Goal: Task Accomplishment & Management: Manage account settings

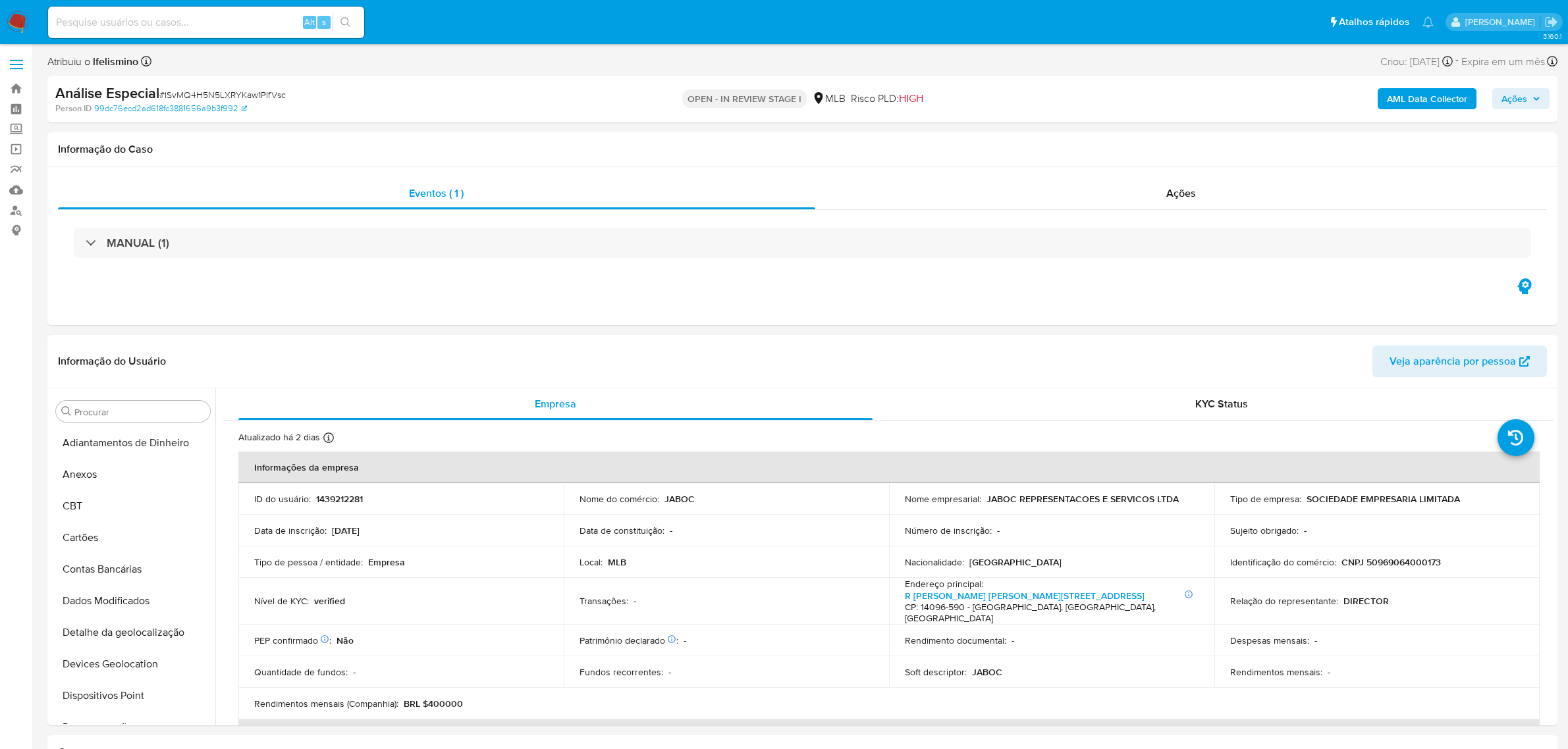
select select "10"
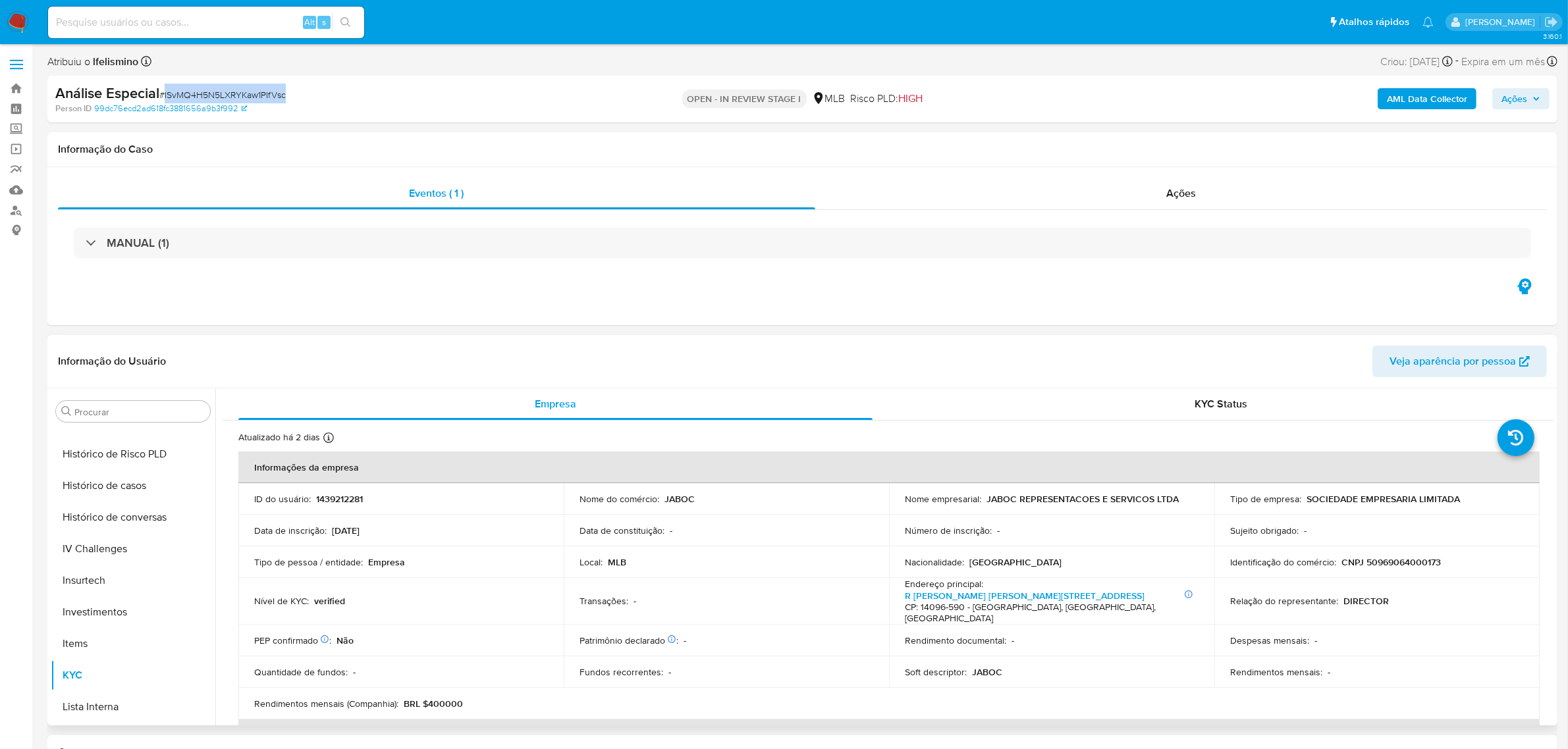
scroll to position [271, 0]
click at [107, 623] on button "Geral" at bounding box center [127, 615] width 154 height 32
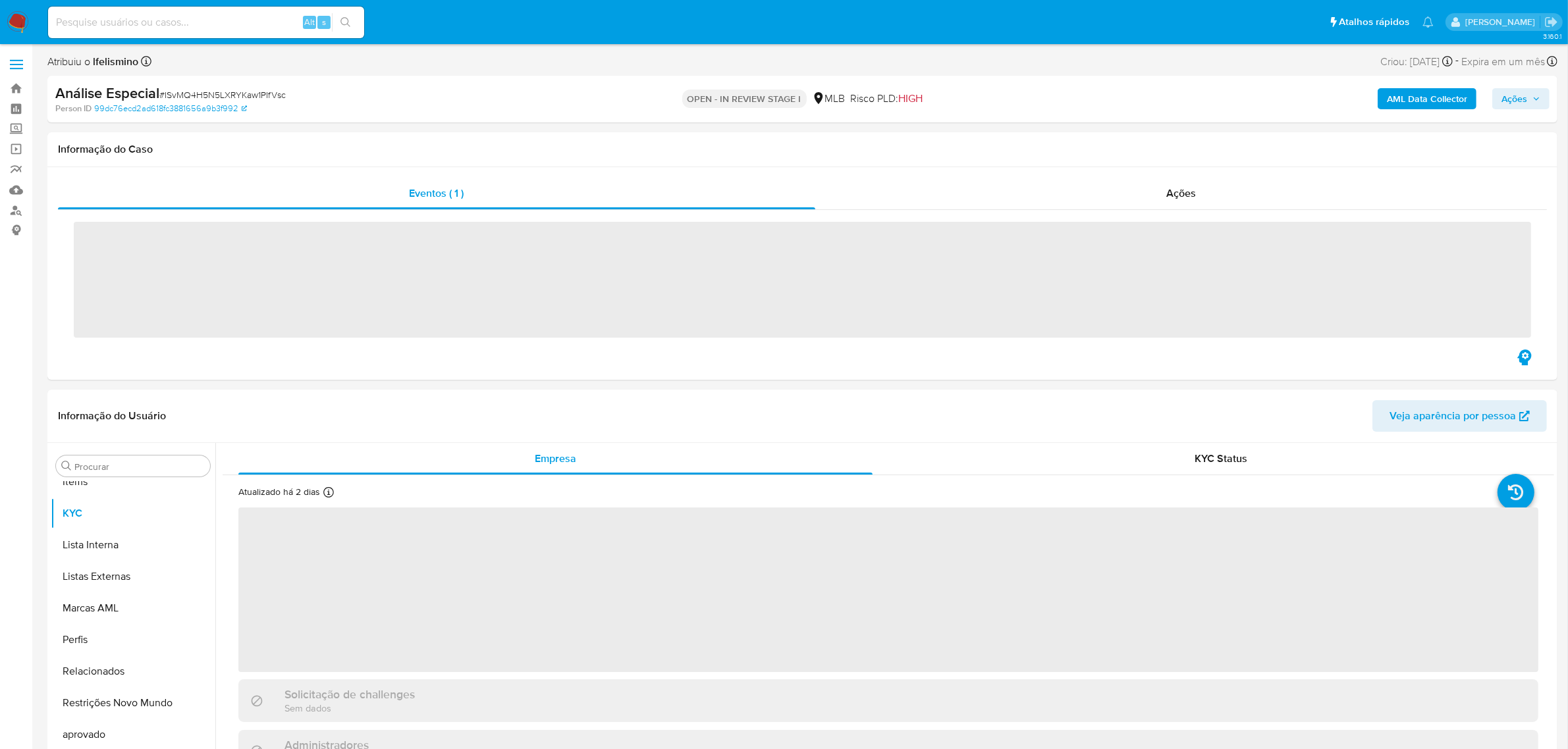
scroll to position [682, 0]
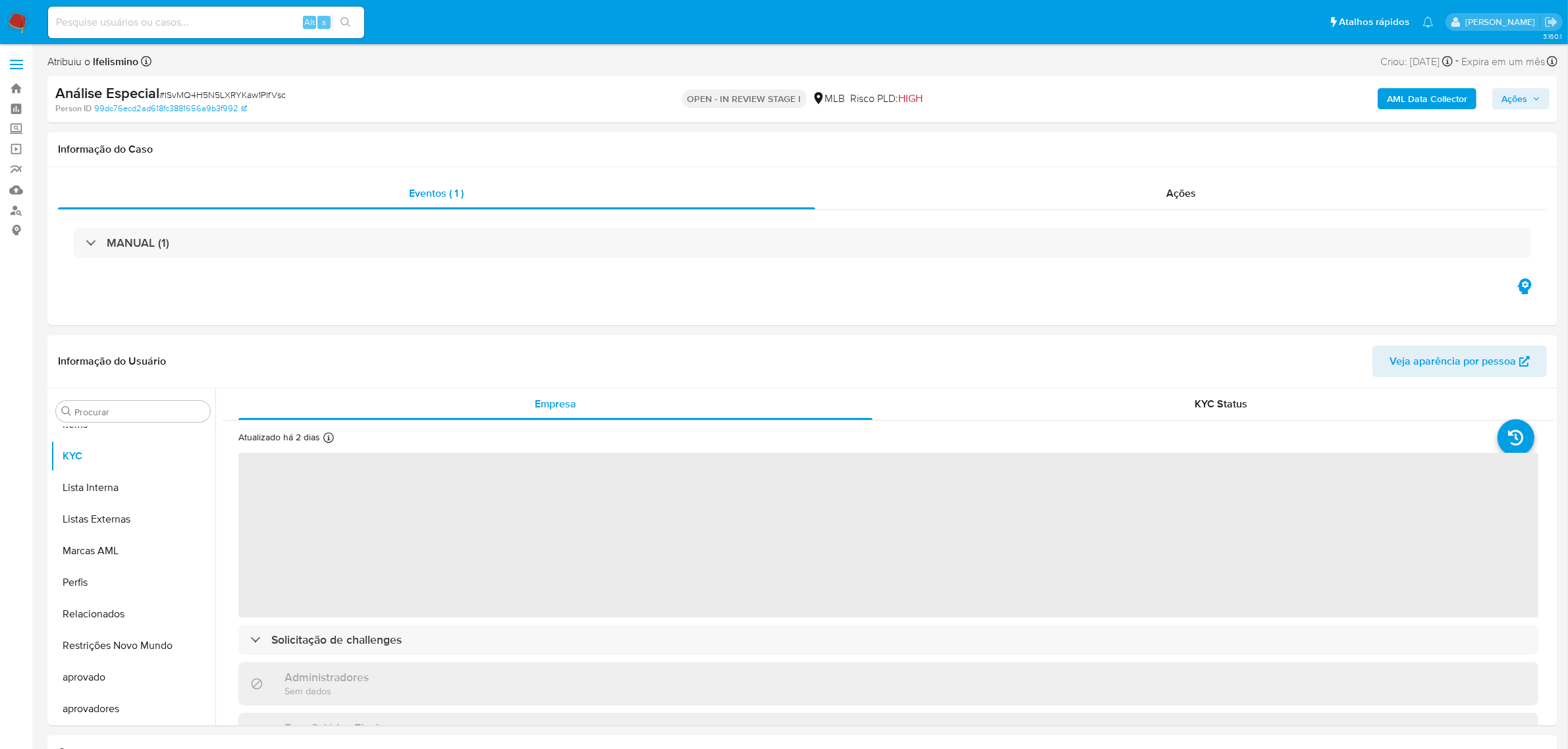
select select "10"
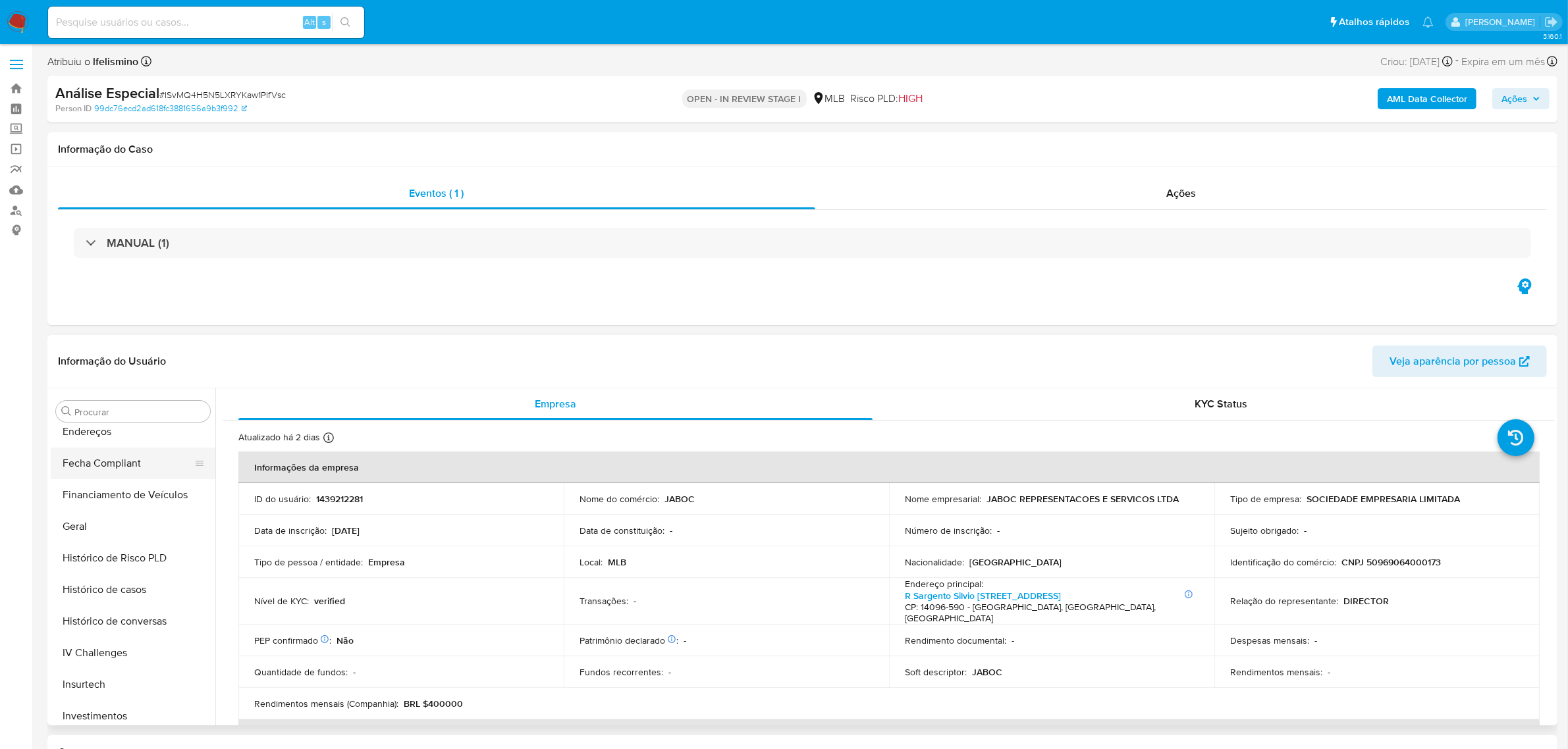
scroll to position [353, 0]
click at [81, 518] on button "Geral" at bounding box center [127, 532] width 154 height 32
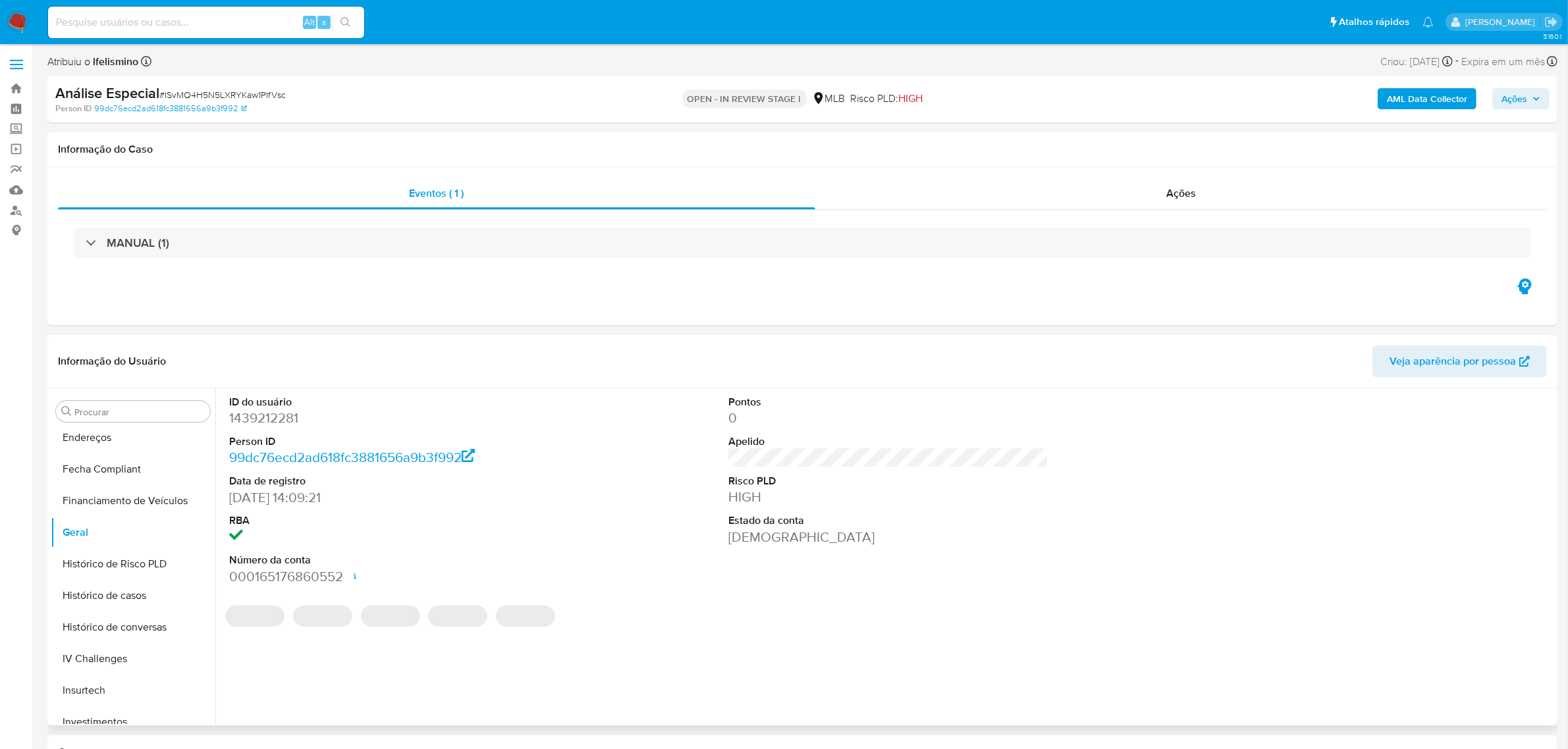
click at [287, 420] on dd "1439212281" at bounding box center [389, 418] width 320 height 19
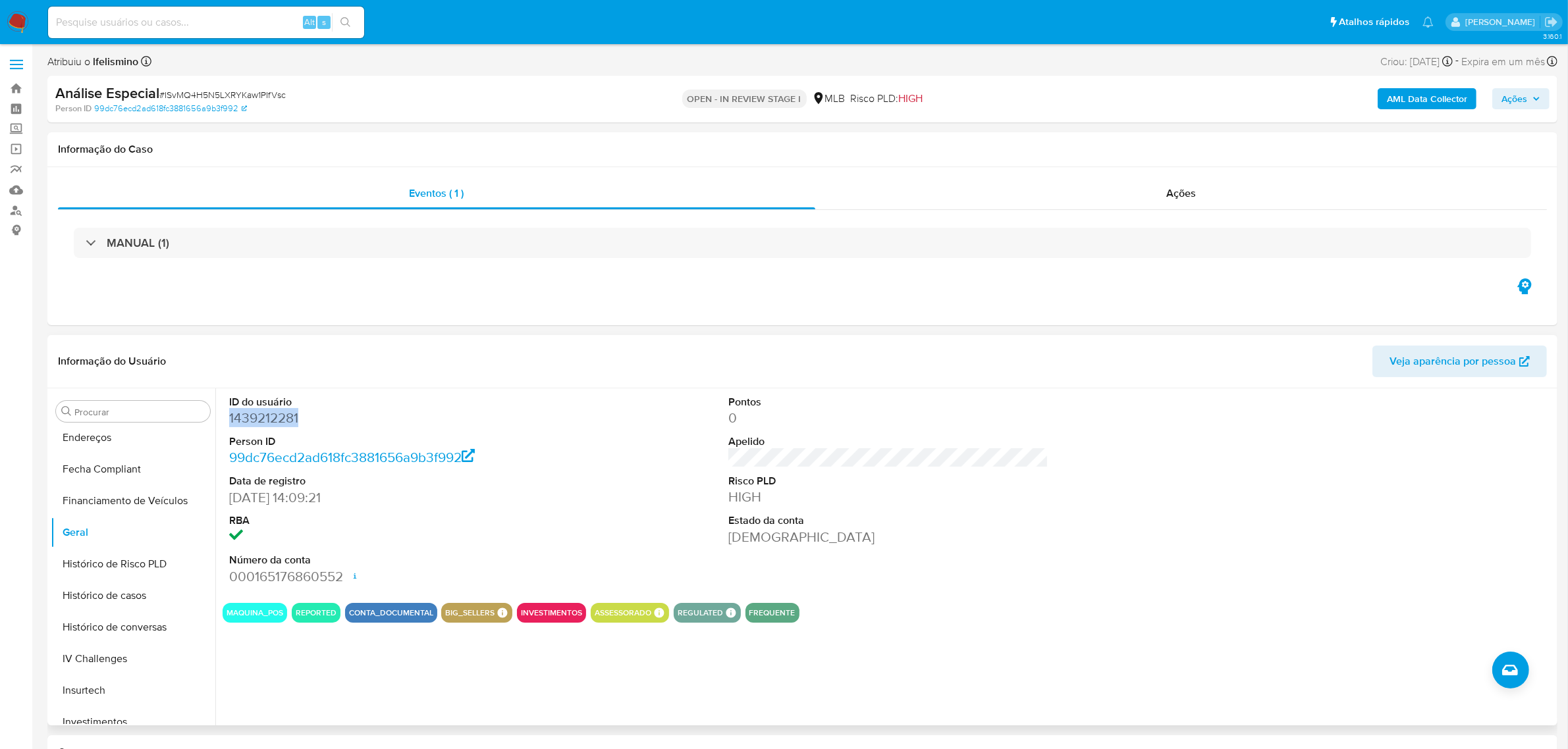
copy dd "1439212281"
click at [111, 536] on button "KYC" at bounding box center [127, 539] width 154 height 32
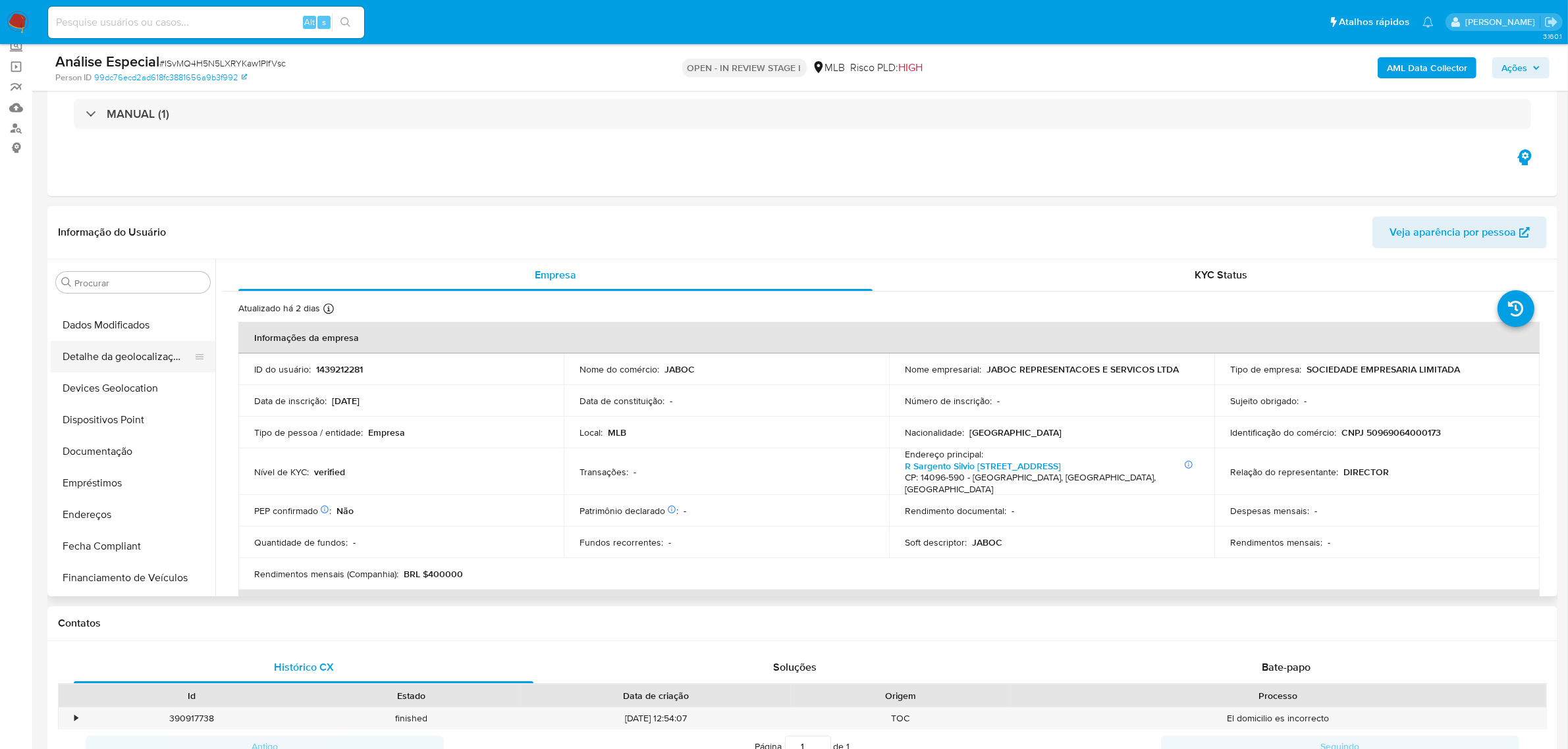
scroll to position [106, 0]
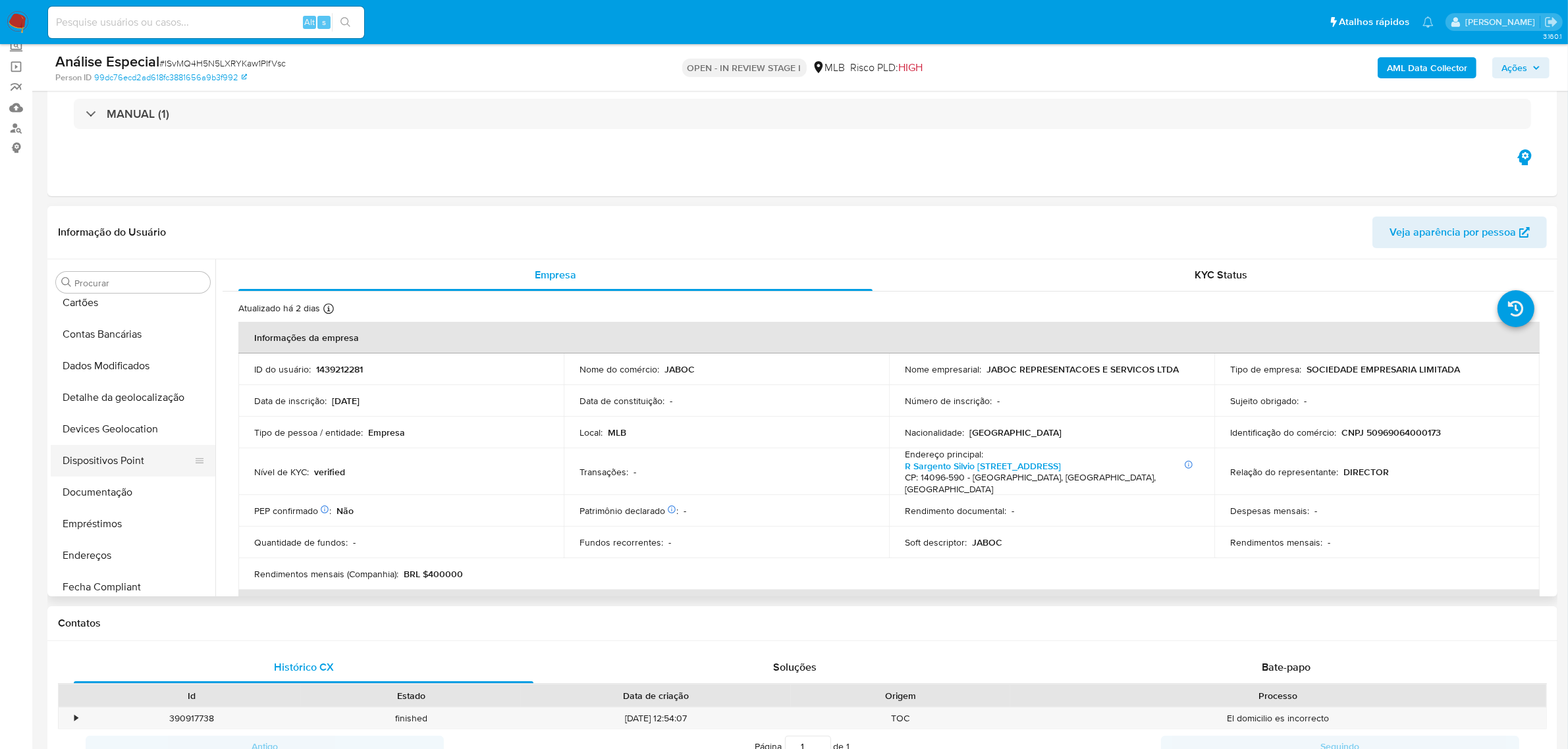
click at [125, 467] on button "Dispositivos Point" at bounding box center [127, 460] width 154 height 32
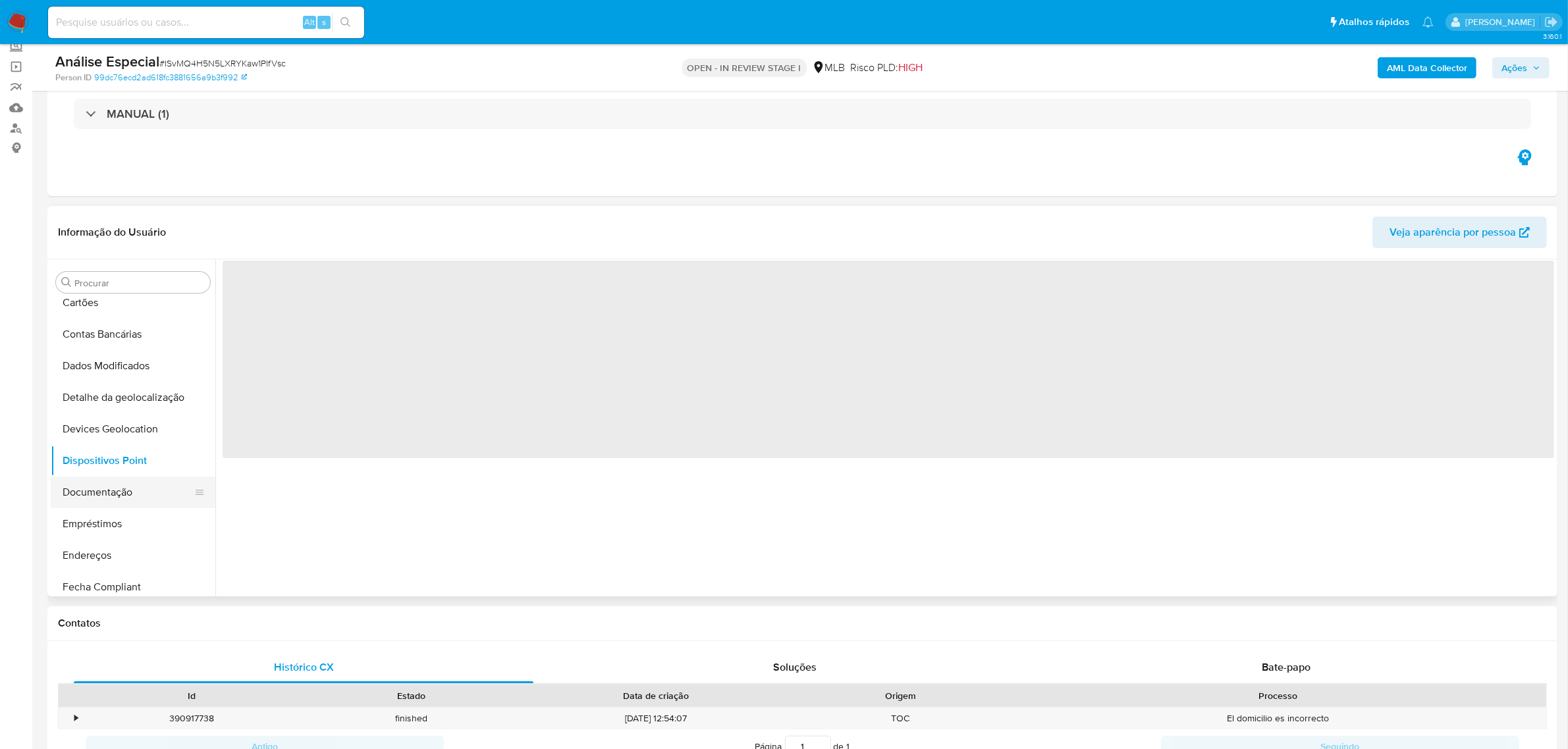
click at [107, 504] on button "Documentação" at bounding box center [127, 492] width 154 height 32
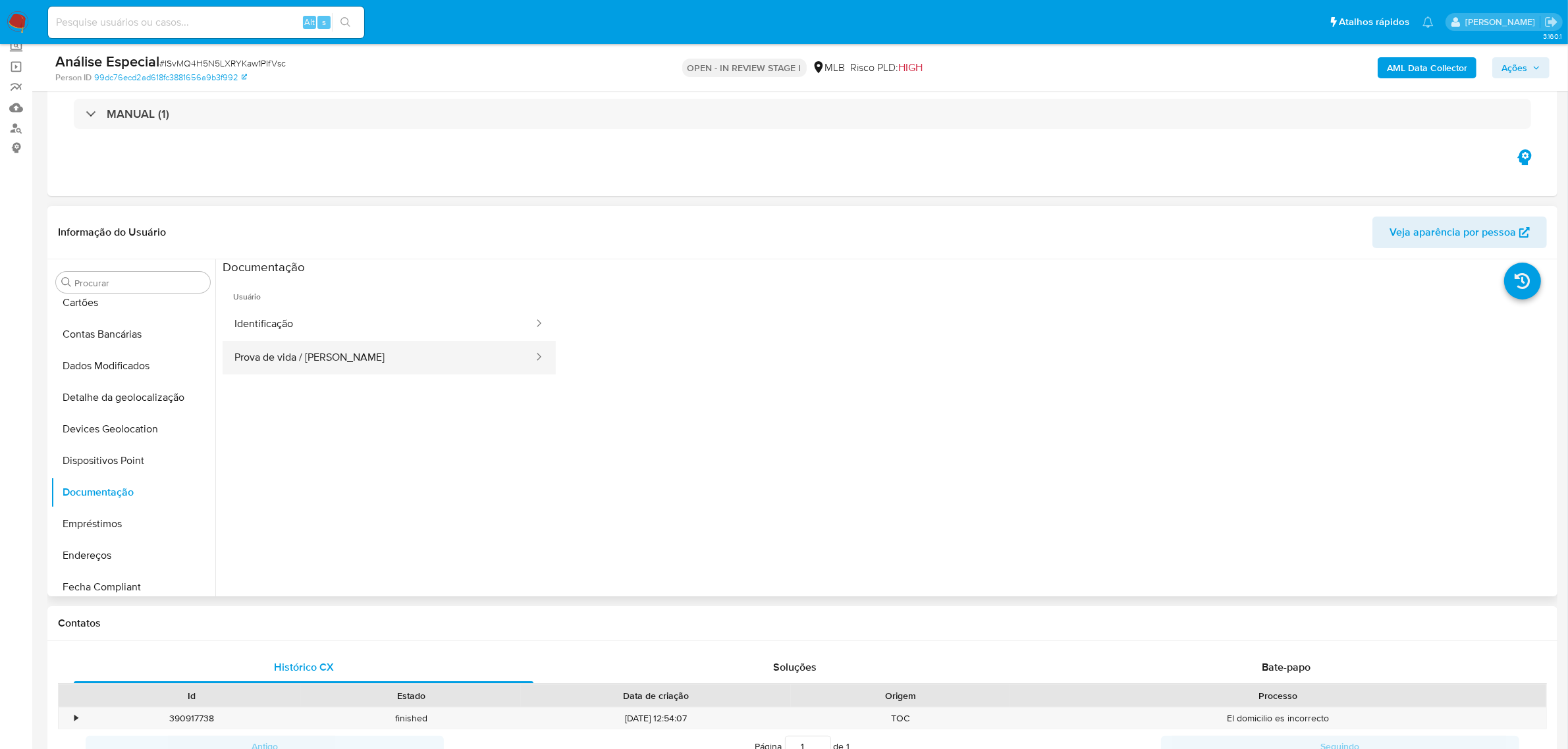
click at [313, 345] on button "Prova de vida / Selfie" at bounding box center [379, 357] width 312 height 33
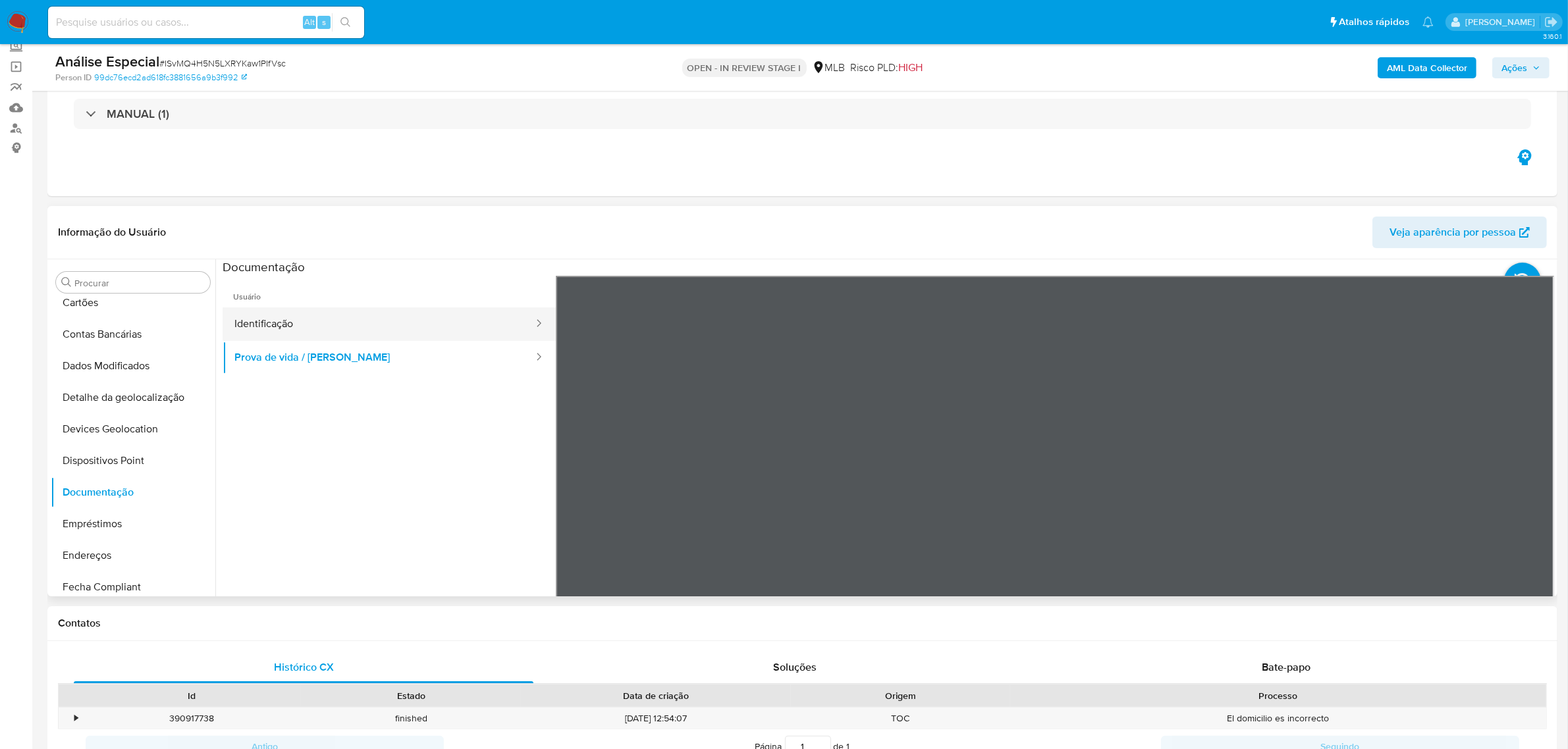
click at [288, 324] on button "Identificação" at bounding box center [379, 324] width 312 height 33
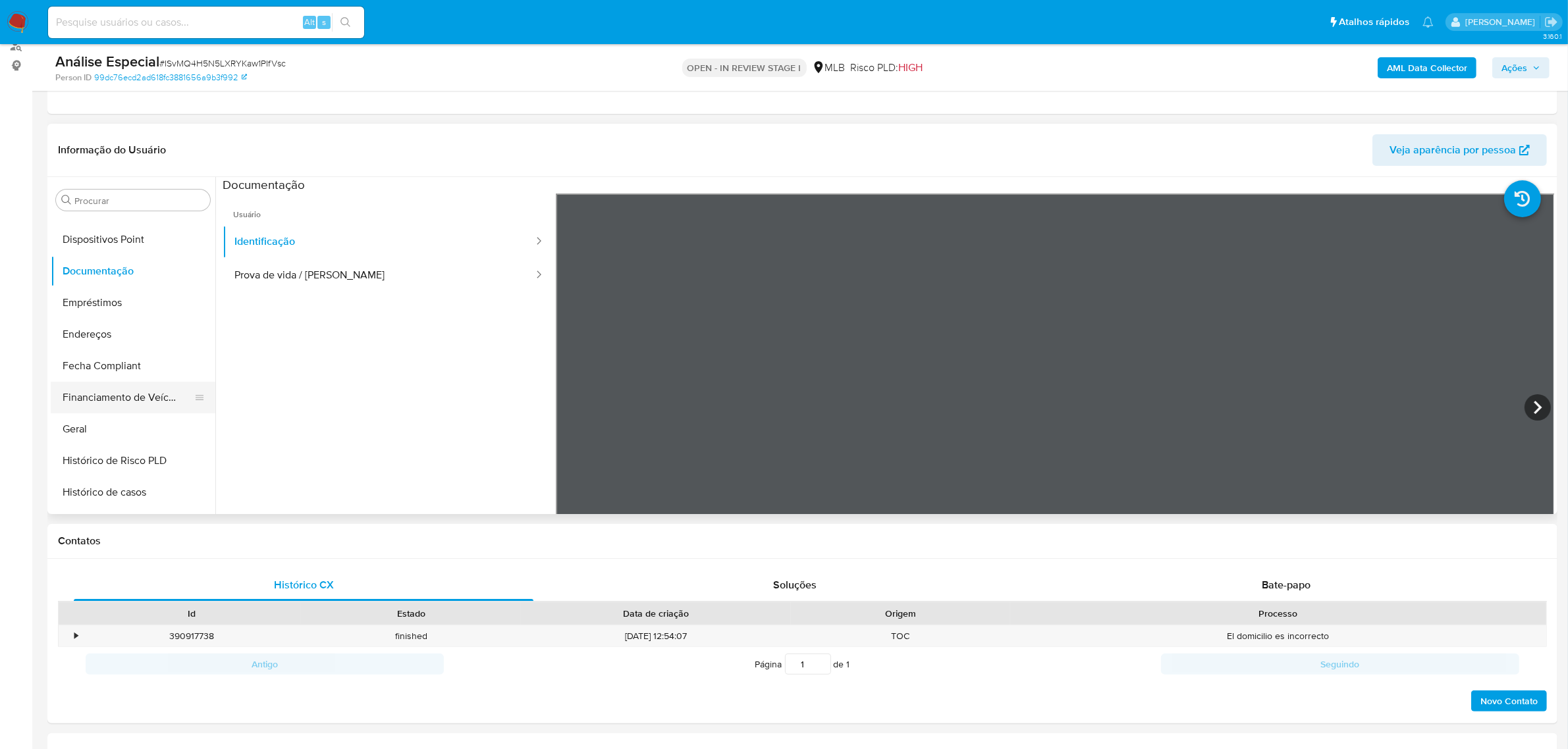
scroll to position [247, 0]
click at [117, 419] on button "Geral" at bounding box center [127, 427] width 154 height 32
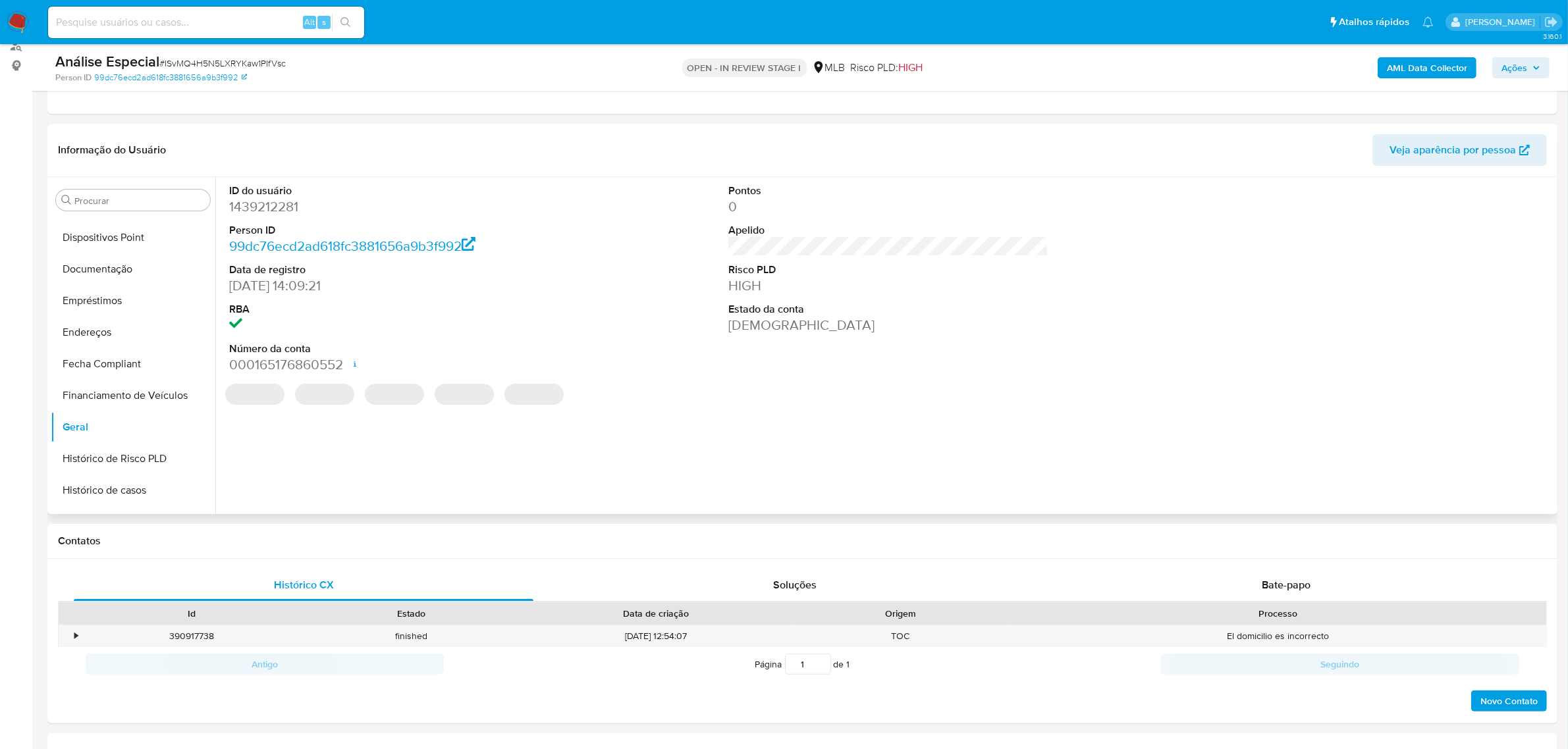
click at [380, 486] on div "ID do usuário 1439212281 Person ID 99dc76ecd2ad618fc3881656a9b3f992 Data de reg…" at bounding box center [884, 345] width 1339 height 337
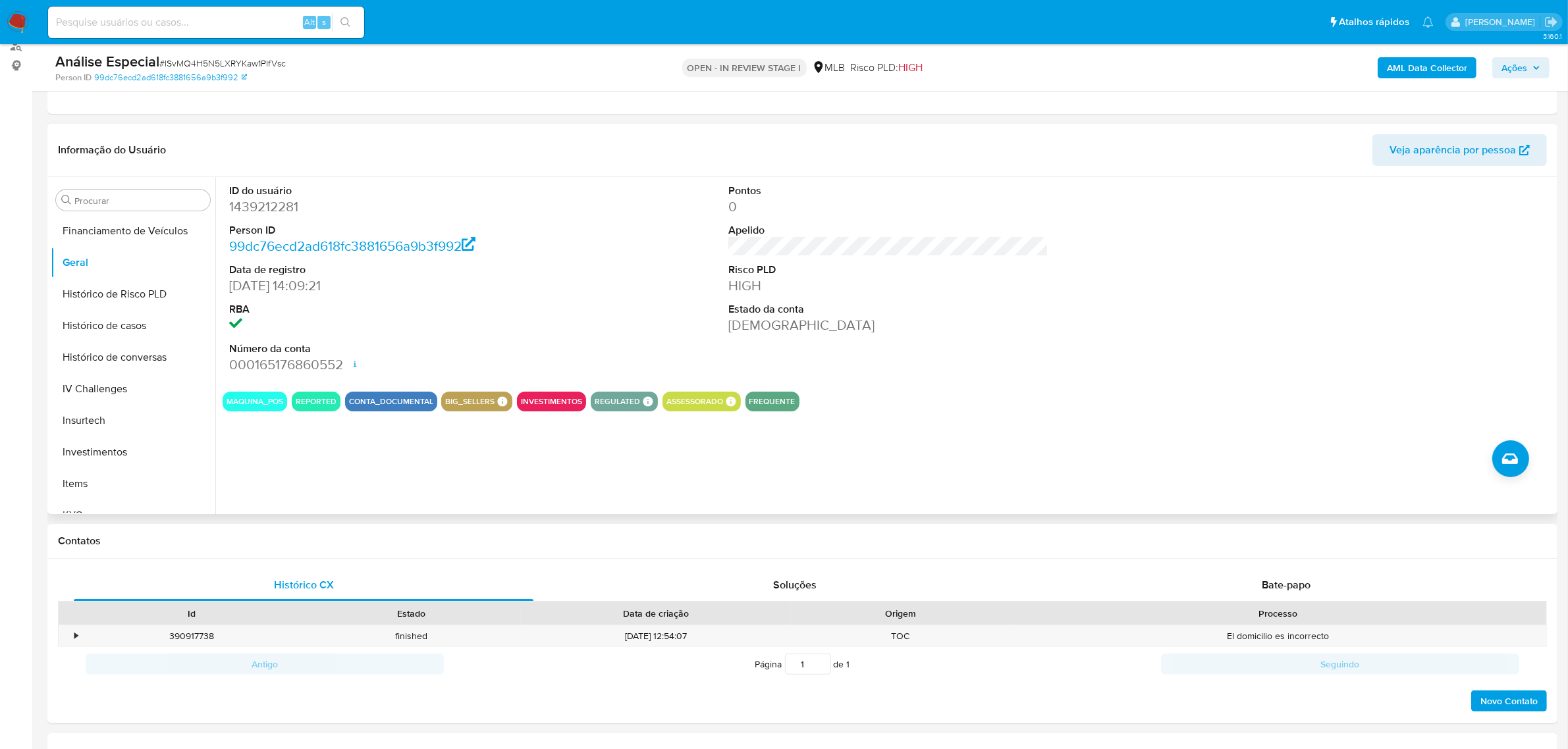
scroll to position [494, 0]
click at [110, 432] on button "KYC" at bounding box center [127, 433] width 154 height 32
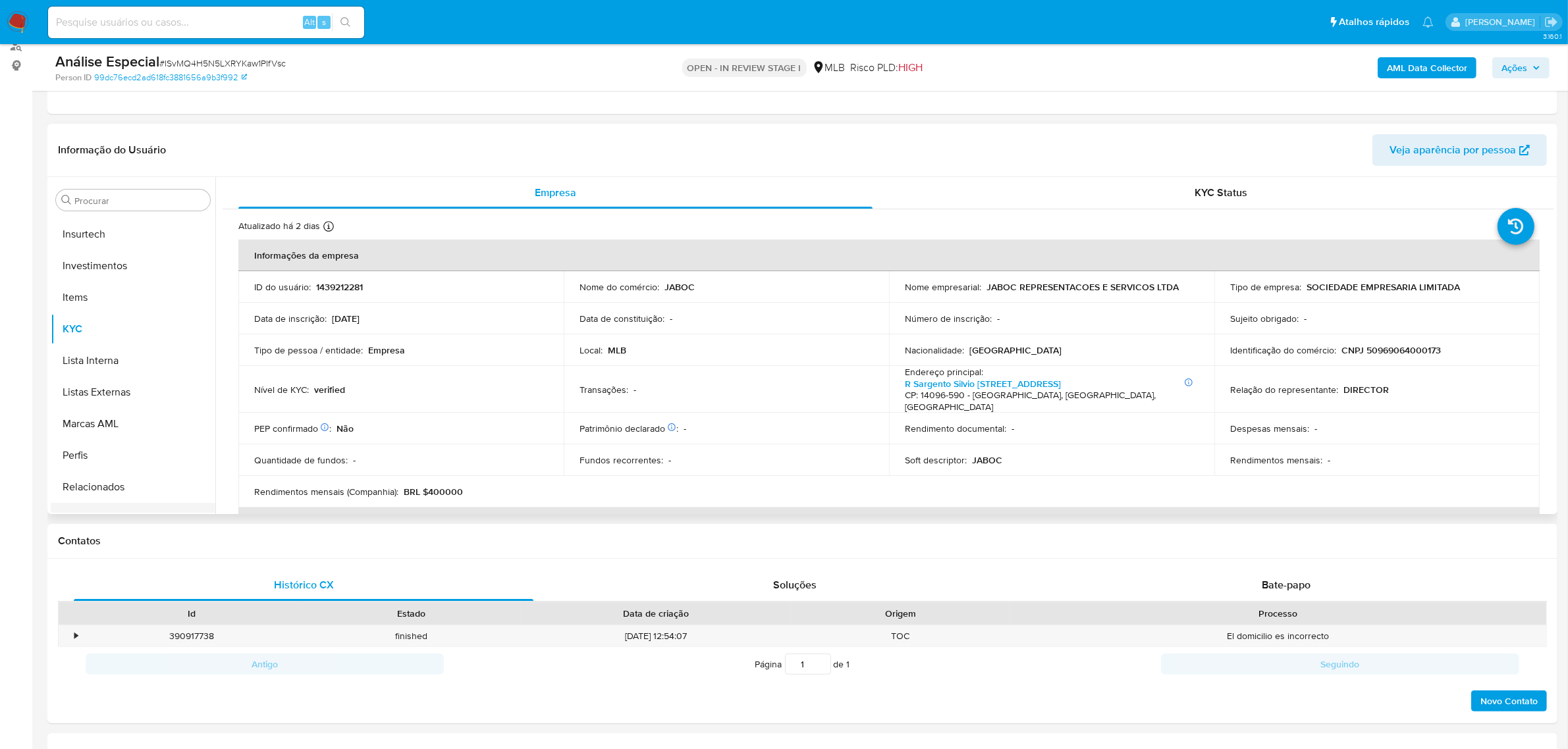
scroll to position [682, 0]
click at [172, 432] on button "Restrições Novo Mundo" at bounding box center [127, 435] width 154 height 32
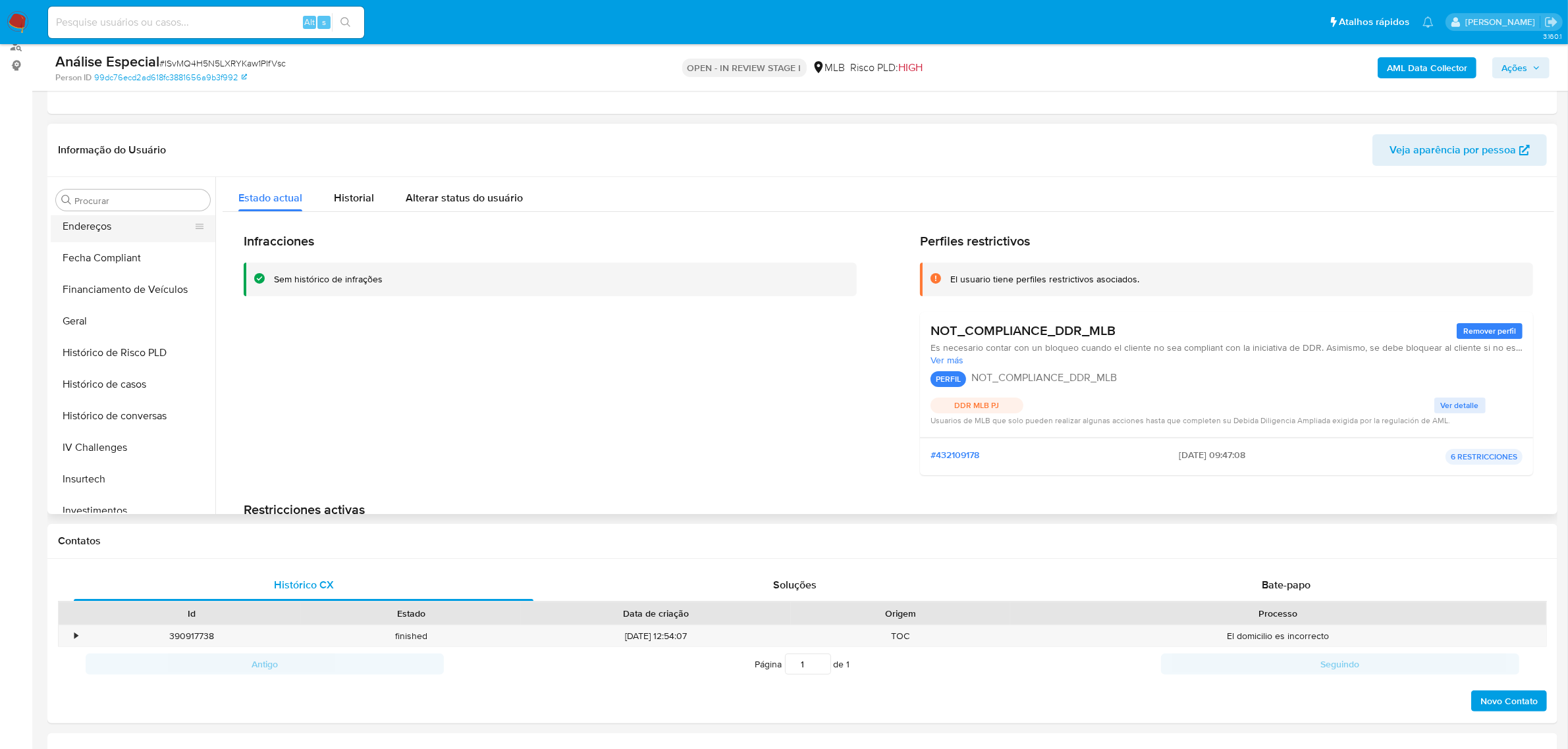
scroll to position [189, 0]
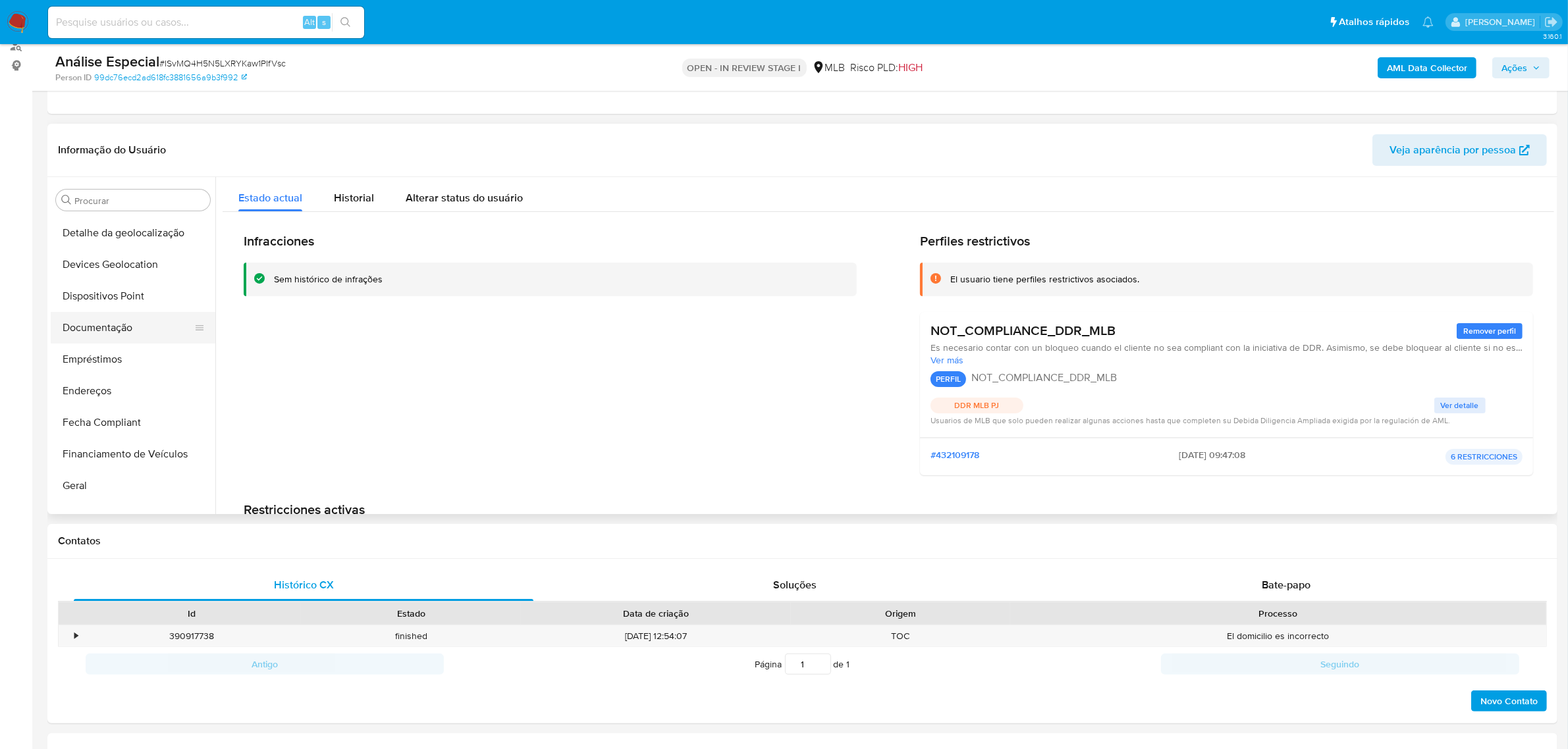
drag, startPoint x: 123, startPoint y: 321, endPoint x: 155, endPoint y: 317, distance: 32.2
click at [123, 324] on button "Documentação" at bounding box center [127, 328] width 154 height 32
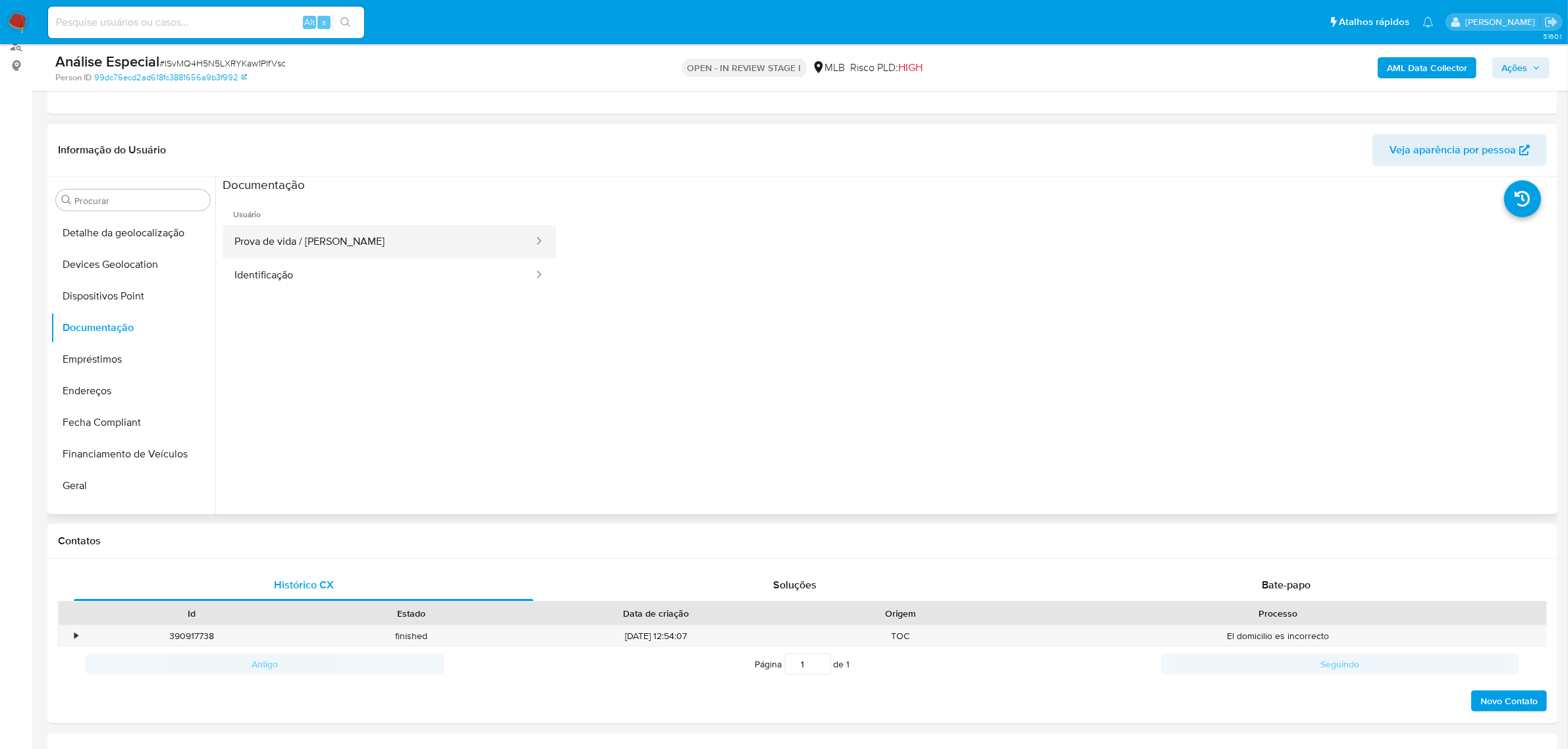
click at [297, 241] on button "Prova de vida / Selfie" at bounding box center [379, 241] width 312 height 33
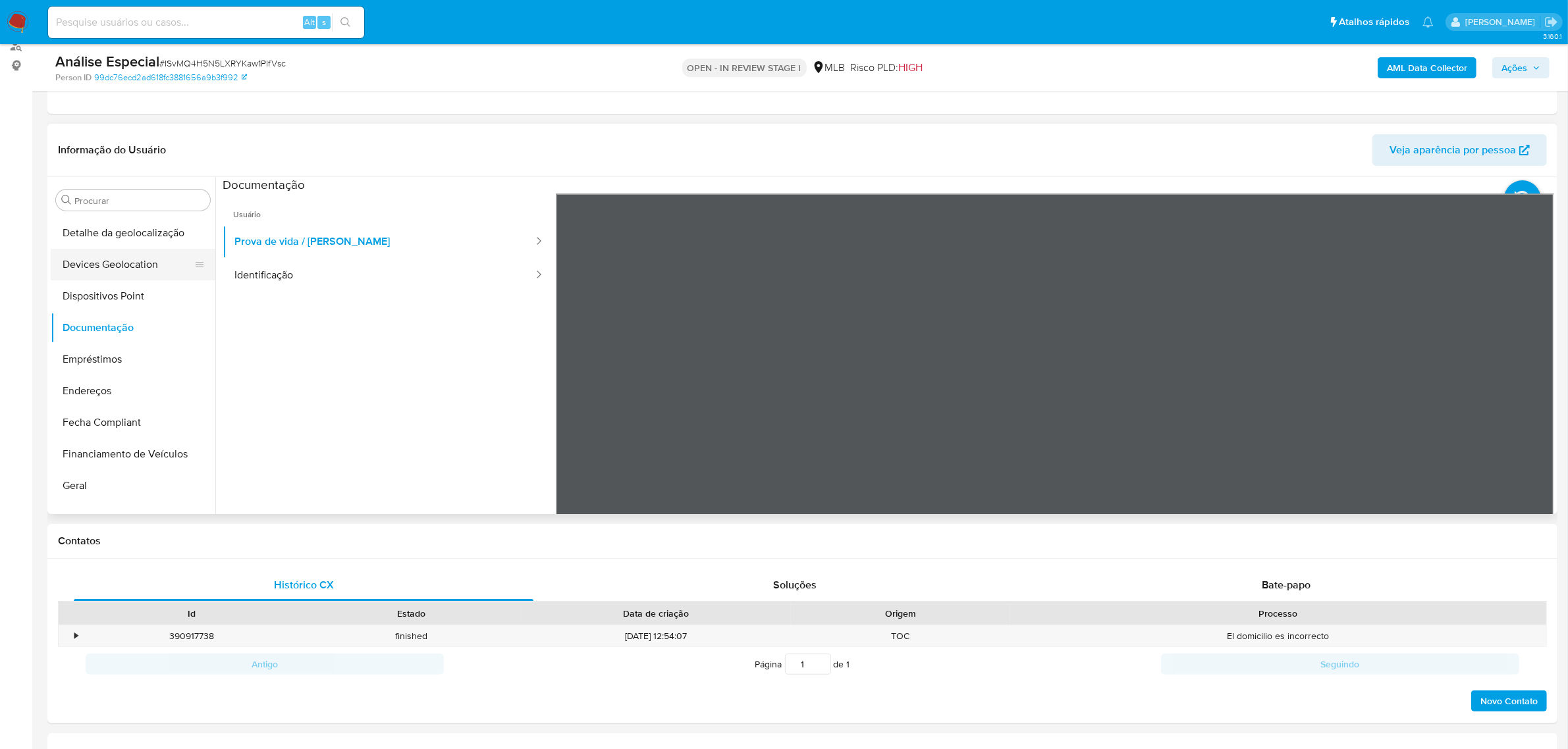
click at [107, 274] on button "Devices Geolocation" at bounding box center [127, 265] width 154 height 32
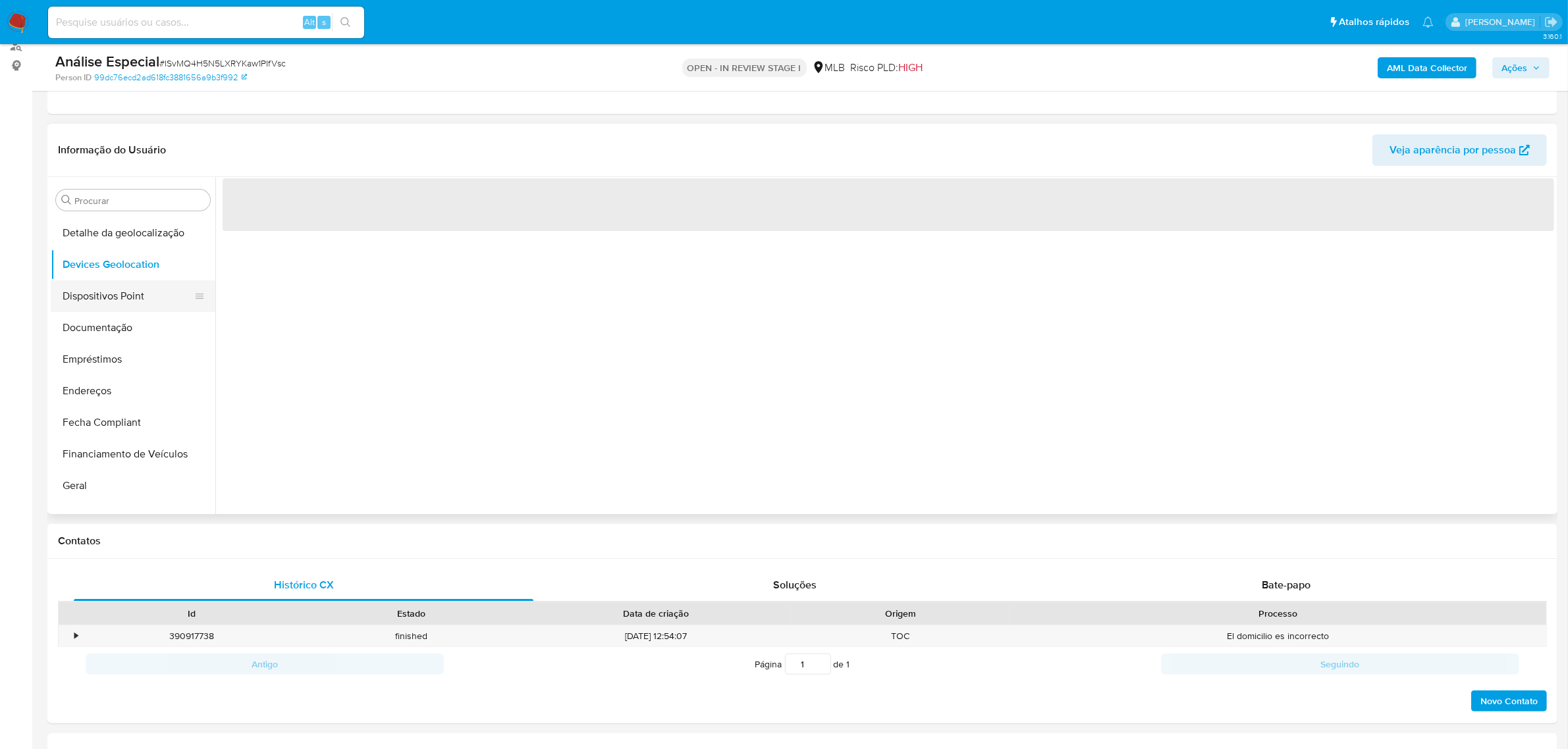
click at [104, 289] on button "Dispositivos Point" at bounding box center [127, 296] width 154 height 32
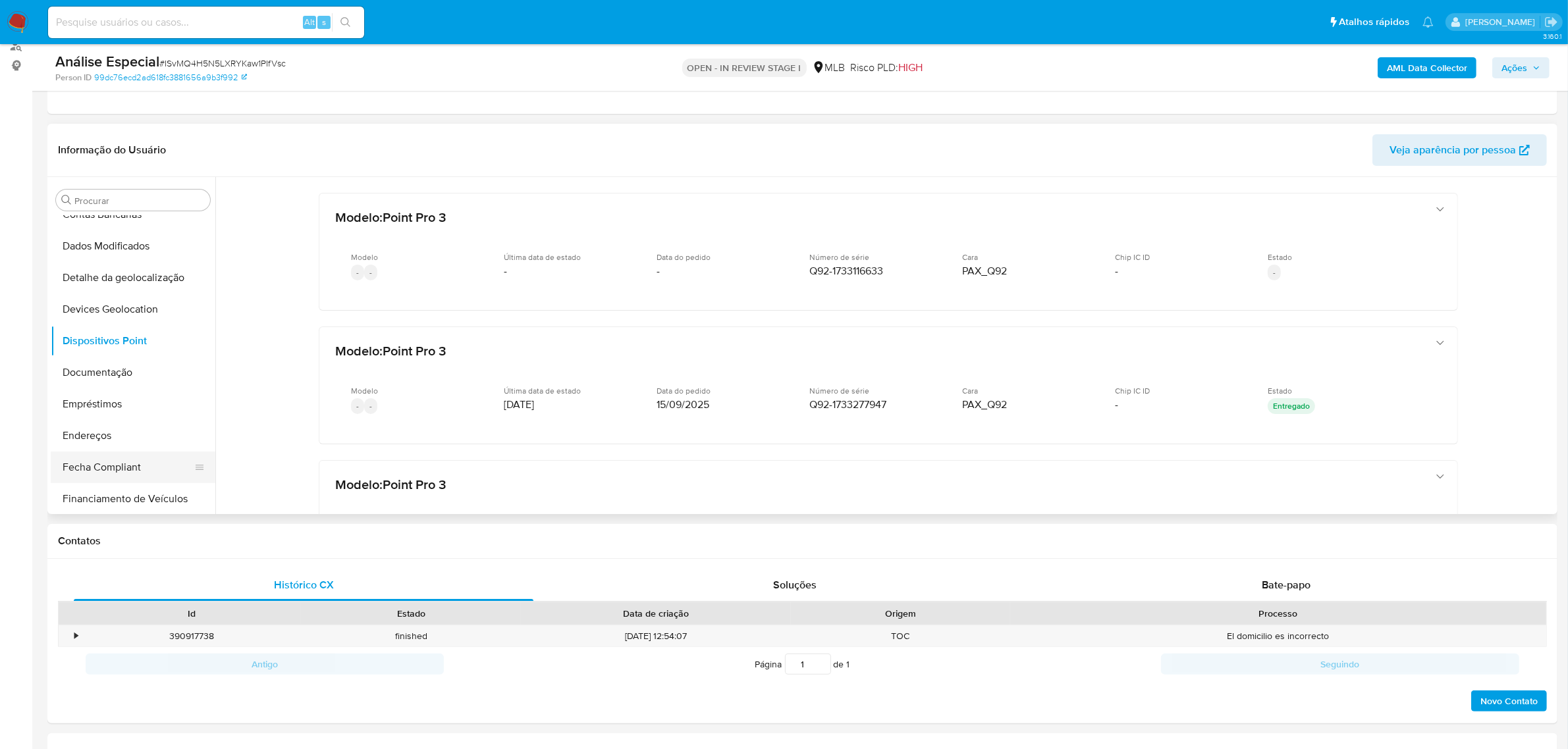
scroll to position [165, 0]
click at [93, 505] on button "Geral" at bounding box center [127, 509] width 154 height 32
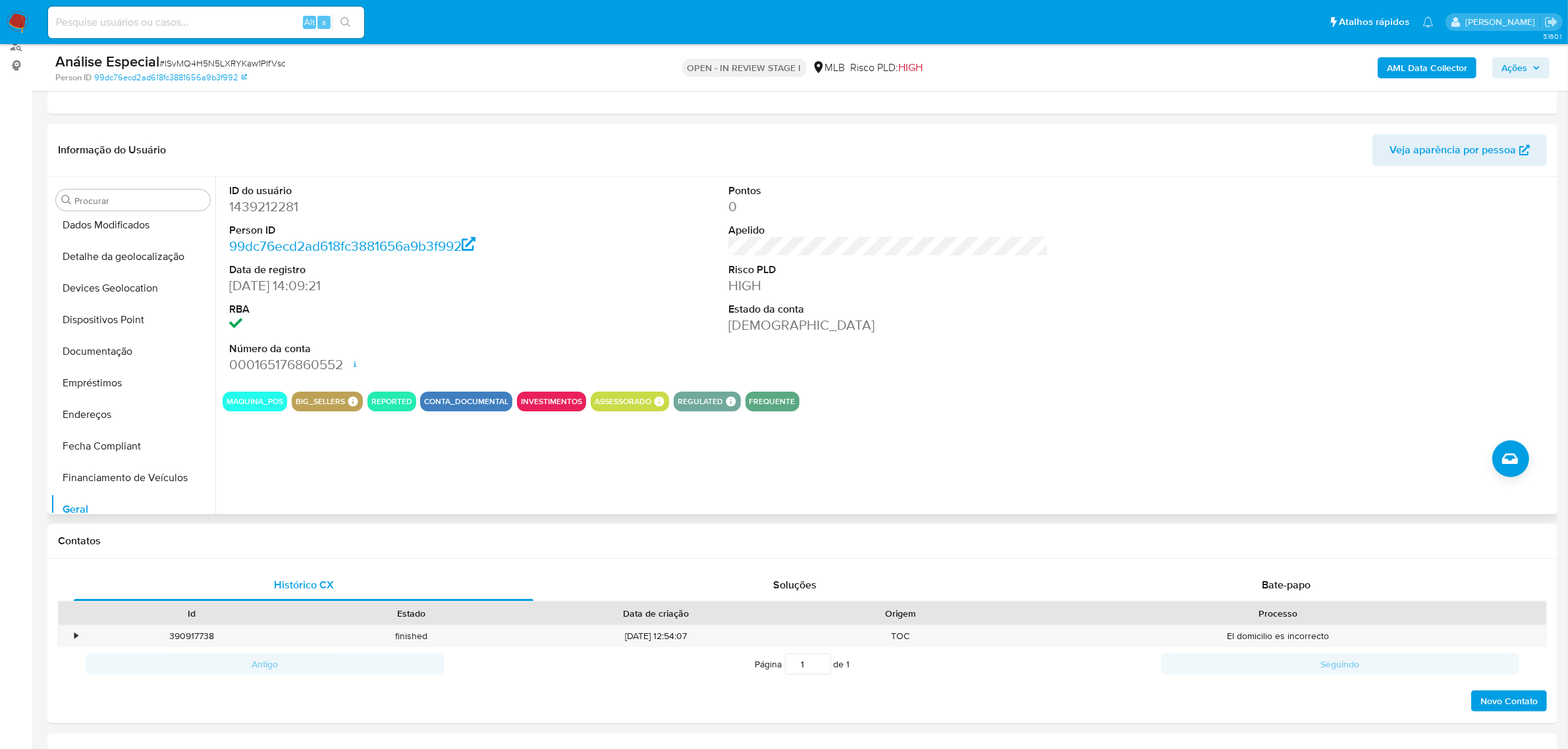
click at [282, 206] on dd "1439212281" at bounding box center [389, 206] width 320 height 19
copy dd "1439212281"
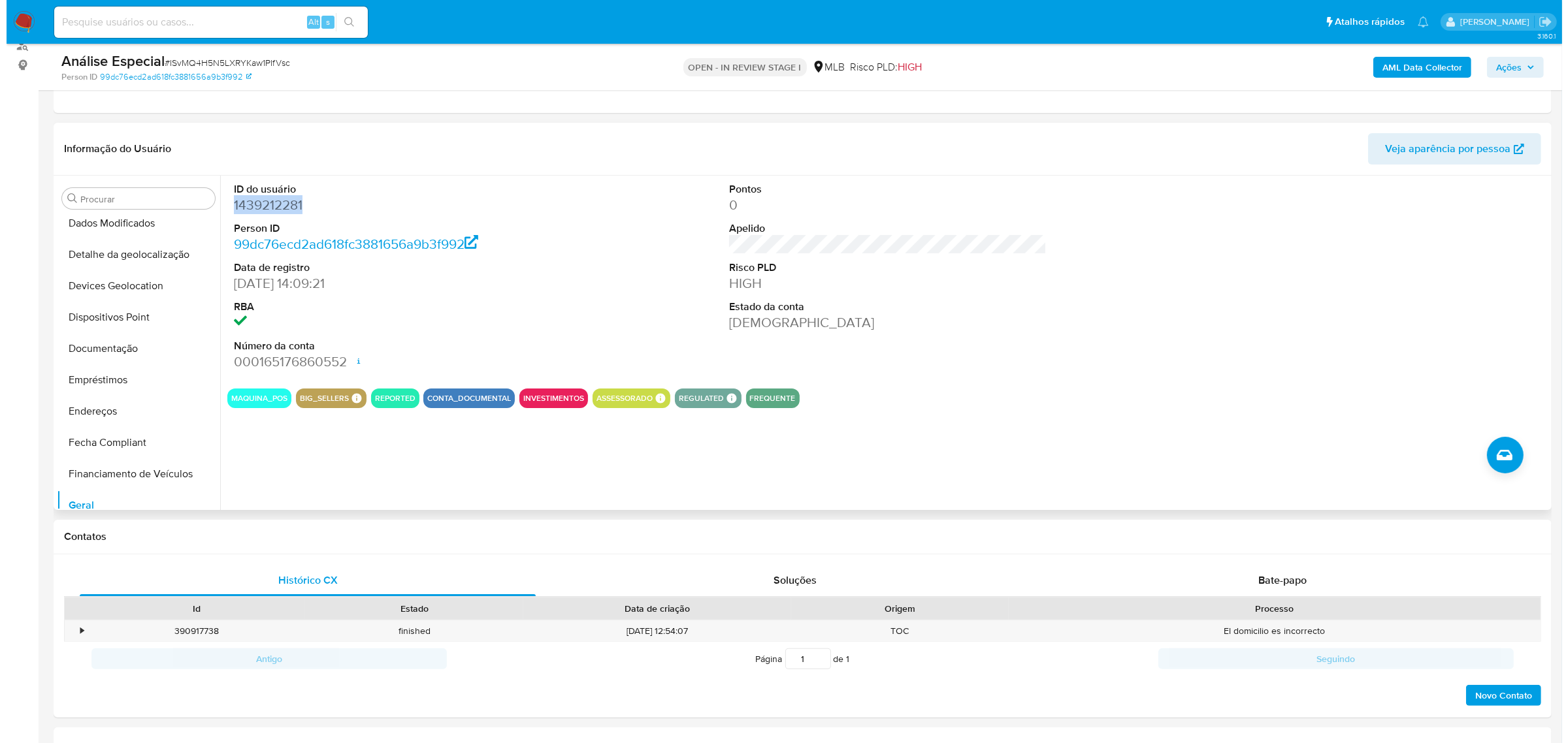
scroll to position [0, 0]
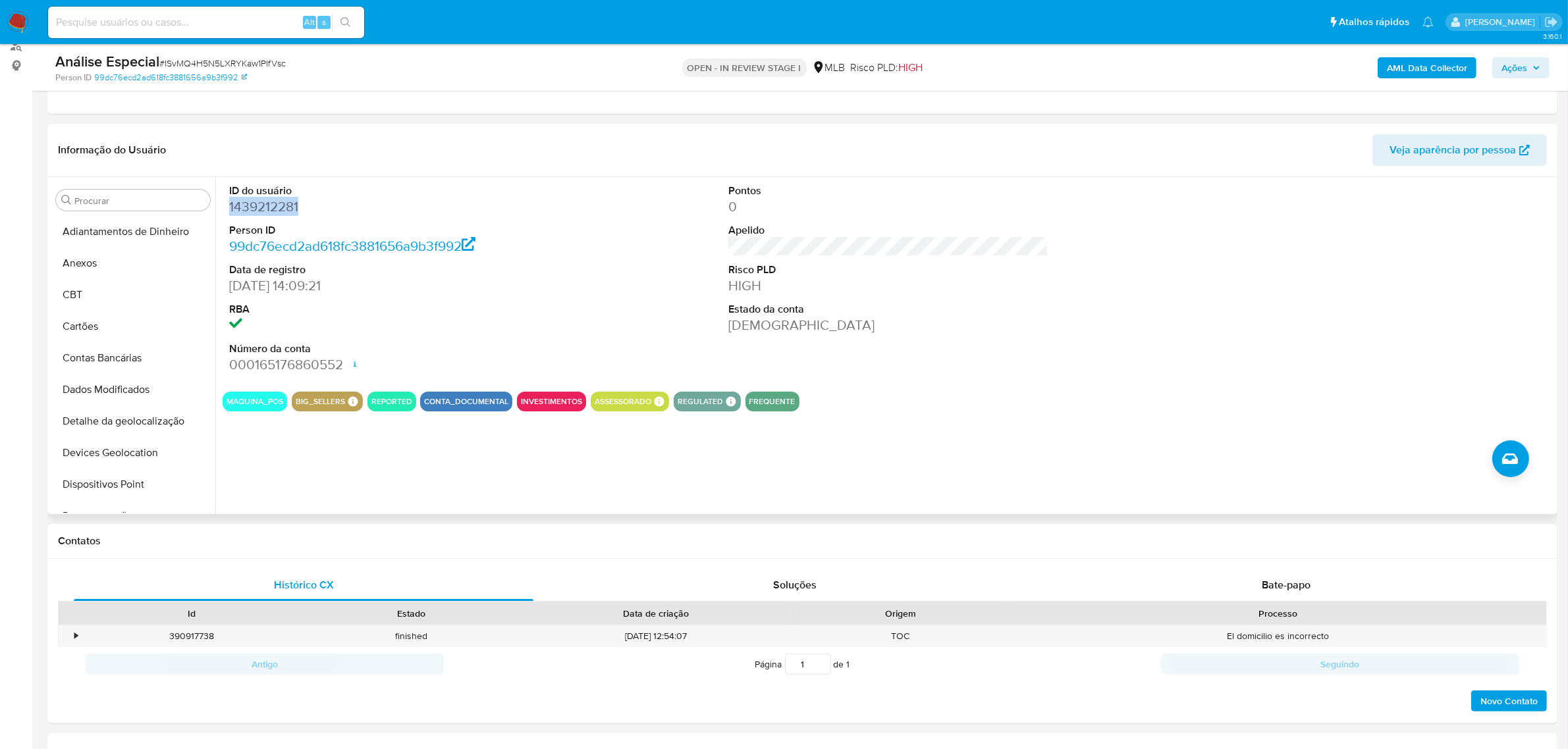
click at [140, 263] on button "Anexos" at bounding box center [133, 263] width 165 height 32
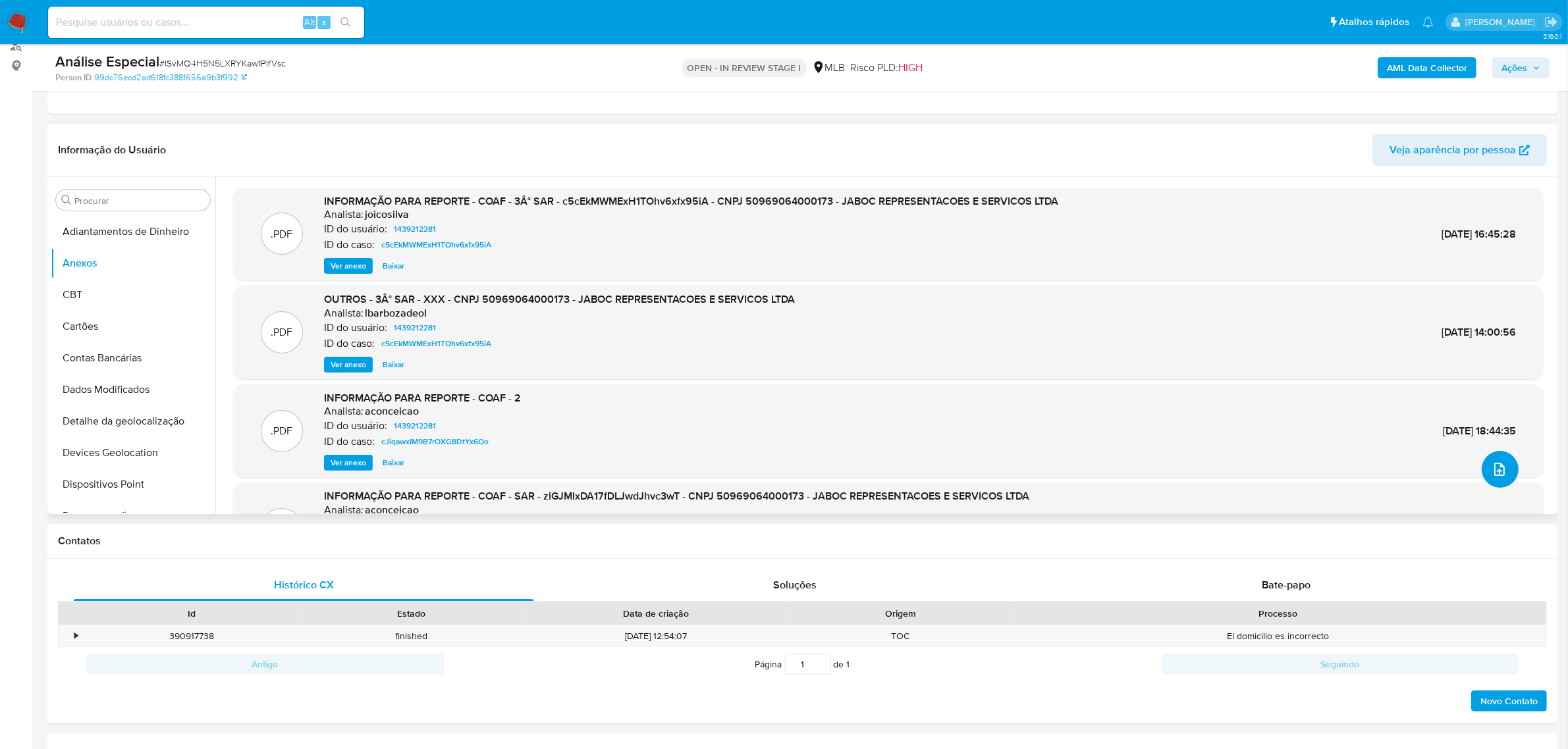
click at [1494, 470] on icon "upload-file" at bounding box center [1500, 469] width 11 height 13
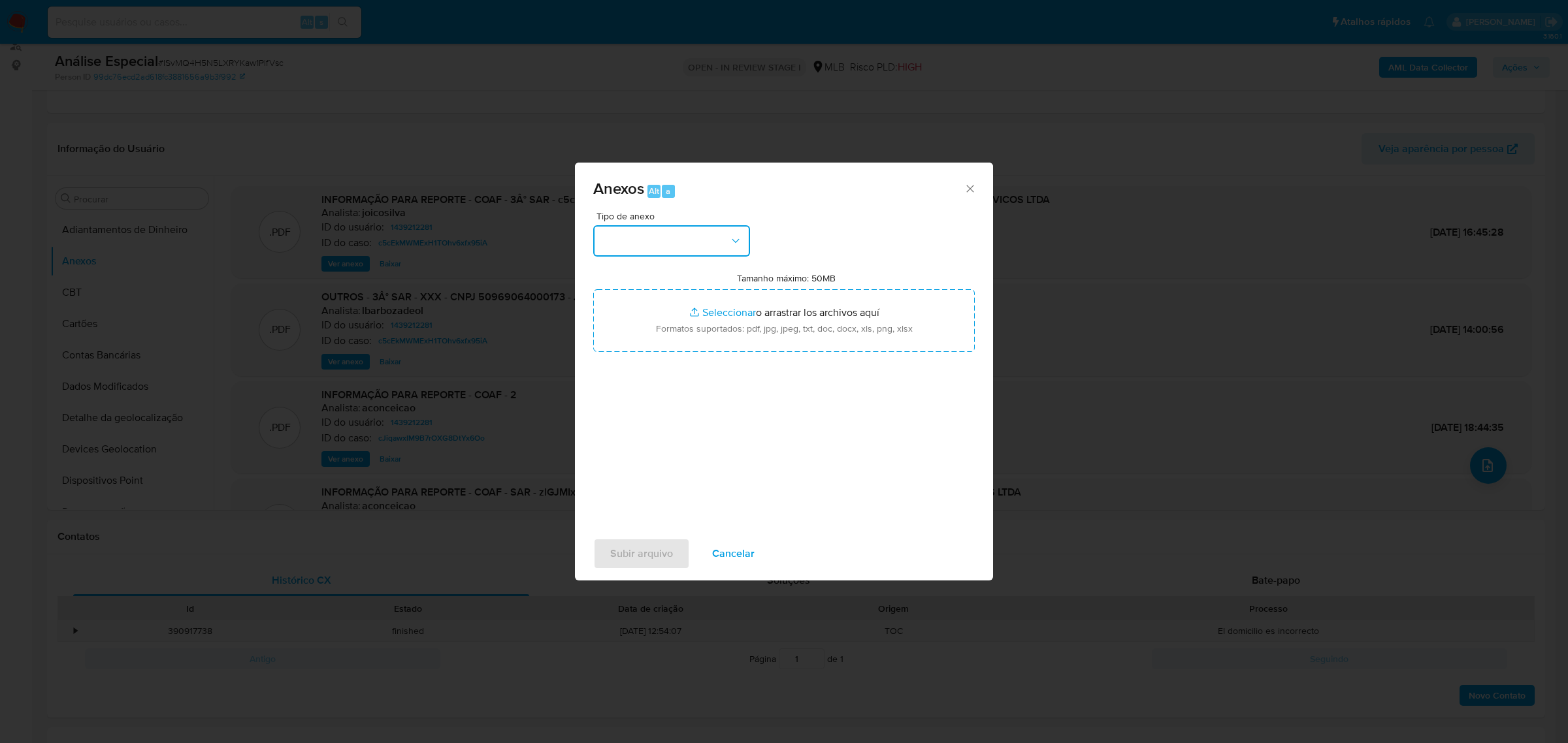
drag, startPoint x: 658, startPoint y: 239, endPoint x: 674, endPoint y: 239, distance: 16.0
click at [662, 239] on button "button" at bounding box center [672, 241] width 157 height 32
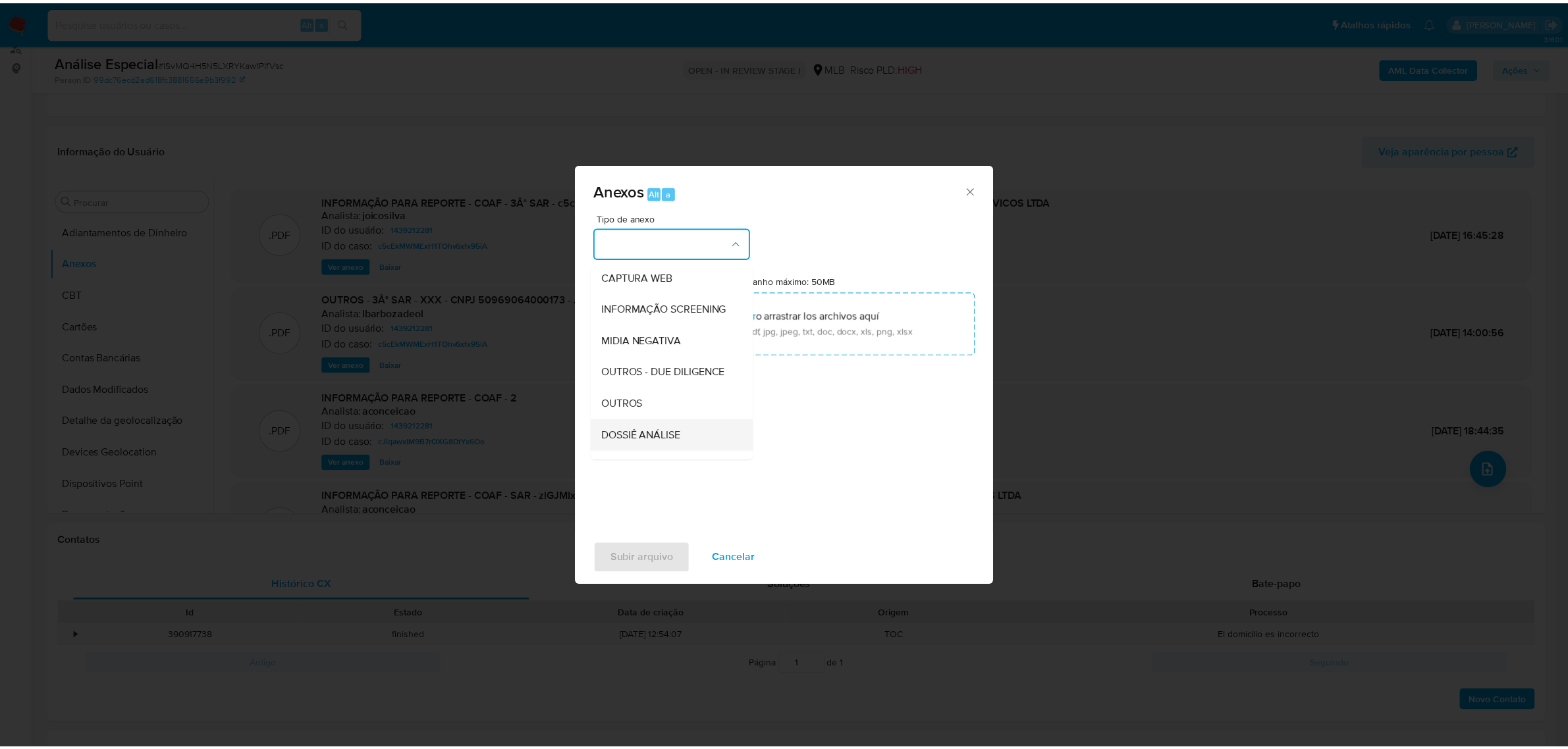
scroll to position [202, 0]
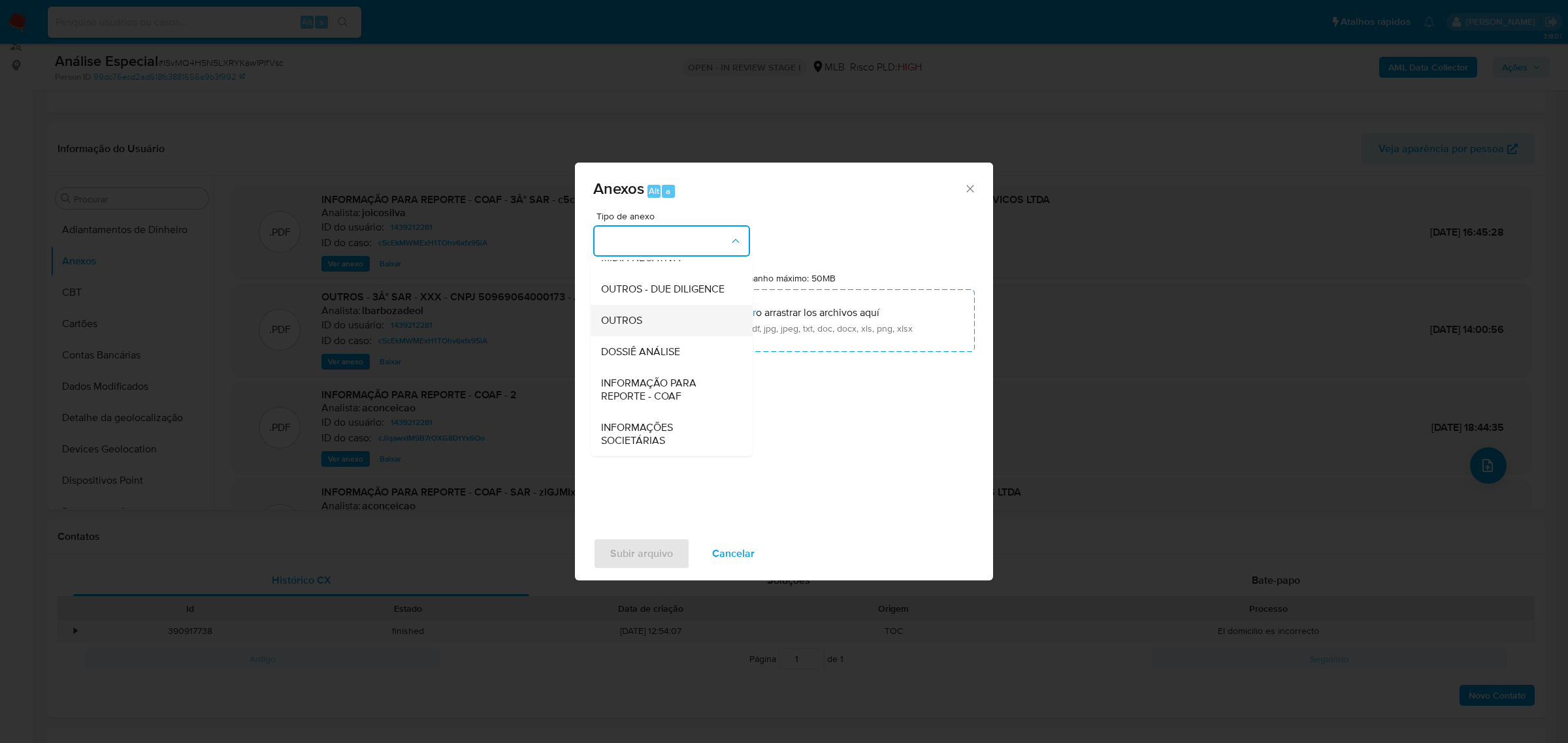
click at [679, 320] on div "OUTROS" at bounding box center [667, 320] width 133 height 32
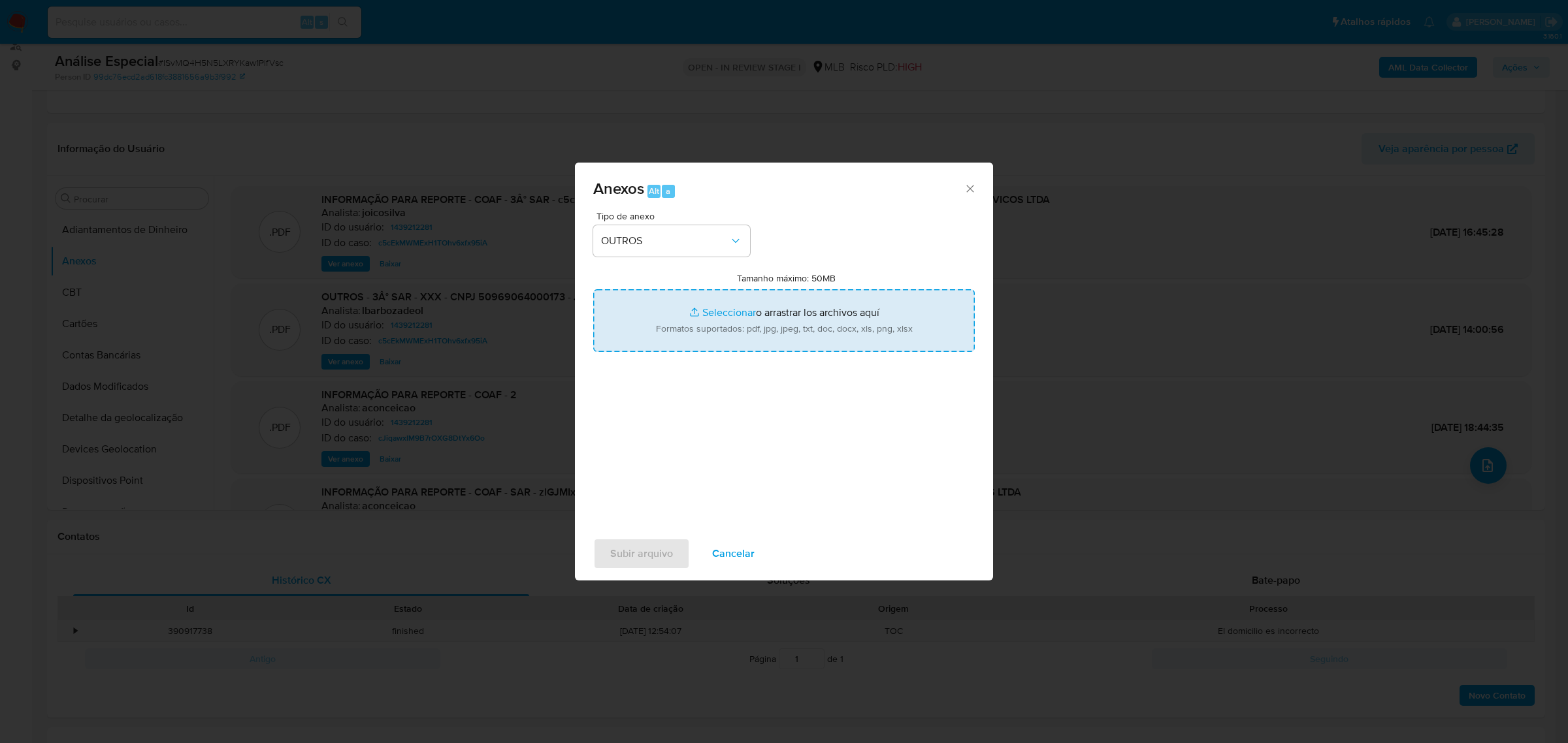
type input "C:\fakepath\Mulan 1439212281_2025_09_18_14_19_00 JABOC REPRESENTAÇÕES E LTDA.pdf"
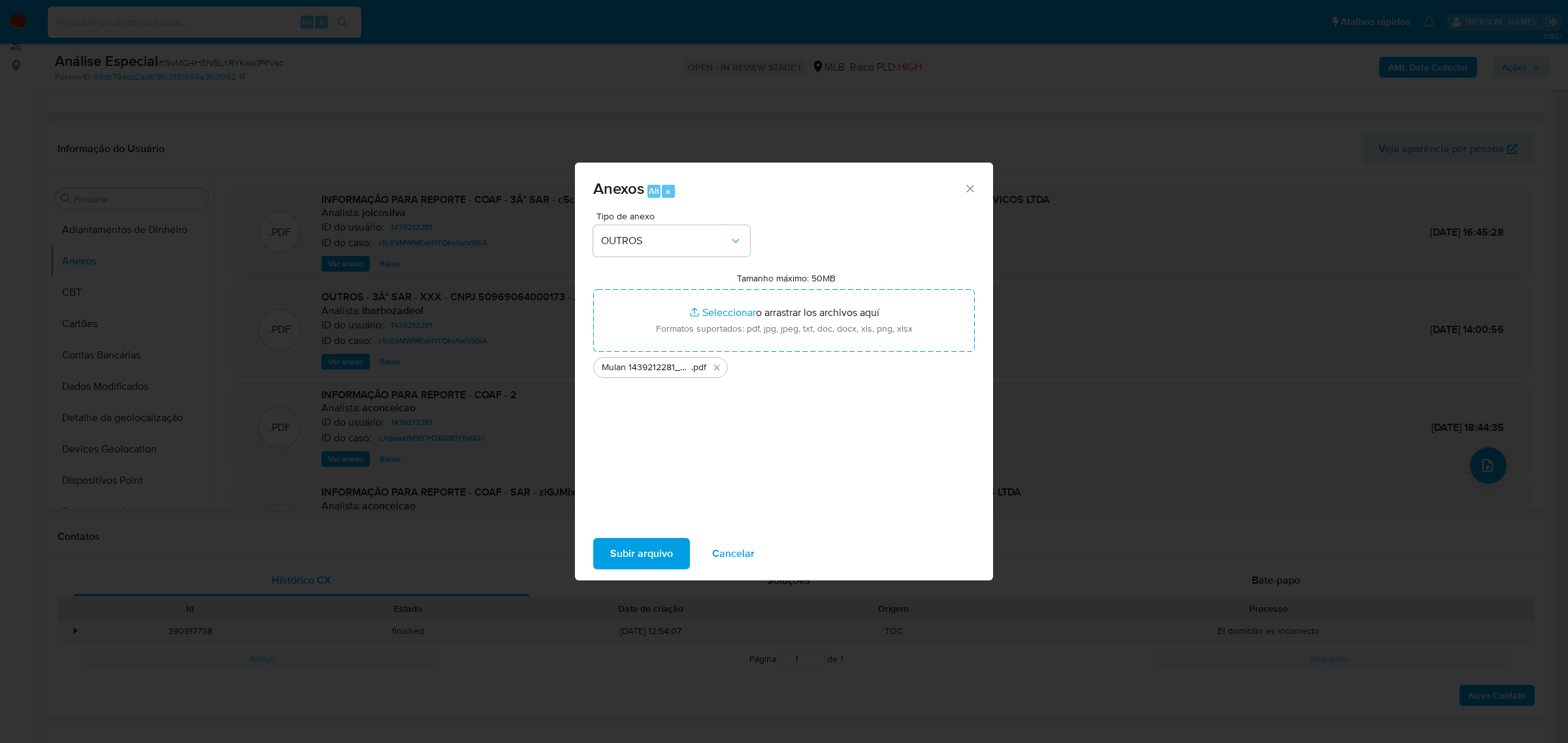
click at [640, 556] on span "Subir arquivo" at bounding box center [641, 554] width 62 height 28
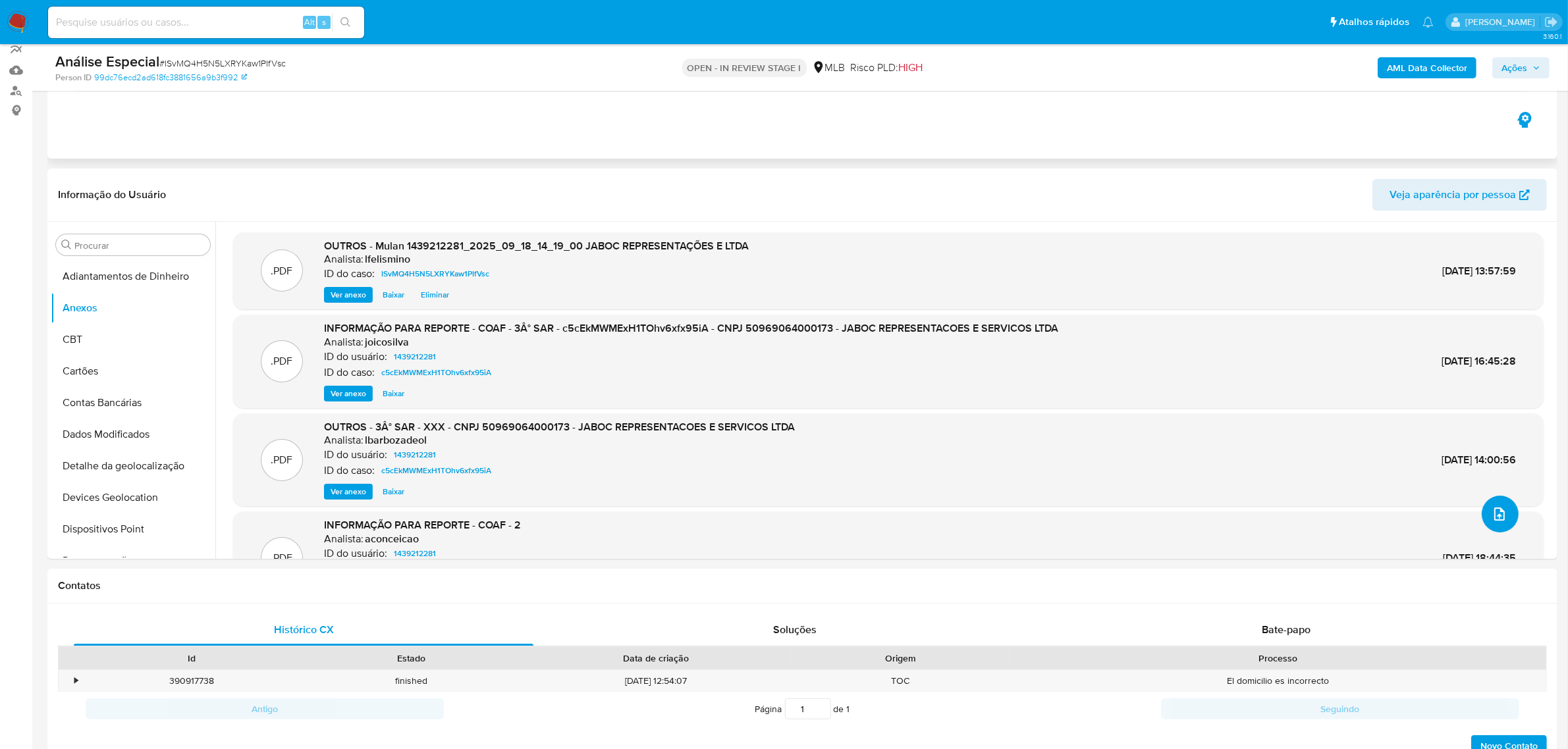
scroll to position [0, 0]
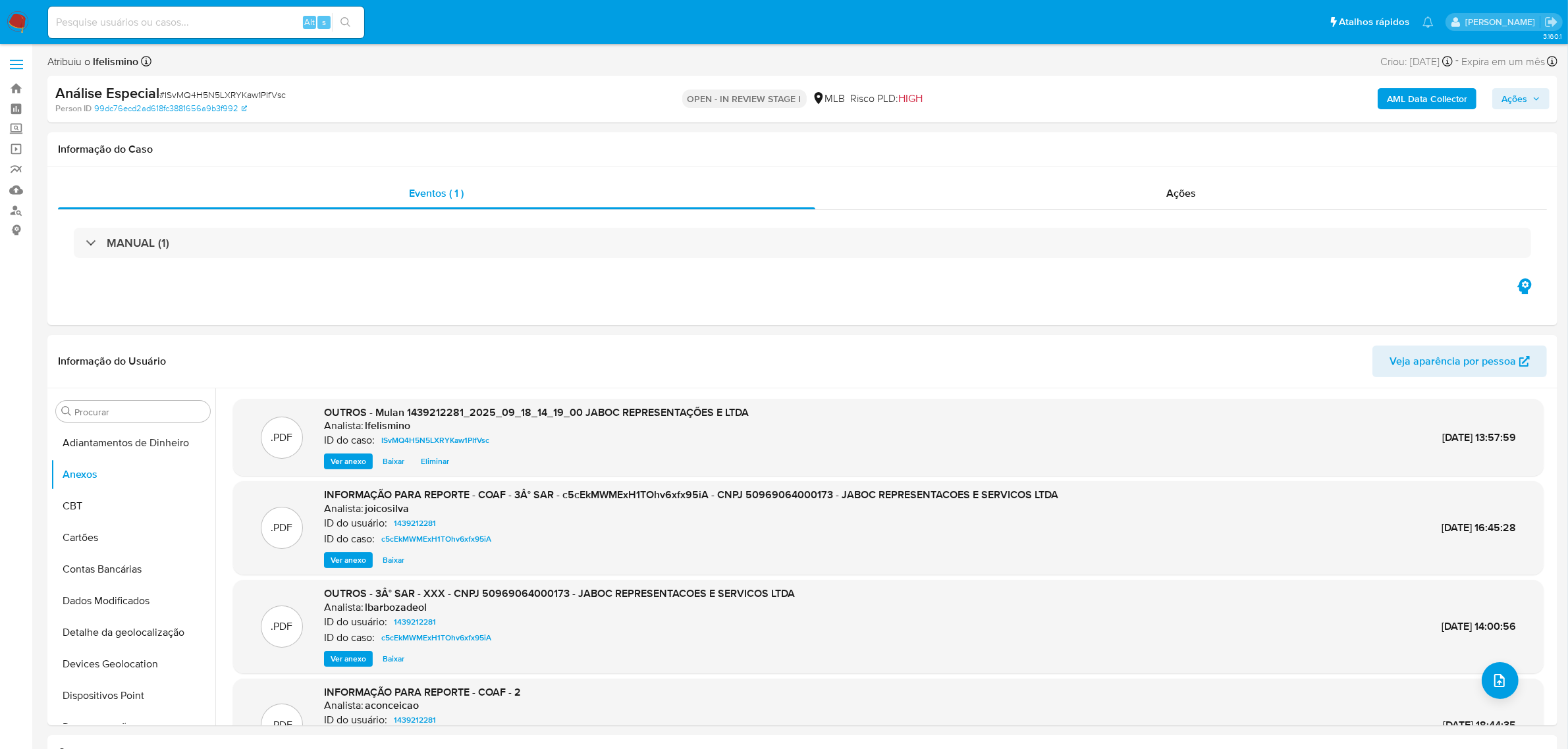
click at [1424, 99] on b "AML Data Collector" at bounding box center [1427, 99] width 80 height 21
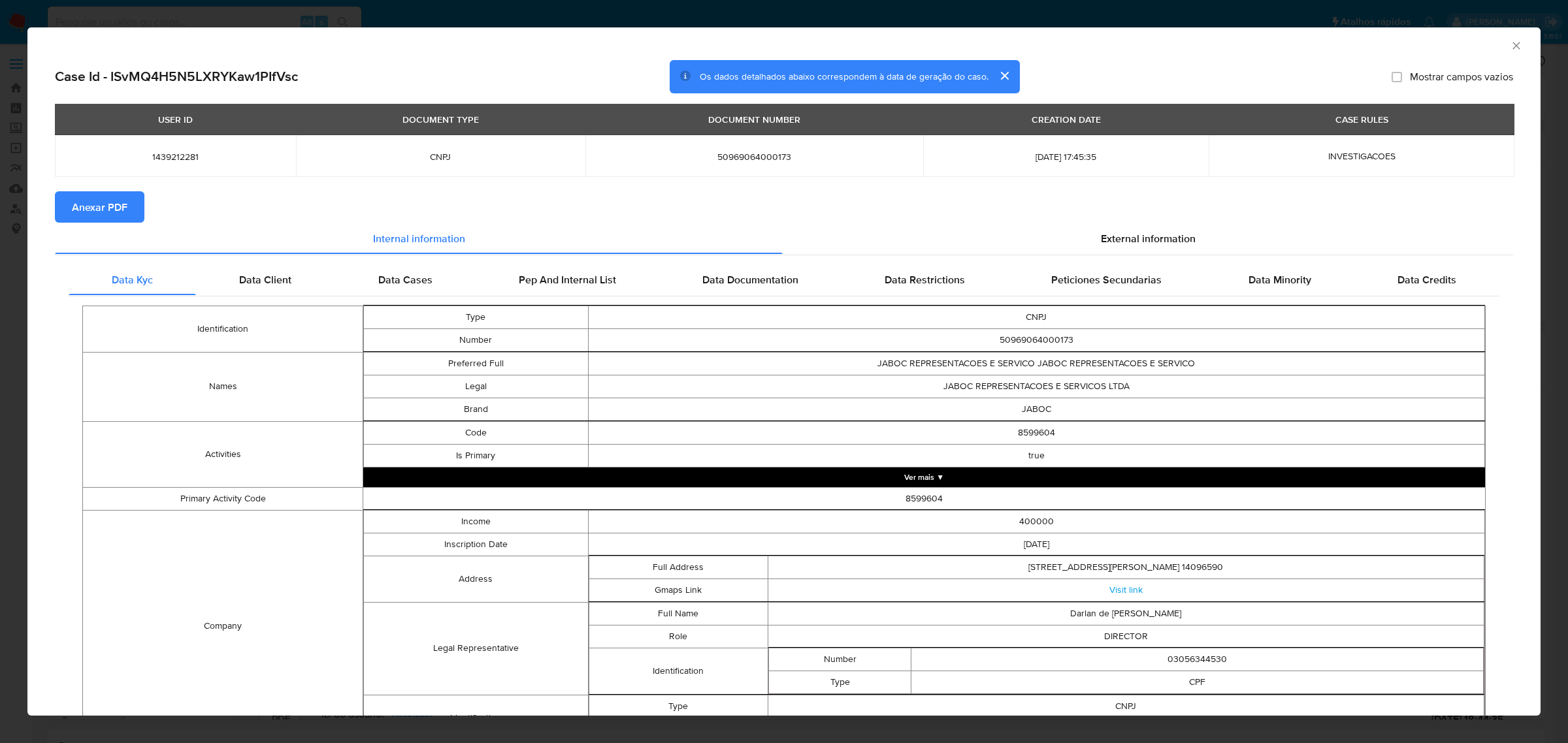
click at [112, 216] on span "Anexar PDF" at bounding box center [99, 206] width 55 height 28
click at [876, 13] on div "AML Data Collector Case Id - ISvMQ4H5N5LXRYKaw1PIfVsc Os dados detalhados abaix…" at bounding box center [784, 371] width 1568 height 743
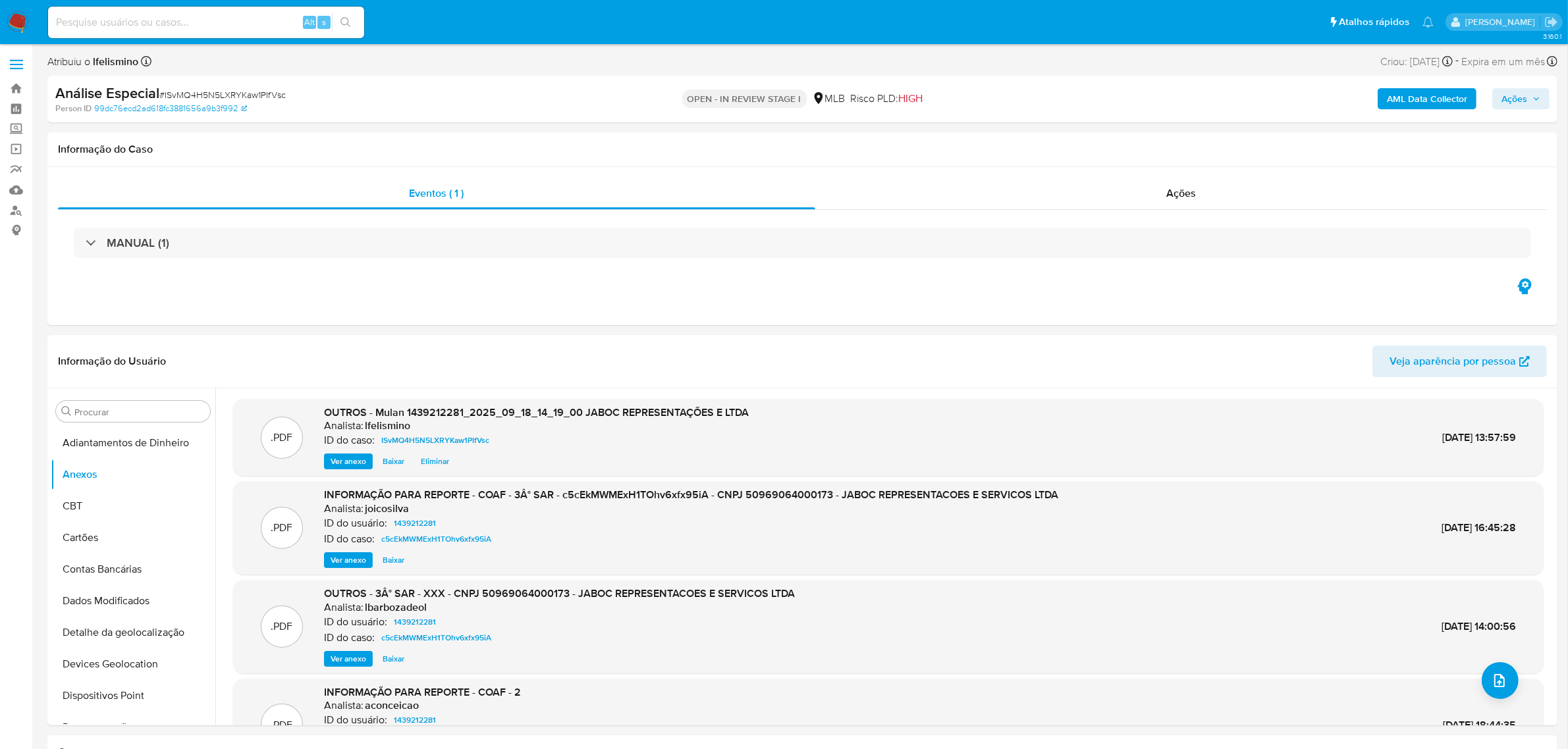
click at [247, 87] on div "Análise Especial # ISvMQ4H5N5LXRYKaw1PIfVsc" at bounding box center [301, 93] width 493 height 19
copy span "ISvMQ4H5N5LXRYKaw1PIfVsc"
click at [1489, 93] on div "AML Data Collector Ações" at bounding box center [1302, 99] width 494 height 31
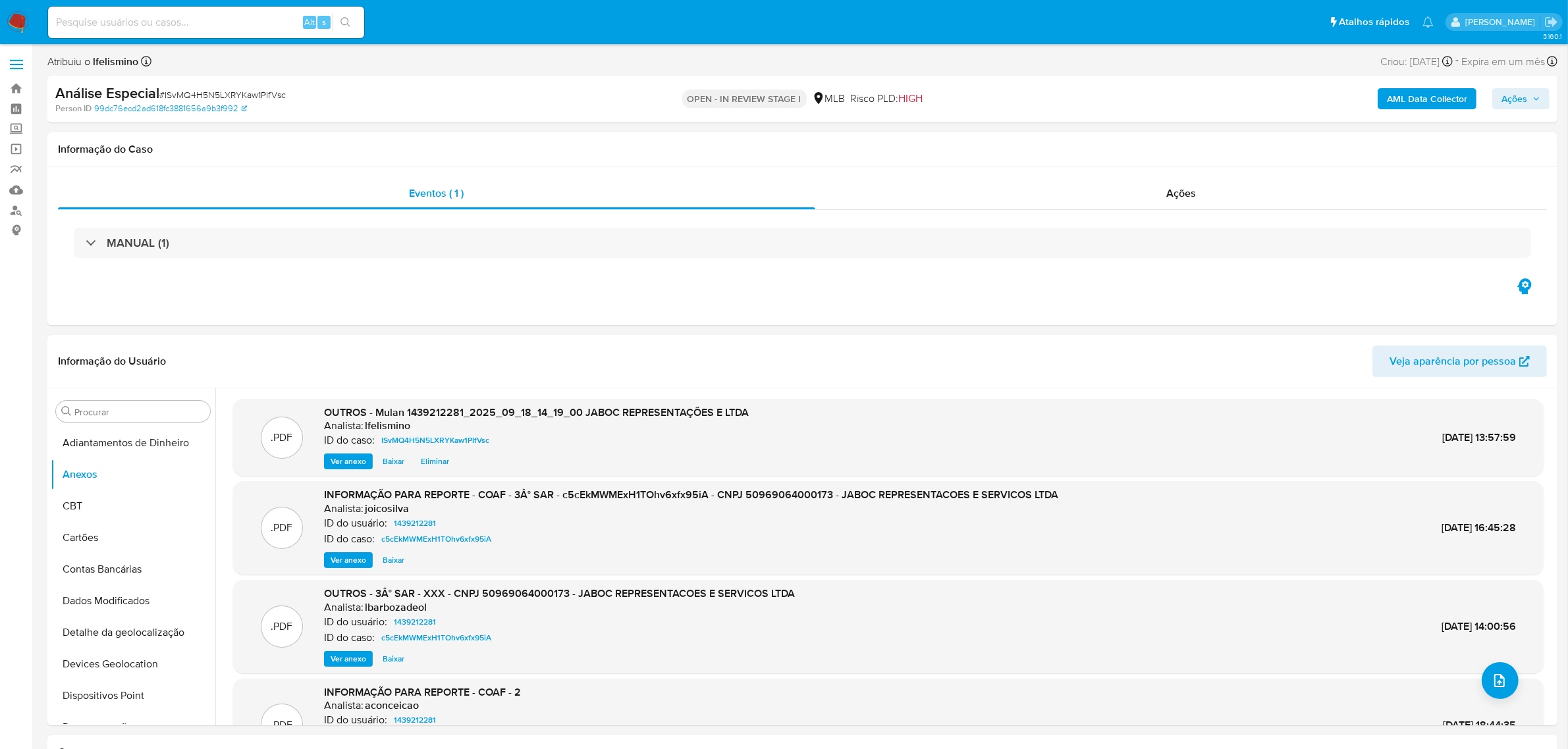
click at [1495, 106] on button "Ações" at bounding box center [1521, 99] width 57 height 21
click at [1189, 149] on div "Resolução do caso Alt r" at bounding box center [1153, 140] width 120 height 34
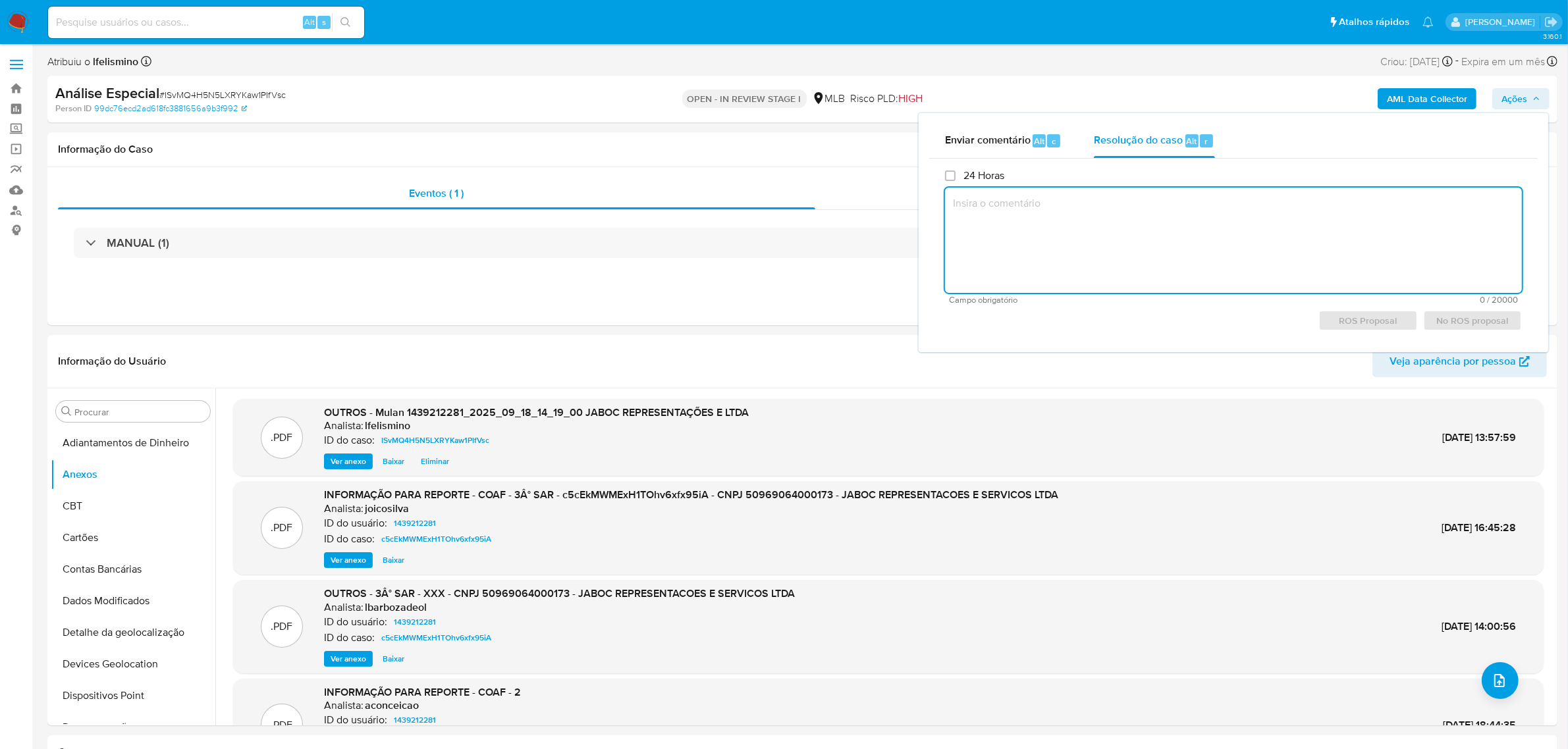
click at [1031, 237] on textarea at bounding box center [1233, 241] width 577 height 106
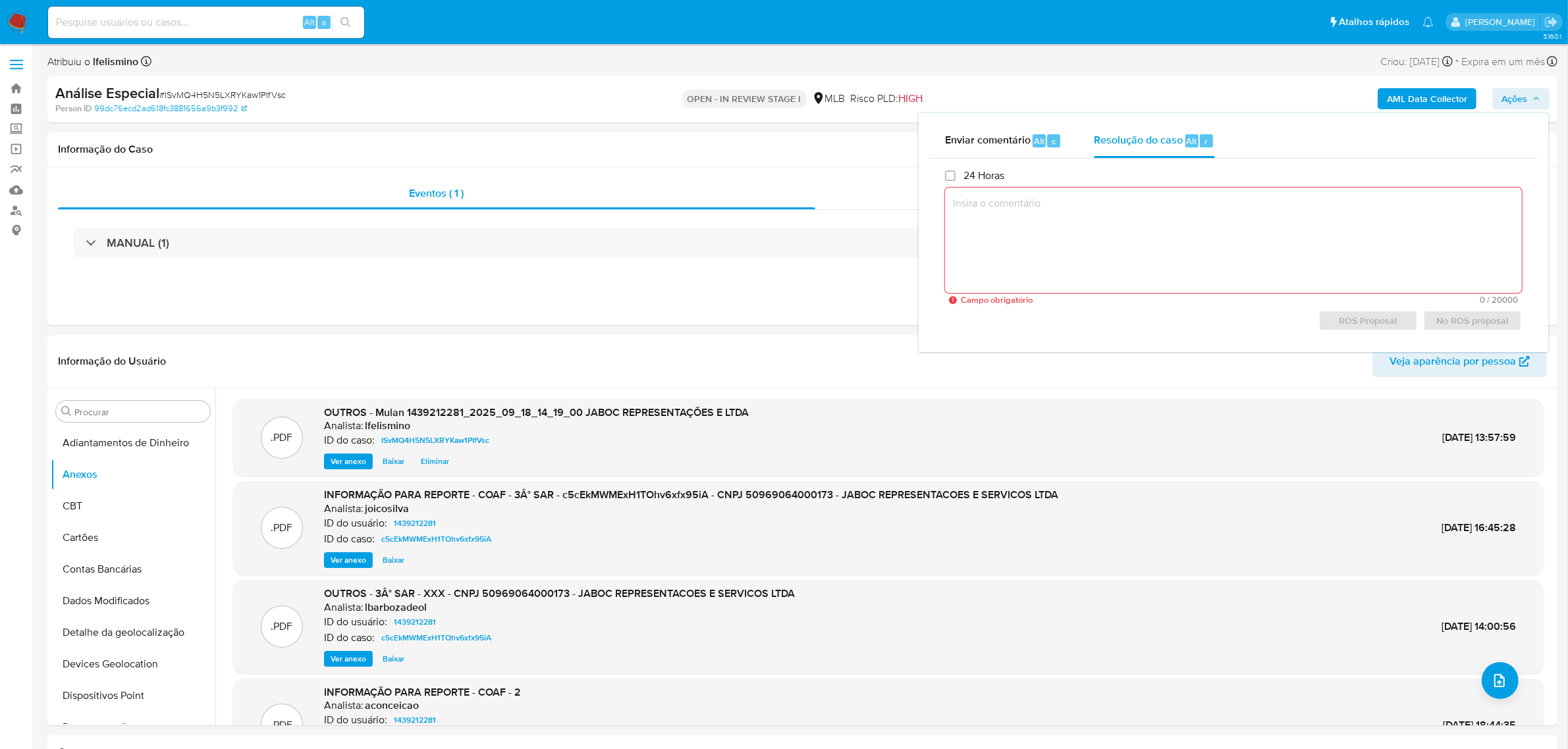
click at [175, 98] on span "# ISvMQ4H5N5LXRYKaw1PIfVsc" at bounding box center [222, 95] width 127 height 13
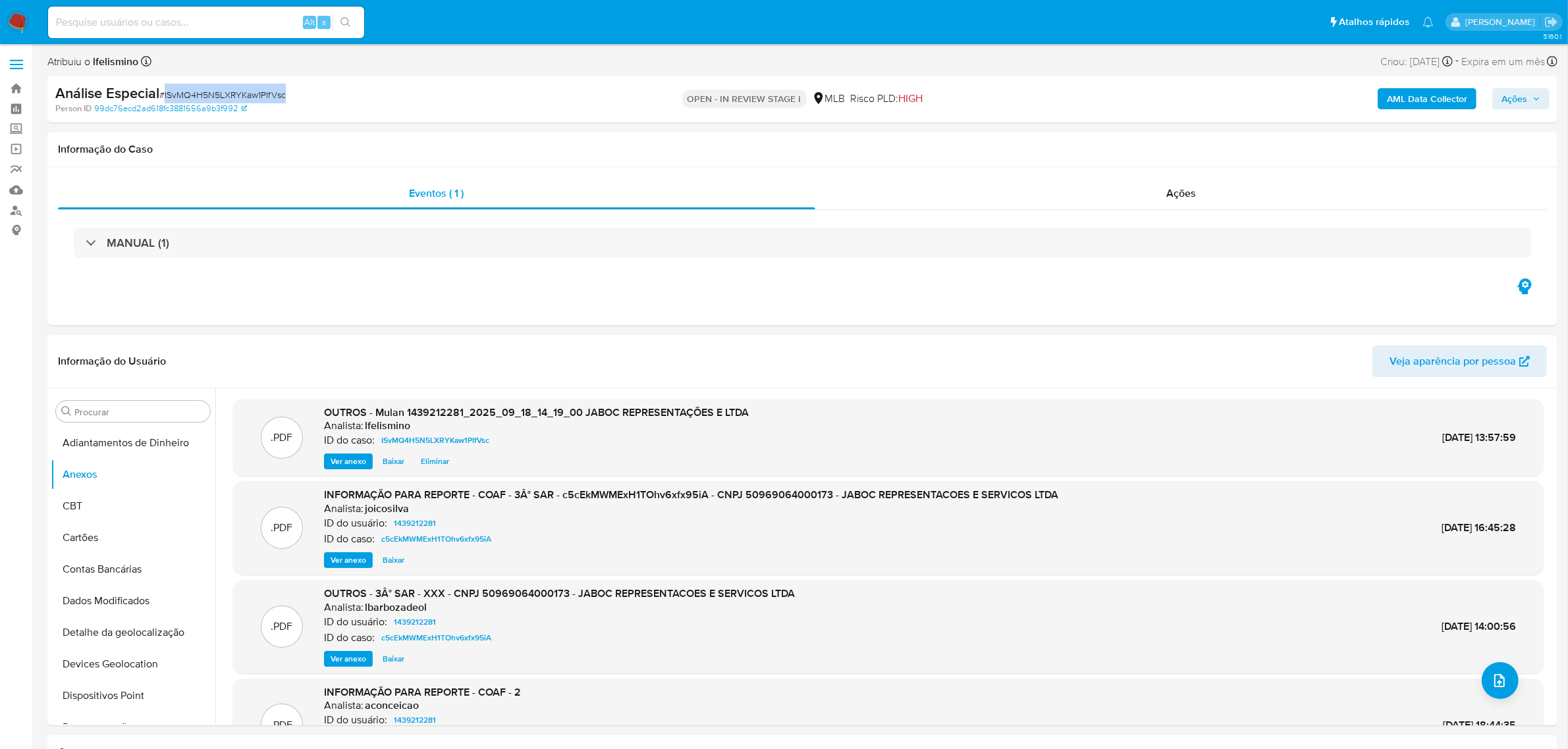
copy span "ISvMQ4H5N5LXRYKaw1PIfVsc"
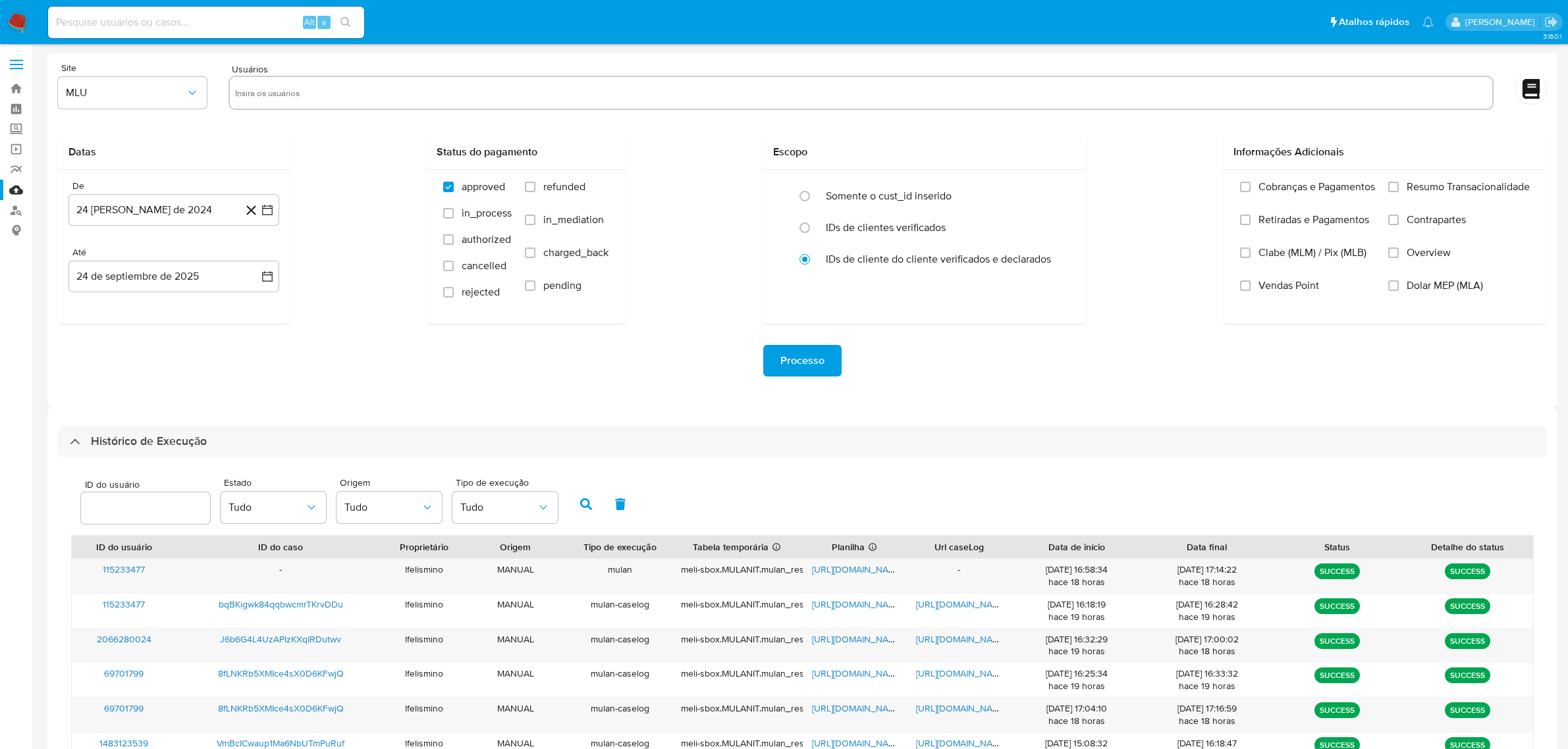
select select "25"
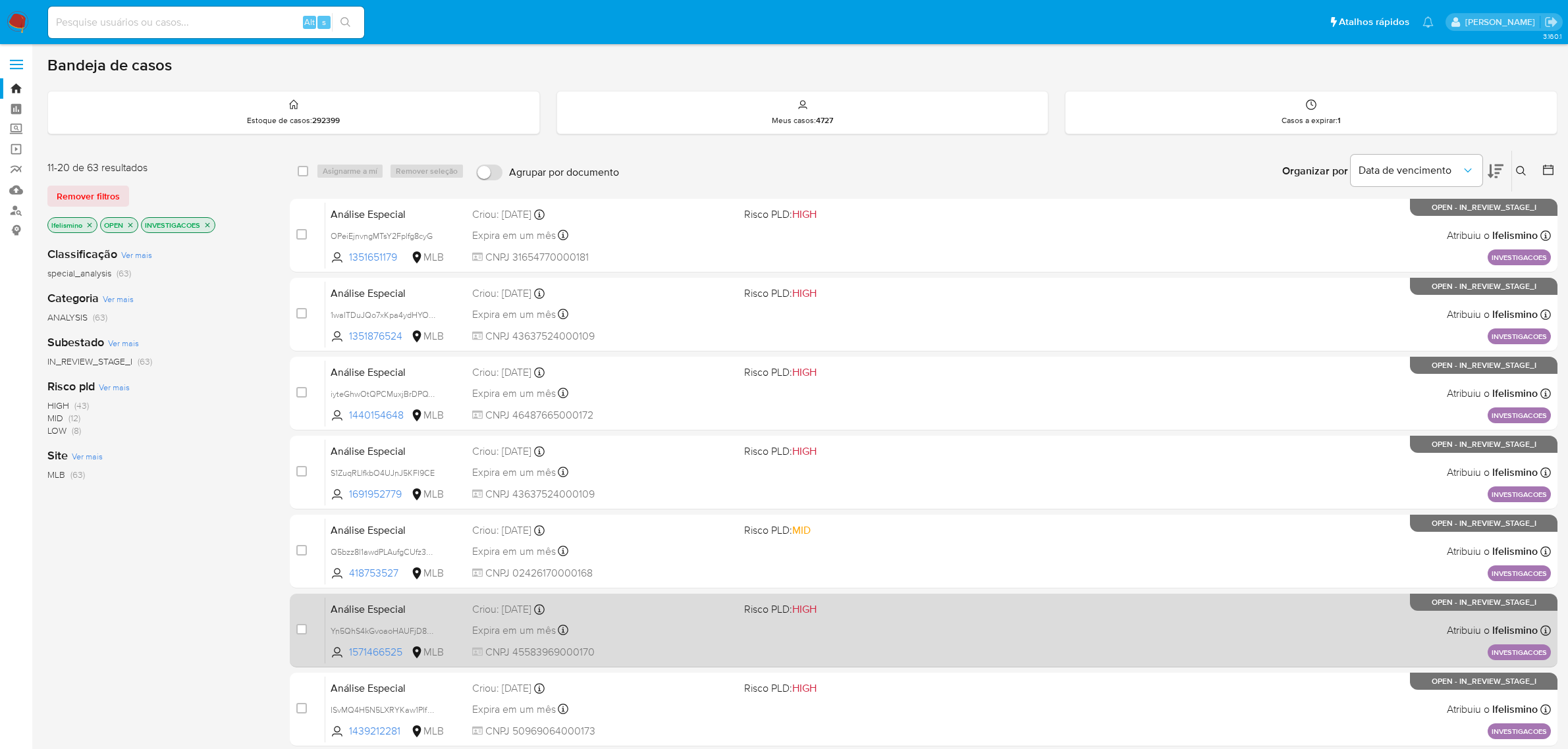
scroll to position [336, 0]
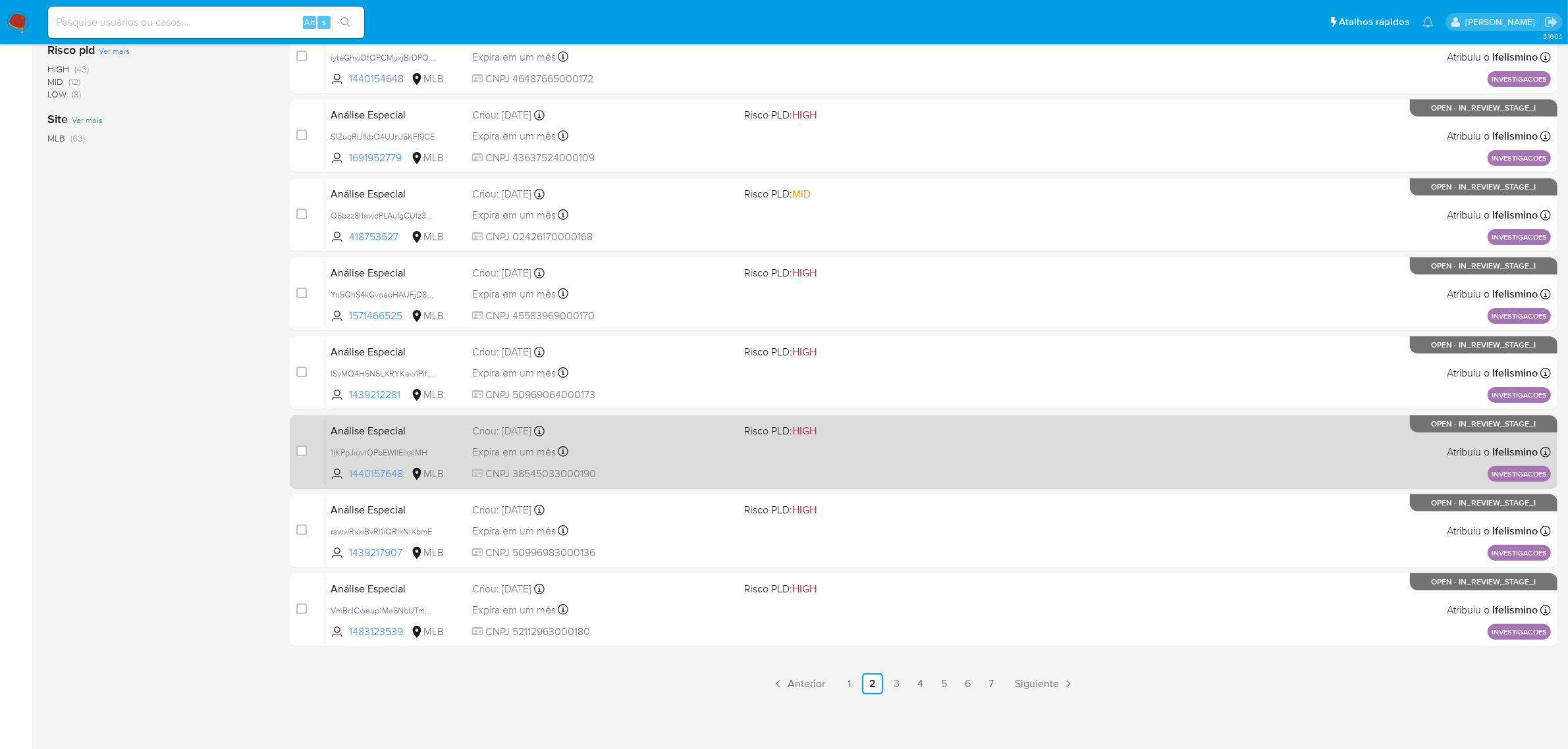
click at [724, 439] on div "Análise Especial 1IKPpJiuvrOPbEWIlElkslMH 1440157648 MLB Risco PLD: HIGH Criou:…" at bounding box center [938, 453] width 1226 height 67
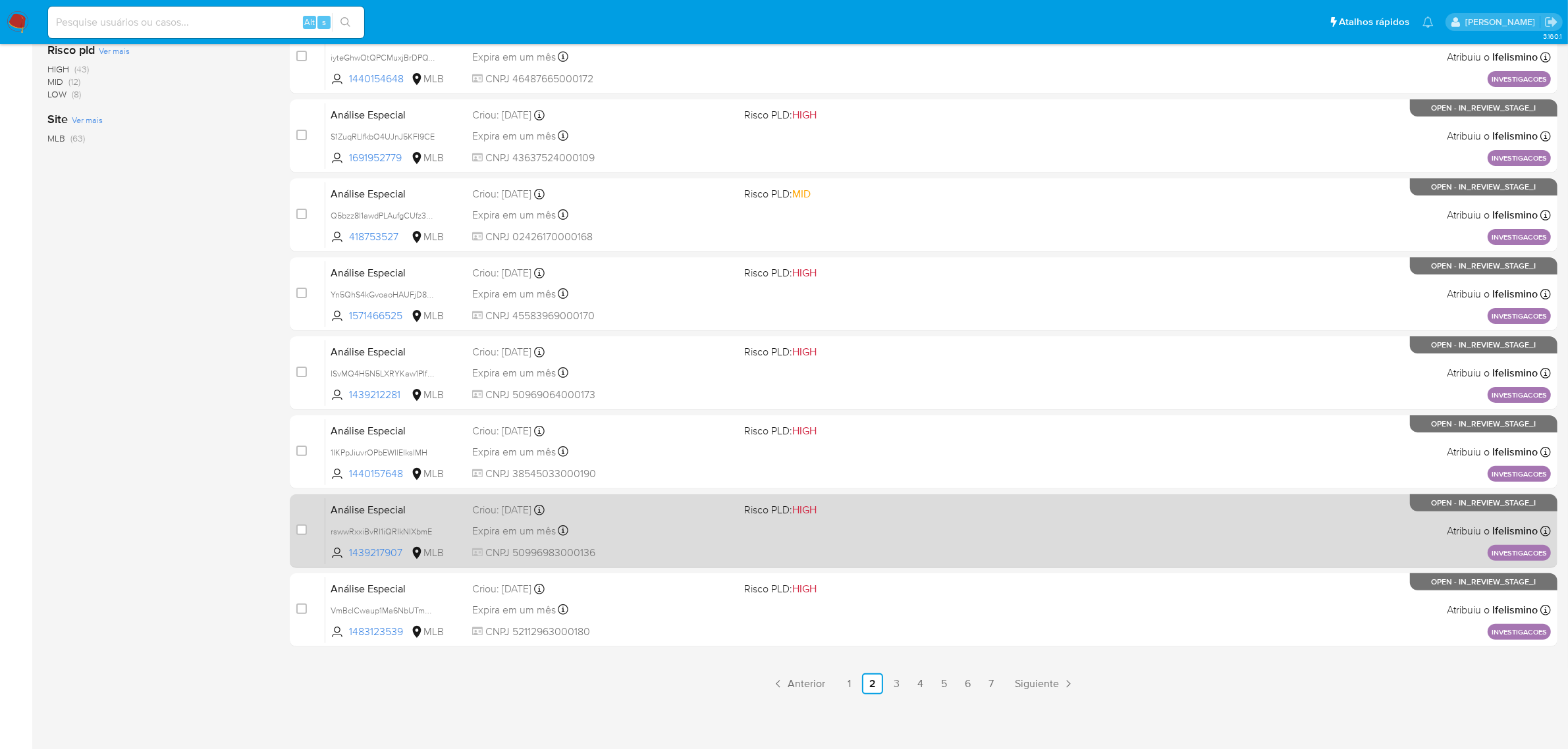
click at [692, 511] on div "Criou: [DATE] Criou: [DATE] 14:45:34" at bounding box center [603, 510] width 262 height 15
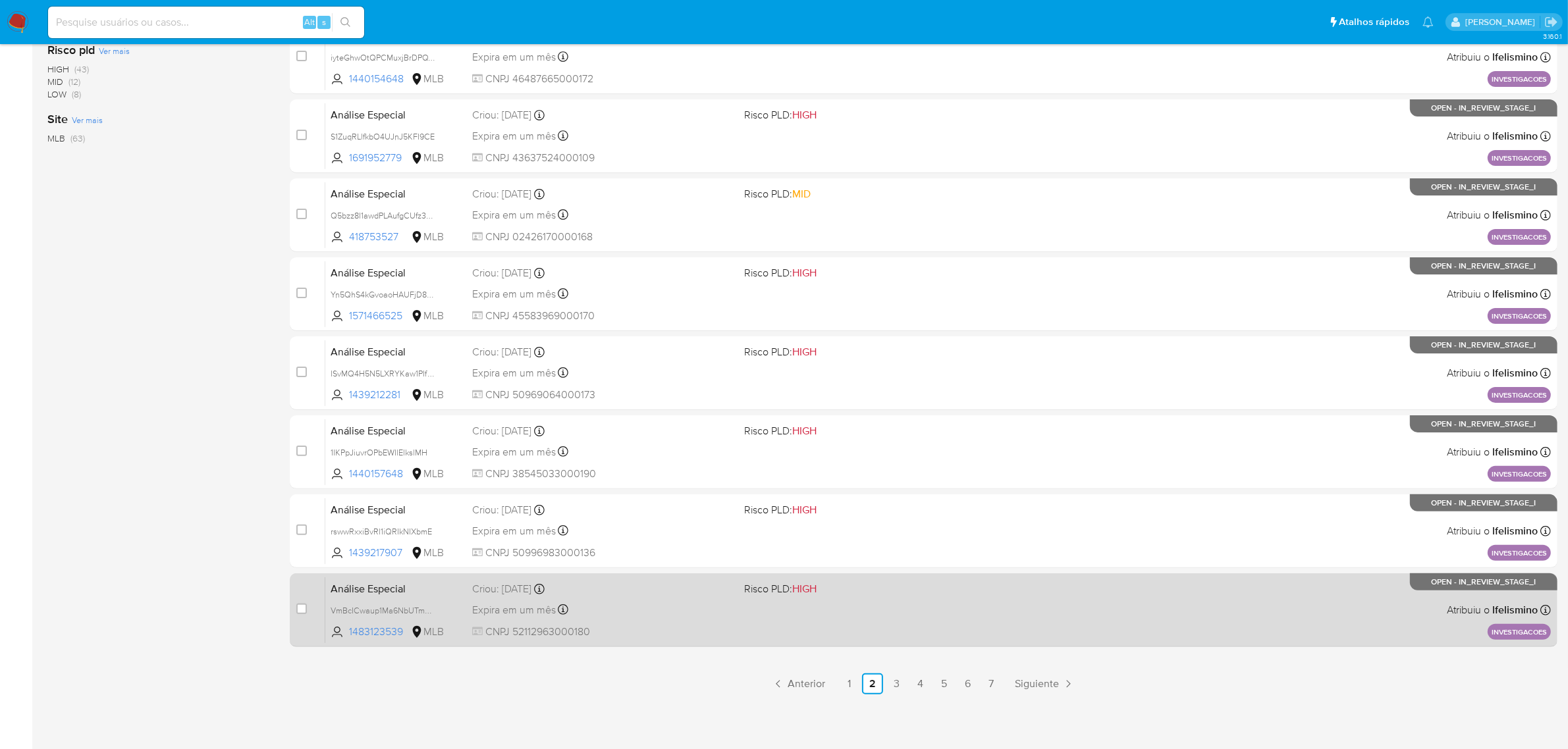
click at [671, 626] on span "CNPJ 52112963000180" at bounding box center [603, 632] width 262 height 15
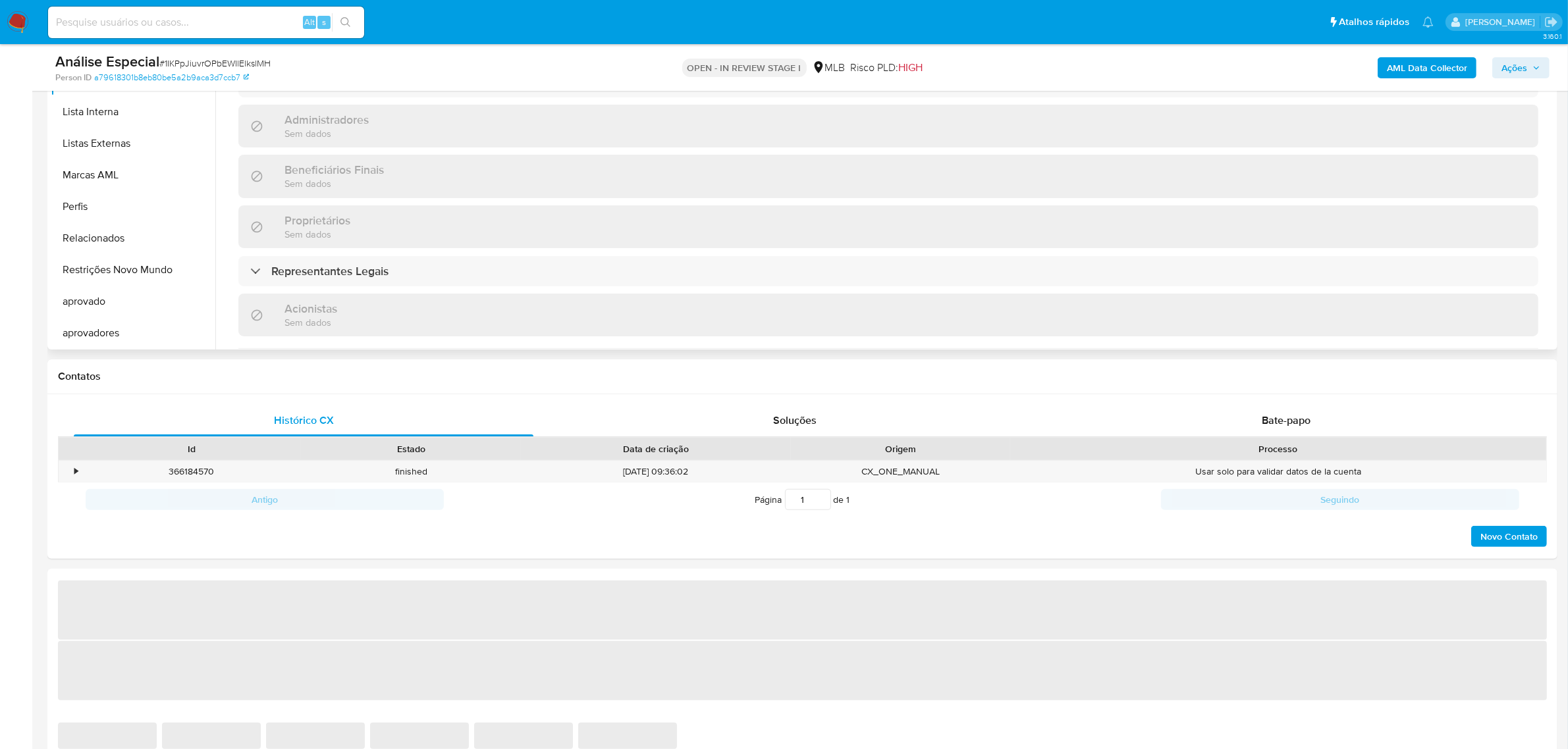
scroll to position [504, 0]
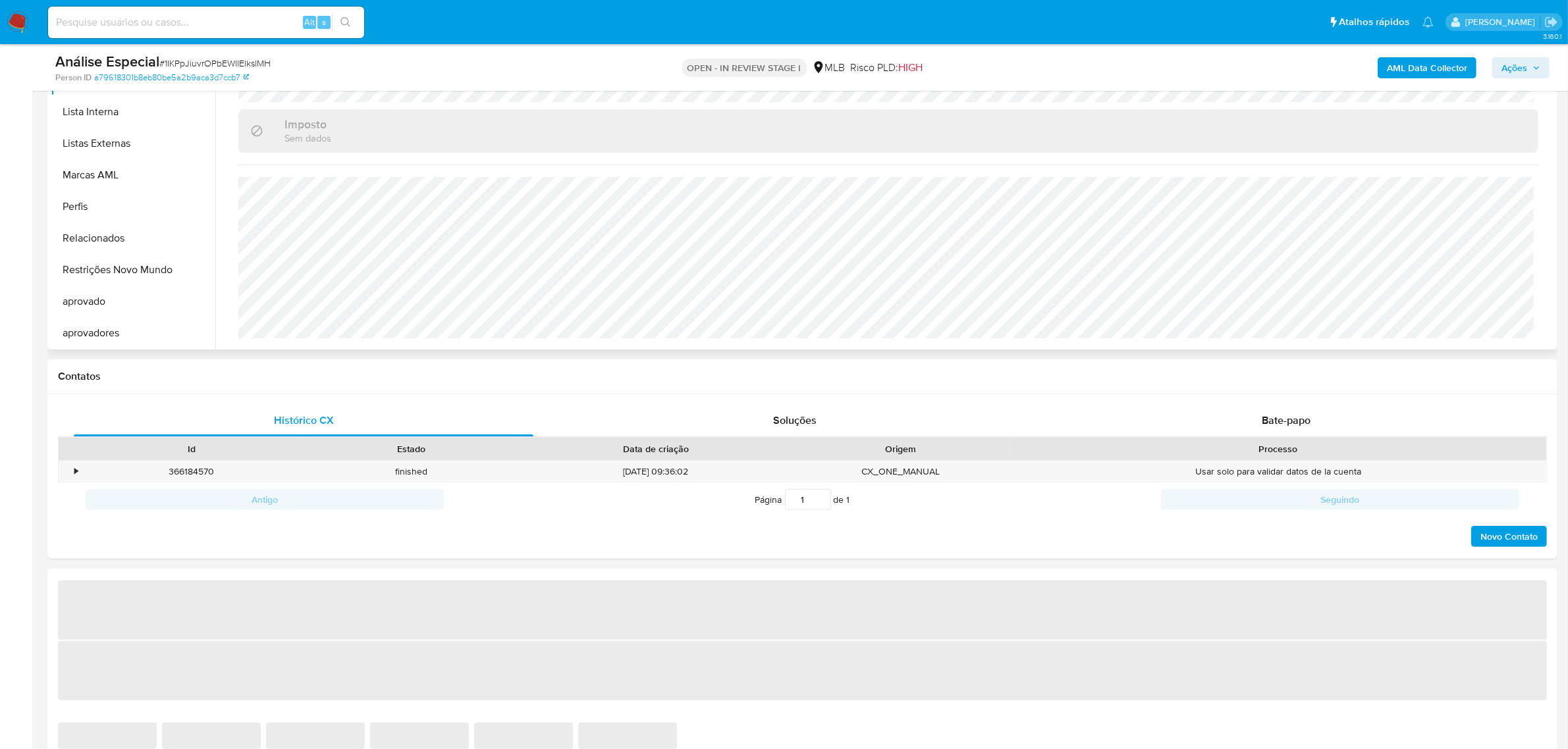
select select "10"
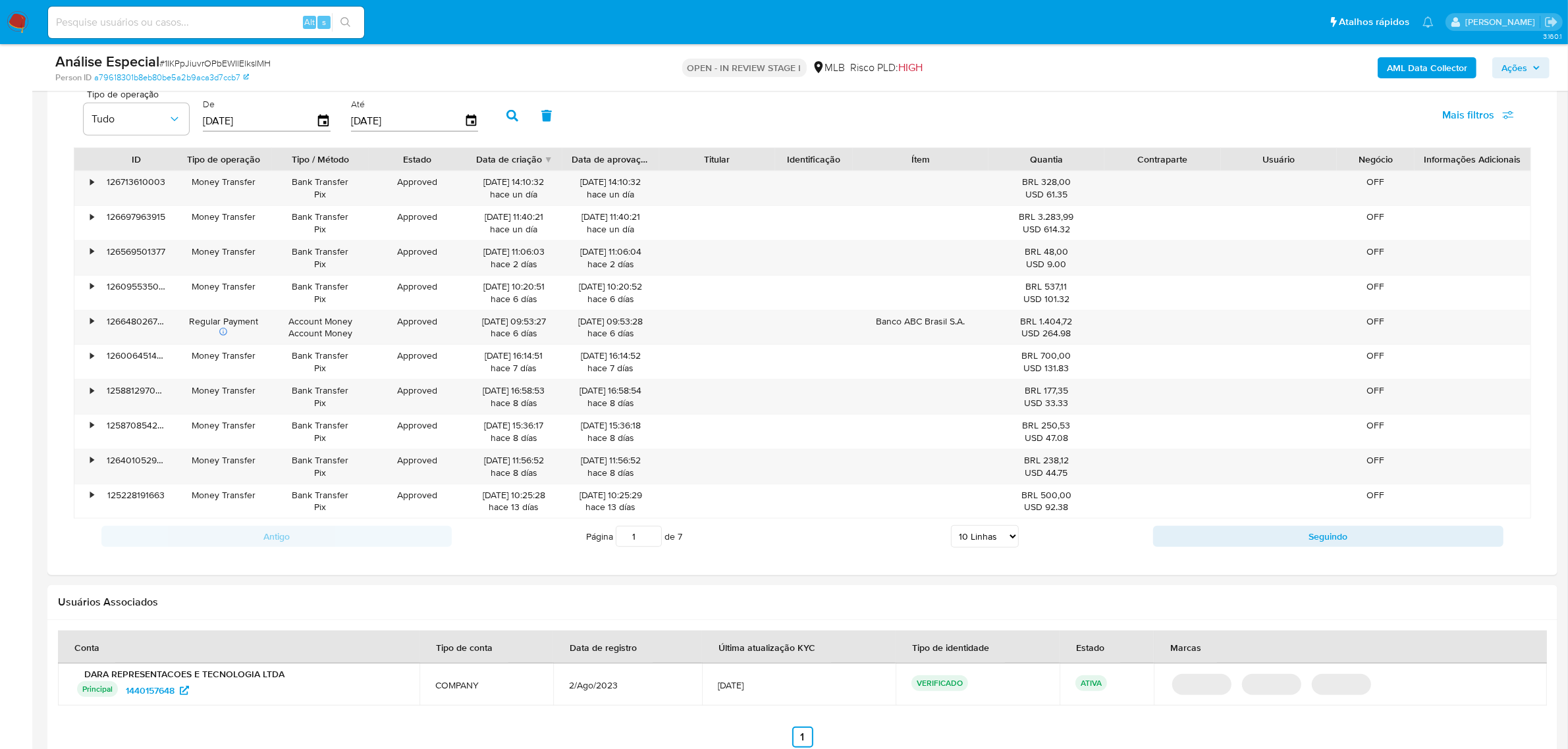
scroll to position [987, 0]
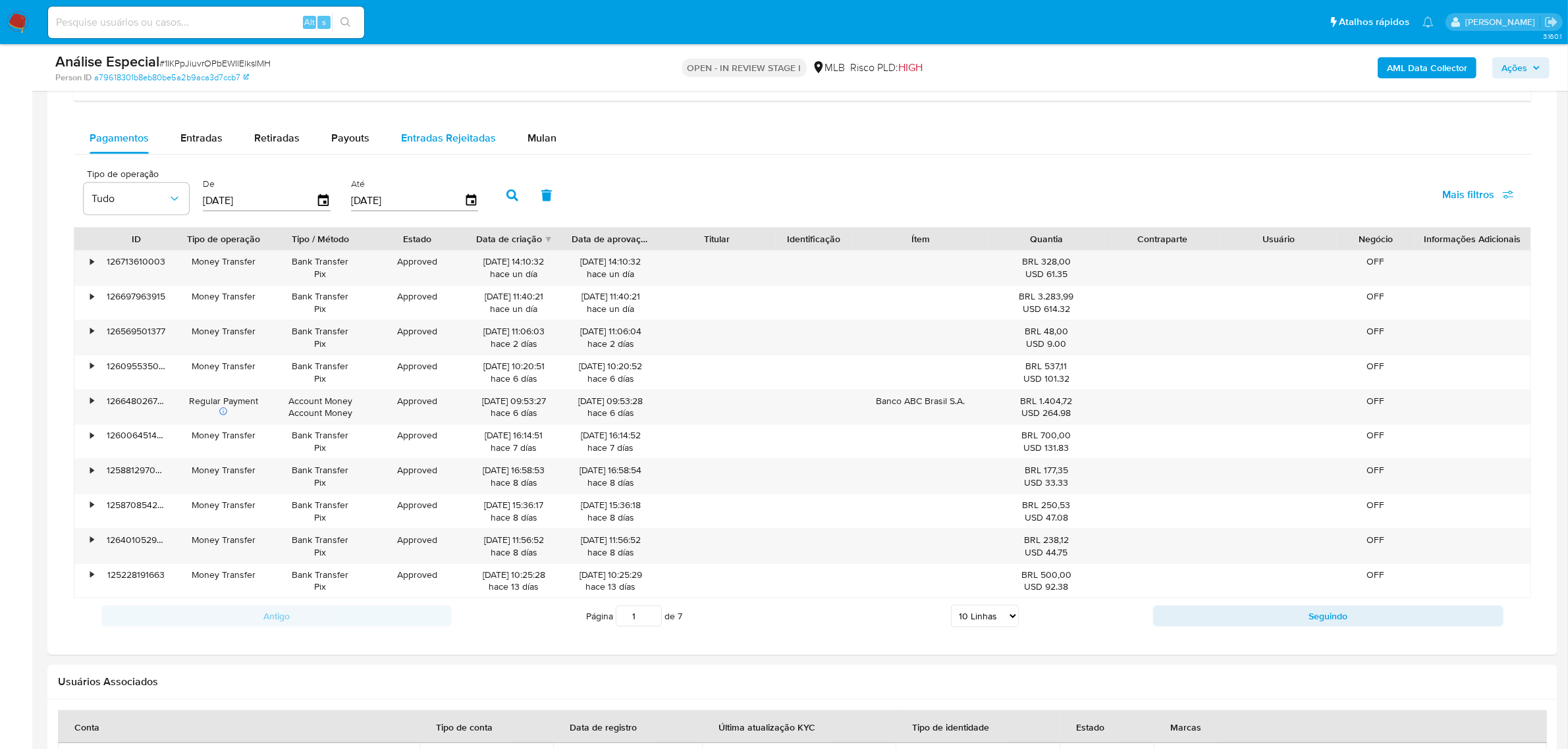
click at [555, 127] on button "Mulan" at bounding box center [542, 138] width 61 height 32
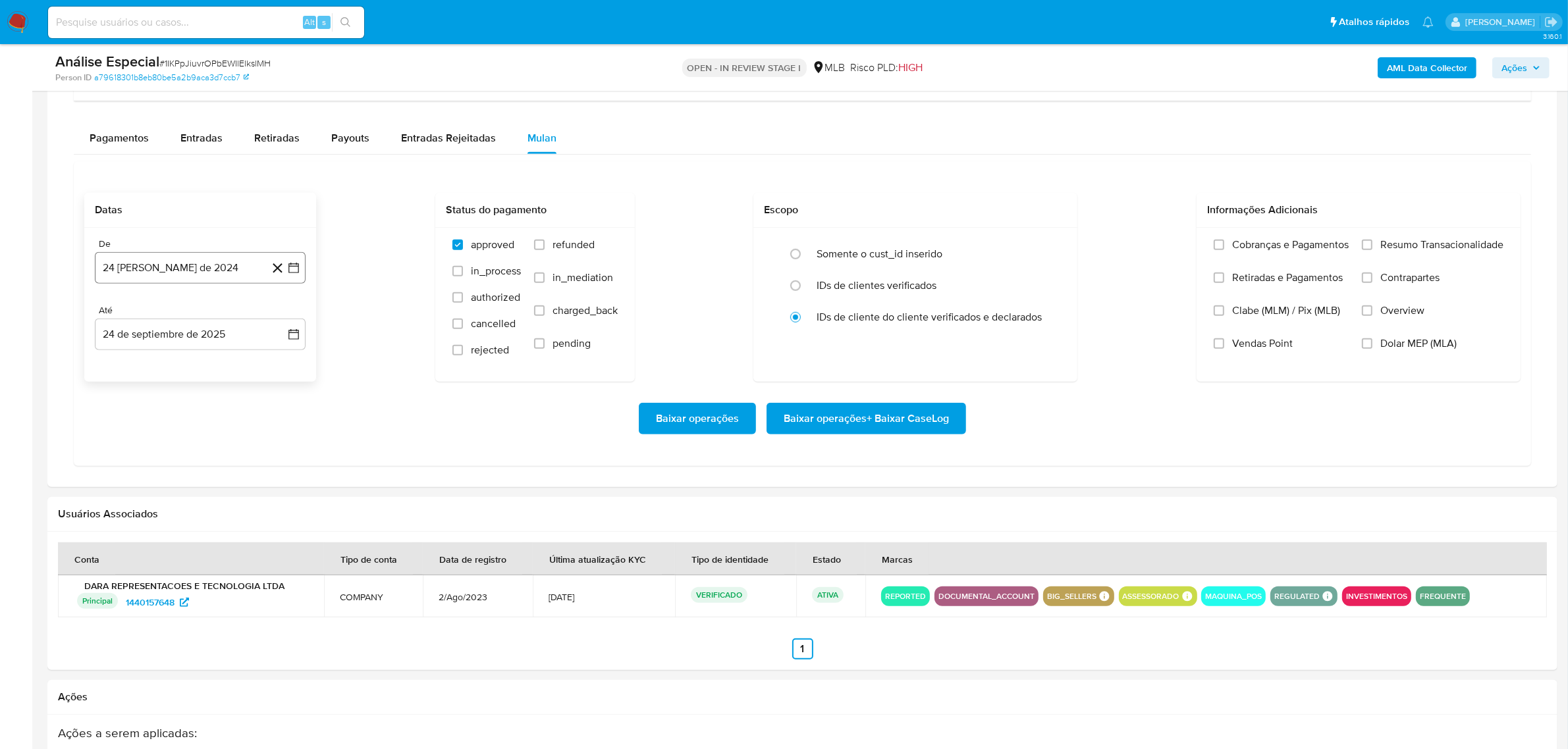
drag, startPoint x: 236, startPoint y: 265, endPoint x: 206, endPoint y: 285, distance: 36.1
click at [235, 267] on button "24 [PERSON_NAME] de 2024" at bounding box center [199, 268] width 210 height 32
click at [203, 327] on div "agosto 2024 agosto 2024 lun lunes mar martes mié miércoles jue jueves vie viern…" at bounding box center [200, 394] width 179 height 172
click at [215, 317] on span "agosto 2024" at bounding box center [193, 315] width 60 height 13
click at [272, 308] on icon "Año siguiente" at bounding box center [279, 315] width 16 height 16
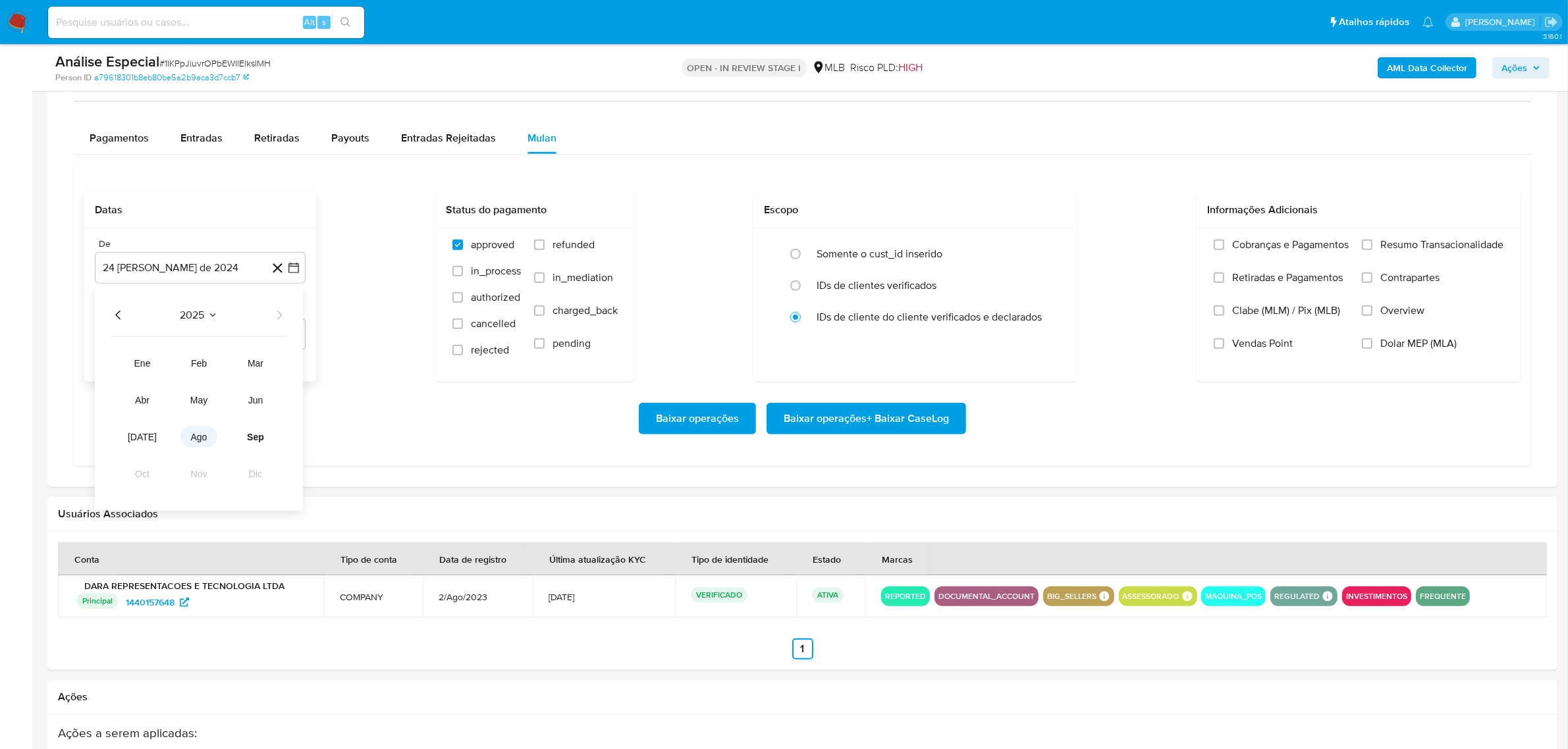
click at [193, 432] on button "ago" at bounding box center [199, 437] width 37 height 21
click at [224, 364] on button "1" at bounding box center [226, 364] width 21 height 21
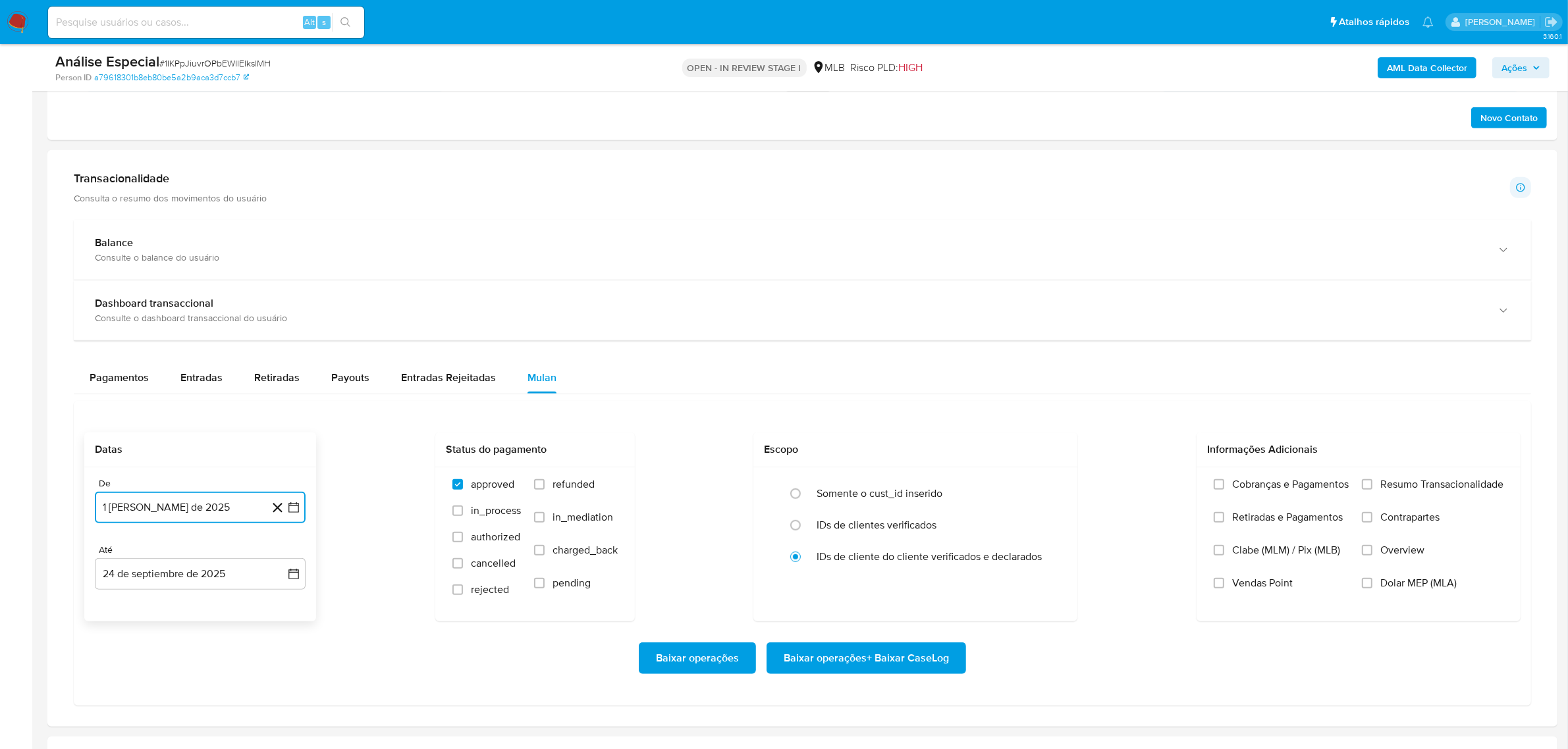
scroll to position [1153, 0]
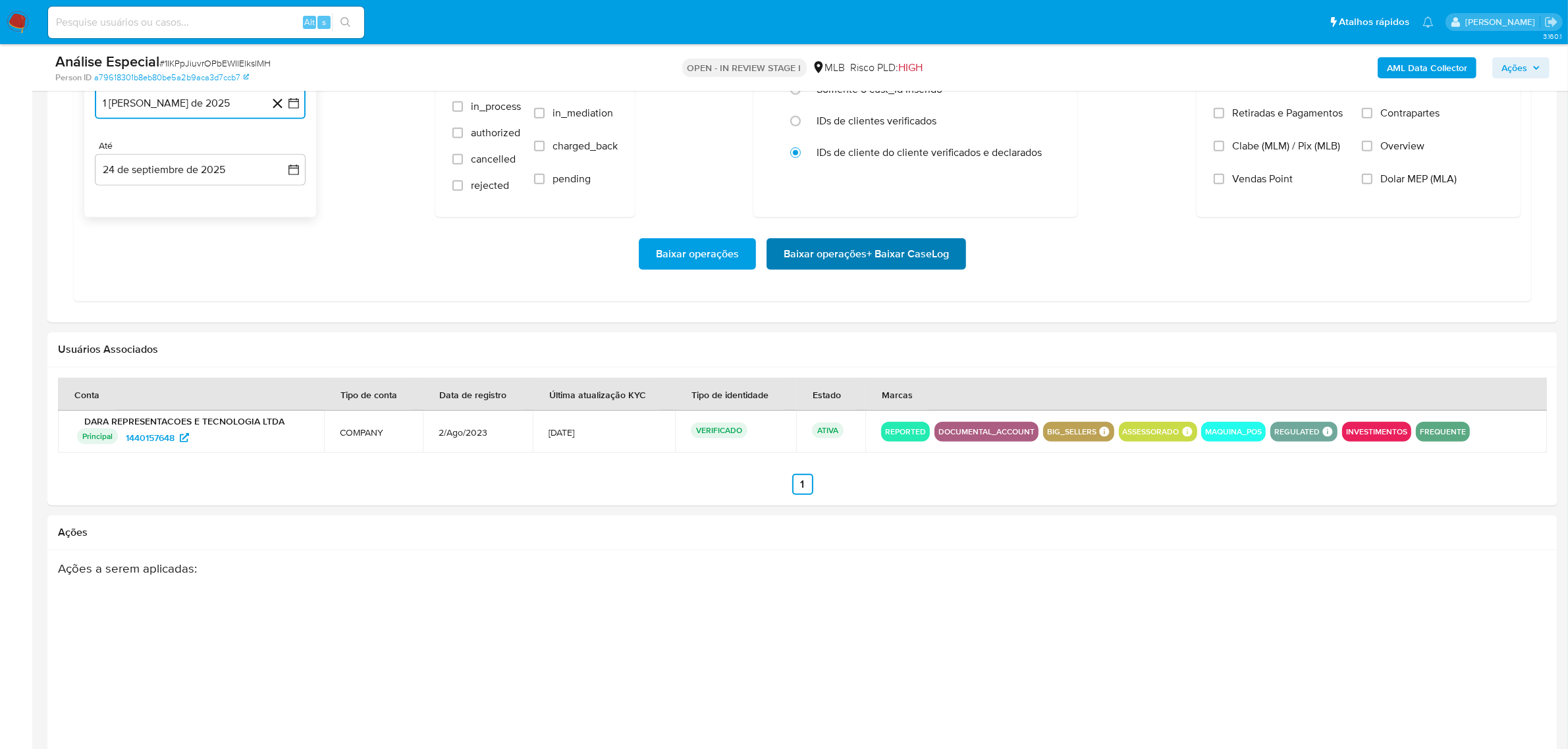
click at [913, 258] on span "Baixar operações + Baixar CaseLog" at bounding box center [866, 254] width 165 height 29
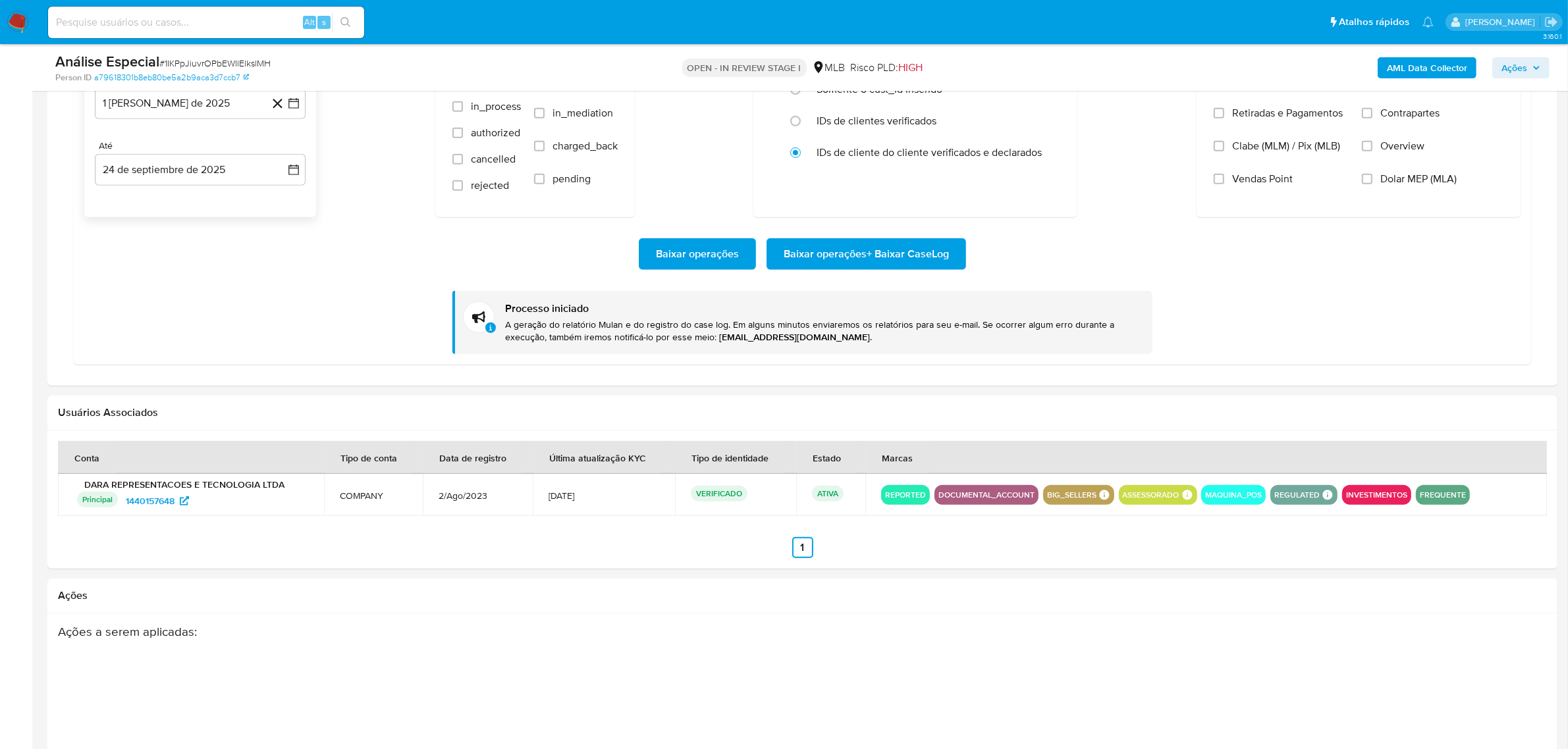
click at [248, 58] on span "# 1IKPpJiuvrOPbEWIlElkslMH" at bounding box center [214, 63] width 111 height 13
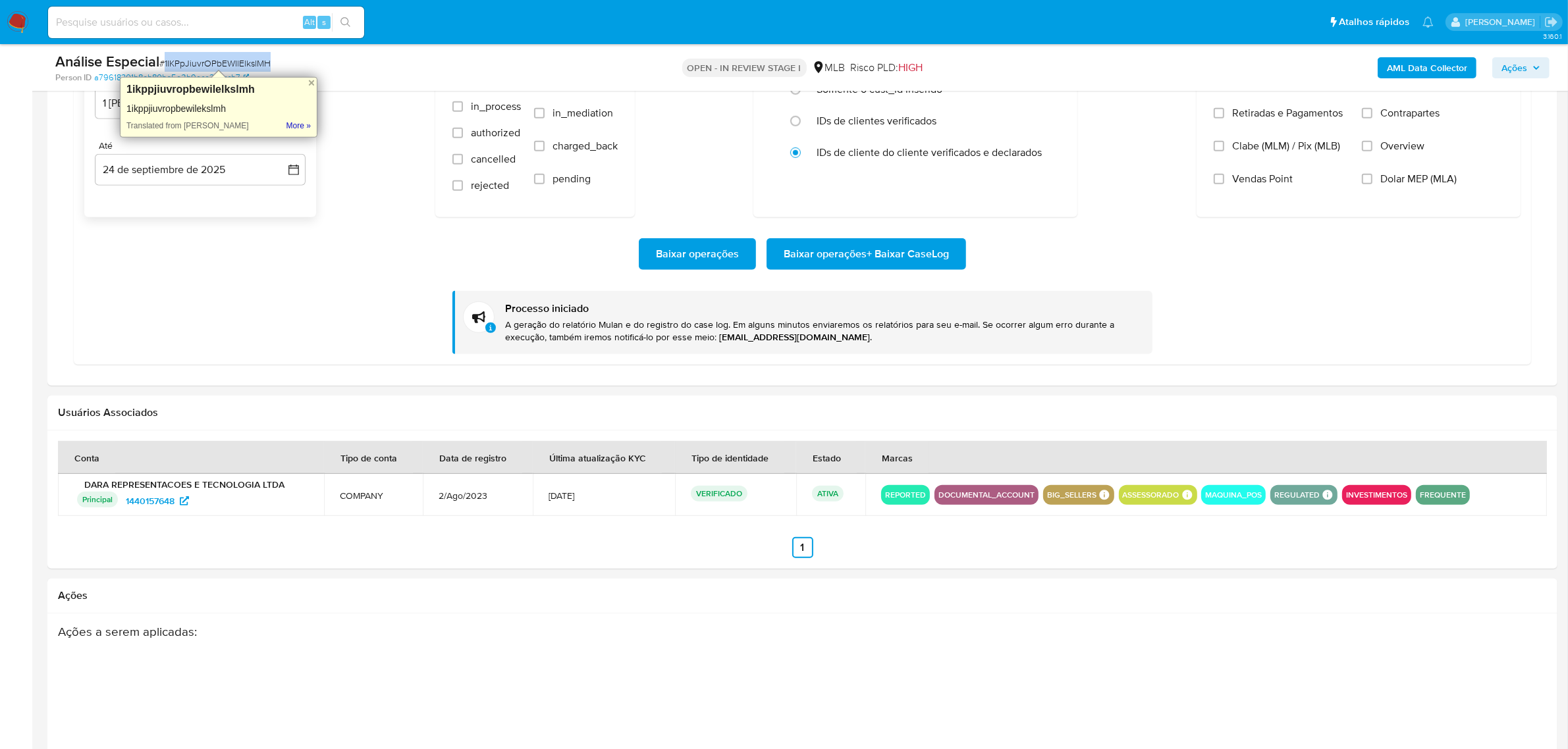
copy span "1IKPpJiuvrOPbEWIlElkslMH"
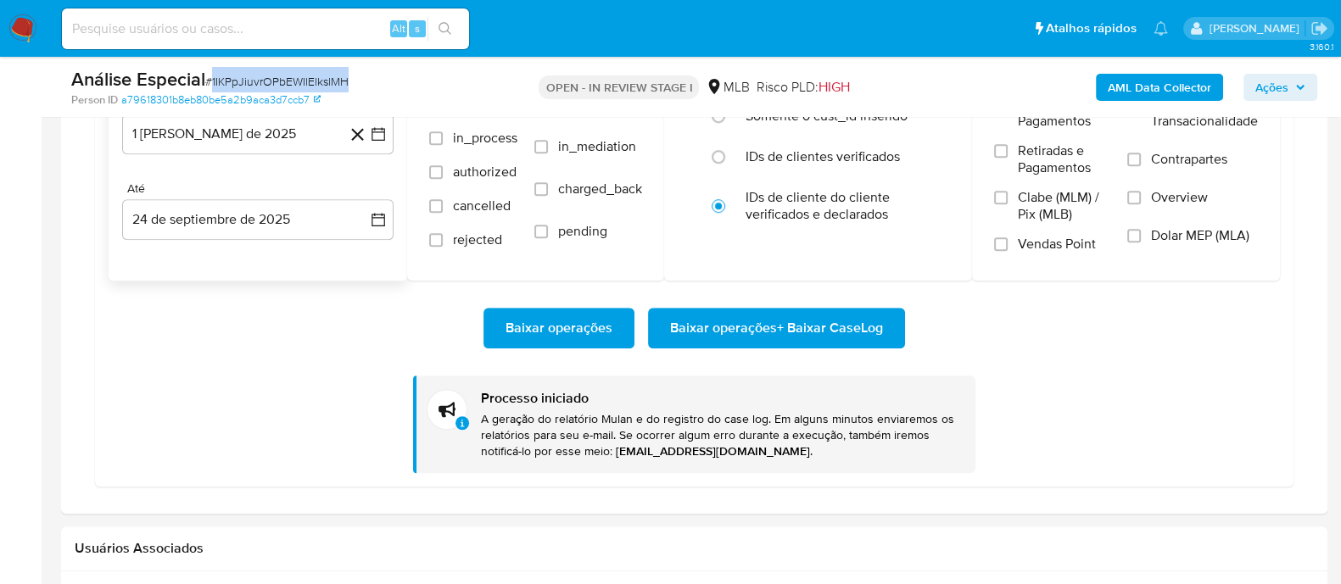
scroll to position [1105, 0]
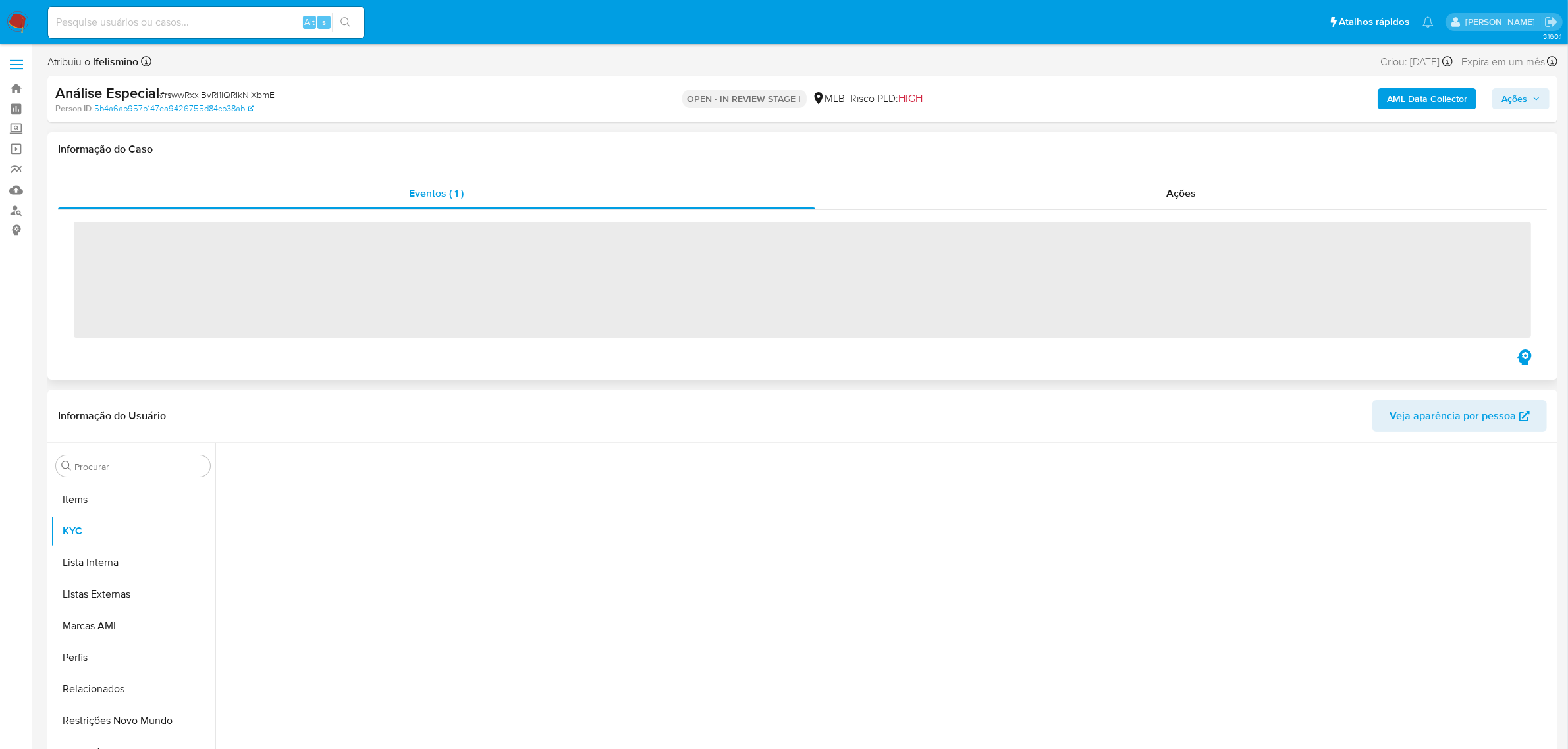
scroll to position [682, 0]
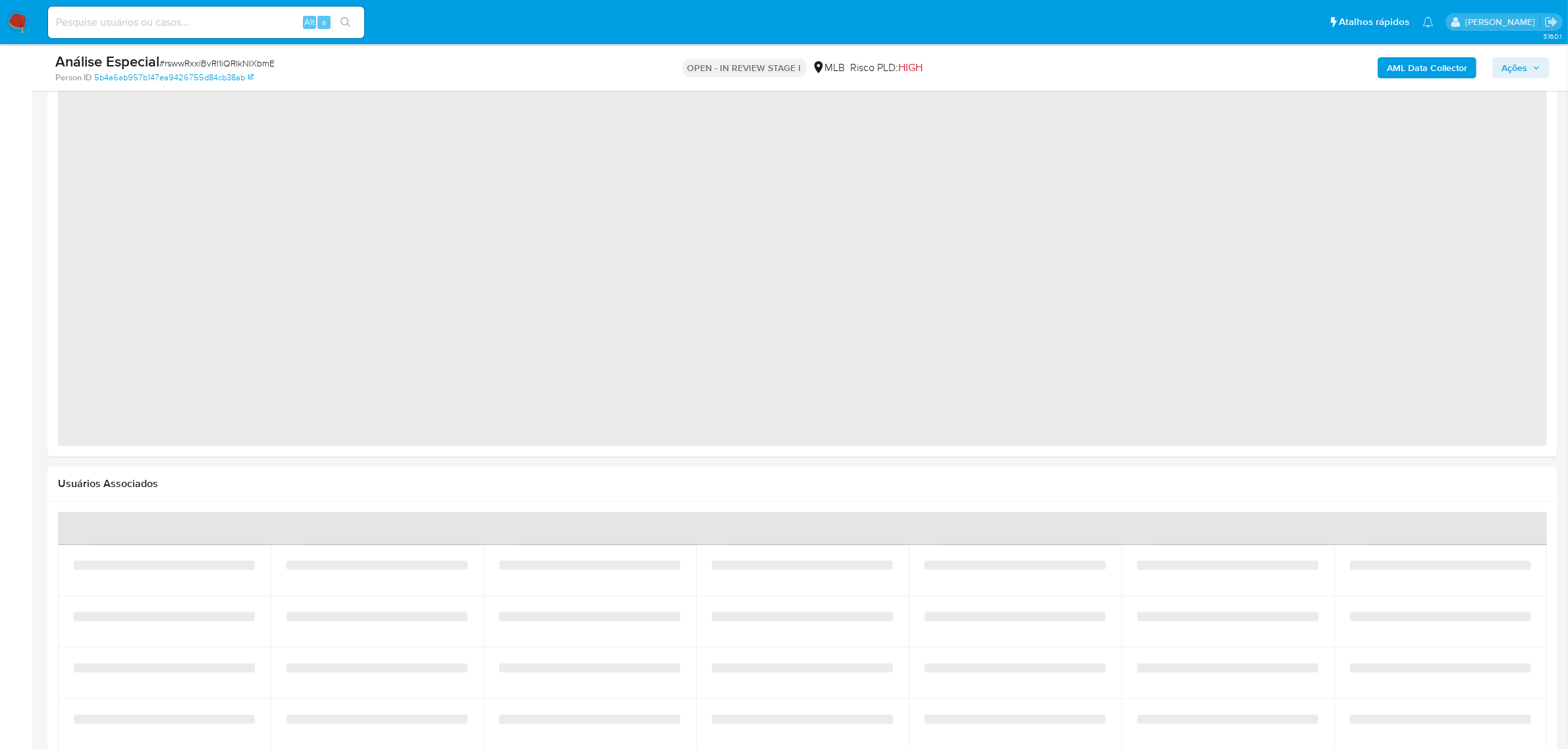
select select "10"
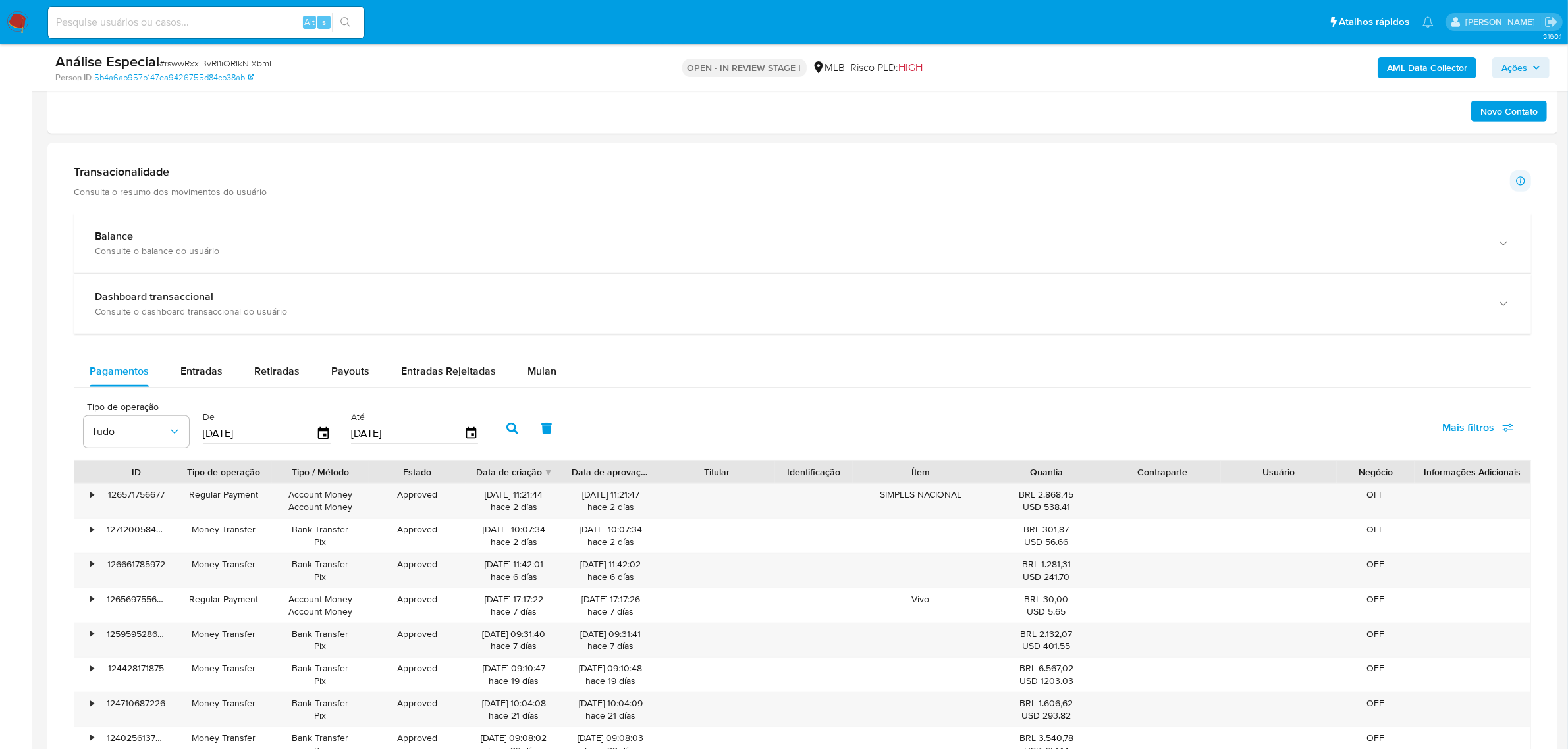
scroll to position [740, 0]
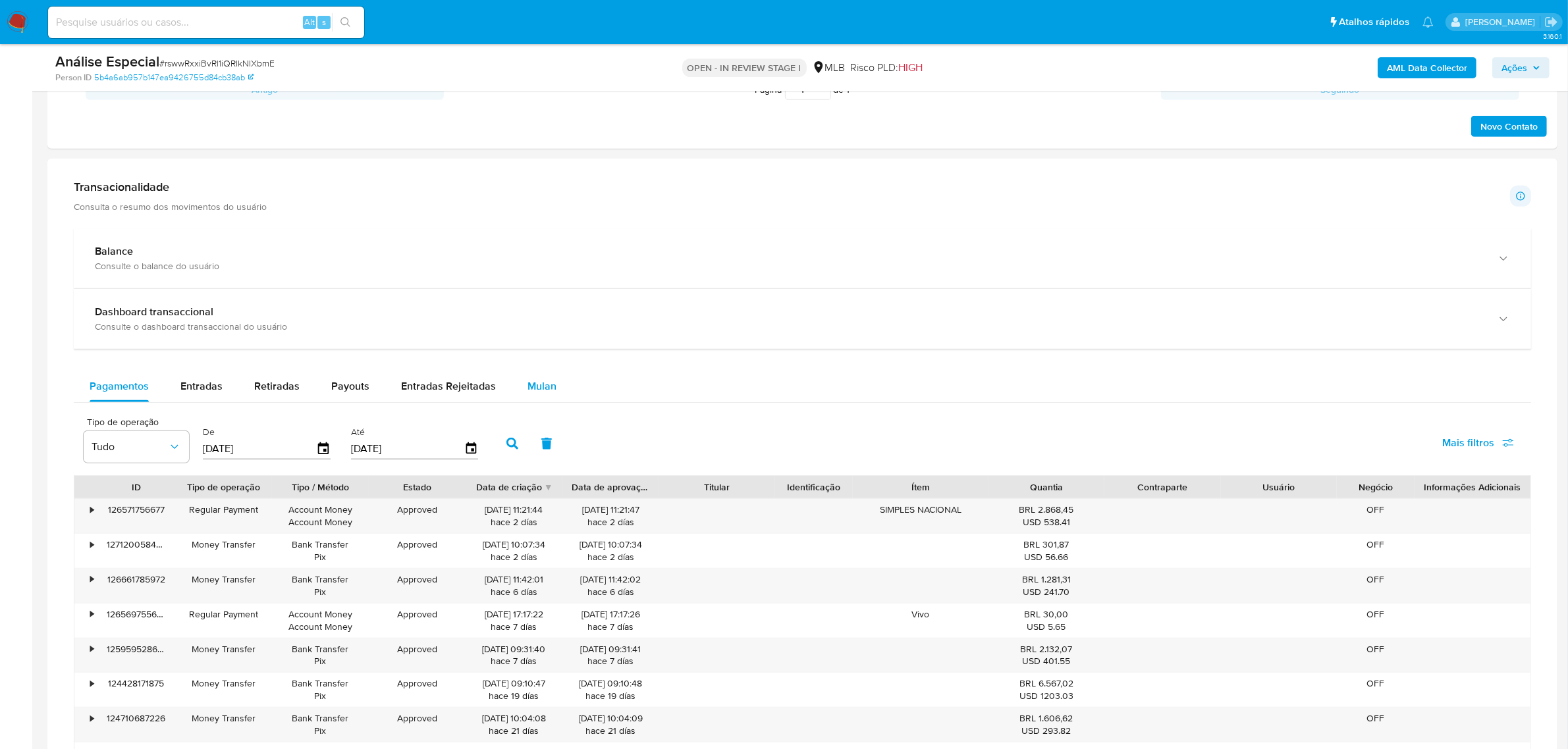
drag, startPoint x: 522, startPoint y: 370, endPoint x: 542, endPoint y: 393, distance: 30.5
click at [522, 373] on div "Balance Consulte o balance do usuário Dashboard transaccional Consulte o dashbo…" at bounding box center [802, 555] width 1457 height 654
click at [542, 393] on span "Mulan" at bounding box center [542, 387] width 29 height 16
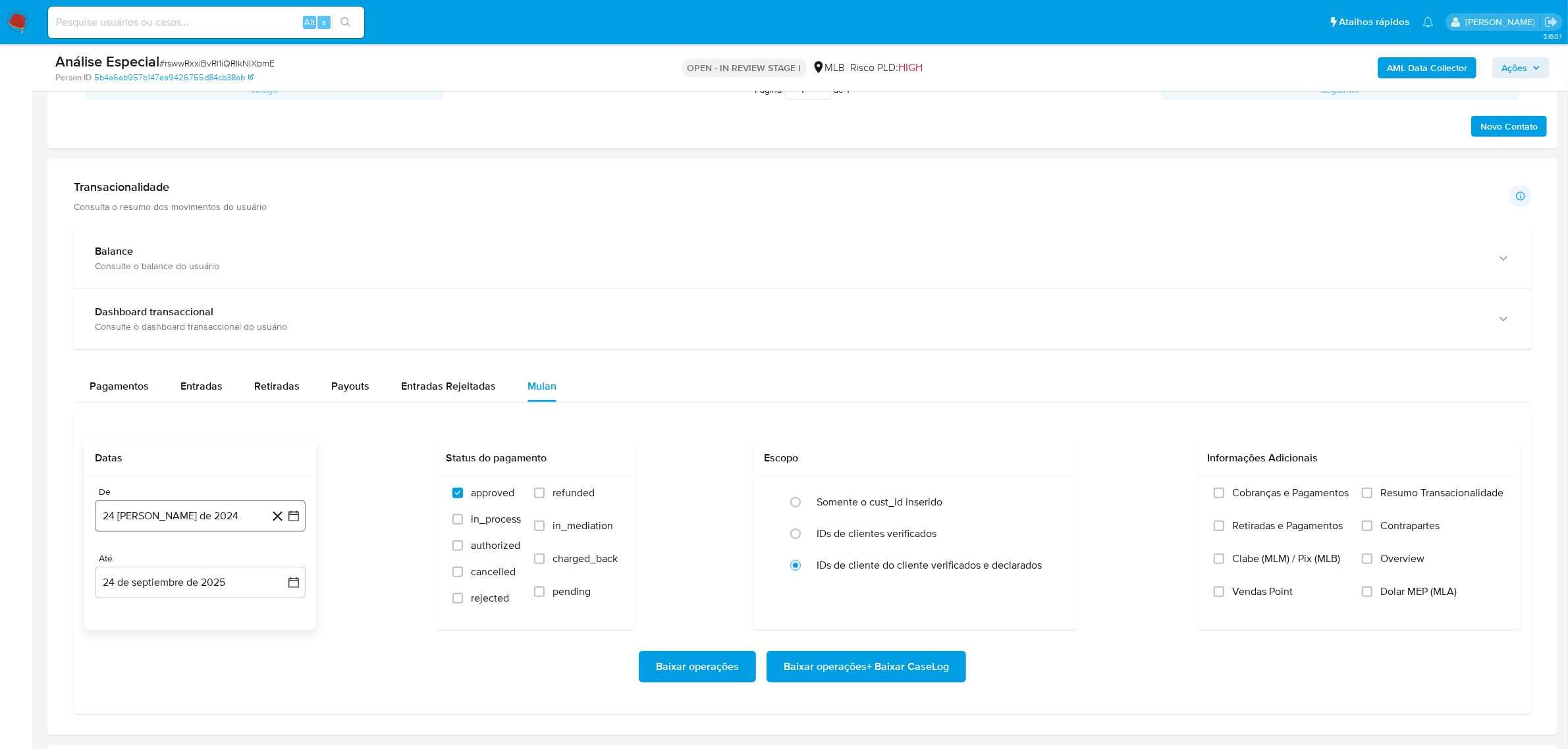
click at [215, 507] on button "24 [PERSON_NAME] de 2024" at bounding box center [199, 516] width 210 height 32
click at [194, 568] on span "agosto 2024" at bounding box center [193, 563] width 60 height 13
click at [277, 562] on icon "Año siguiente" at bounding box center [279, 563] width 16 height 16
click at [145, 692] on button "[DATE]" at bounding box center [142, 685] width 37 height 21
click at [280, 562] on icon "Mes siguiente" at bounding box center [282, 563] width 16 height 16
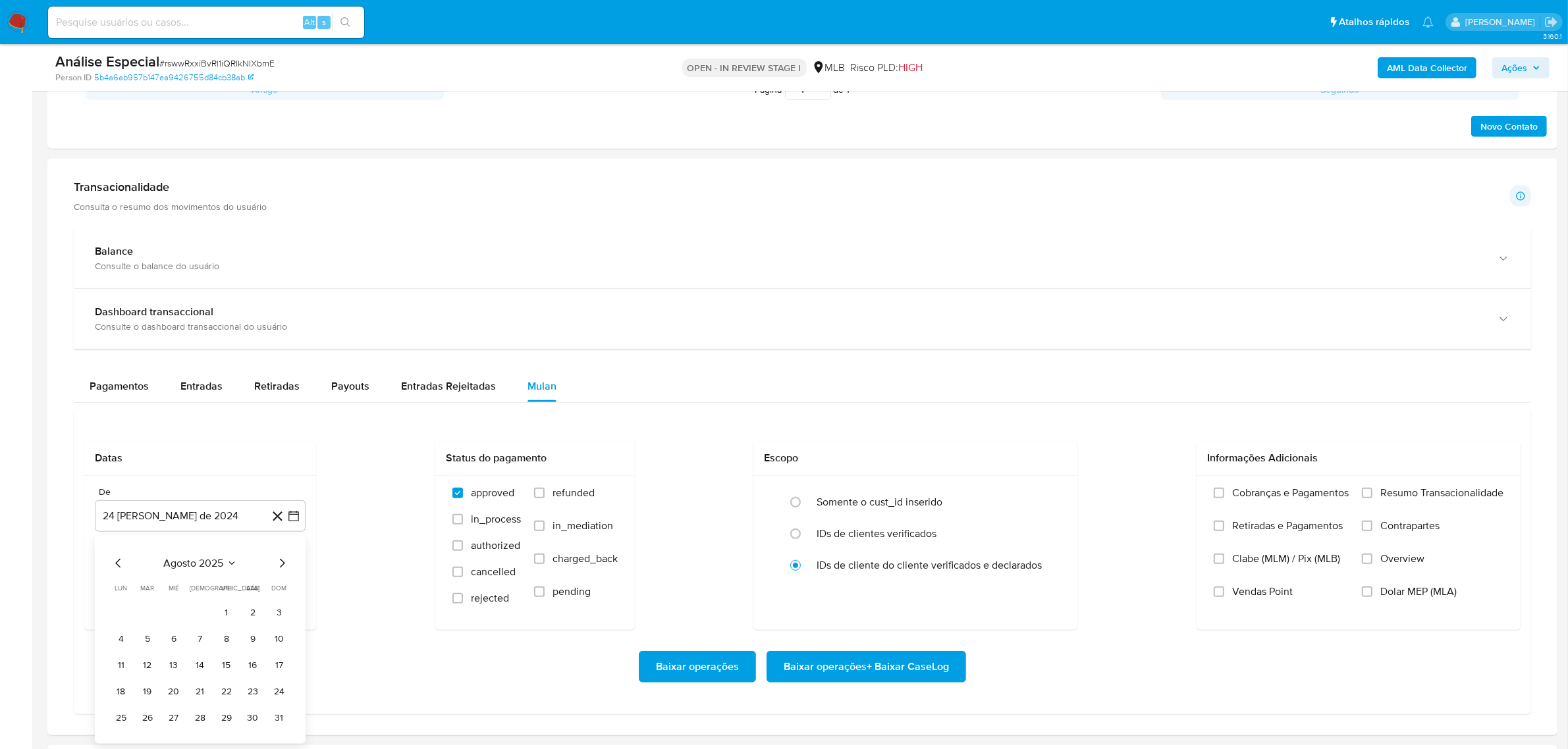
drag, startPoint x: 224, startPoint y: 607, endPoint x: 348, endPoint y: 633, distance: 126.7
click at [227, 607] on button "1" at bounding box center [226, 612] width 21 height 21
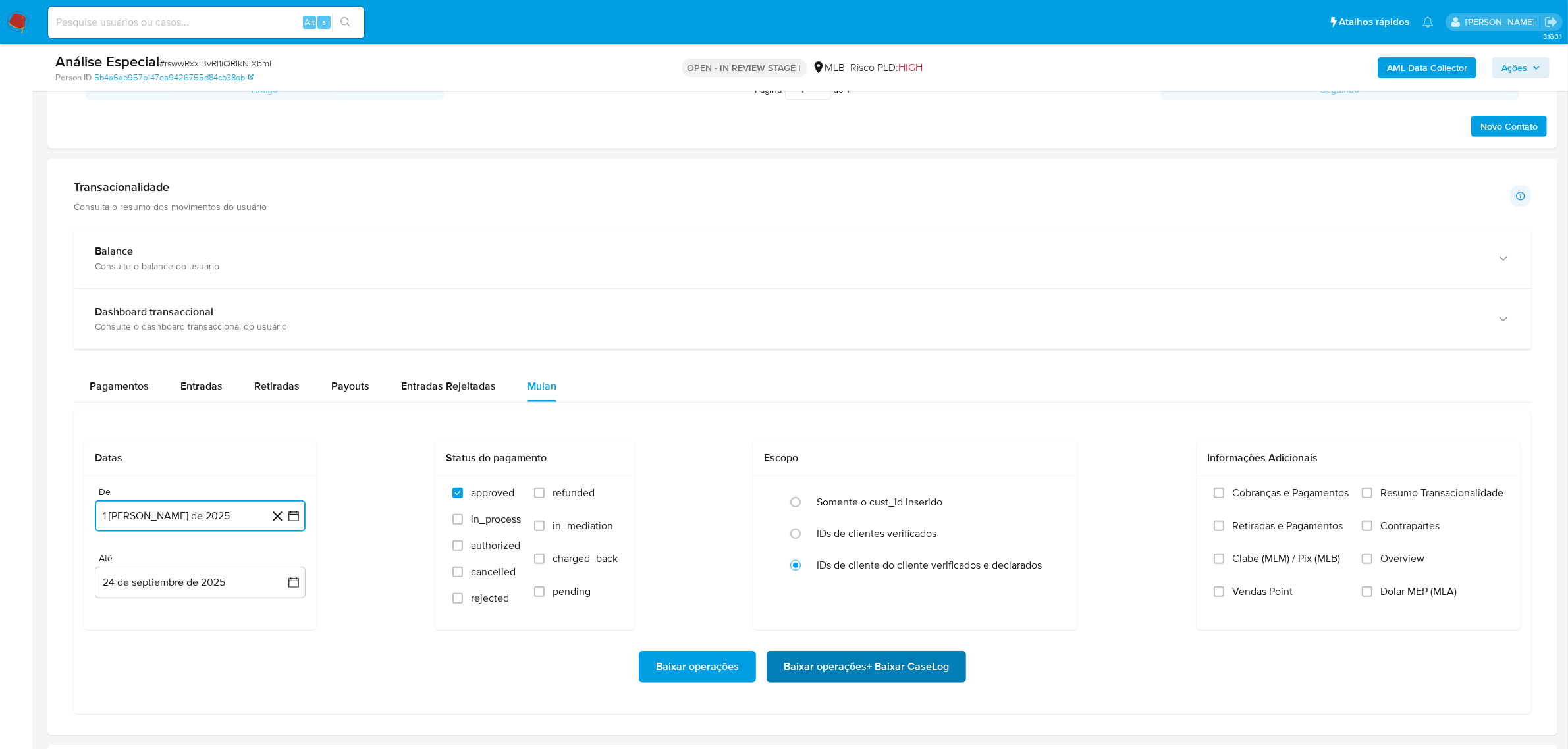
click at [814, 657] on span "Baixar operações + Baixar CaseLog" at bounding box center [866, 667] width 165 height 29
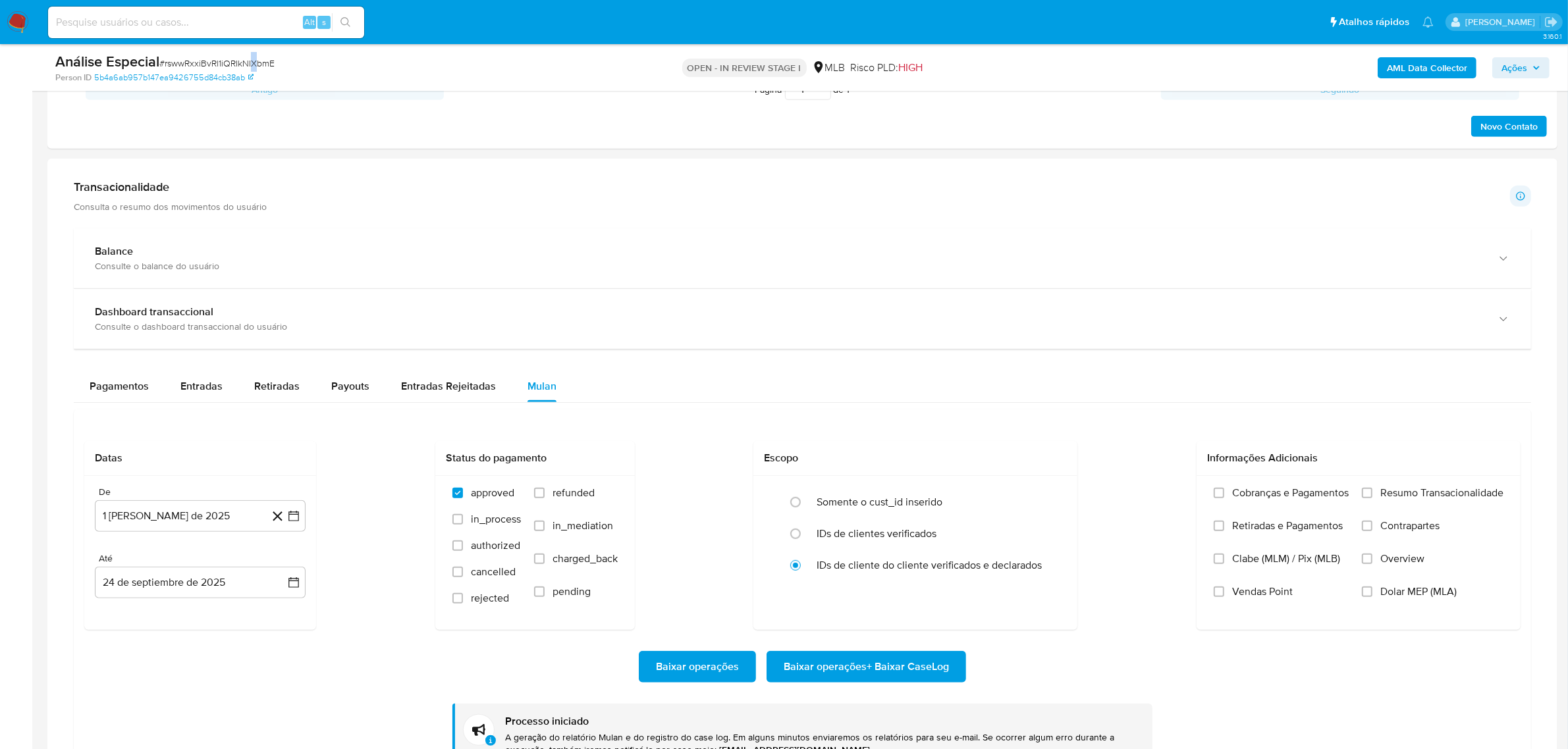
click at [255, 68] on span "# rswwRxxiBvRl1iQRIkNIXbmE" at bounding box center [217, 63] width 115 height 13
drag, startPoint x: 255, startPoint y: 68, endPoint x: 321, endPoint y: 151, distance: 106.0
click at [254, 68] on span "# rswwRxxiBvRl1iQRIkNIXbmE" at bounding box center [217, 63] width 115 height 13
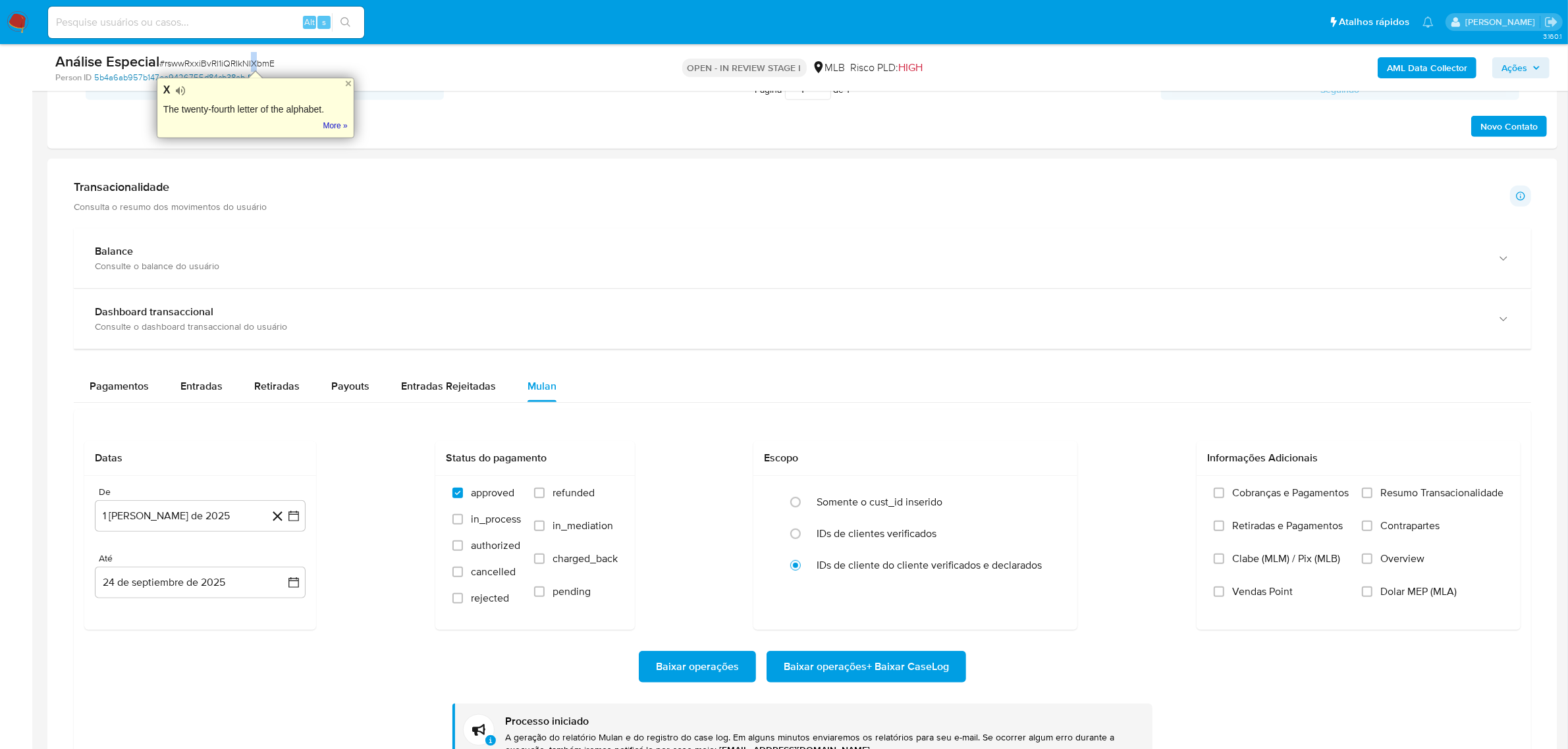
click at [229, 72] on link "5b4a6ab957b147ea9426755d84cb38ab" at bounding box center [173, 77] width 159 height 12
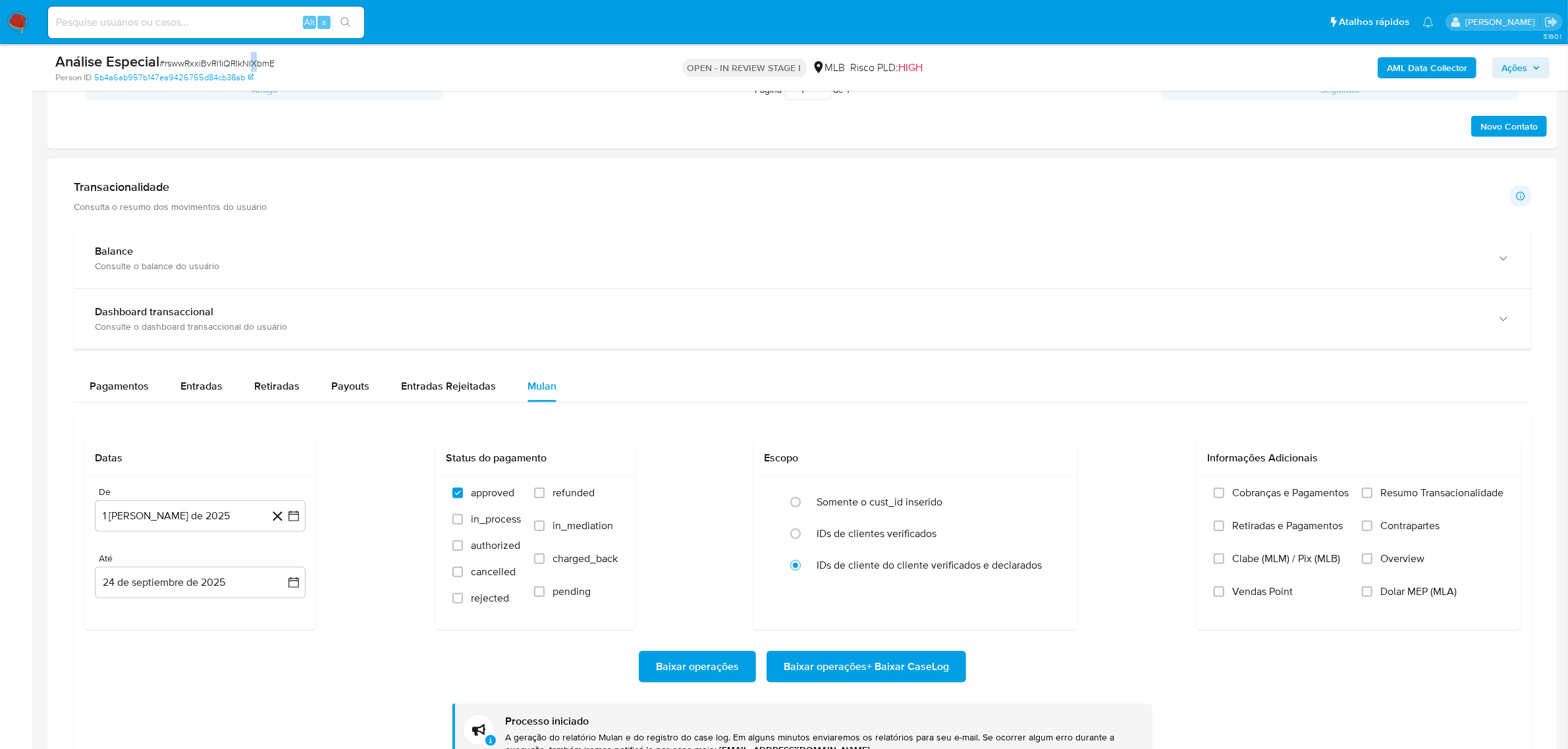
click at [254, 58] on span "# rswwRxxiBvRl1iQRIkNIXbmE" at bounding box center [217, 63] width 115 height 13
drag, startPoint x: 254, startPoint y: 58, endPoint x: 283, endPoint y: 68, distance: 30.7
click at [254, 59] on span "# rswwRxxiBvRl1iQRIkNIXbmE" at bounding box center [217, 63] width 115 height 13
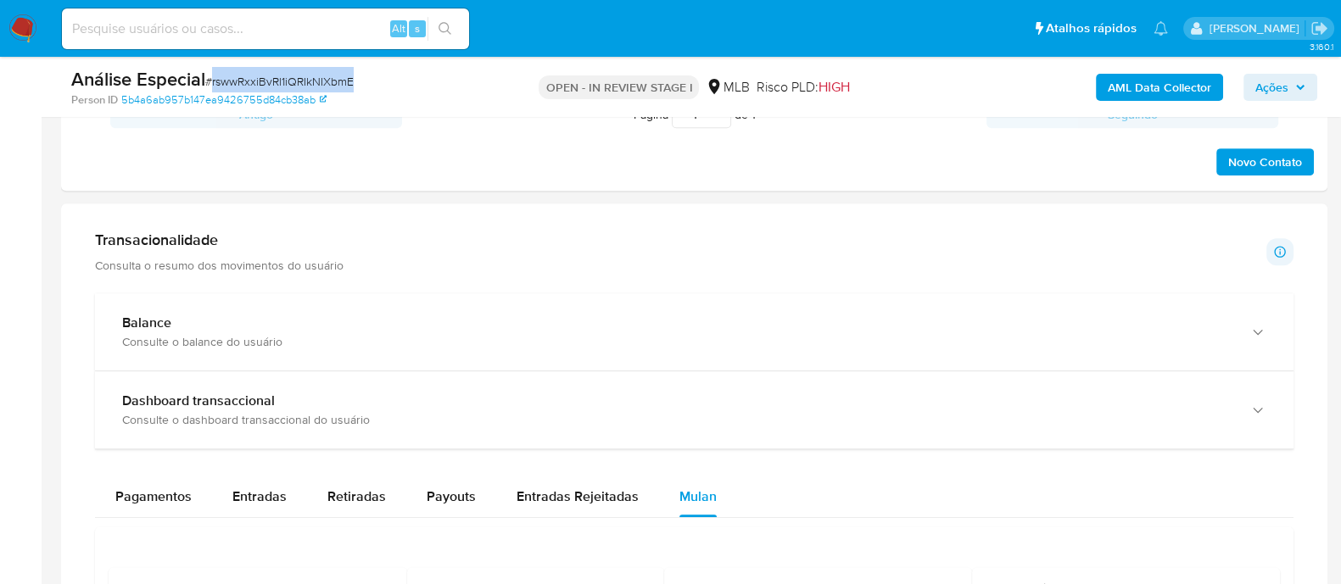
scroll to position [879, 0]
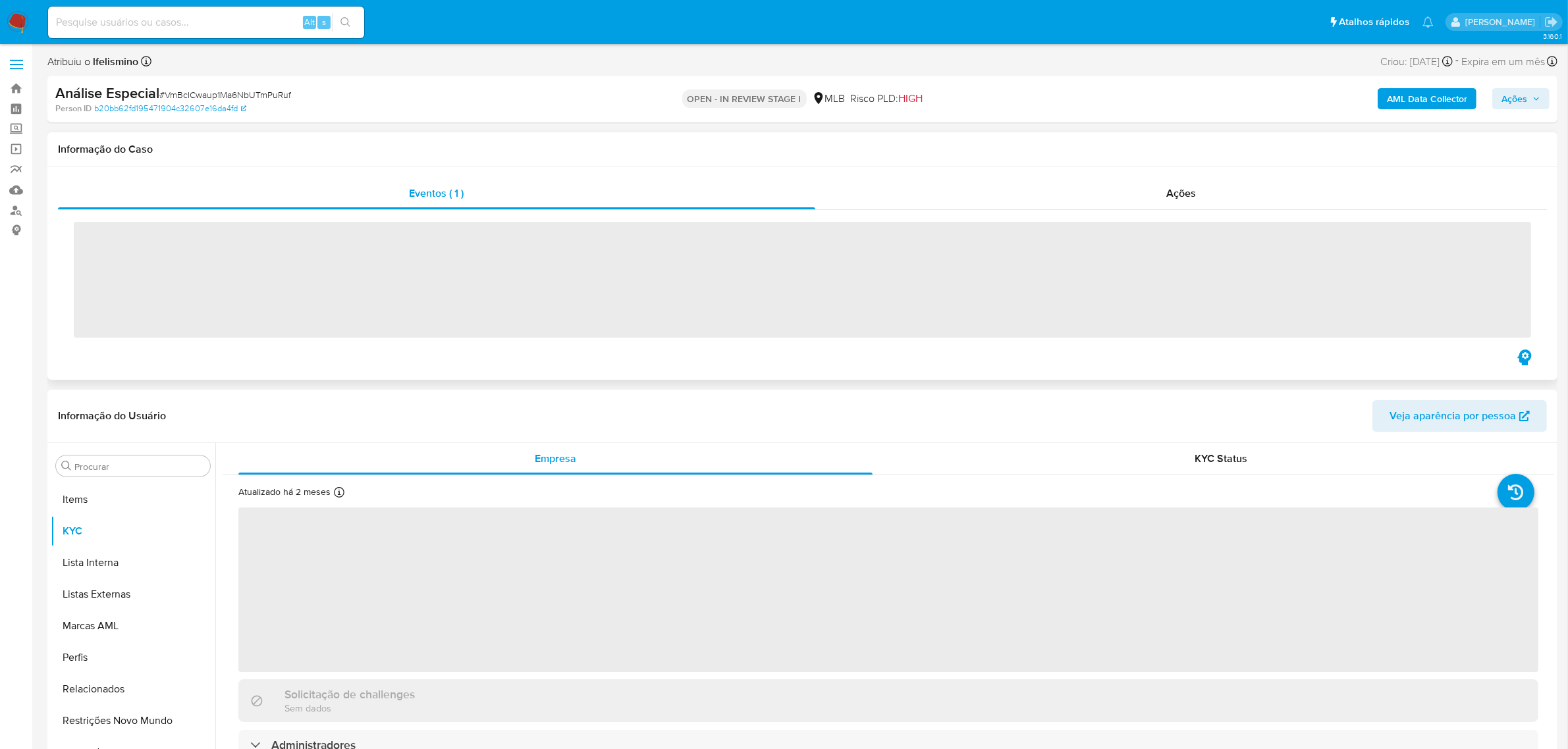
scroll to position [682, 0]
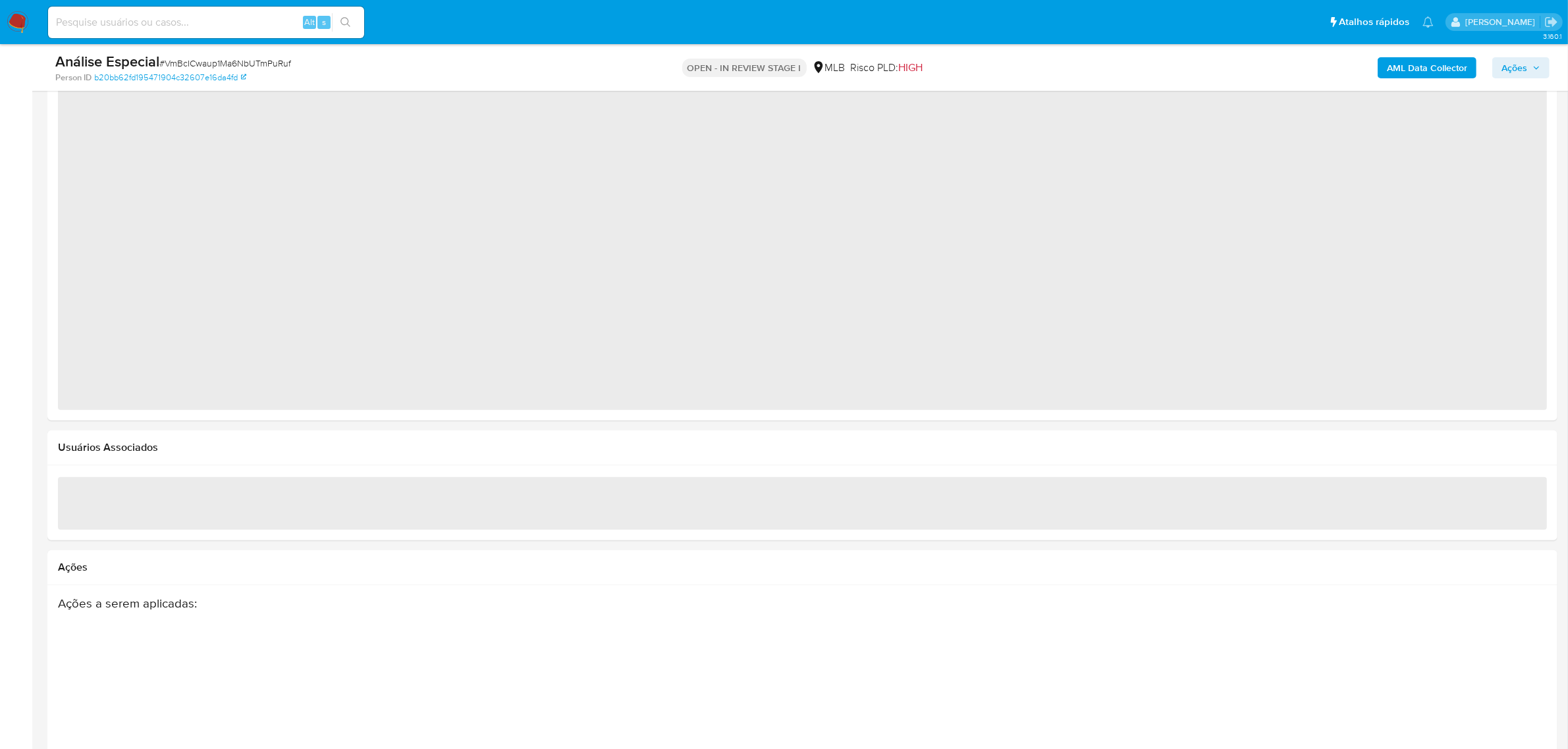
select select "10"
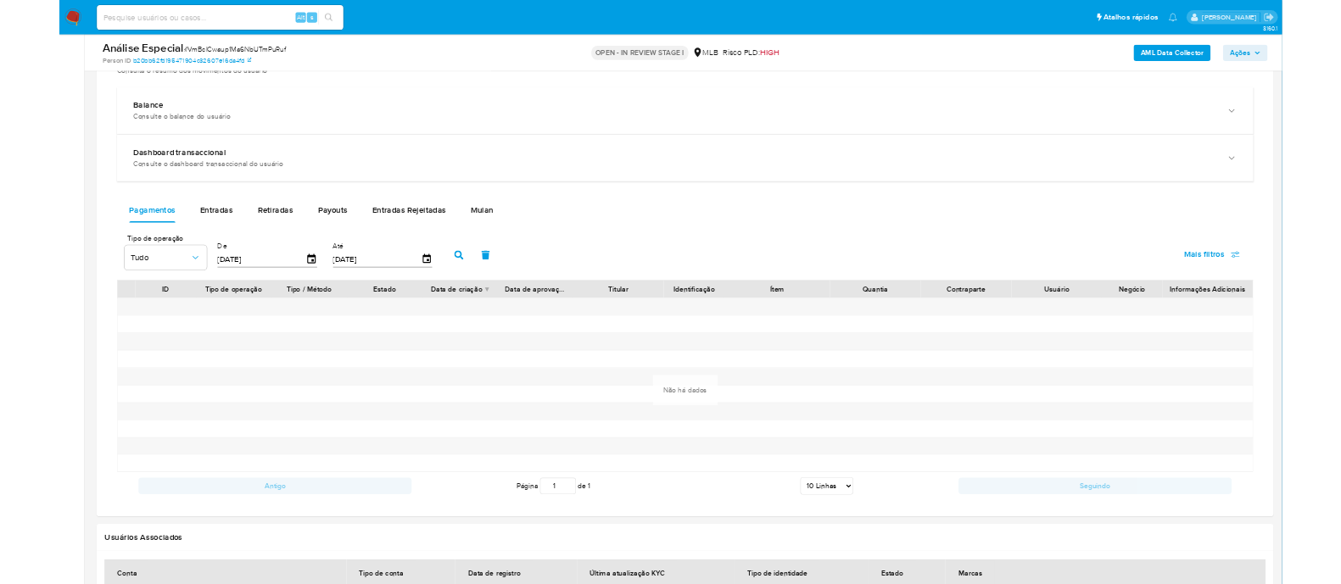
scroll to position [1060, 0]
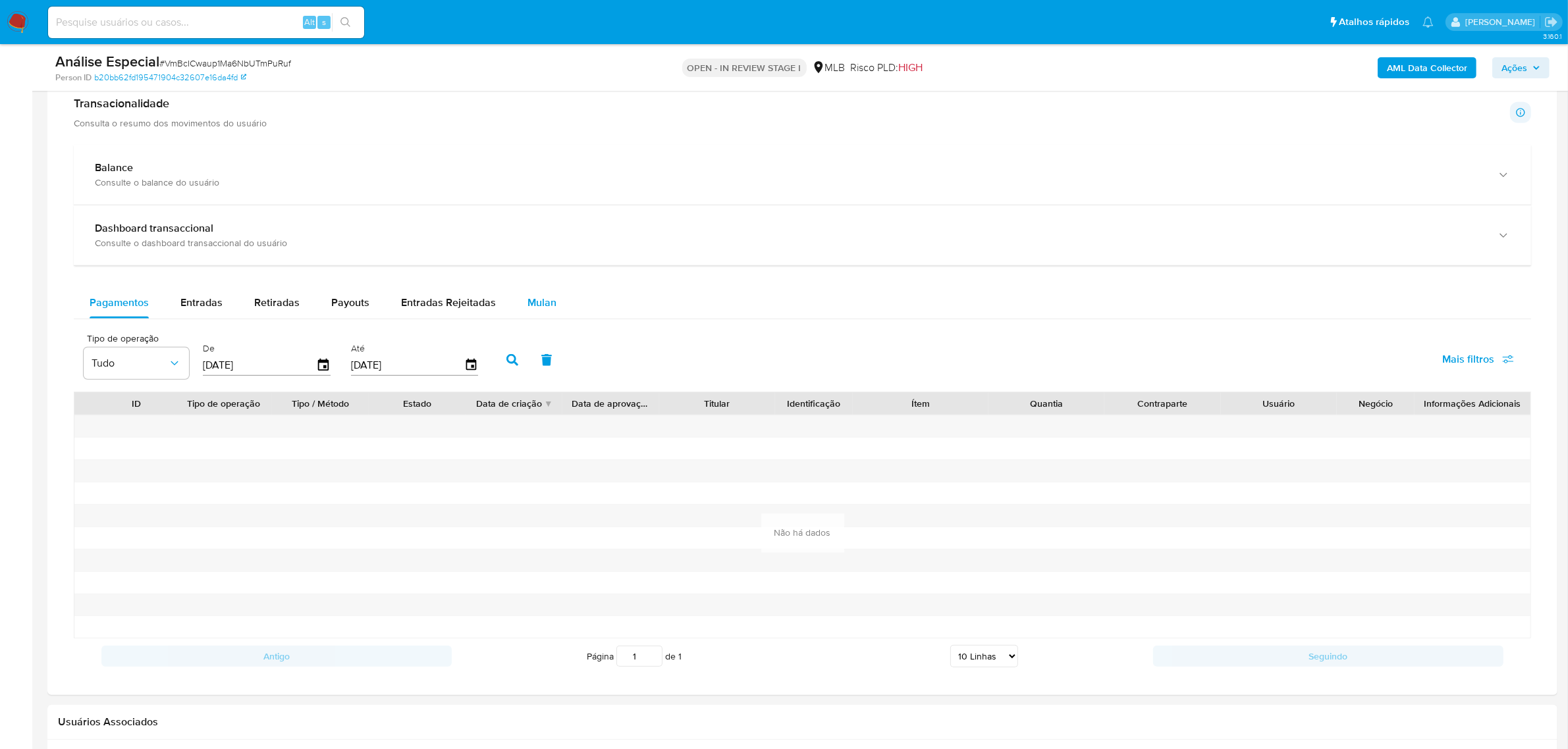
click at [540, 310] on span "Mulan" at bounding box center [542, 303] width 29 height 16
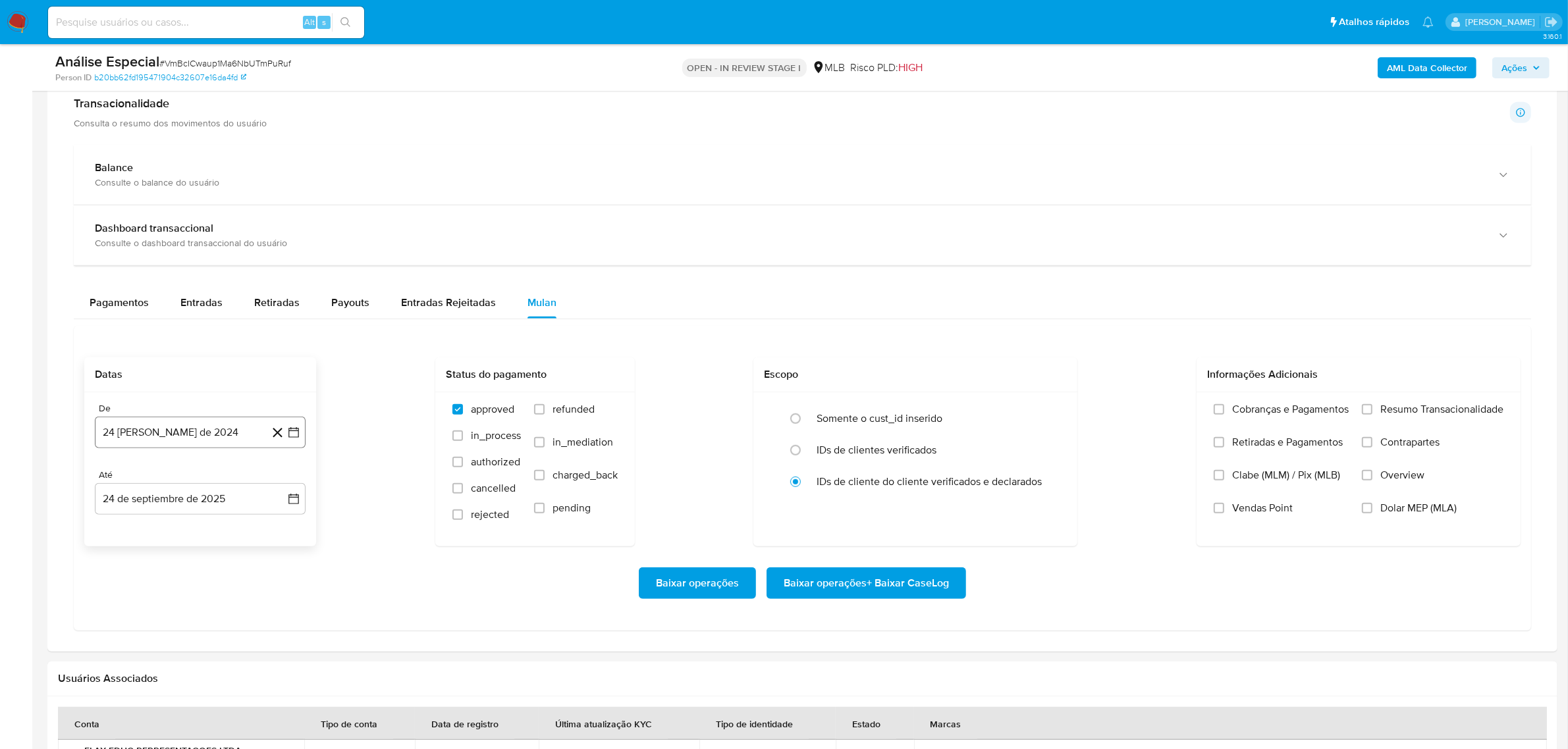
drag, startPoint x: 153, startPoint y: 432, endPoint x: 182, endPoint y: 440, distance: 30.1
click at [154, 432] on button "24 de agosto de 2024" at bounding box center [199, 432] width 210 height 32
click at [193, 484] on span "agosto 2024" at bounding box center [193, 480] width 60 height 13
click at [280, 480] on icon "Año siguiente" at bounding box center [279, 480] width 5 height 9
click at [133, 597] on button "jul" at bounding box center [142, 602] width 37 height 21
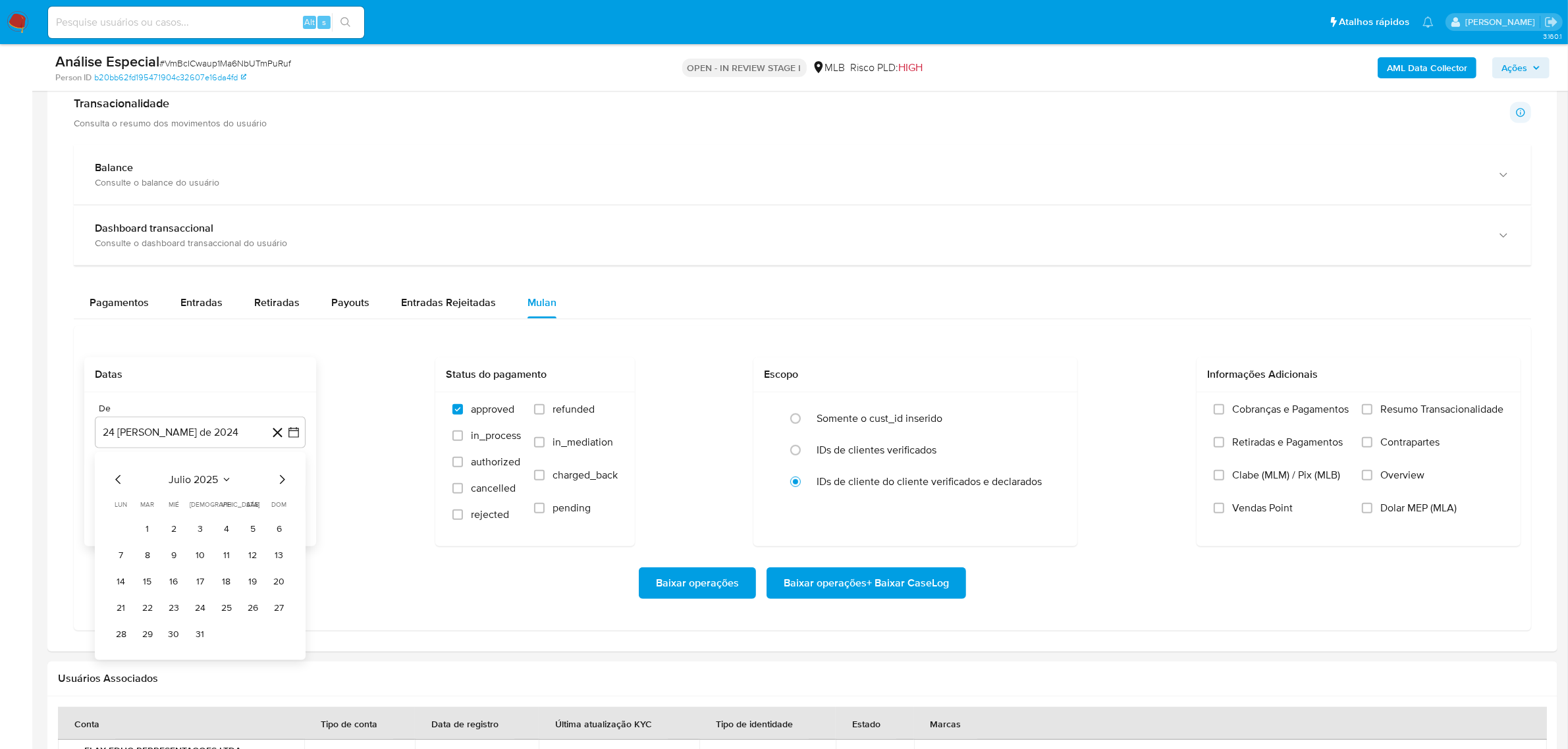
click at [145, 520] on button "1" at bounding box center [147, 529] width 21 height 21
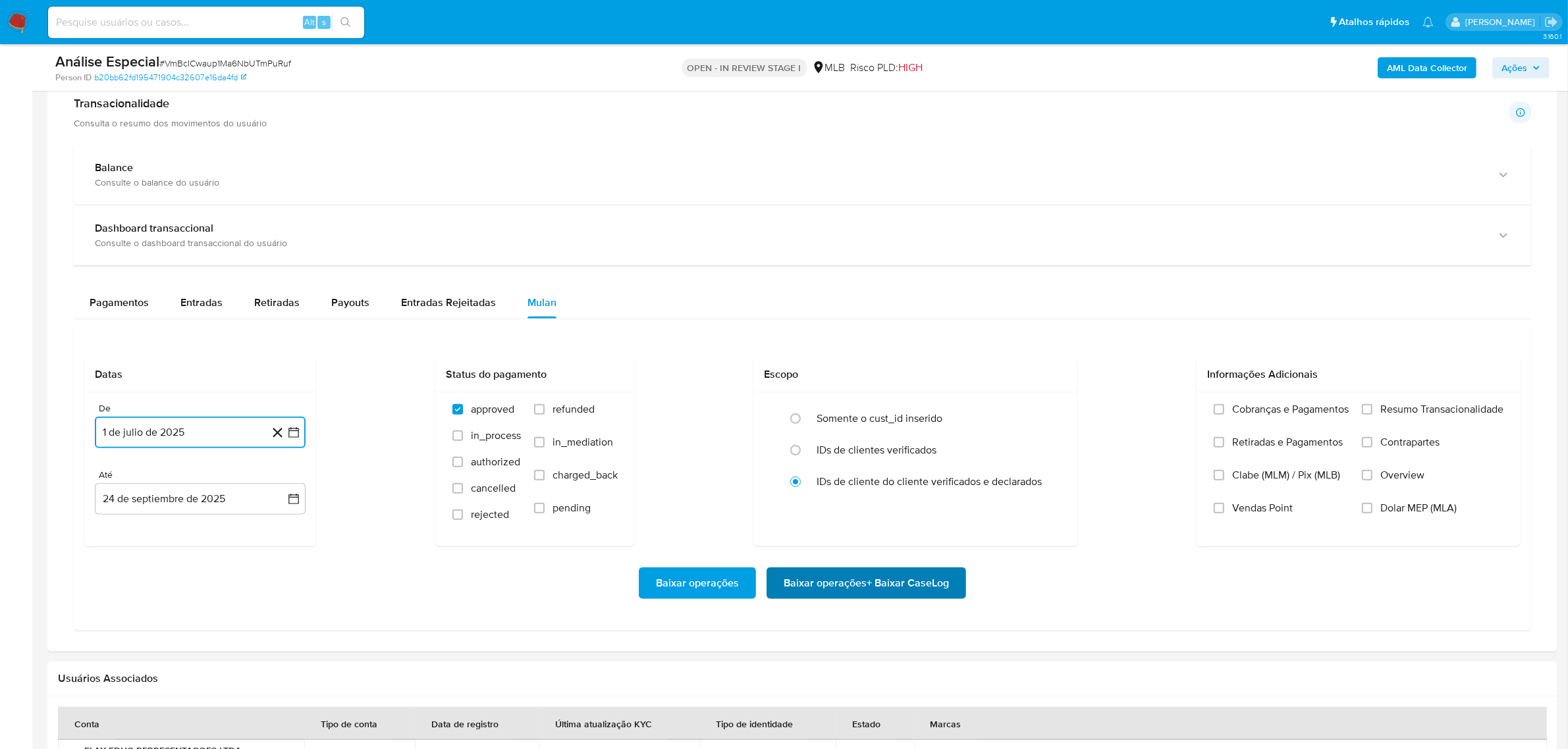
click at [833, 586] on span "Baixar operações + Baixar CaseLog" at bounding box center [866, 583] width 165 height 29
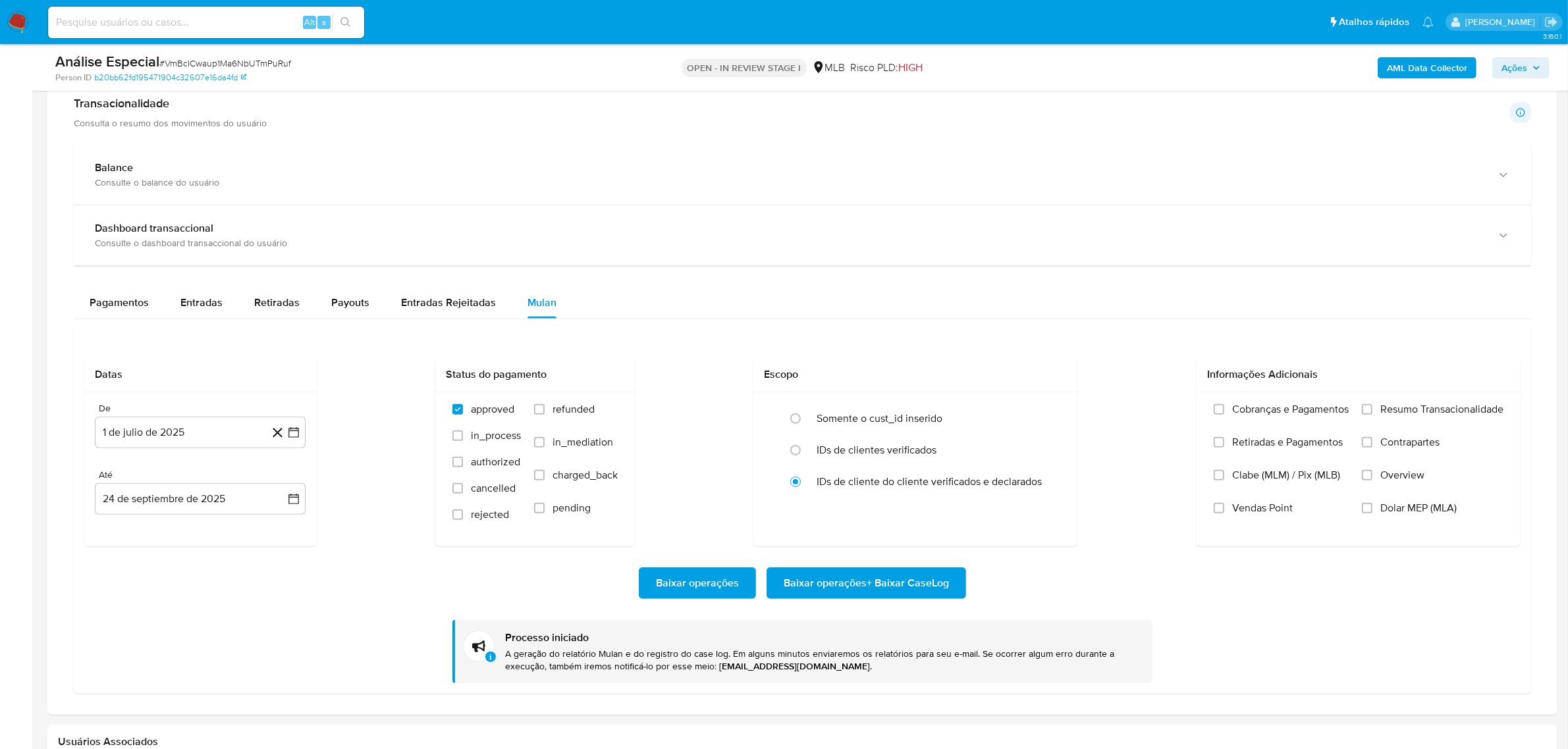
click at [239, 63] on span "# VmBcICwaup1Ma6NbUTmPuRuf" at bounding box center [225, 63] width 132 height 13
copy span "VmBcICwaup1Ma6NbUTmPuRuf"
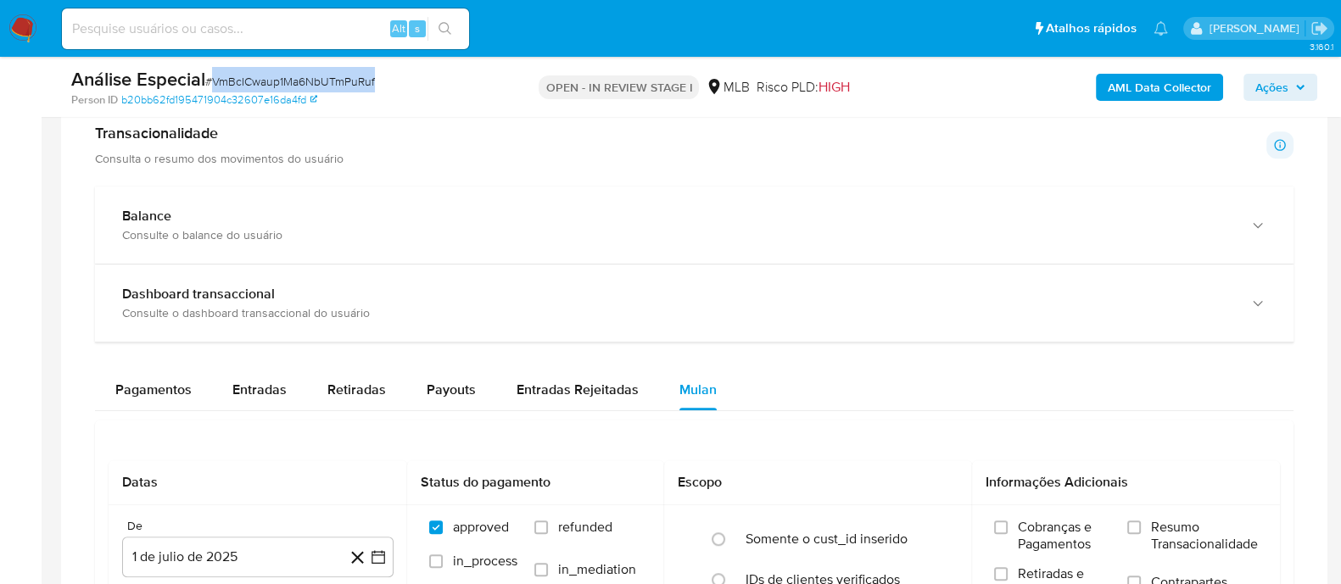
scroll to position [879, 0]
click at [243, 27] on input at bounding box center [265, 29] width 407 height 22
paste input "vXMvGTz2mKT5mrxbl9B2rdcq"
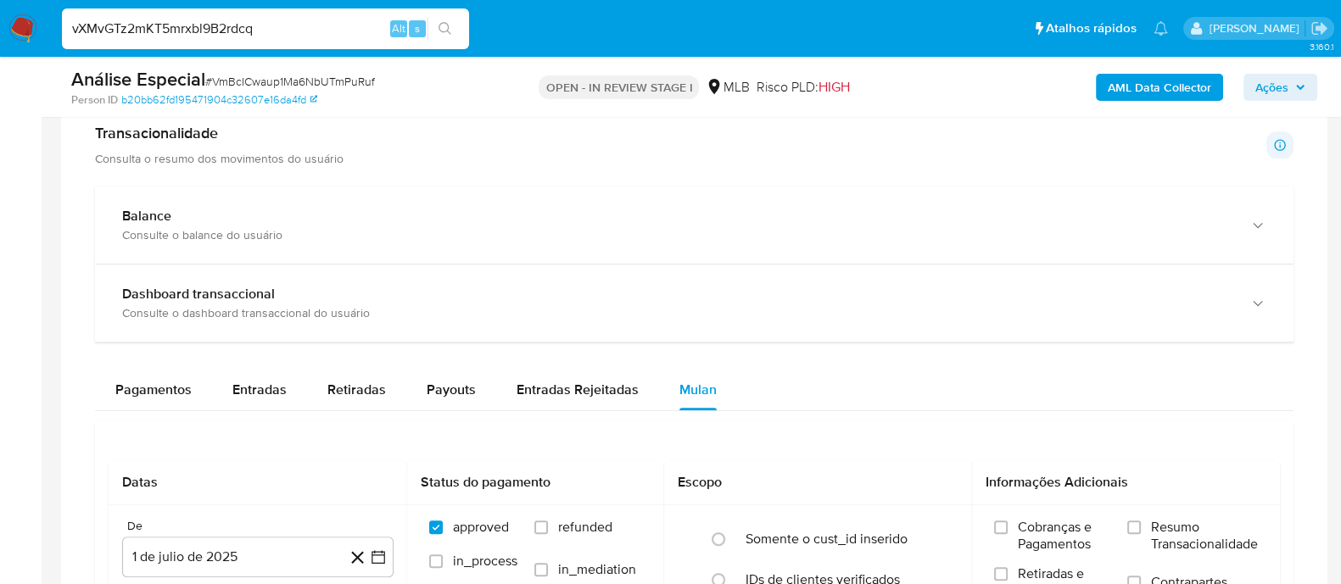
type input "vXMvGTz2mKT5mrxbl9B2rdcq"
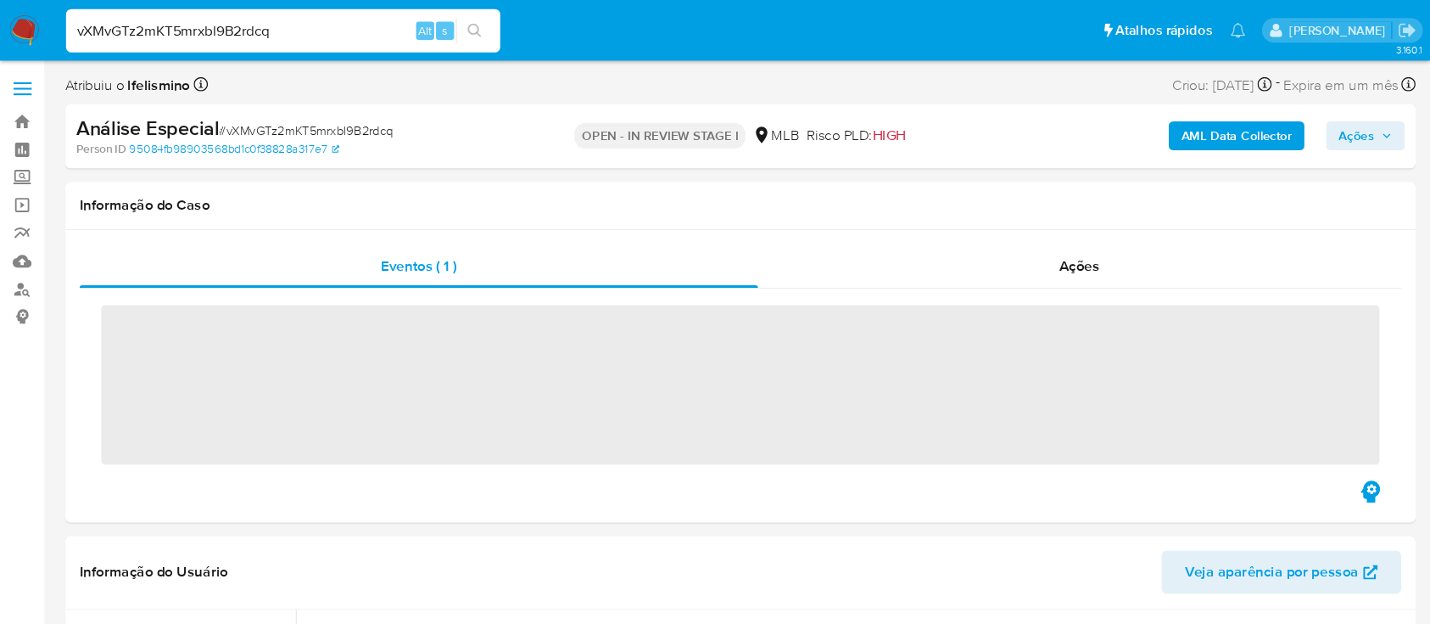
scroll to position [879, 0]
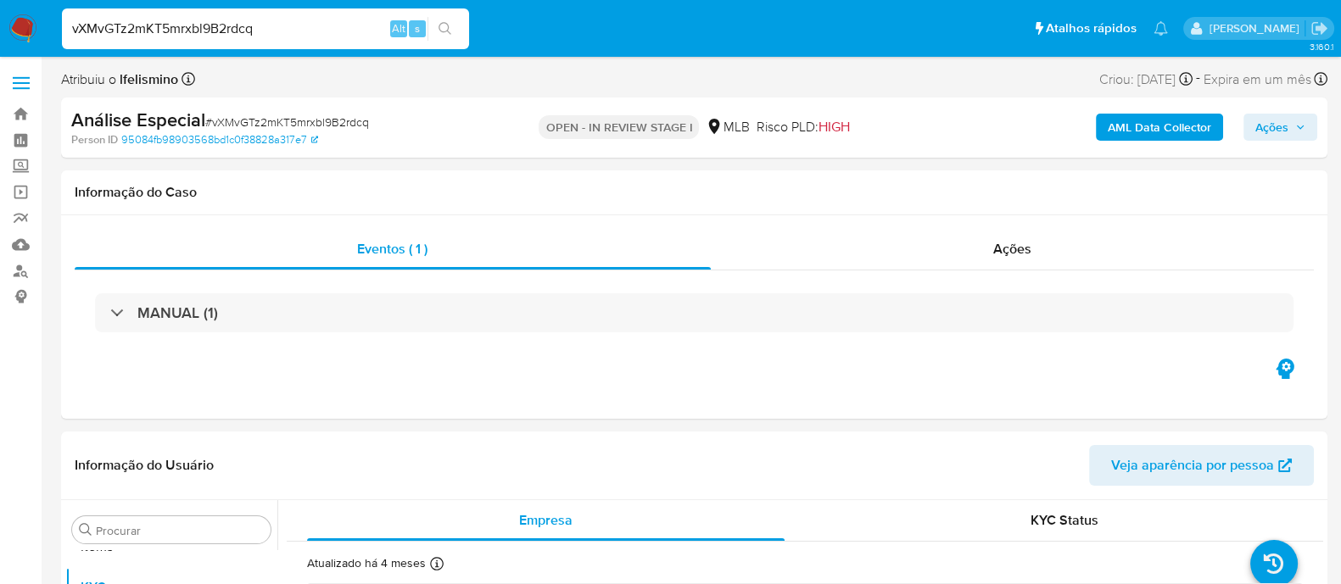
select select "10"
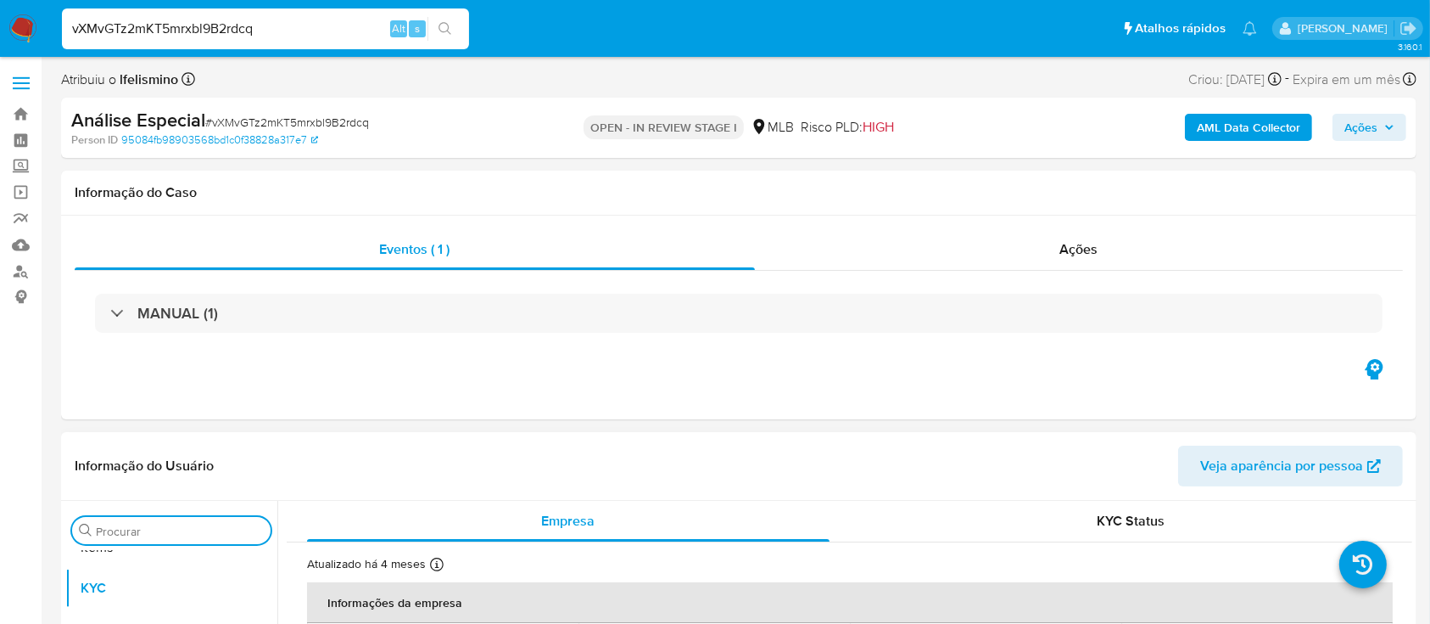
click at [215, 532] on input "Procurar" at bounding box center [180, 530] width 168 height 15
type input "anexo"
click at [161, 573] on button "Anexos" at bounding box center [164, 571] width 199 height 41
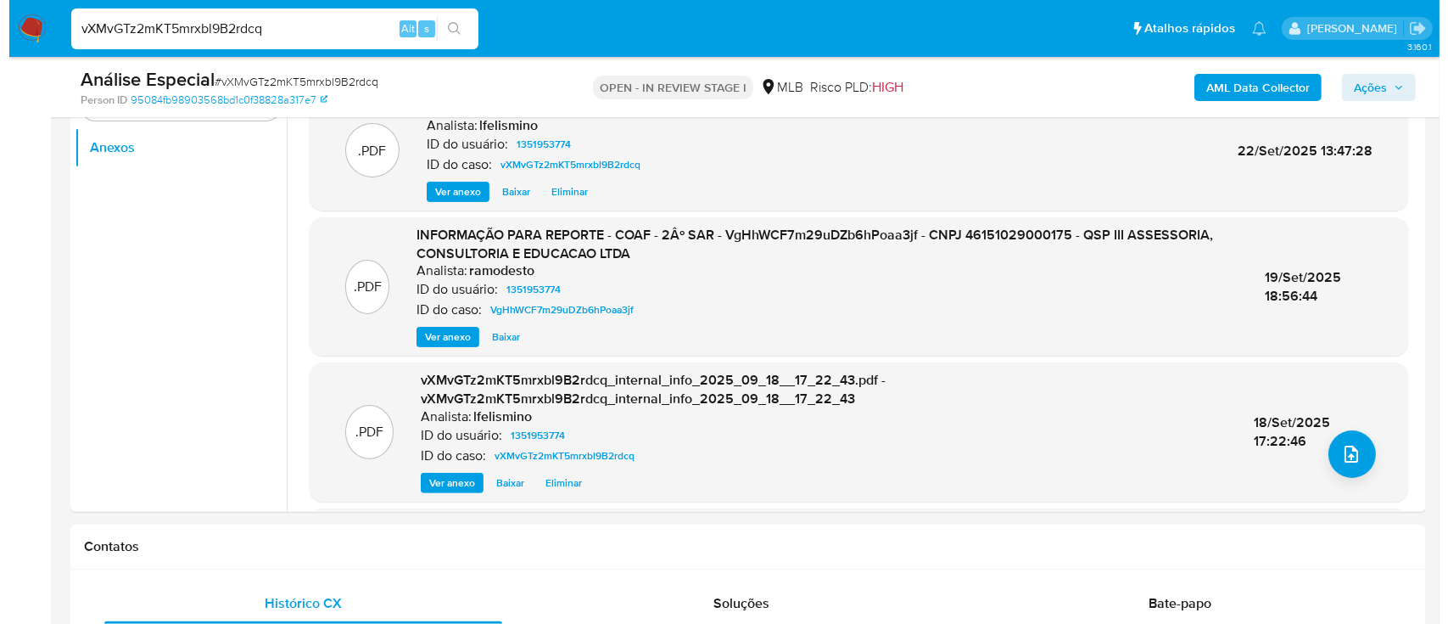
scroll to position [374, 0]
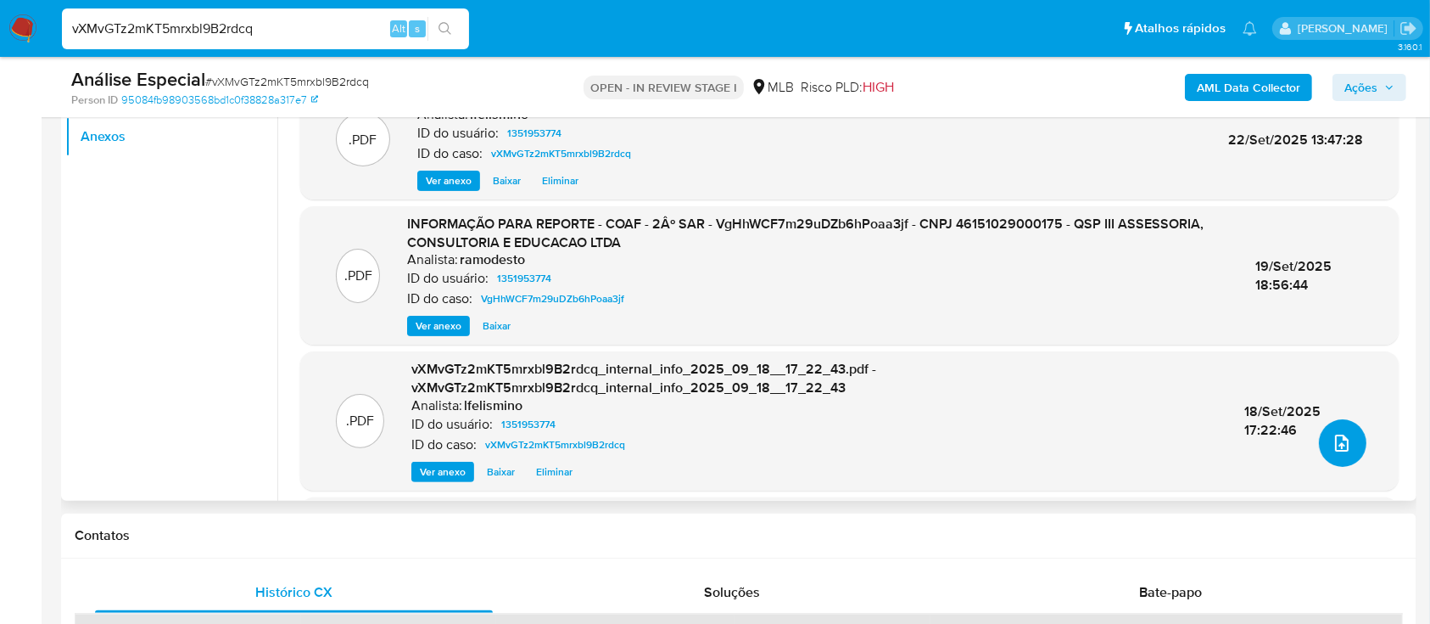
click at [1337, 454] on button "upload-file" at bounding box center [1343, 443] width 48 height 48
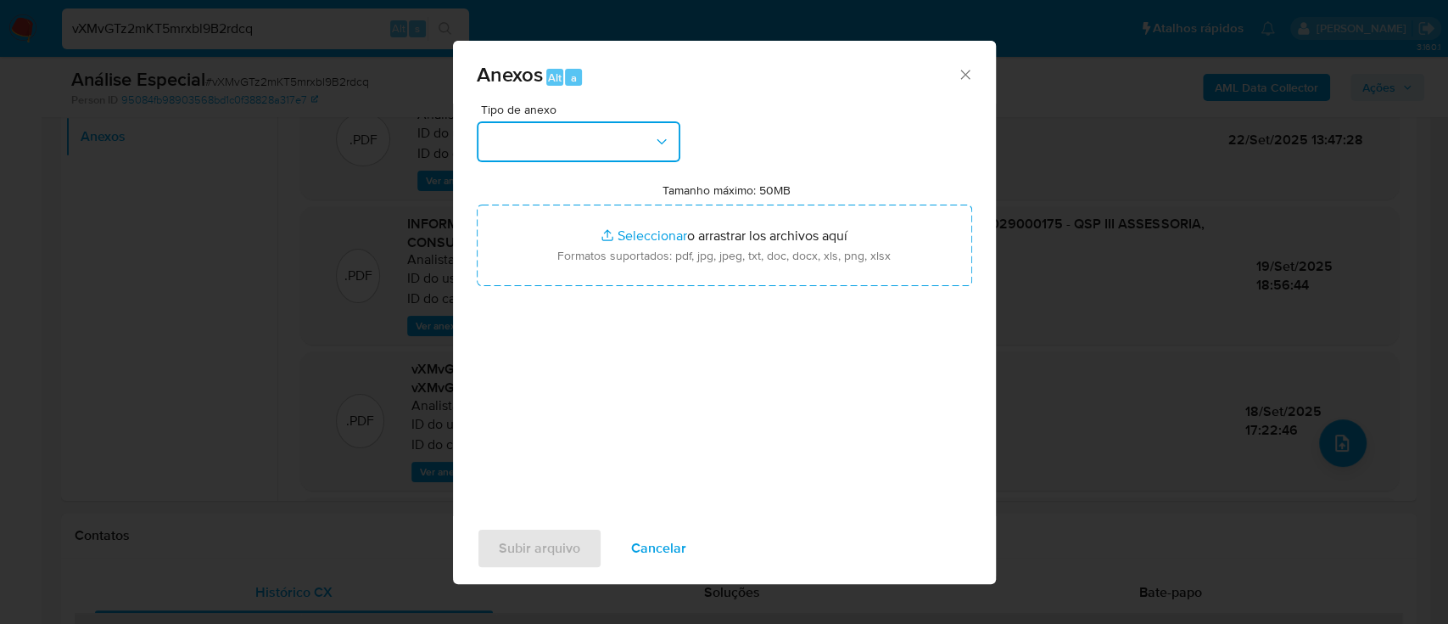
click at [529, 147] on button "button" at bounding box center [579, 141] width 204 height 41
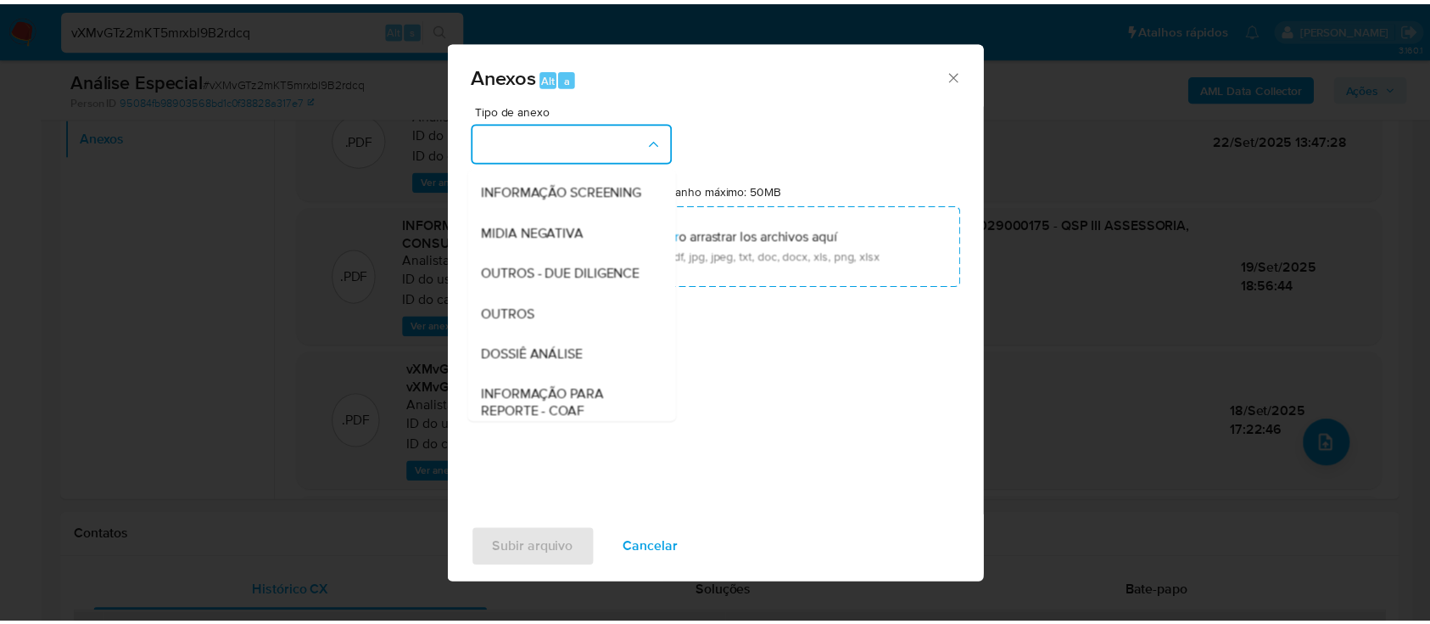
scroll to position [202, 0]
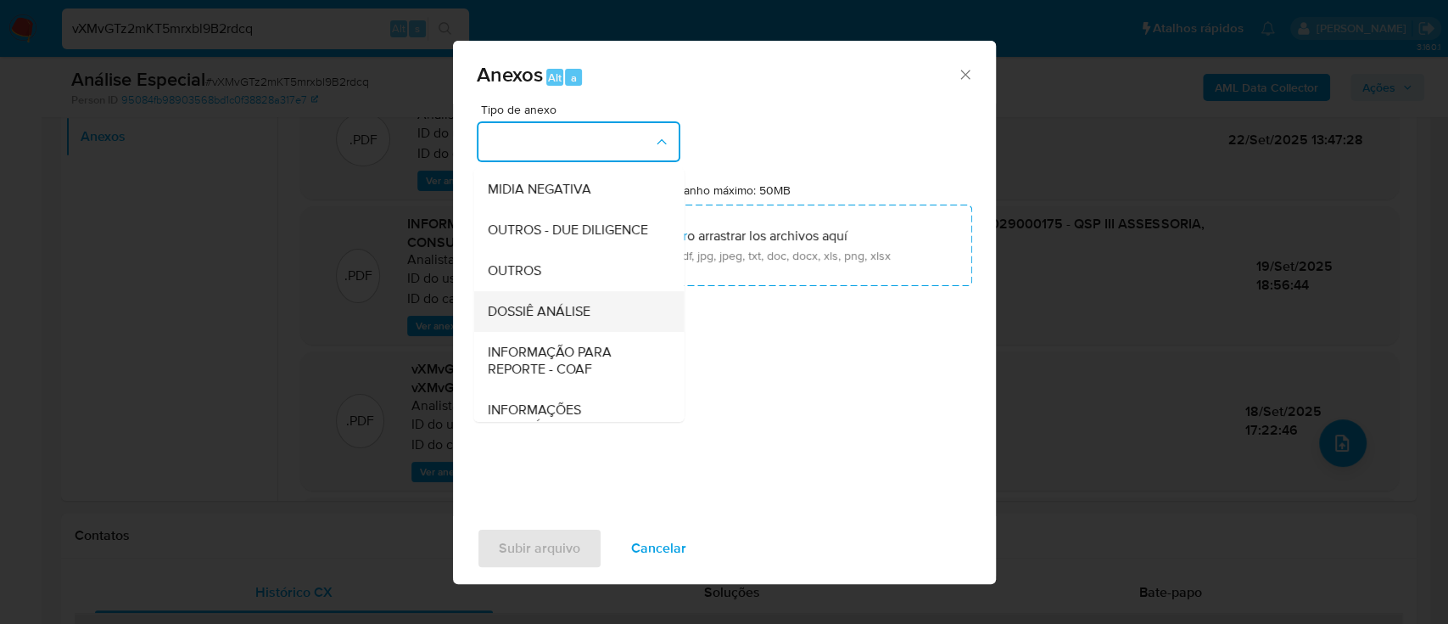
click at [543, 320] on span "DOSSIÊ ANÁLISE" at bounding box center [538, 311] width 103 height 17
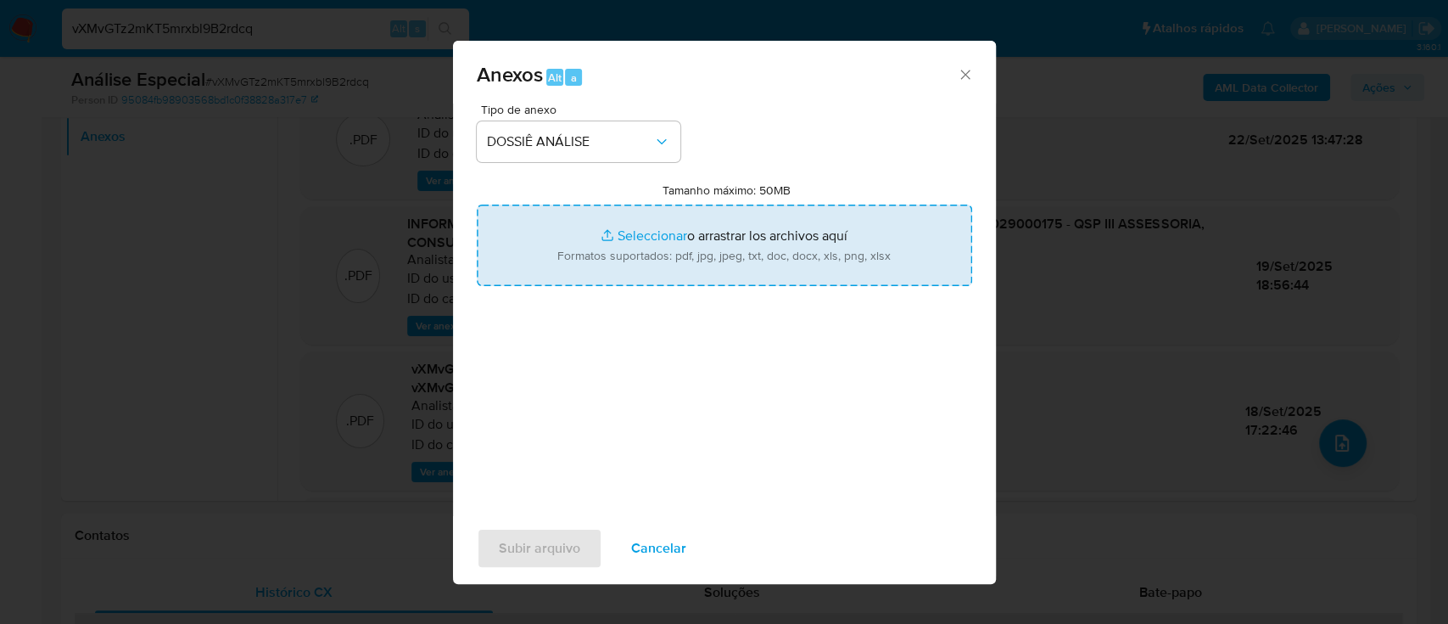
type input "C:\fakepath\DECLÍNIO - 3.º SAR - CNPJ 46151029000175 - QSP III ASSESSORIA, CONS…"
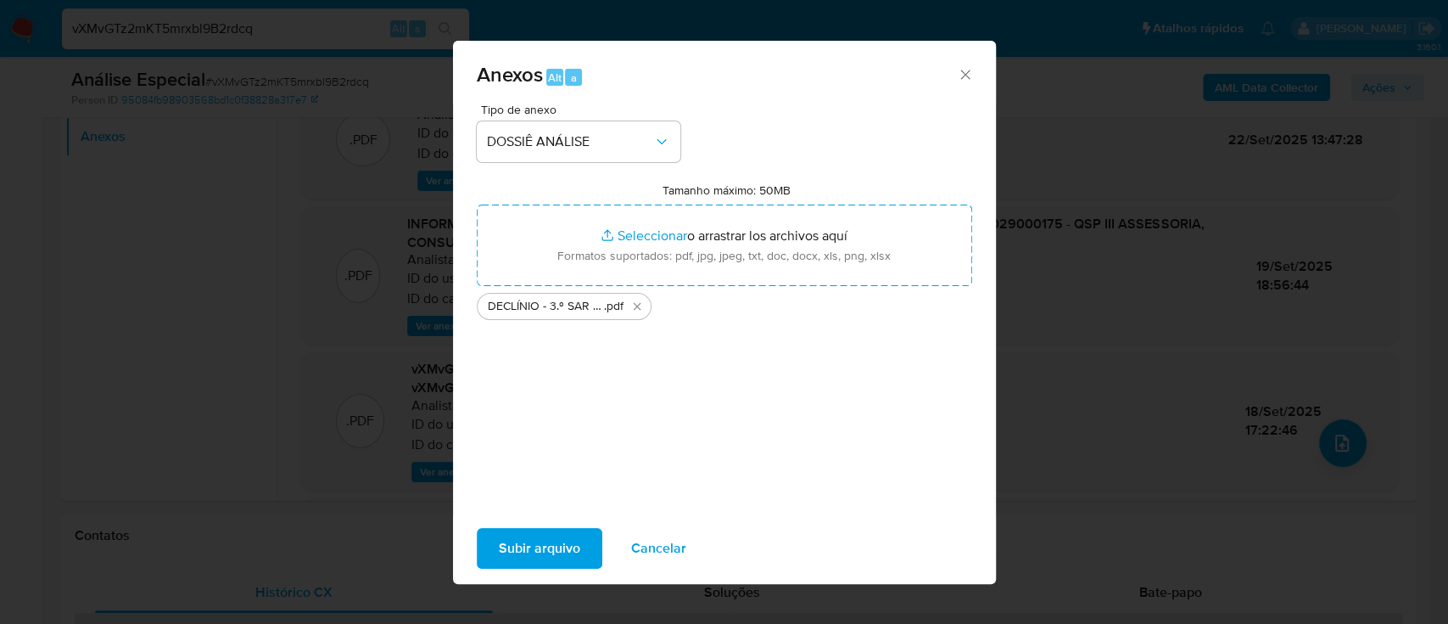
click at [539, 547] on span "Subir arquivo" at bounding box center [539, 547] width 81 height 37
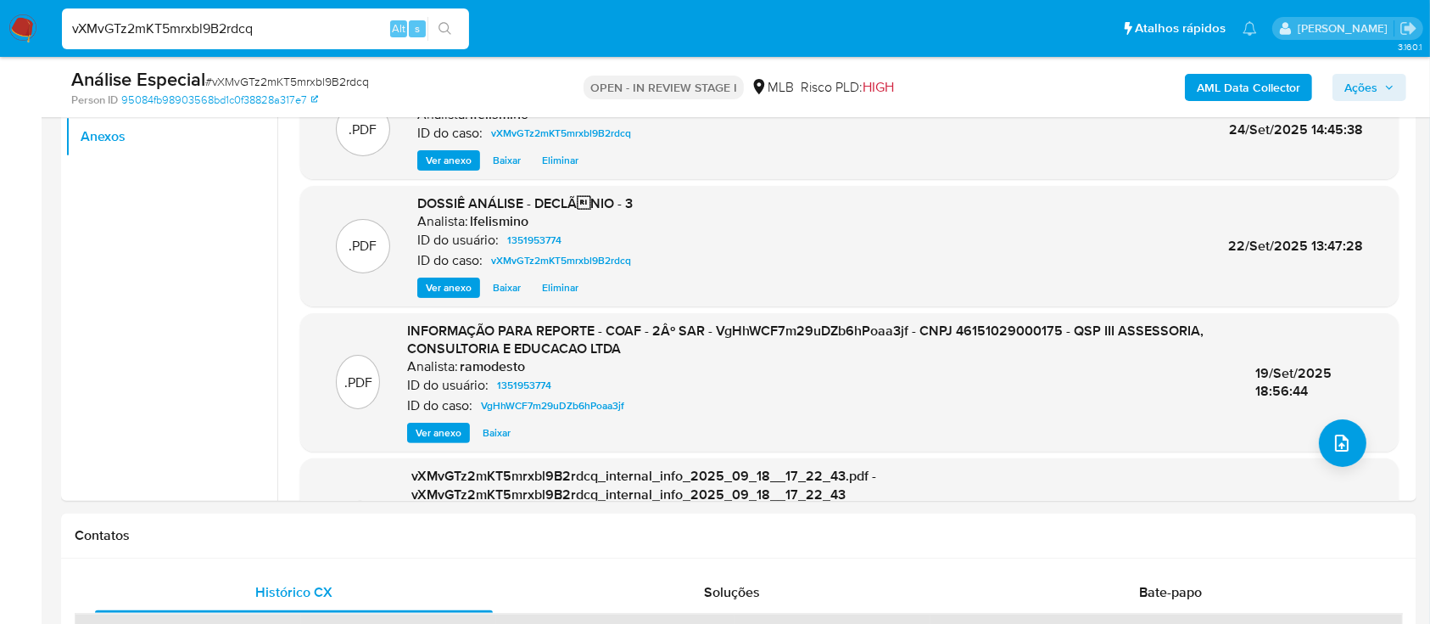
click at [1365, 83] on span "Ações" at bounding box center [1361, 87] width 33 height 27
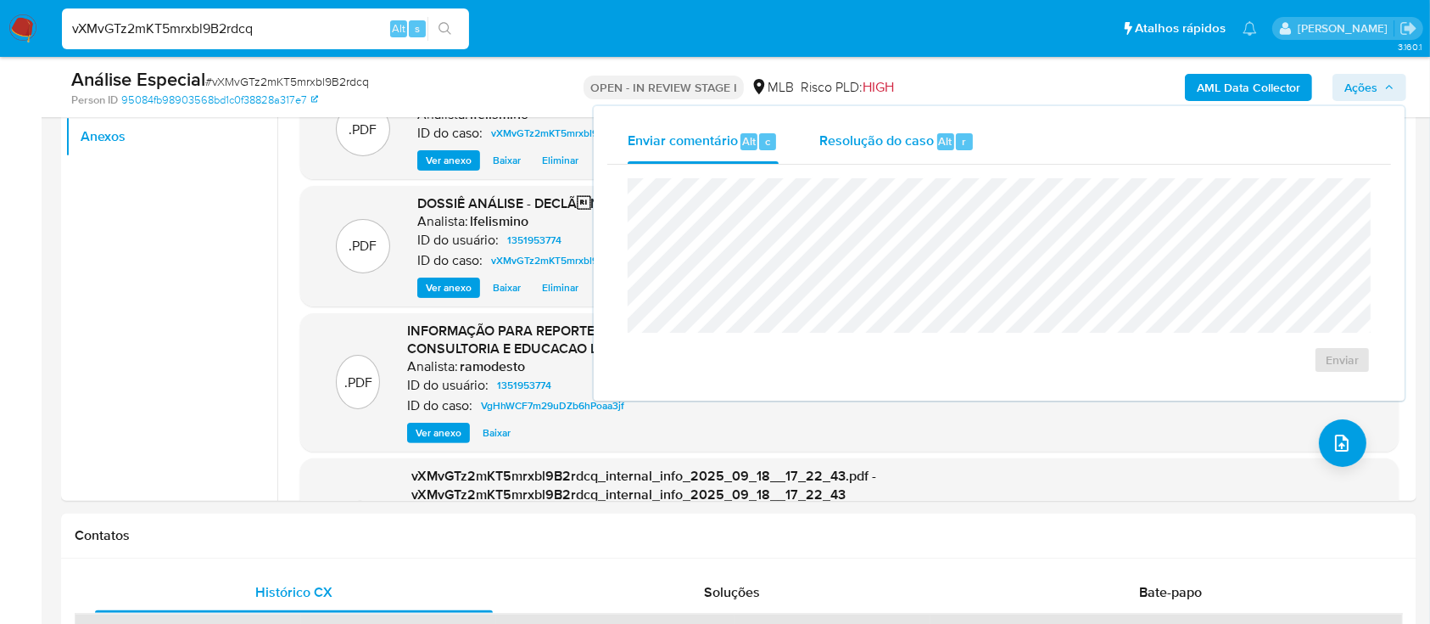
click at [939, 133] on span "Alt" at bounding box center [946, 141] width 14 height 16
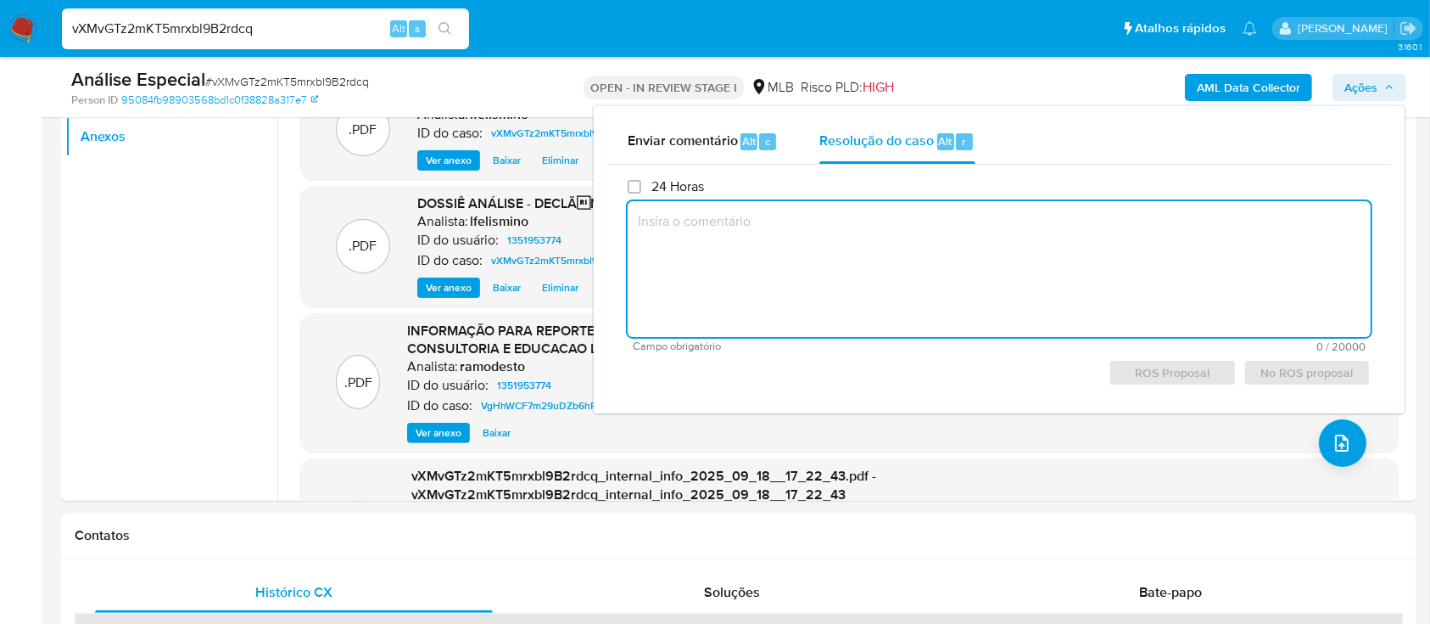
paste textarea "Justificativa para arquivamento: Cliente analisado e comunicado ao regulador em…"
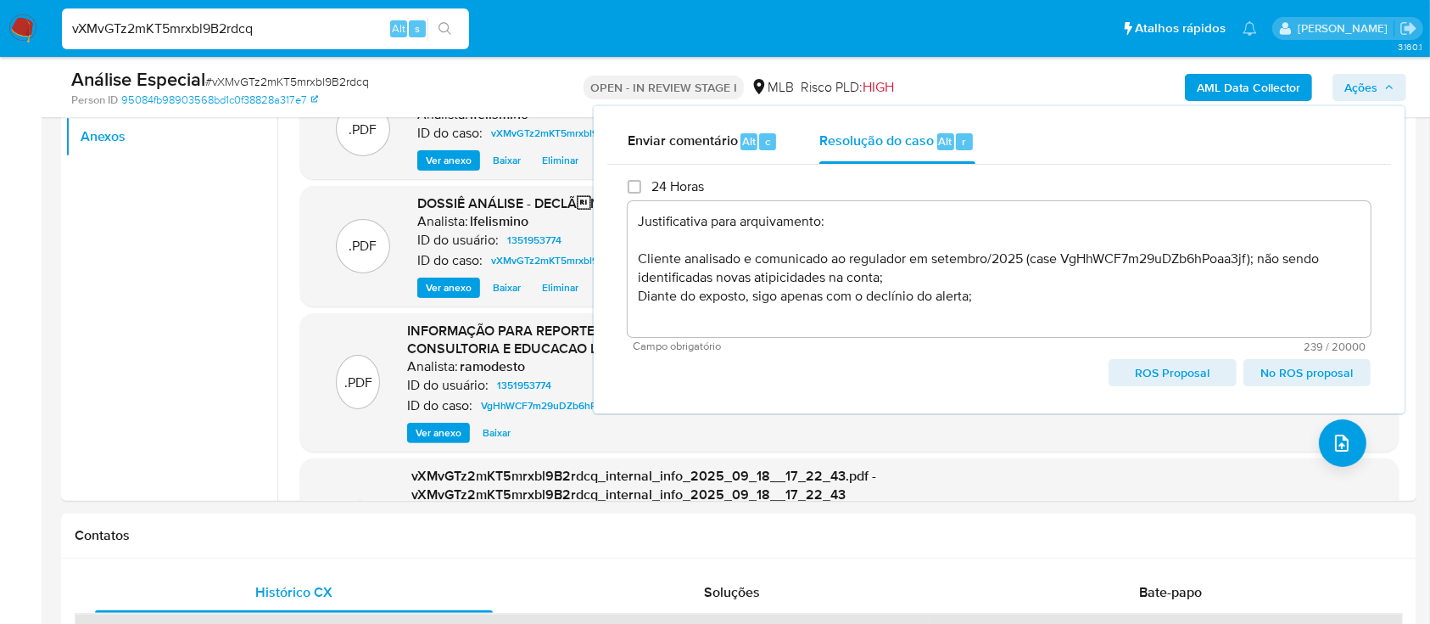
click at [1289, 361] on span "No ROS proposal" at bounding box center [1307, 373] width 103 height 24
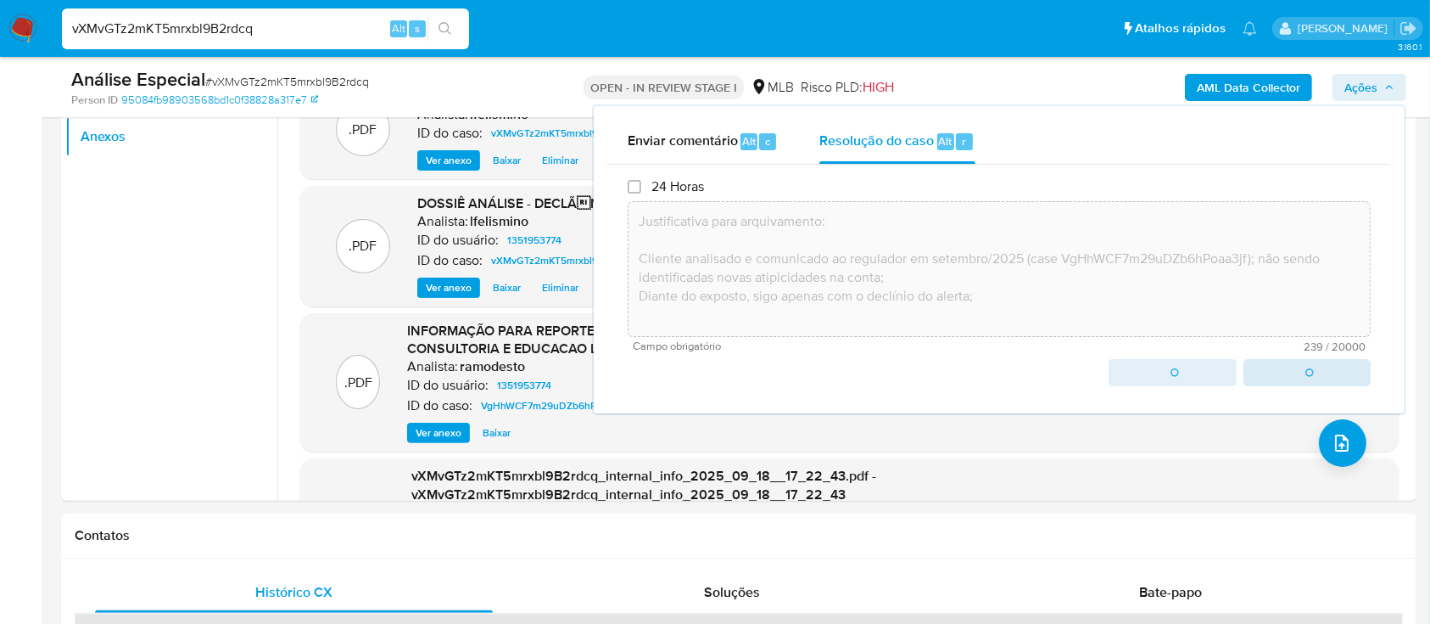
type textarea "Justificativa para arquivamento: Cliente analisado e comunicado ao regulador em…"
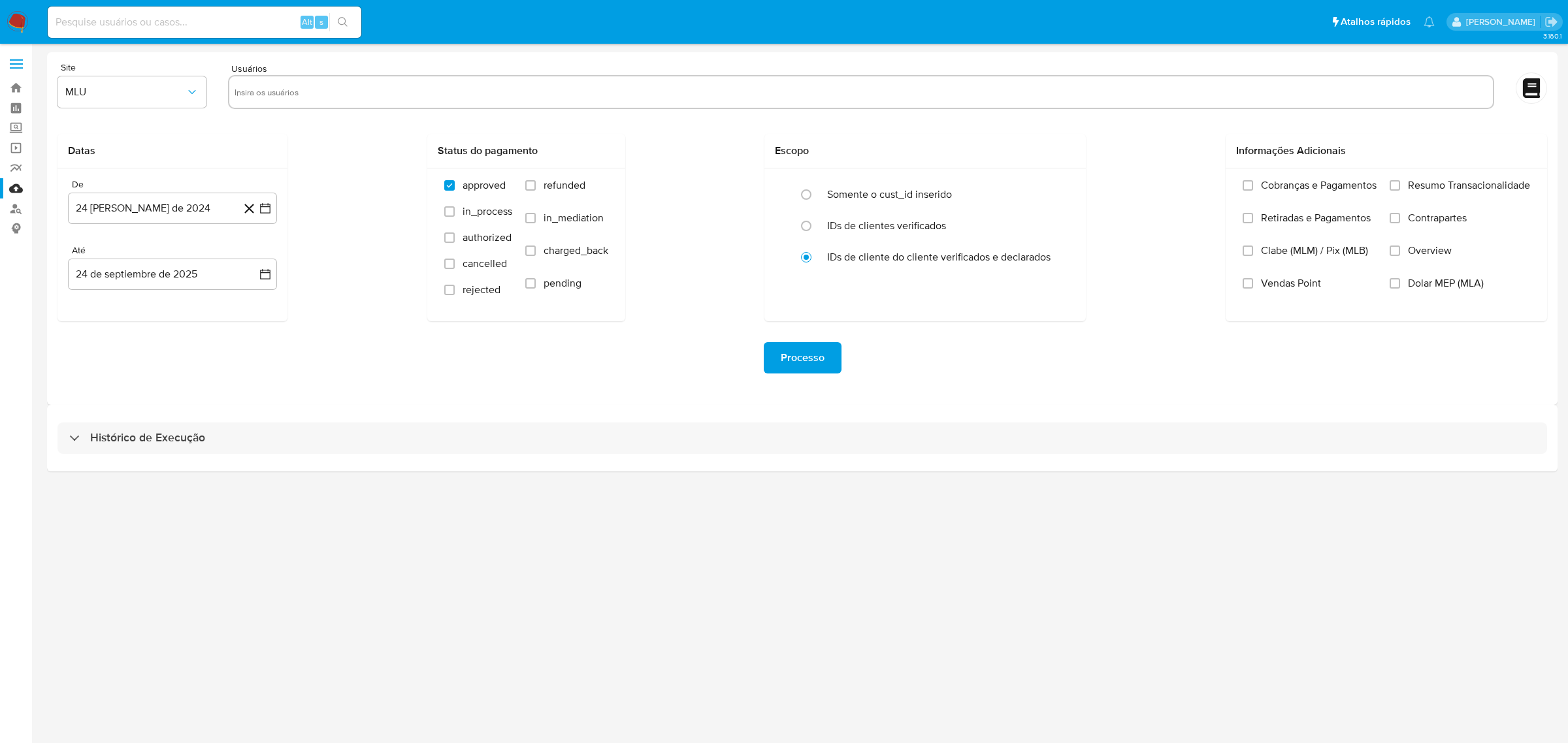
click at [296, 418] on div "Histórico de Execução" at bounding box center [802, 438] width 1510 height 67
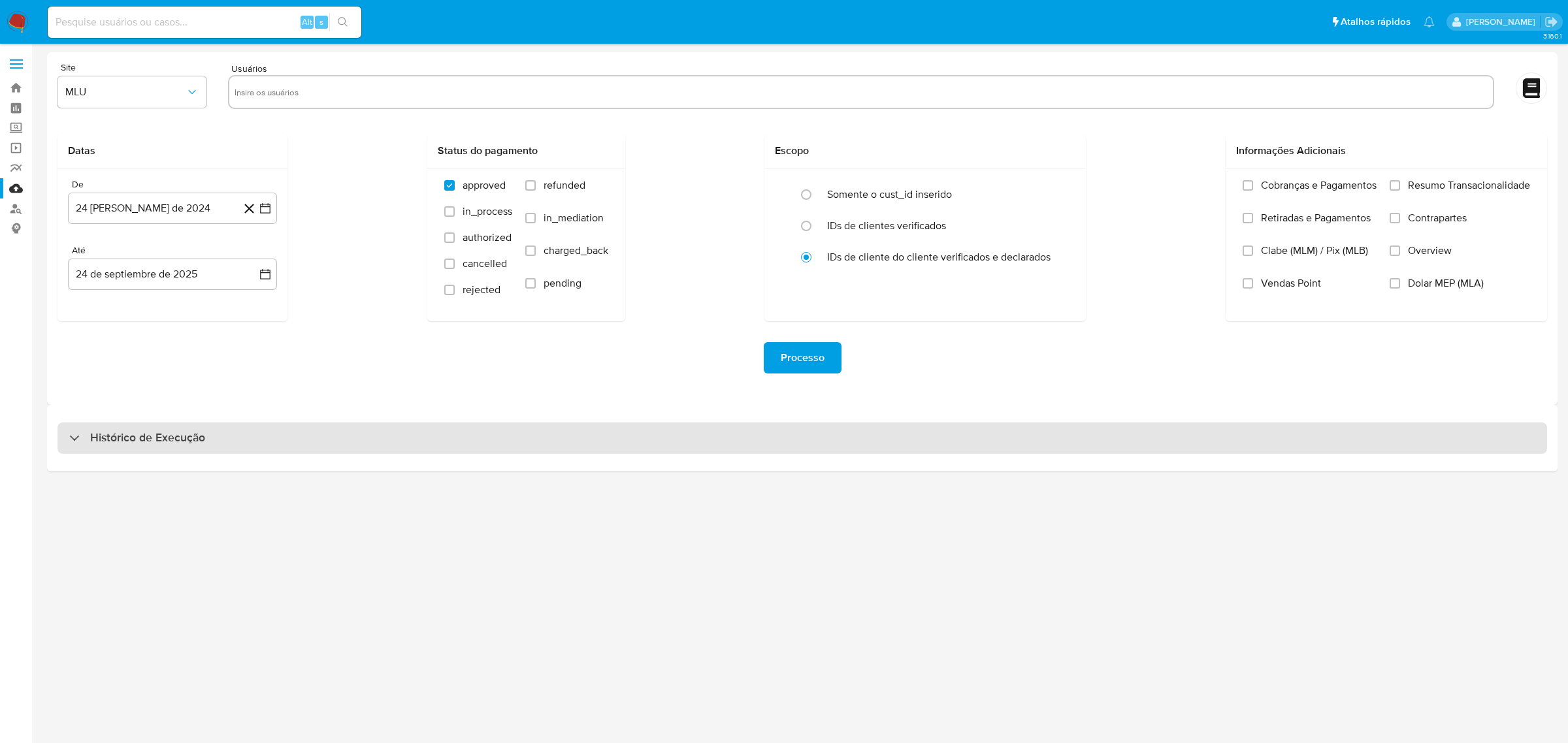
drag, startPoint x: 380, startPoint y: 438, endPoint x: 487, endPoint y: 436, distance: 107.0
click at [380, 441] on div "Histórico de Execução" at bounding box center [802, 438] width 1489 height 32
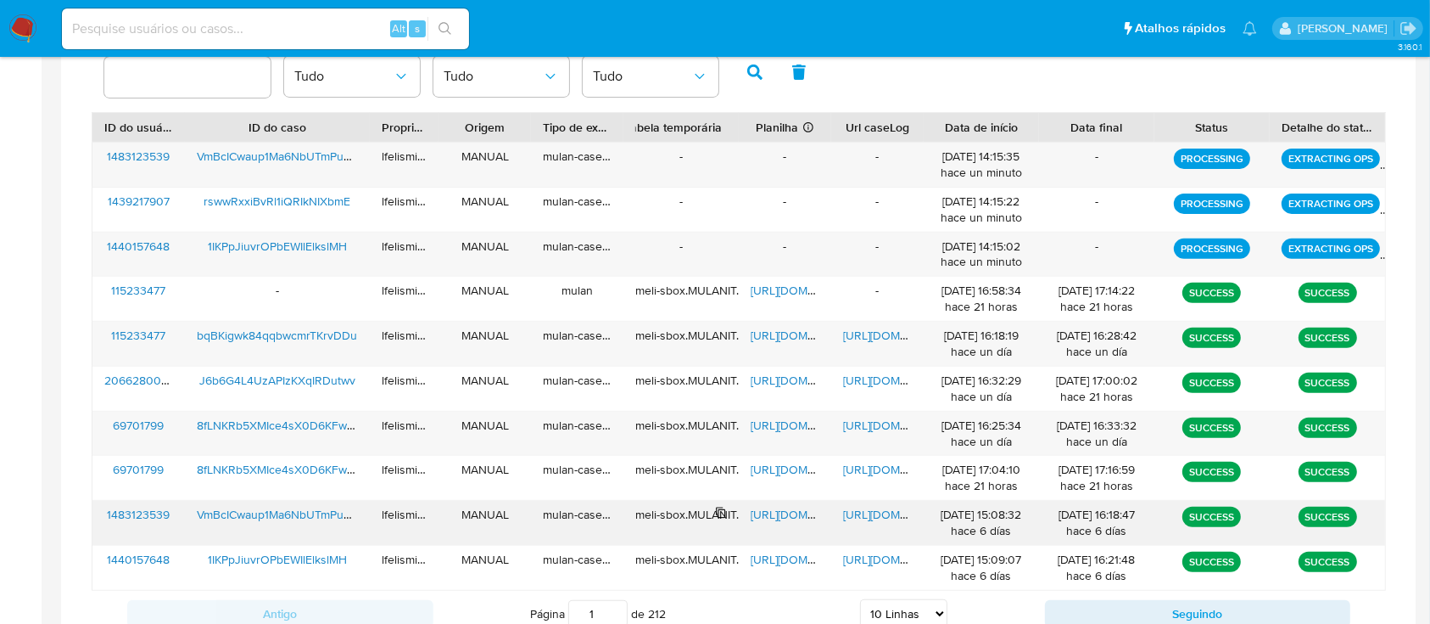
scroll to position [624, 0]
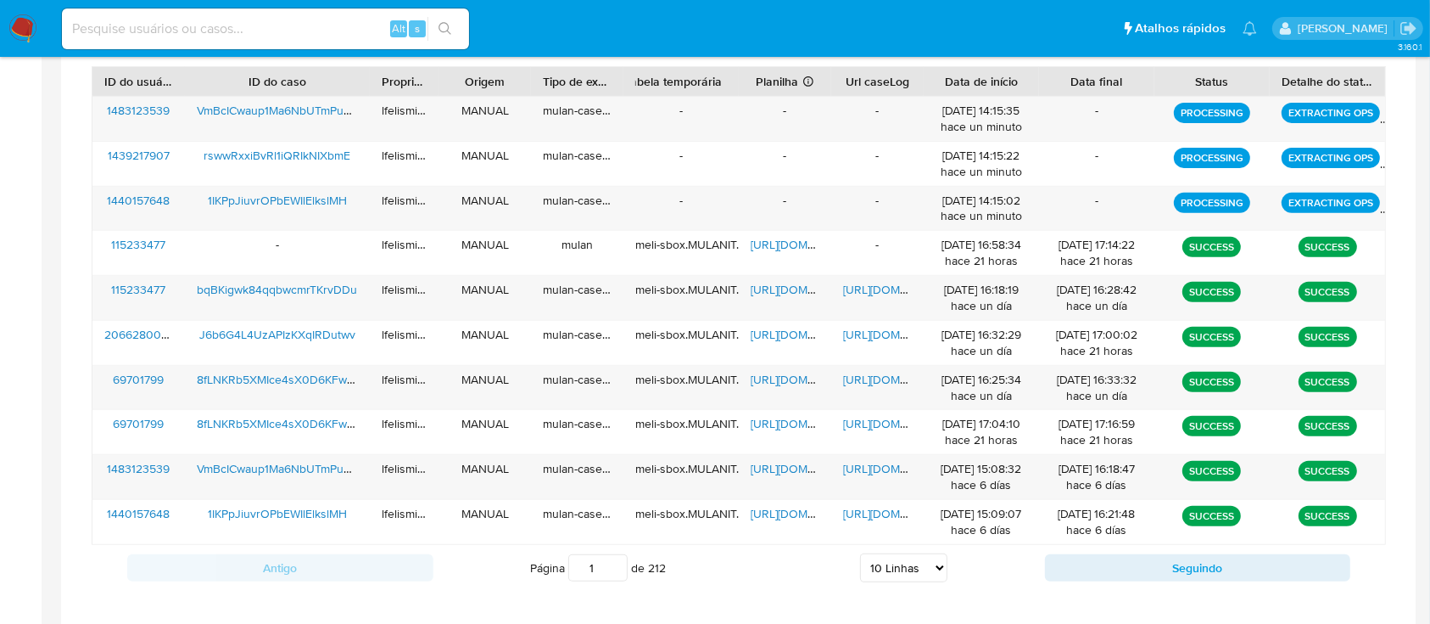
click at [909, 576] on select "5 Linhas 10 Linhas 20 Linhas 25 Linhas 50 Linhas 100 Linhas" at bounding box center [903, 567] width 87 height 29
click at [860, 553] on select "5 Linhas 10 Linhas 20 Linhas 25 Linhas 50 Linhas 100 Linhas" at bounding box center [903, 567] width 87 height 29
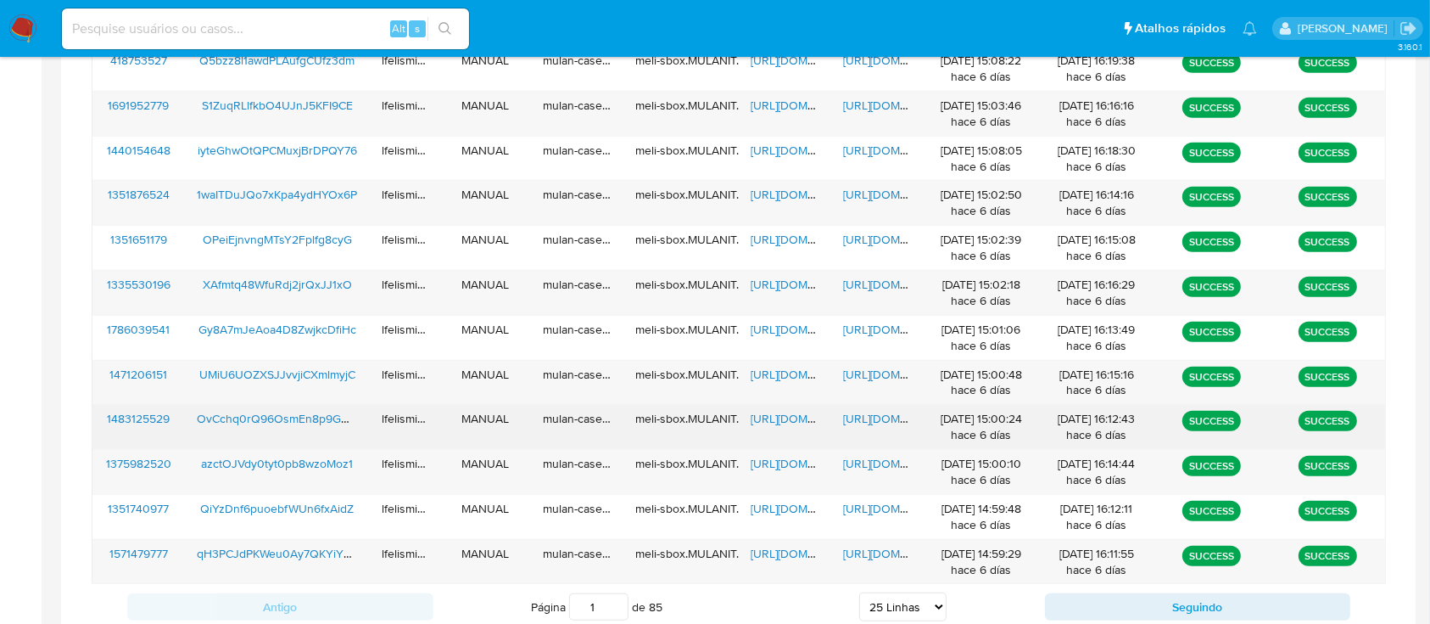
scroll to position [1256, 0]
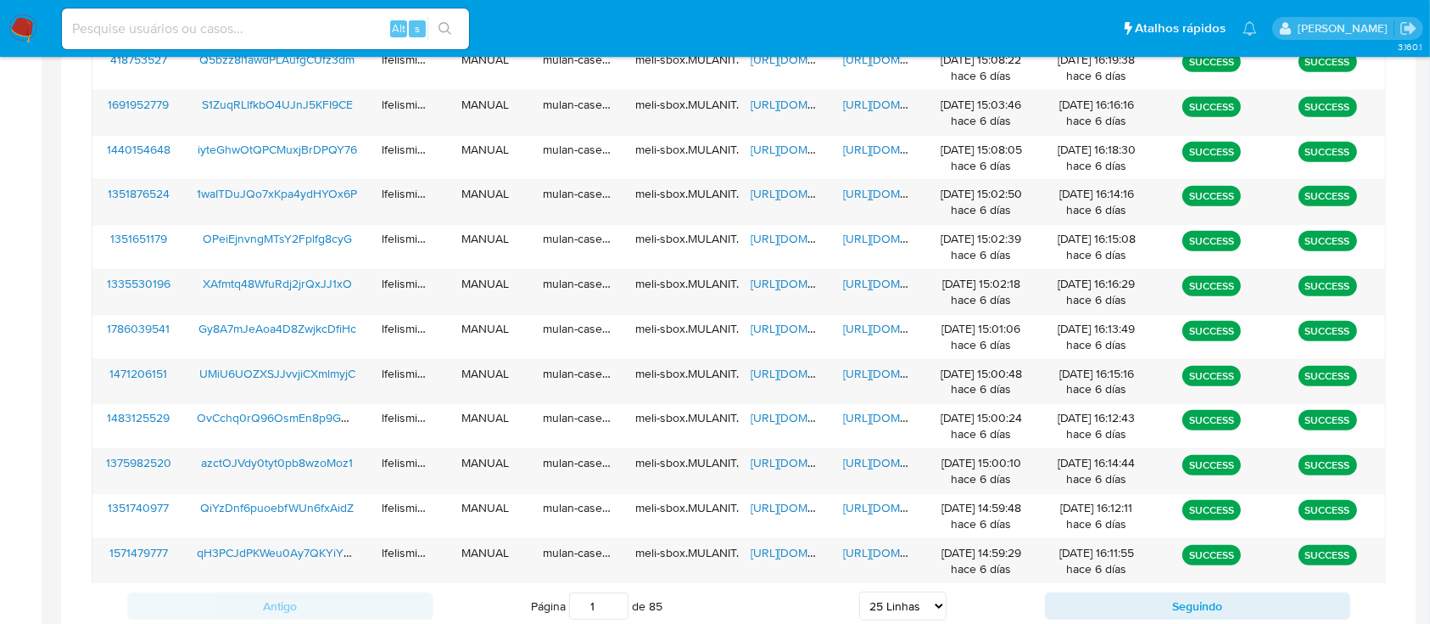
click at [879, 601] on select "5 Linhas 10 Linhas 20 Linhas 25 Linhas 50 Linhas 100 Linhas" at bounding box center [902, 605] width 87 height 29
select select "50"
click at [859, 591] on select "5 Linhas 10 Linhas 20 Linhas 25 Linhas 50 Linhas 100 Linhas" at bounding box center [902, 605] width 87 height 29
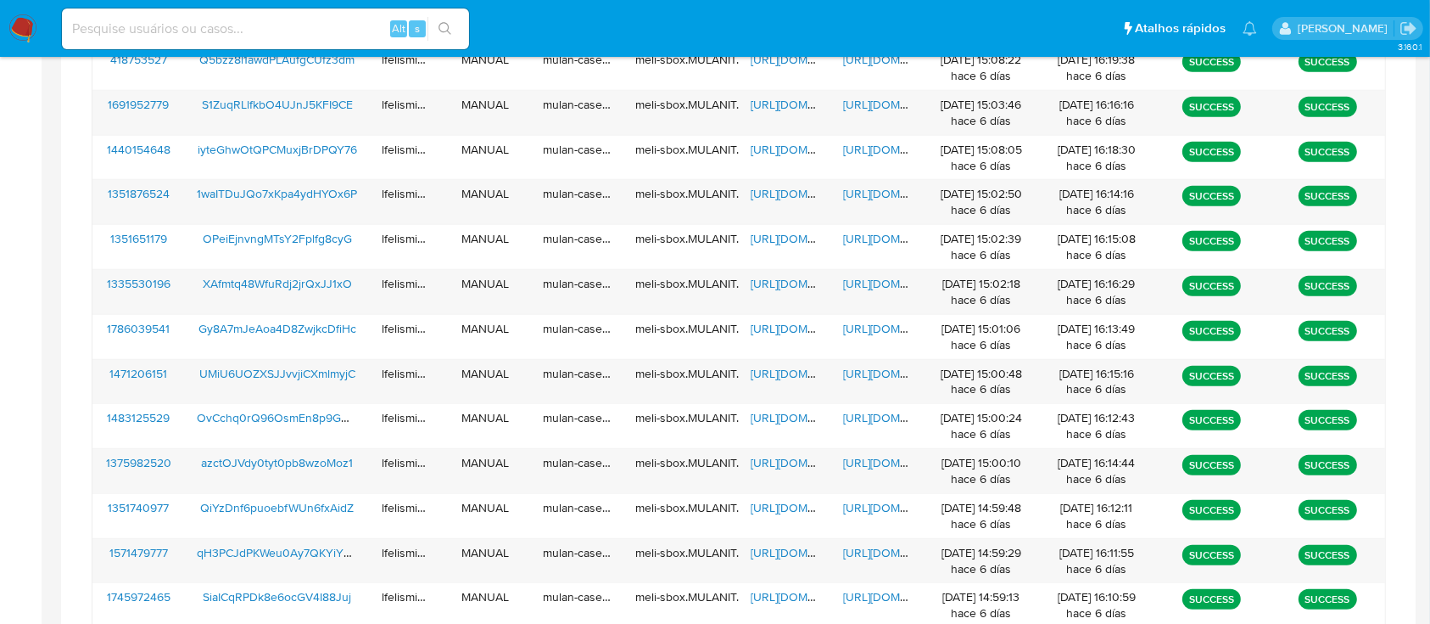
scroll to position [1629, 0]
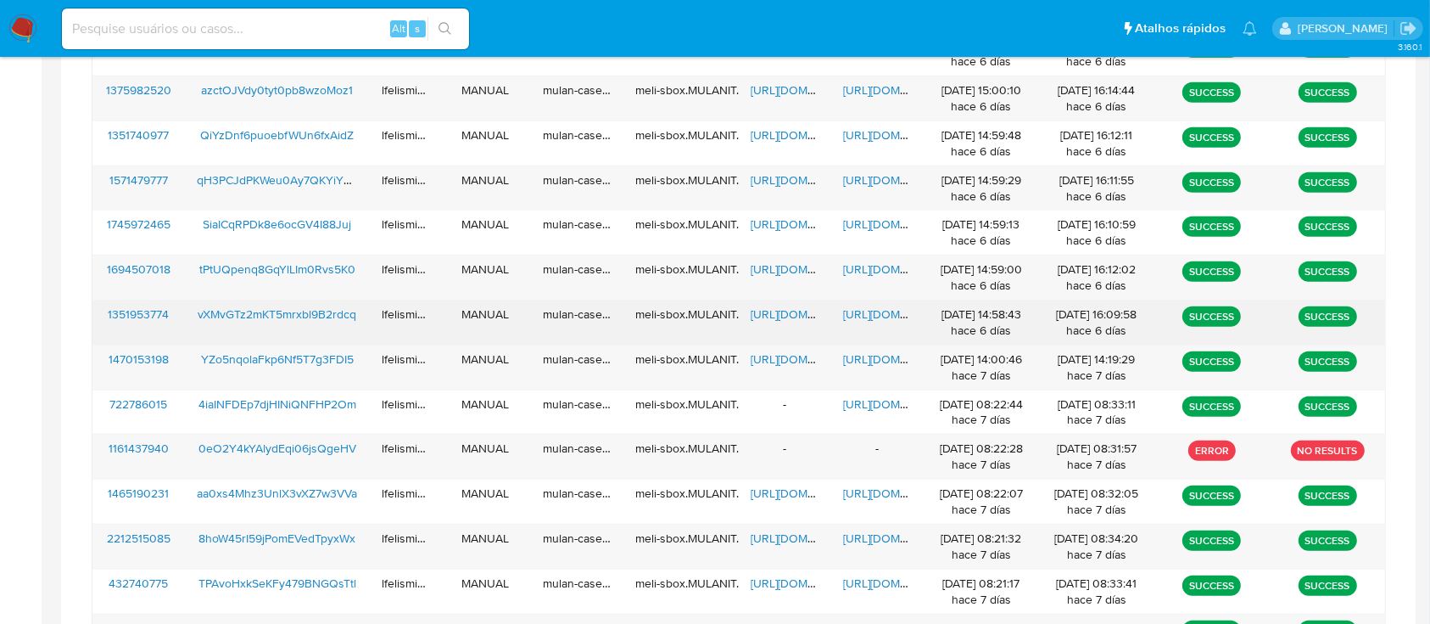
click at [877, 318] on span "https://docs.google.com/document/d/1M5L5ucyQ1HUySZDqB1iRJoRfRMHRorOrJTqYPfOZ964…" at bounding box center [901, 313] width 117 height 17
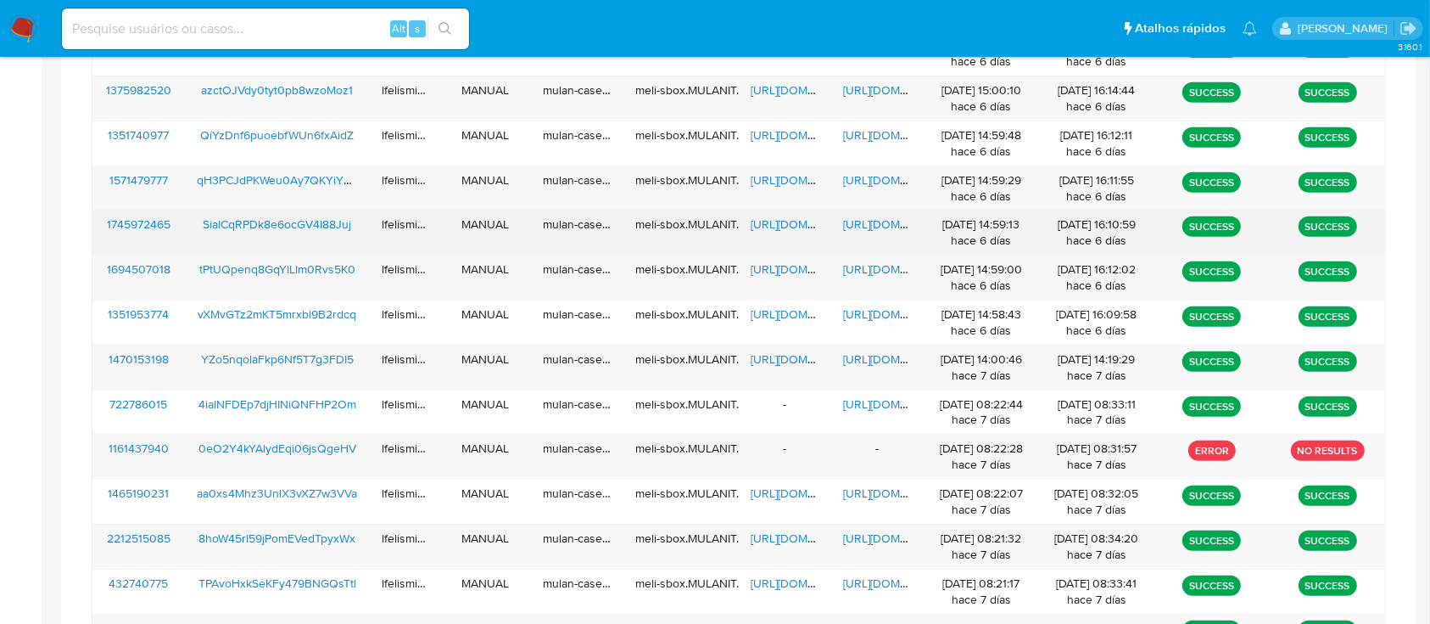
click at [880, 230] on span "https://docs.google.com/document/d/1ojpV9uC5EFEqJPS8vjYUmsfYkmz76Qub2e9Ob48Z8Mg…" at bounding box center [901, 223] width 117 height 17
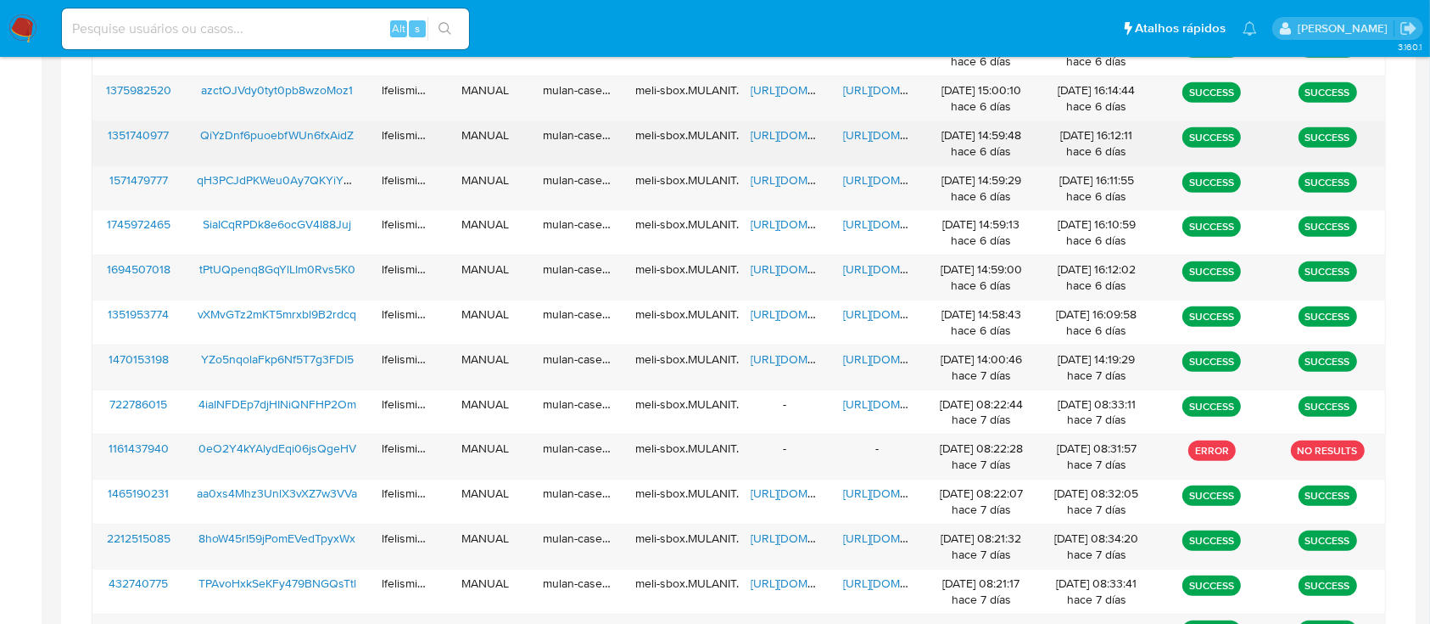
click at [877, 126] on span "https://docs.google.com/document/d/1iGXYpwrB3PE-tMLd87n78S8QIu6Jcg9VVXVCjiIEJfE…" at bounding box center [901, 134] width 117 height 17
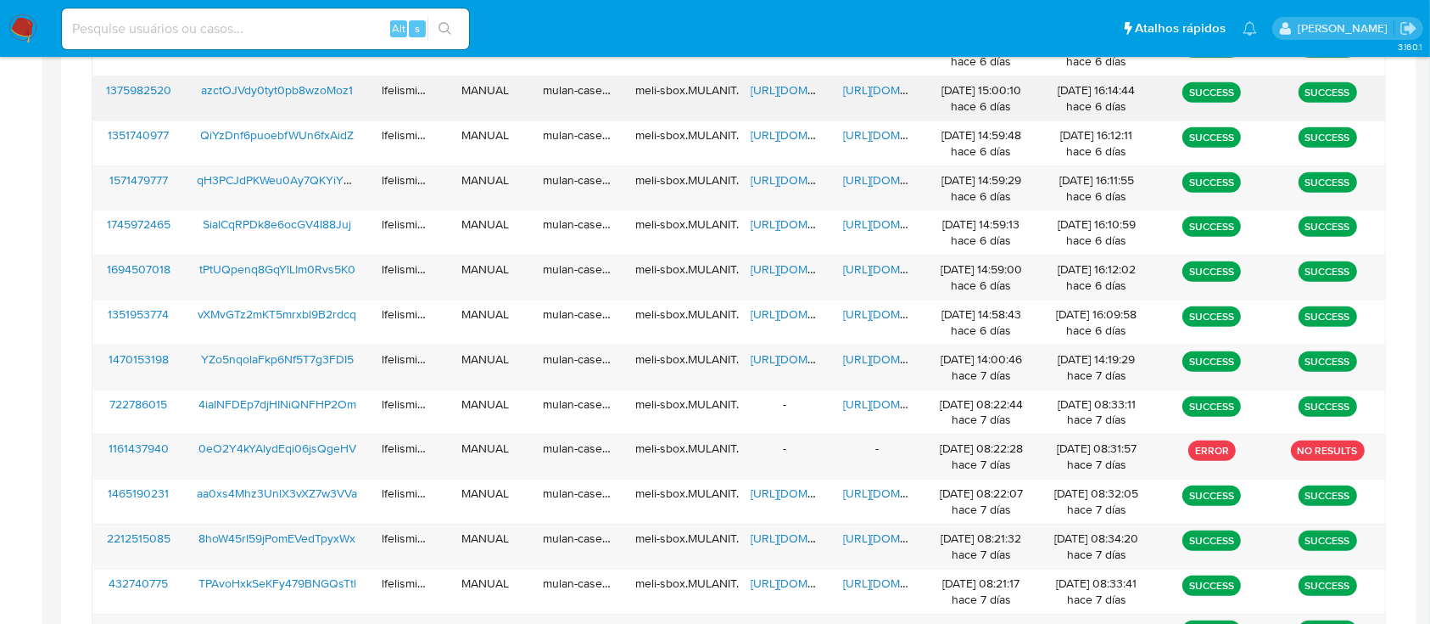
click at [859, 83] on span "https://docs.google.com/document/d/1F_TfMa5n2mvaFYMc2CXXISzcMAr6tLz8JZgBBjjqZ3E…" at bounding box center [901, 89] width 117 height 17
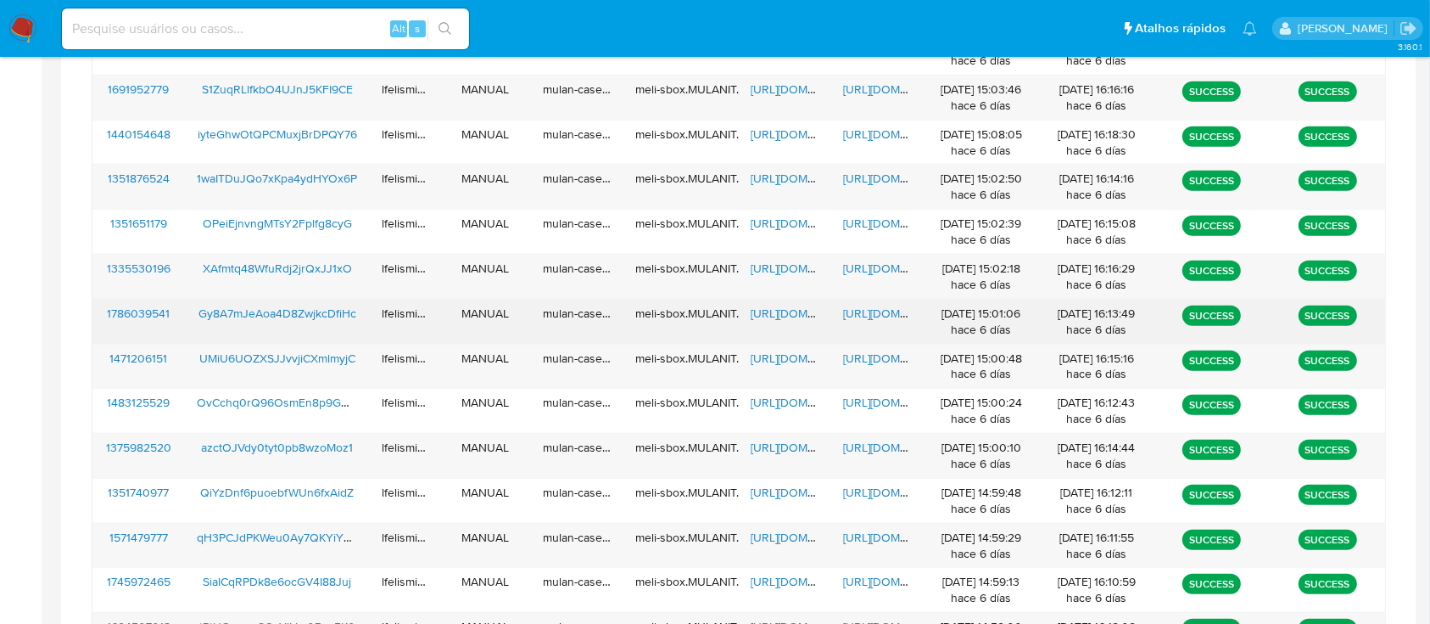
click at [873, 308] on span "https://docs.google.com/document/d/1E2ukCULhBJYsz2EvsSz5G38eNf2av6DFnd3dgeDqy1U…" at bounding box center [901, 313] width 117 height 17
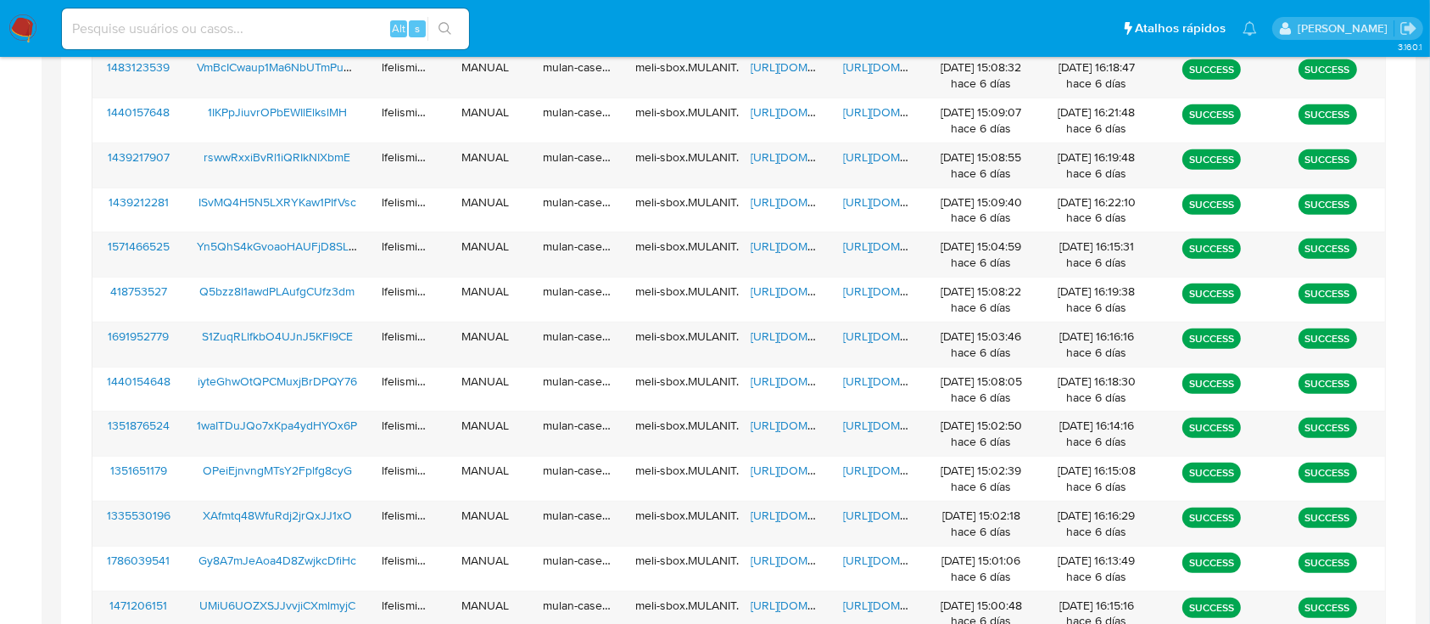
scroll to position [1016, 0]
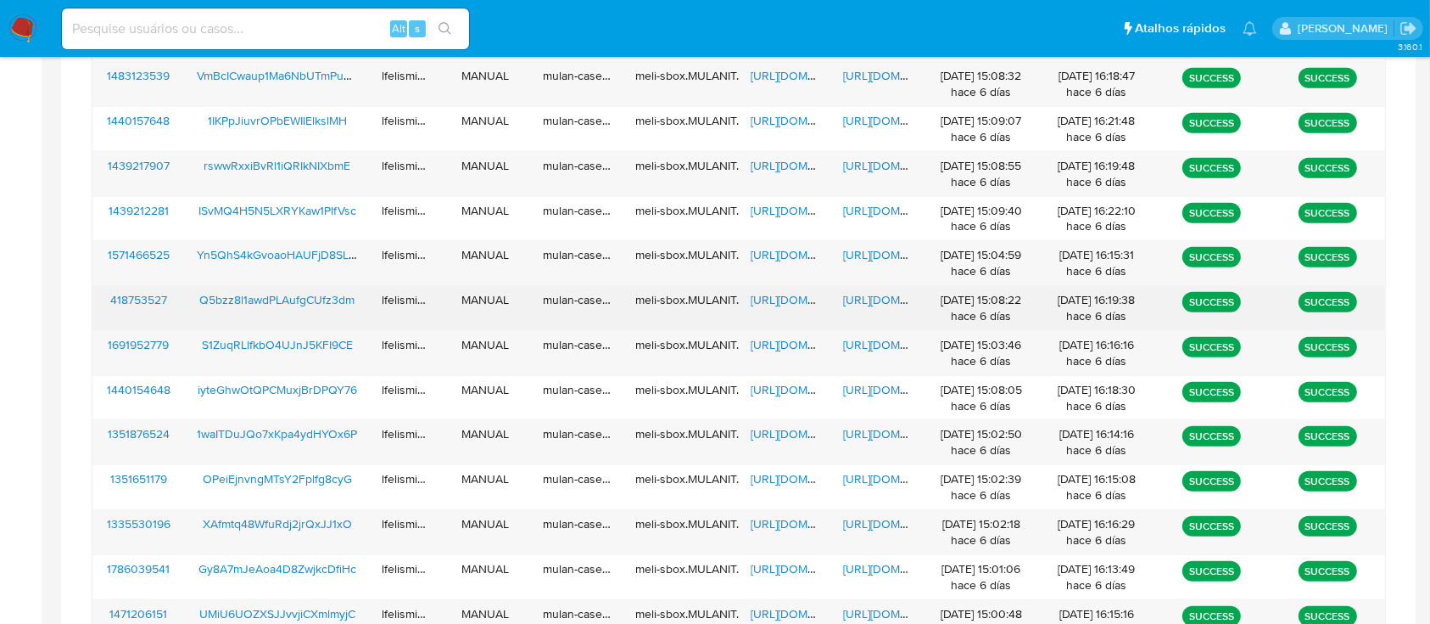
click at [874, 295] on span "https://docs.google.com/document/d/1hiTqmx7WjqdSKpClVwnox_W0FKScwkFrhIbIVCOd8fk…" at bounding box center [901, 299] width 117 height 17
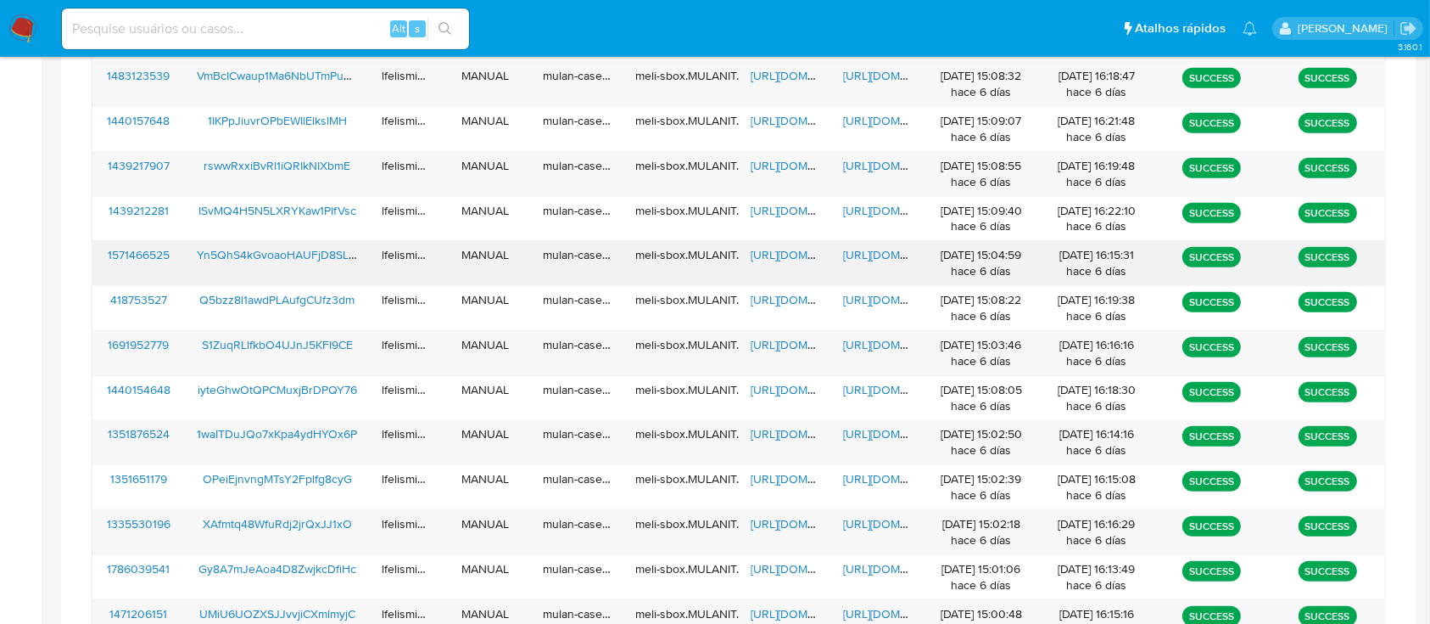
click at [877, 252] on span "https://docs.google.com/document/d/1ulzGUBfILSJDGwQTqCKo3U0ZvK9l-aAiJh-YsUW2ukg…" at bounding box center [901, 254] width 117 height 17
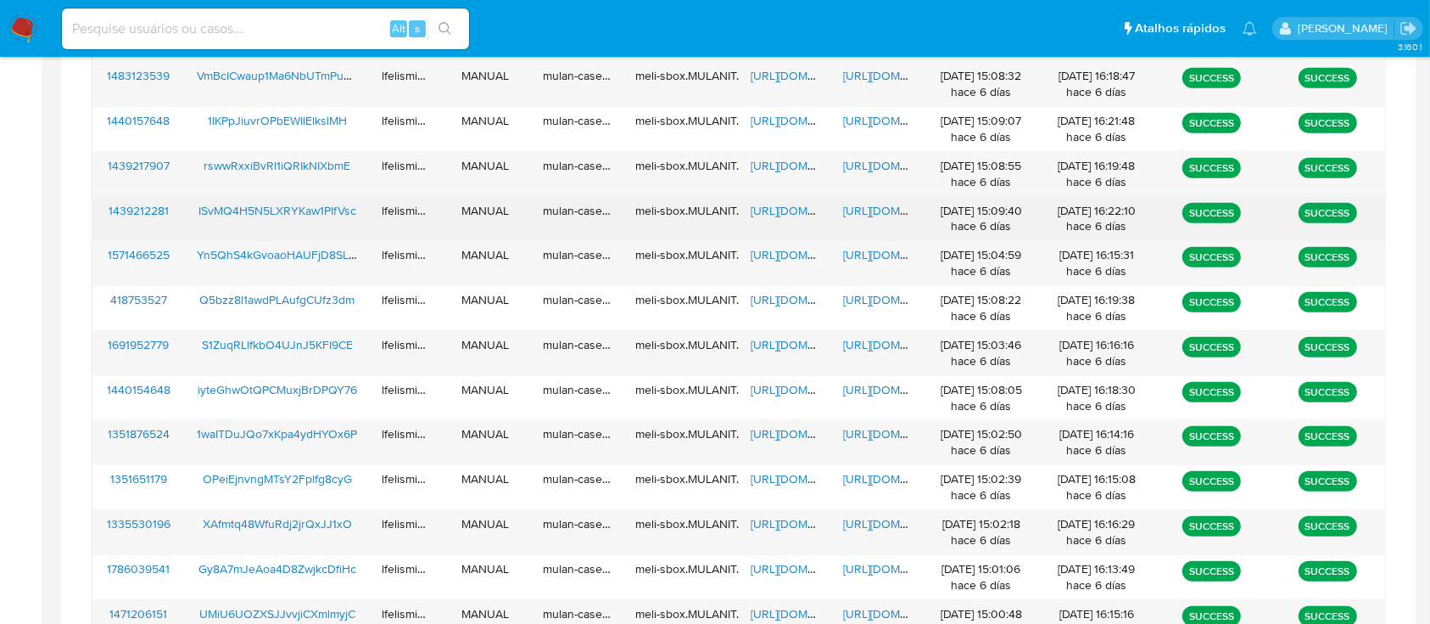
click at [872, 210] on span "https://docs.google.com/document/d/1boRSeJxyzOV1uq6drHmc4yWU_qSkvw42ZRl3QF7dzqw…" at bounding box center [901, 210] width 117 height 17
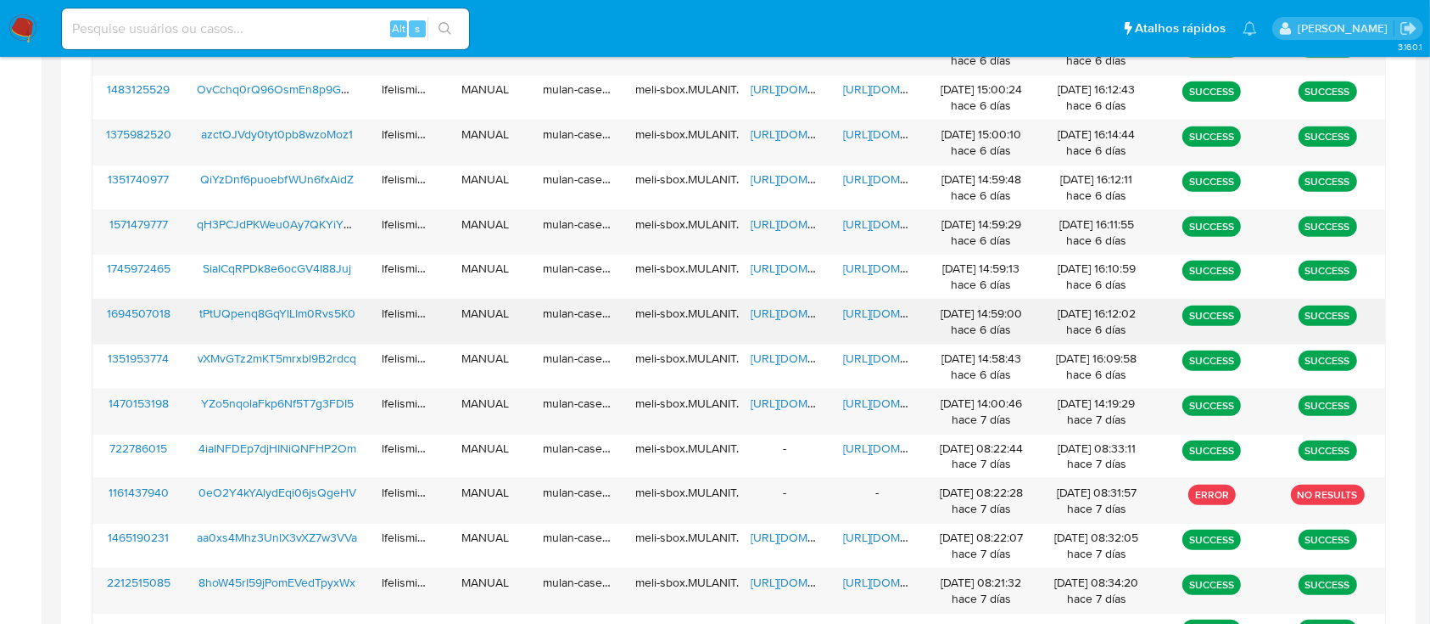
click at [863, 306] on span "https://docs.google.com/document/d/1TdQmJo1_HRTyGrxFPQ-gt6RSqQn3uxJg_5mTTvpZk6E…" at bounding box center [901, 313] width 117 height 17
click at [855, 219] on span "https://docs.google.com/document/d/1AVktx7vHPmZNglwl5X4FGZcTO6IsDIpHSnzoTjEsH2o…" at bounding box center [901, 223] width 117 height 17
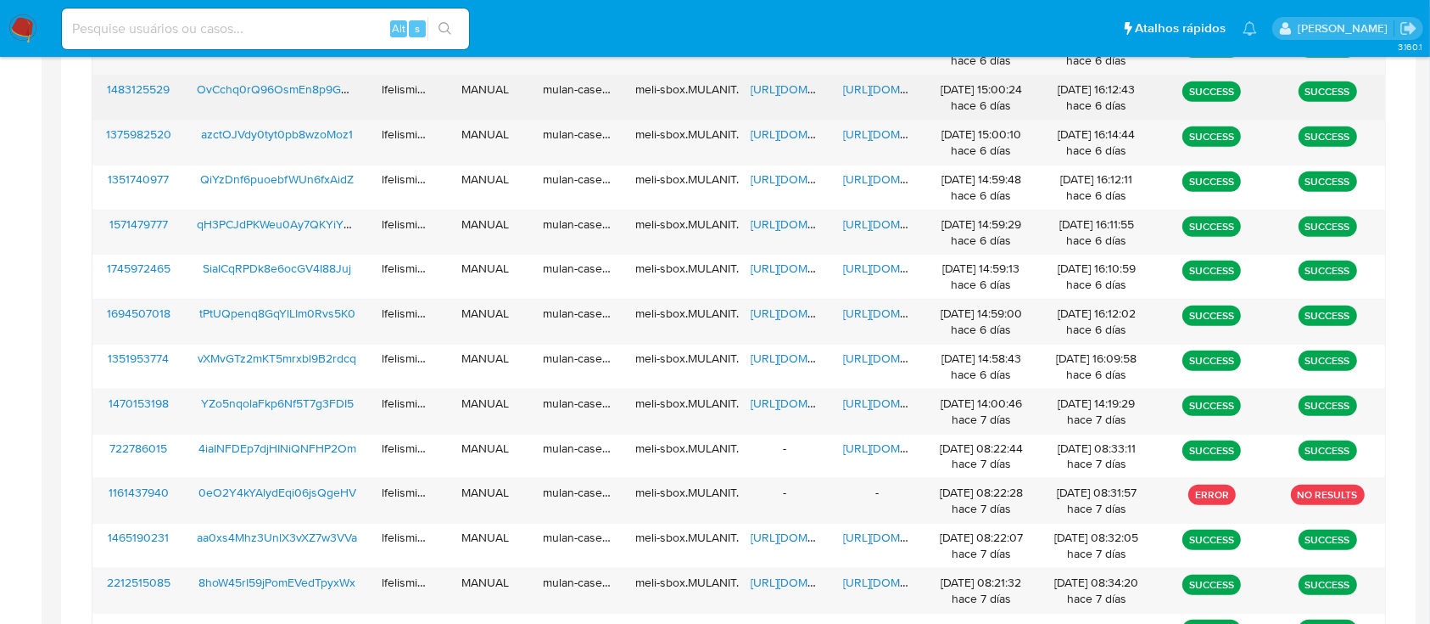
click at [875, 83] on span "https://docs.google.com/document/d/14xFU6ux-53ow-KgBXyi7kqFIEgyFHMQ3TL4oiUUAfis…" at bounding box center [901, 89] width 117 height 17
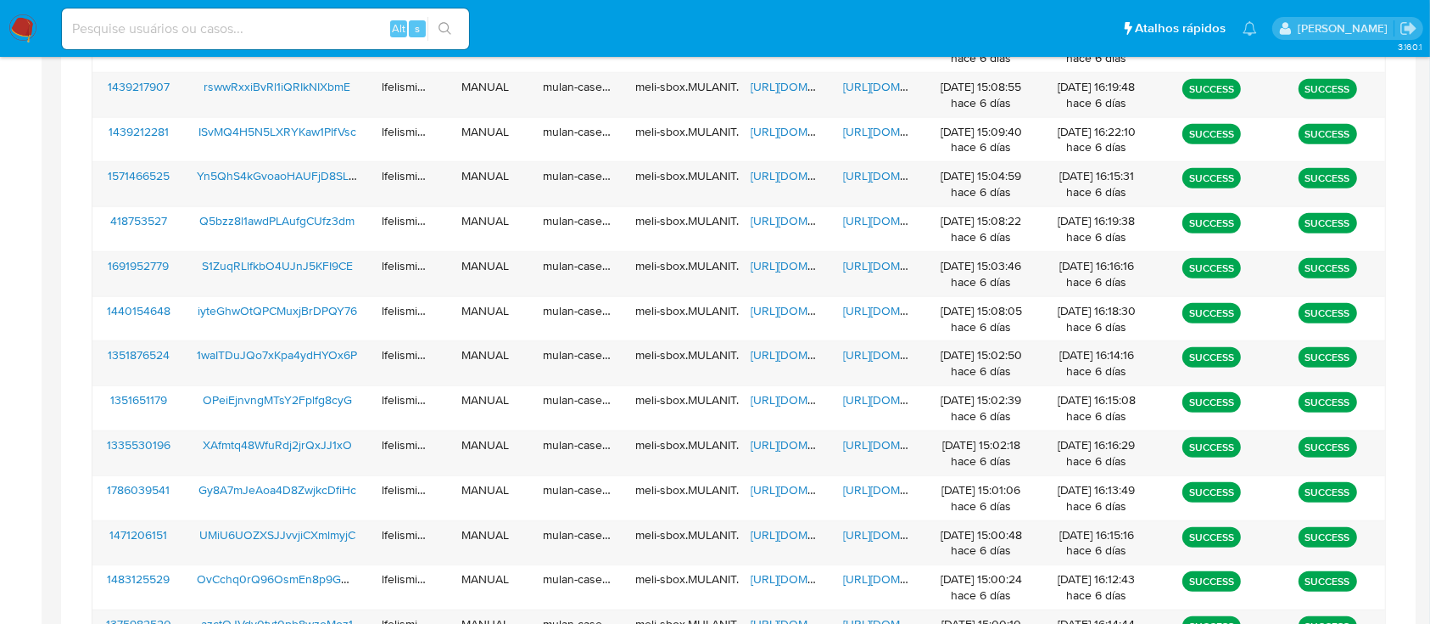
scroll to position [1107, 0]
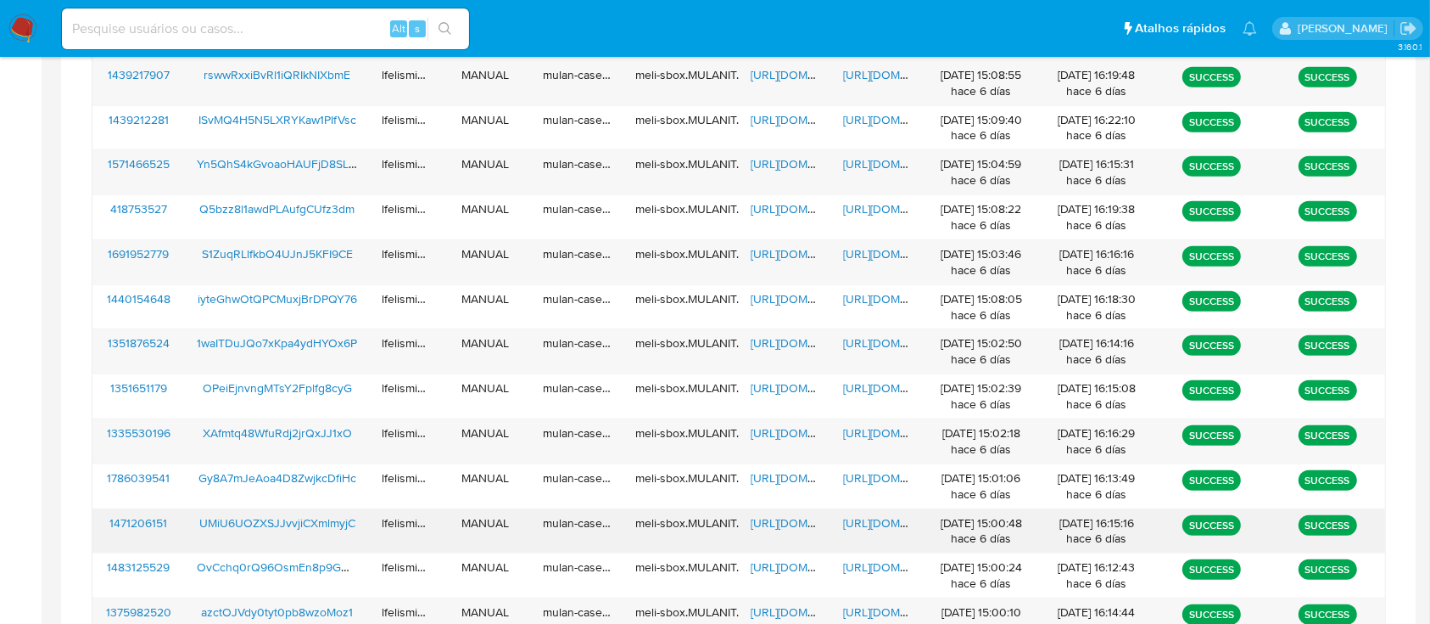
click at [863, 517] on span "https://docs.google.com/document/d/1nWPd_6EG6c0xuW5LiURyYB4tNIU3eLiOJ_byzVkyHvk…" at bounding box center [901, 522] width 117 height 17
click at [881, 428] on span "https://docs.google.com/document/d/1jnT5BXLJ0u7uTiIHK6Wd5ajuv7KEiGRuHzscVSrjdWU…" at bounding box center [901, 432] width 117 height 17
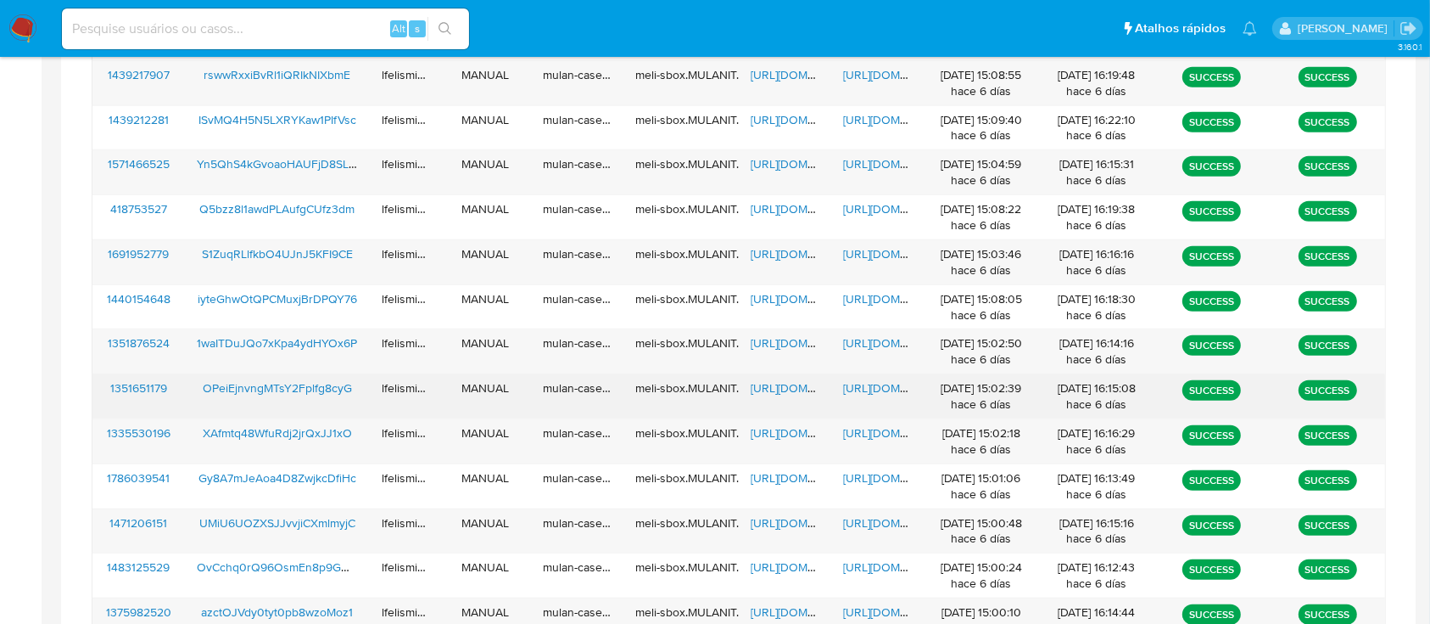
click at [863, 385] on span "https://docs.google.com/document/d/1l62MGTBsriwg5B7x5GJ_hmNWeYjLQXTU0bNgrDFgHkc…" at bounding box center [901, 387] width 117 height 17
click at [797, 391] on span "https://docs.google.com/spreadsheets/d/1oZoSnQD-jUPi4t32oDkfV_rupfNYGrE7R01cwsv…" at bounding box center [809, 387] width 117 height 17
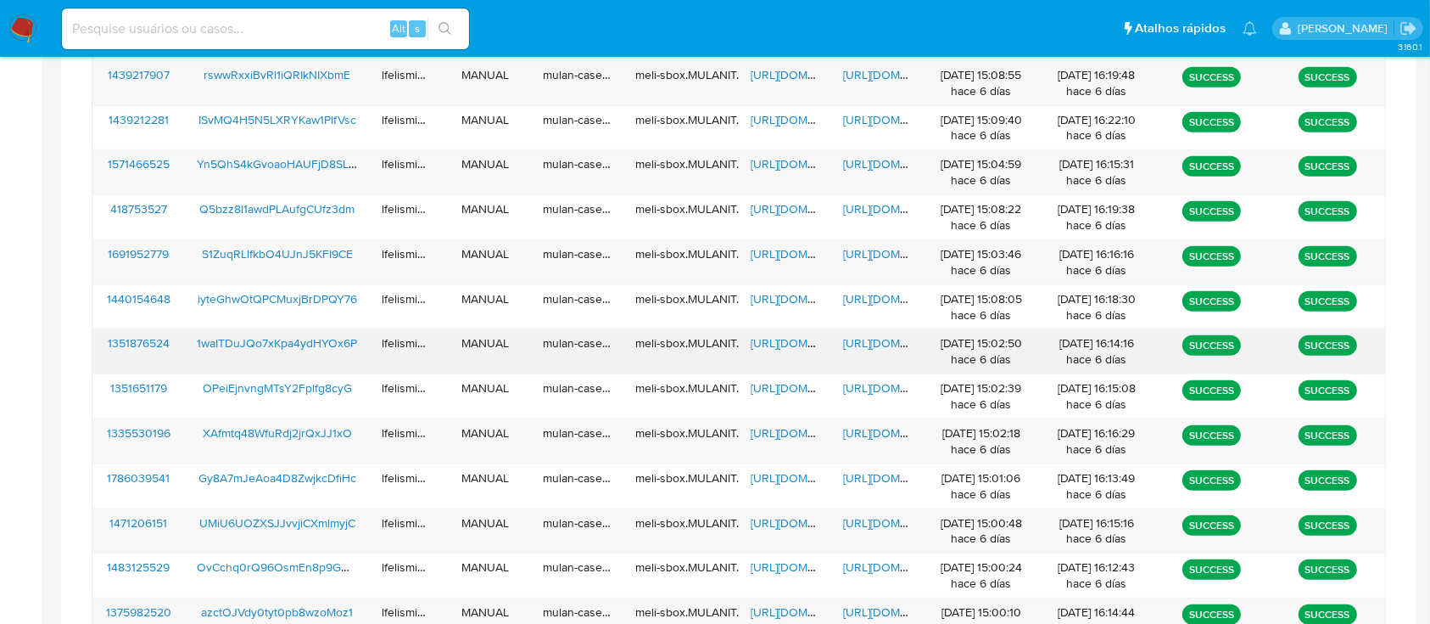
click at [882, 332] on div "https://docs.google.com/document/d/1qemH4eYigQQBoHIyEyYVz1AqDem2Gl3l2JK3XfmPCgY…" at bounding box center [877, 351] width 92 height 44
click at [881, 338] on span "https://docs.google.com/document/d/1qemH4eYigQQBoHIyEyYVz1AqDem2Gl3l2JK3XfmPCgY…" at bounding box center [901, 342] width 117 height 17
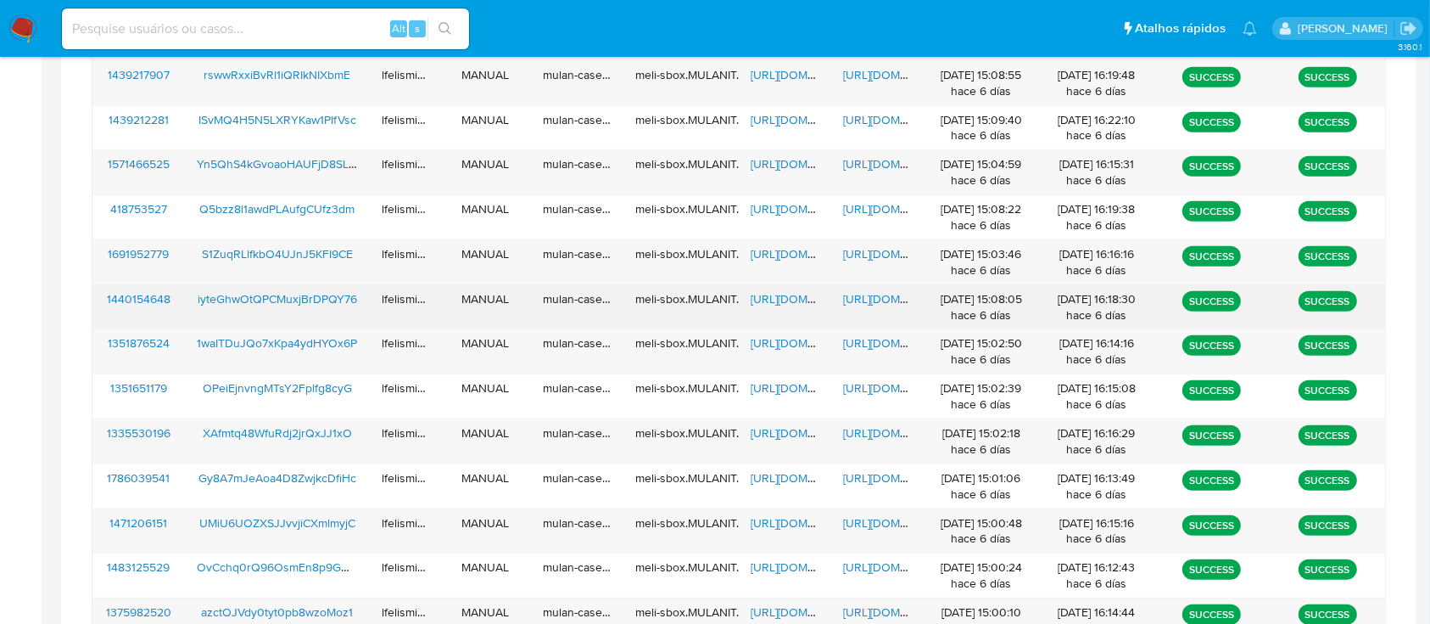
click at [863, 296] on span "https://docs.google.com/document/d/1LfArqDyp31hZC5t6frKCuEtsAo1l2P4-RJvMi0L1KMQ…" at bounding box center [901, 298] width 117 height 17
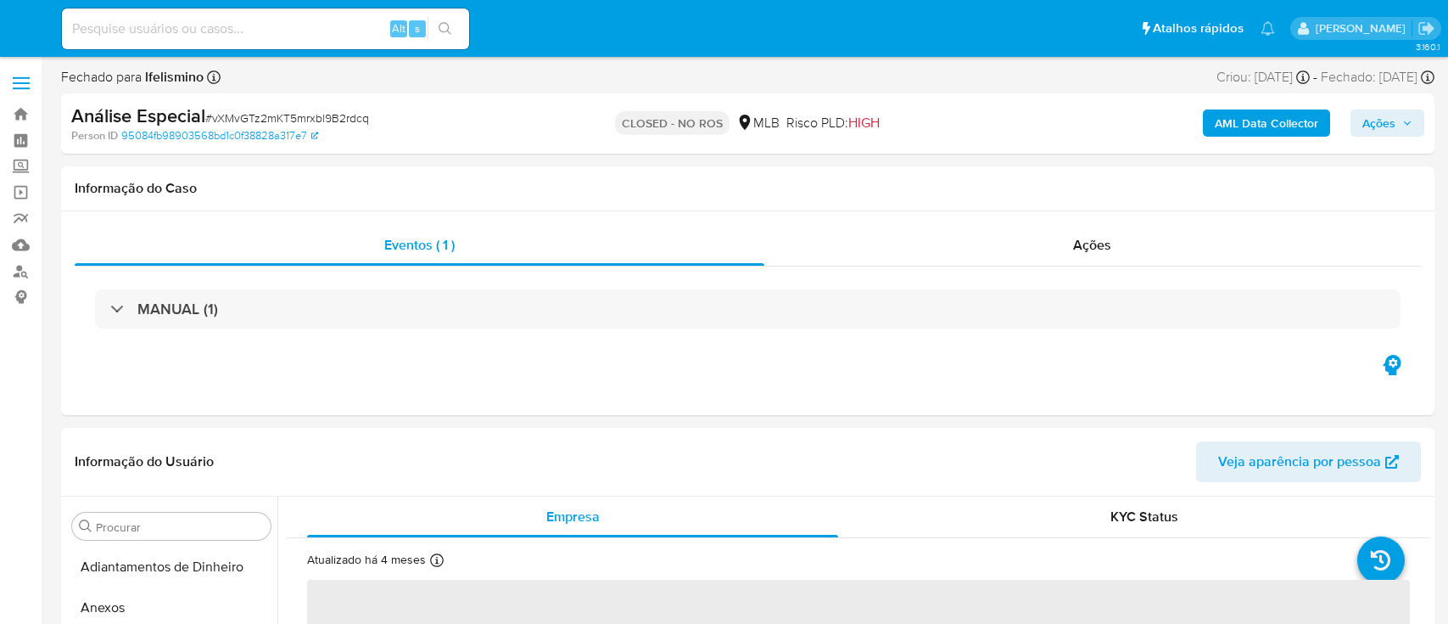
select select "10"
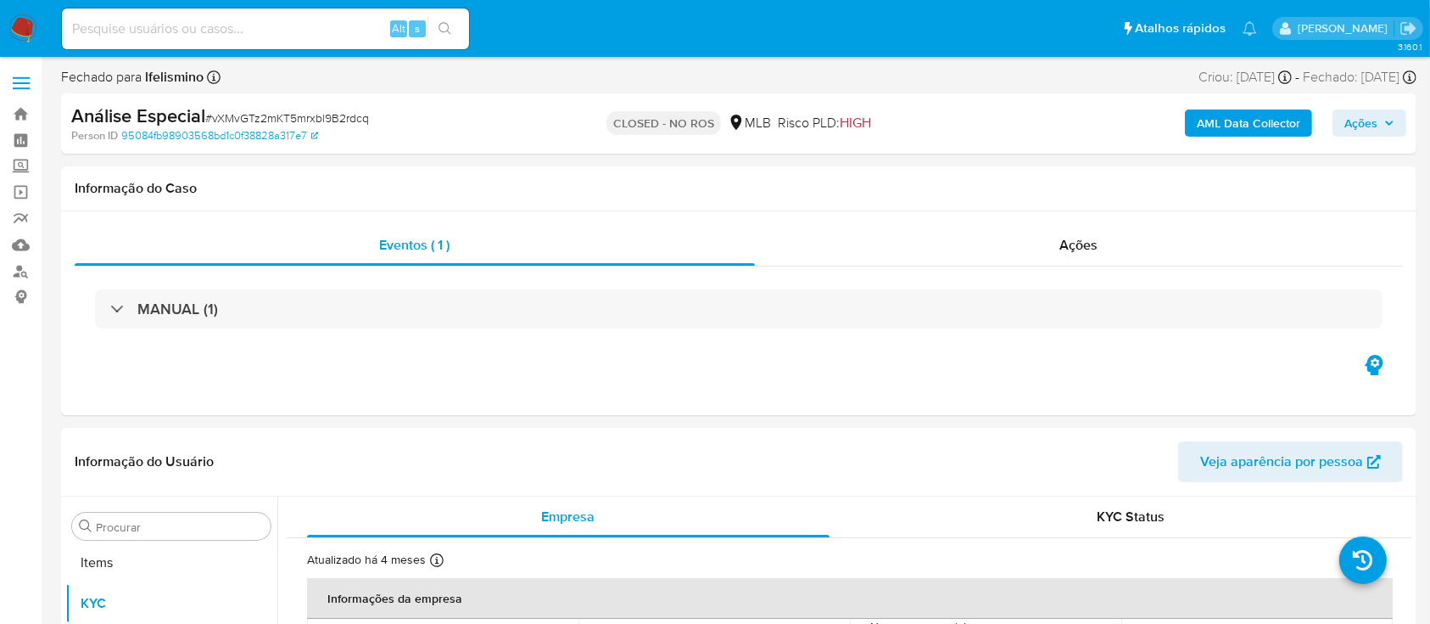
scroll to position [880, 0]
click at [316, 33] on input at bounding box center [265, 29] width 407 height 22
paste input "tPtUQpenq8GqYlLIm0Rvs5K0"
type input "tPtUQpenq8GqYlLIm0Rvs5K0"
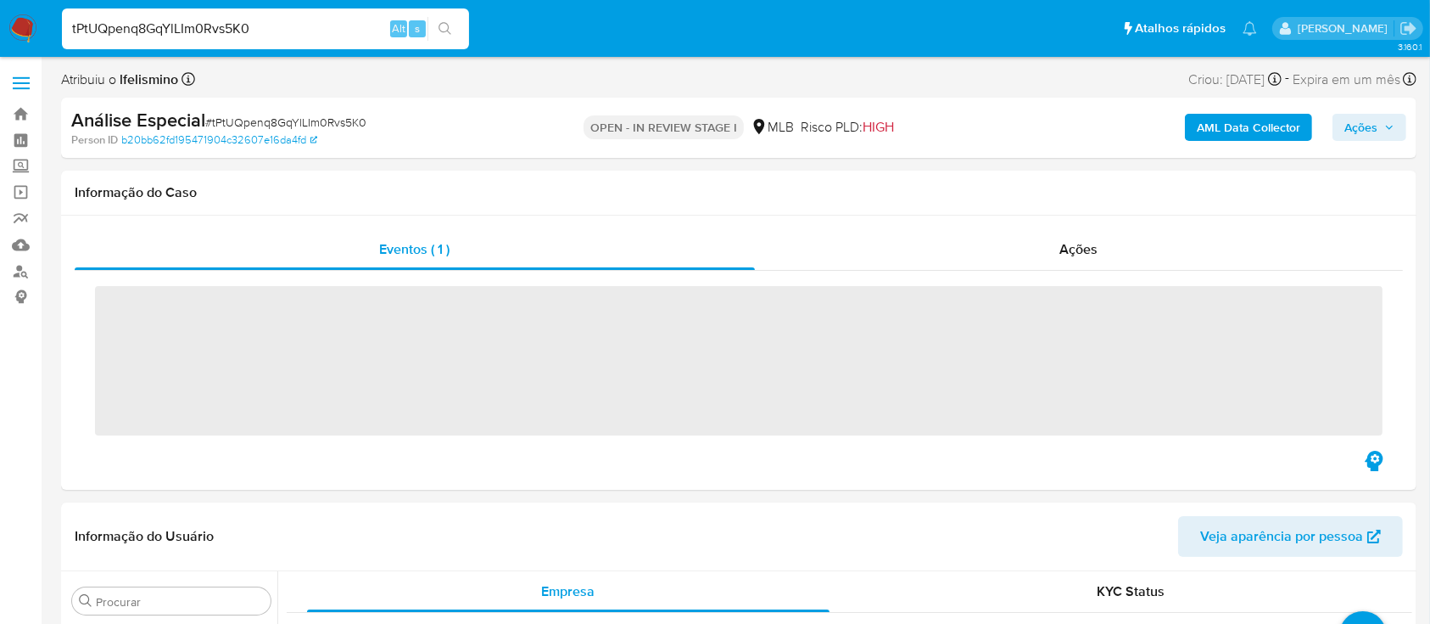
scroll to position [880, 0]
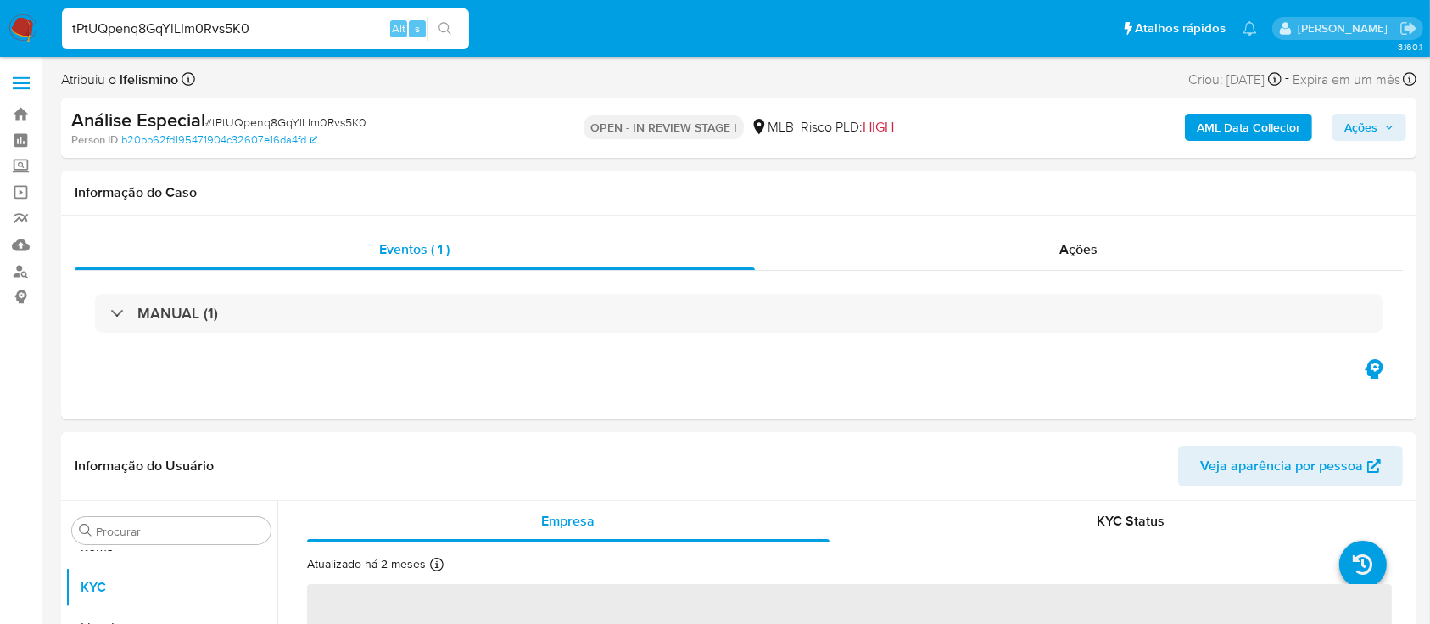
select select "10"
click at [226, 27] on input "tPtUQpenq8GqYlLIm0Rvs5K0" at bounding box center [265, 29] width 407 height 22
paste input "SiaICqRPDk8e6ocGV4I88Juj"
type input "SiaICqRPDk8e6ocGV4I88Juj"
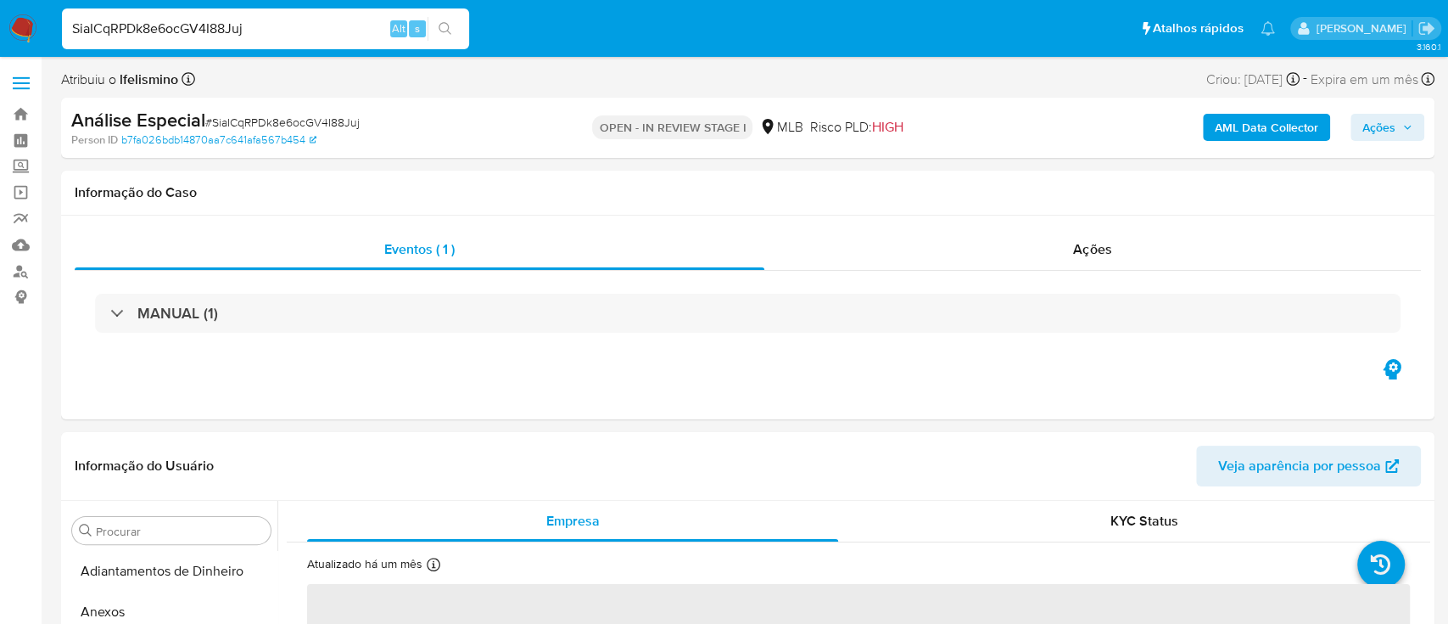
select select "10"
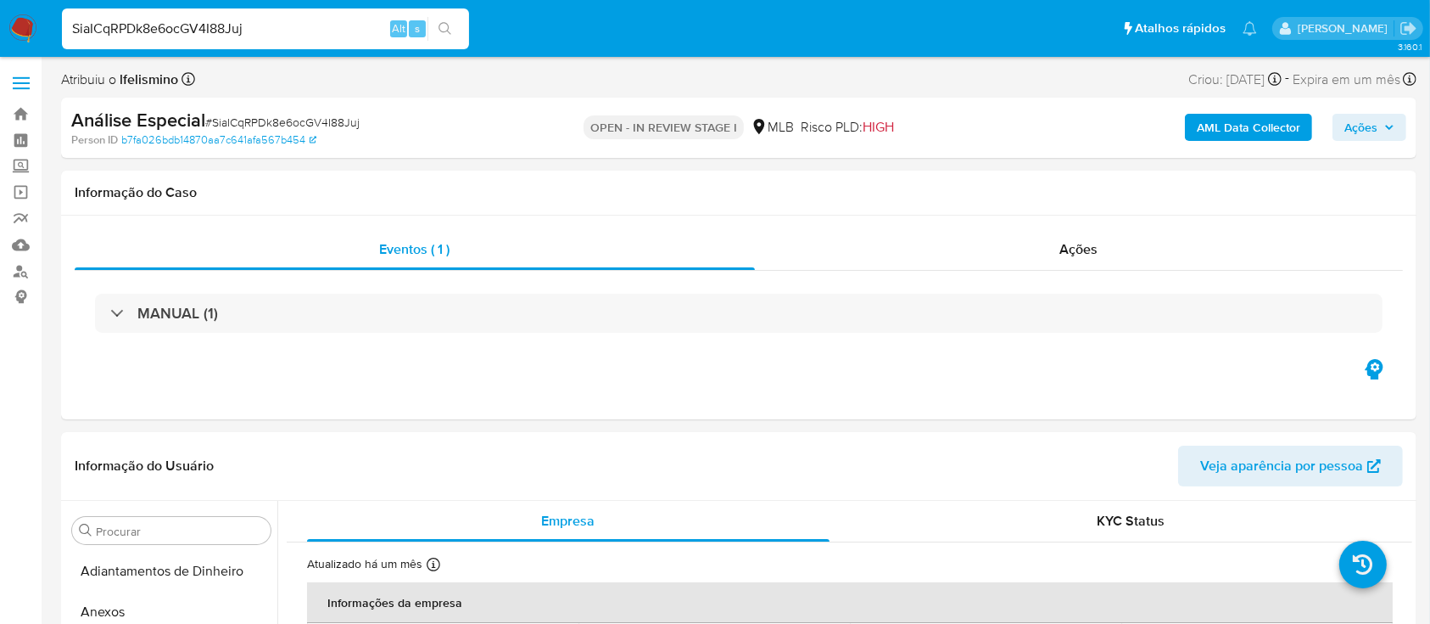
scroll to position [880, 0]
click at [174, 534] on input "Procurar" at bounding box center [180, 530] width 168 height 15
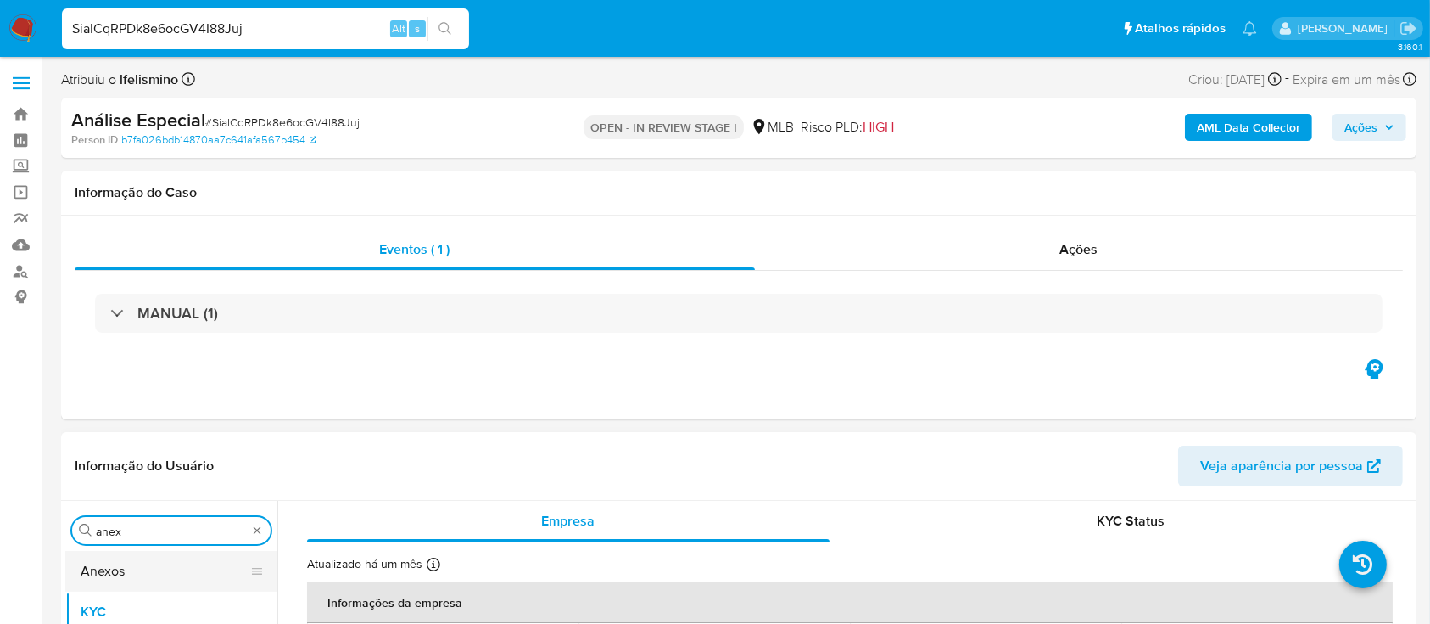
type input "anex"
click at [174, 556] on button "Anexos" at bounding box center [164, 571] width 199 height 41
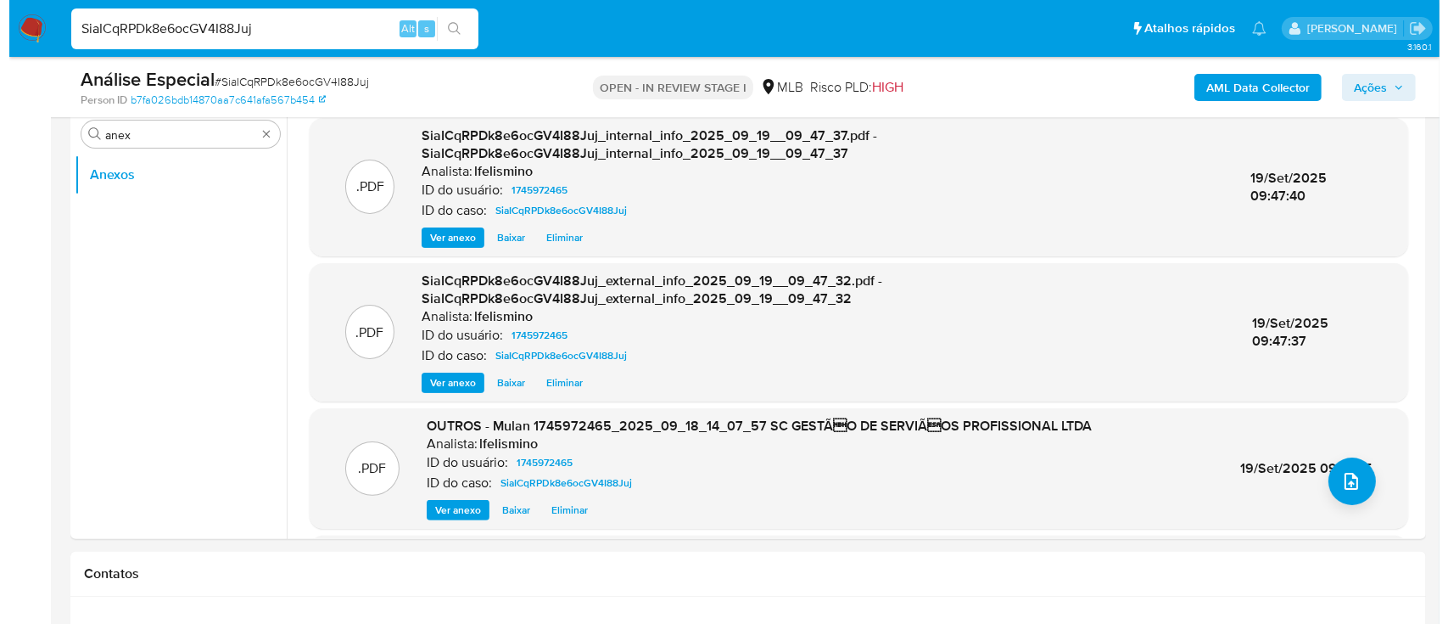
scroll to position [402, 0]
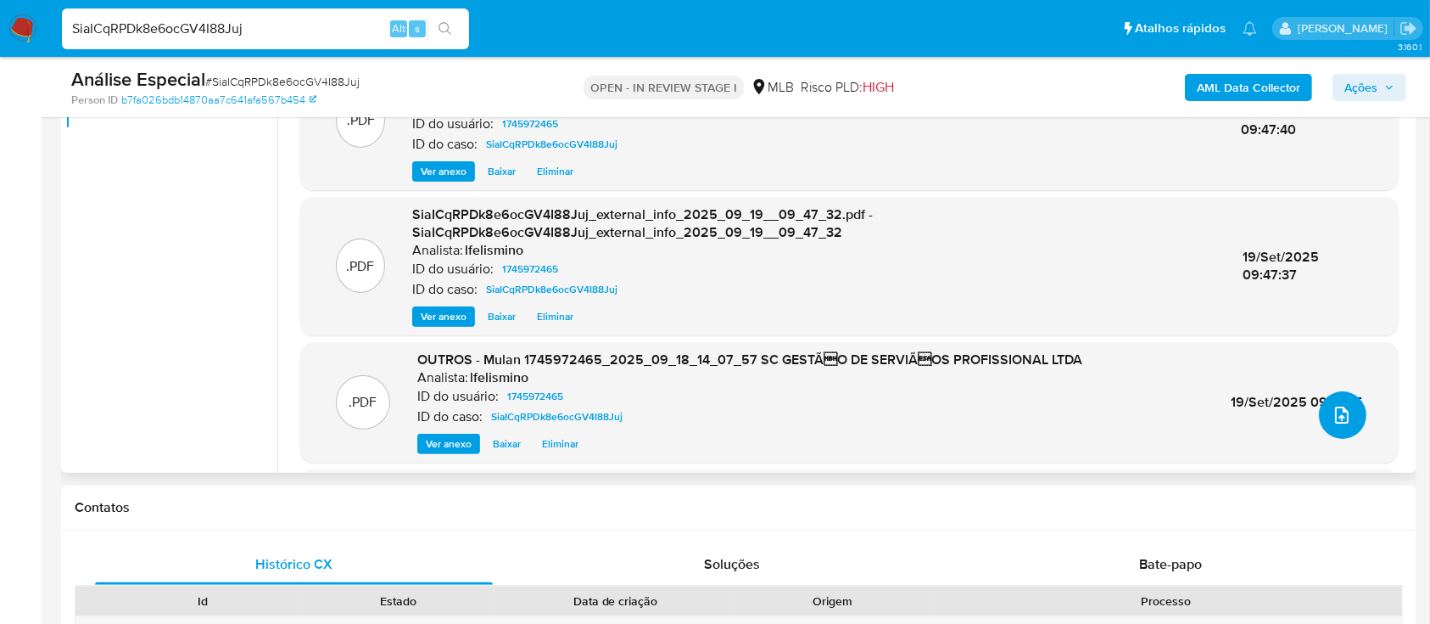
click at [1343, 417] on icon "upload-file" at bounding box center [1342, 415] width 20 height 20
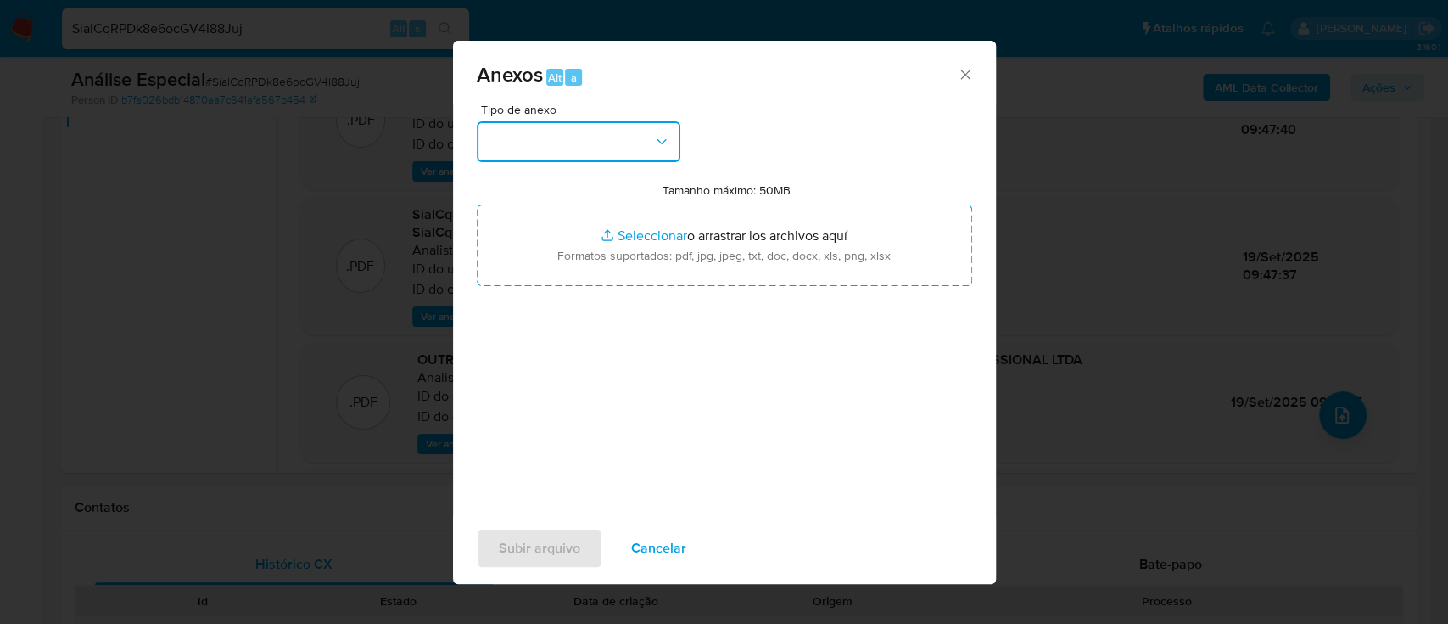
click at [583, 126] on button "button" at bounding box center [579, 141] width 204 height 41
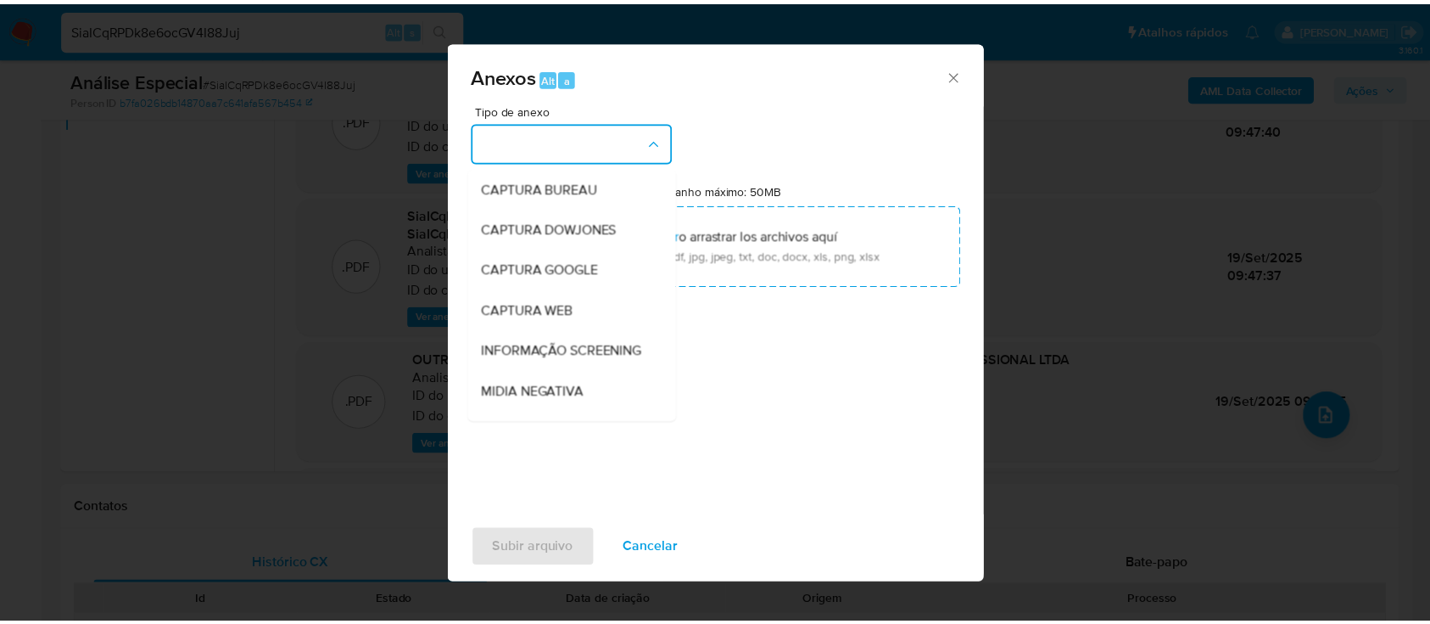
scroll to position [260, 0]
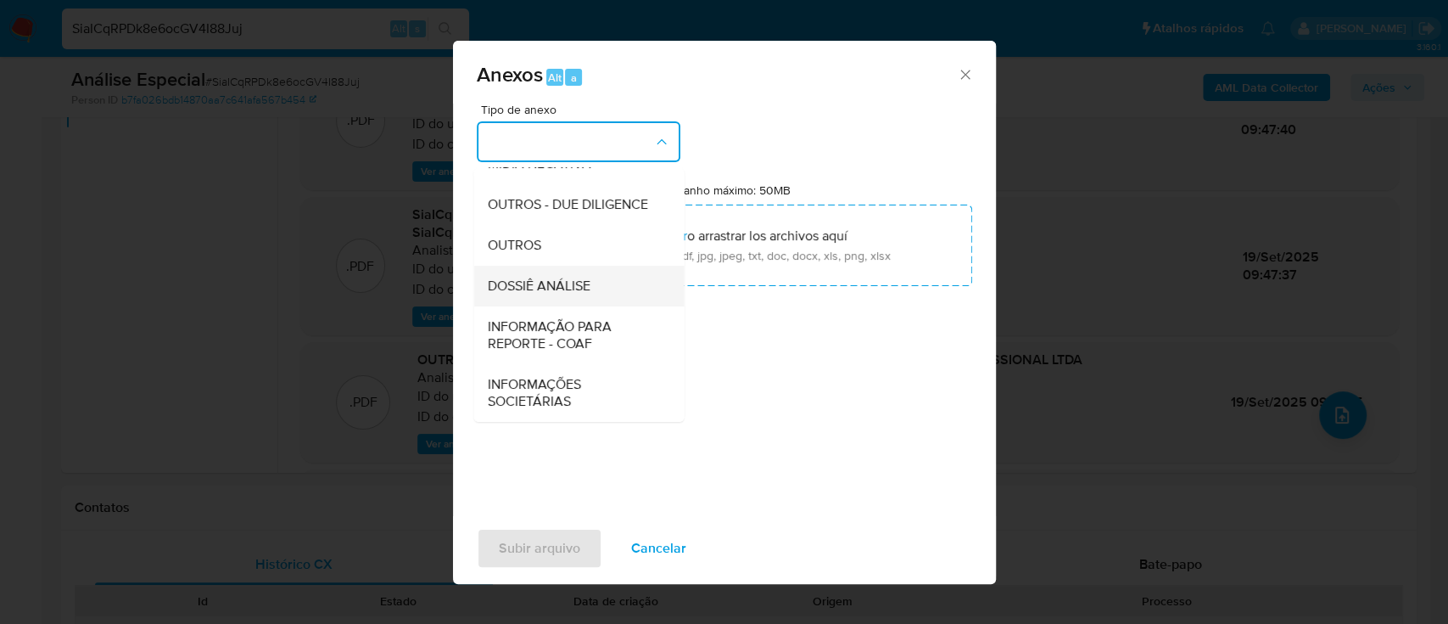
click at [533, 277] on span "DOSSIÊ ANÁLISE" at bounding box center [538, 285] width 103 height 17
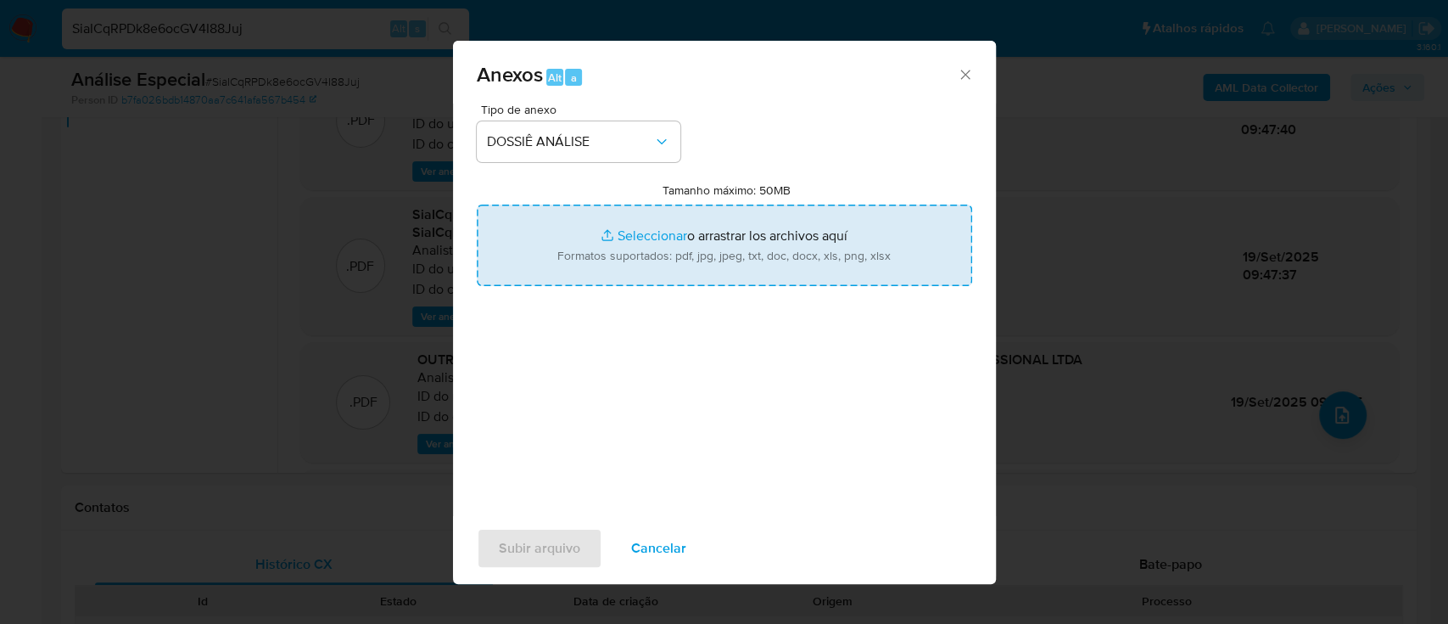
type input "C:\fakepath\2.º SAR - CNPJ 52534783000197 - SC GESTÃO DE SERVIÇOS PROFISSIONAL …"
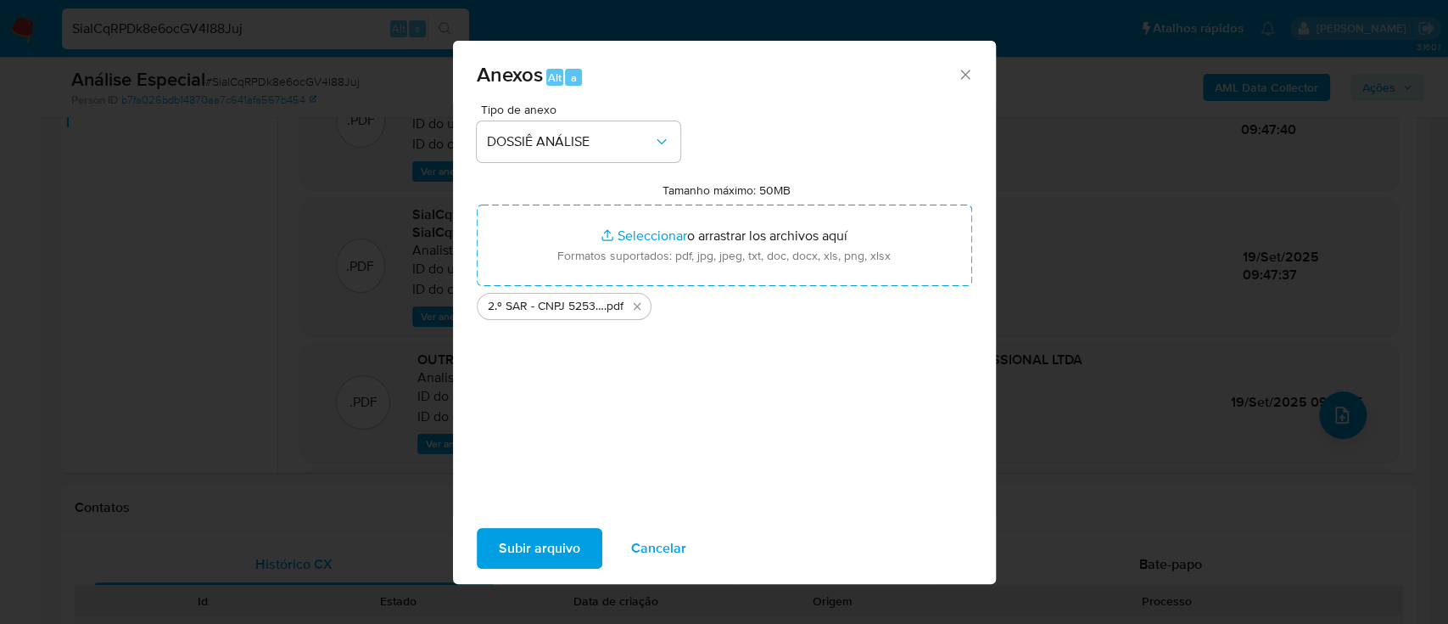
click at [552, 551] on span "Subir arquivo" at bounding box center [539, 547] width 81 height 37
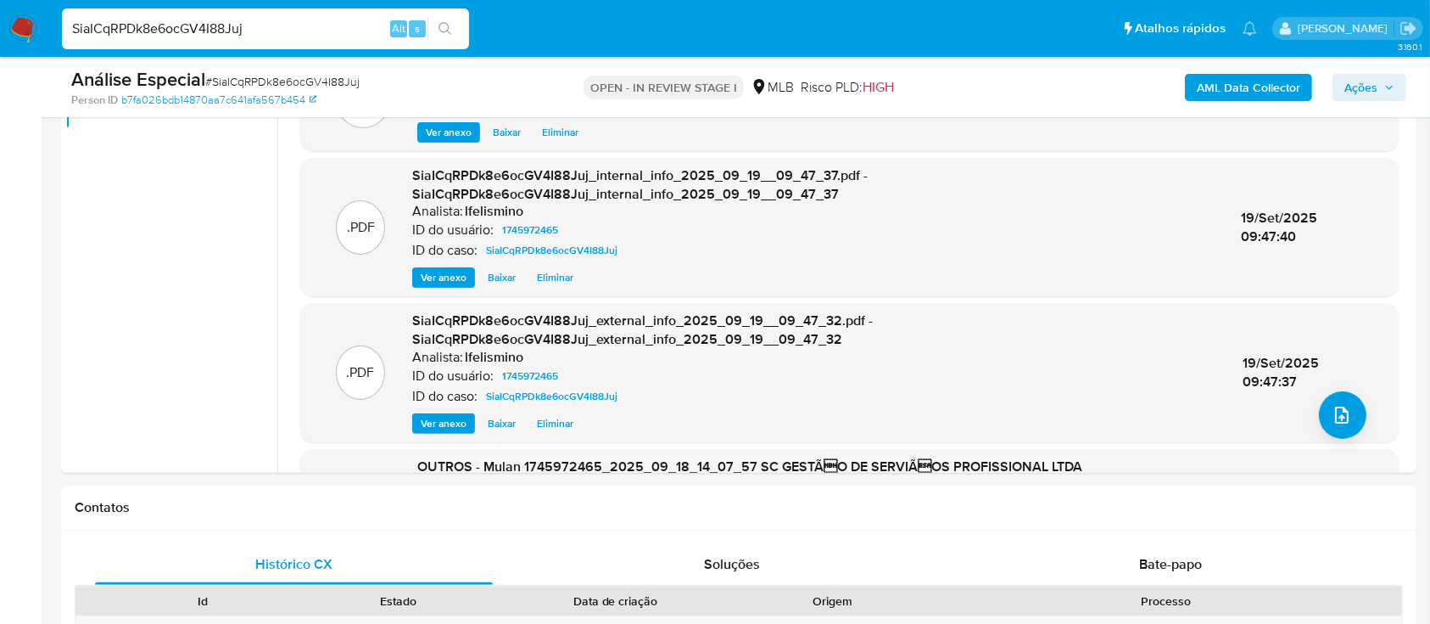
click at [1357, 95] on span "Ações" at bounding box center [1361, 87] width 33 height 27
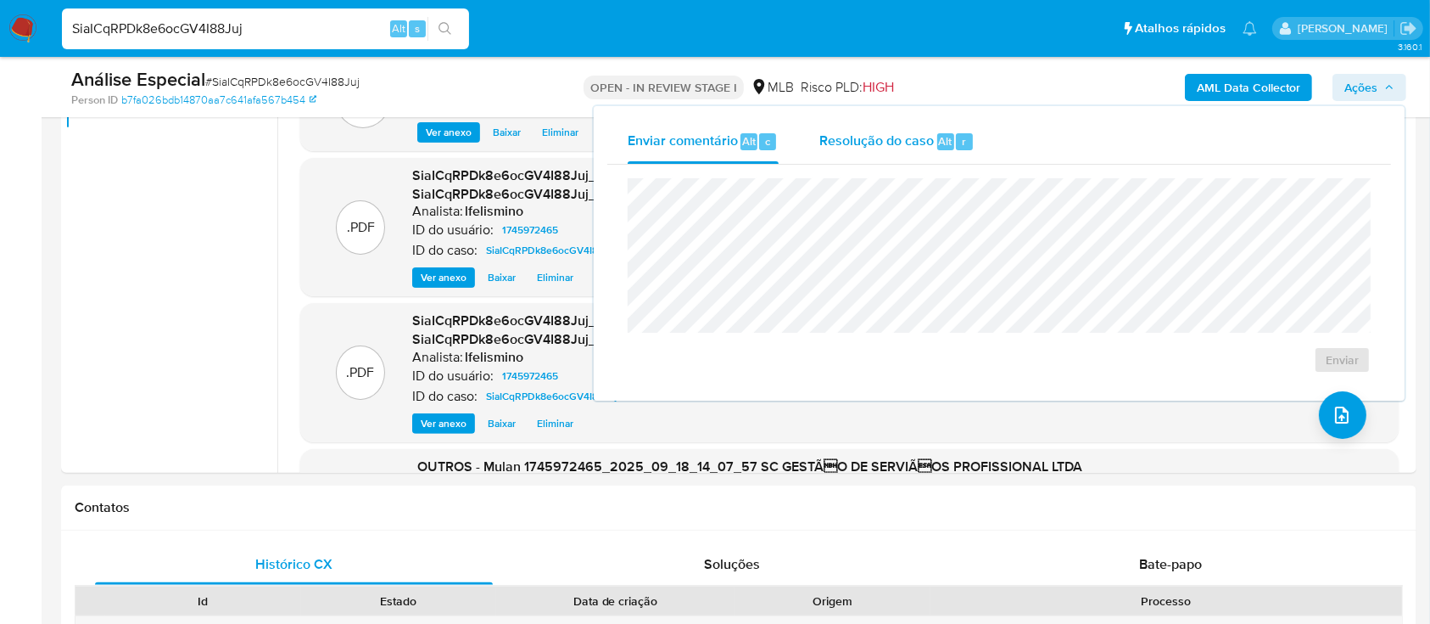
click at [920, 140] on span "Resolução do caso" at bounding box center [876, 141] width 115 height 20
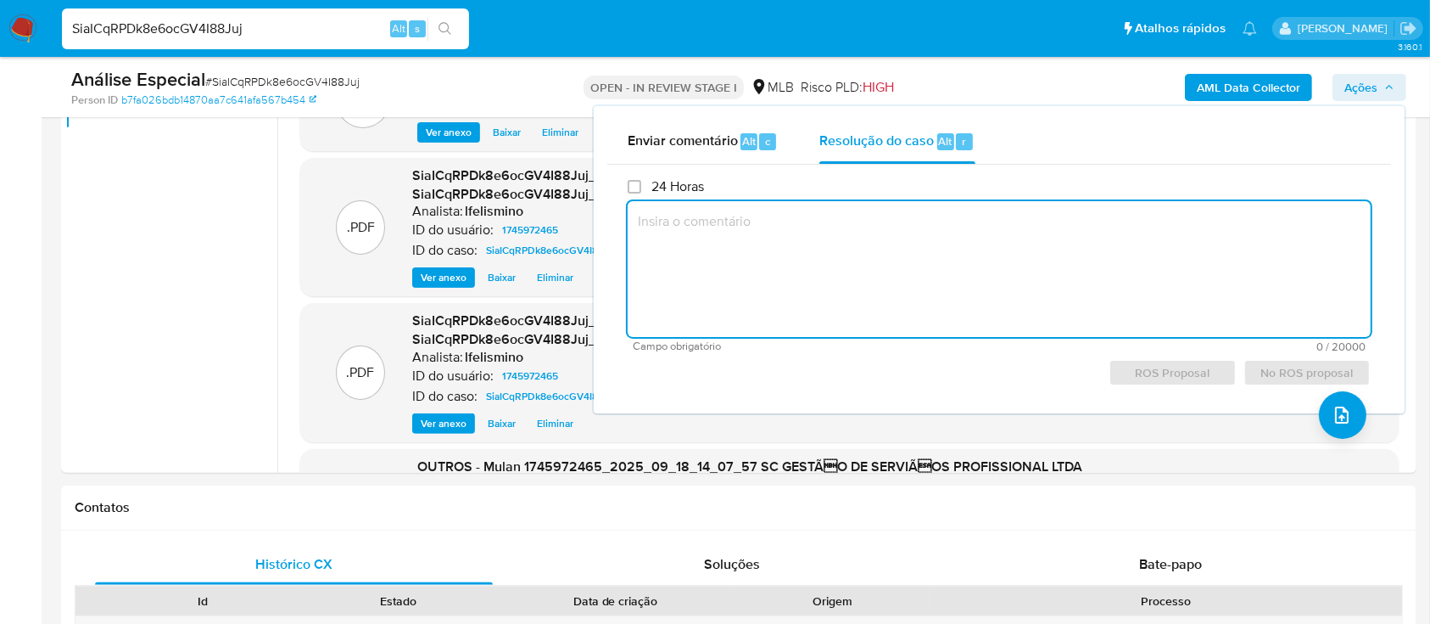
click at [876, 260] on textarea at bounding box center [999, 269] width 743 height 136
paste textarea "Justificativa para arquivamento: Cliente analisado e comunicado ao regulador em…"
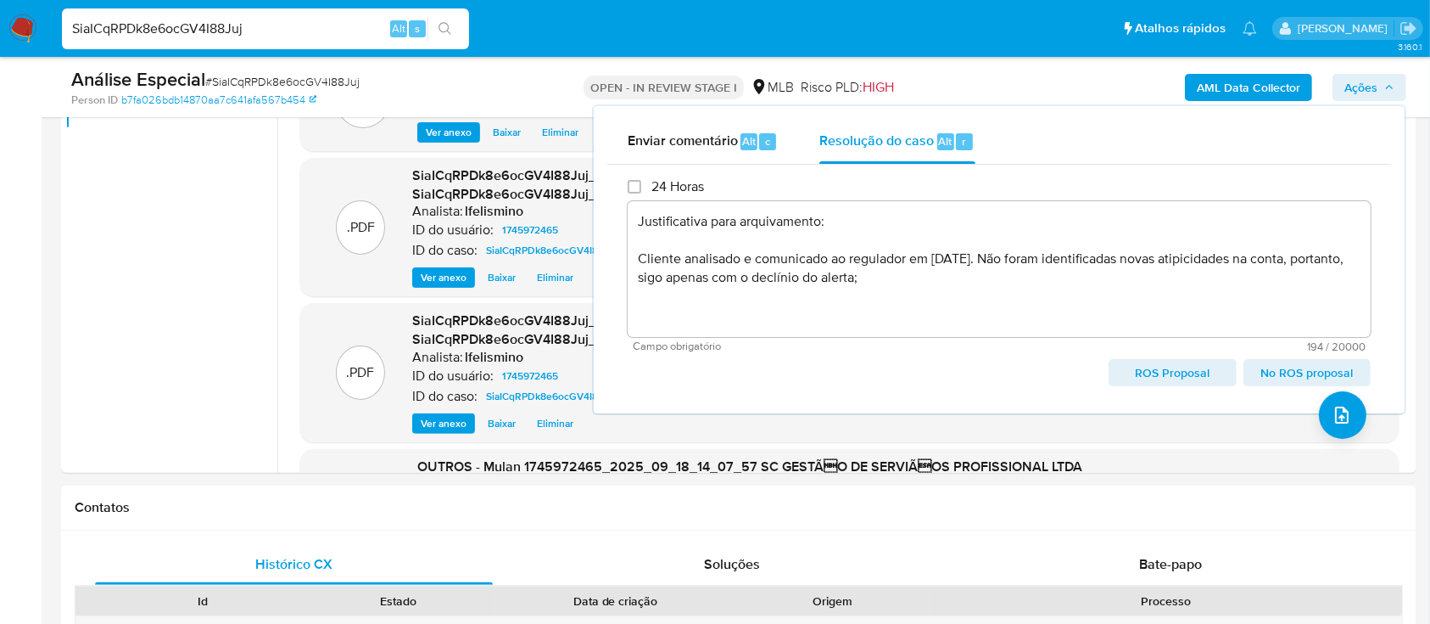
click at [1274, 368] on span "No ROS proposal" at bounding box center [1307, 373] width 103 height 24
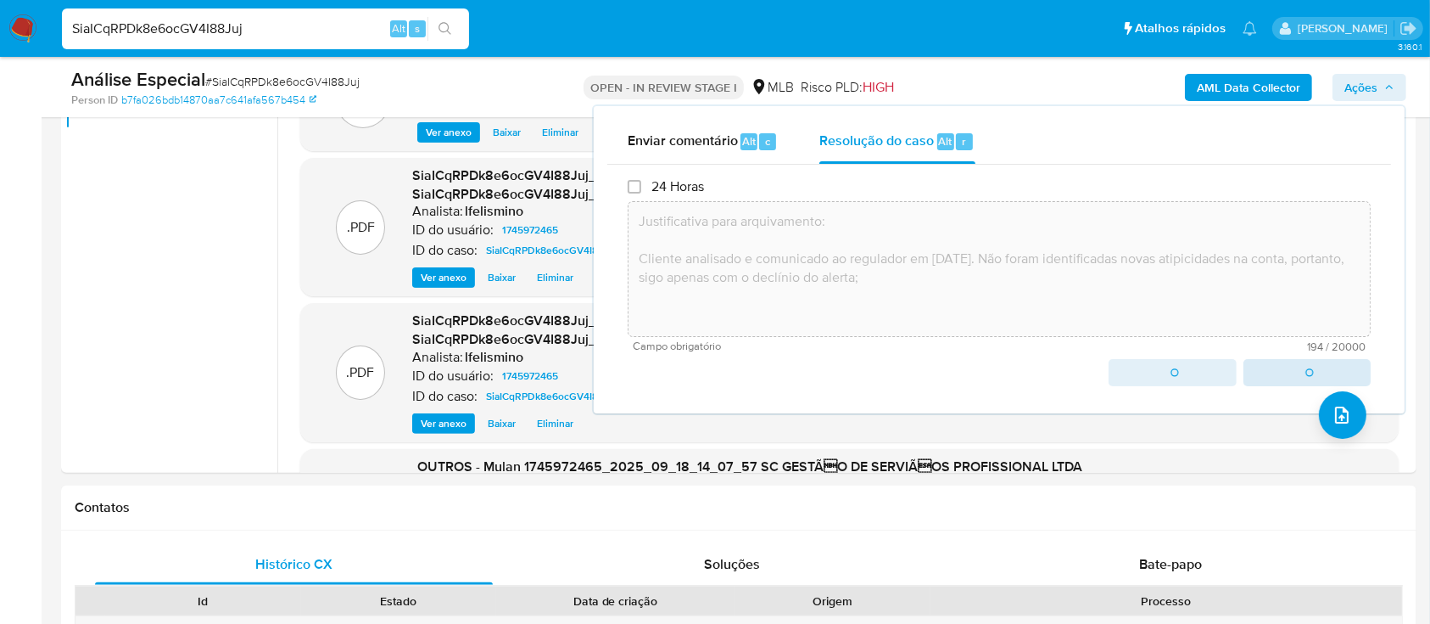
type textarea "Justificativa para arquivamento: Cliente analisado e comunicado ao regulador em…"
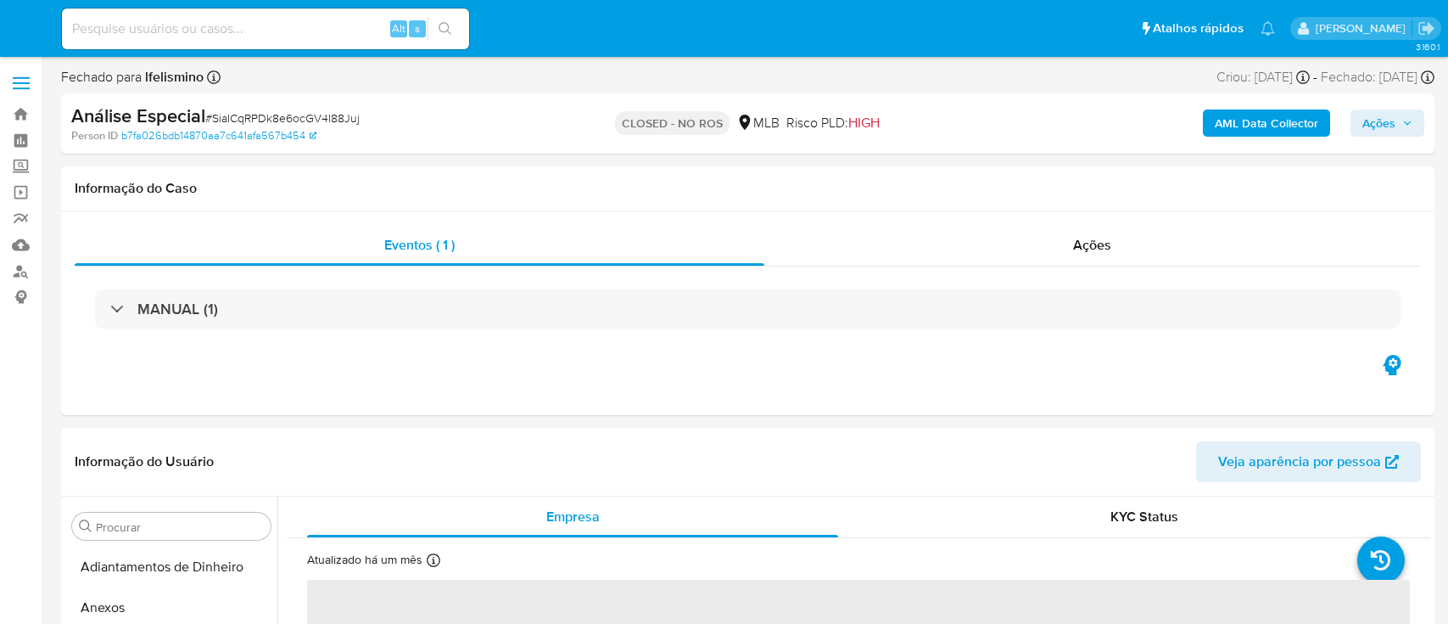
select select "10"
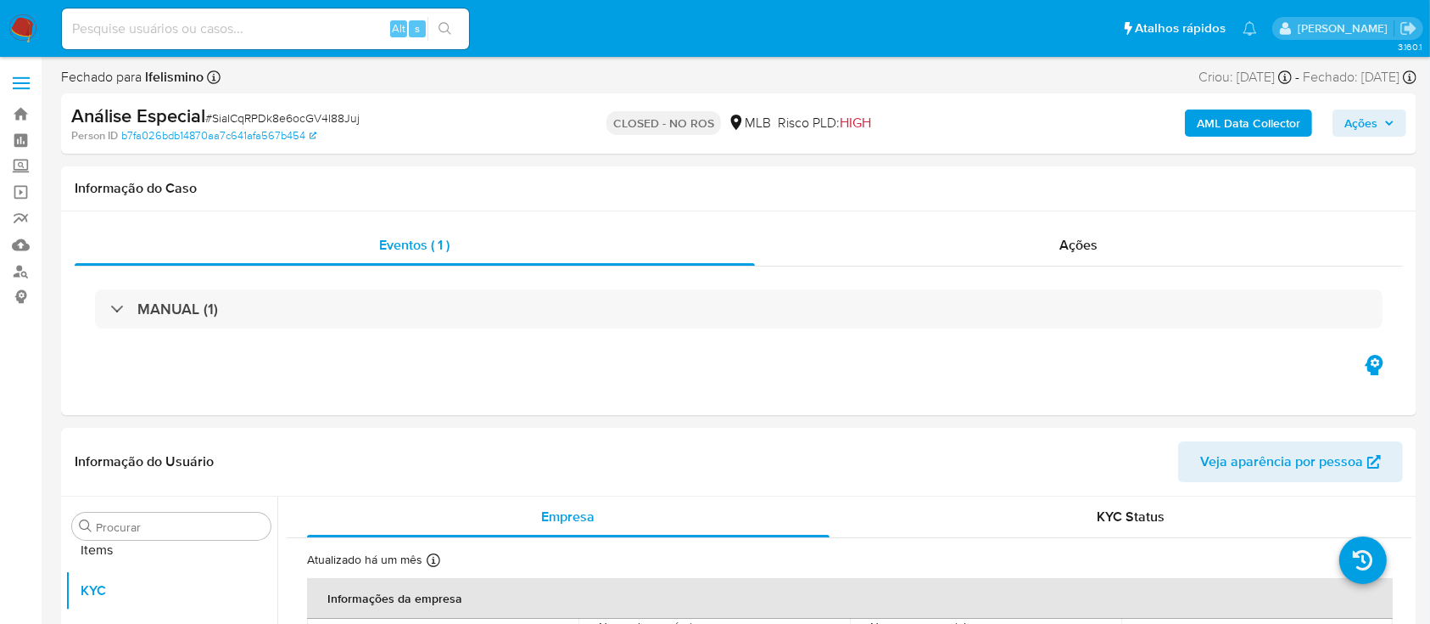
scroll to position [880, 0]
click at [143, 16] on div "Alt s" at bounding box center [265, 28] width 407 height 41
click at [143, 32] on input at bounding box center [265, 29] width 407 height 22
paste input "QiYzDnf6puoebfWUn6fxAidZ"
type input "QiYzDnf6puoebfWUn6fxAidZ"
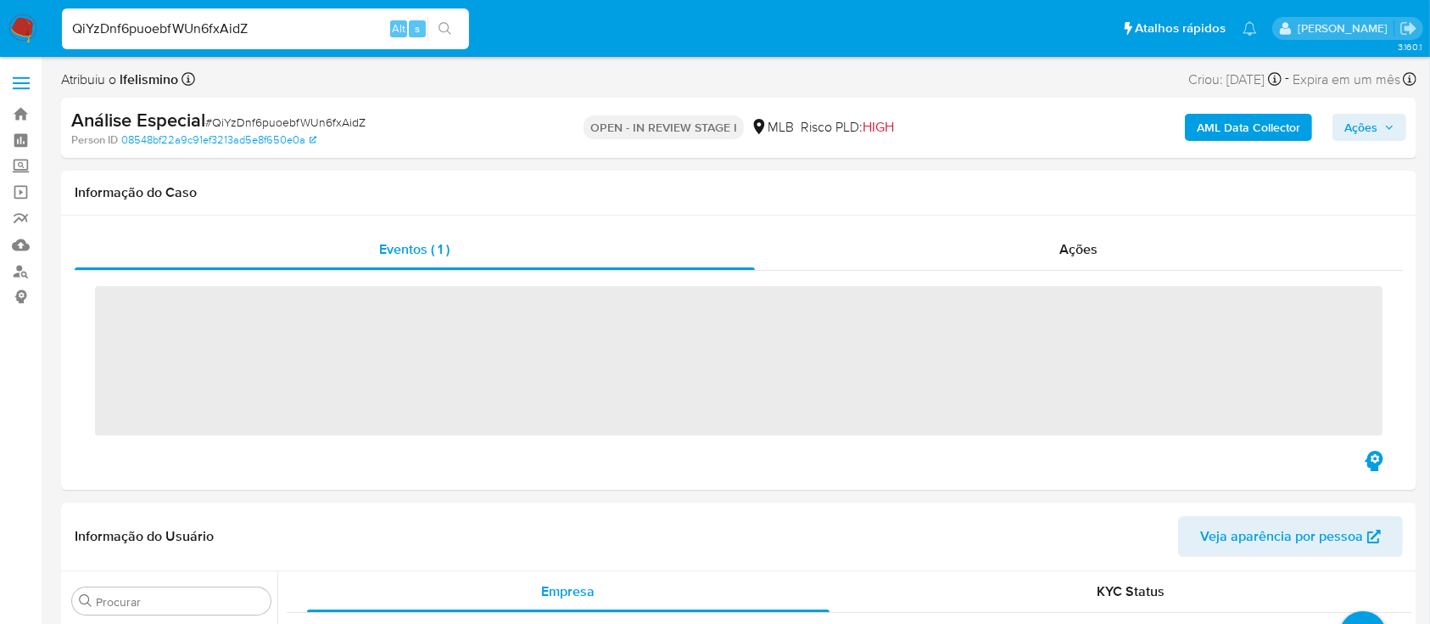
scroll to position [880, 0]
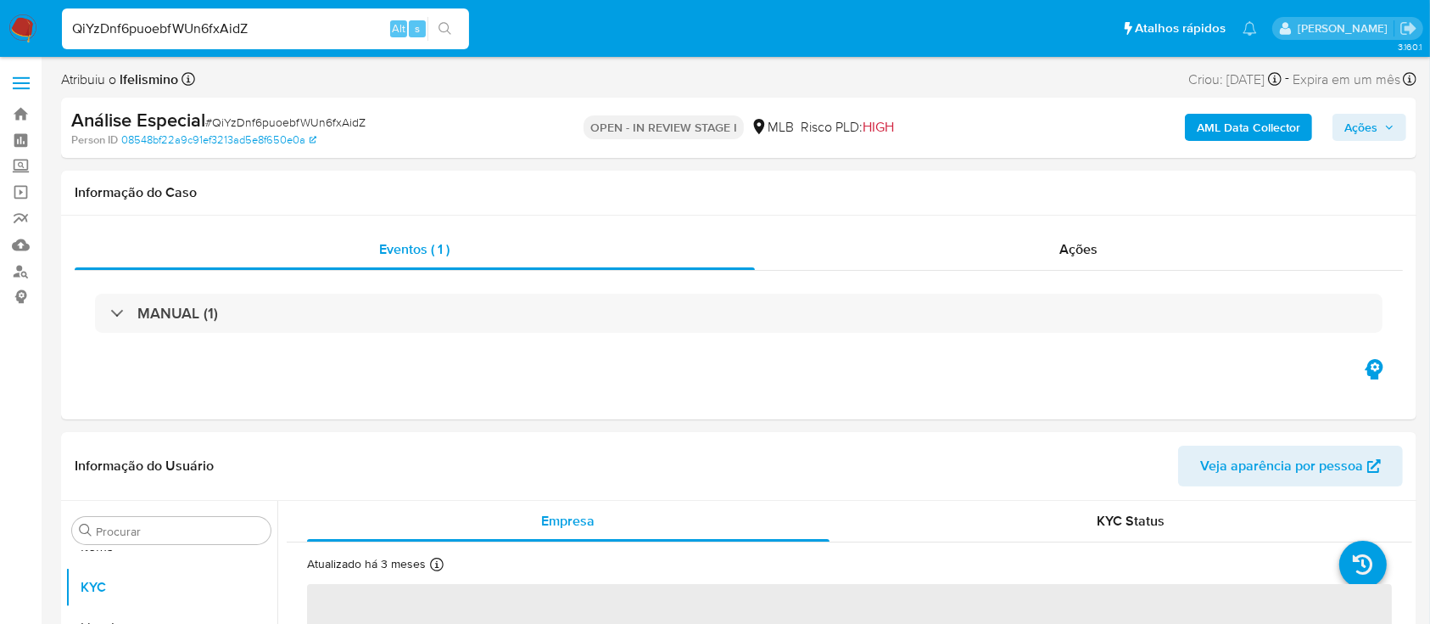
select select "10"
click at [197, 532] on input "Procurar" at bounding box center [180, 530] width 168 height 15
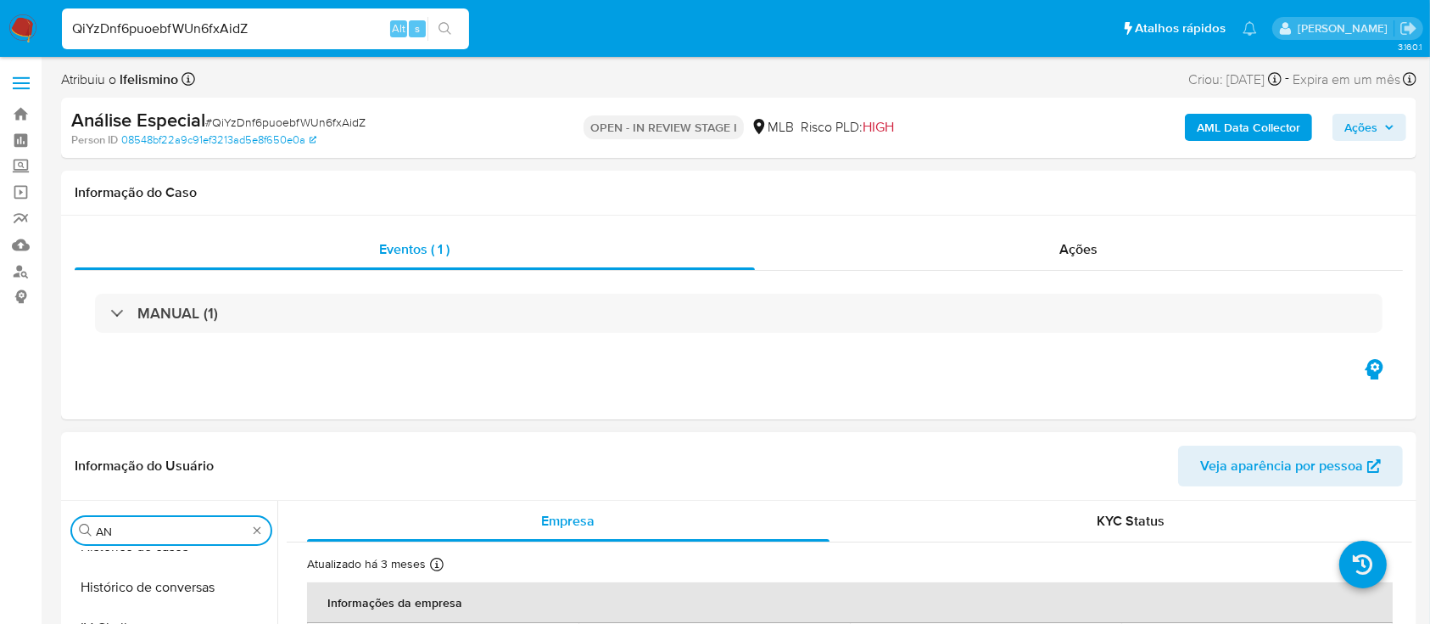
scroll to position [0, 0]
type input "ANEXO"
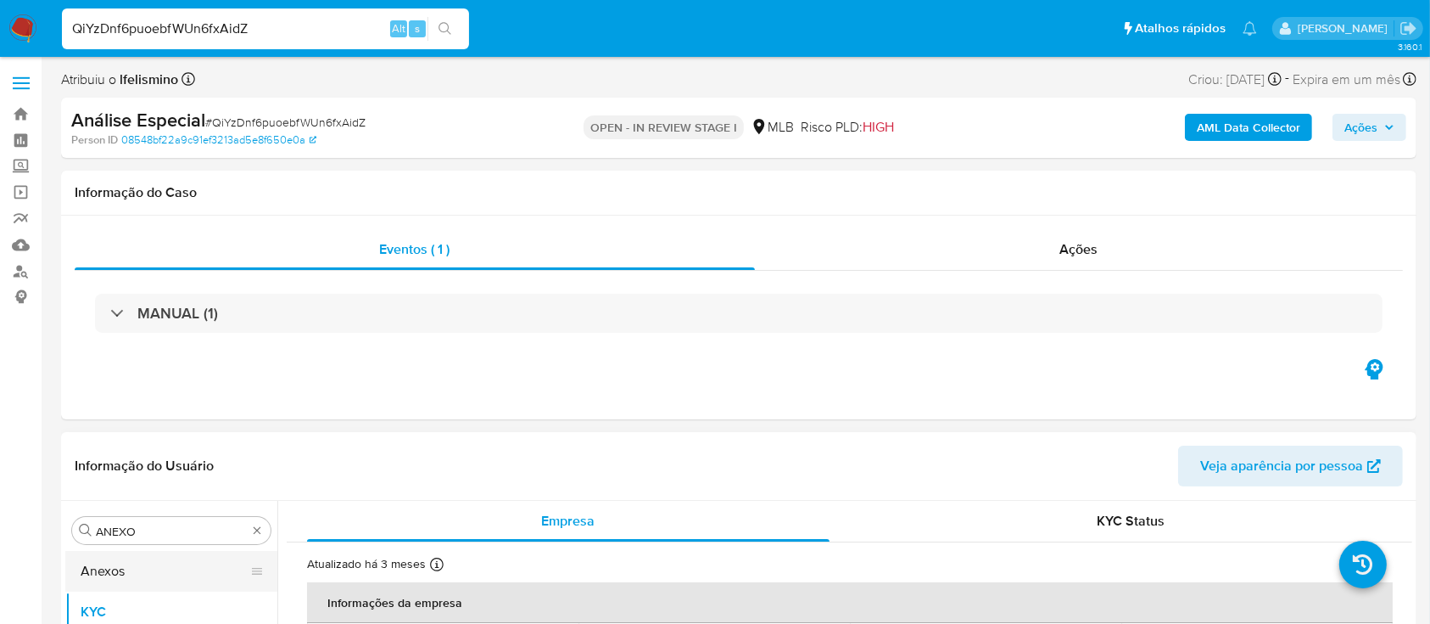
click at [185, 575] on button "Anexos" at bounding box center [164, 571] width 199 height 41
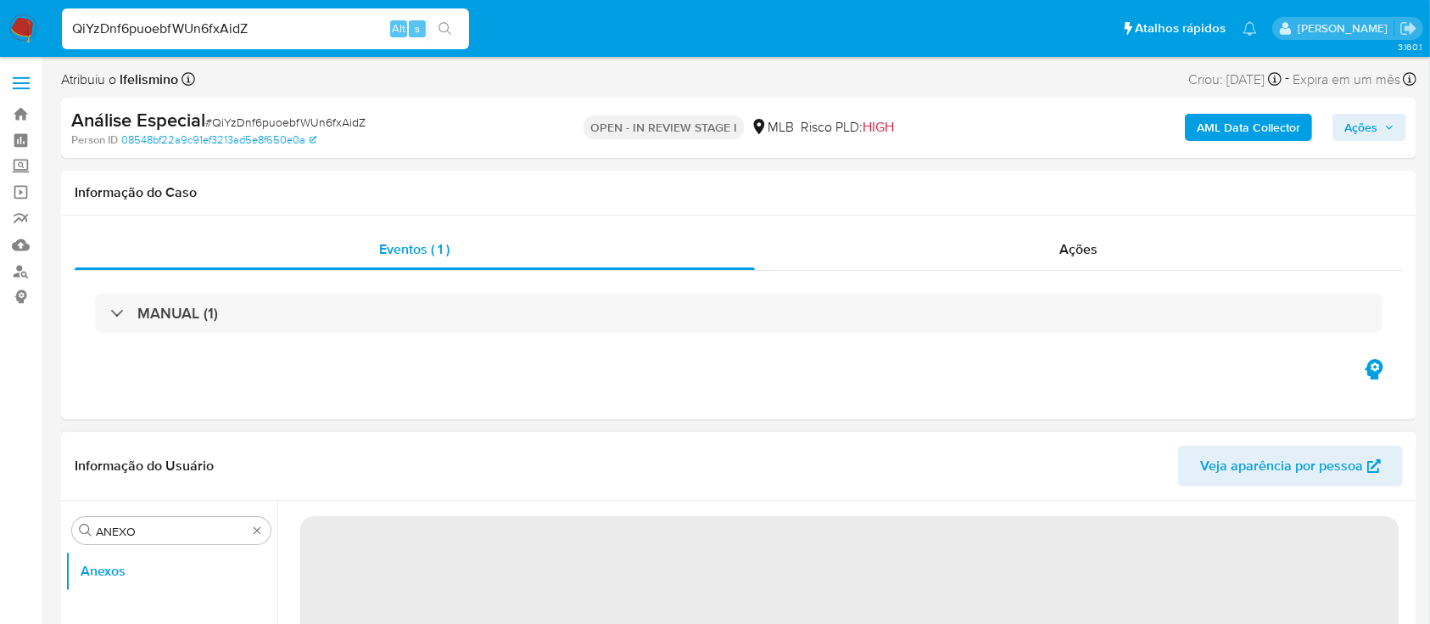
click at [370, 532] on span "‌" at bounding box center [849, 575] width 1099 height 119
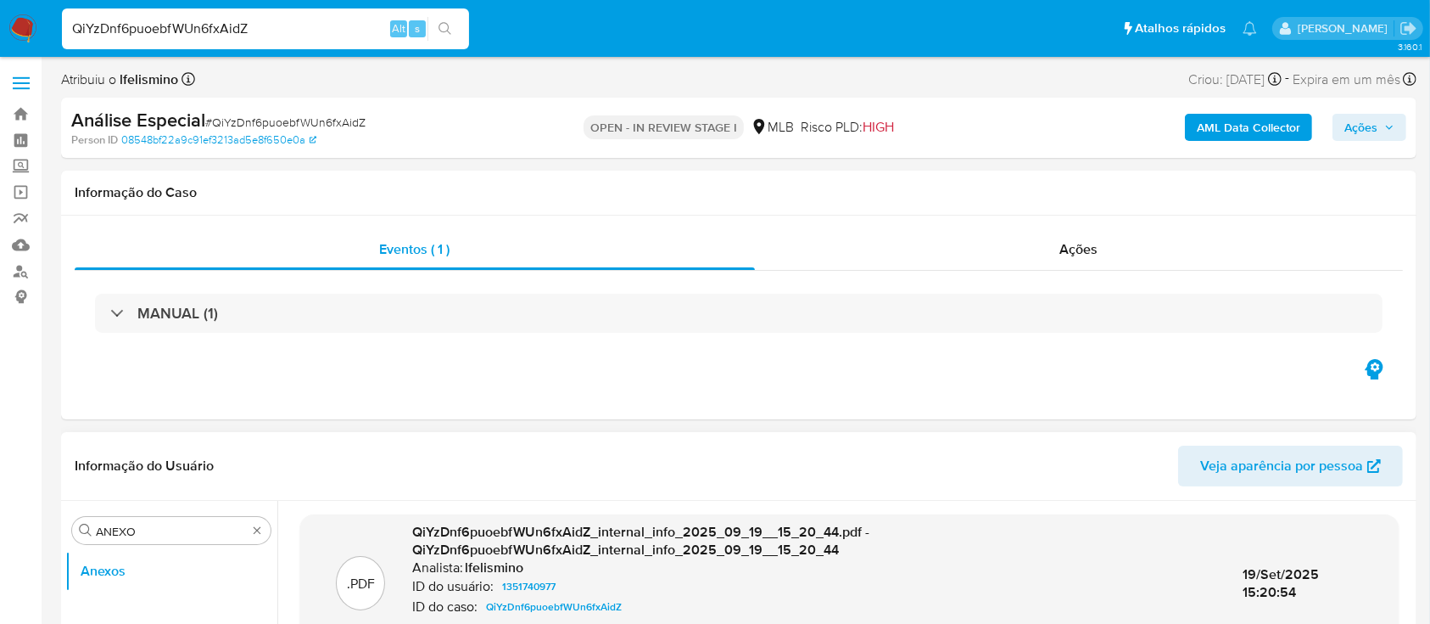
click at [368, 476] on header "Informação do Usuário Veja aparência por pessoa" at bounding box center [739, 465] width 1328 height 41
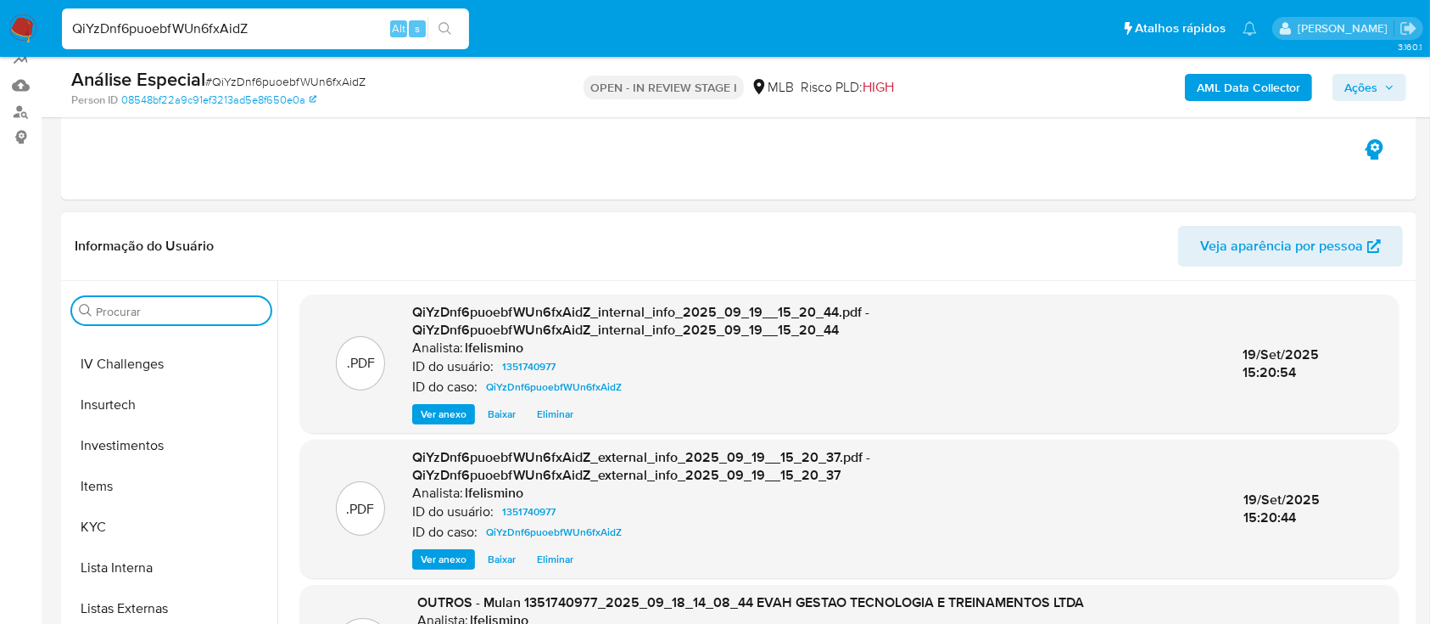
scroll to position [725, 0]
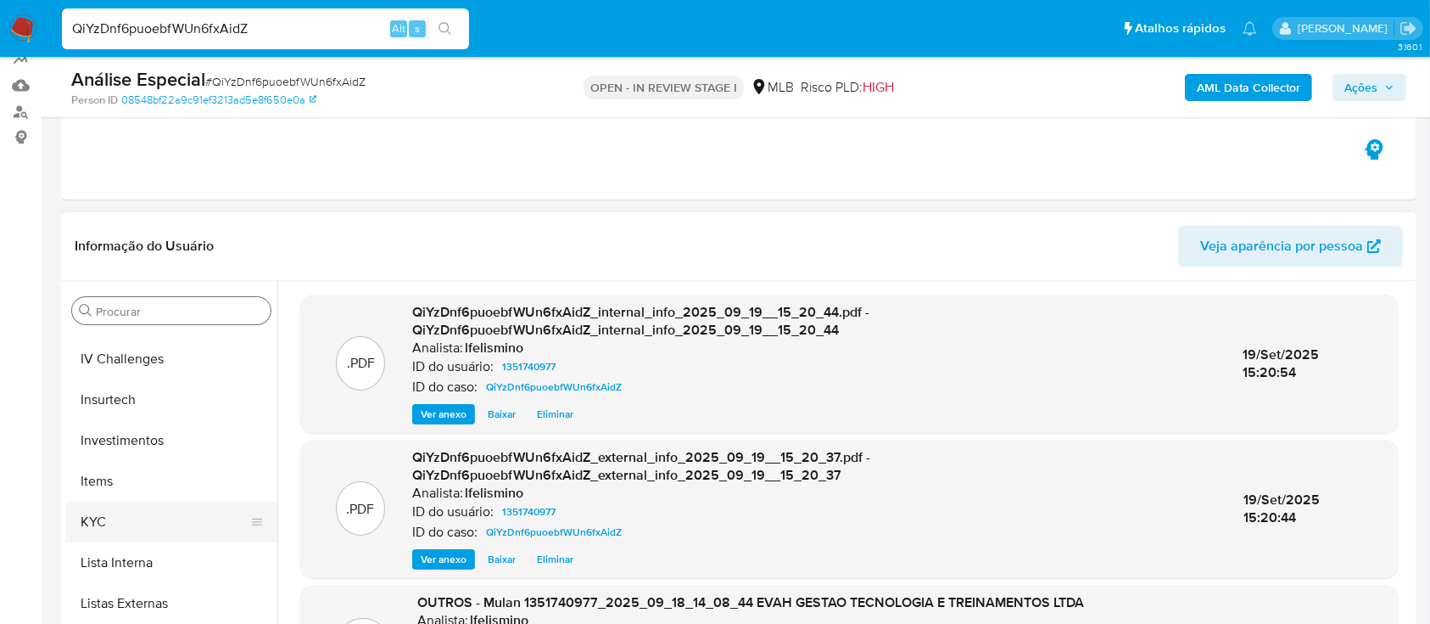
click at [174, 526] on button "KYC" at bounding box center [164, 521] width 199 height 41
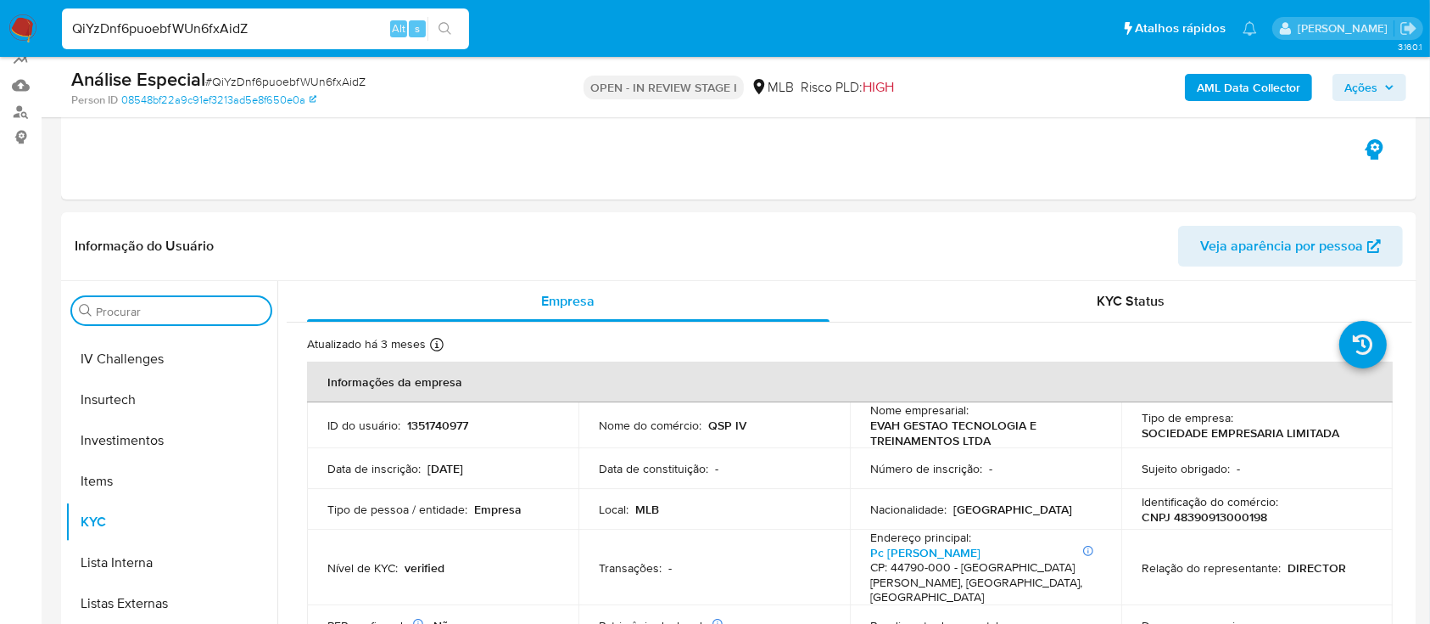
click at [202, 305] on input "Procurar" at bounding box center [180, 311] width 168 height 15
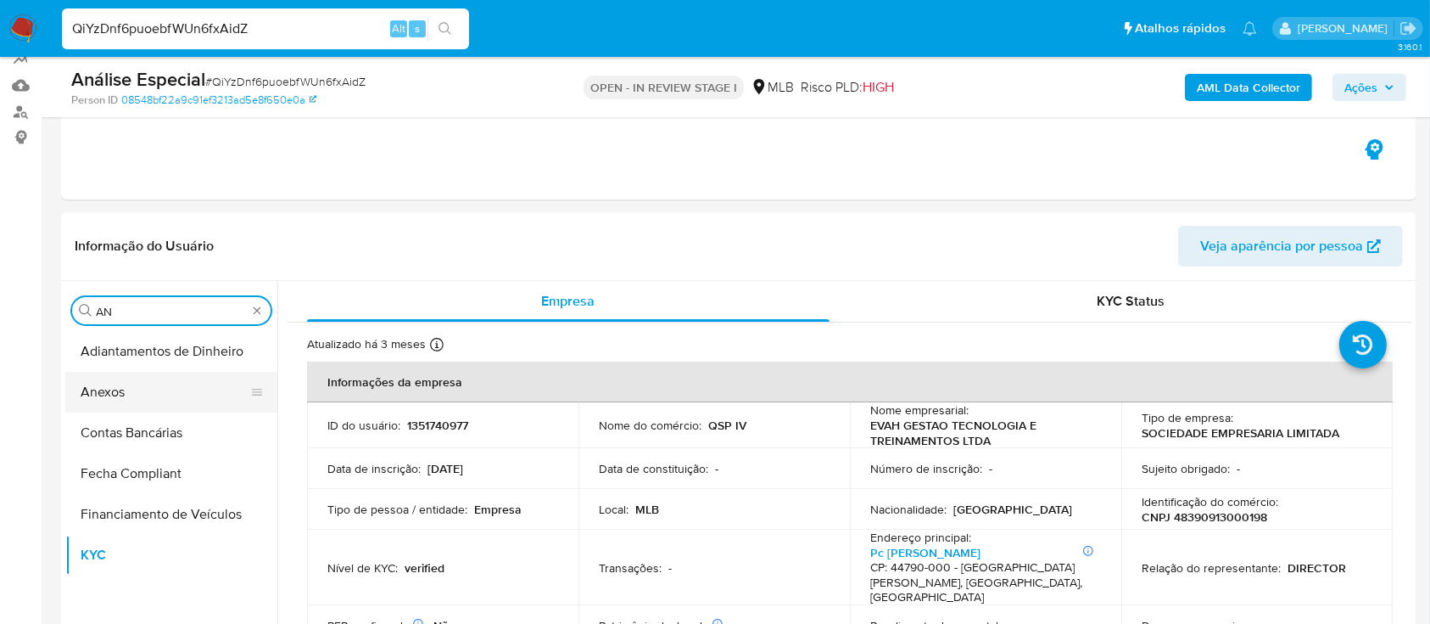
type input "AN"
click at [136, 397] on button "Anexos" at bounding box center [164, 392] width 199 height 41
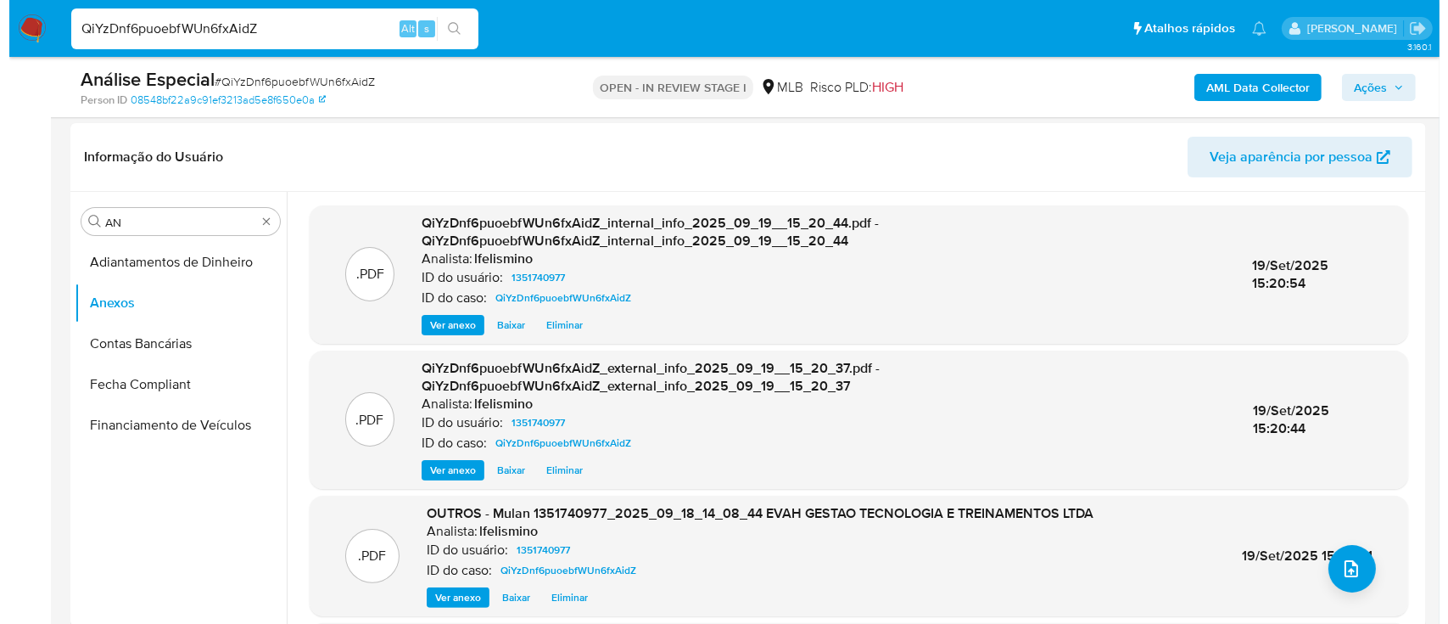
scroll to position [263, 0]
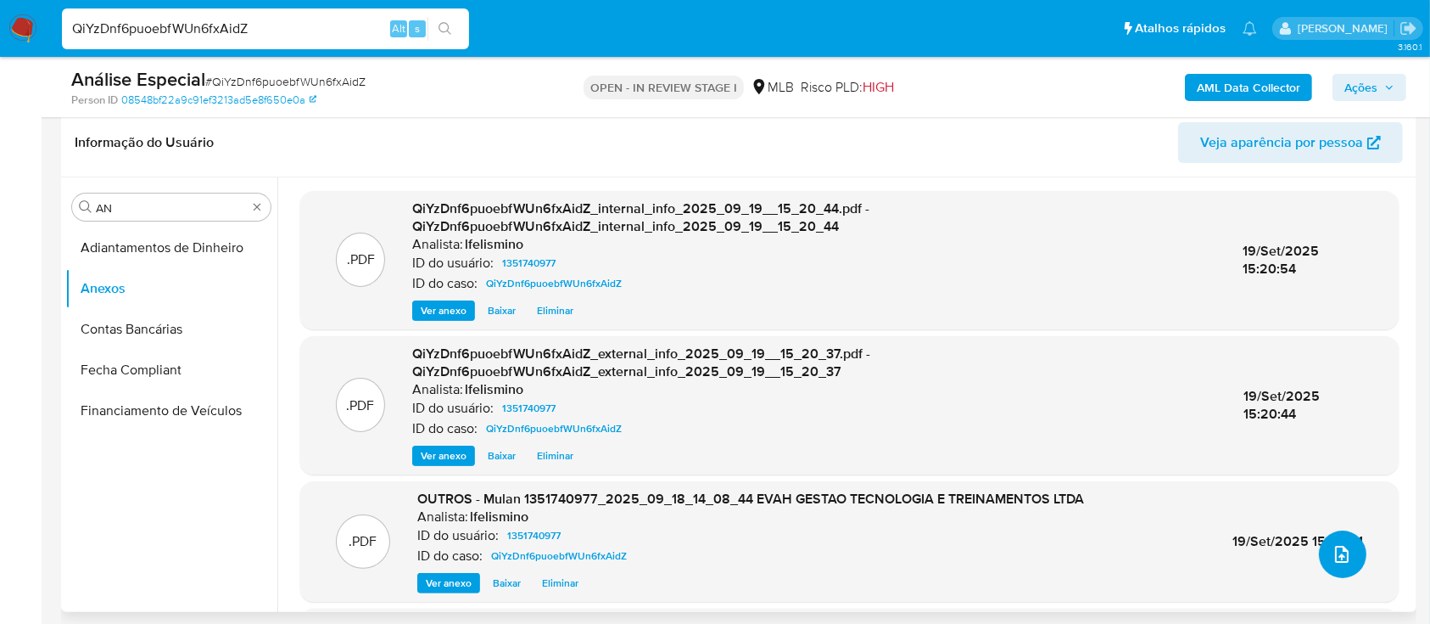
click at [1332, 553] on icon "upload-file" at bounding box center [1342, 554] width 20 height 20
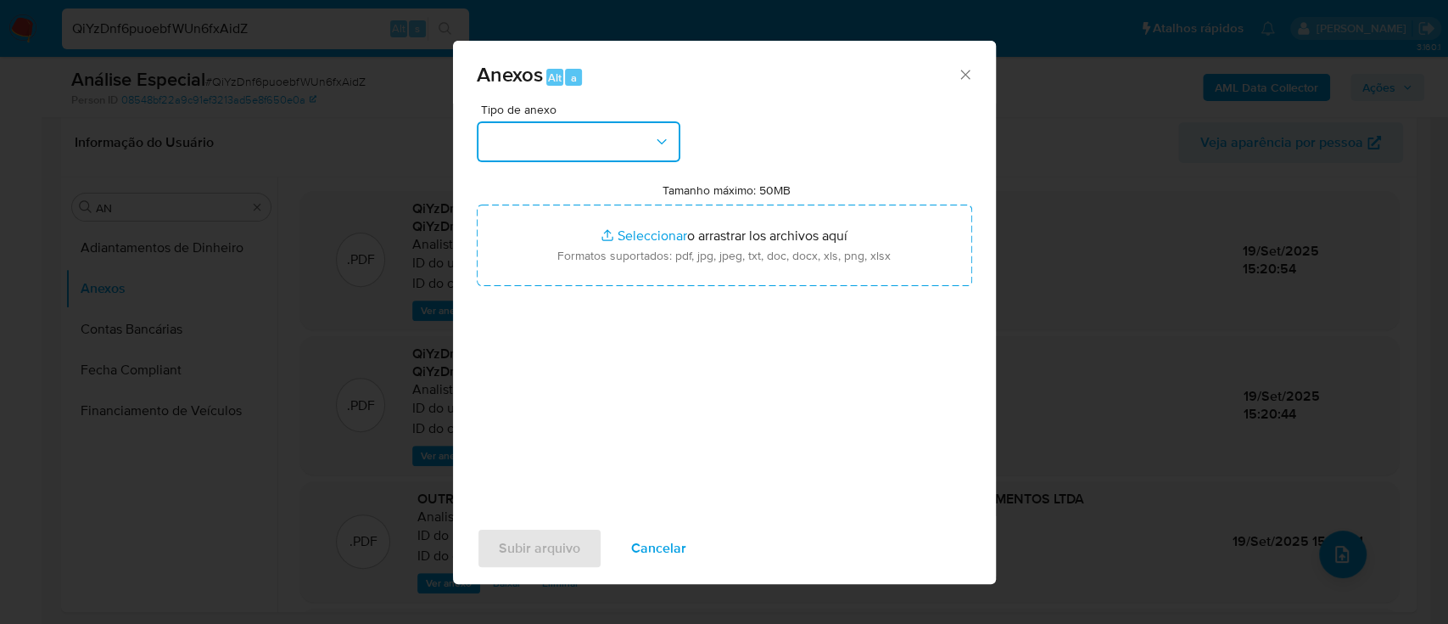
click at [562, 153] on button "button" at bounding box center [579, 141] width 204 height 41
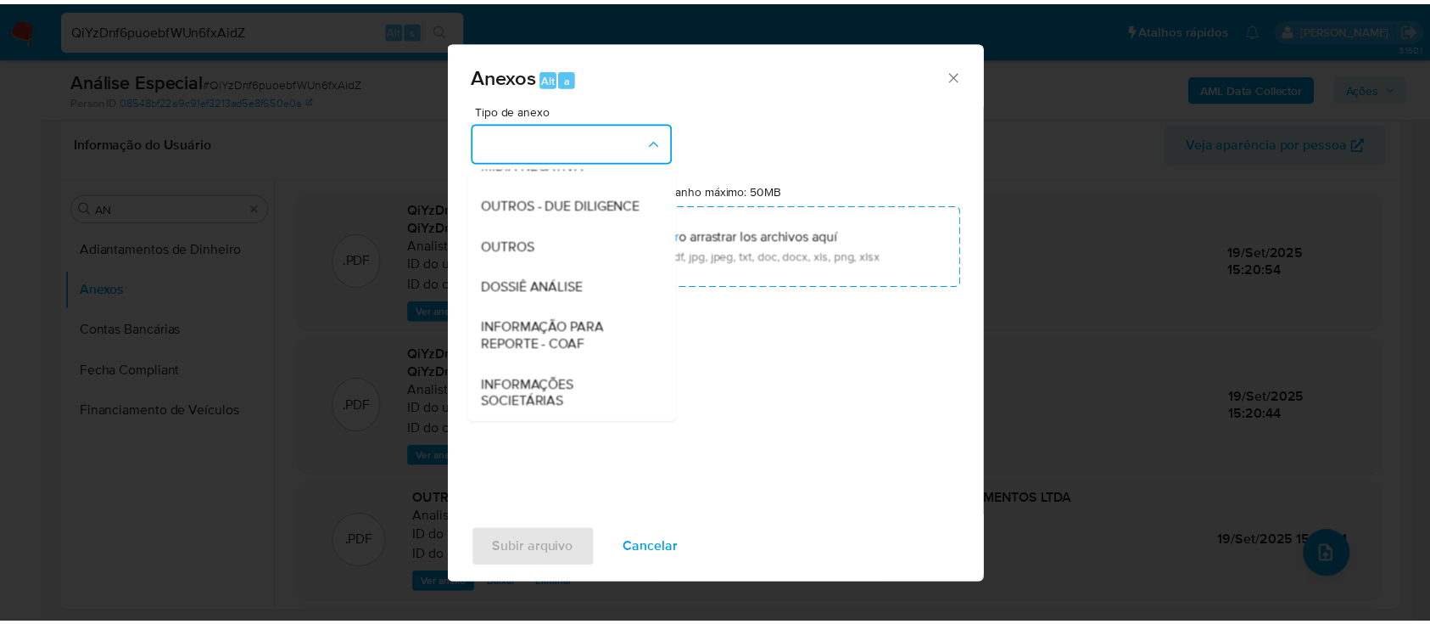
scroll to position [251, 0]
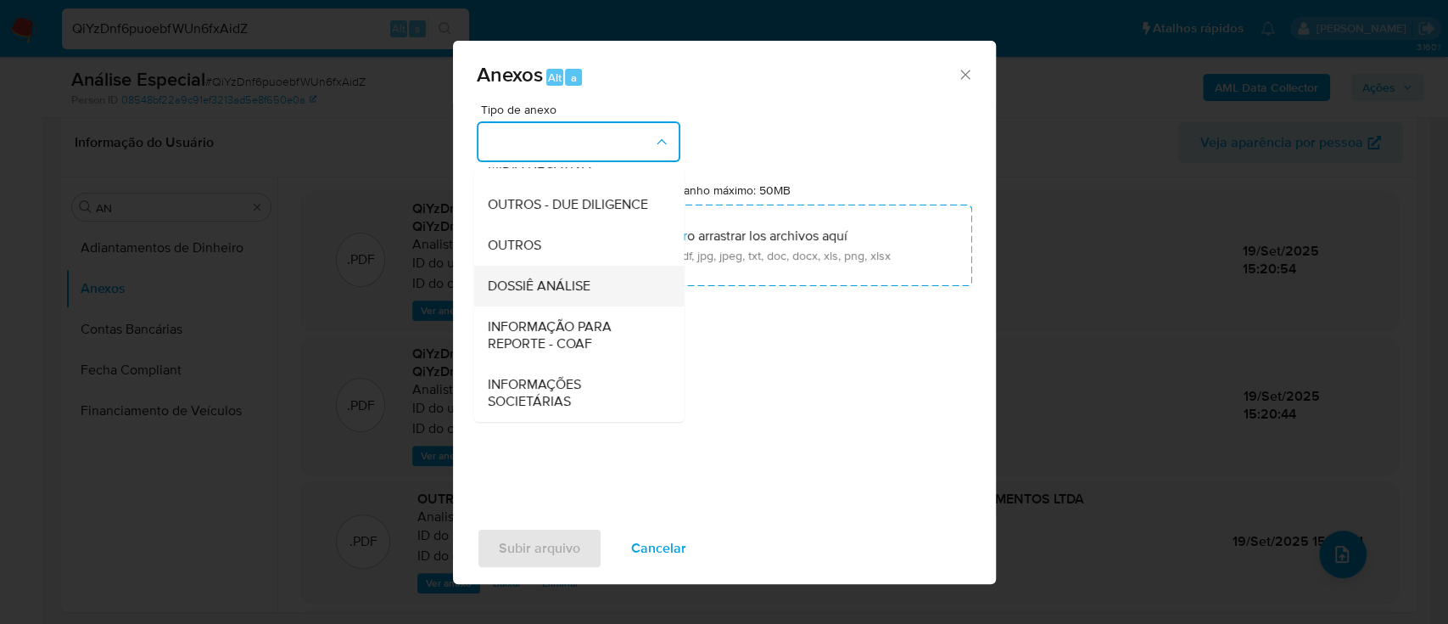
click at [586, 294] on span "DOSSIÊ ANÁLISE" at bounding box center [538, 285] width 103 height 17
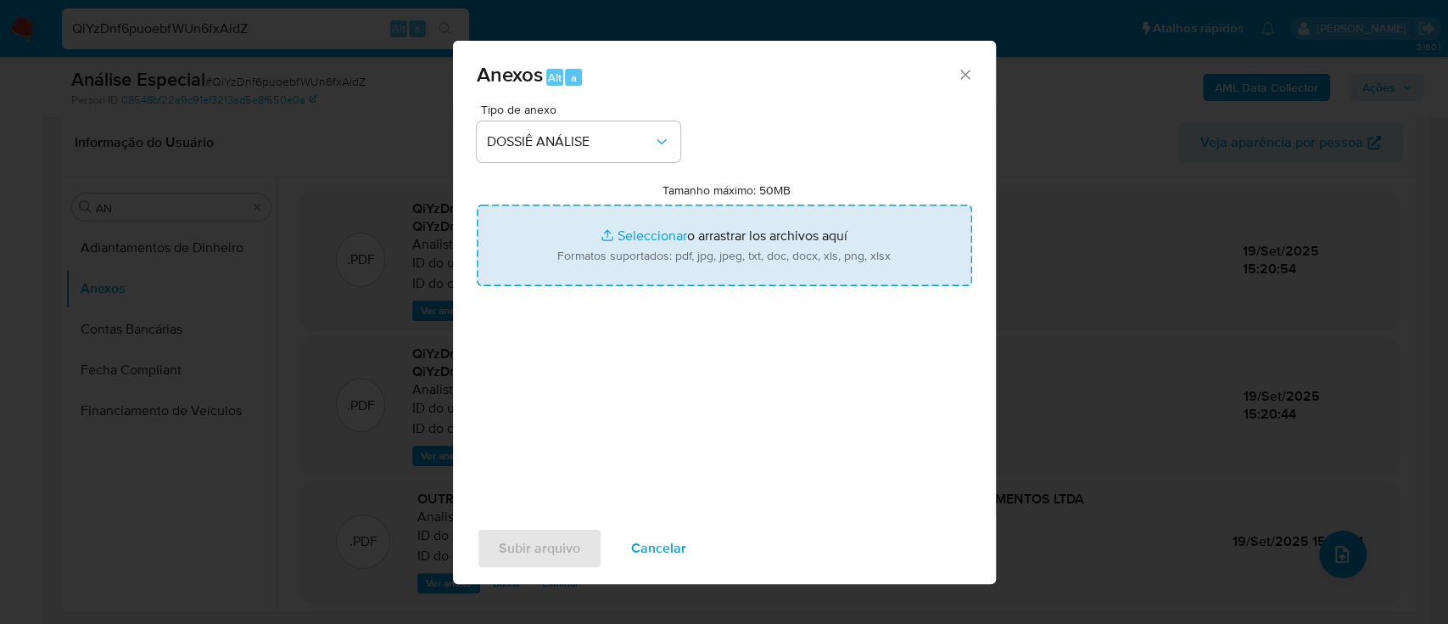
type input "C:\fakepath\DECLÍNIO - 3.º SAR - CNPJ 48390913000198 - EVAH GESTÃO TECNOLOGIA E…"
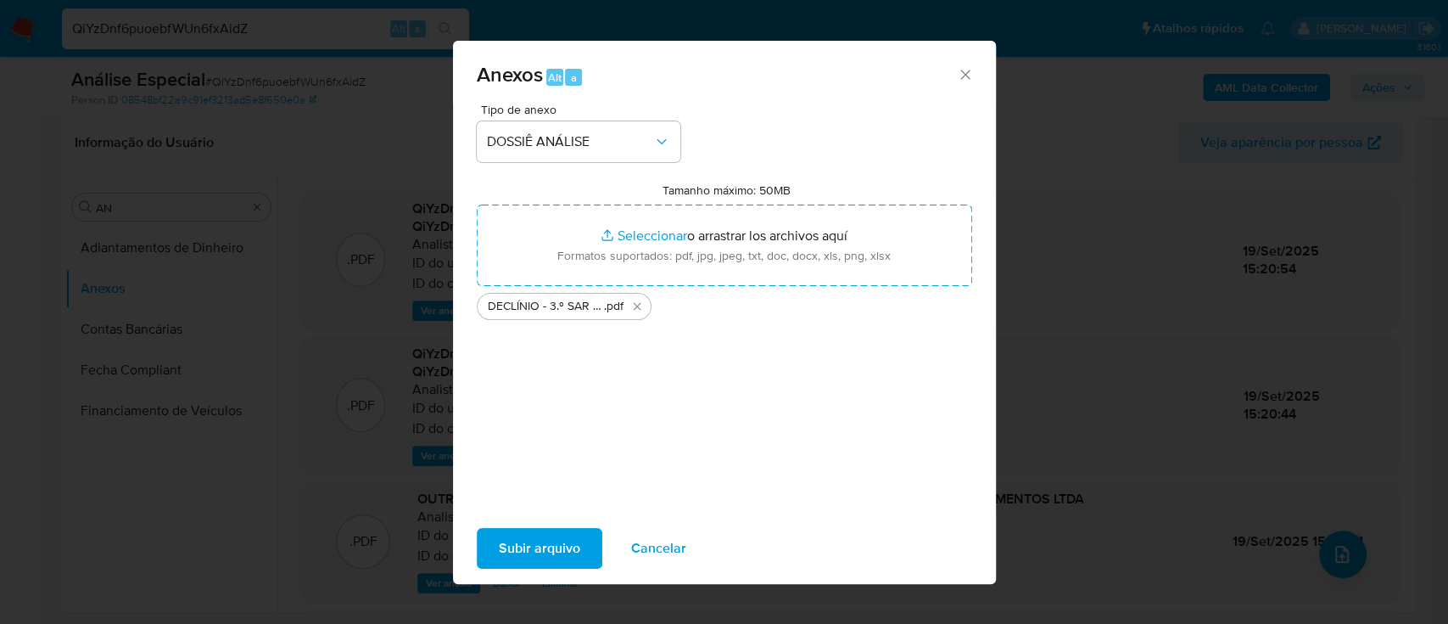
click at [520, 547] on span "Subir arquivo" at bounding box center [539, 547] width 81 height 37
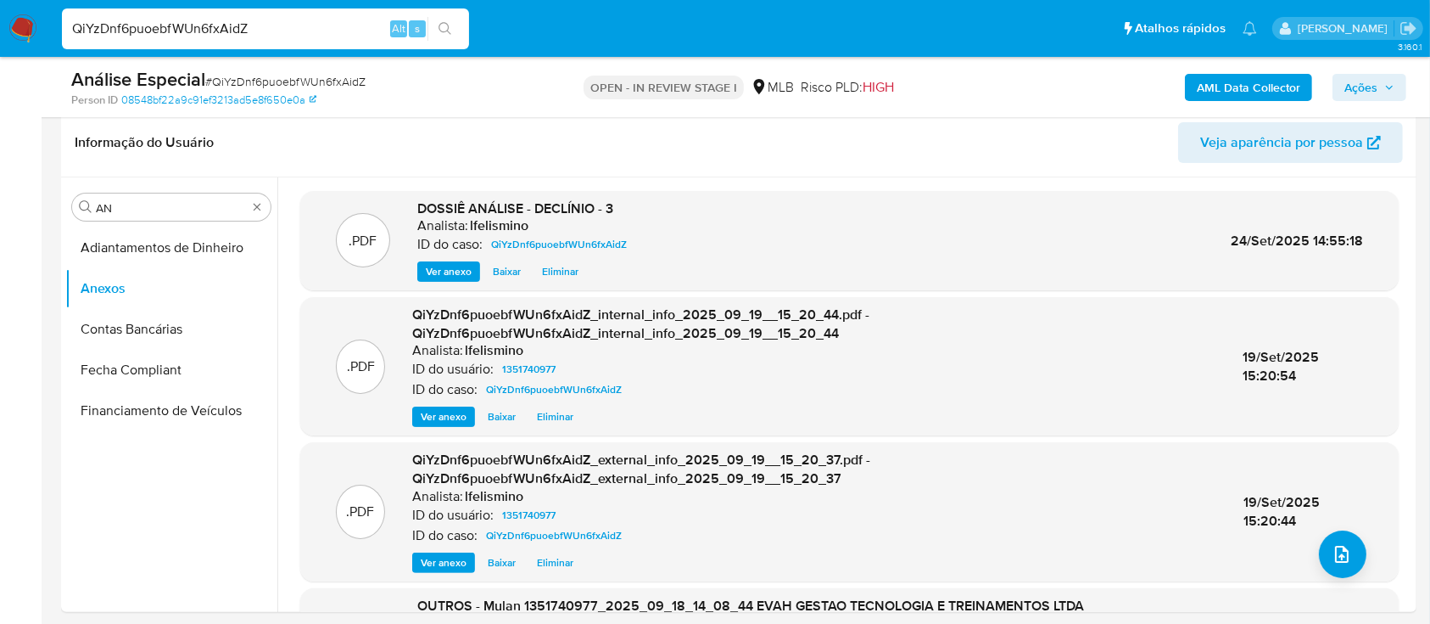
click at [1345, 77] on span "Ações" at bounding box center [1361, 87] width 33 height 27
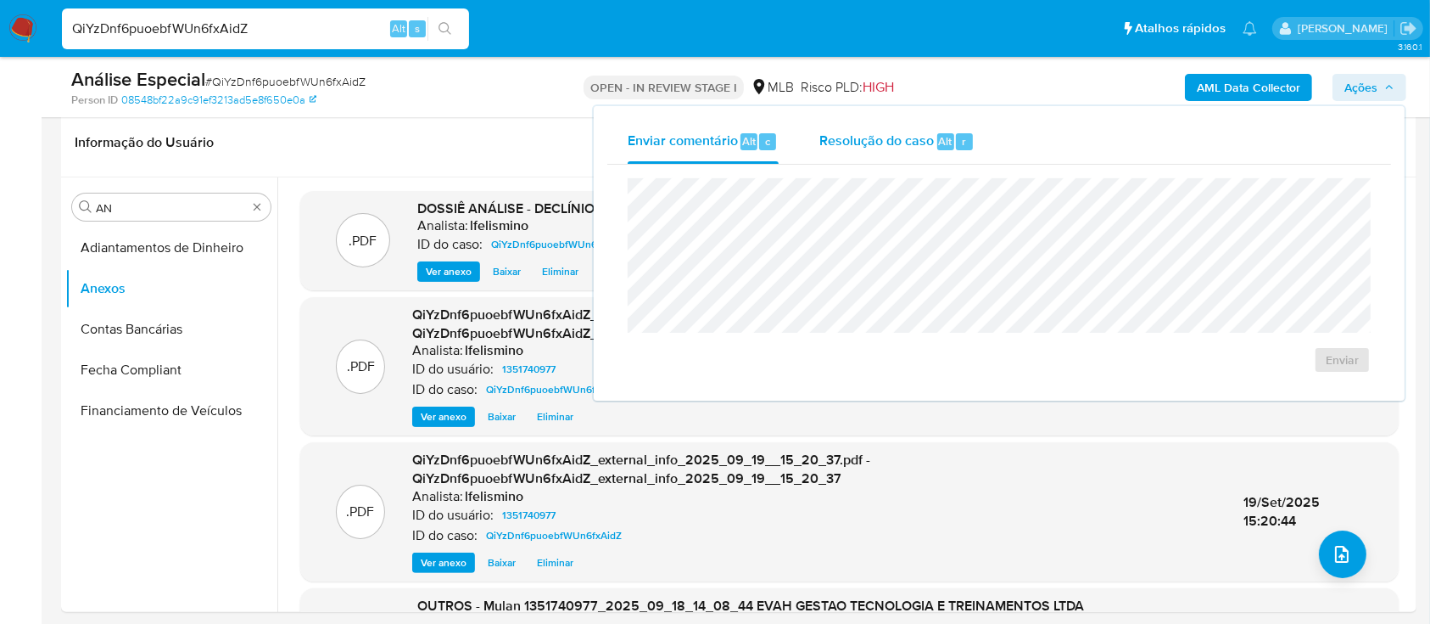
click at [887, 134] on span "Resolução do caso" at bounding box center [876, 141] width 115 height 20
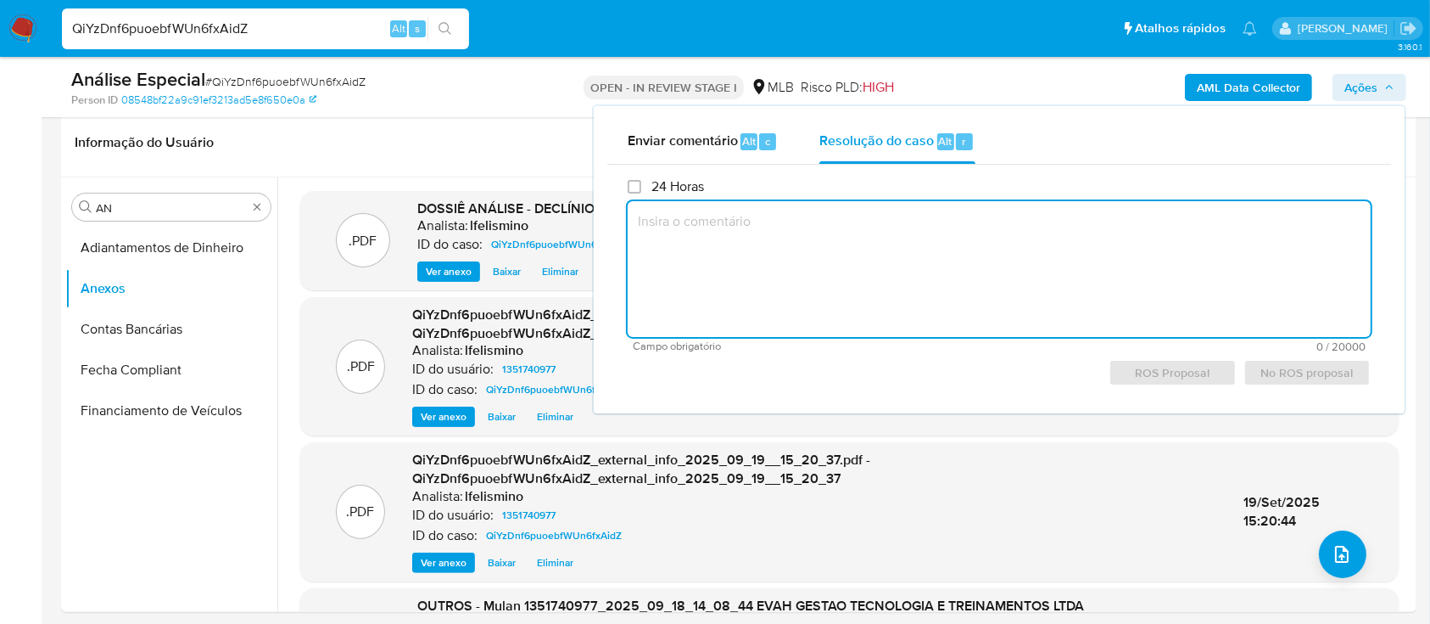
click at [814, 258] on textarea at bounding box center [999, 269] width 743 height 136
paste textarea "Justificativa para arquivamento: Cliente comunicado ao regulador em 27/06/2025 …"
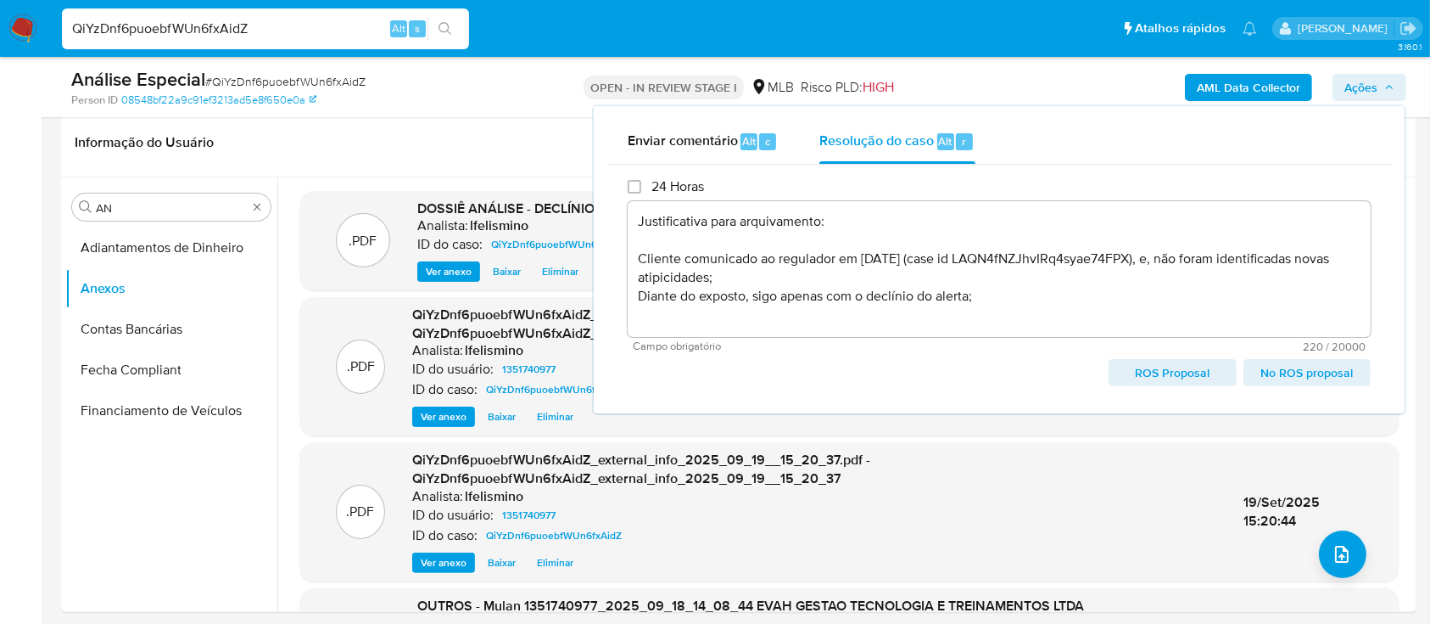
click at [1300, 383] on span "No ROS proposal" at bounding box center [1307, 373] width 103 height 24
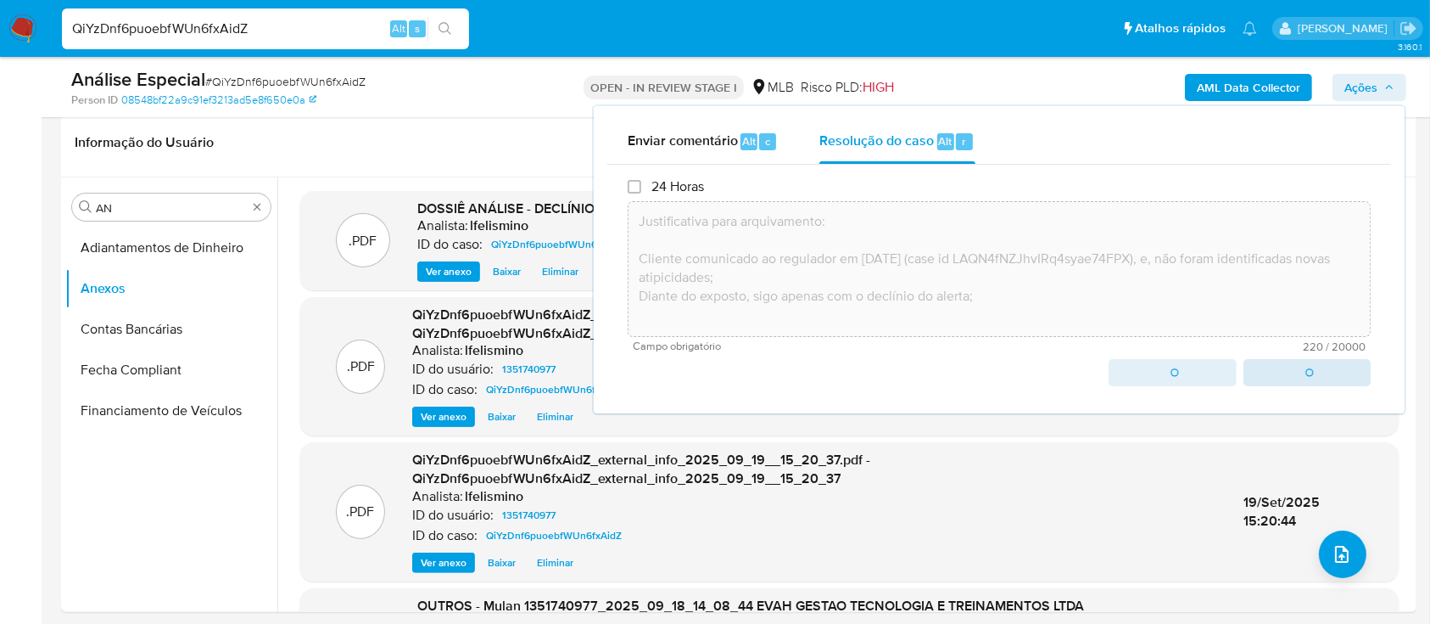
type textarea "Justificativa para arquivamento: Cliente comunicado ao regulador em 27/06/2025 …"
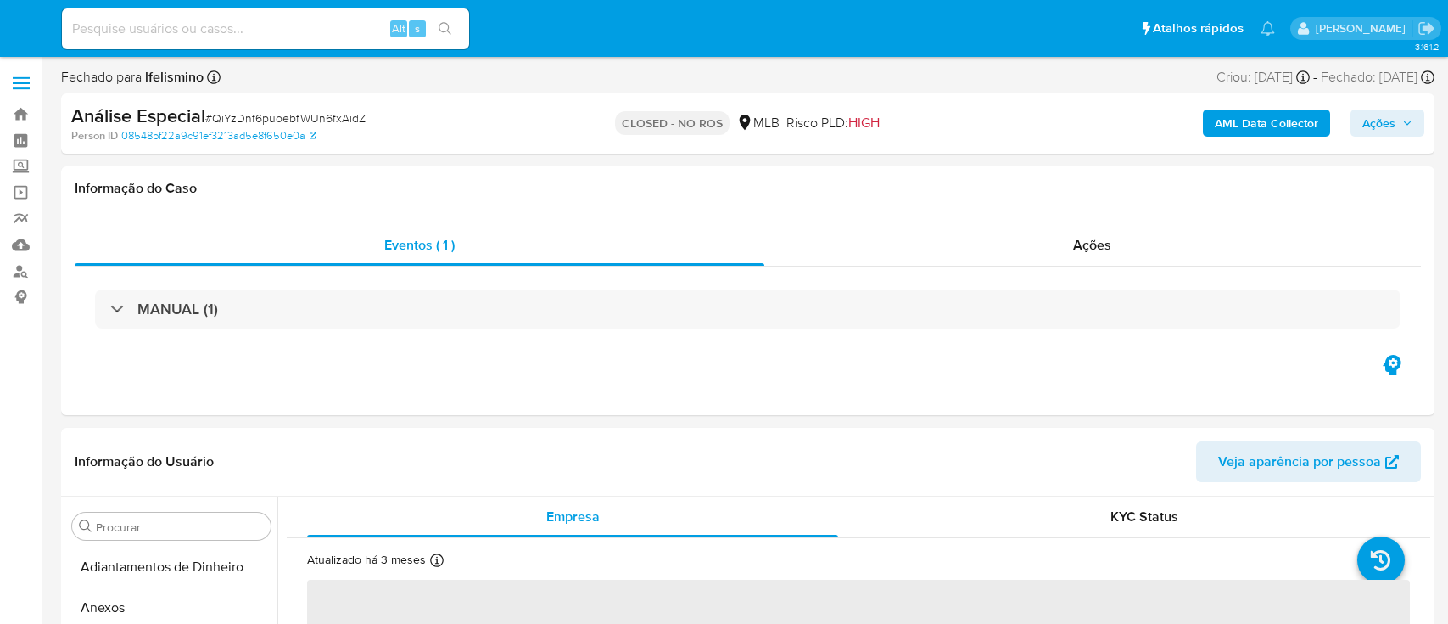
select select "10"
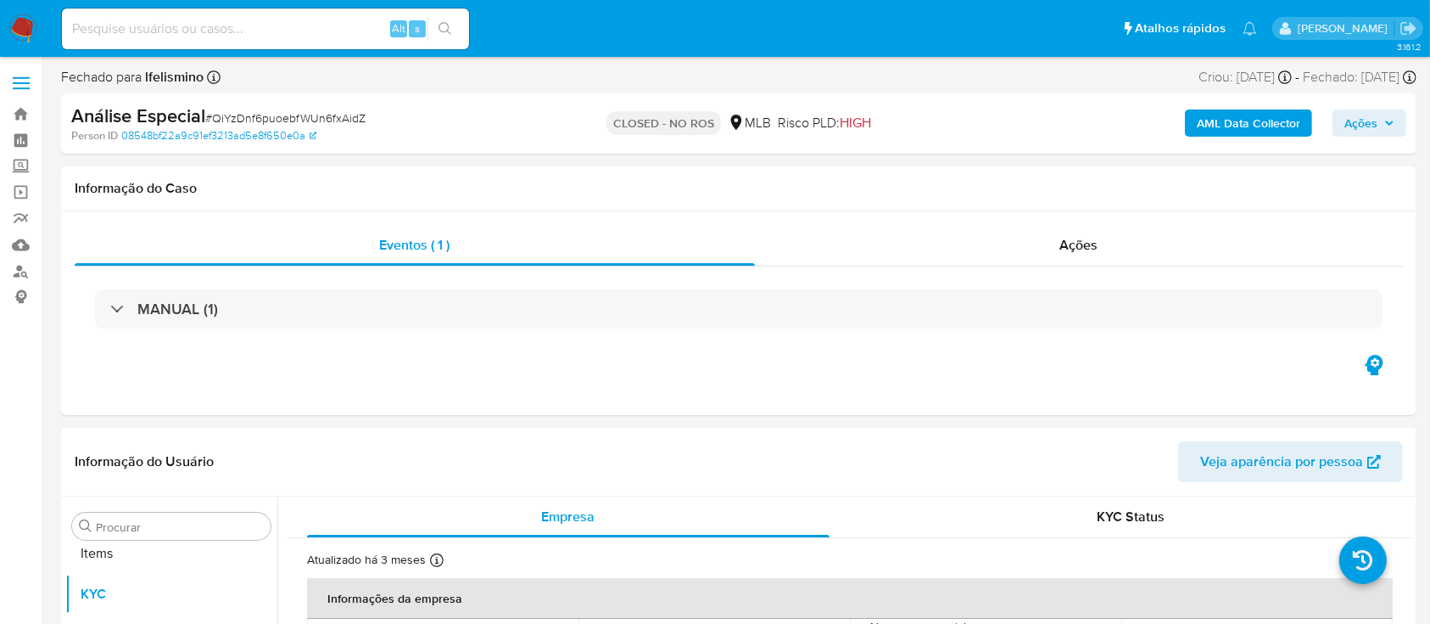
scroll to position [880, 0]
click at [247, 24] on input at bounding box center [265, 29] width 407 height 22
paste input "azctOJVdy0tyt0pb8wzoMoz1"
type input "azctOJVdy0tyt0pb8wzoMoz1"
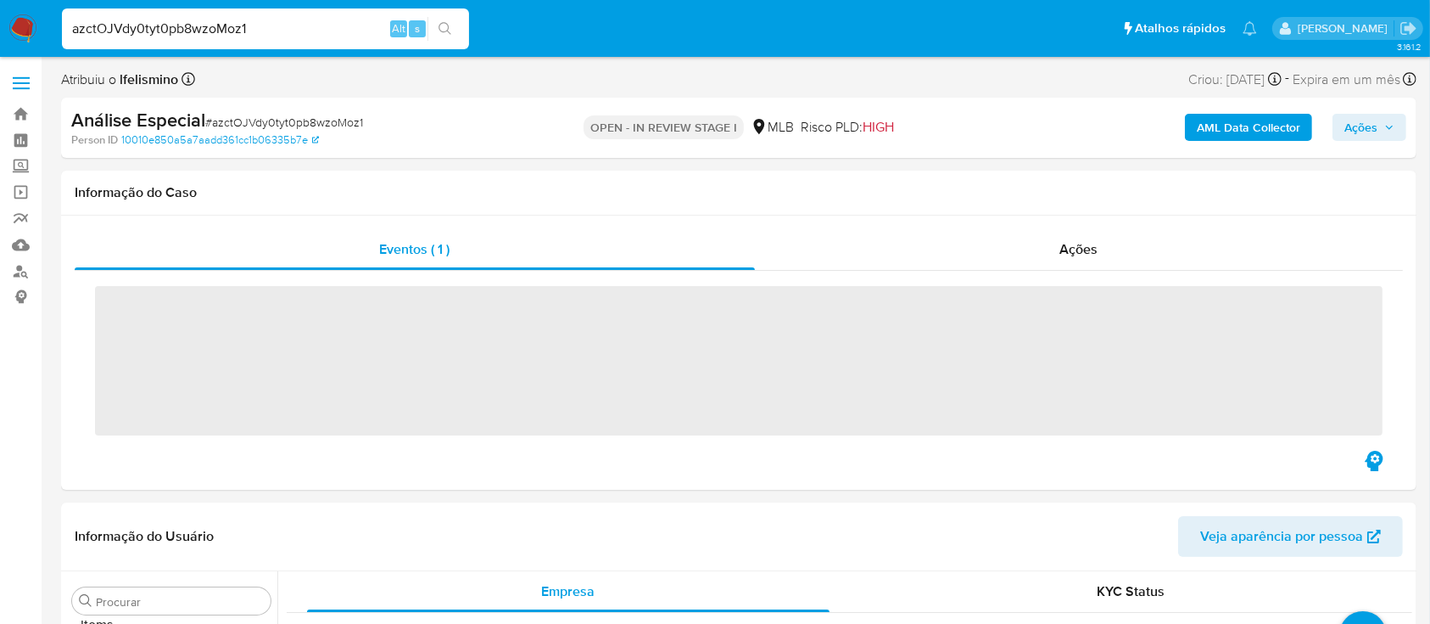
scroll to position [880, 0]
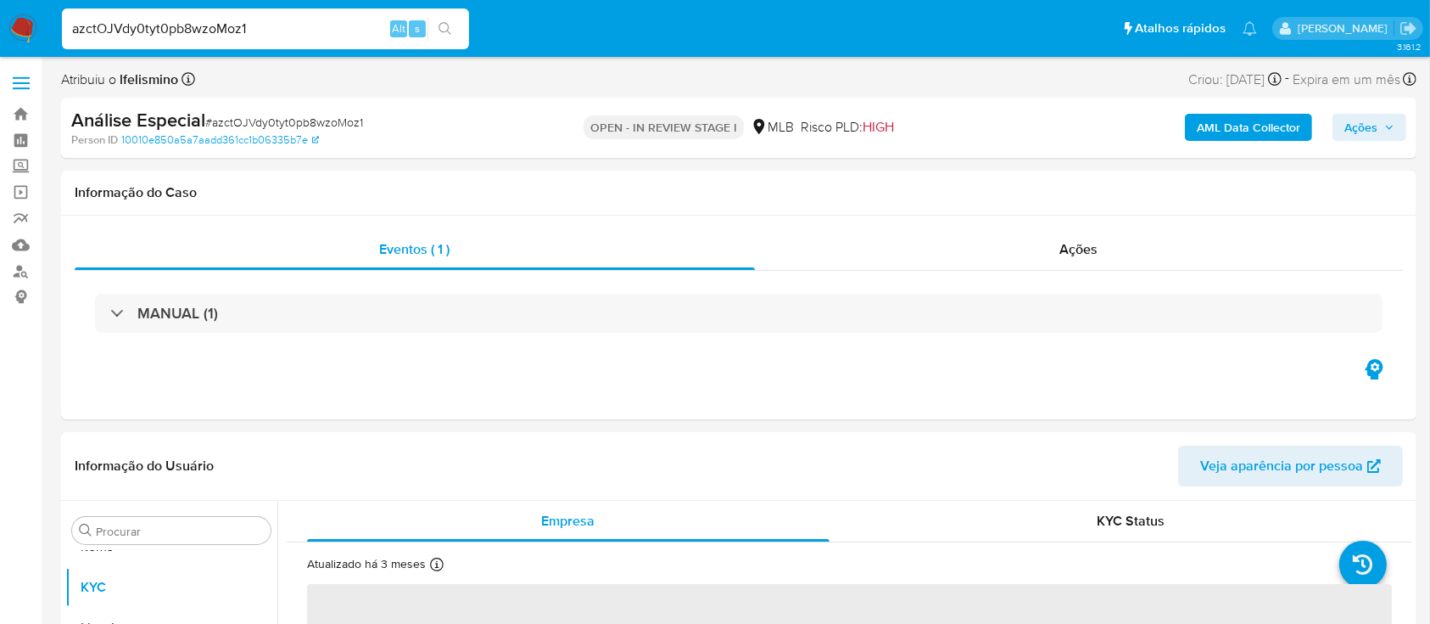
select select "10"
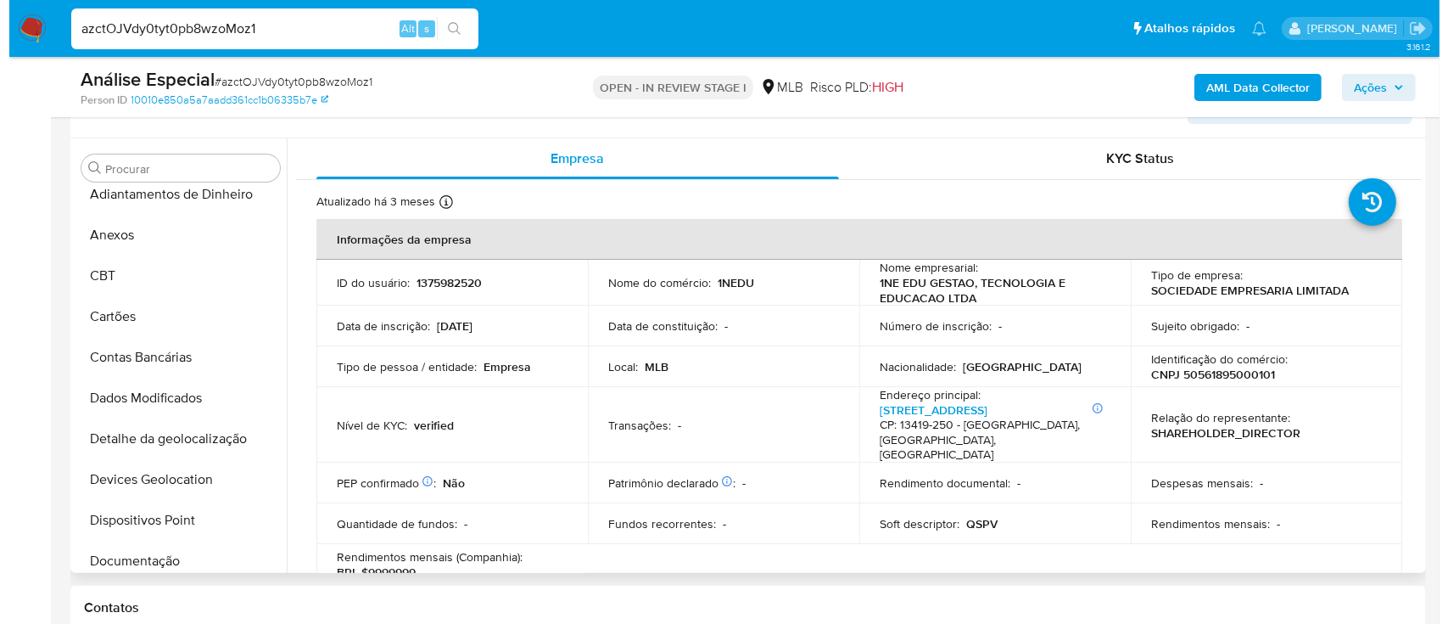
scroll to position [0, 0]
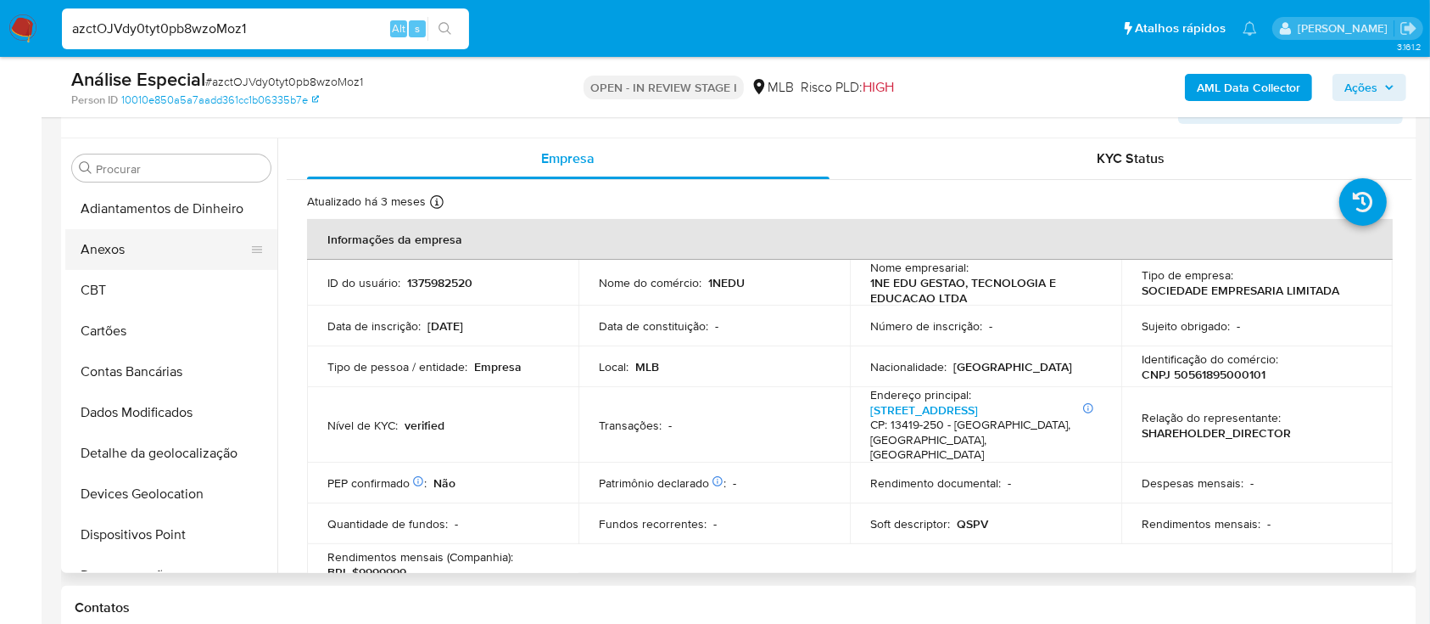
click at [136, 259] on button "Anexos" at bounding box center [164, 249] width 199 height 41
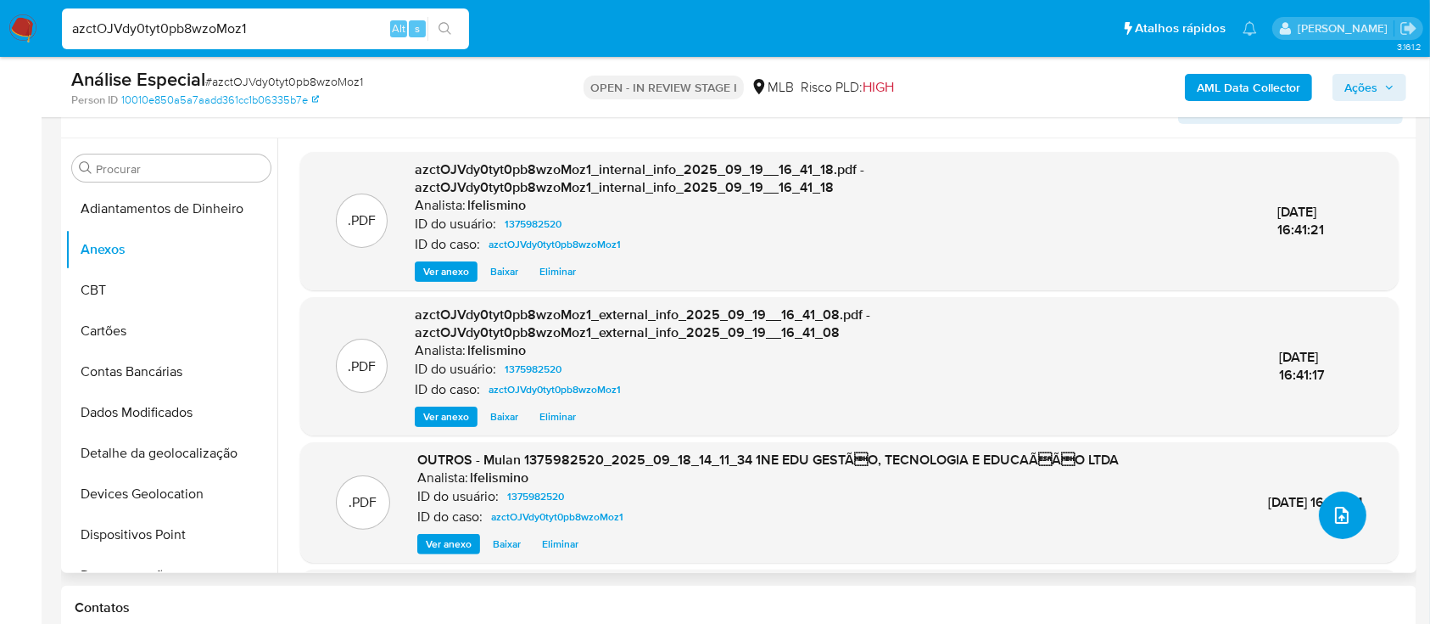
click at [1342, 508] on icon "upload-file" at bounding box center [1342, 515] width 20 height 20
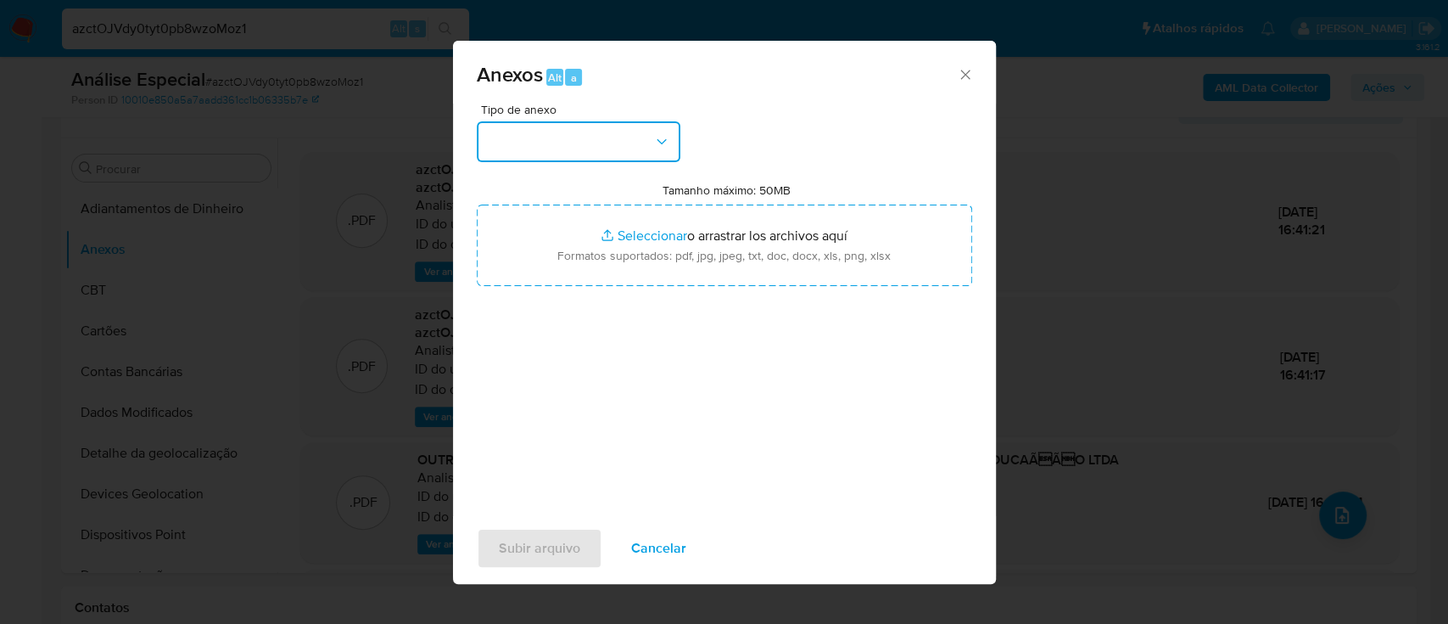
drag, startPoint x: 509, startPoint y: 131, endPoint x: 584, endPoint y: 141, distance: 75.2
click at [584, 141] on button "button" at bounding box center [579, 141] width 204 height 41
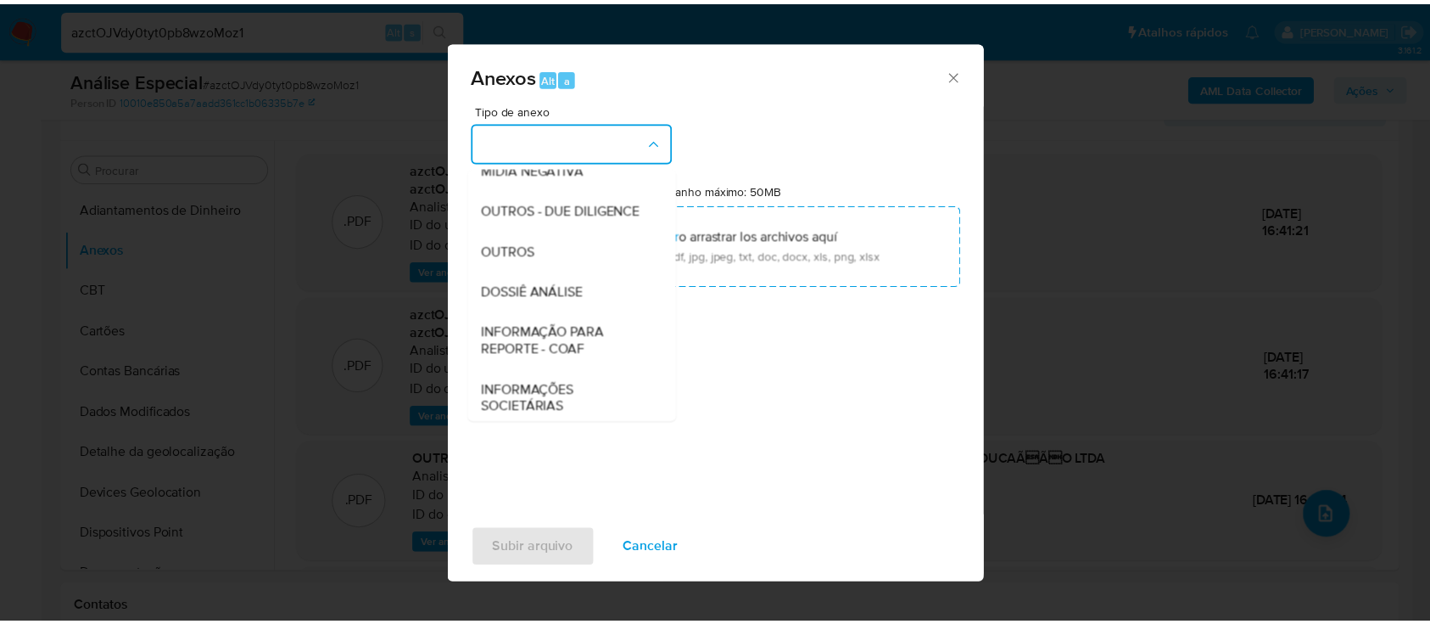
scroll to position [260, 0]
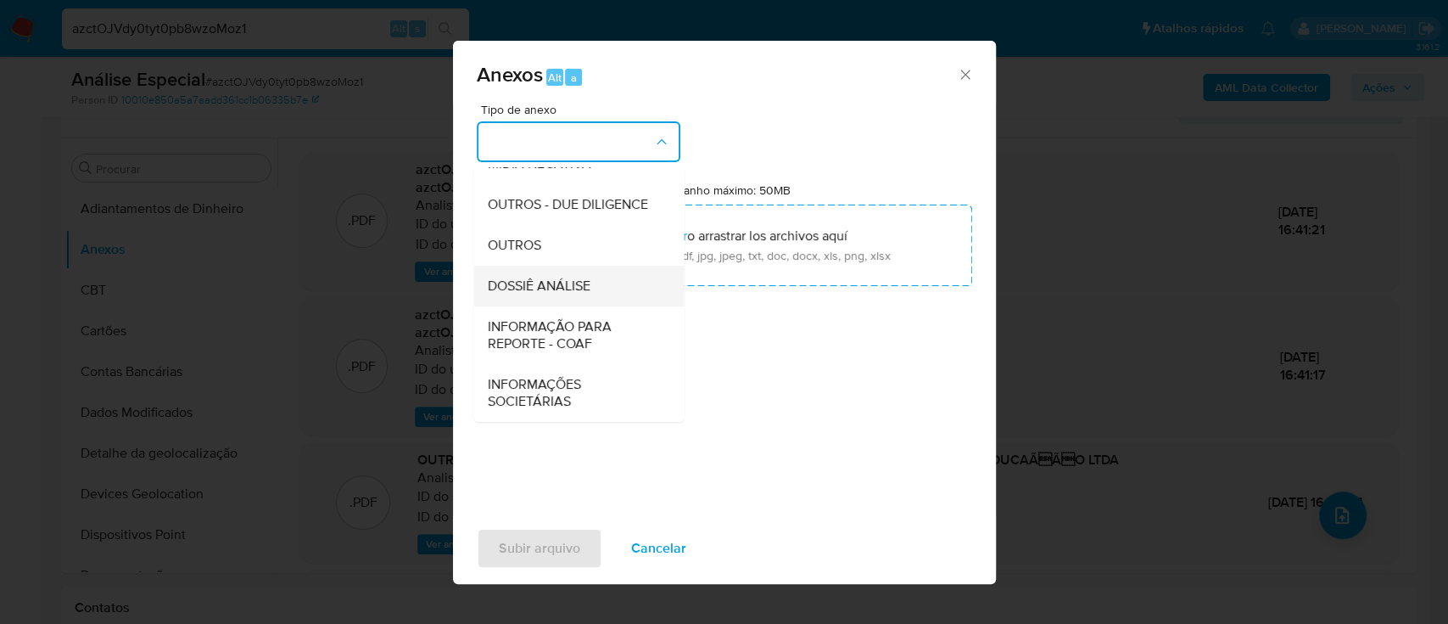
click at [512, 273] on div "DOSSIÊ ANÁLISE" at bounding box center [573, 286] width 173 height 41
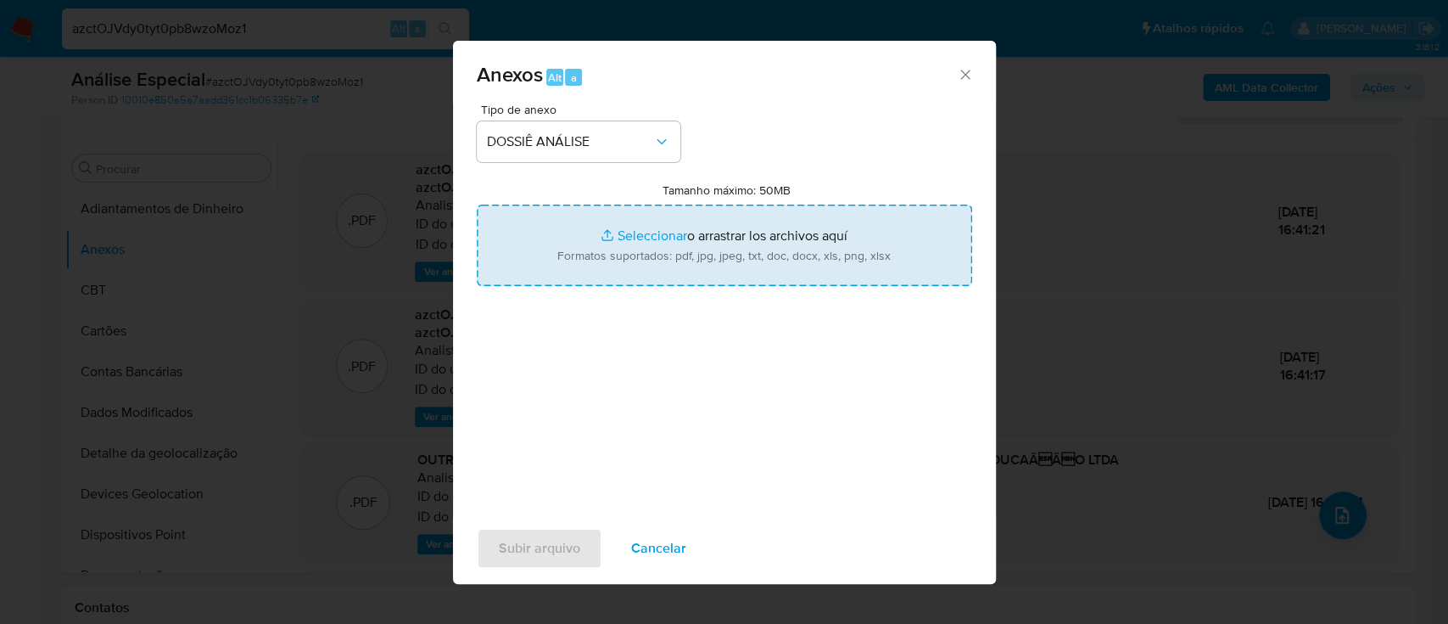
type input "C:\fakepath\DECLÍNIO - 3.º SAR - CNPJ 50561895000101 - 1NE EDU GESTÃO, TECNOLOG…"
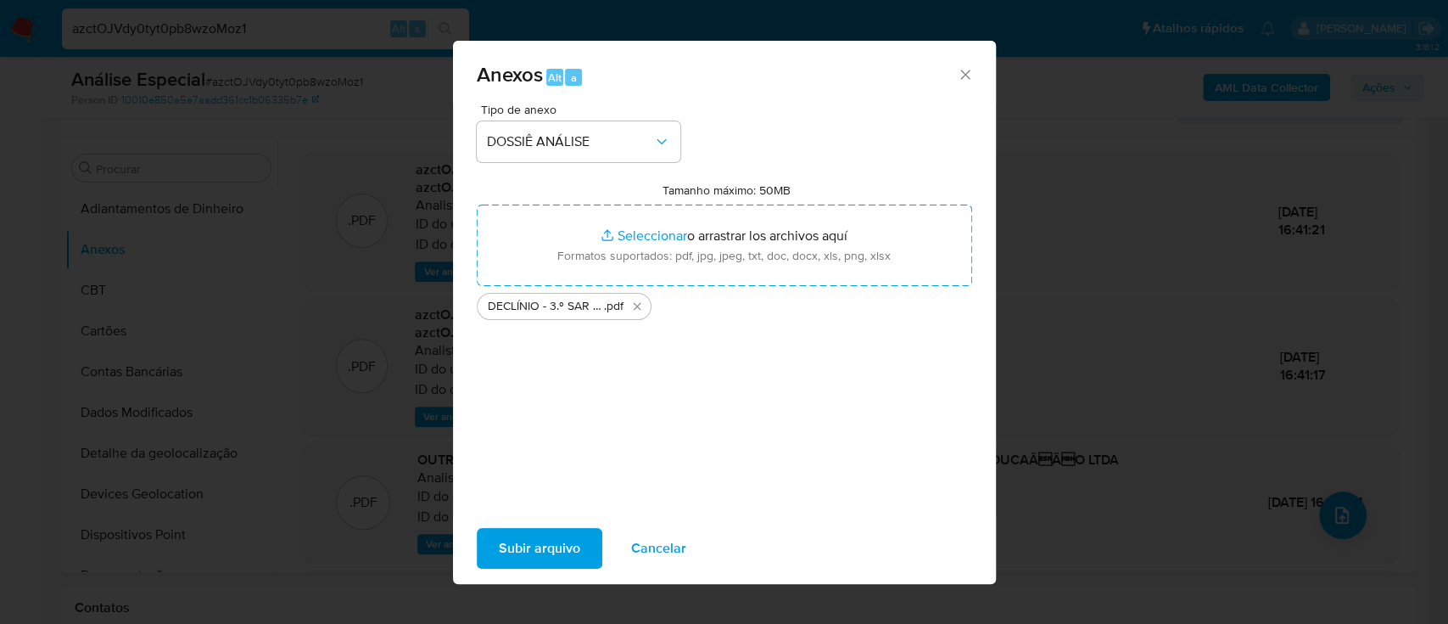
click at [539, 561] on span "Subir arquivo" at bounding box center [539, 547] width 81 height 37
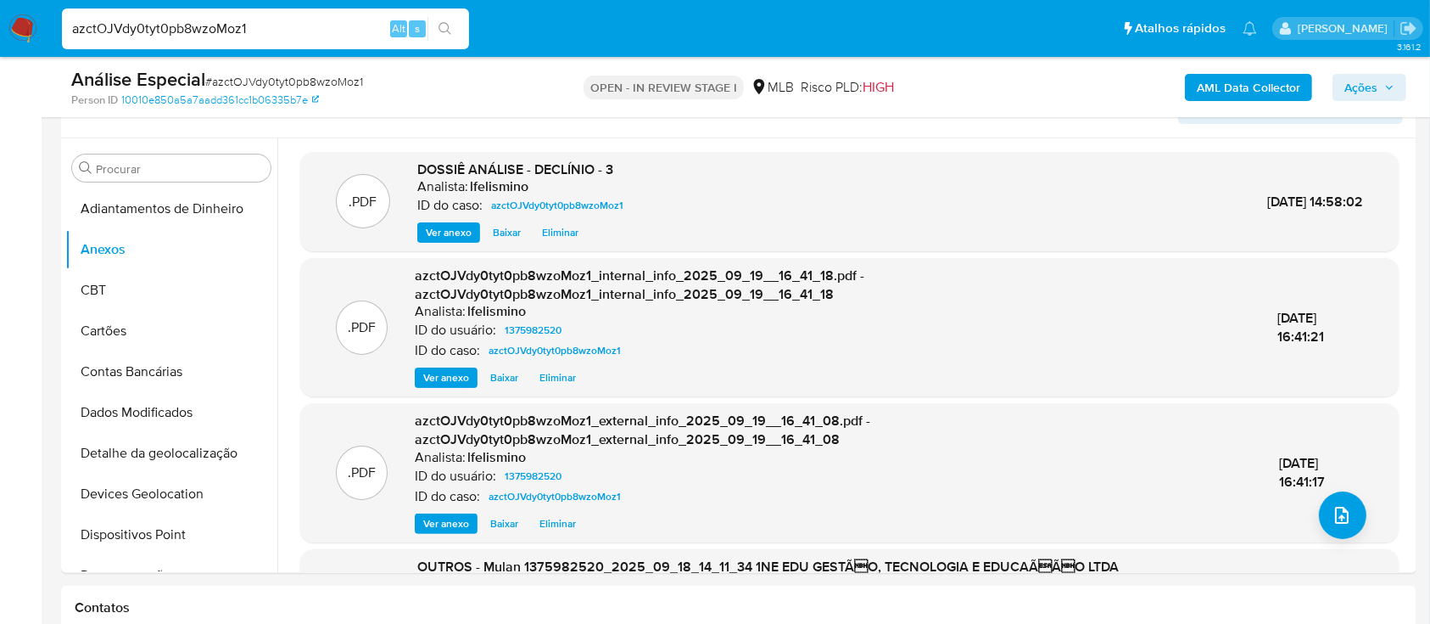
click at [1344, 92] on button "Ações" at bounding box center [1370, 87] width 74 height 27
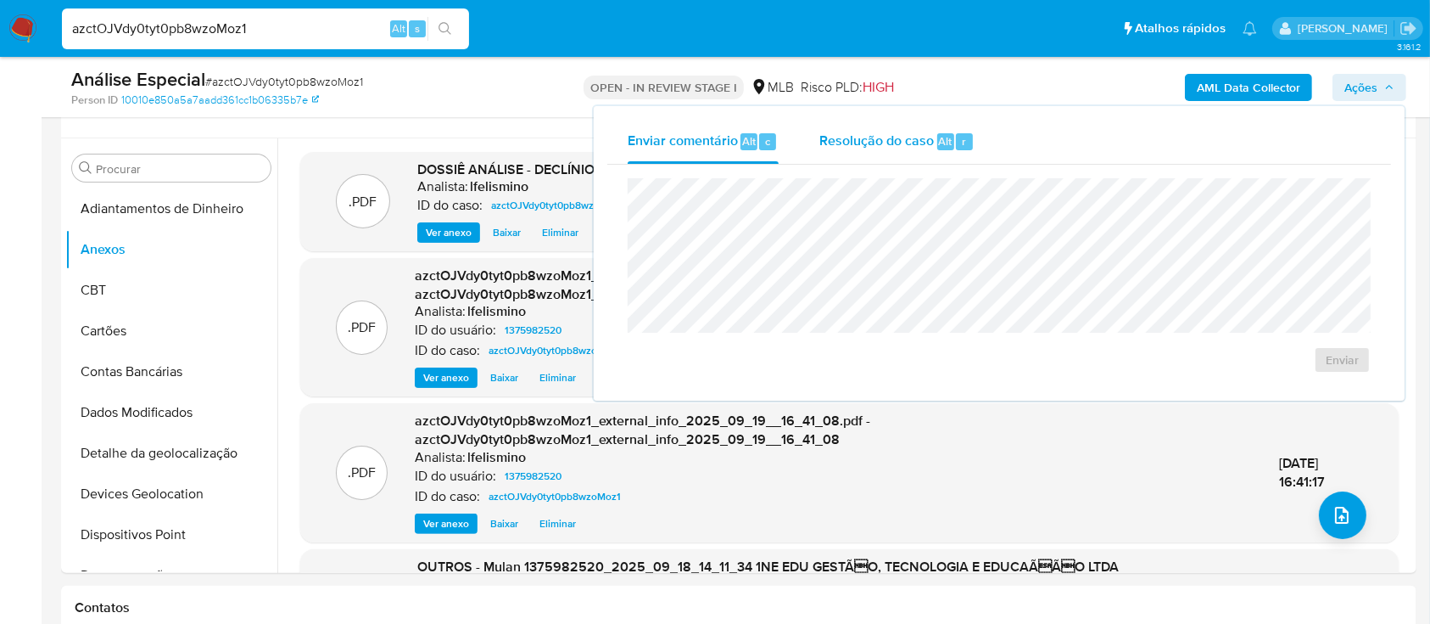
click at [869, 146] on span "Resolução do caso" at bounding box center [876, 141] width 115 height 20
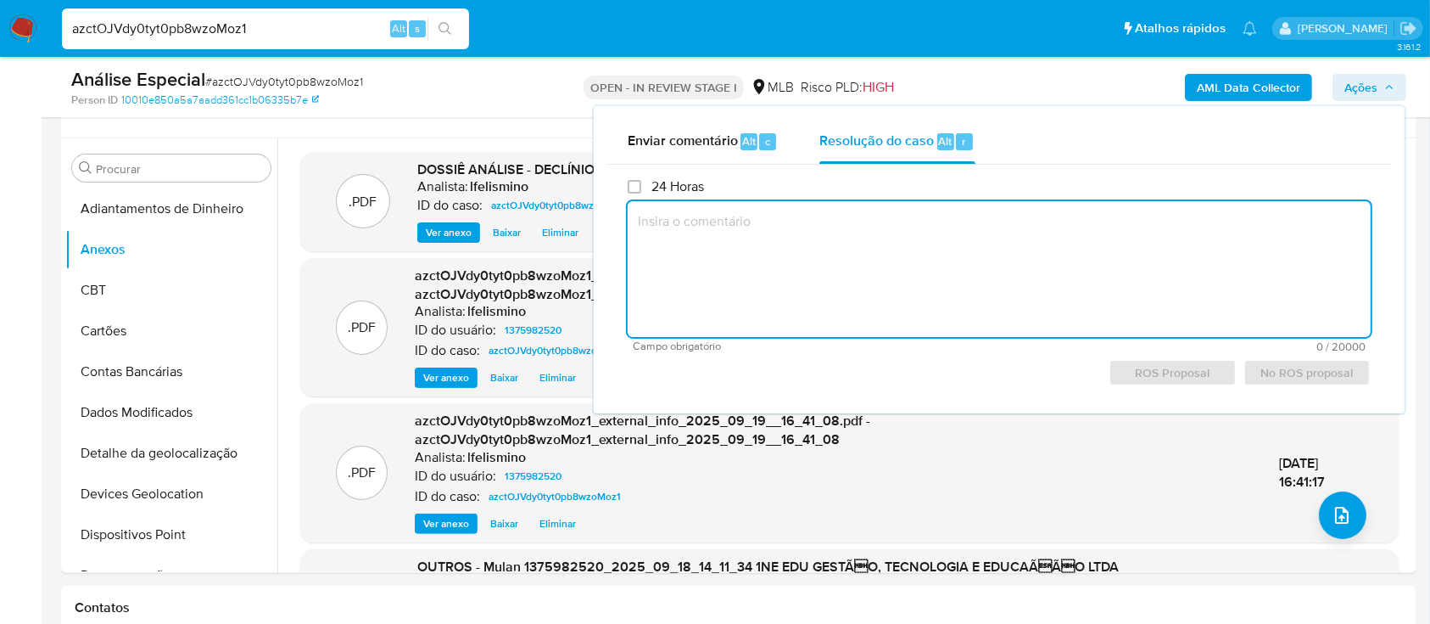
click at [828, 219] on textarea at bounding box center [999, 269] width 743 height 136
paste textarea "Justificativa para arquivamento: Cliente analisado e comunicado ao regulador em…"
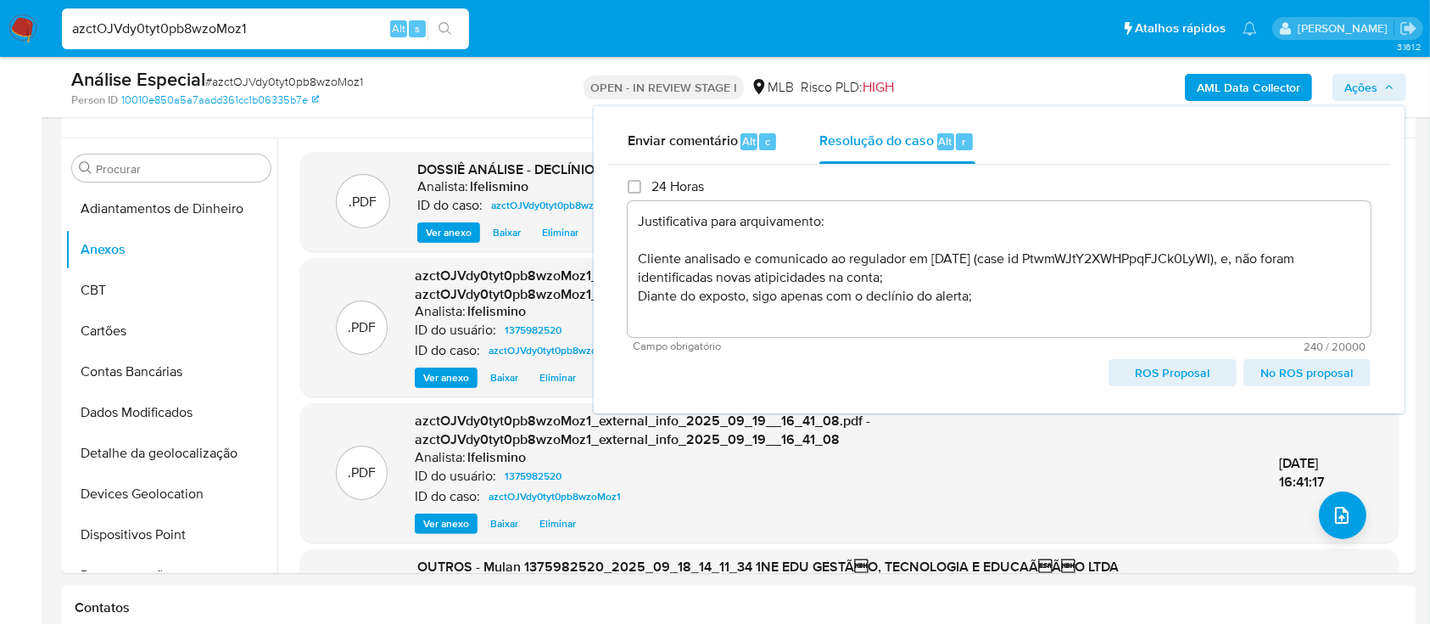
click at [1314, 380] on span "No ROS proposal" at bounding box center [1307, 373] width 103 height 24
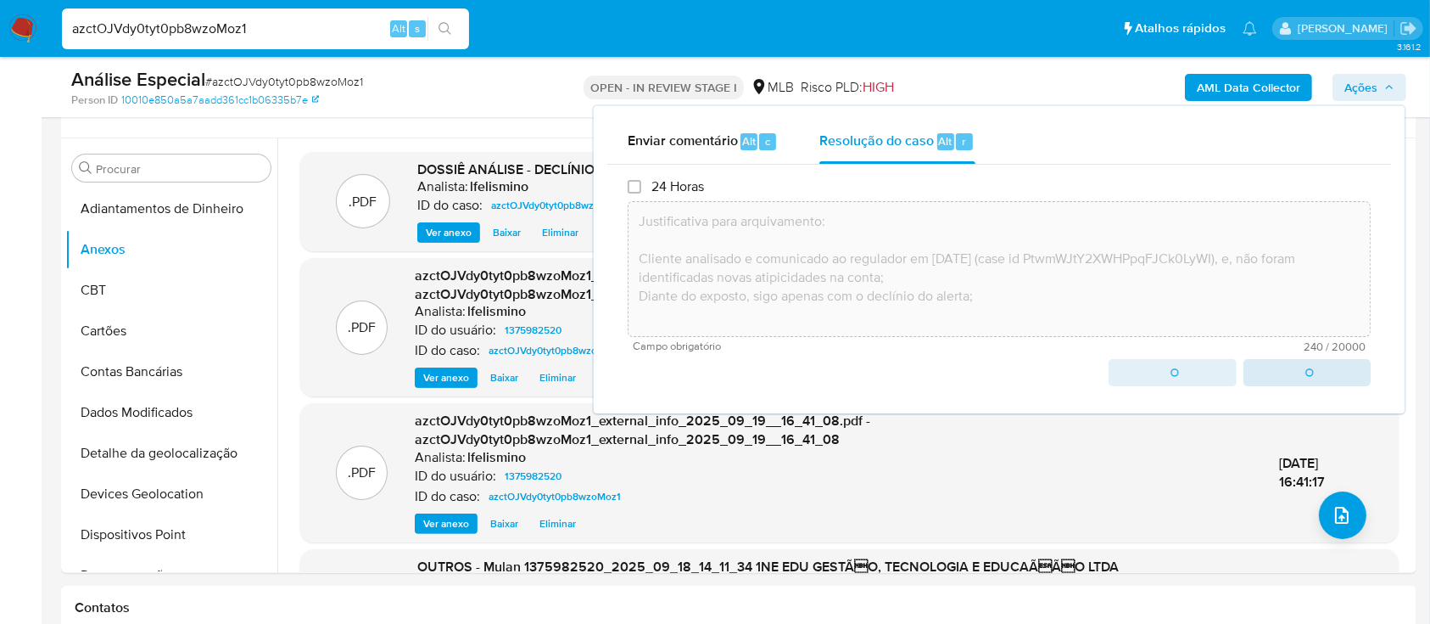
type textarea "Justificativa para arquivamento: Cliente analisado e comunicado ao regulador em…"
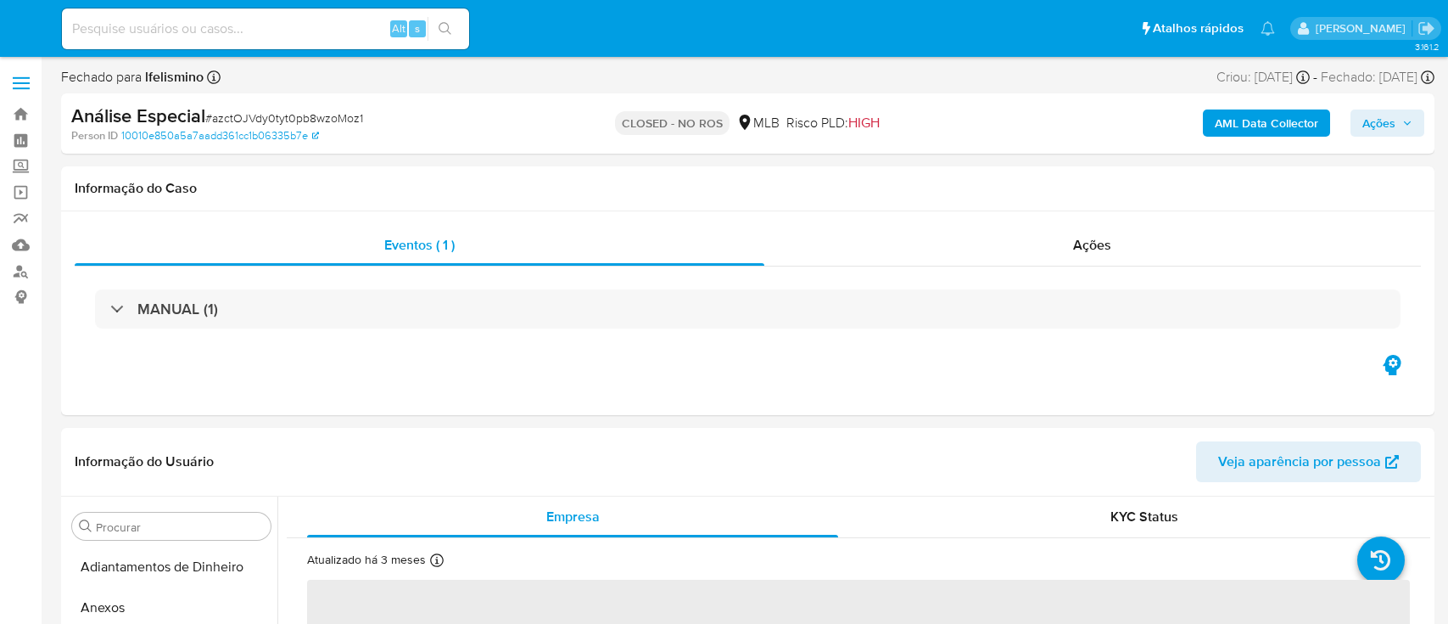
select select "10"
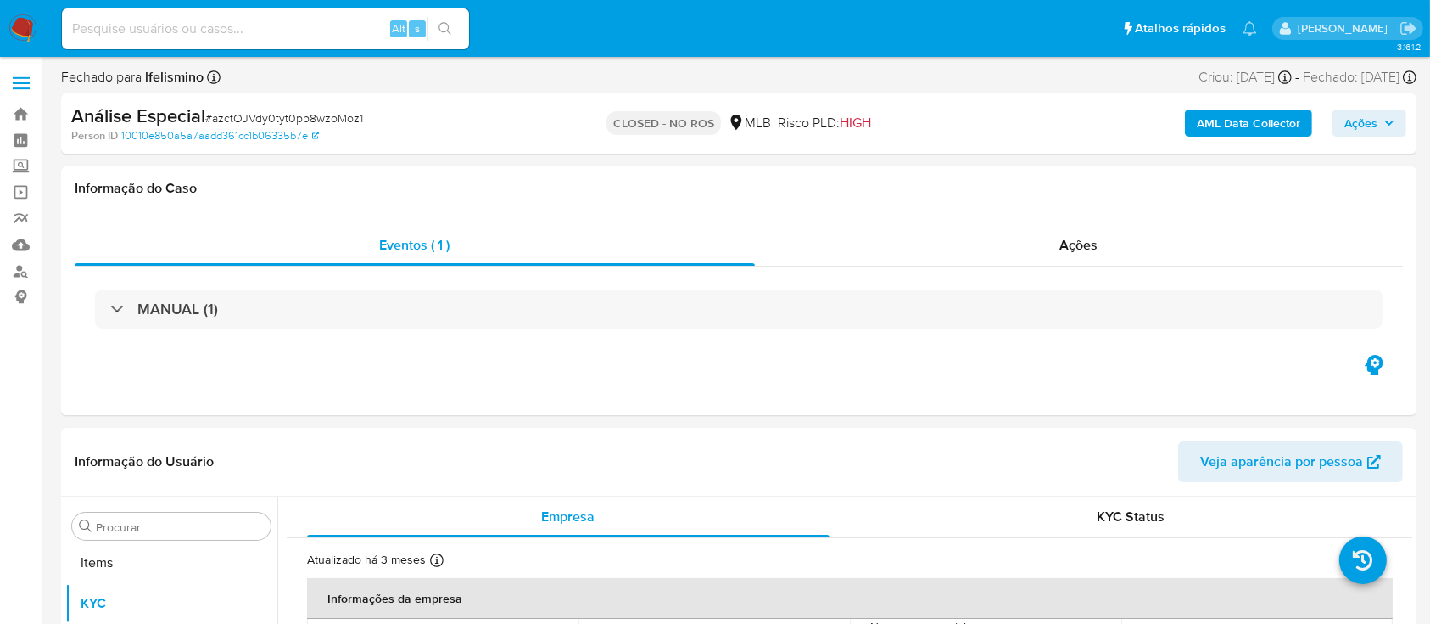
scroll to position [880, 0]
click at [219, 25] on input at bounding box center [265, 29] width 407 height 22
paste input "Gy8A7mJeAoa4D8ZwjkcDfiHc"
type input "Gy8A7mJeAoa4D8ZwjkcDfiHc"
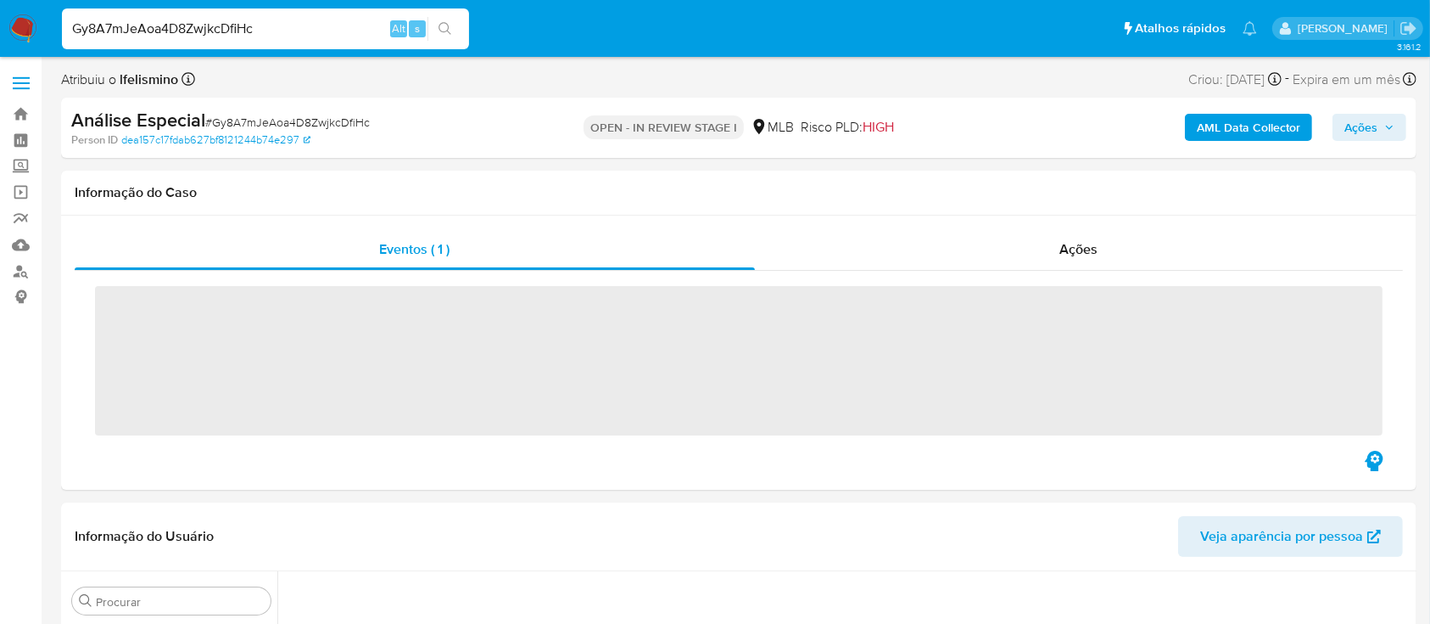
scroll to position [806, 0]
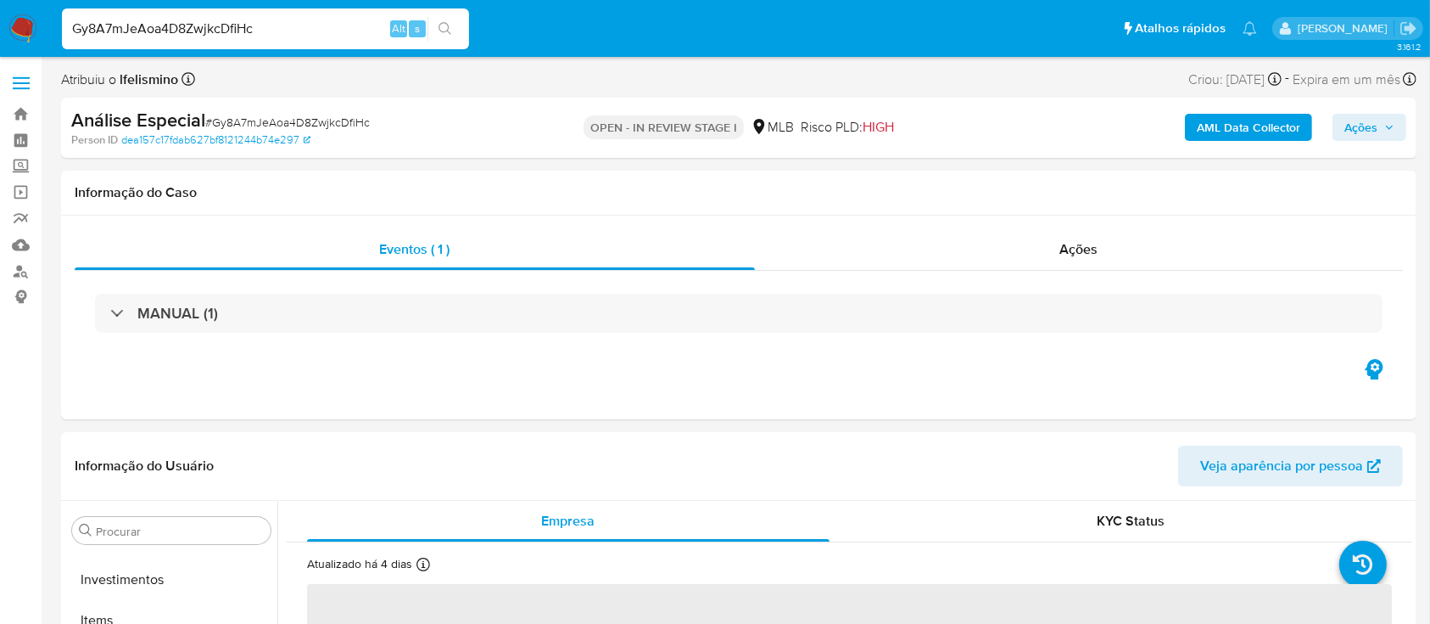
select select "10"
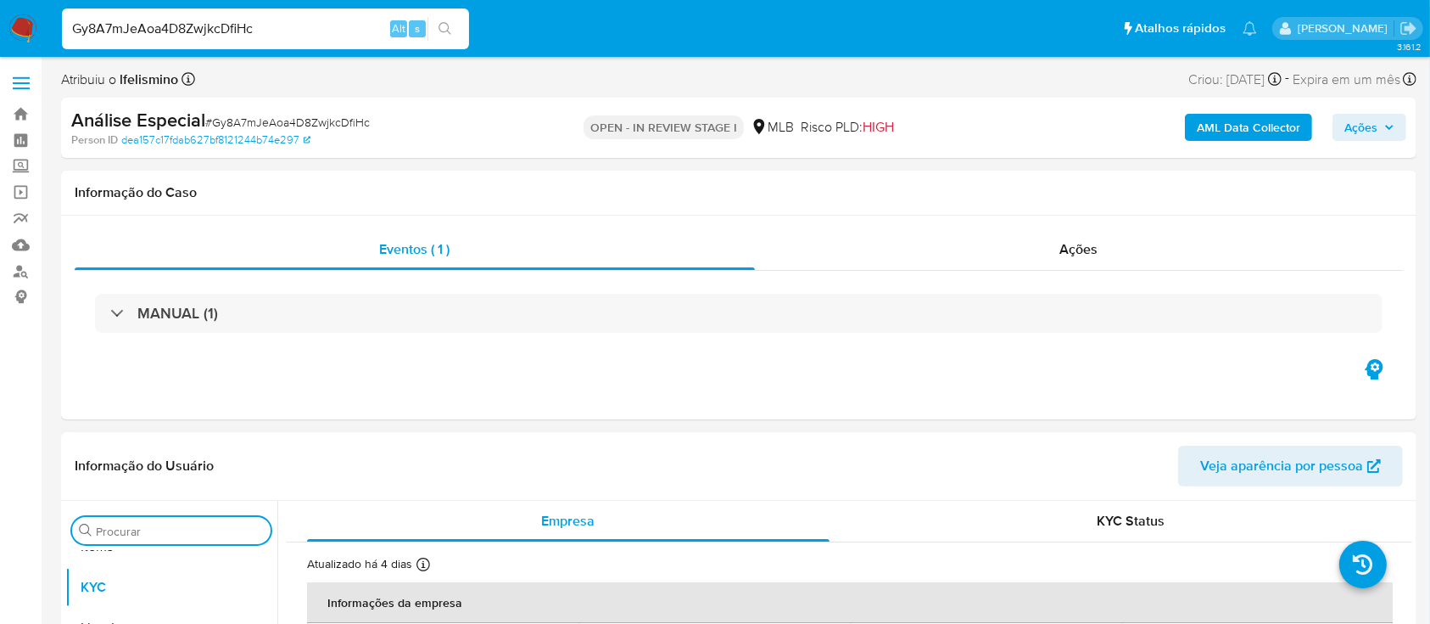
click at [236, 533] on input "Procurar" at bounding box center [180, 530] width 168 height 15
type input "ANE"
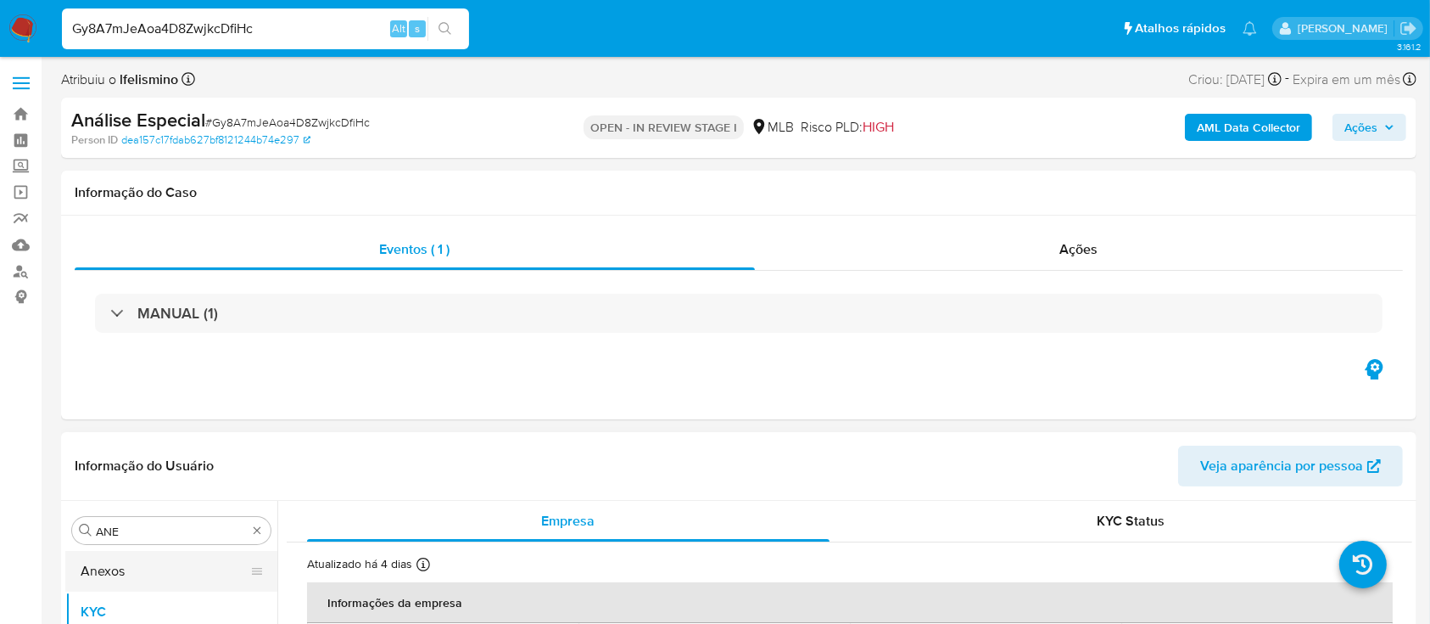
click at [188, 568] on button "Anexos" at bounding box center [164, 571] width 199 height 41
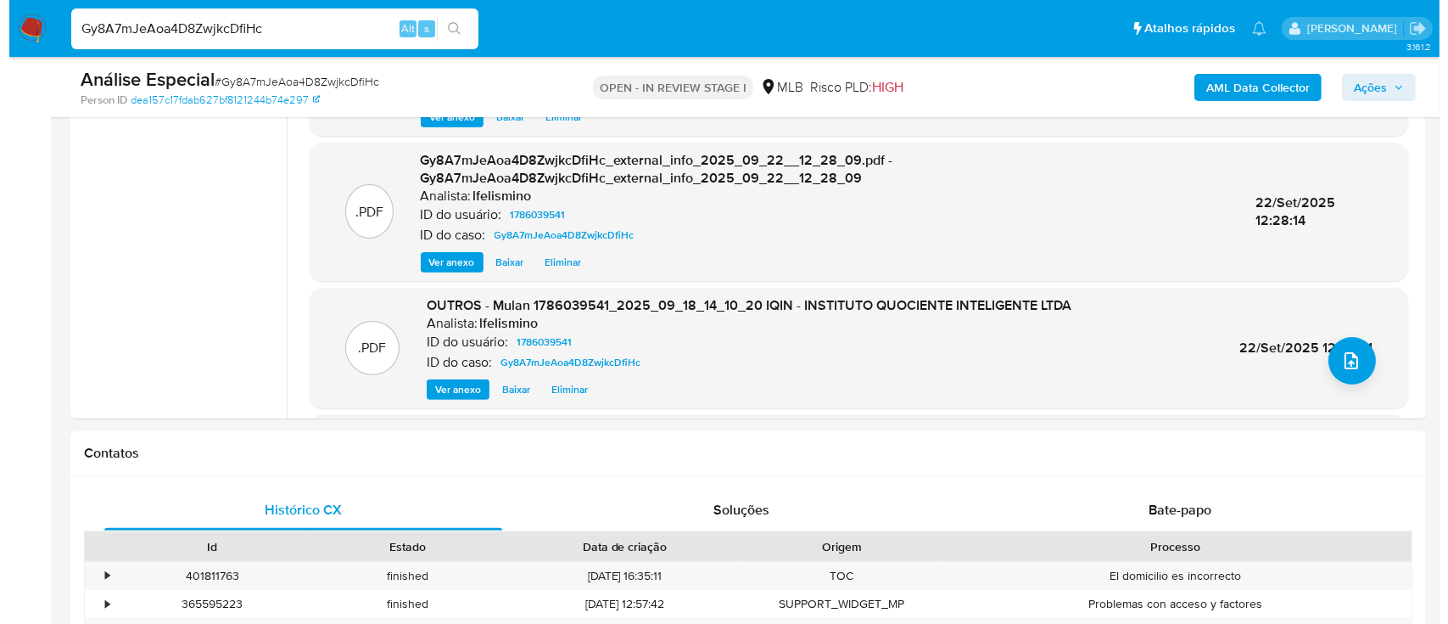
scroll to position [409, 0]
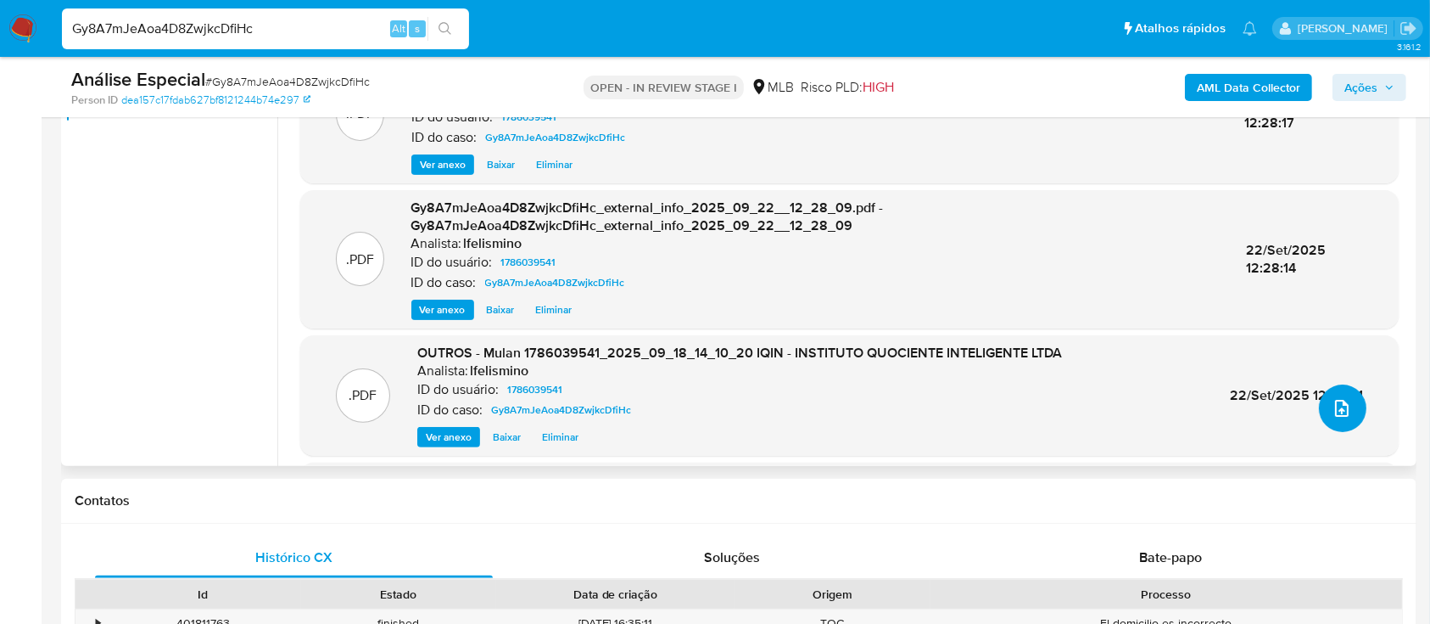
click at [1332, 398] on span "upload-file" at bounding box center [1342, 408] width 20 height 20
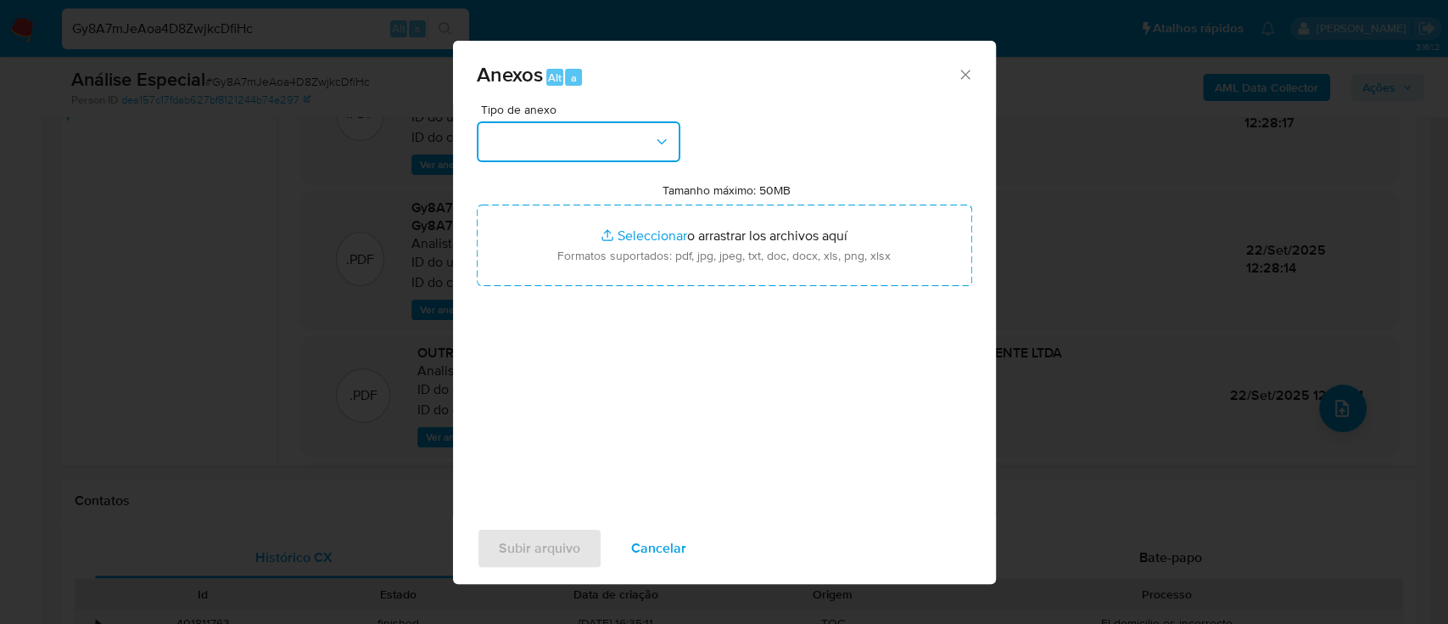
drag, startPoint x: 594, startPoint y: 145, endPoint x: 590, endPoint y: 126, distance: 19.0
click at [590, 126] on button "button" at bounding box center [579, 141] width 204 height 41
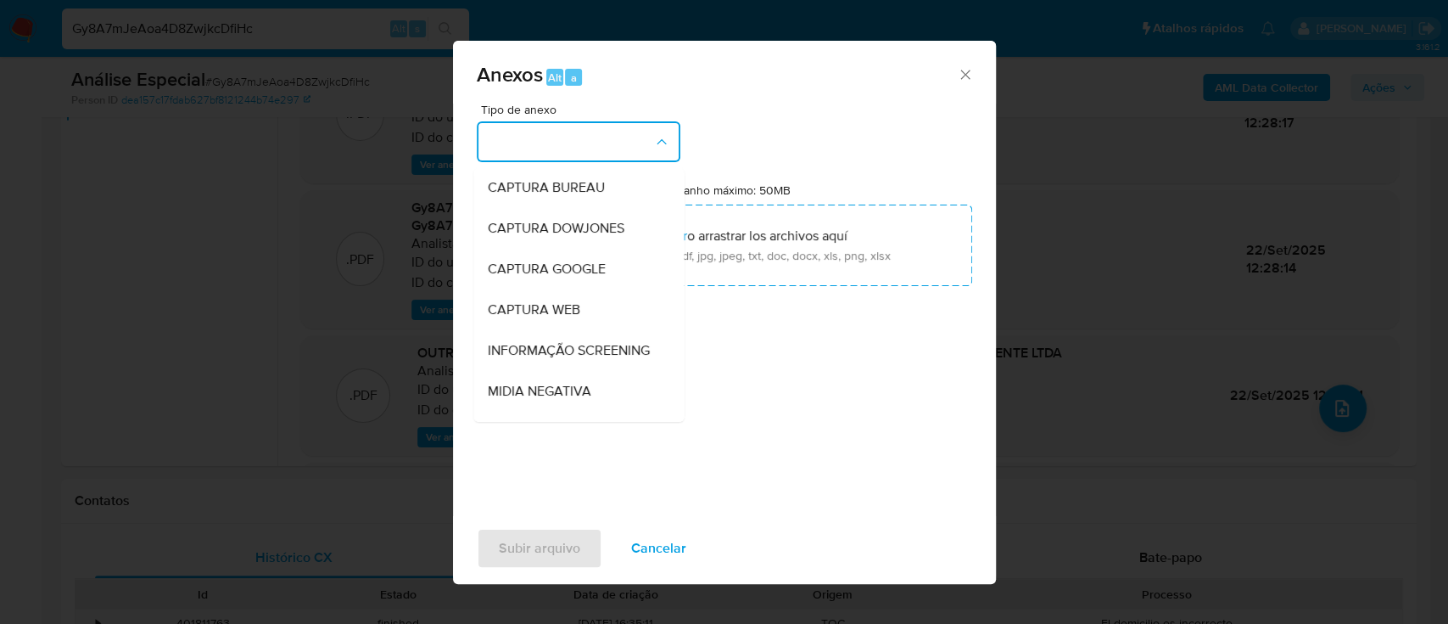
click at [590, 126] on button "button" at bounding box center [579, 141] width 204 height 41
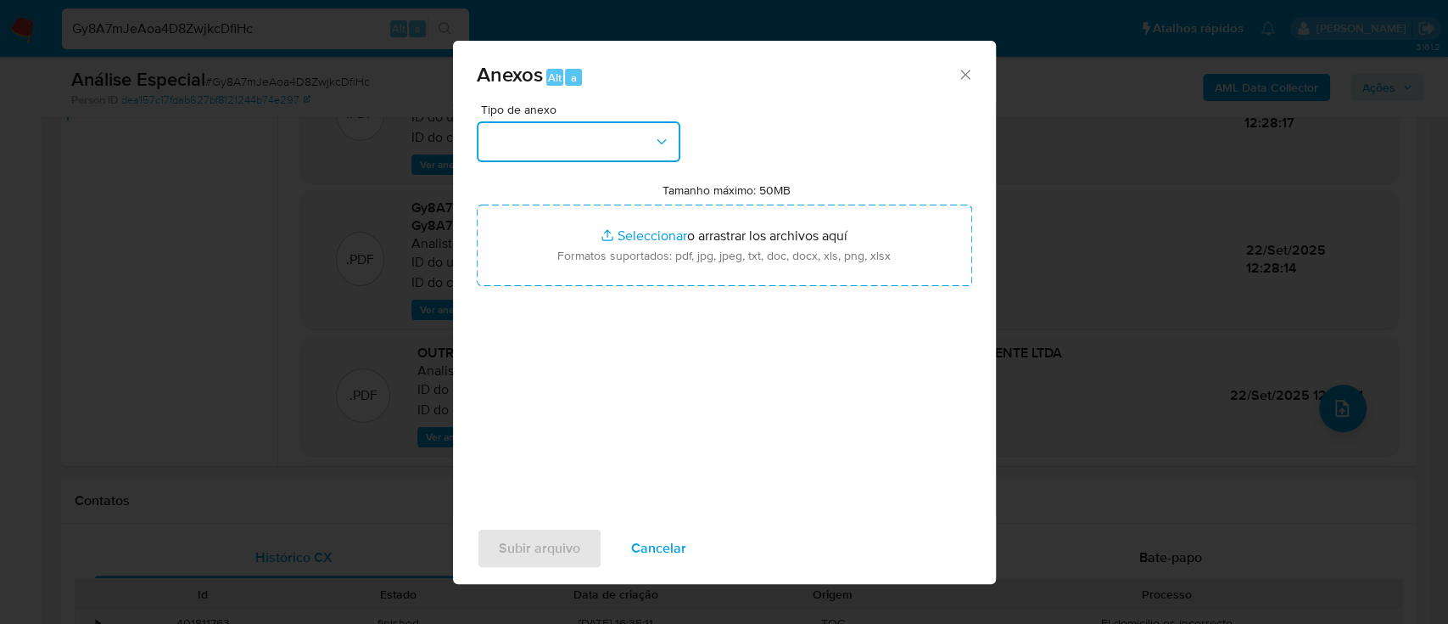
click at [590, 126] on button "button" at bounding box center [579, 141] width 204 height 41
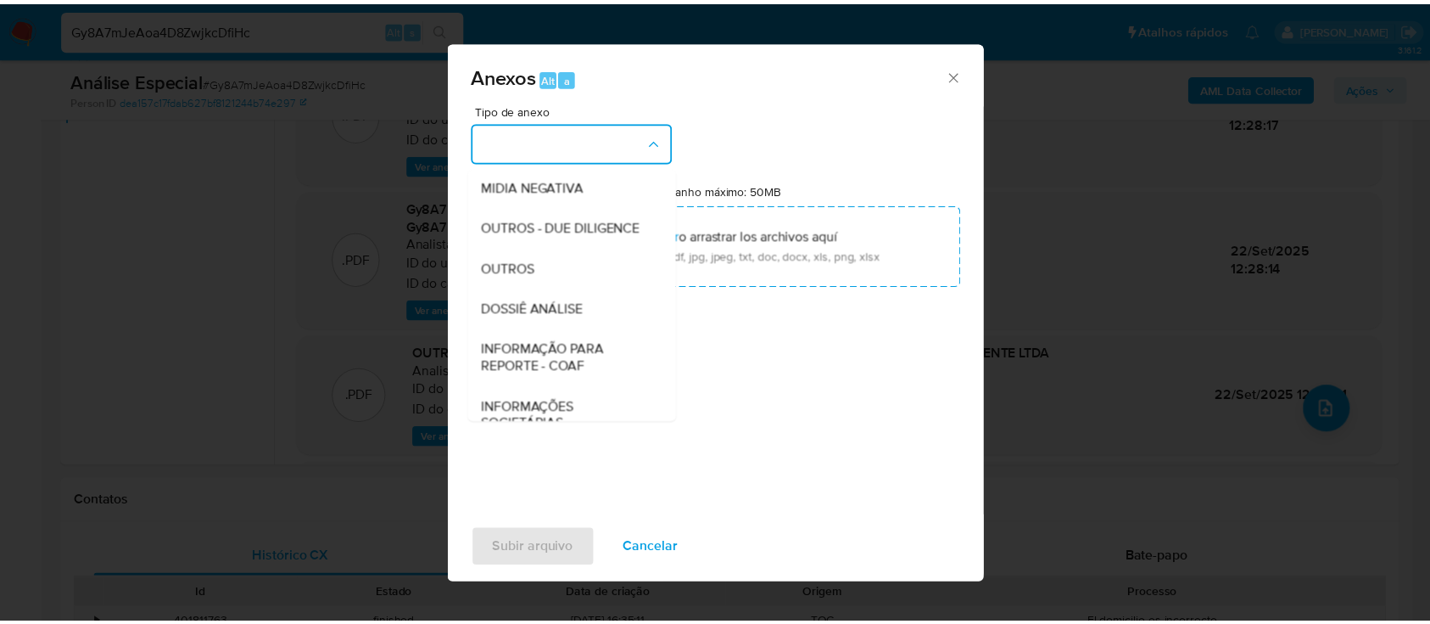
scroll to position [207, 0]
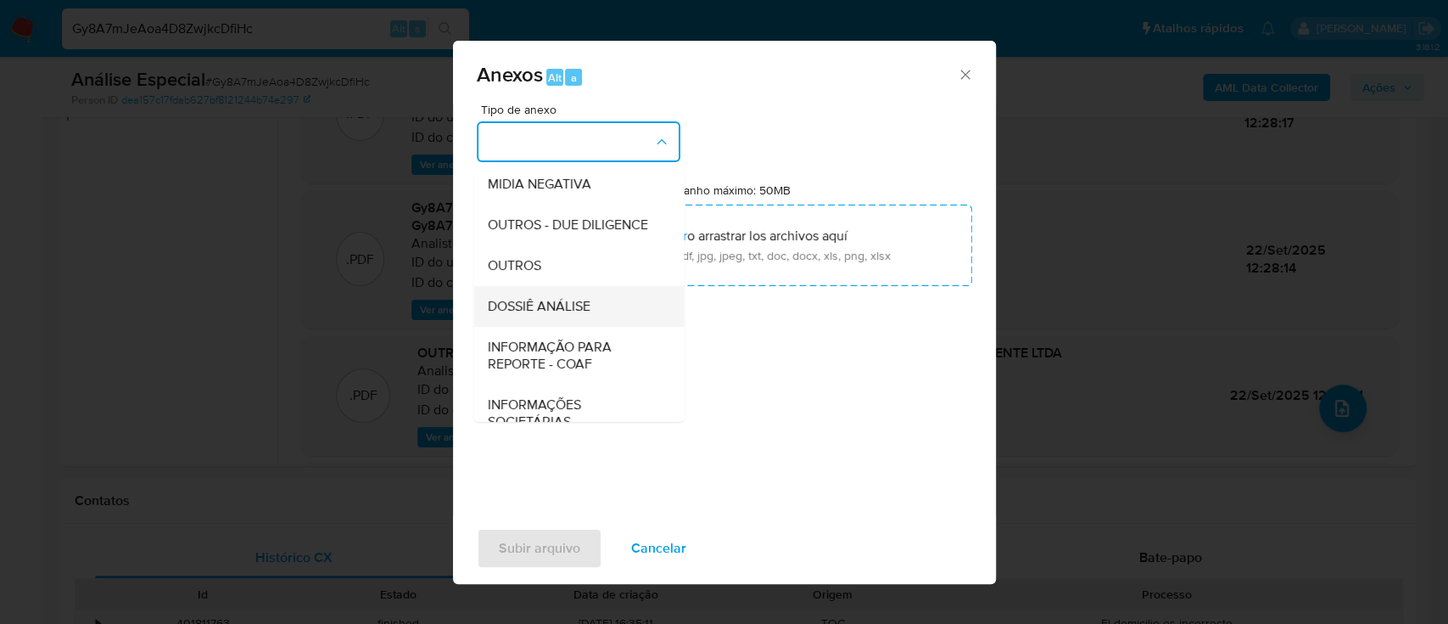
click at [581, 315] on span "DOSSIÊ ANÁLISE" at bounding box center [538, 306] width 103 height 17
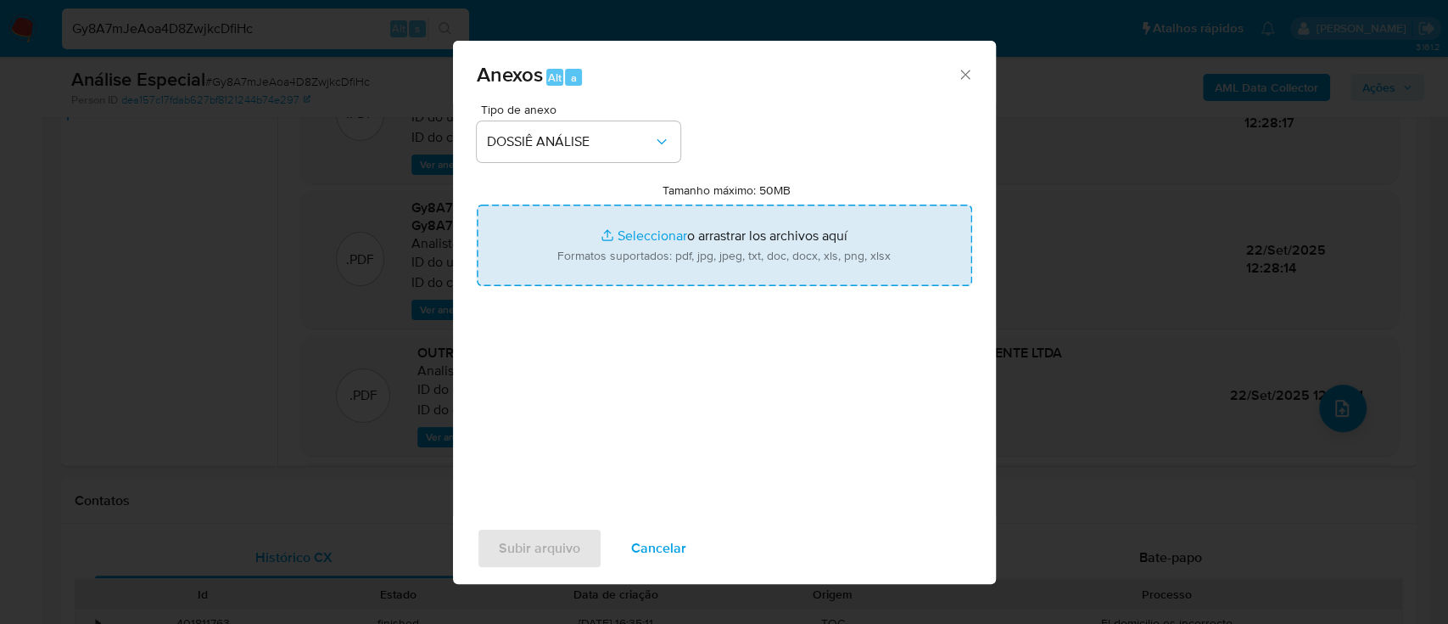
type input "C:\fakepath\DECLÍNIO - 3.º SAR - CNPJ 52829224000104 - IQIN - INSTITUTO QUOCIEN…"
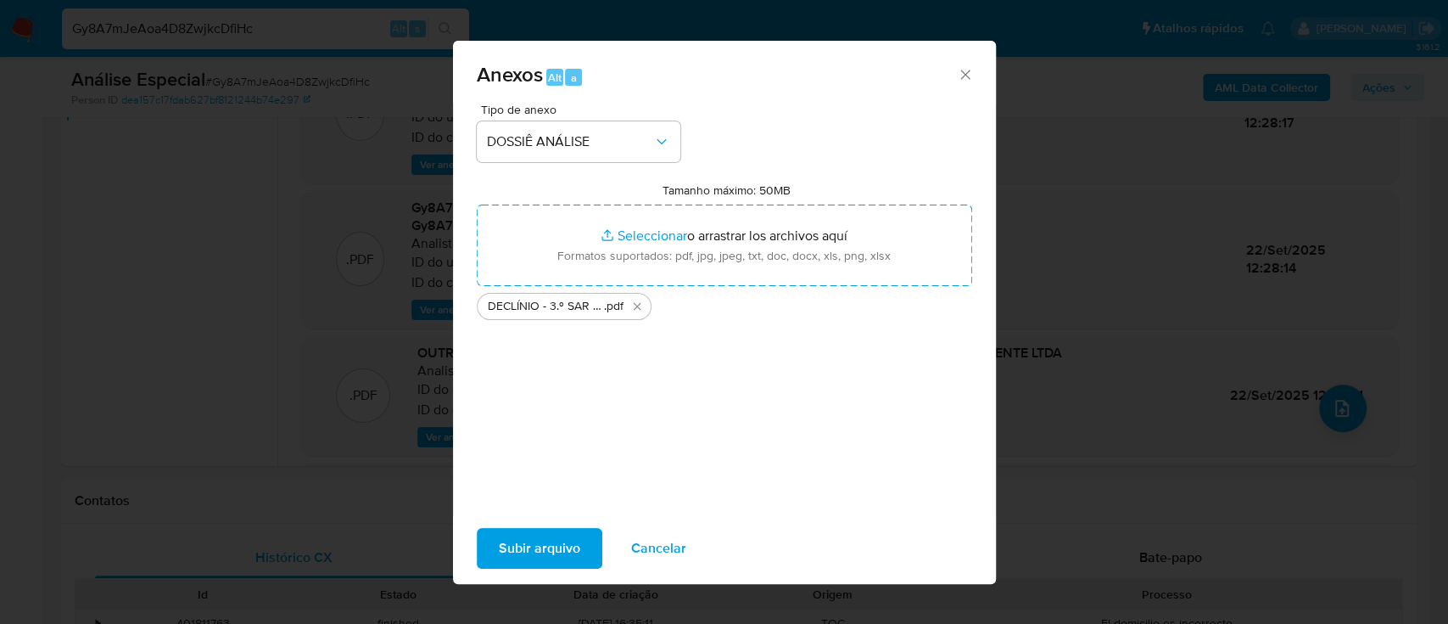
click at [546, 535] on span "Subir arquivo" at bounding box center [539, 547] width 81 height 37
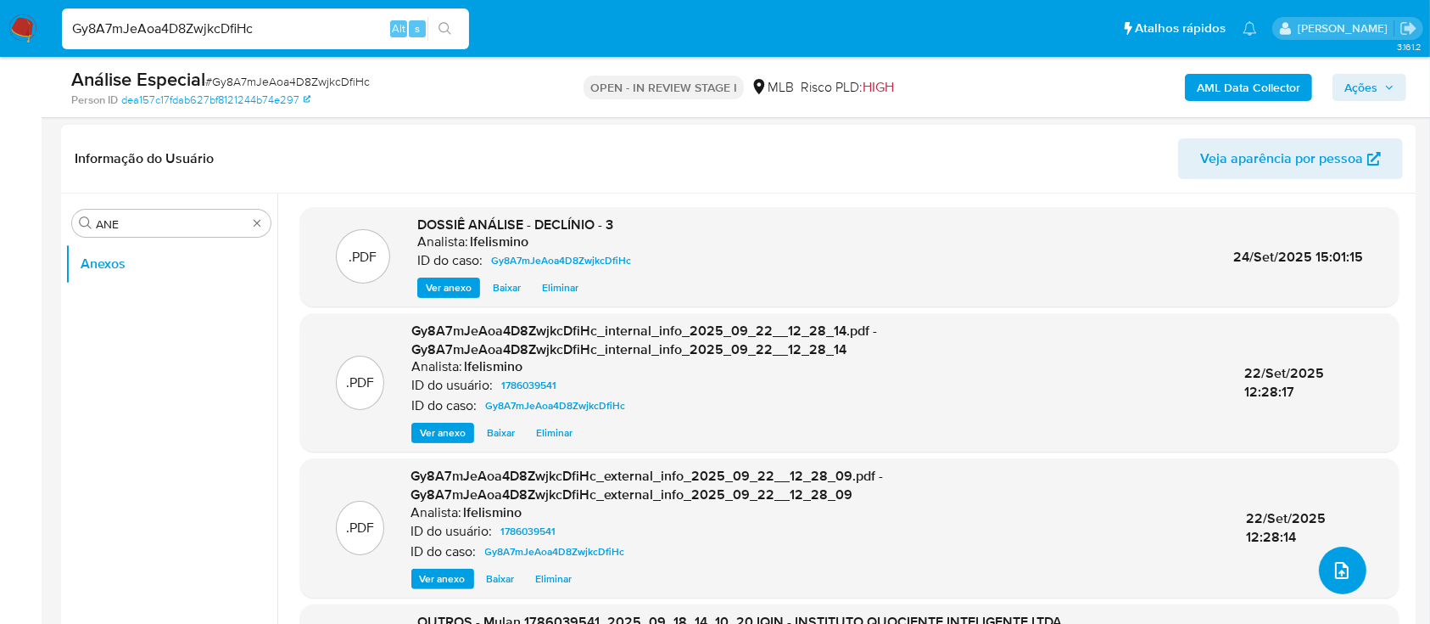
scroll to position [236, 0]
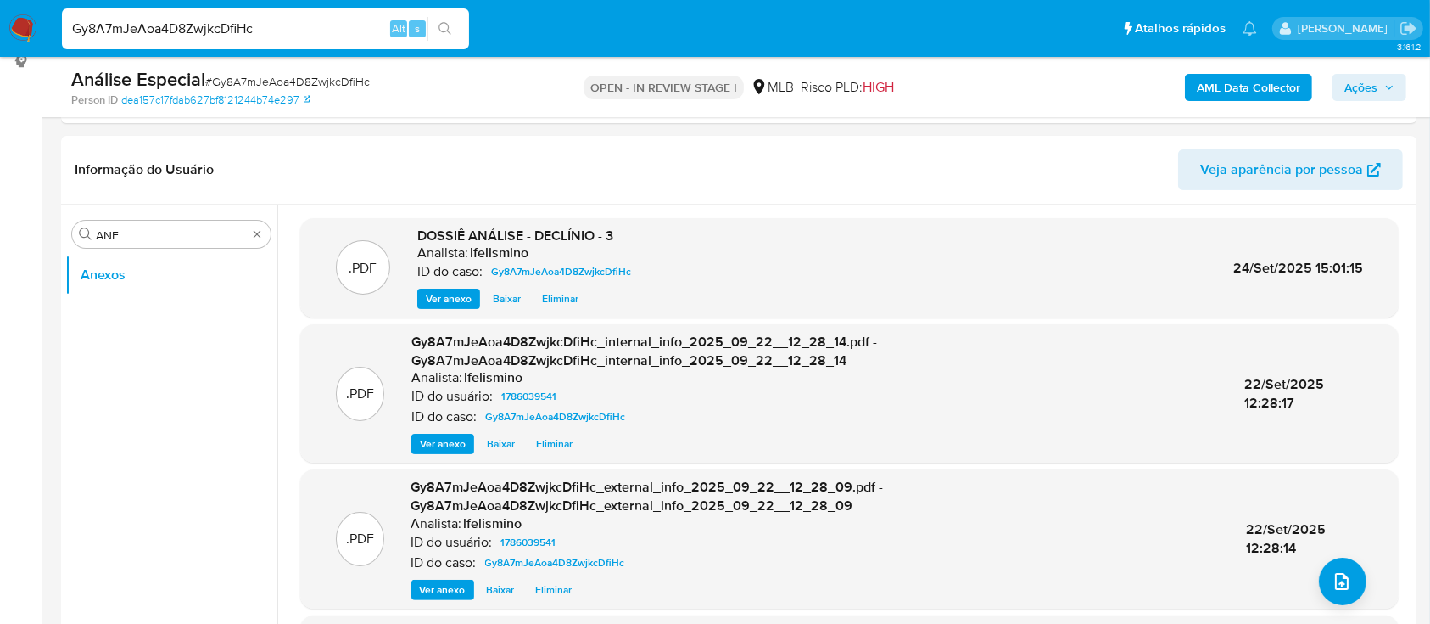
click at [1353, 82] on span "Ações" at bounding box center [1361, 87] width 33 height 27
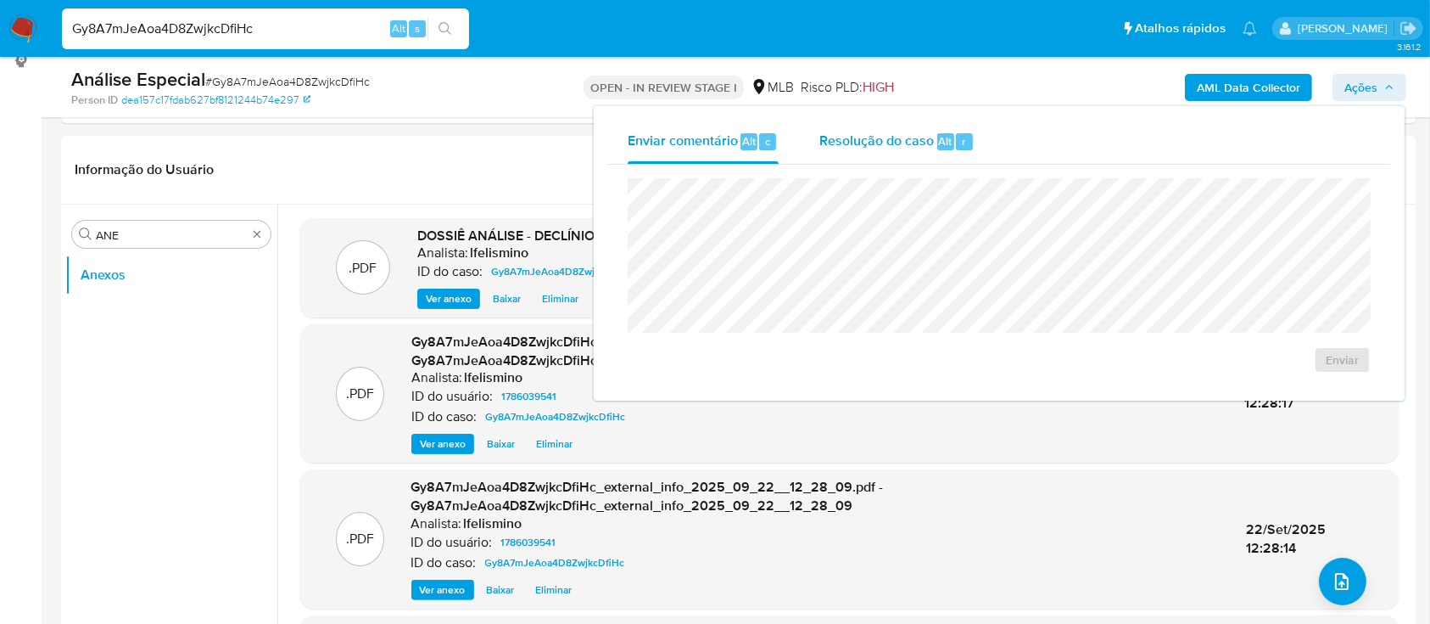
click at [968, 142] on div "r" at bounding box center [964, 141] width 17 height 17
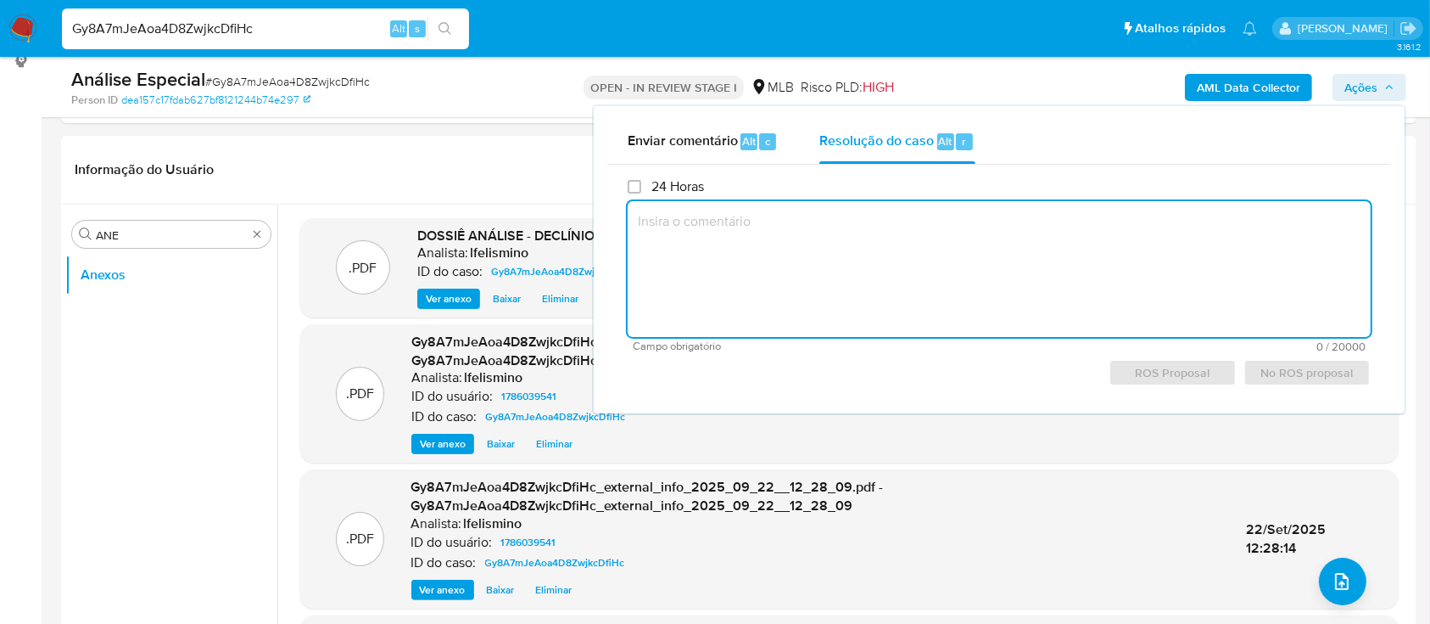
click at [876, 254] on textarea at bounding box center [999, 269] width 743 height 136
paste textarea "Justificativa para arquivamento: Cliente analisado e comunicado ao regulador em…"
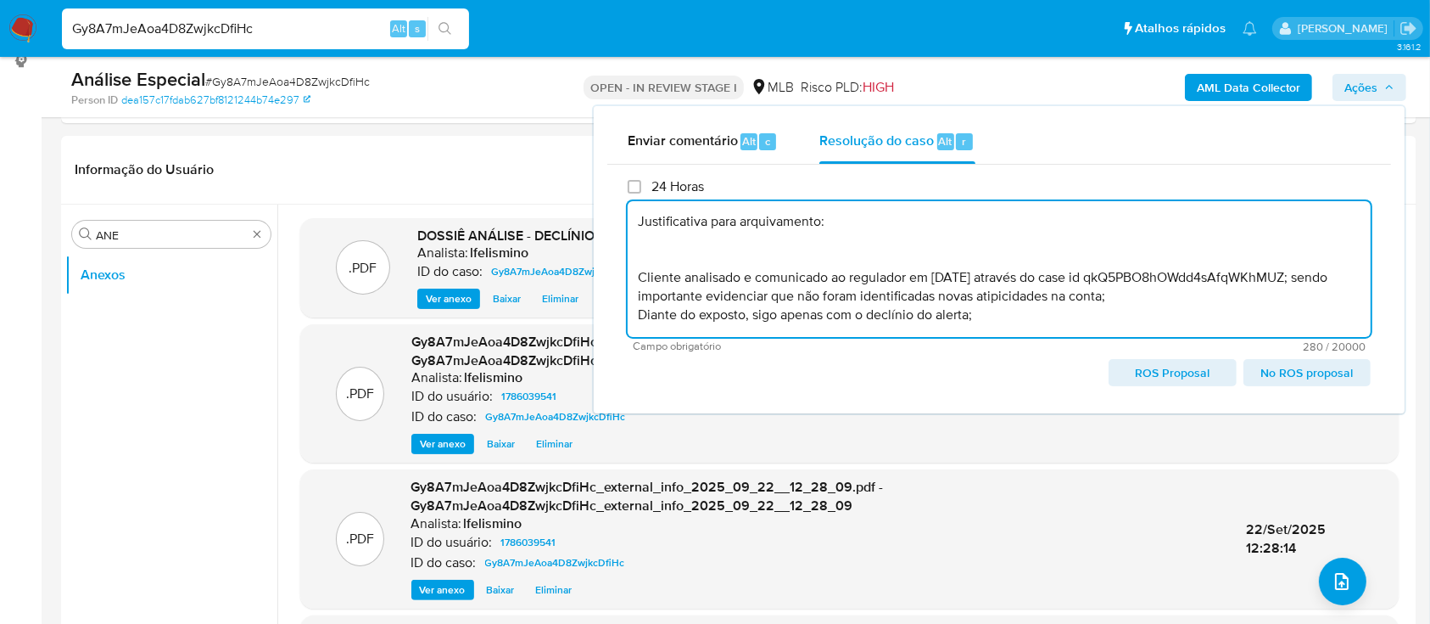
scroll to position [0, 0]
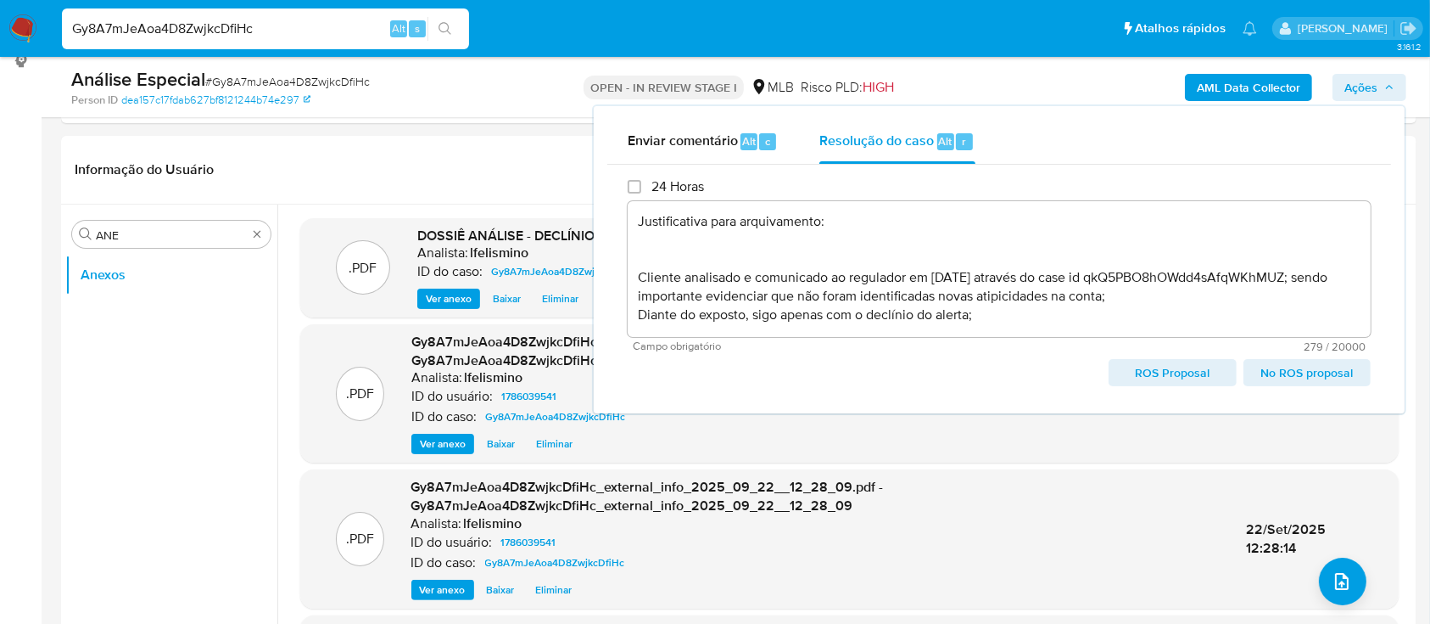
click at [1306, 373] on span "No ROS proposal" at bounding box center [1307, 373] width 103 height 24
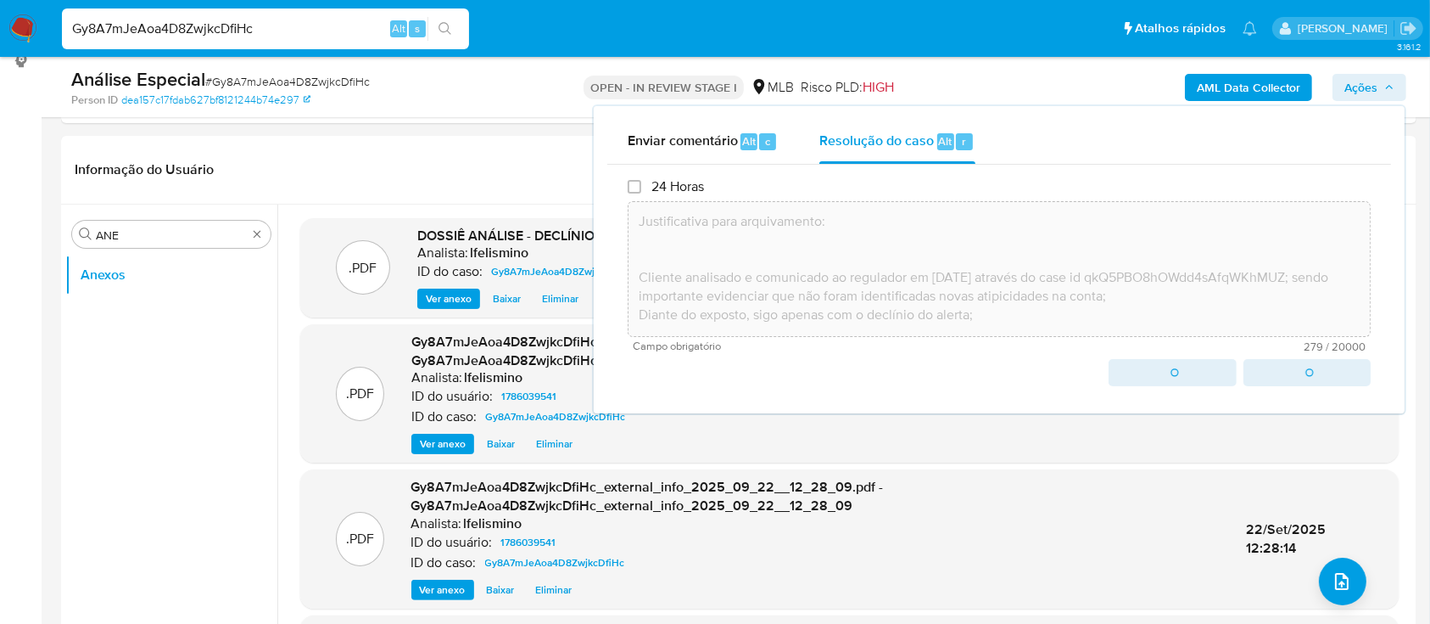
type textarea "Justificativa para arquivamento: Cliente analisado e comunicado ao regulador em…"
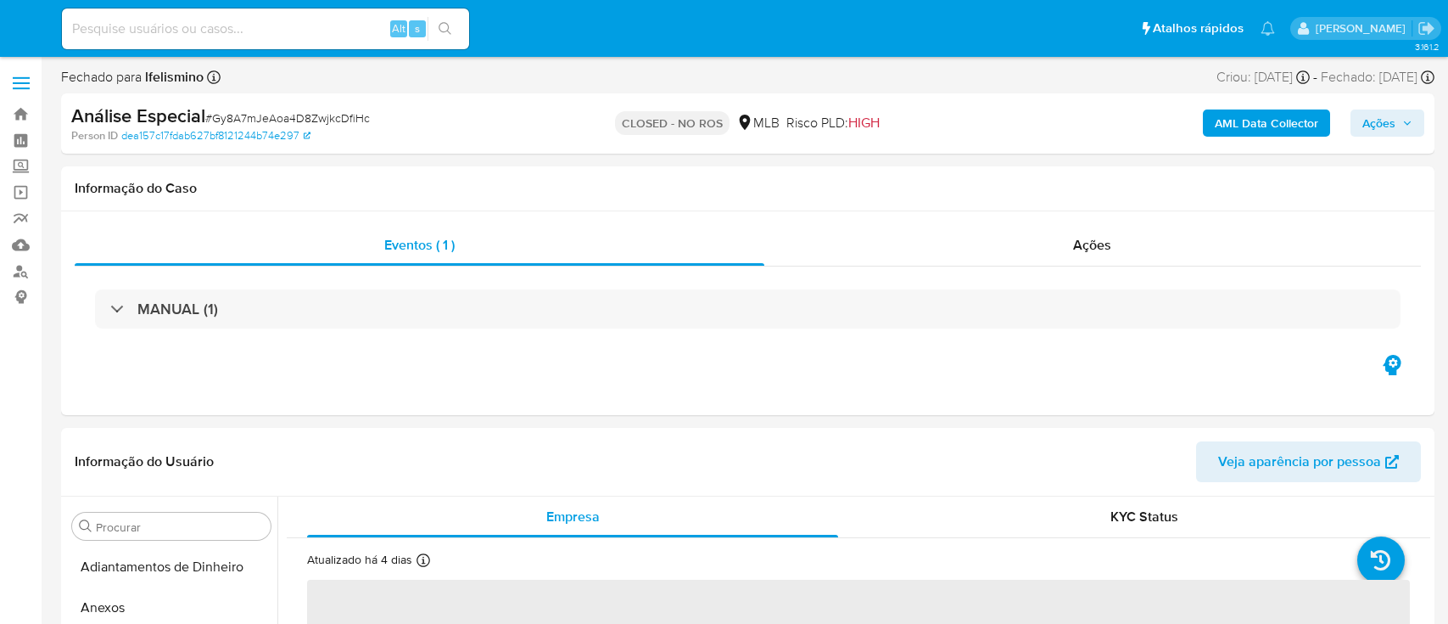
select select "10"
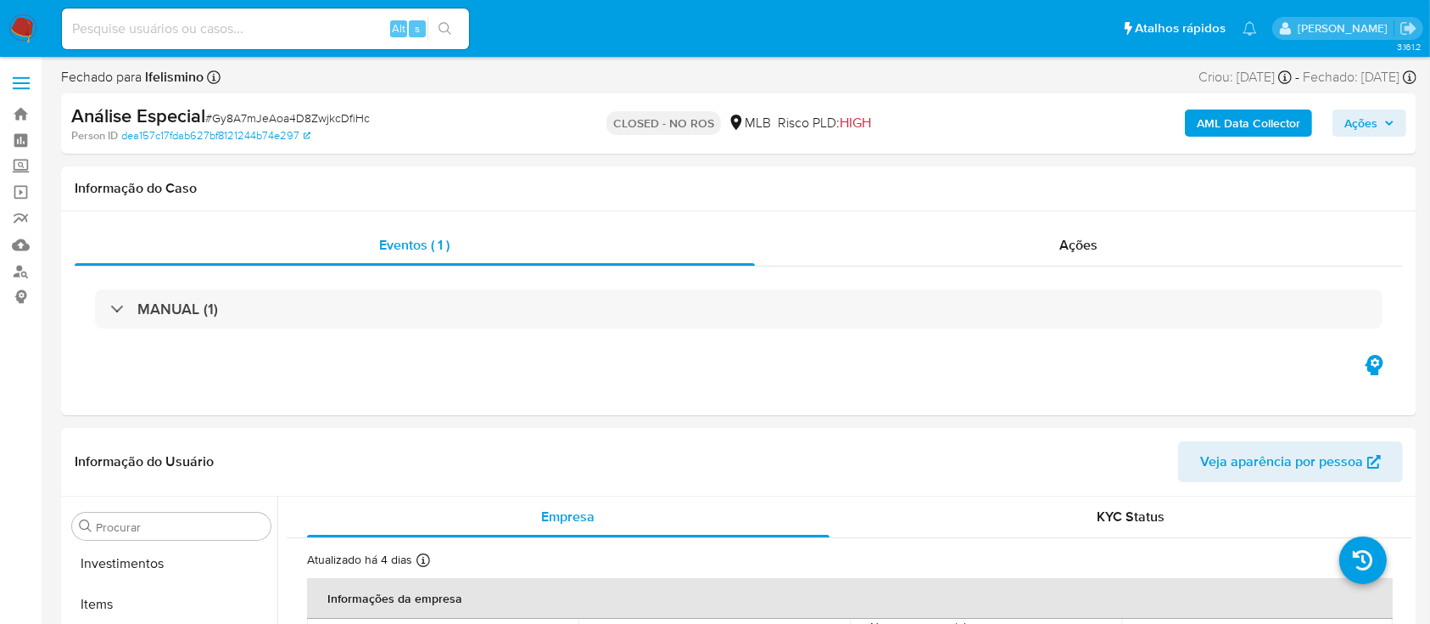
scroll to position [880, 0]
click at [119, 27] on input at bounding box center [265, 29] width 407 height 22
paste input "Q5bzz8l1awdPLAufgCUfz3dm"
type input "Q5bzz8l1awdPLAufgCUfz3dm"
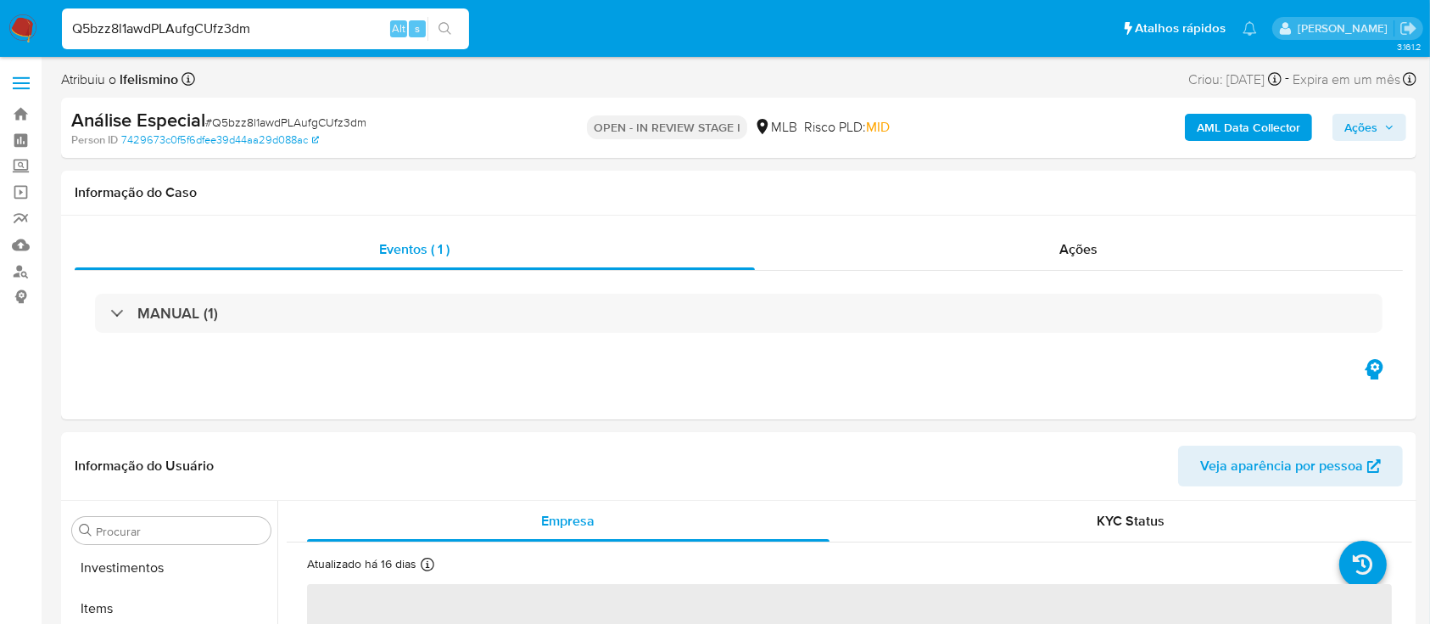
scroll to position [880, 0]
select select "10"
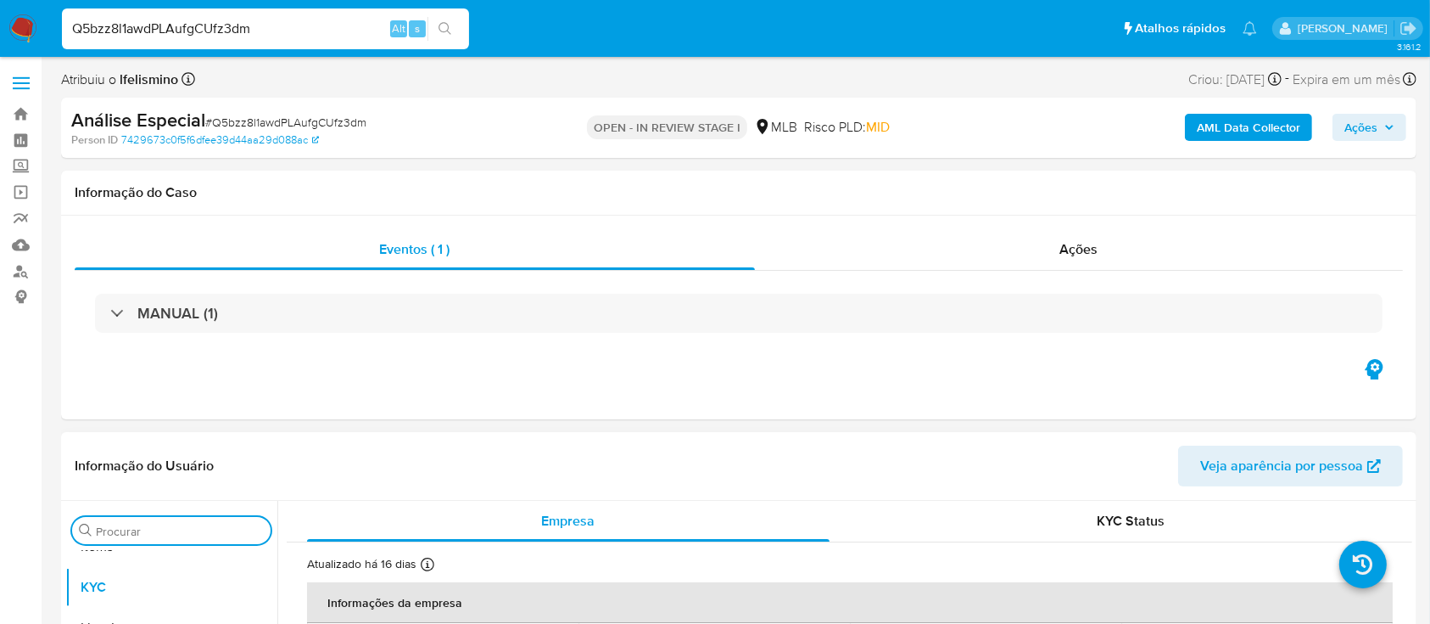
click at [196, 527] on input "Procurar" at bounding box center [180, 530] width 168 height 15
type input "ANEXO"
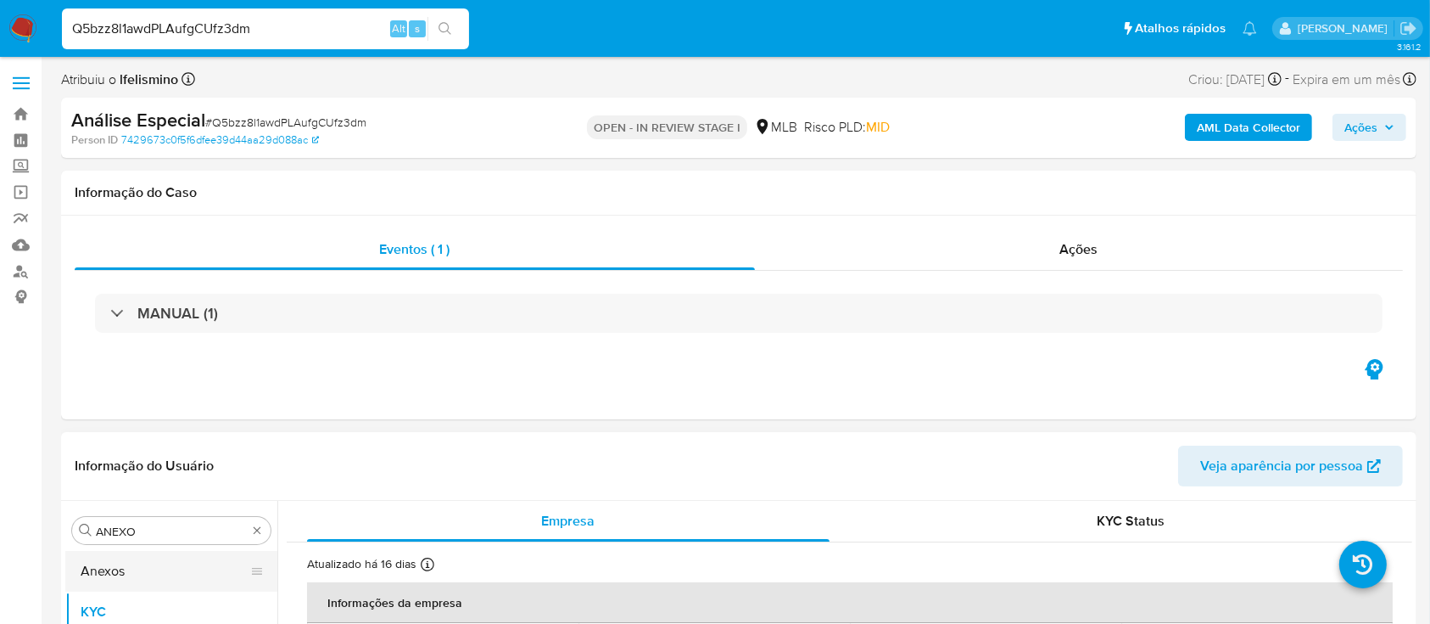
click at [129, 585] on button "Anexos" at bounding box center [164, 571] width 199 height 41
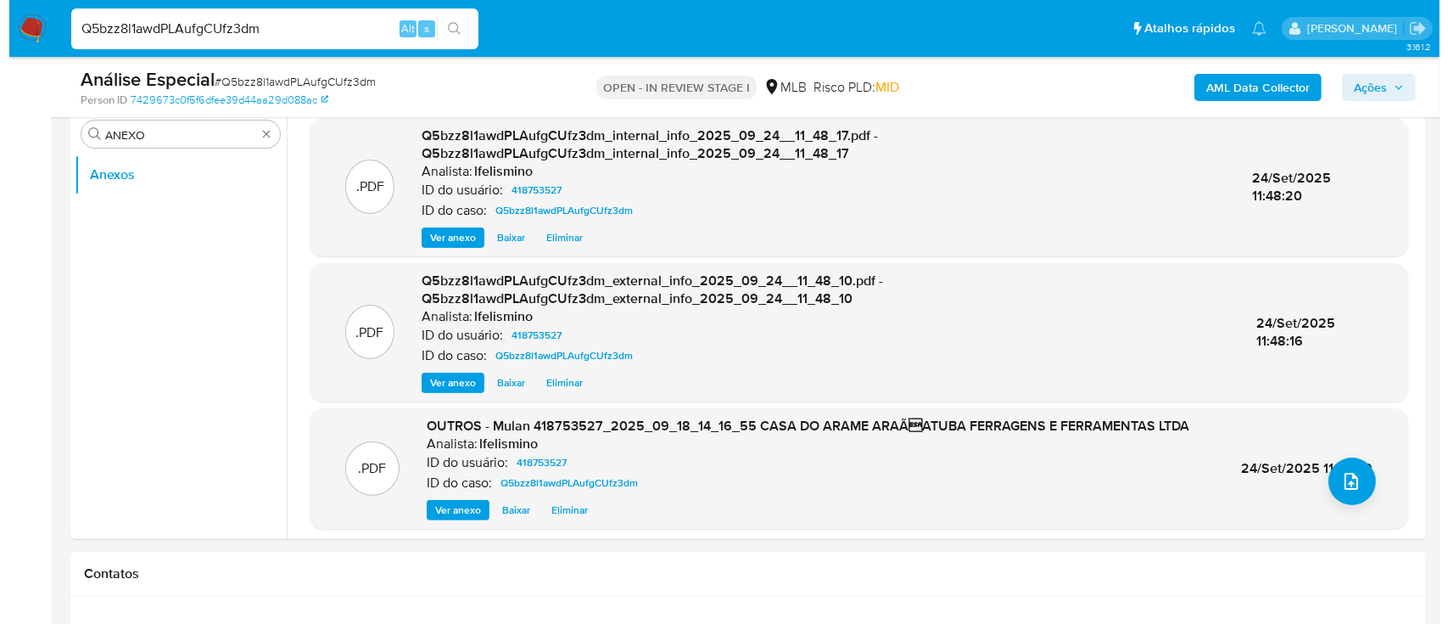
scroll to position [361, 0]
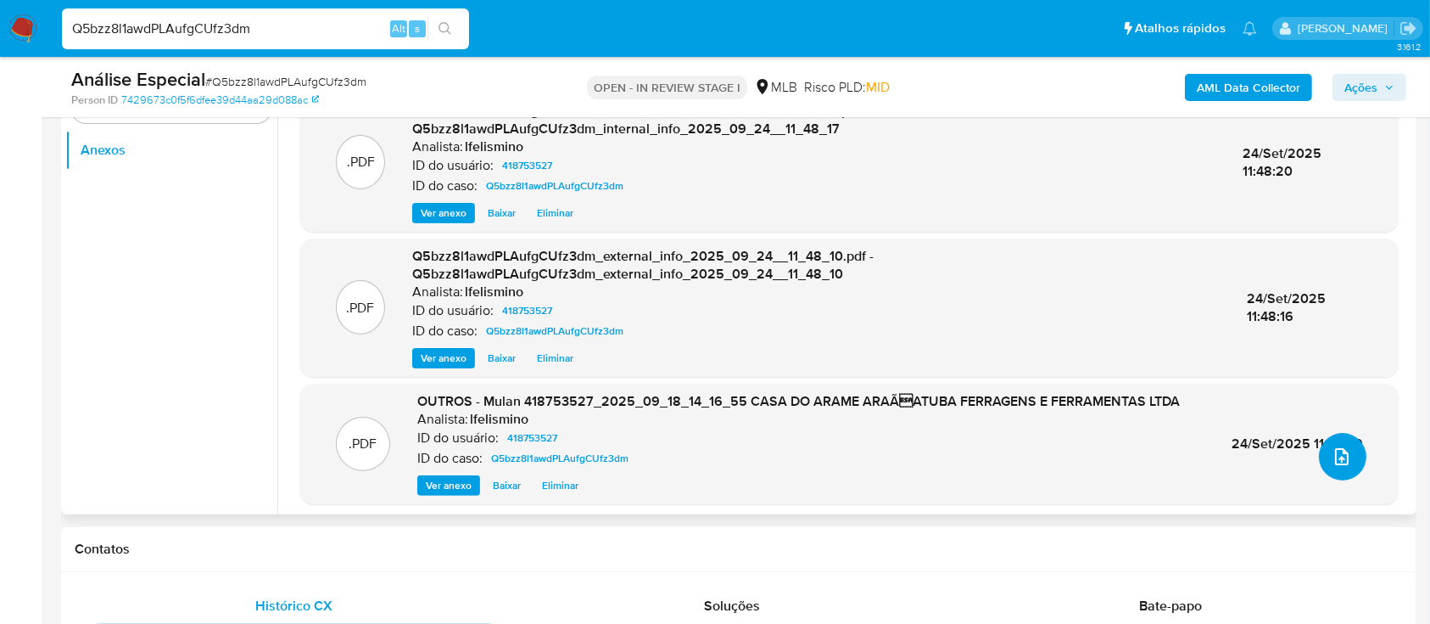
click at [1339, 467] on button "upload-file" at bounding box center [1343, 457] width 48 height 48
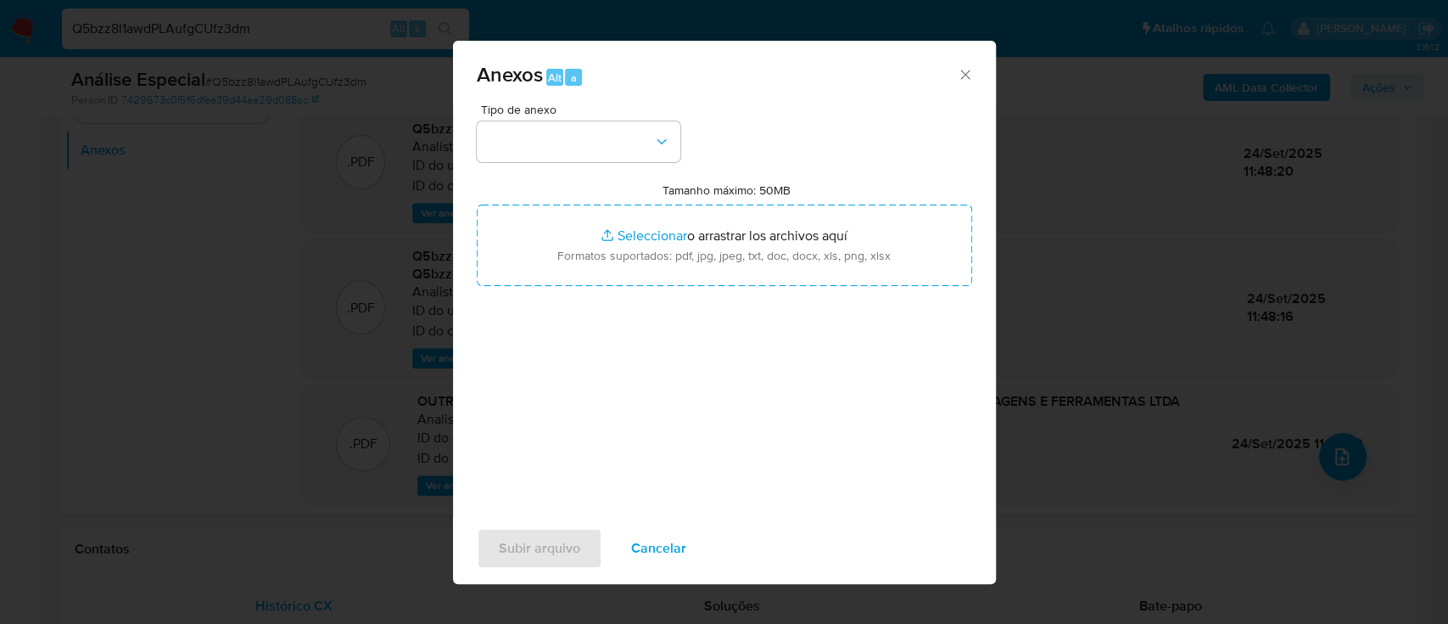
click at [603, 165] on div "Tipo de anexo Tamanho máximo: 50MB Seleccionar archivos Seleccionar o arrastrar…" at bounding box center [724, 303] width 495 height 400
click at [595, 138] on button "button" at bounding box center [579, 141] width 204 height 41
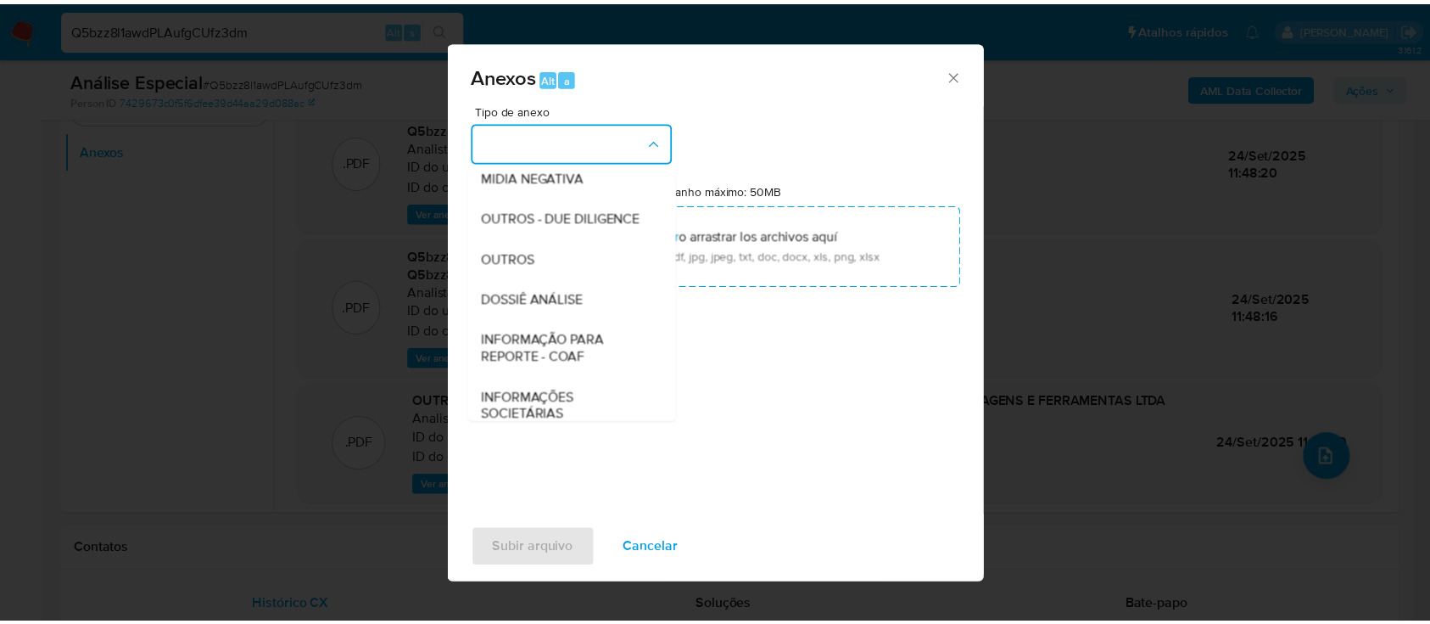
scroll to position [260, 0]
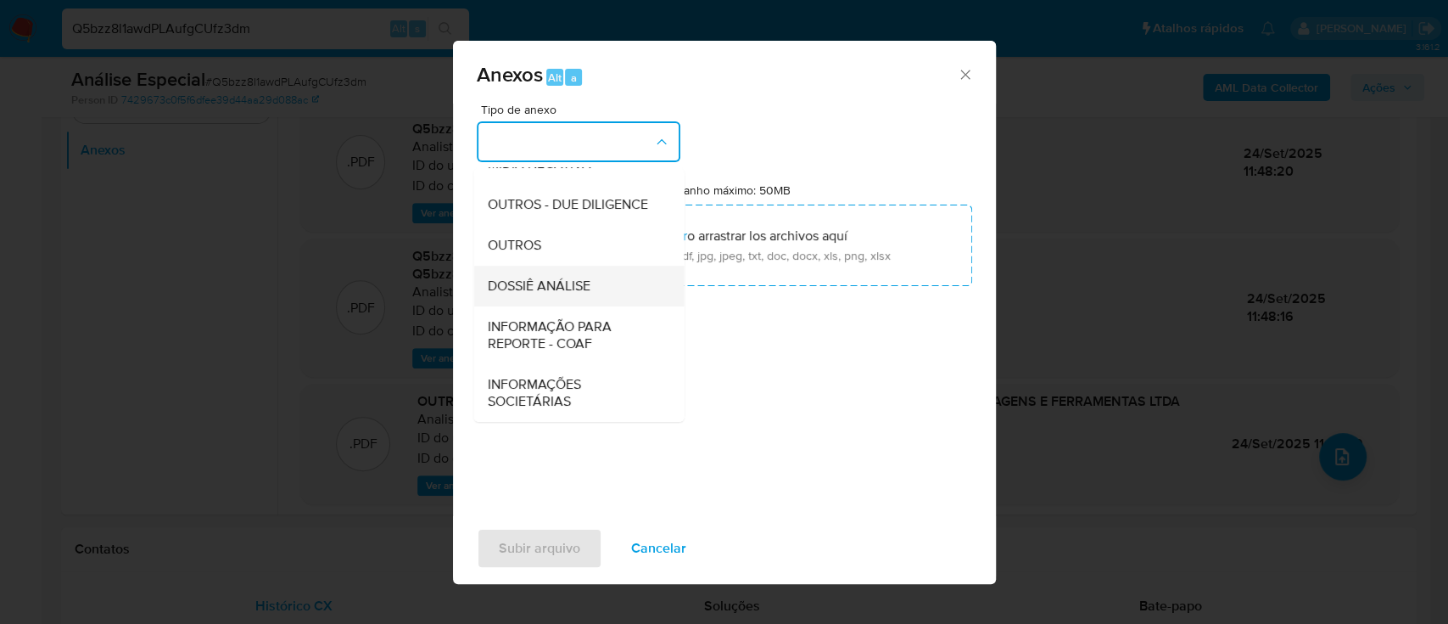
click at [541, 294] on span "DOSSIÊ ANÁLISE" at bounding box center [538, 285] width 103 height 17
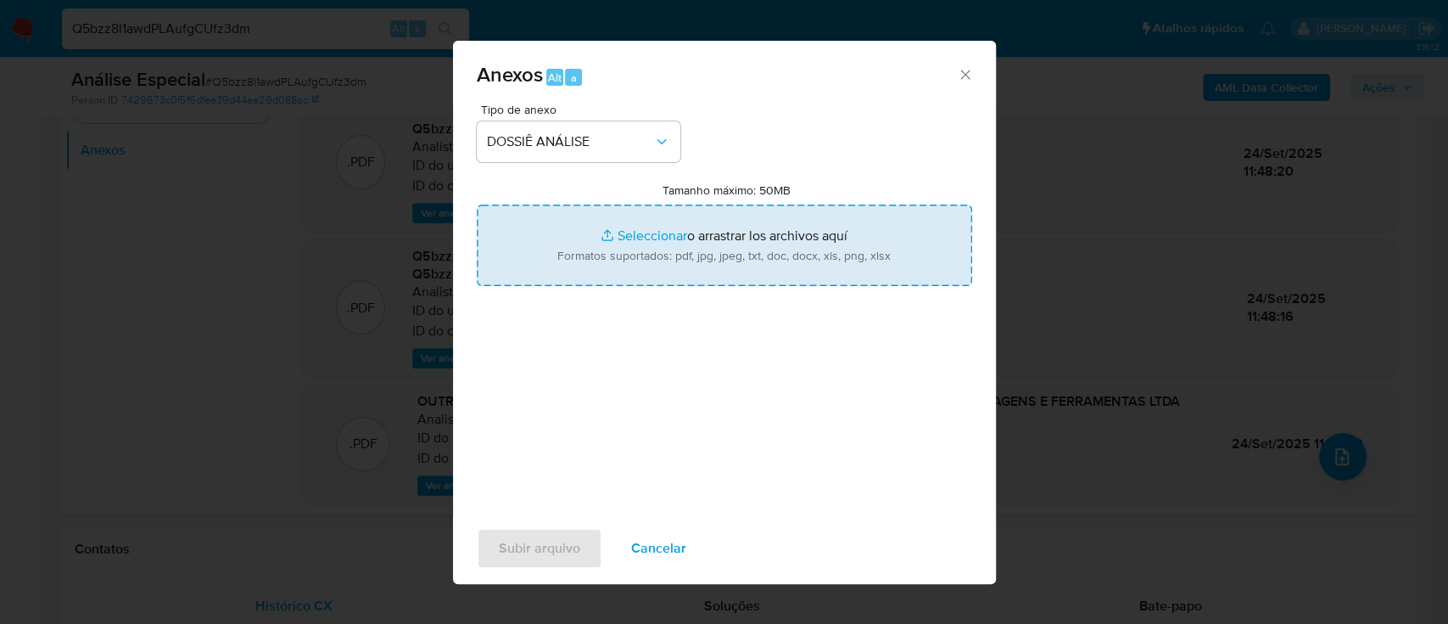
type input "C:\fakepath\DECLÍNIO - SAR - CNPJ 02426170000168 - CASA DO ARAME ARAÇATUBA FERR…"
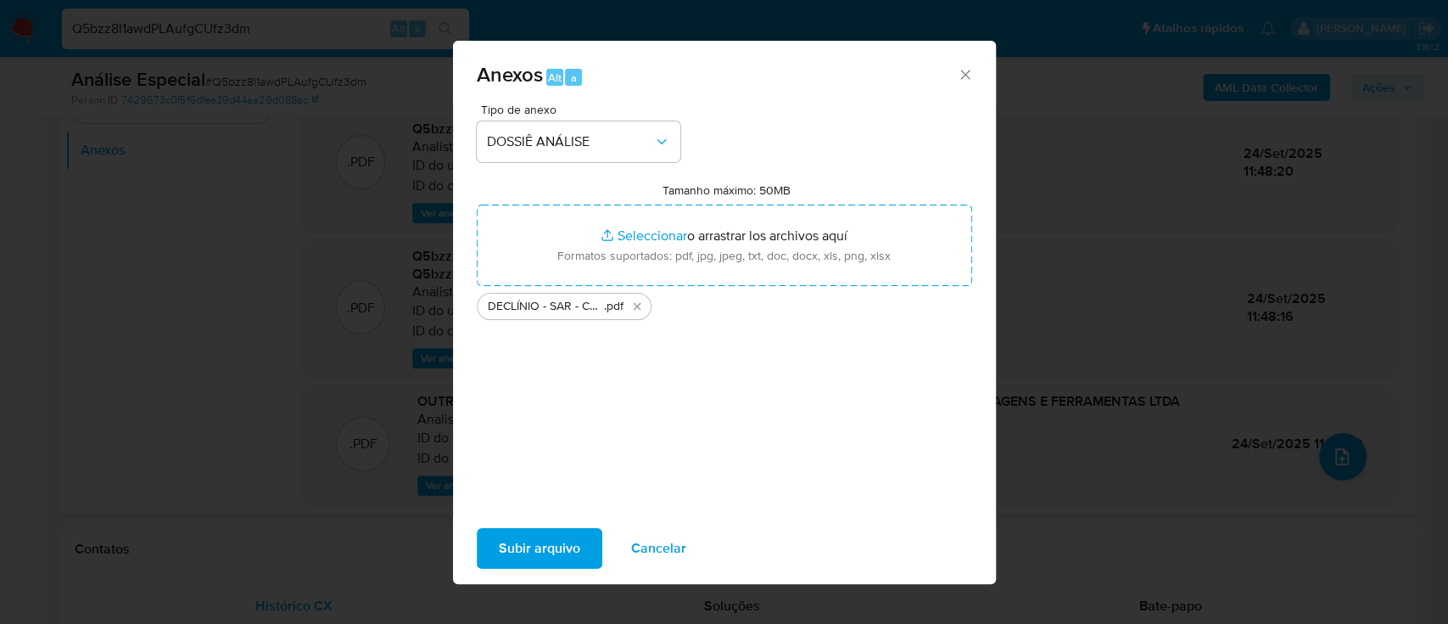
click at [551, 556] on span "Subir arquivo" at bounding box center [539, 547] width 81 height 37
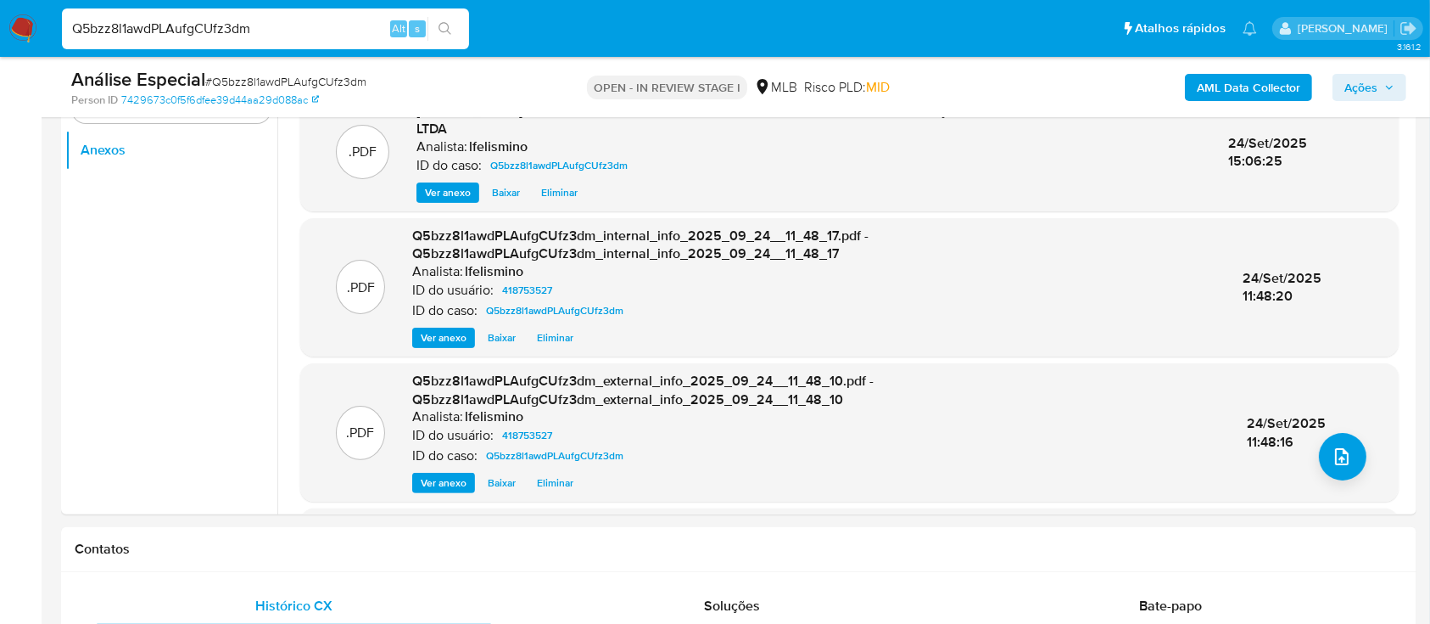
click at [1352, 86] on span "Ações" at bounding box center [1361, 87] width 33 height 27
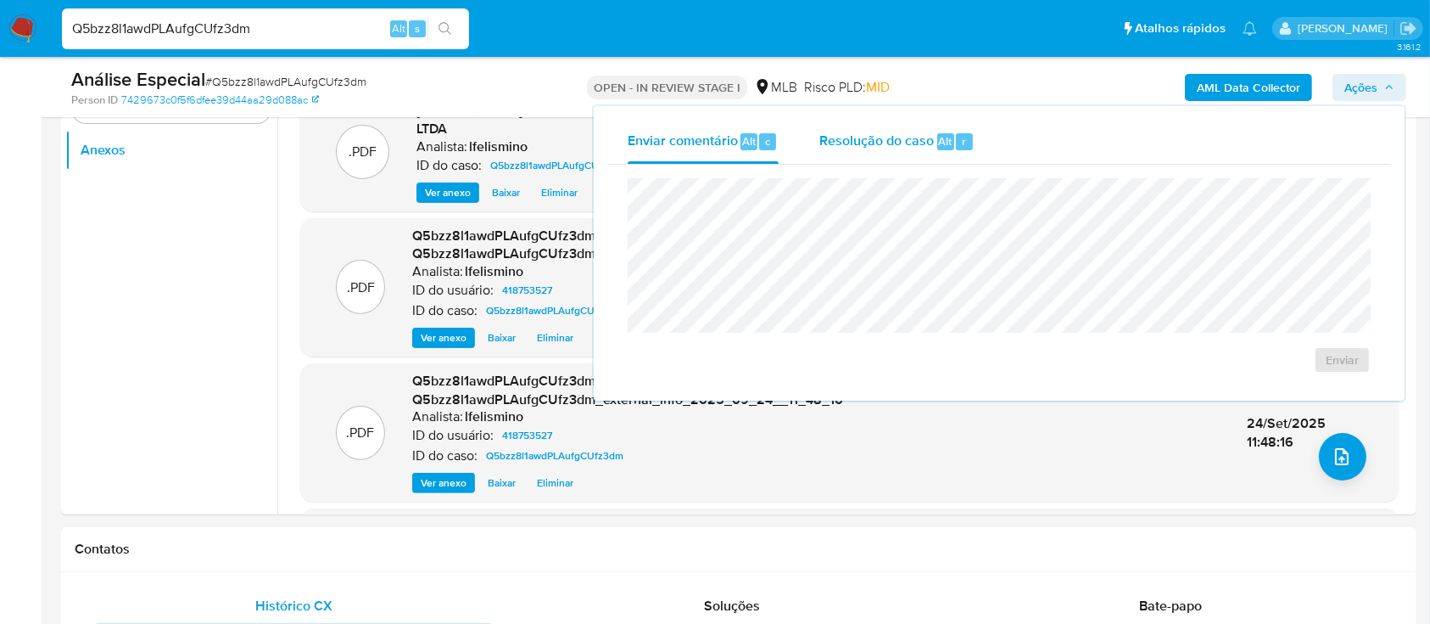
click at [911, 137] on span "Resolução do caso" at bounding box center [876, 141] width 115 height 20
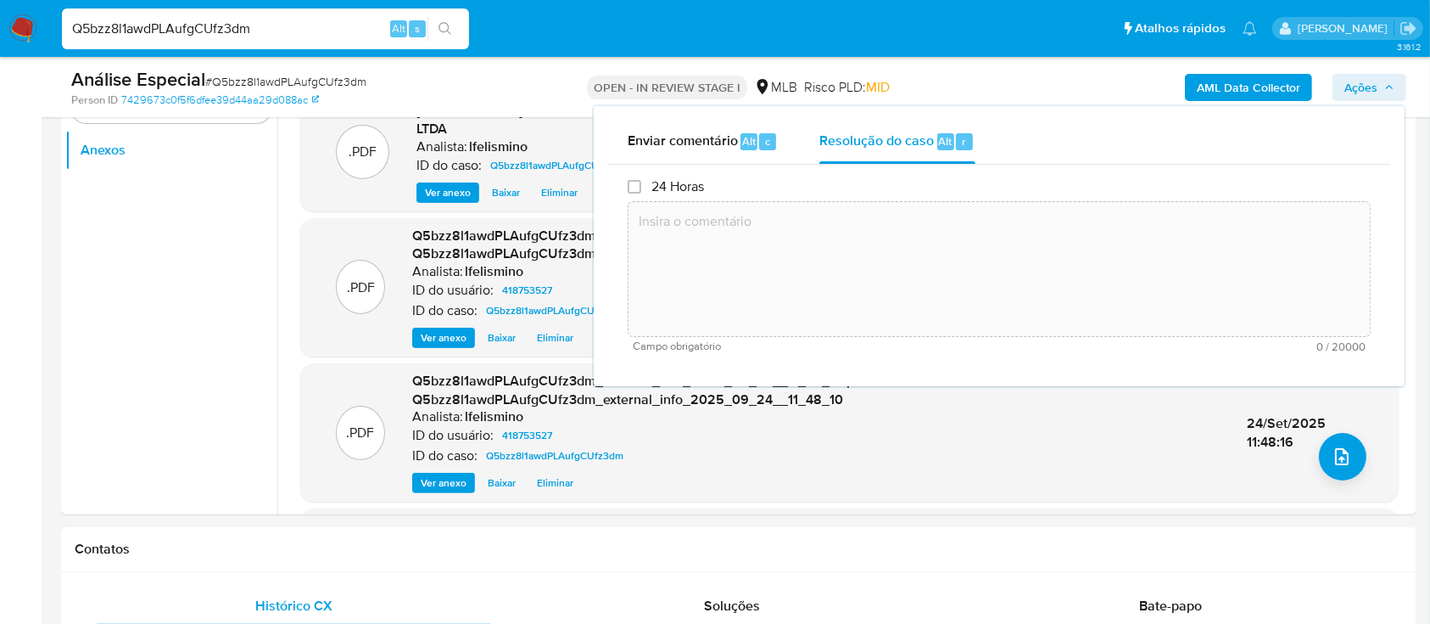
click at [906, 215] on textarea at bounding box center [999, 269] width 741 height 136
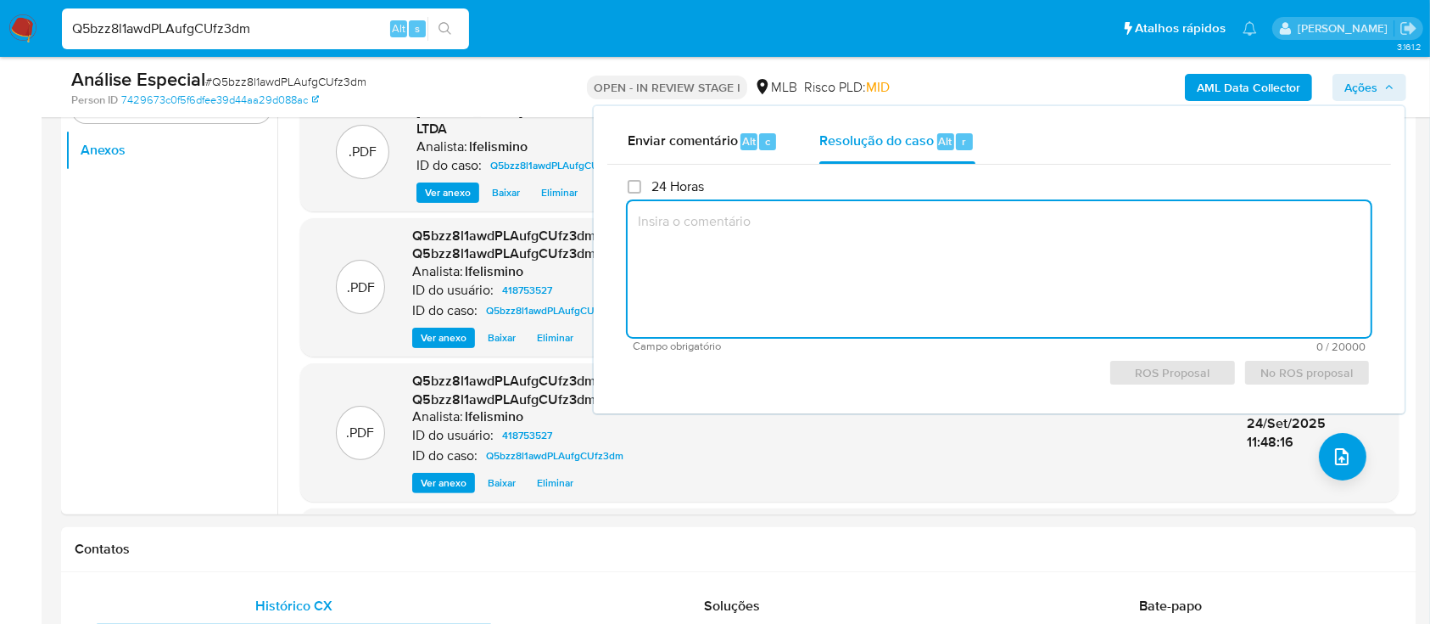
paste textarea "Justificativa para arquivamento: Conta sem movimentação relevante para comunica…"
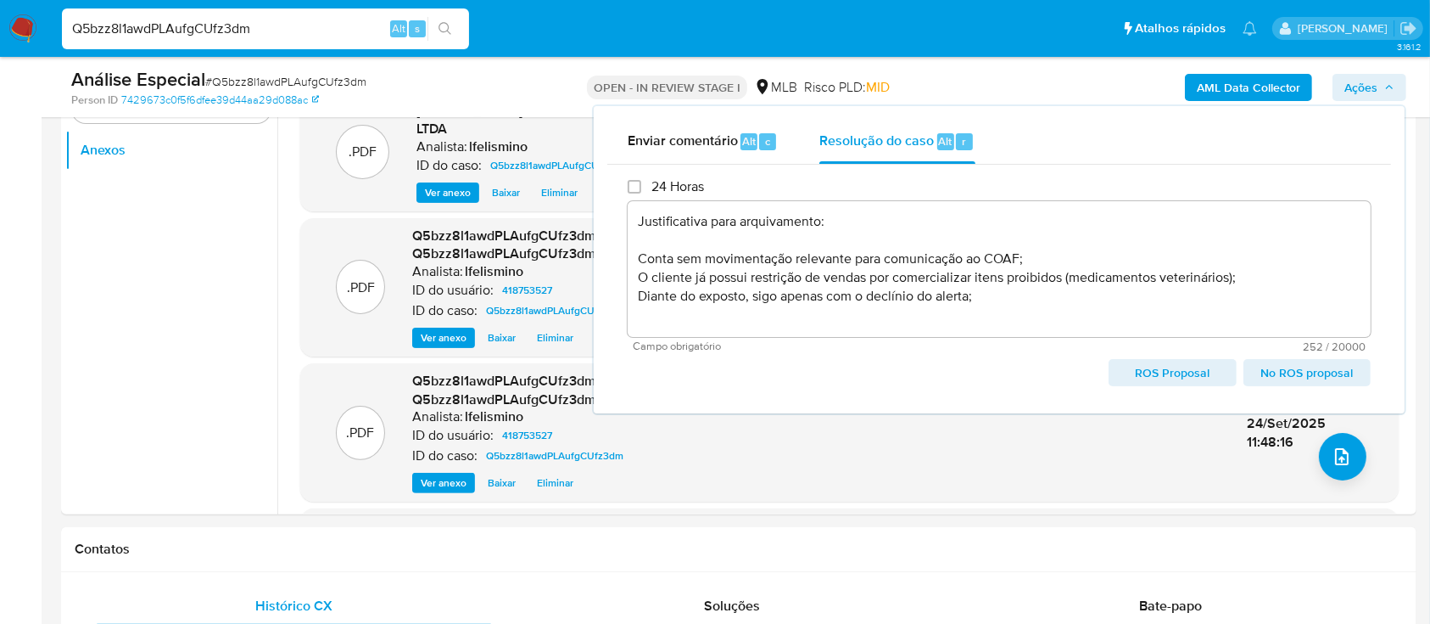
click at [1278, 364] on span "No ROS proposal" at bounding box center [1307, 373] width 103 height 24
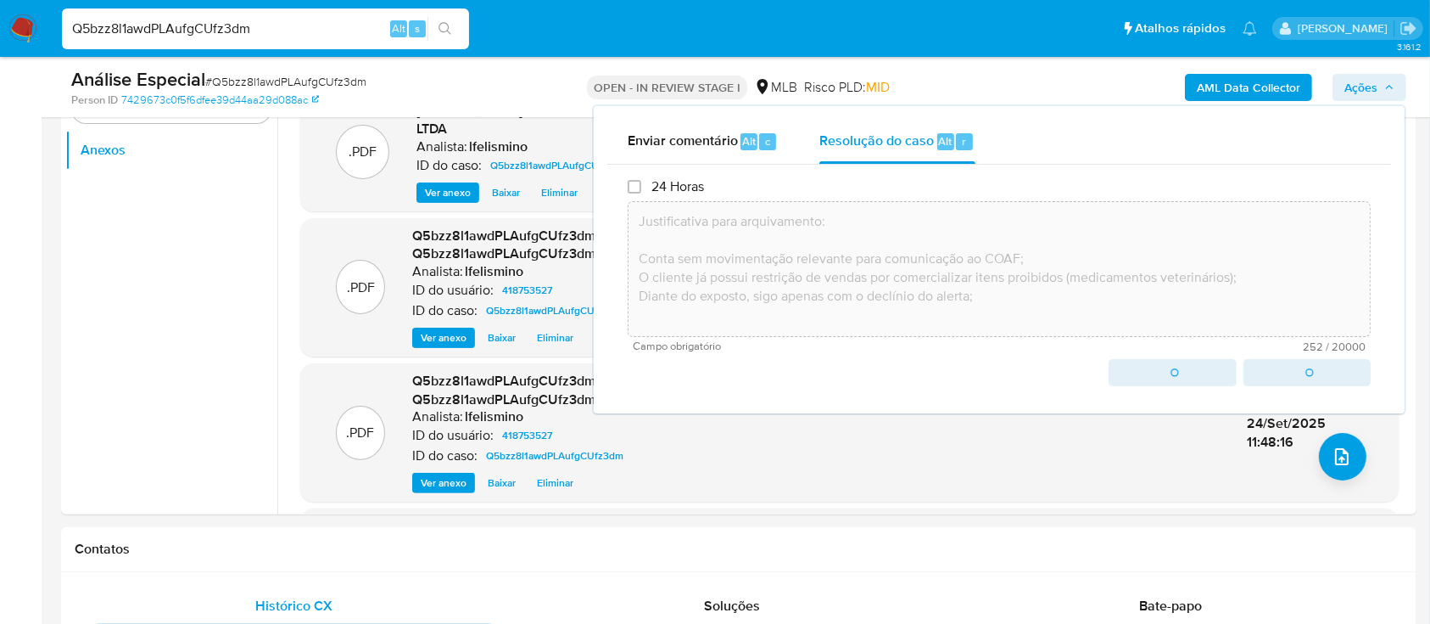
type textarea "Justificativa para arquivamento: Conta sem movimentação relevante para comunica…"
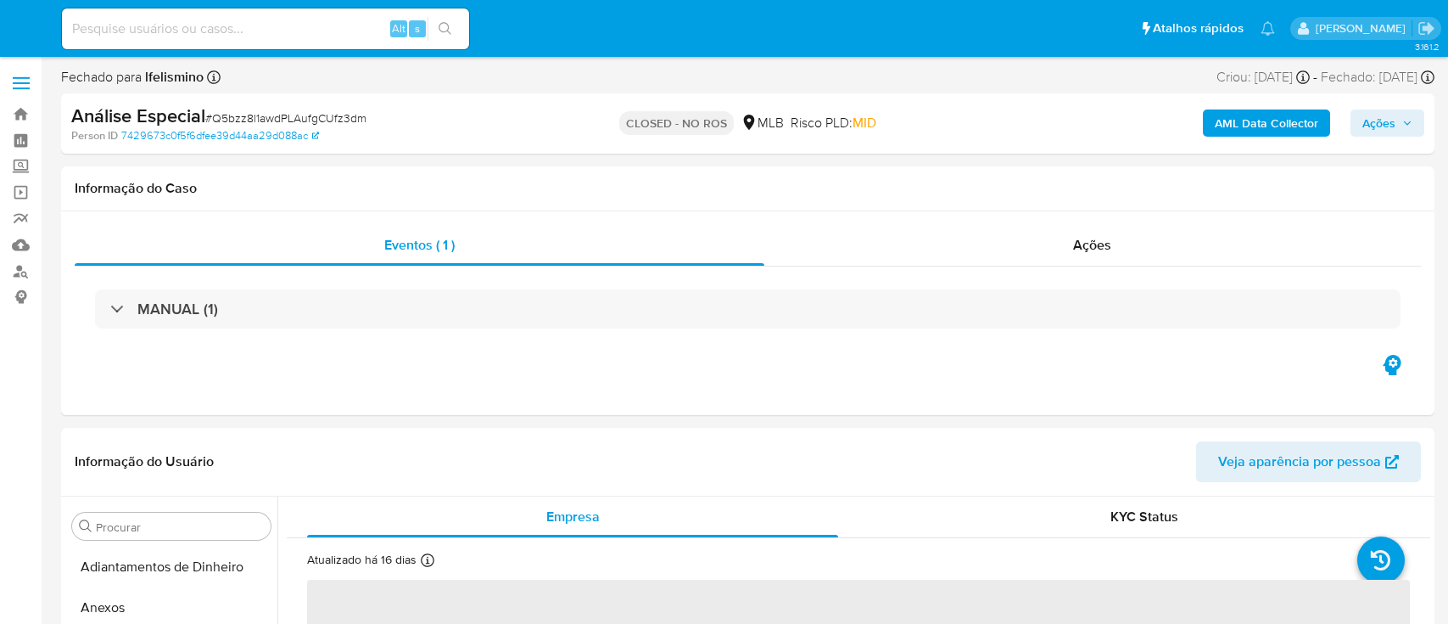
select select "10"
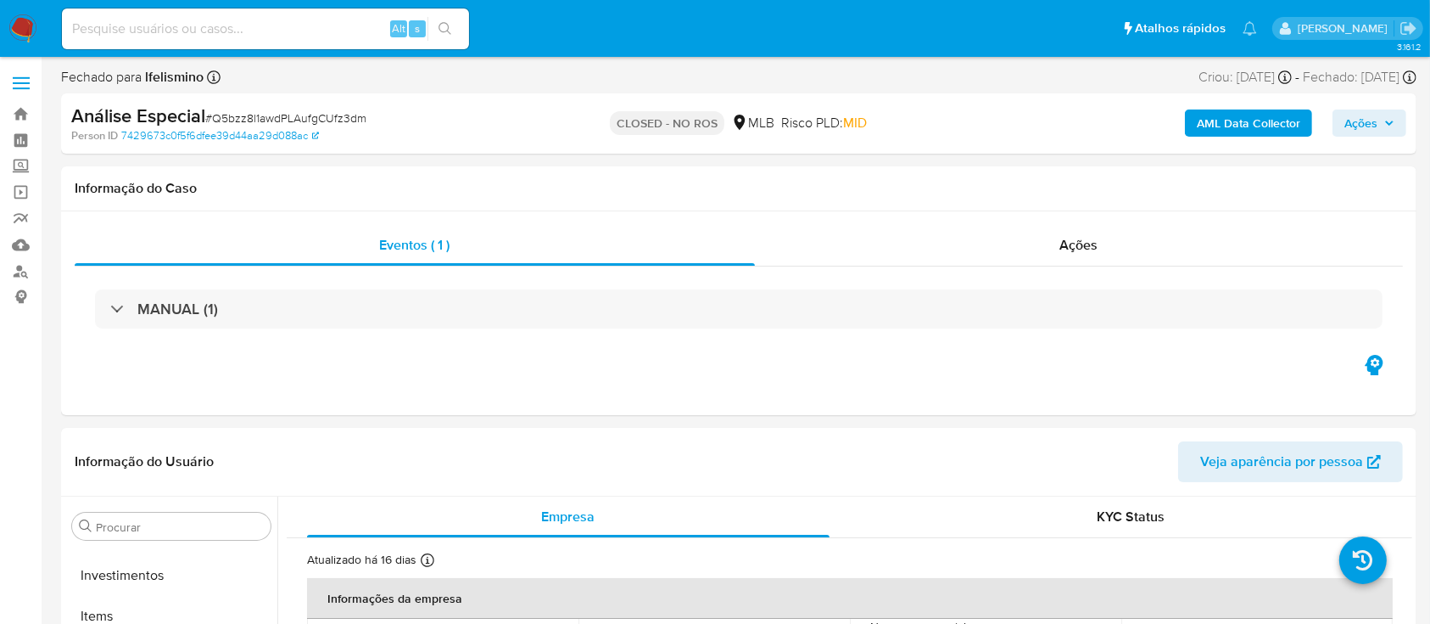
scroll to position [880, 0]
click at [317, 117] on span "# Q5bzz8l1awdPLAufgCUfz3dm" at bounding box center [285, 117] width 161 height 17
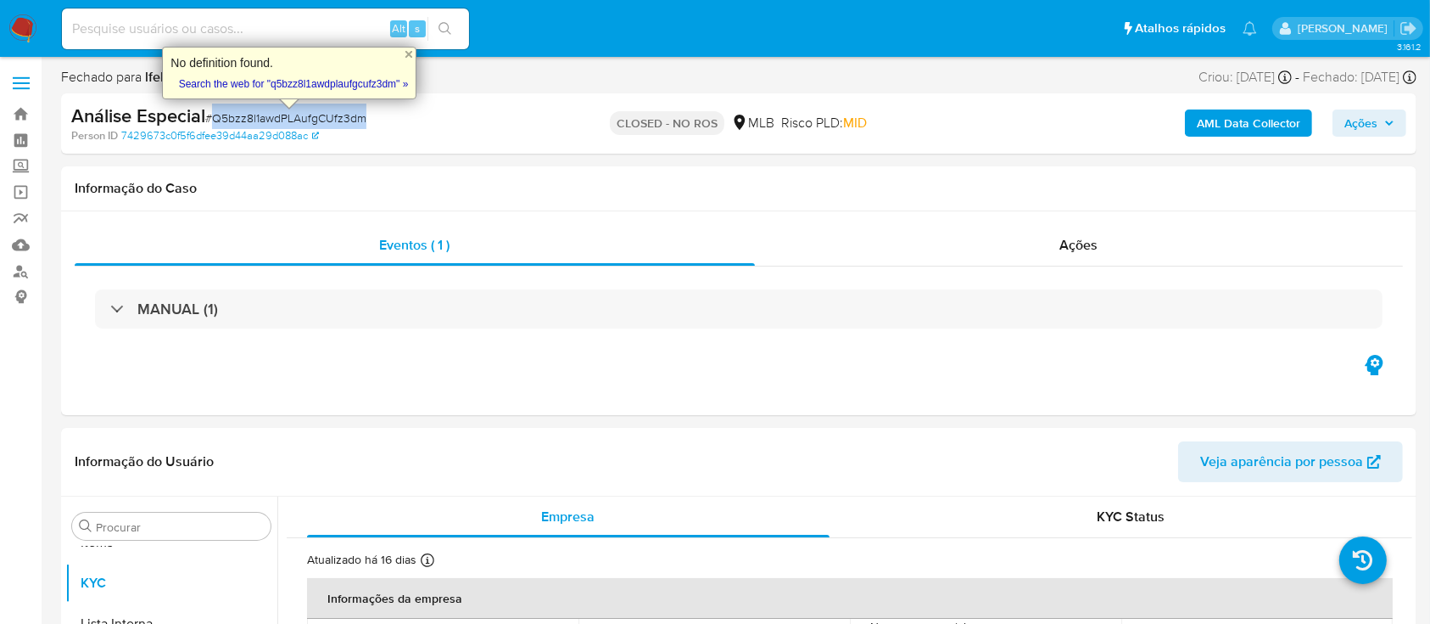
copy span "Q5bzz8l1awdPLAufgCUfz3dm"
click at [277, 29] on input at bounding box center [265, 29] width 407 height 22
paste input "Yn5QhS4kGvoaoHAUFjD8SL8m"
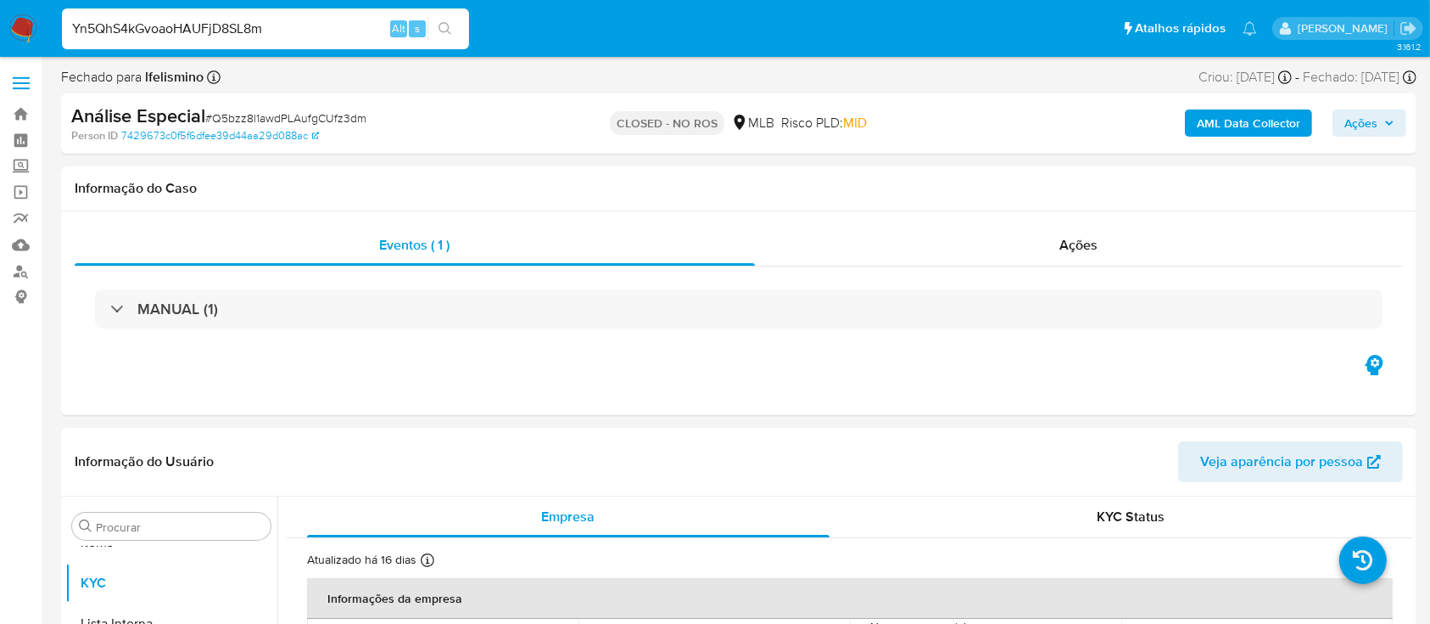
type input "Yn5QhS4kGvoaoHAUFjD8SL8m"
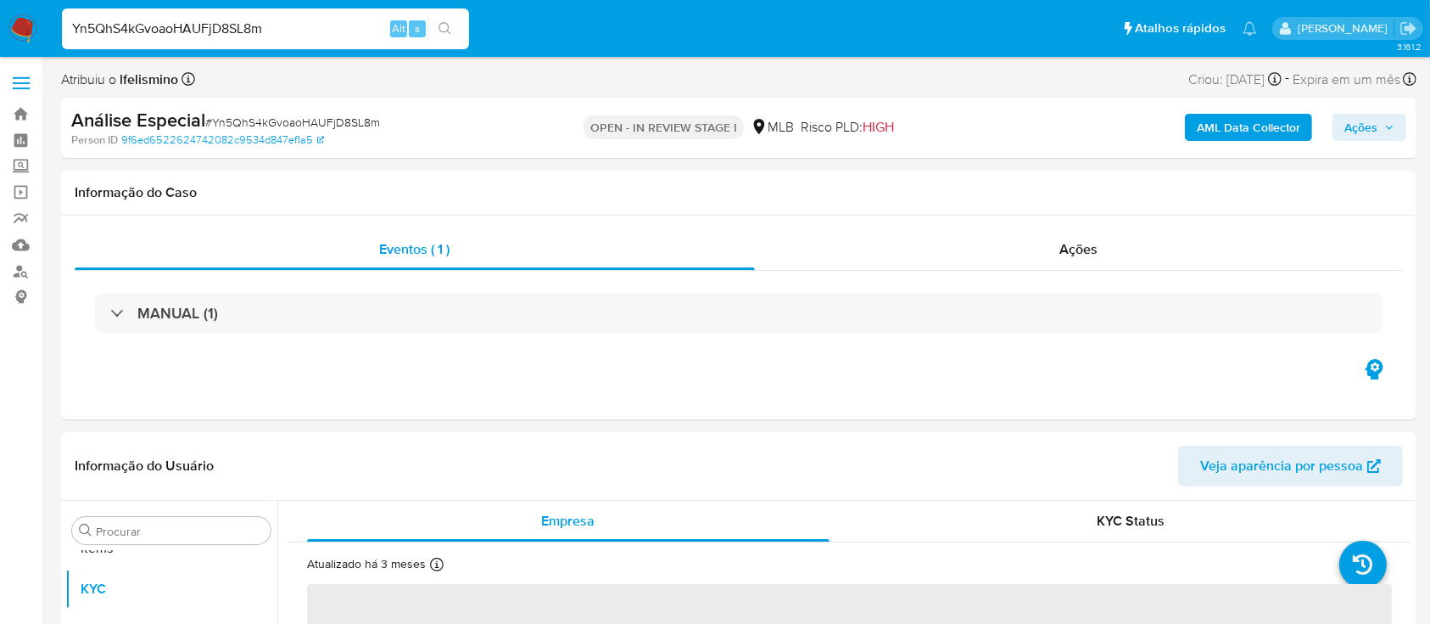
scroll to position [880, 0]
select select "10"
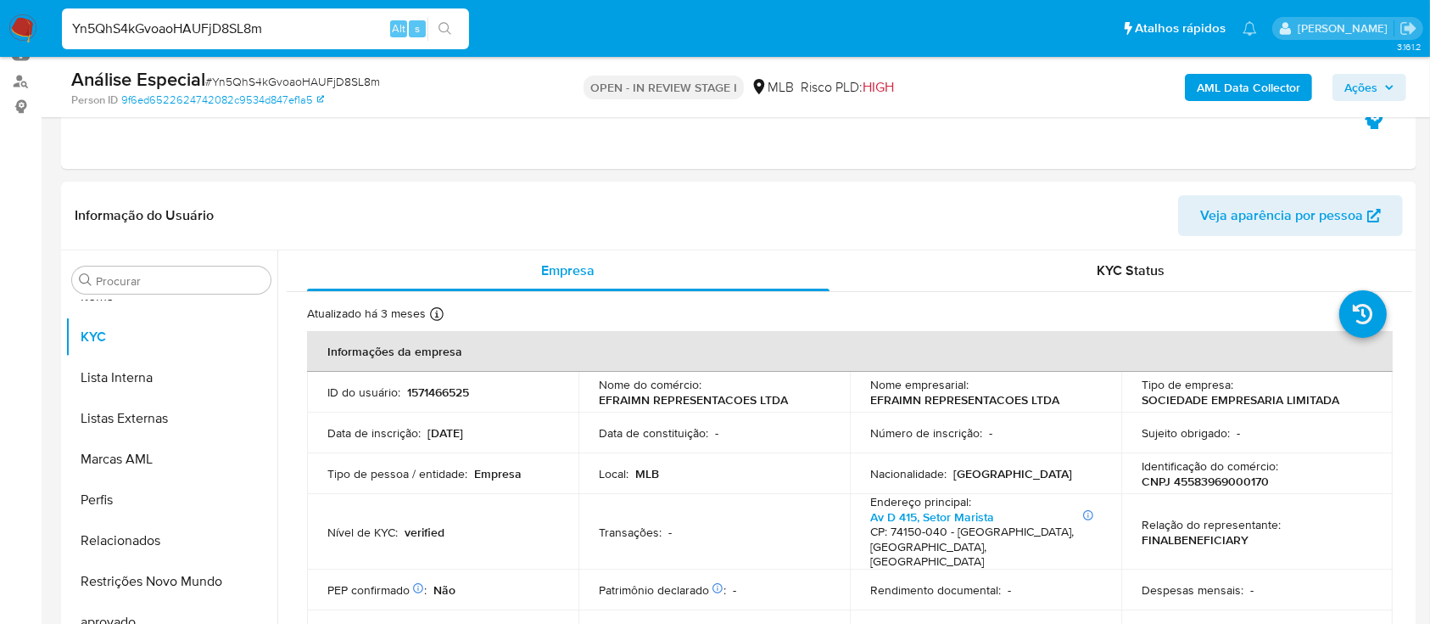
scroll to position [198, 0]
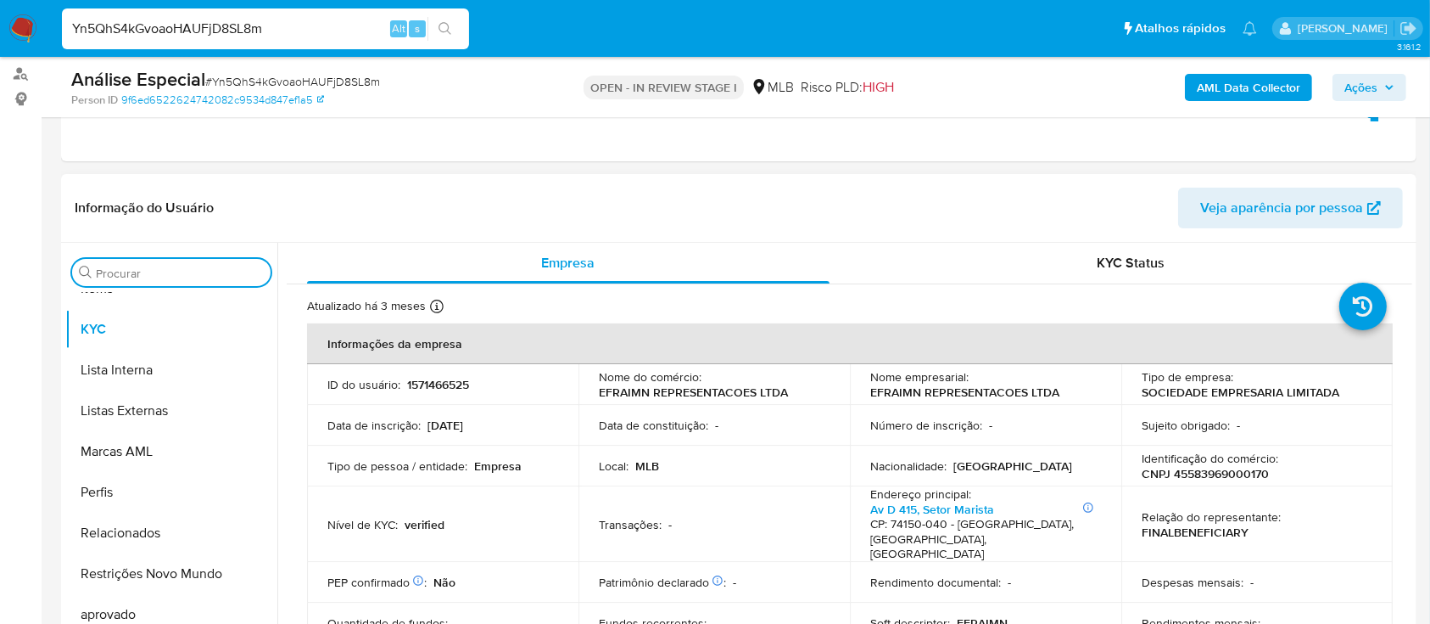
click at [179, 275] on input "Procurar" at bounding box center [180, 273] width 168 height 15
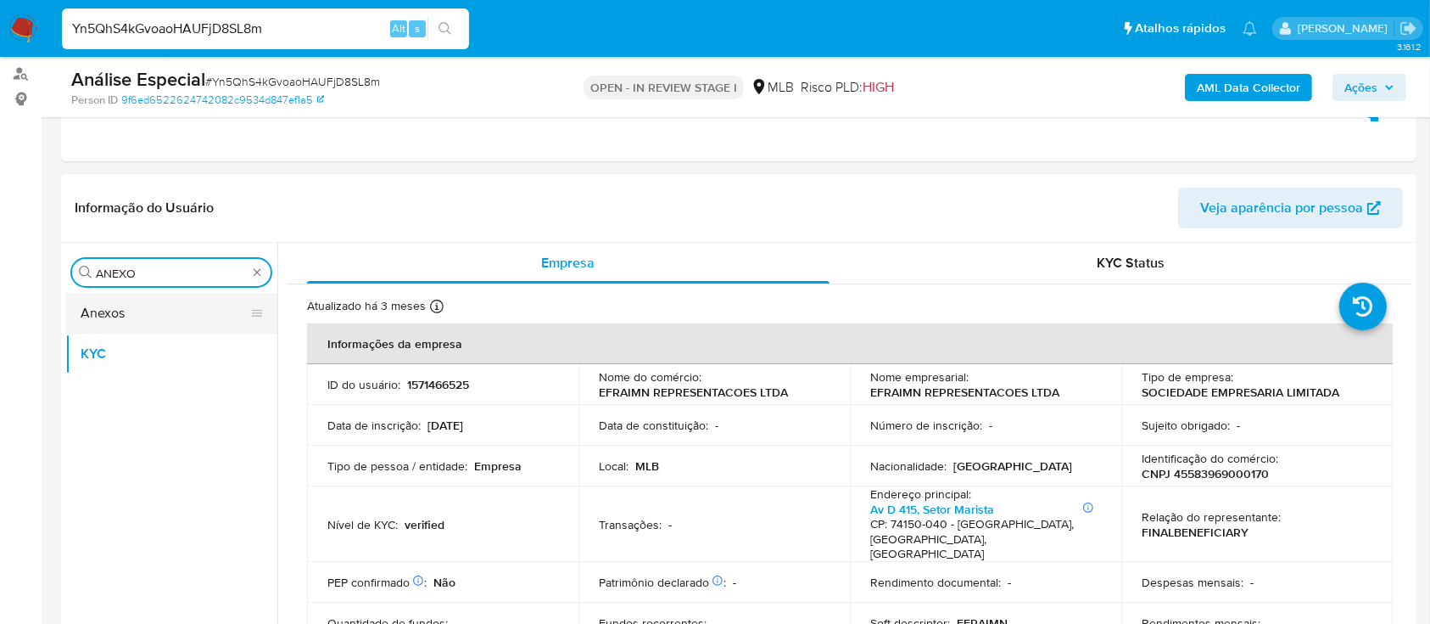
type input "ANEXO"
click at [161, 314] on button "Anexos" at bounding box center [164, 313] width 199 height 41
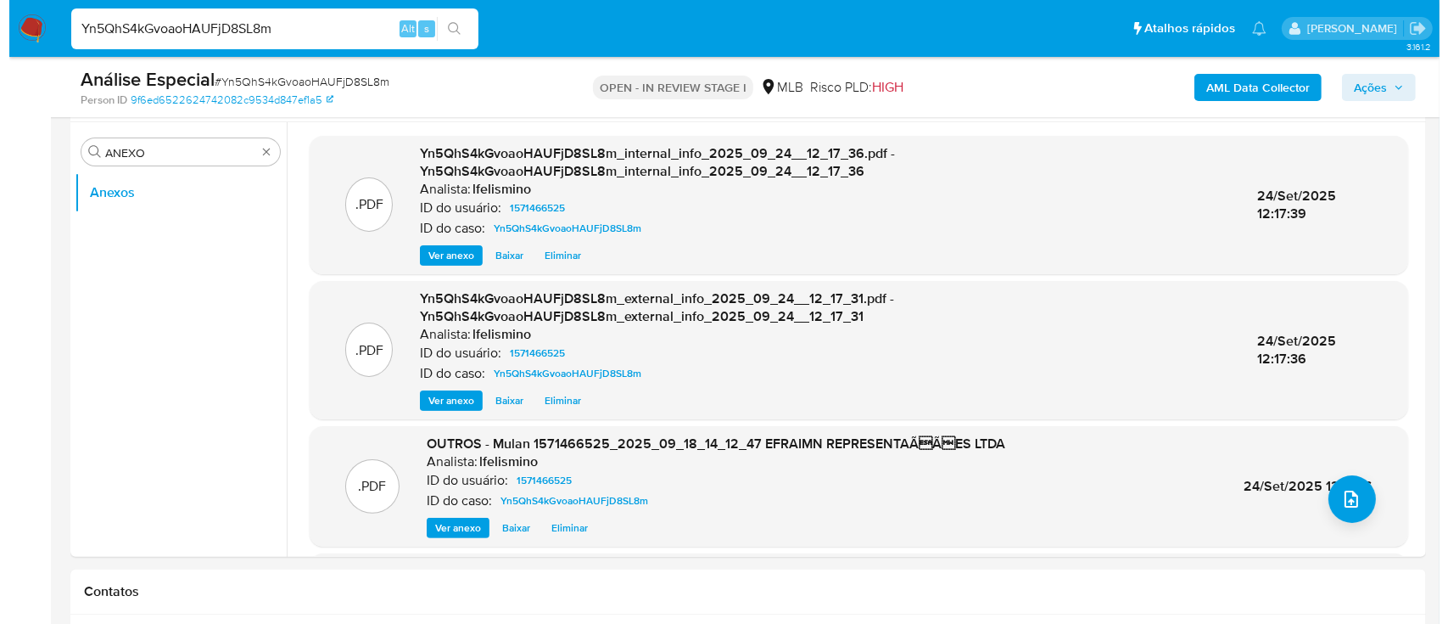
scroll to position [322, 0]
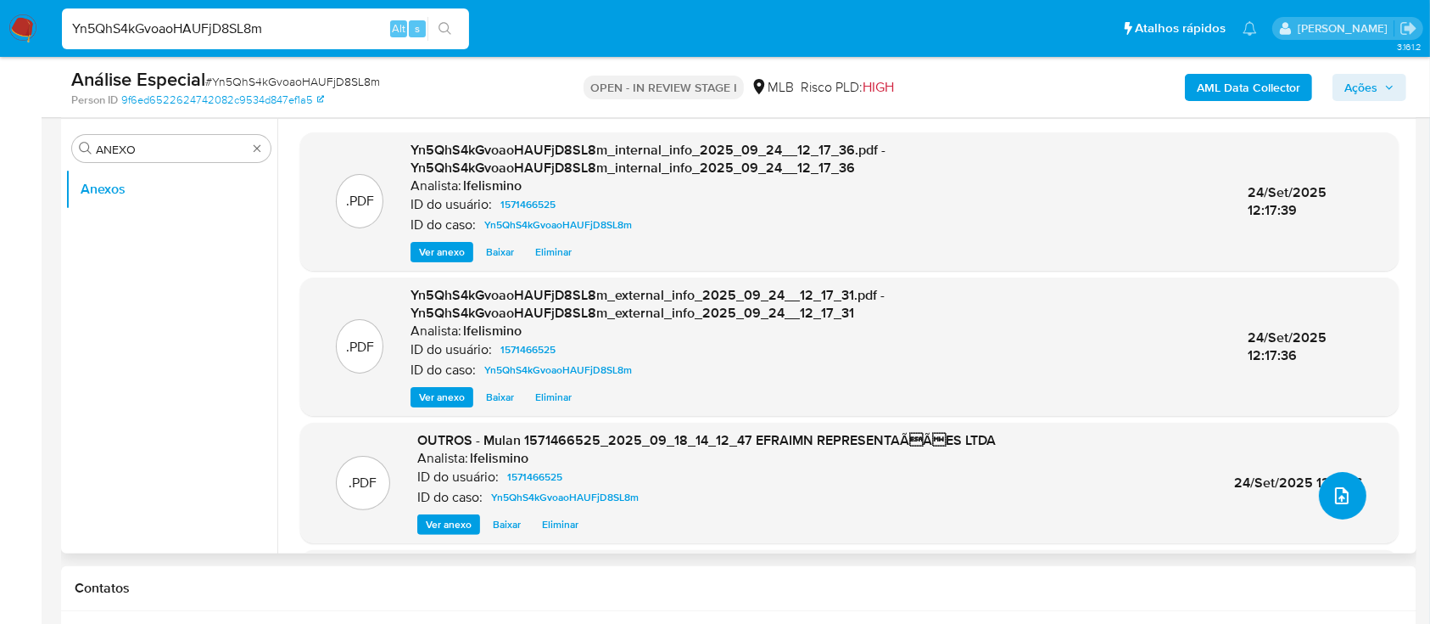
click at [1351, 498] on button "upload-file" at bounding box center [1343, 496] width 48 height 48
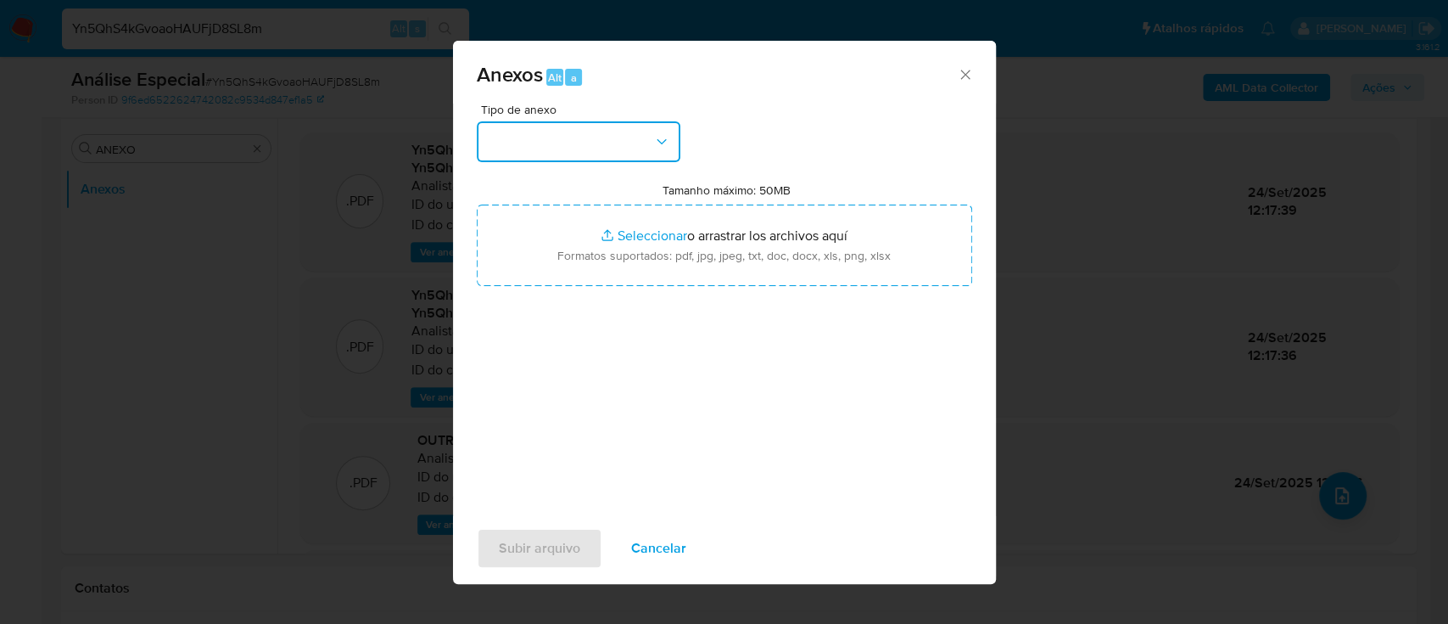
click at [536, 139] on button "button" at bounding box center [579, 141] width 204 height 41
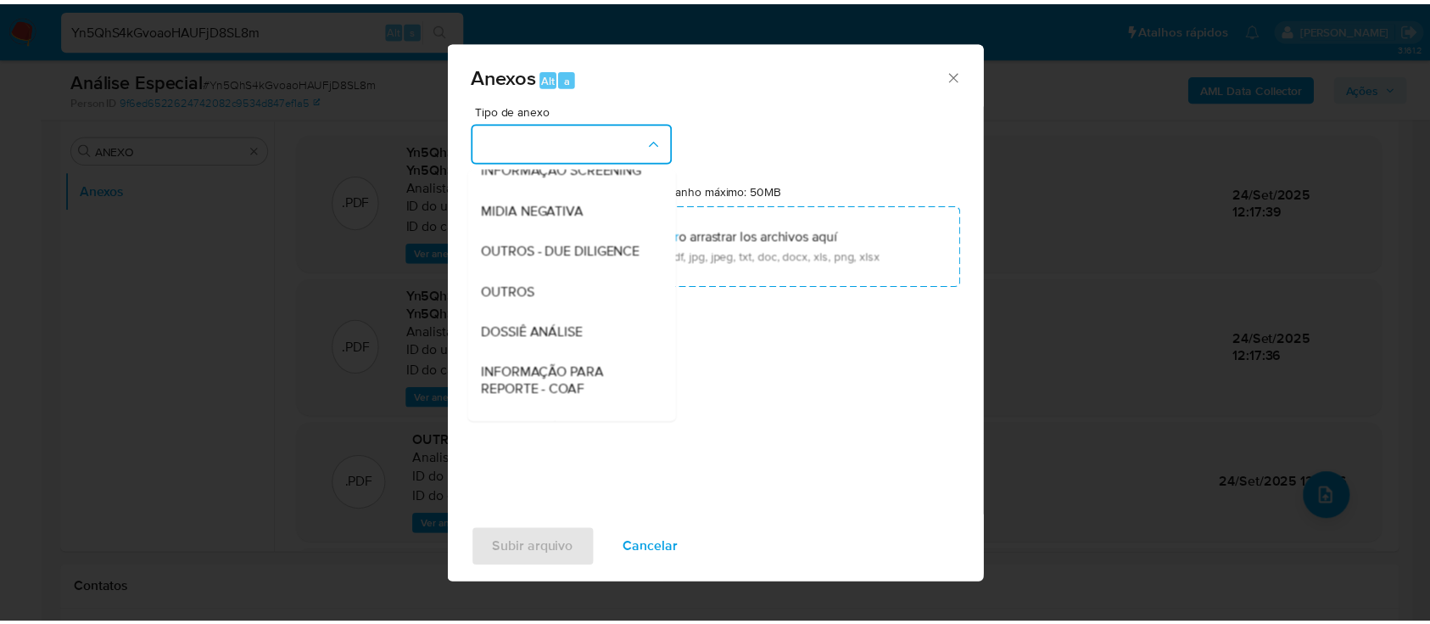
scroll to position [191, 0]
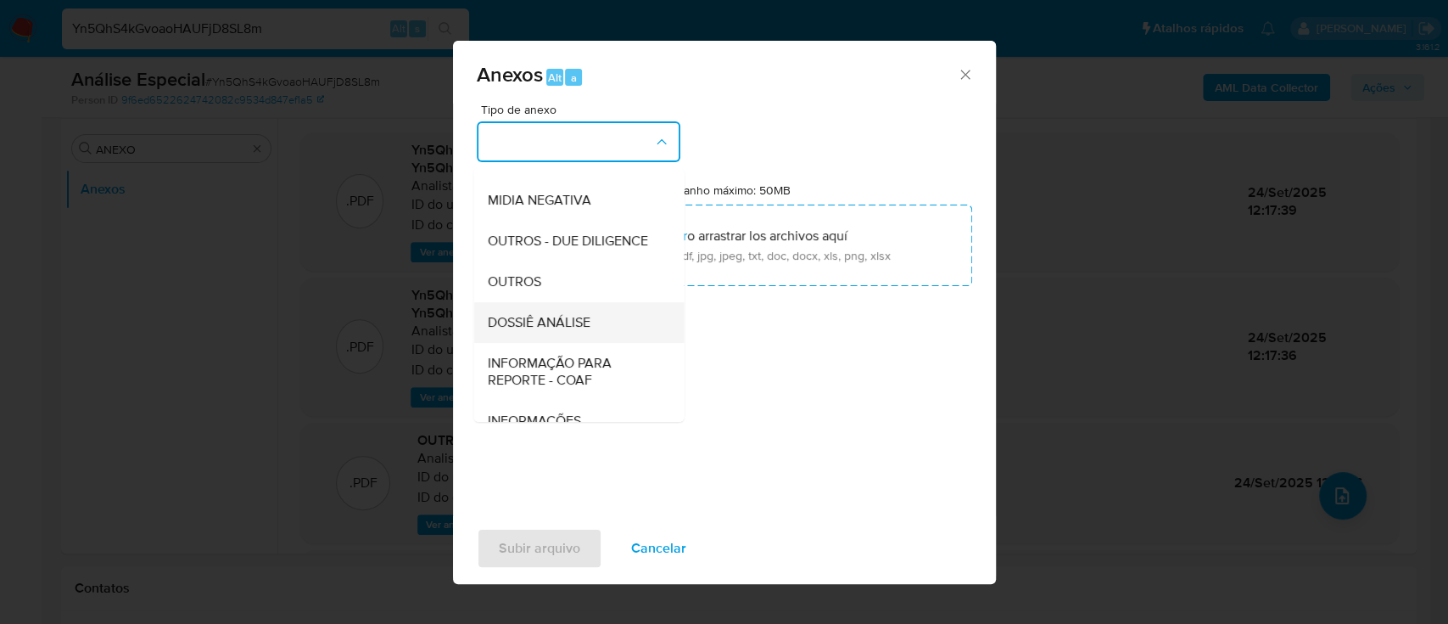
click at [568, 331] on span "DOSSIÊ ANÁLISE" at bounding box center [538, 322] width 103 height 17
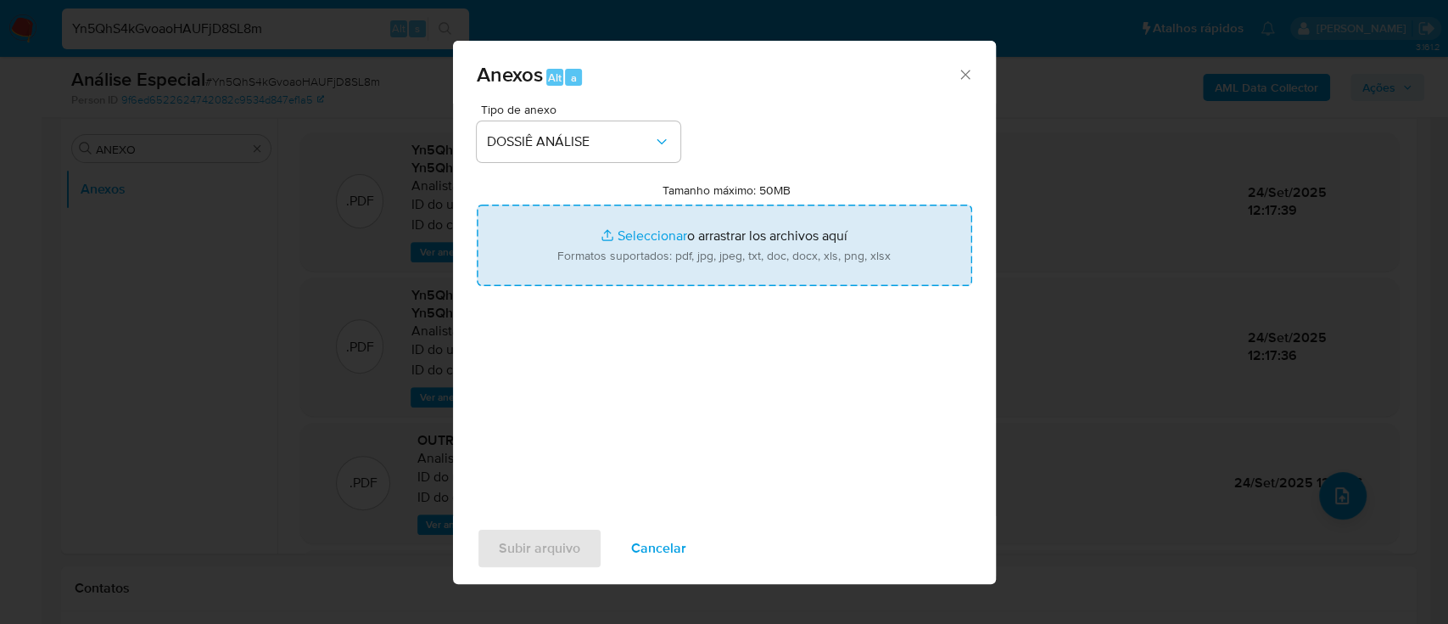
type input "C:\fakepath\4.º SAR - CNPJ 45583969000170 - EFRAIMN REPRESENTAÇÕES LTDA.pdf"
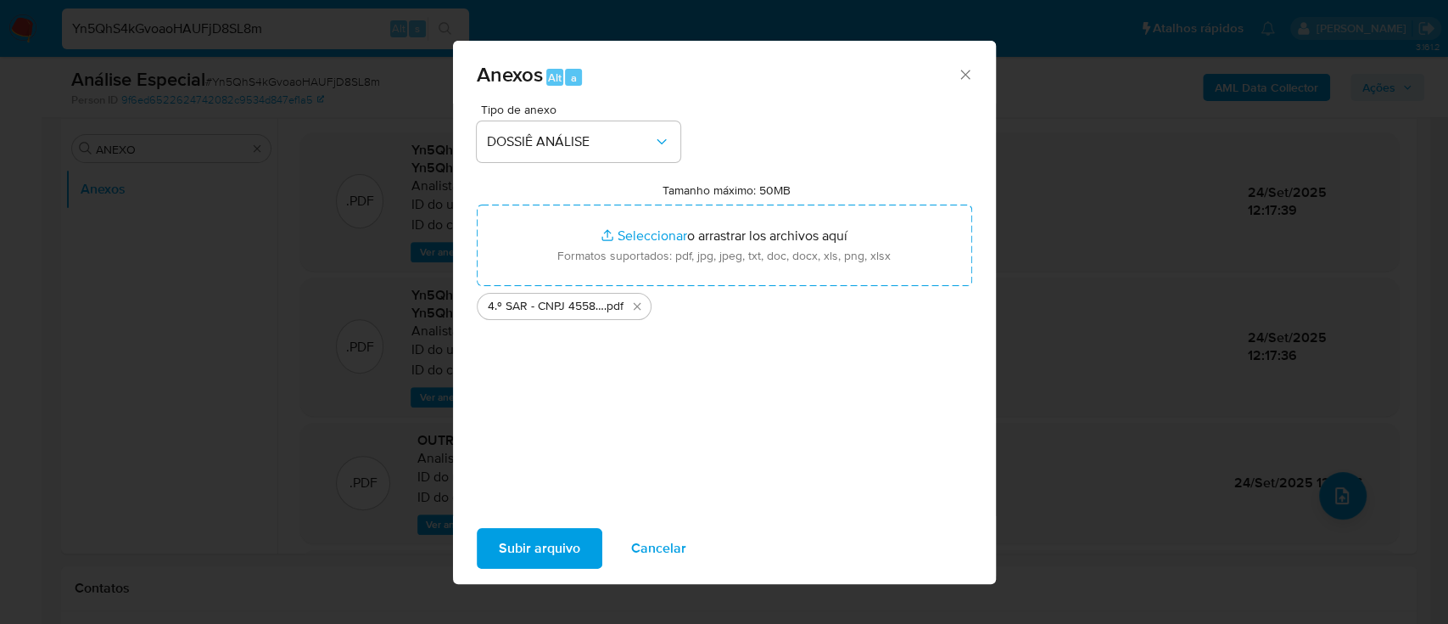
click at [516, 553] on span "Subir arquivo" at bounding box center [539, 547] width 81 height 37
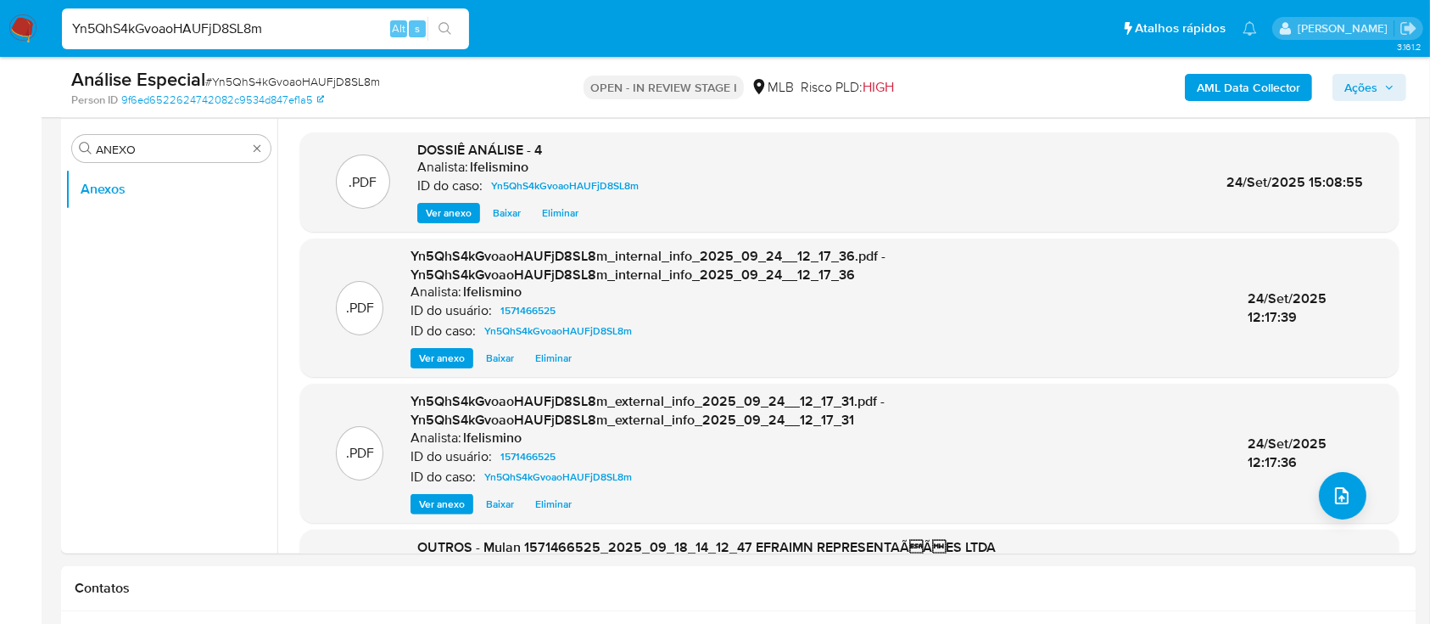
click at [1351, 90] on span "Ações" at bounding box center [1361, 87] width 33 height 27
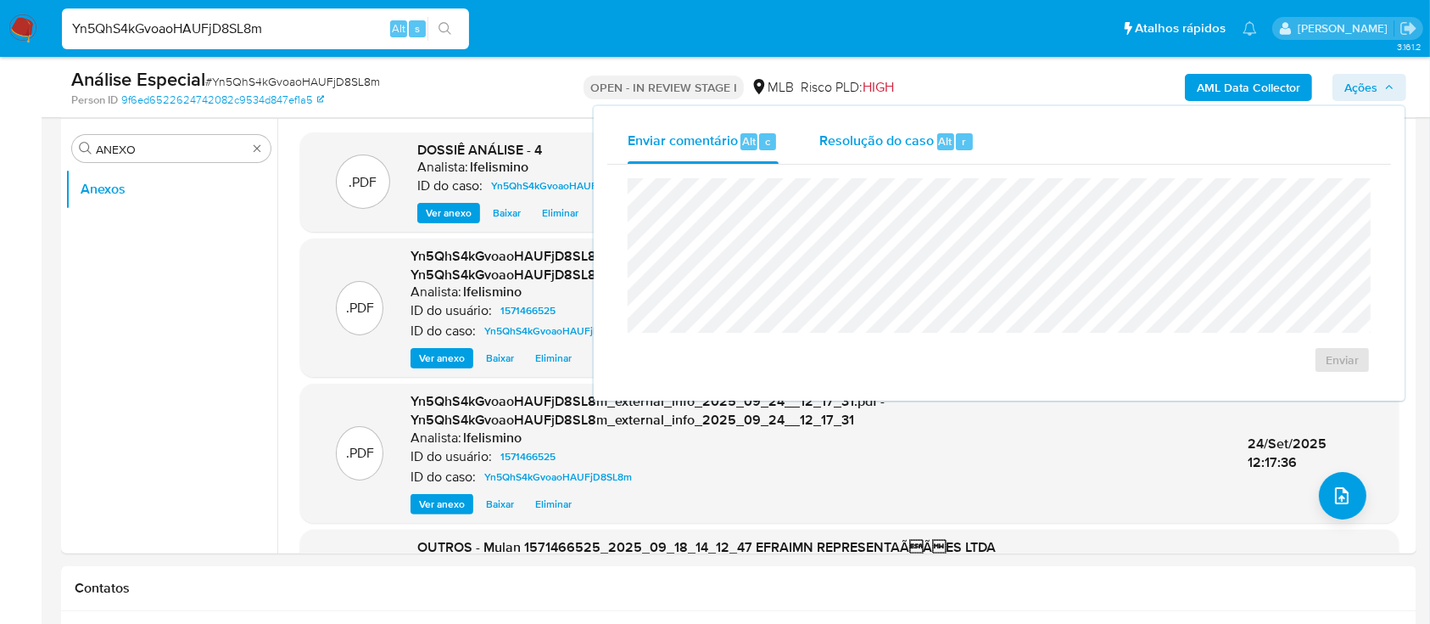
click at [931, 140] on span "Resolução do caso" at bounding box center [876, 141] width 115 height 20
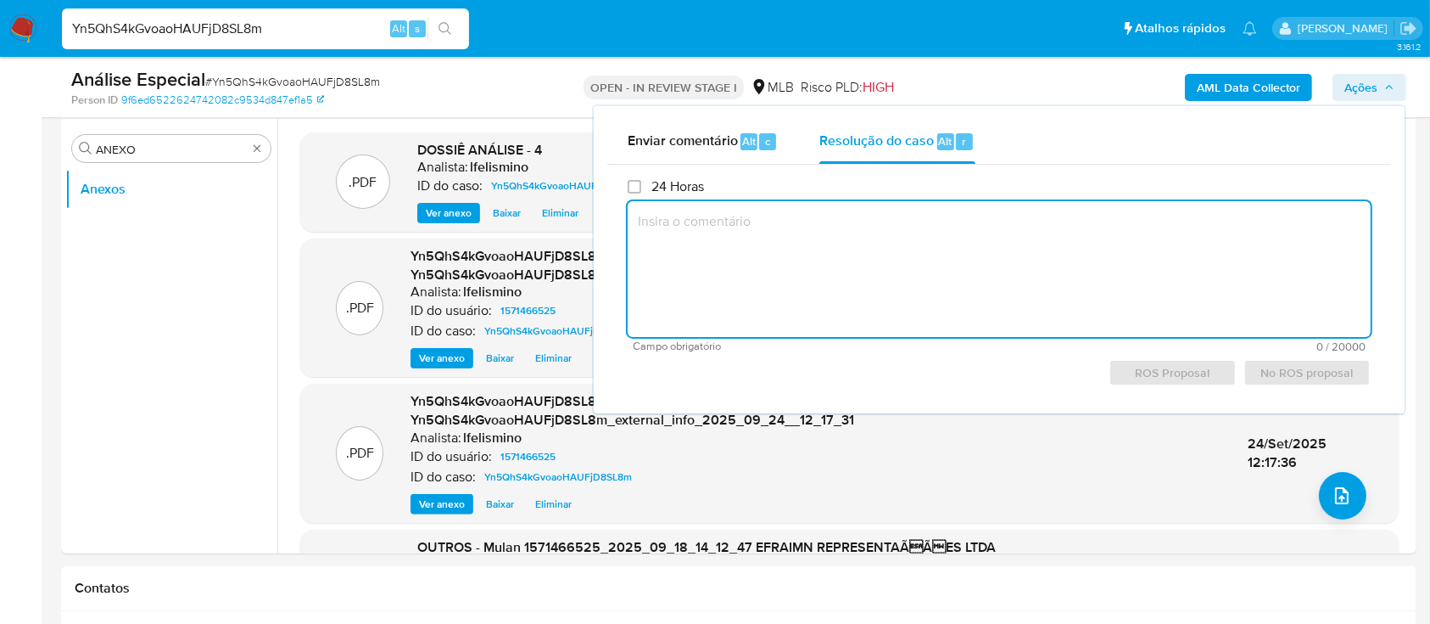
click at [808, 292] on textarea at bounding box center [999, 269] width 743 height 136
paste textarea "Justificativa para arquivamento: Cliente comunicado ao regulador em 24/07/2025 …"
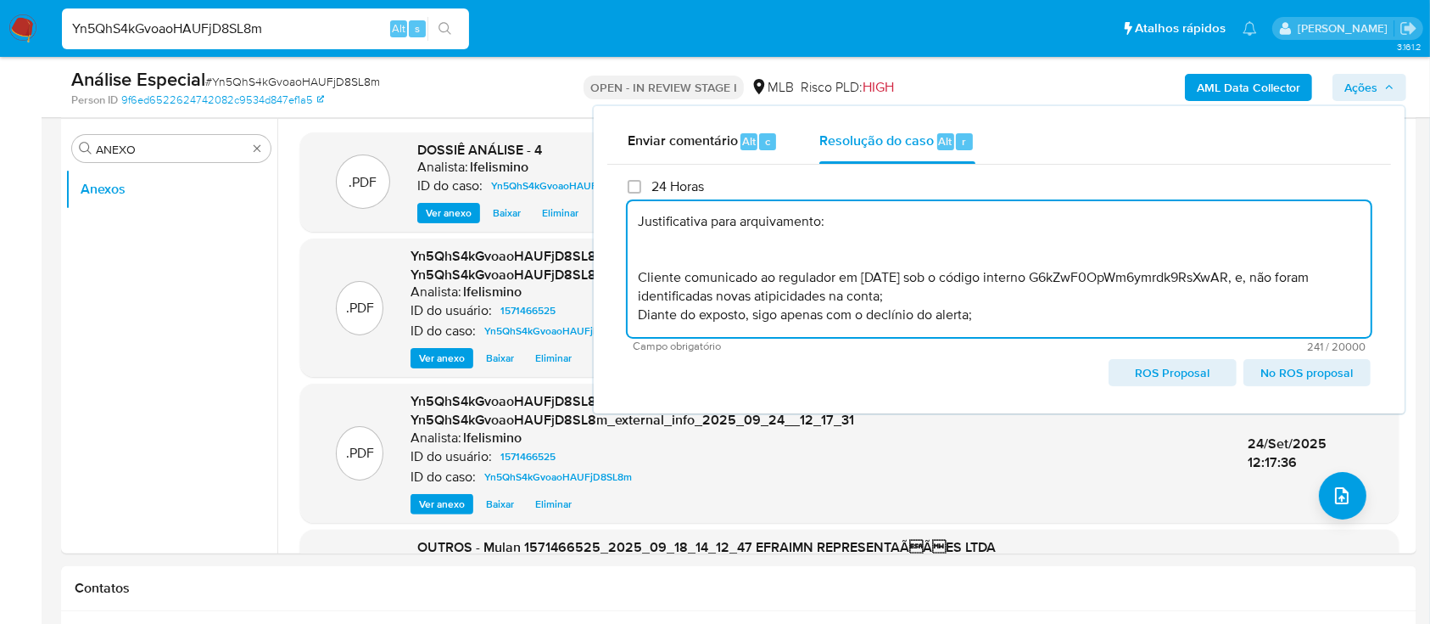
scroll to position [0, 0]
click at [795, 243] on textarea "Justificativa para arquivamento: Cliente comunicado ao regulador em 24/07/2025 …" at bounding box center [999, 269] width 743 height 136
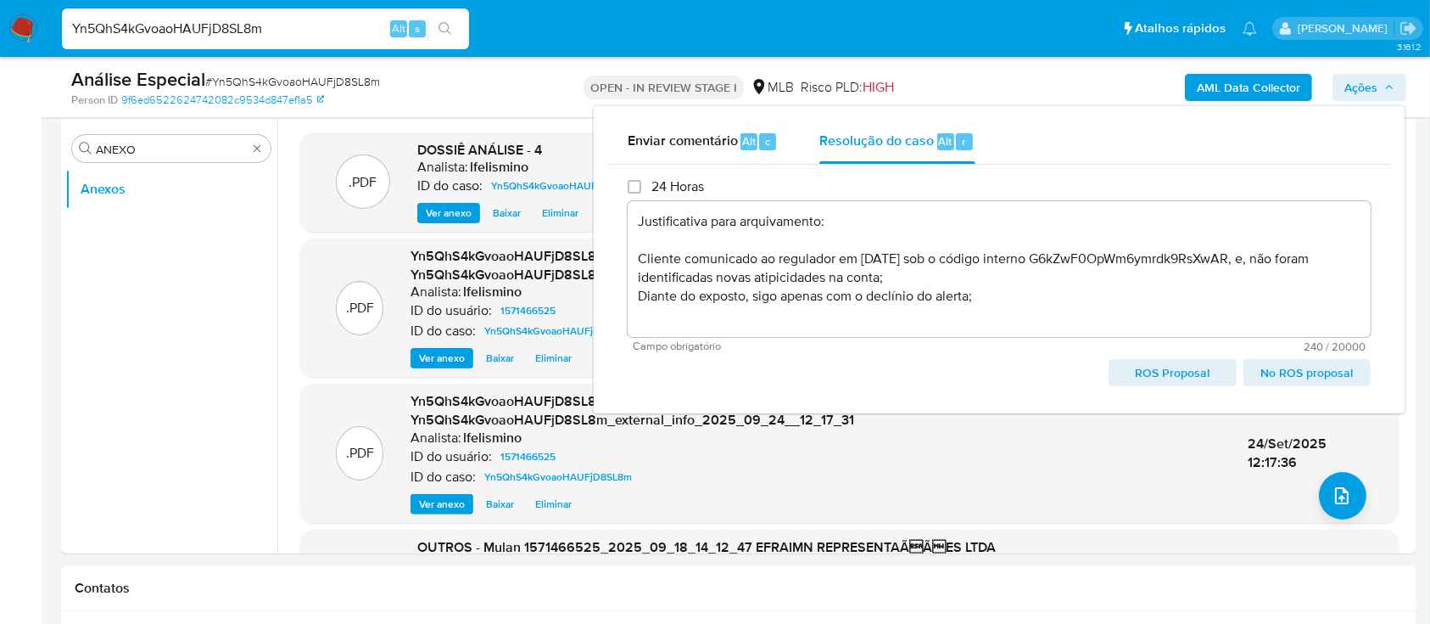
click at [1265, 363] on span "No ROS proposal" at bounding box center [1307, 373] width 103 height 24
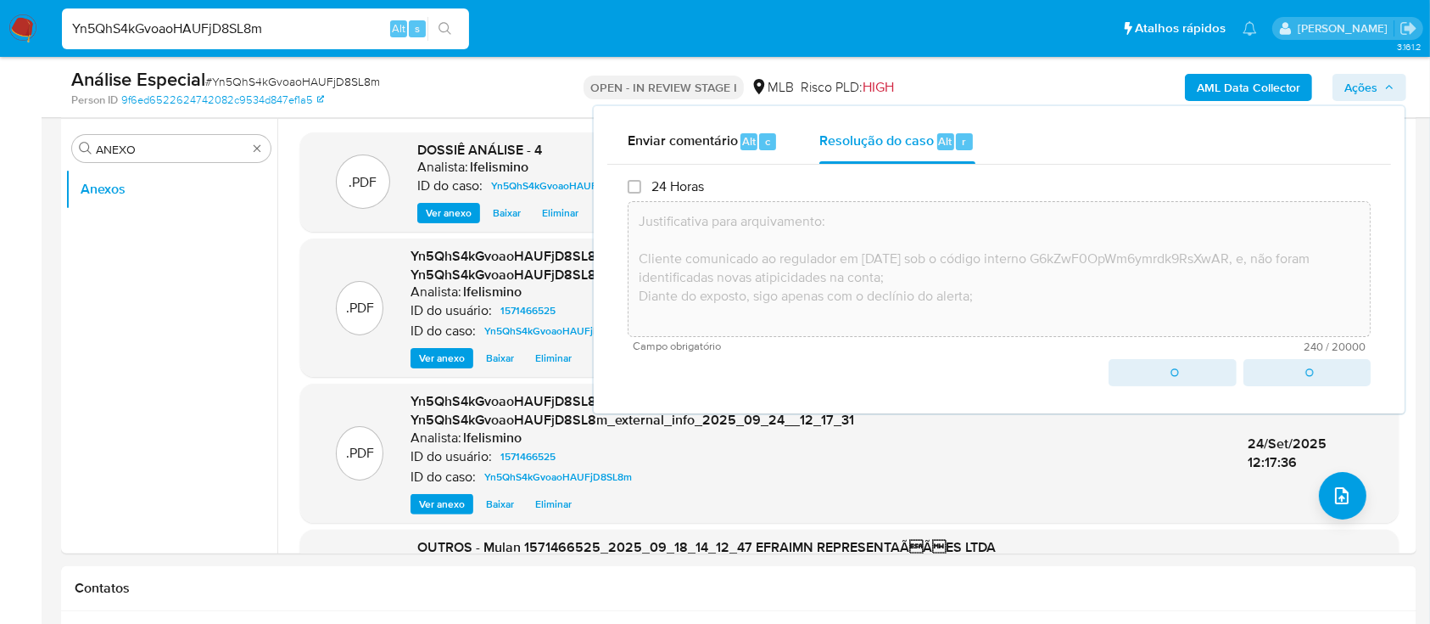
type textarea "Justificativa para arquivamento: Cliente comunicado ao regulador em 24/07/2025 …"
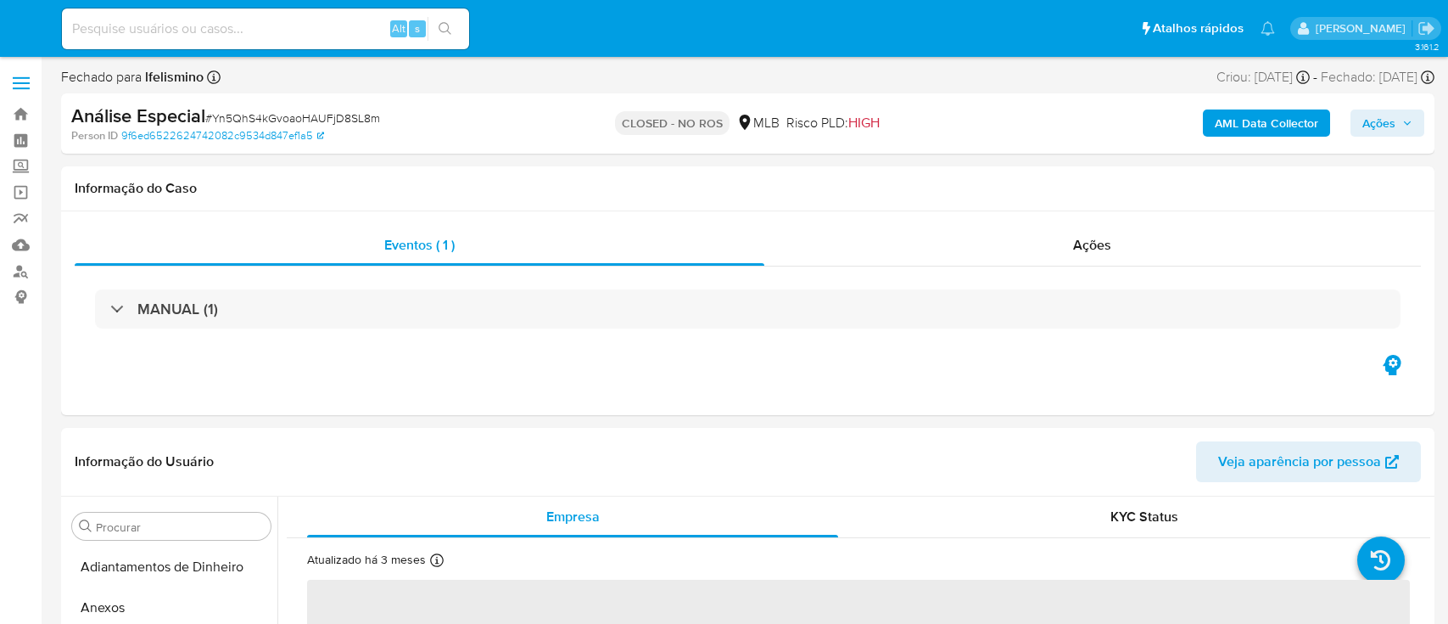
select select "10"
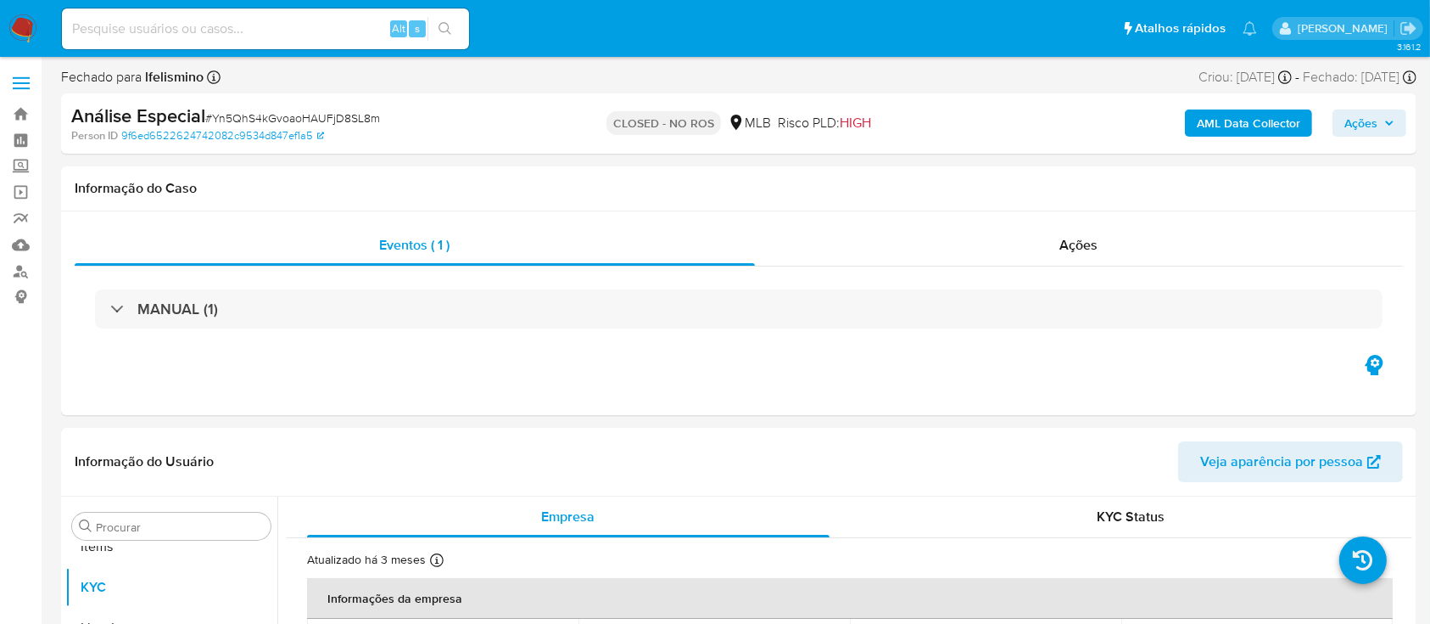
scroll to position [880, 0]
click at [244, 19] on input at bounding box center [265, 29] width 407 height 22
paste input "ISvMQ4H5N5LXRYKaw1PIfVsc"
type input "ISvMQ4H5N5LXRYKaw1PIfVsc"
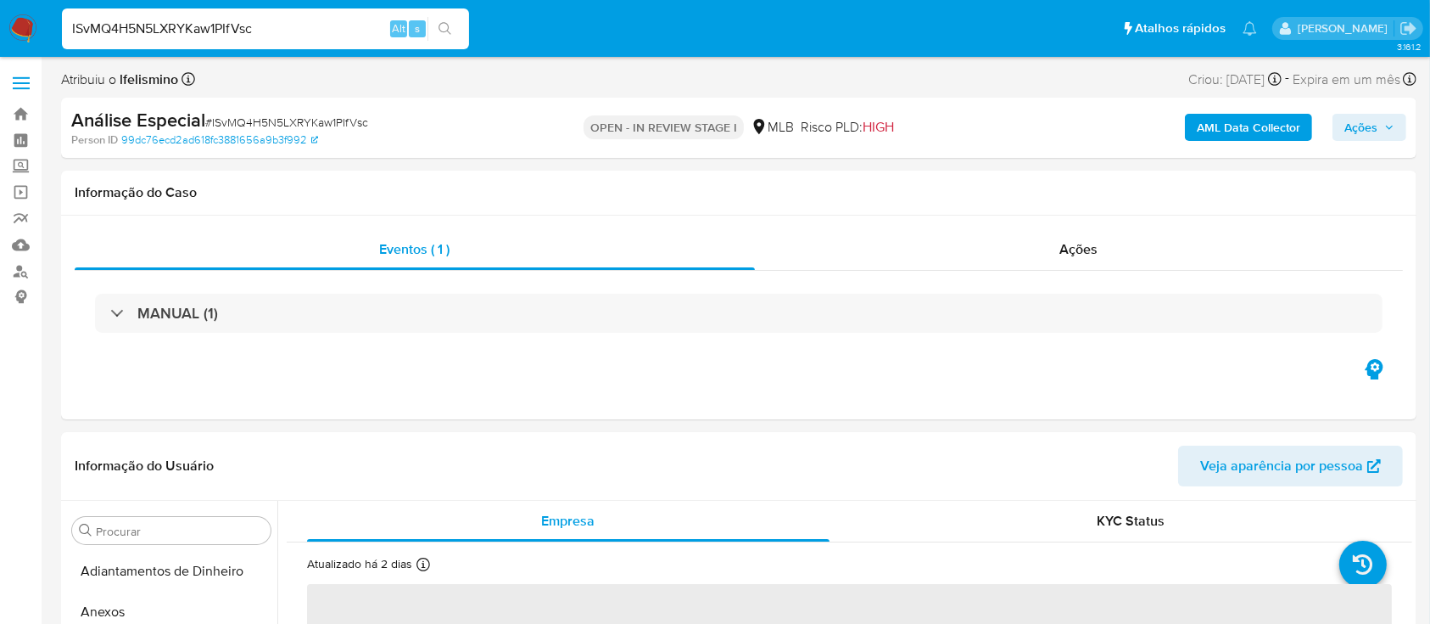
select select "10"
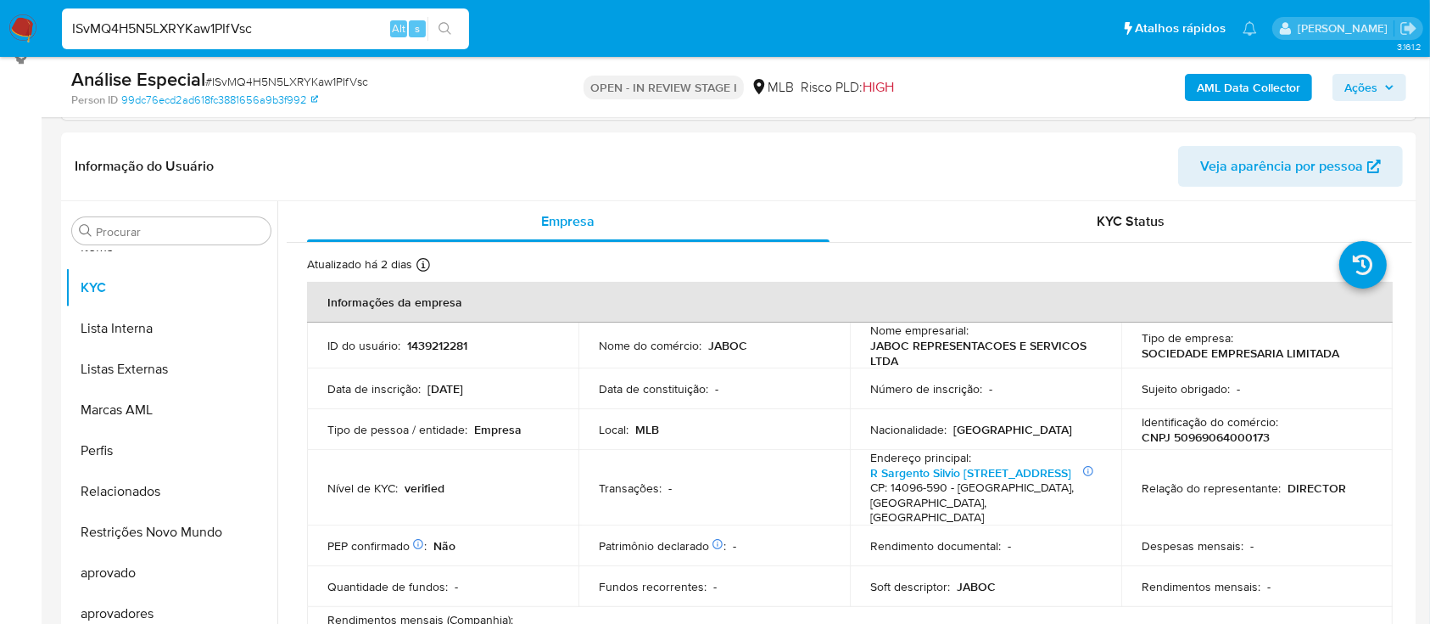
scroll to position [311, 0]
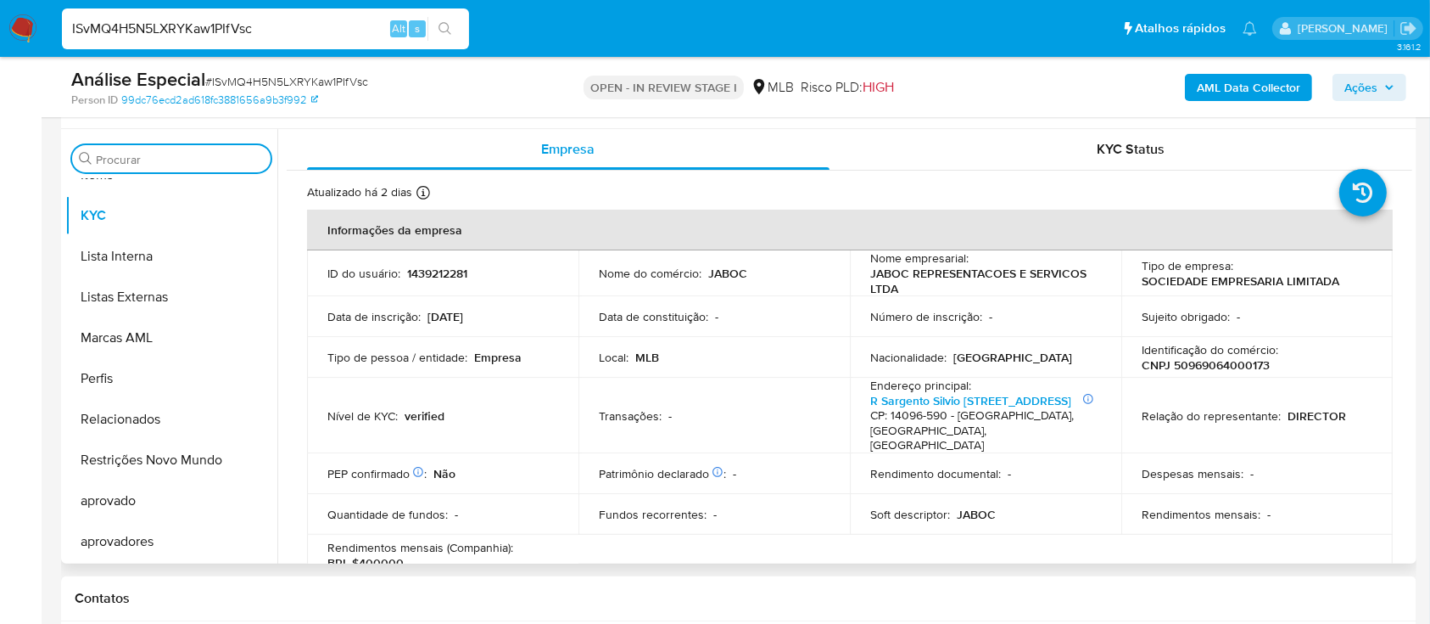
click at [218, 158] on input "Procurar" at bounding box center [180, 159] width 168 height 15
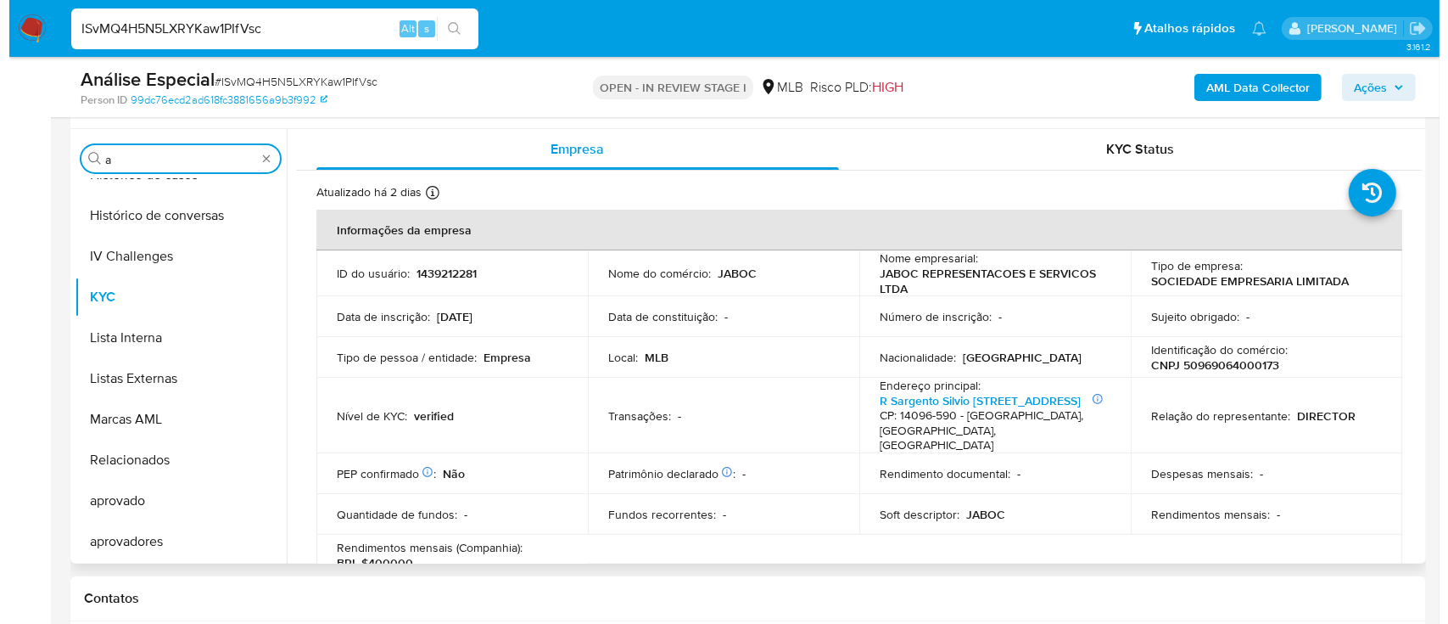
scroll to position [0, 0]
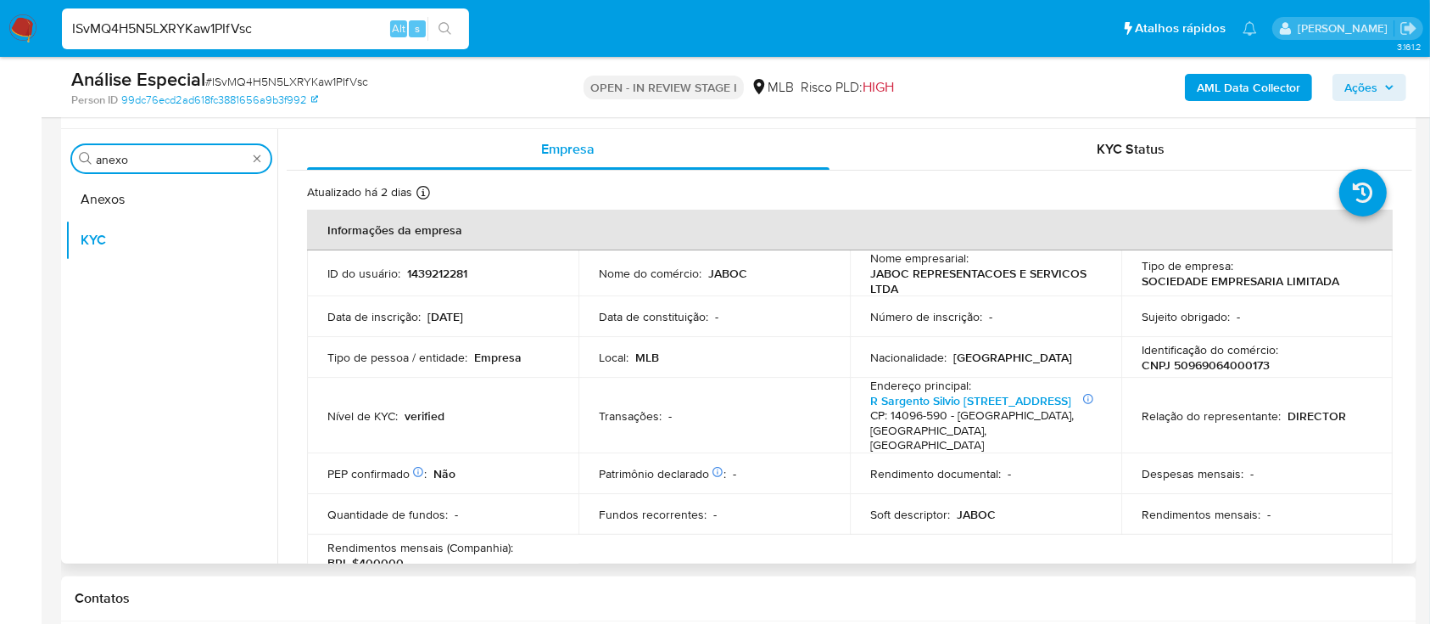
type input "anexo"
click at [102, 203] on button "Anexos" at bounding box center [164, 199] width 199 height 41
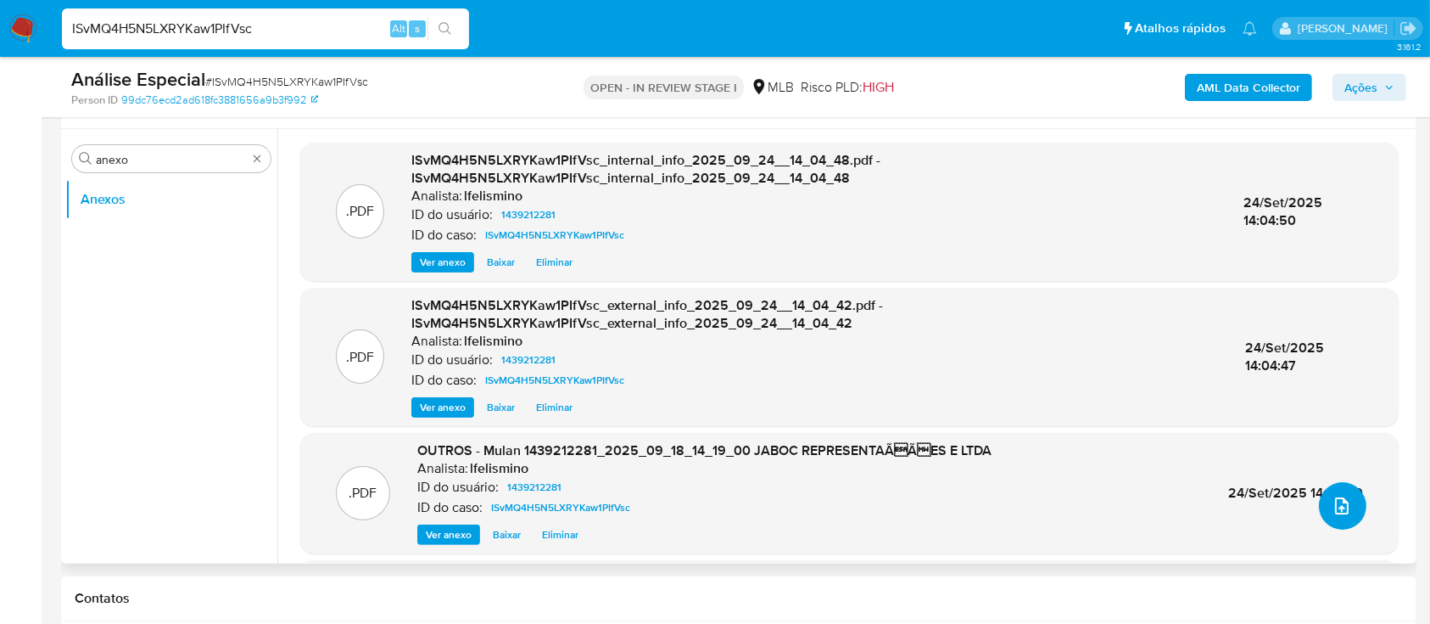
click at [1333, 506] on icon "upload-file" at bounding box center [1342, 505] width 20 height 20
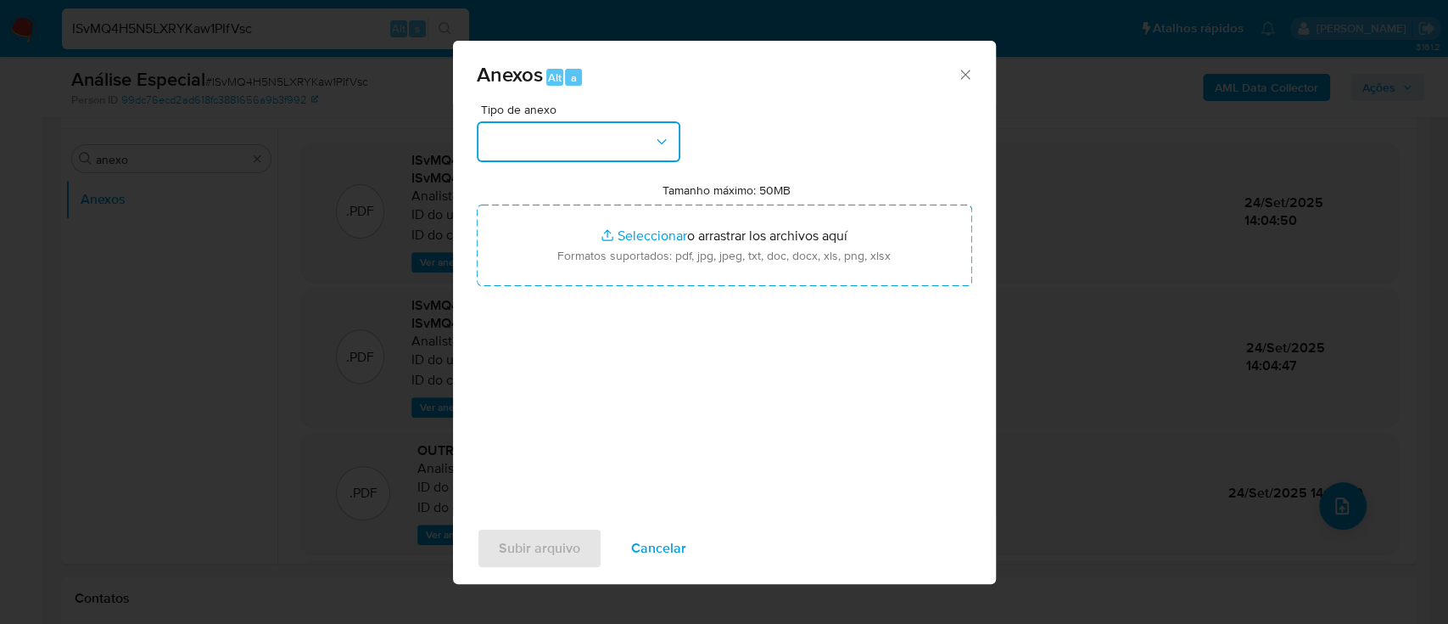
click at [576, 143] on button "button" at bounding box center [579, 141] width 204 height 41
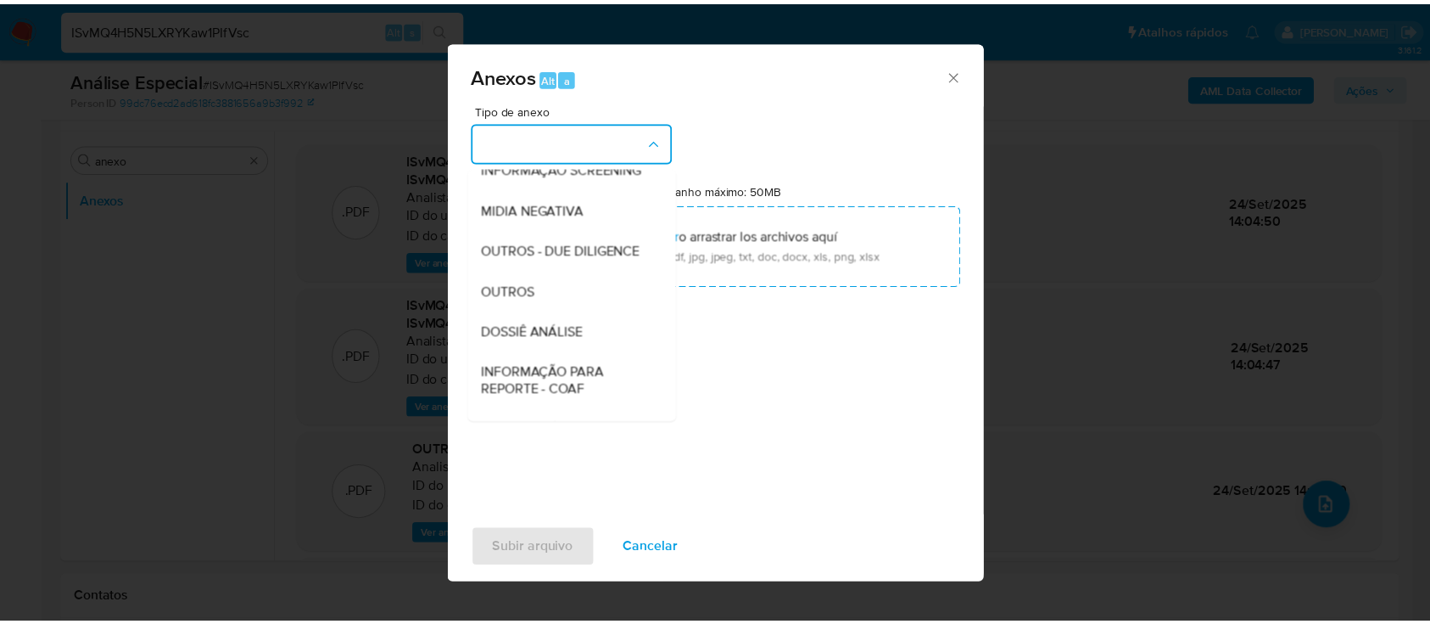
scroll to position [222, 0]
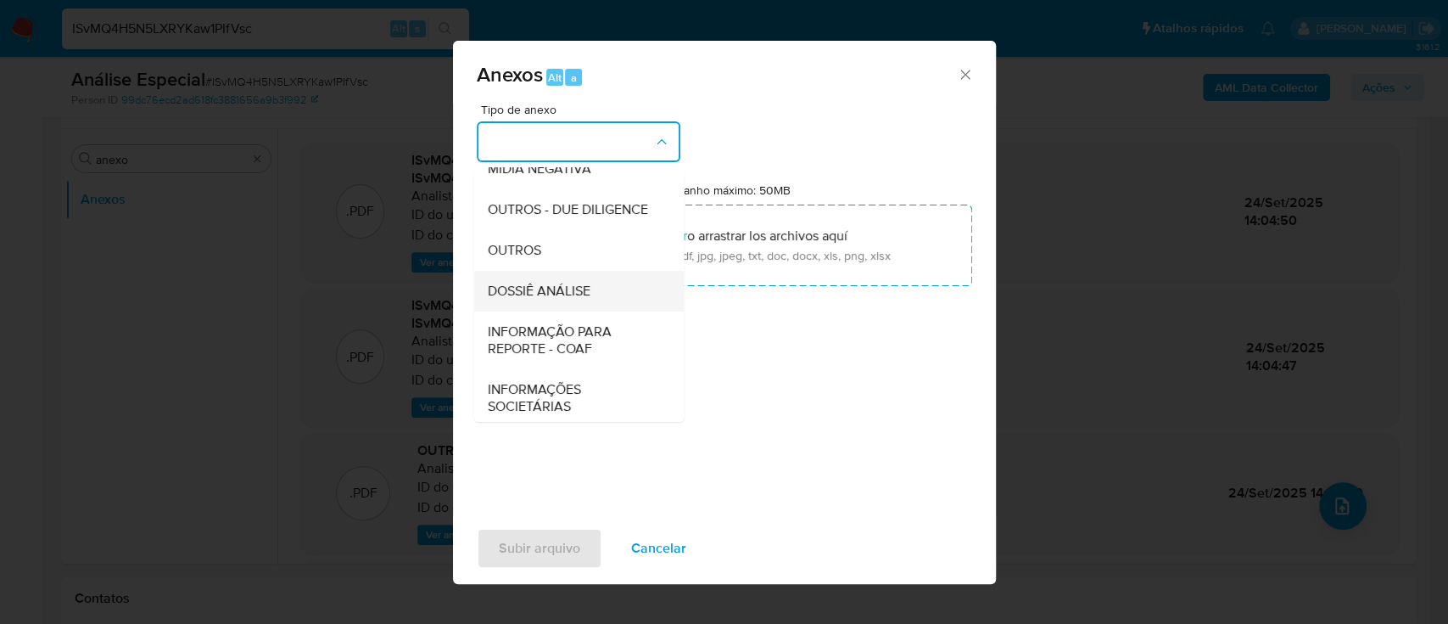
click at [564, 311] on div "DOSSIÊ ANÁLISE" at bounding box center [573, 291] width 173 height 41
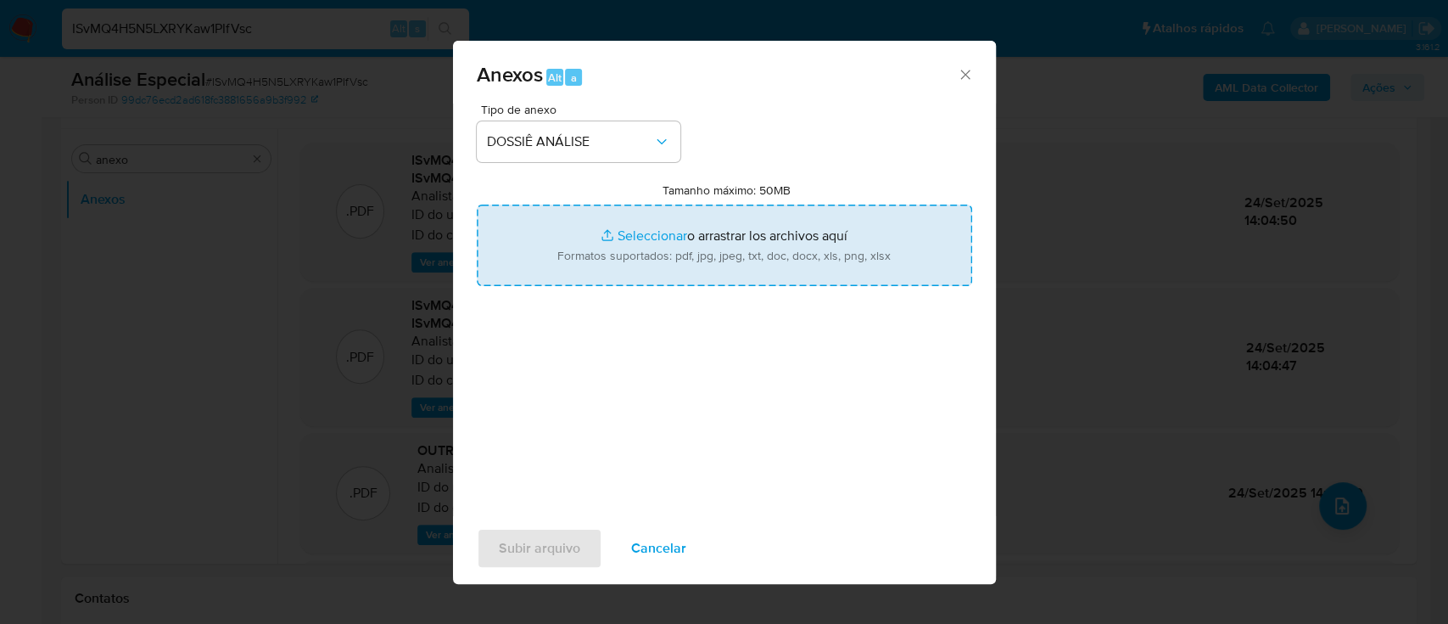
type input "C:\fakepath\DECLÍNIO - 4.º SAR - CNPJ 50969064000173 - JABOC REPRESENTAÇÕES E L…"
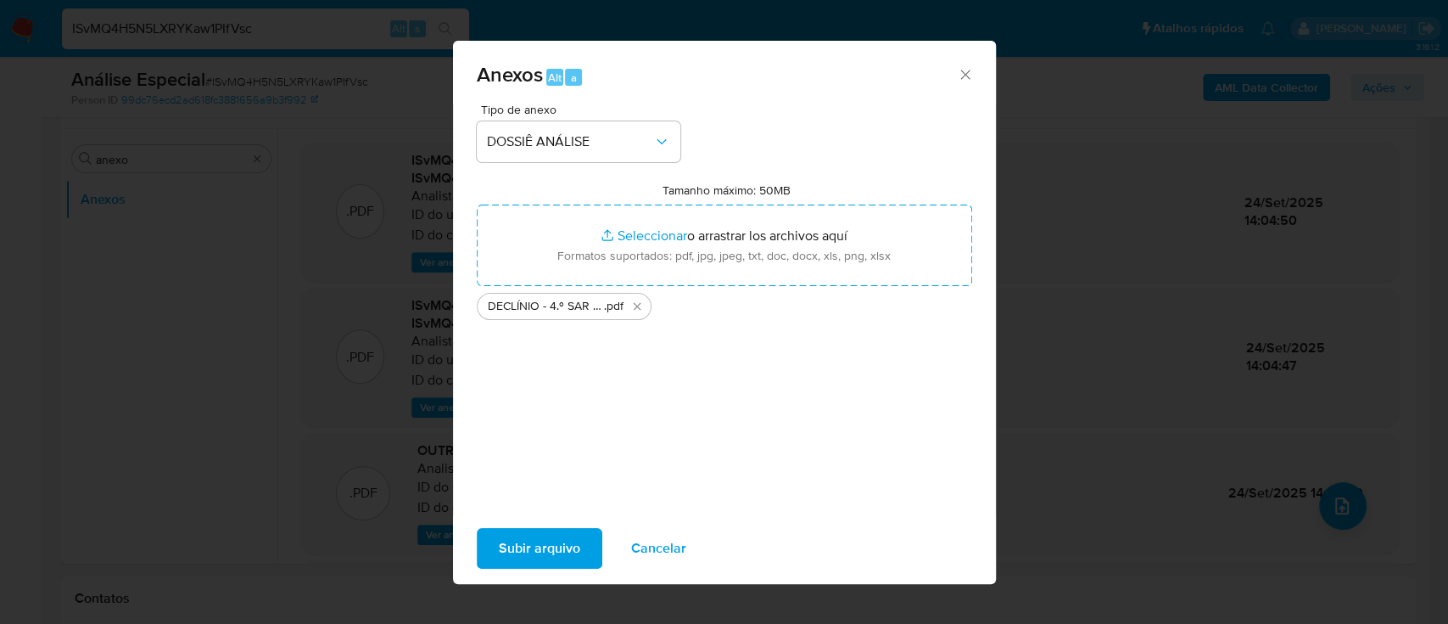
click at [568, 537] on span "Subir arquivo" at bounding box center [539, 547] width 81 height 37
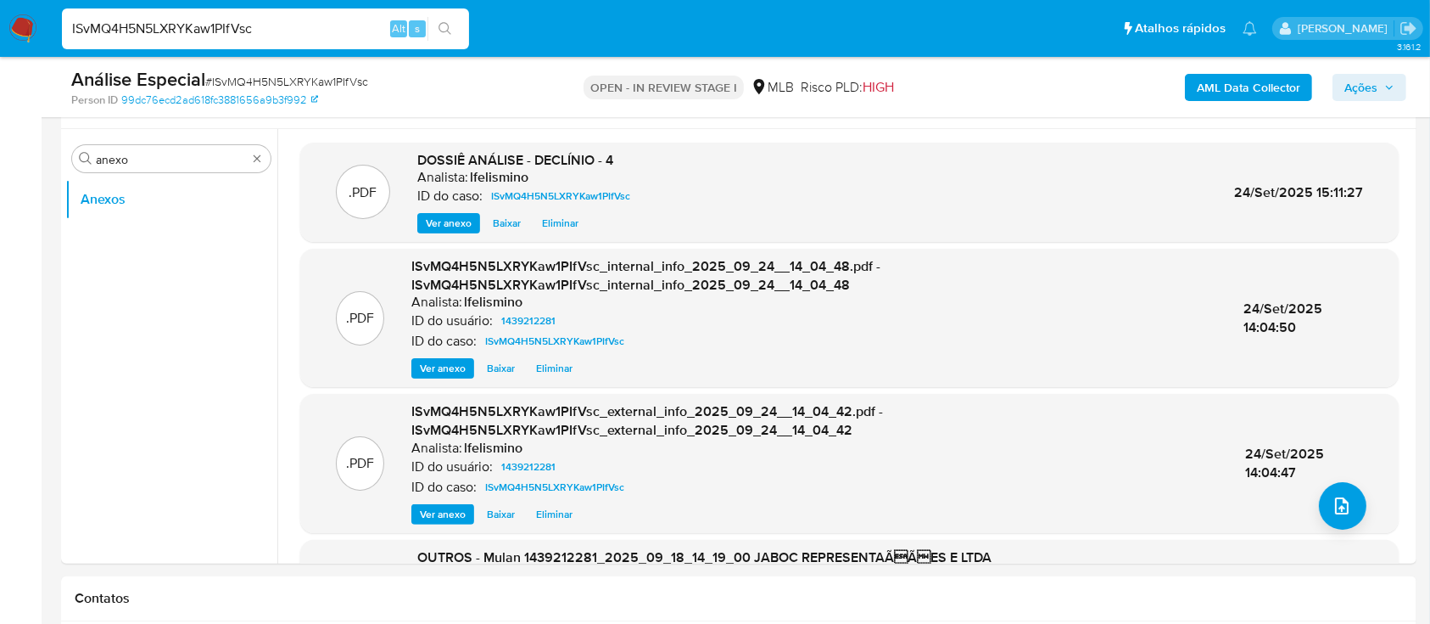
click at [1372, 79] on span "Ações" at bounding box center [1361, 87] width 33 height 27
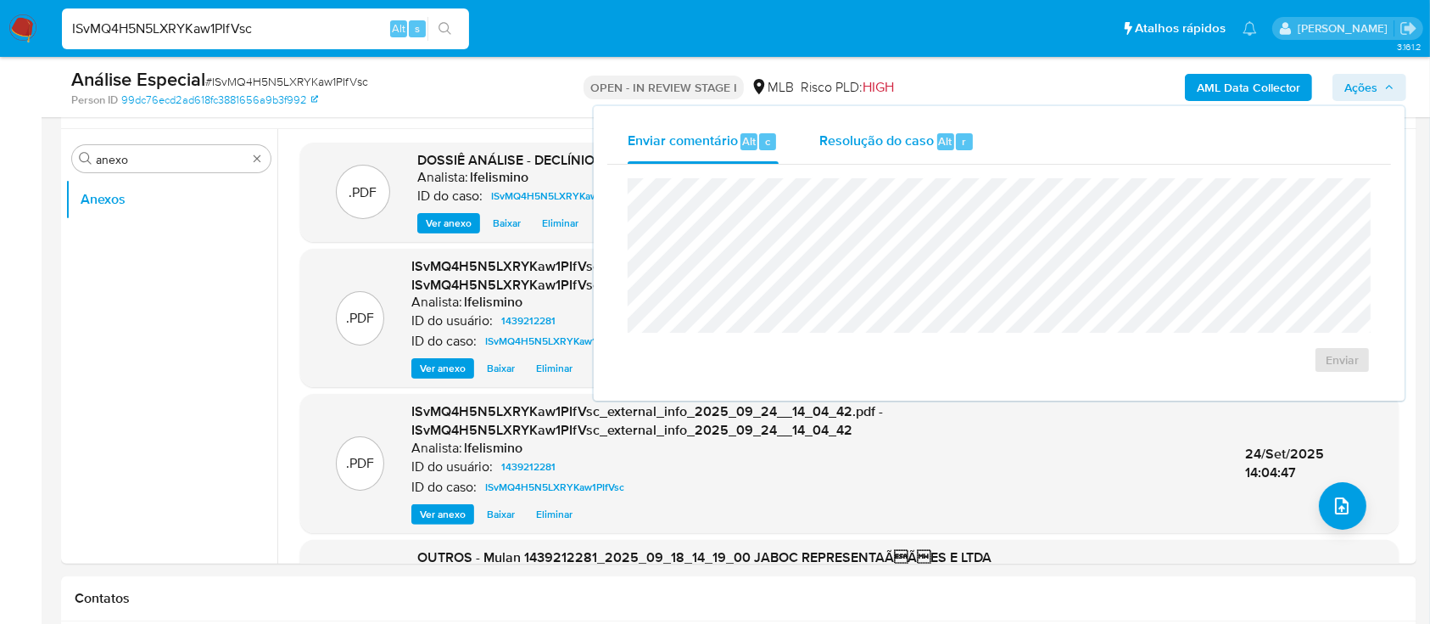
click at [841, 131] on span "Resolução do caso" at bounding box center [876, 141] width 115 height 20
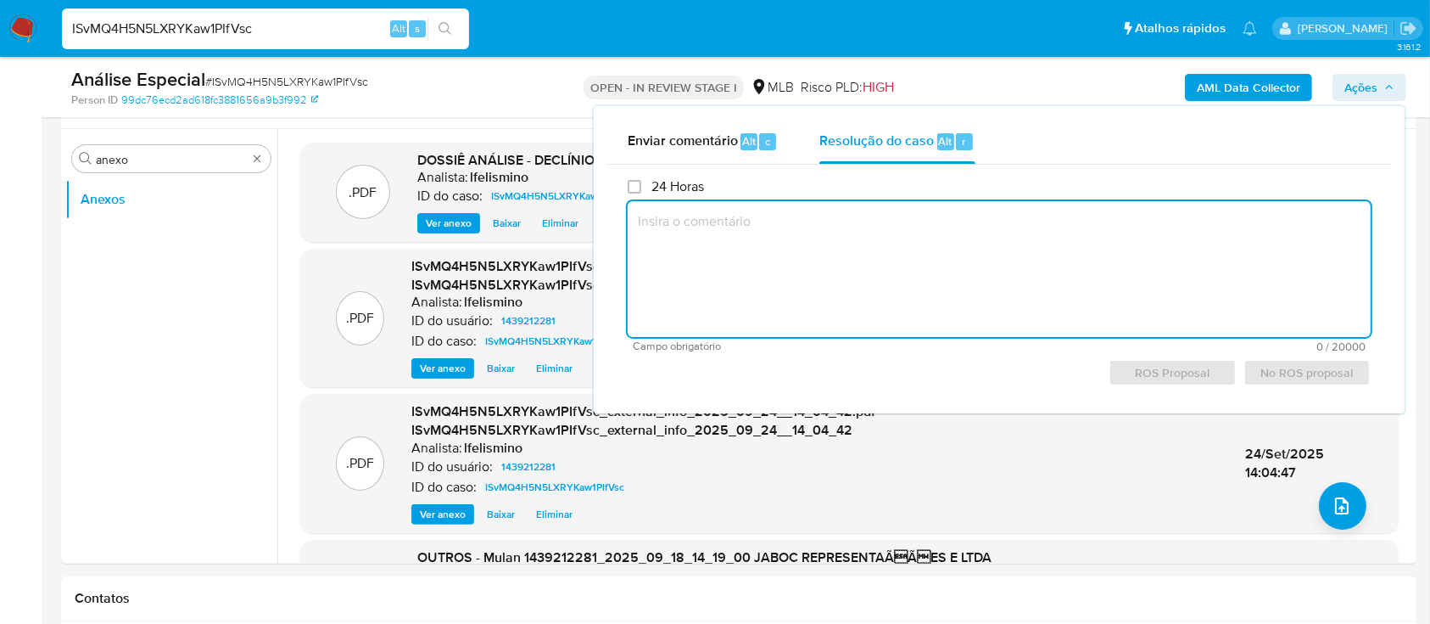
click at [819, 227] on textarea at bounding box center [999, 269] width 743 height 136
paste textarea "Justificativa para arquivamento: O cliente foi comunicado ao regulador em 24/06…"
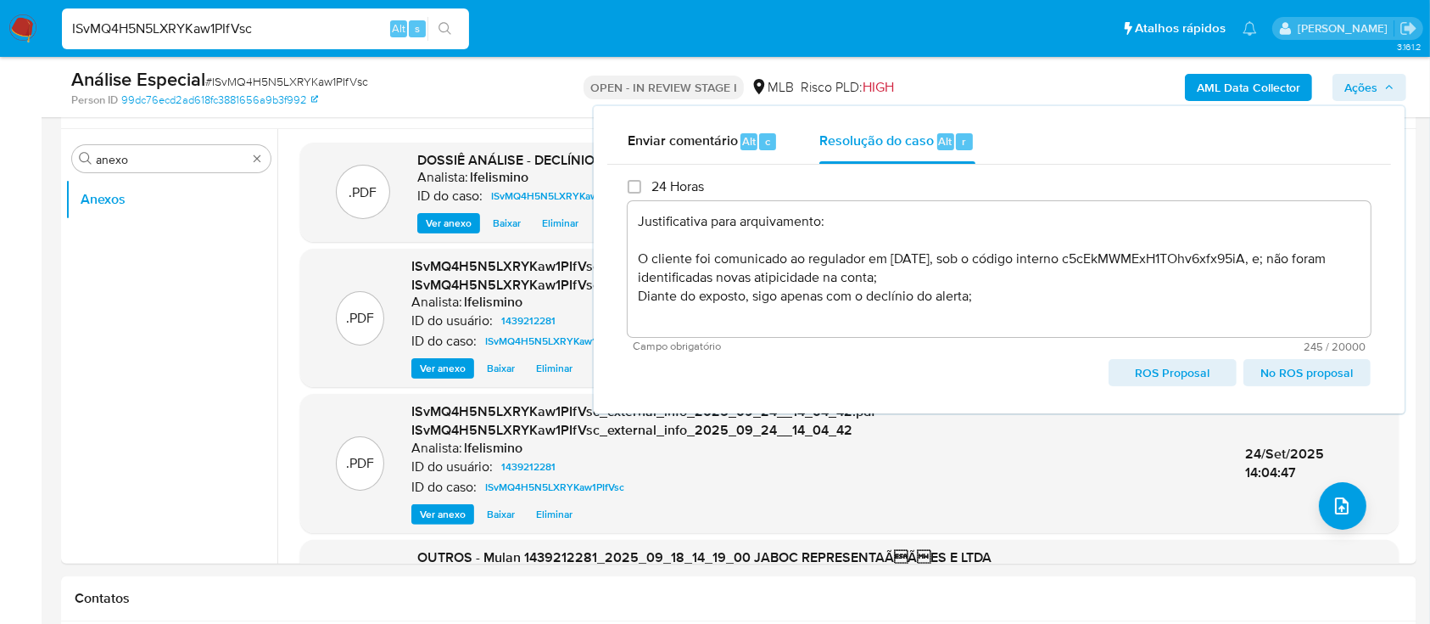
click at [1281, 373] on span "No ROS proposal" at bounding box center [1307, 373] width 103 height 24
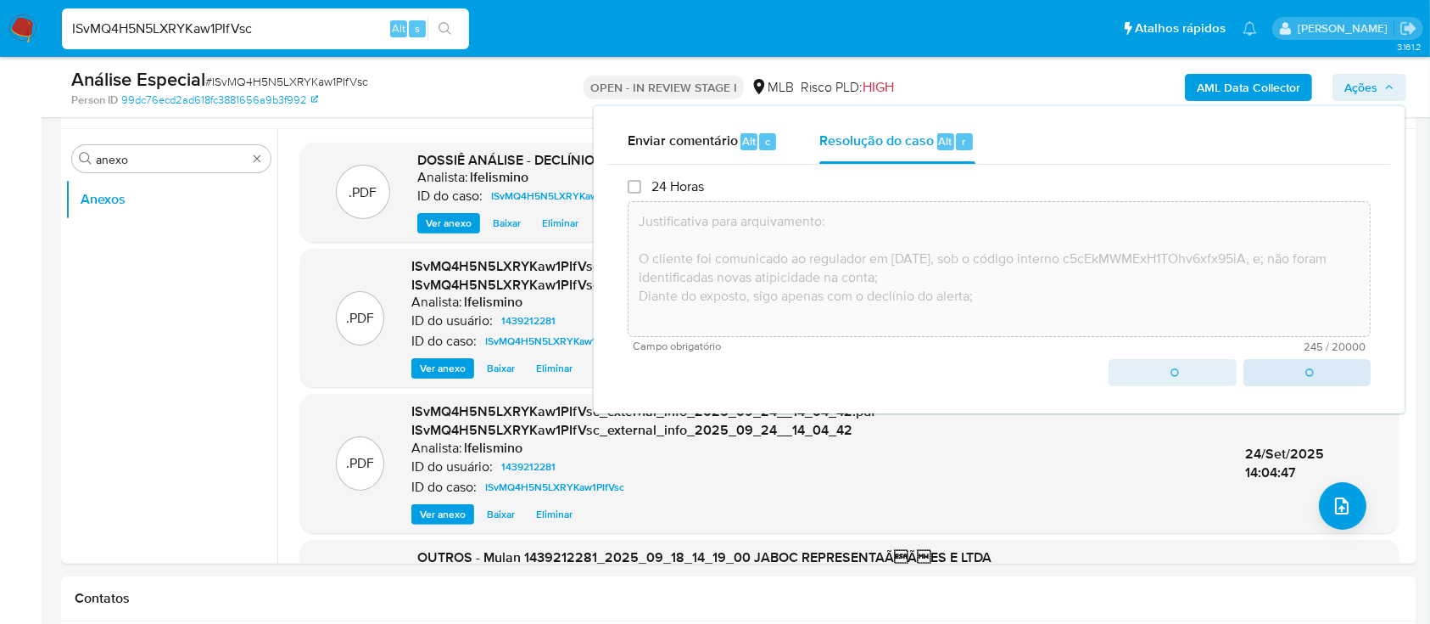
type textarea "Justificativa para arquivamento: O cliente foi comunicado ao regulador em 24/06…"
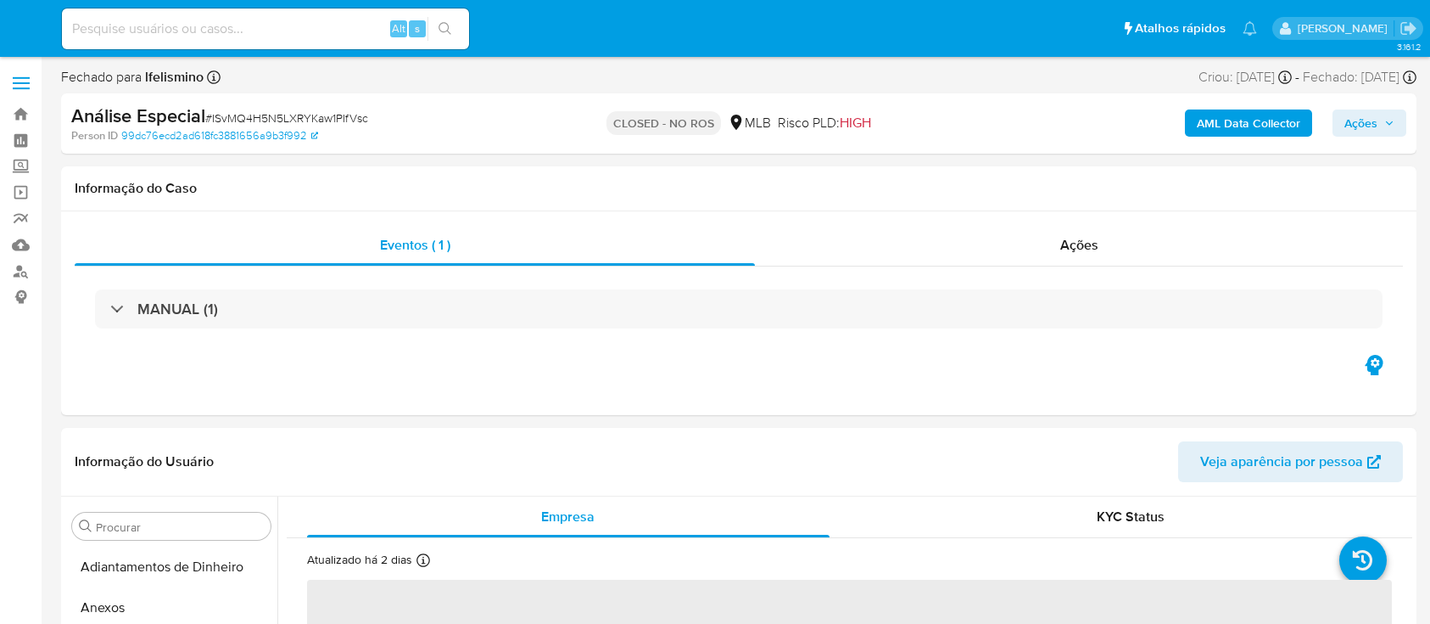
select select "10"
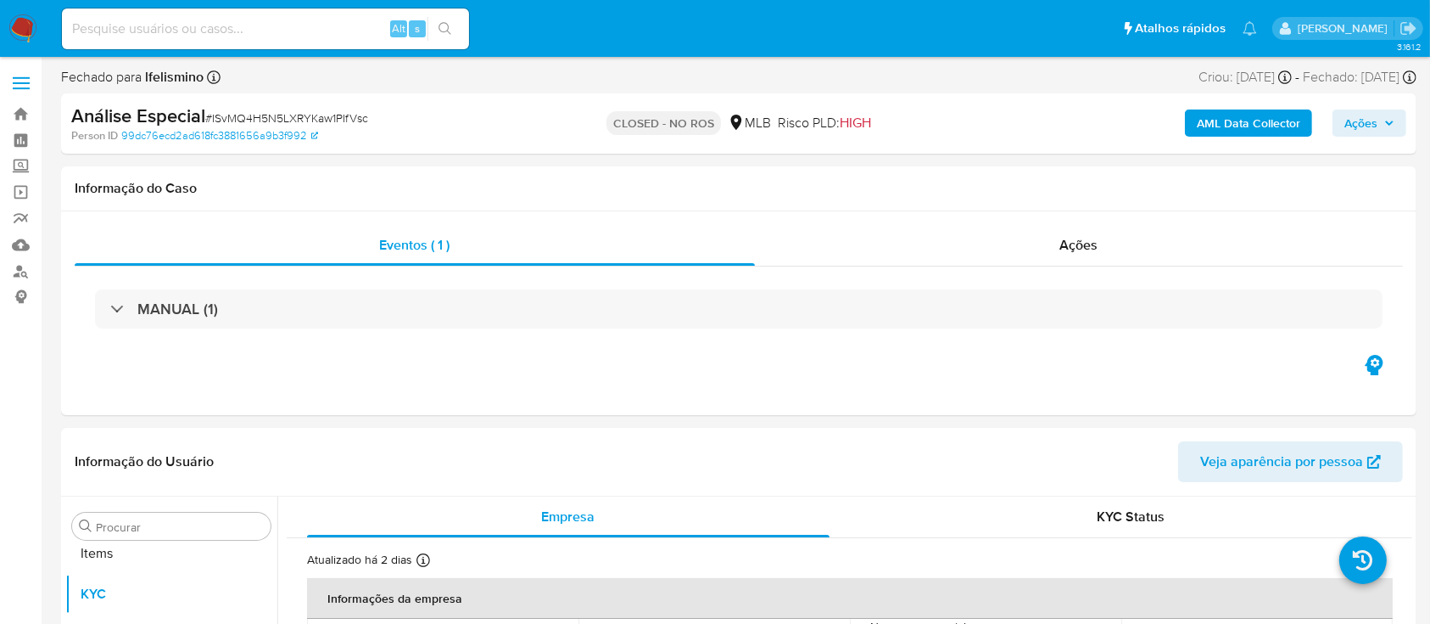
scroll to position [880, 0]
click at [215, 36] on input at bounding box center [265, 29] width 407 height 22
paste input "tPtUQpenq8GqYlLIm0Rvs5K0"
type input "tPtUQpenq8GqYlLIm0Rvs5K0"
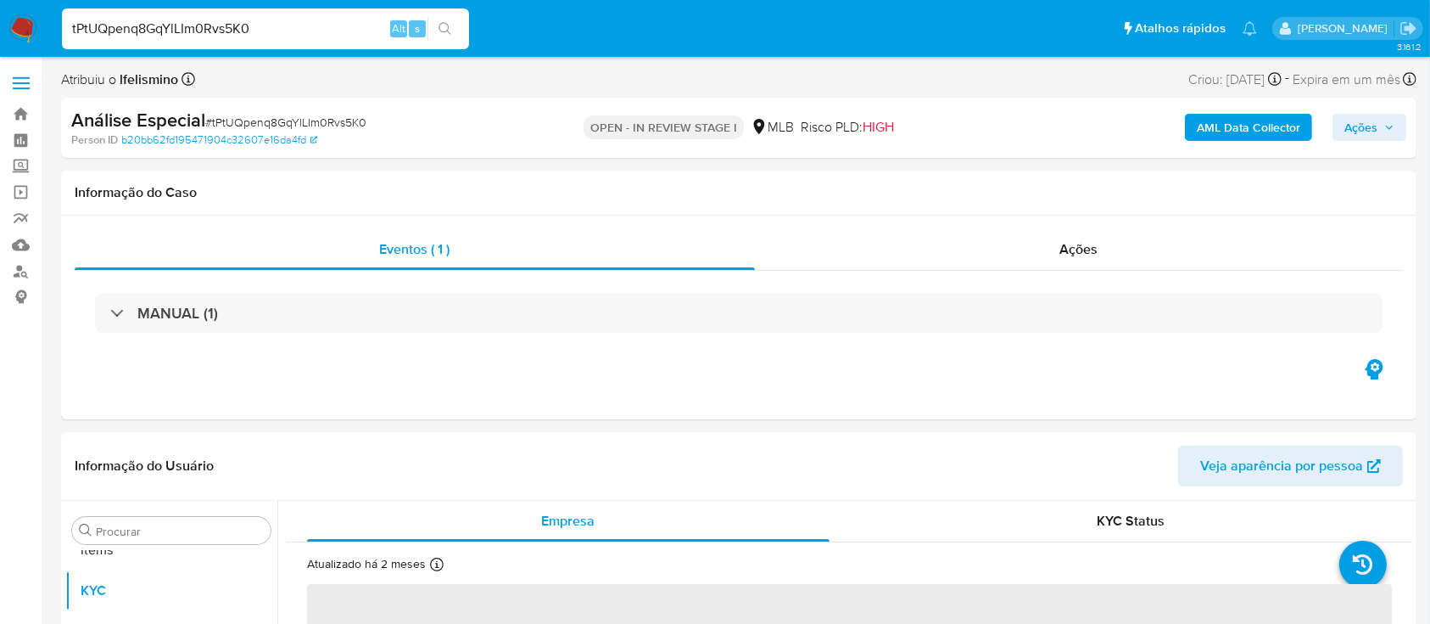
scroll to position [880, 0]
select select "10"
click at [204, 536] on input "Procurar" at bounding box center [180, 530] width 168 height 15
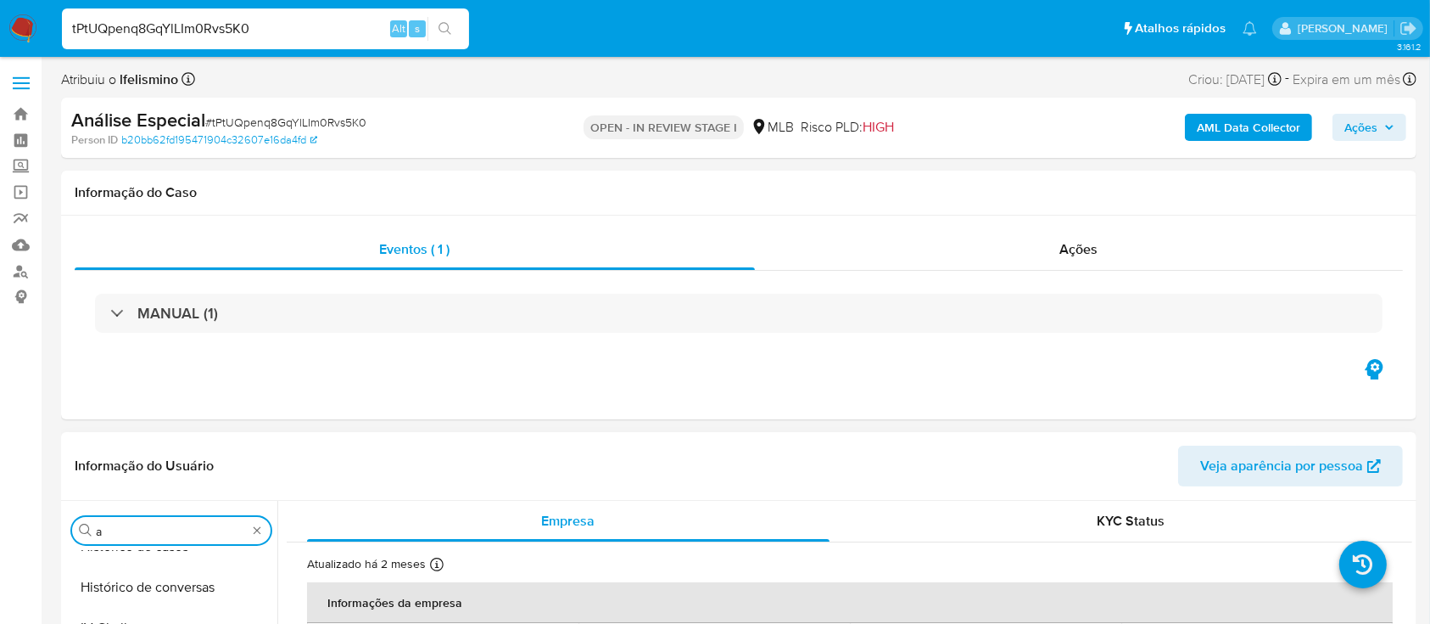
scroll to position [0, 0]
type input "anexo"
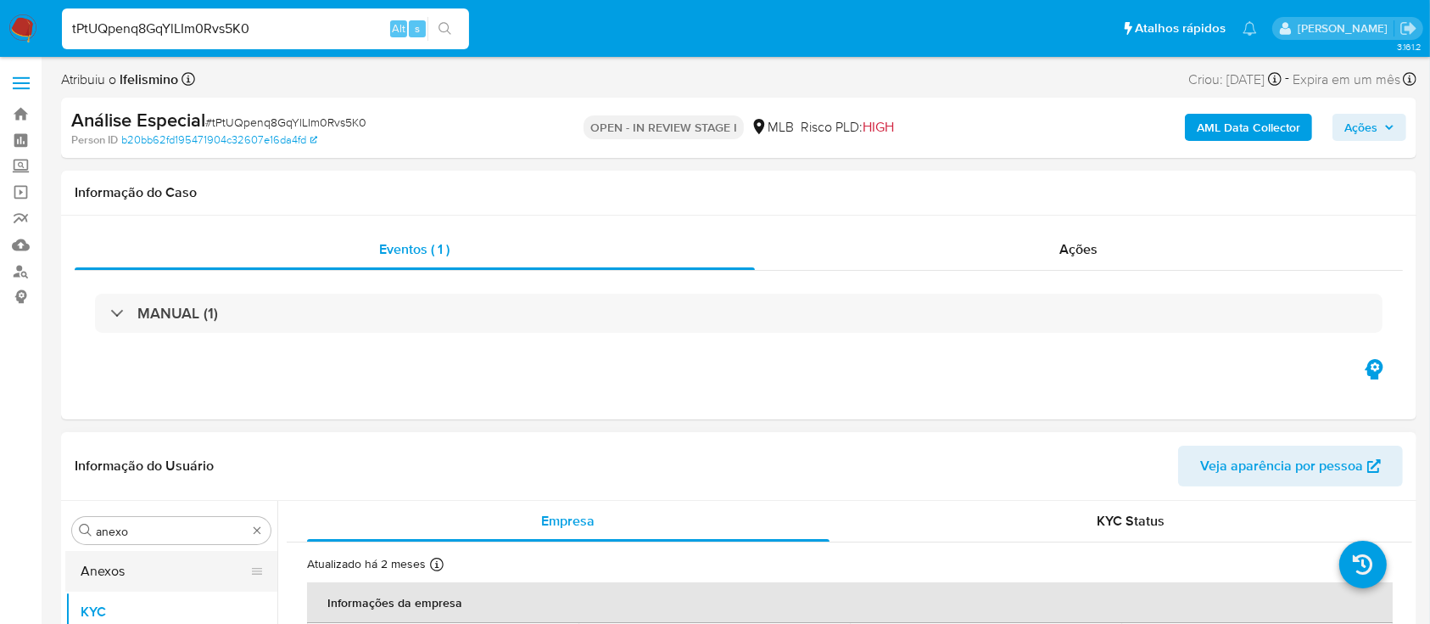
click at [189, 584] on button "Anexos" at bounding box center [164, 571] width 199 height 41
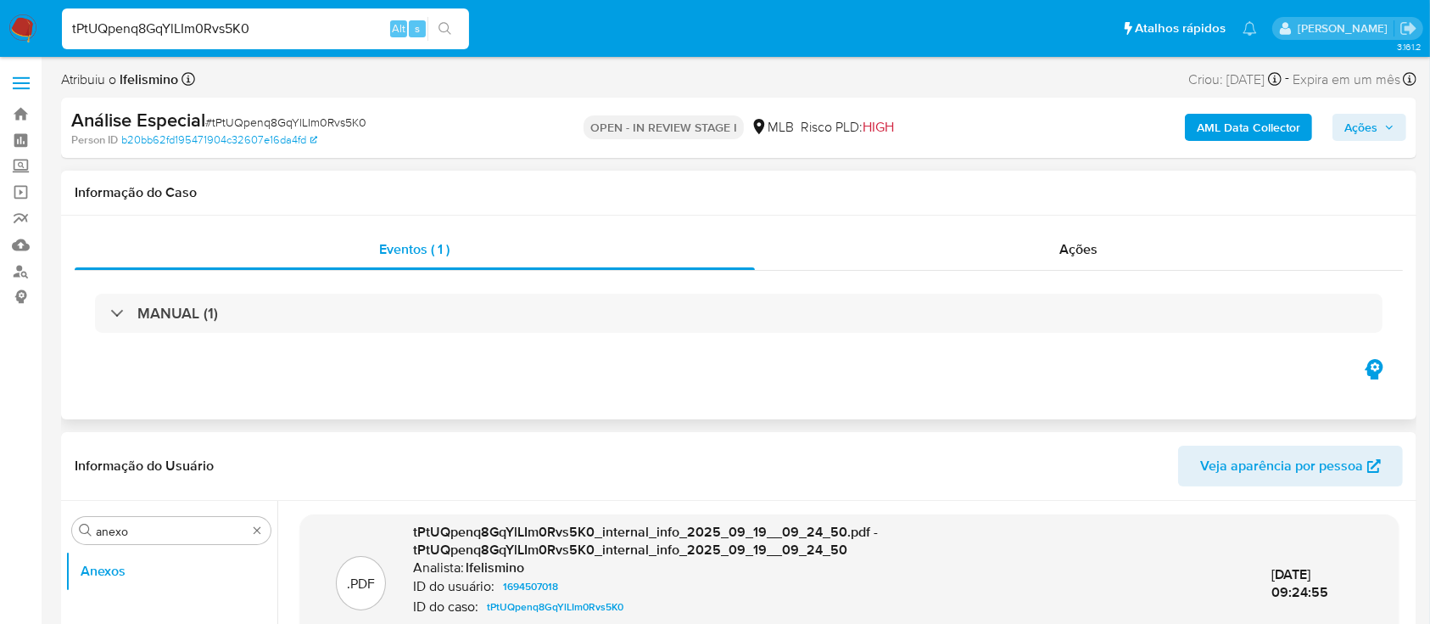
click at [573, 393] on div "Eventos ( 1 ) Ações MANUAL (1)" at bounding box center [739, 317] width 1356 height 204
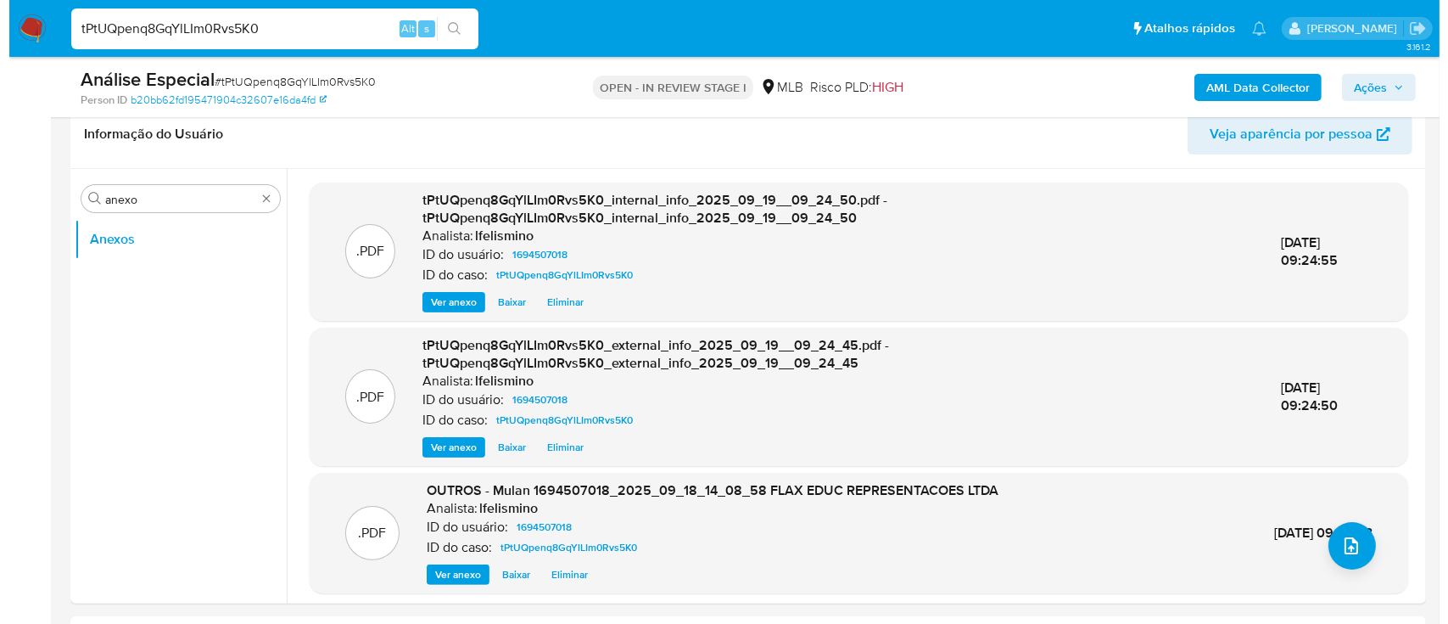
scroll to position [316, 0]
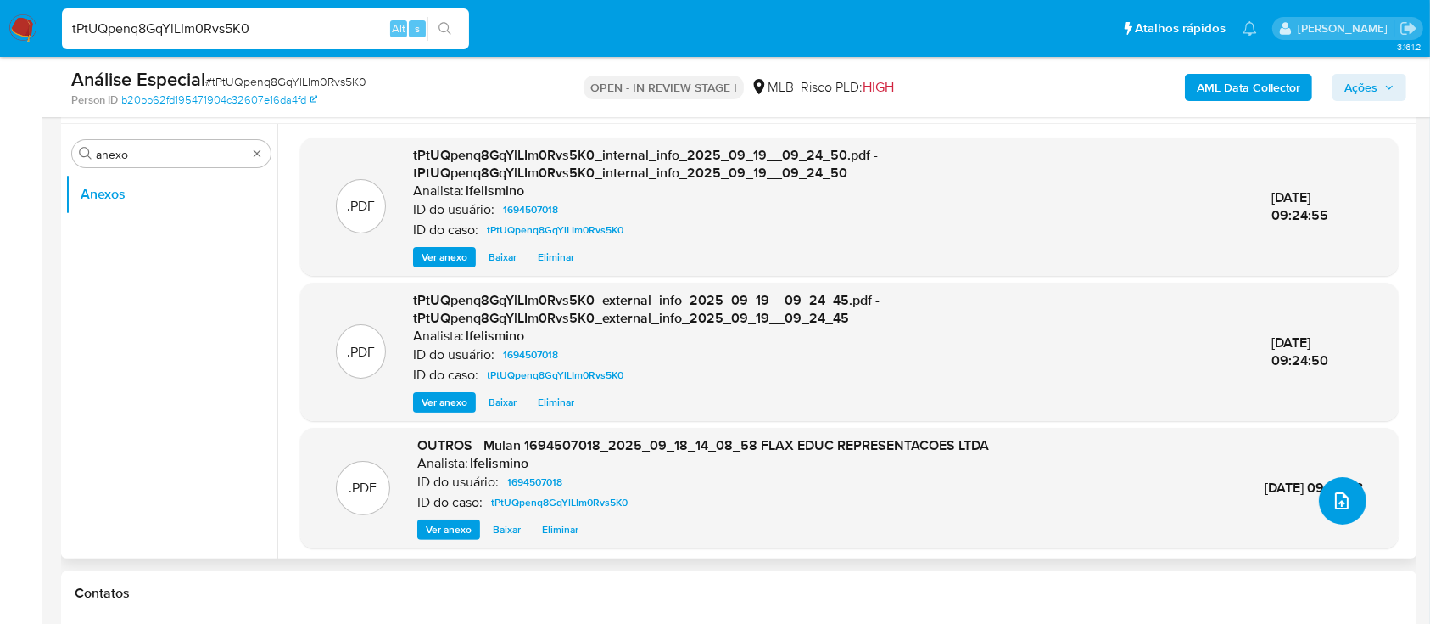
click at [1340, 517] on button "upload-file" at bounding box center [1343, 501] width 48 height 48
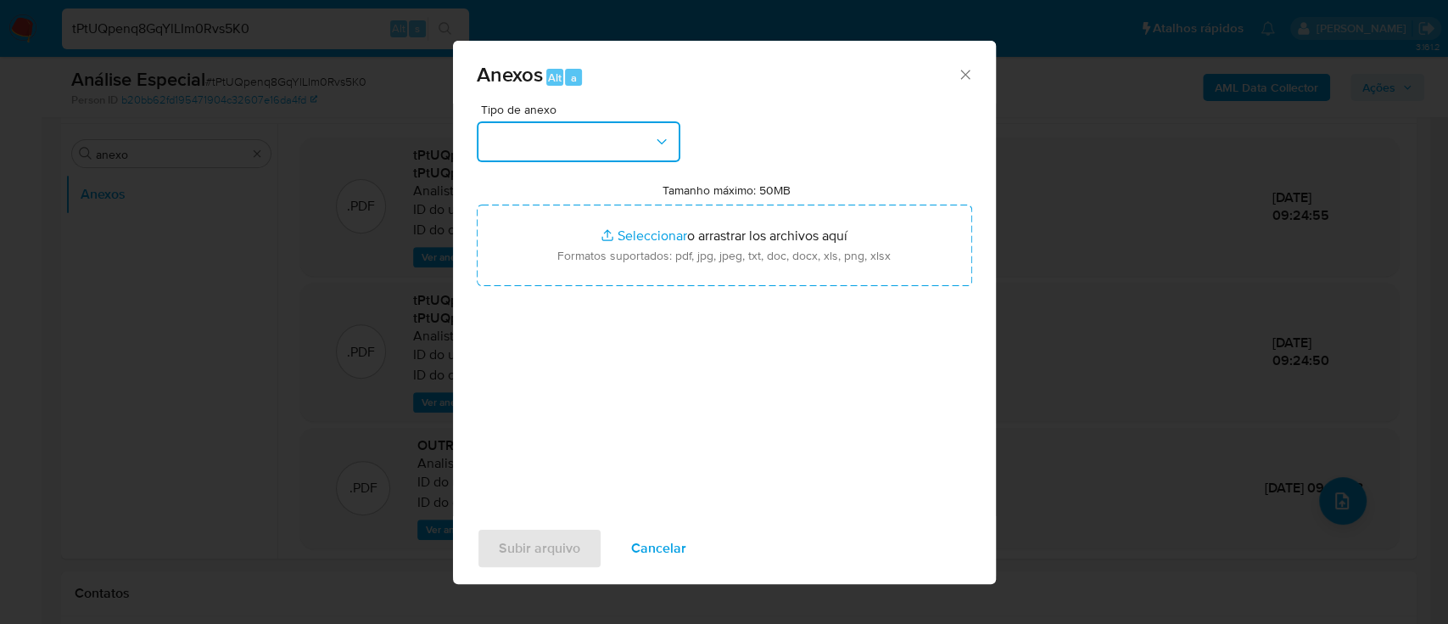
click at [612, 159] on button "button" at bounding box center [579, 141] width 204 height 41
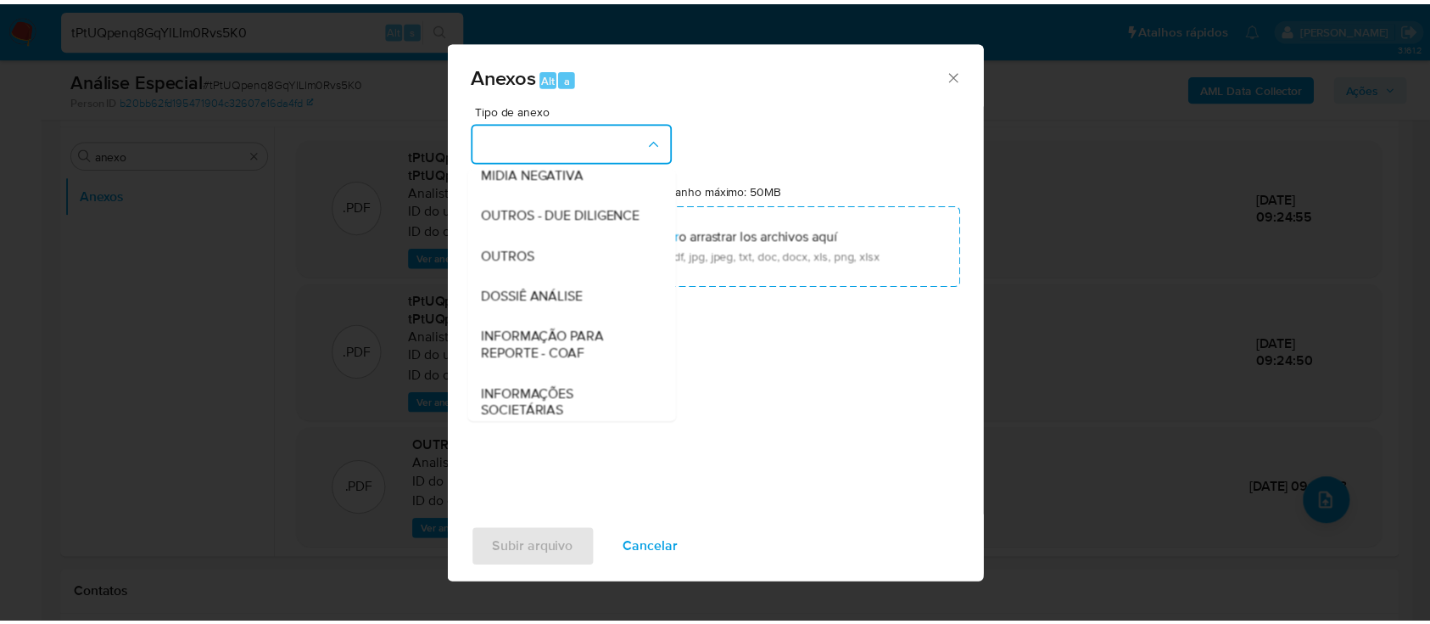
scroll to position [255, 0]
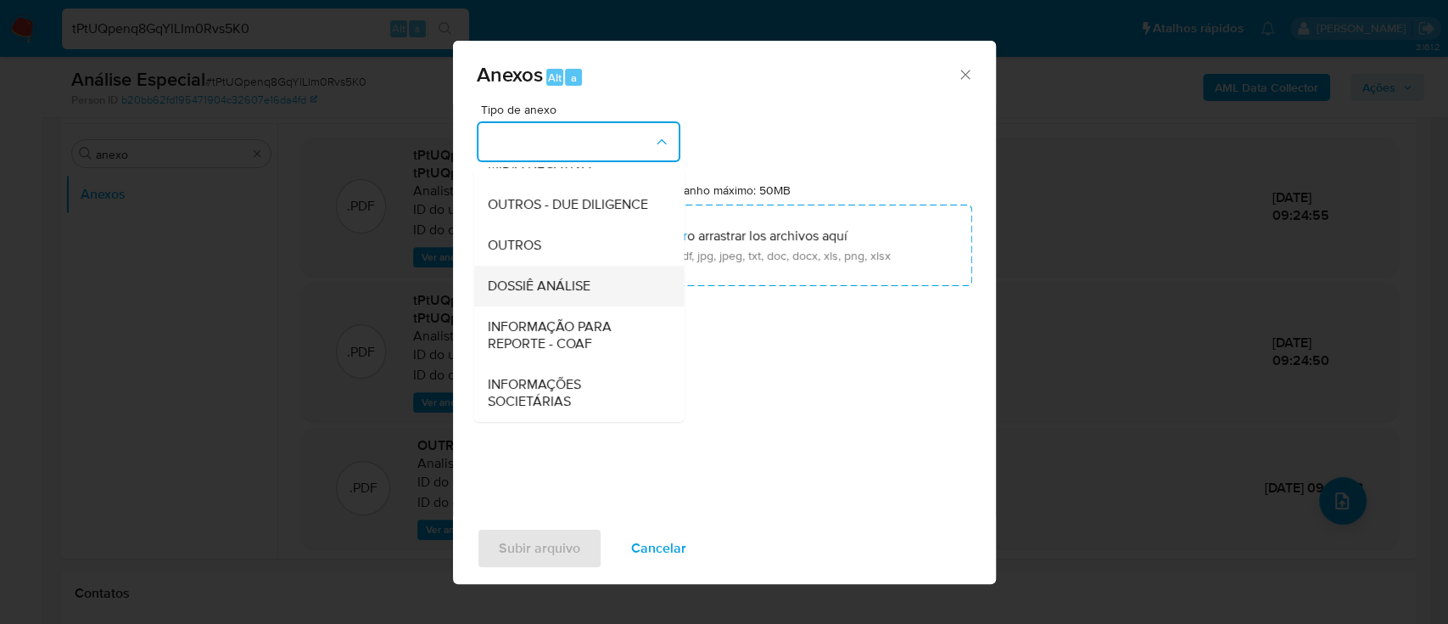
click at [539, 293] on span "DOSSIÊ ANÁLISE" at bounding box center [538, 285] width 103 height 17
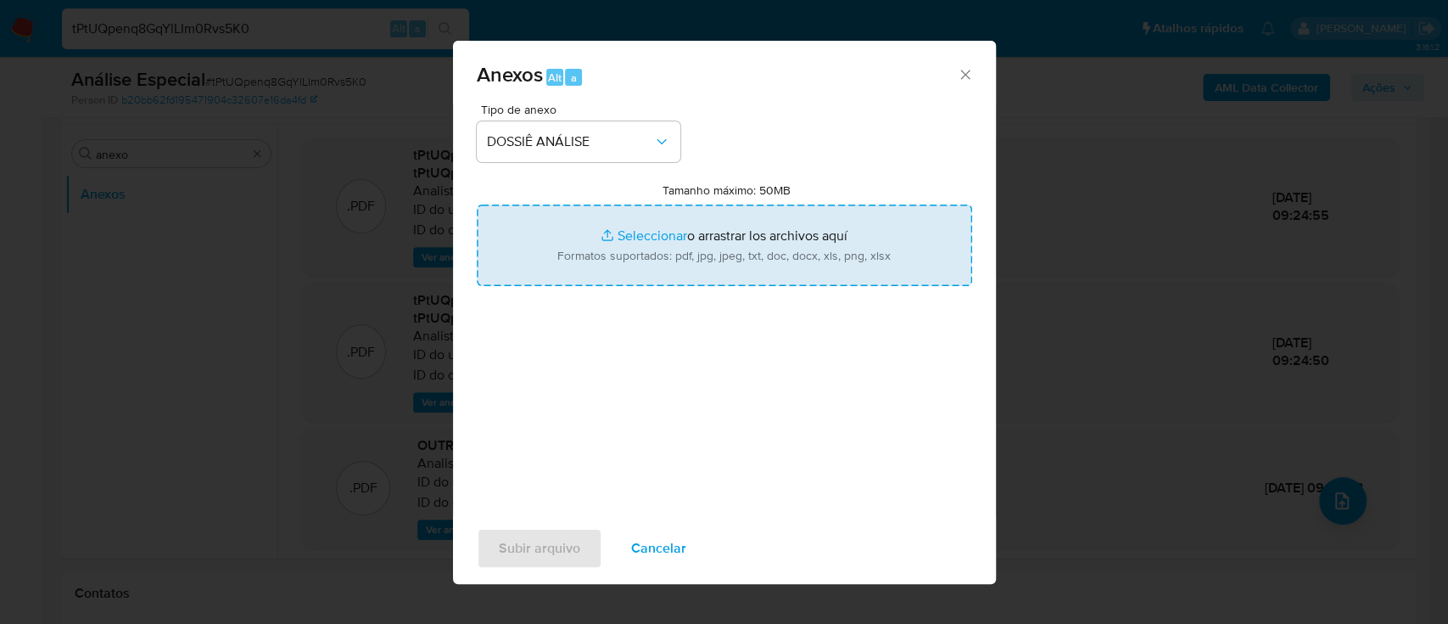
type input "C:\fakepath\SAR - CNPJ 52112963000180 - FLAX EDUC REPRESENTAÇÕES LTDA.pdf"
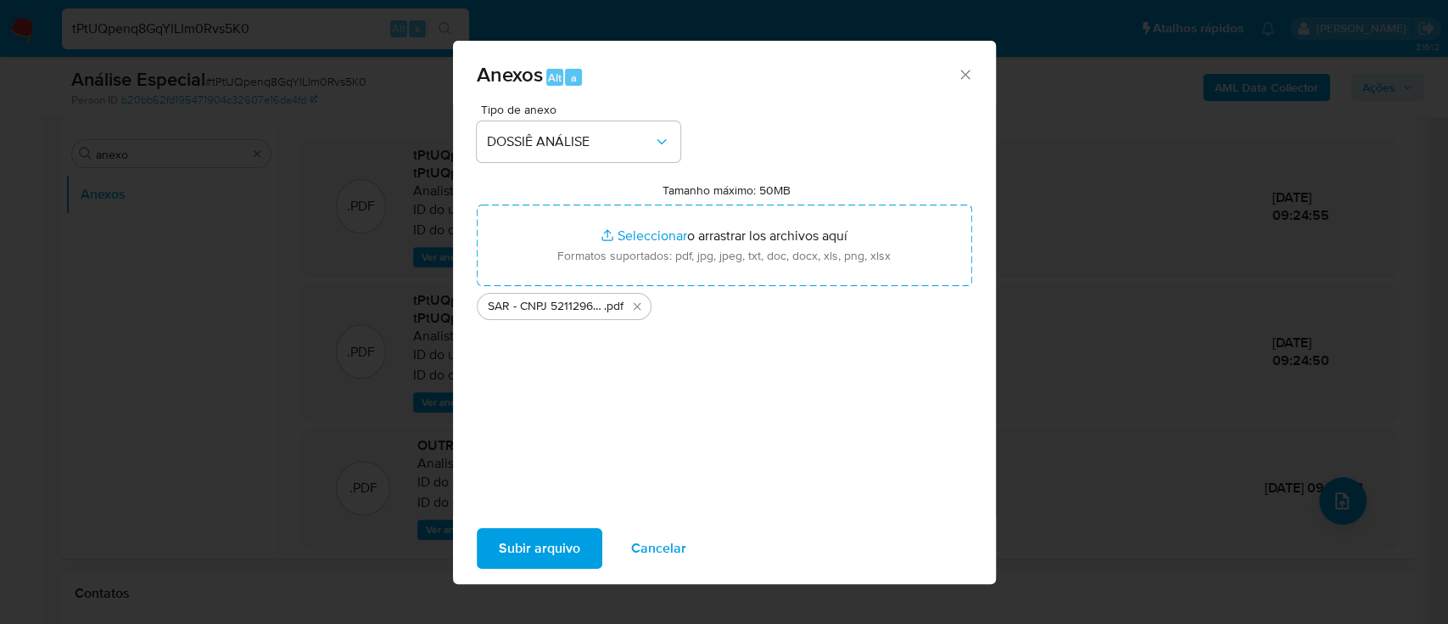
click at [503, 547] on span "Subir arquivo" at bounding box center [539, 547] width 81 height 37
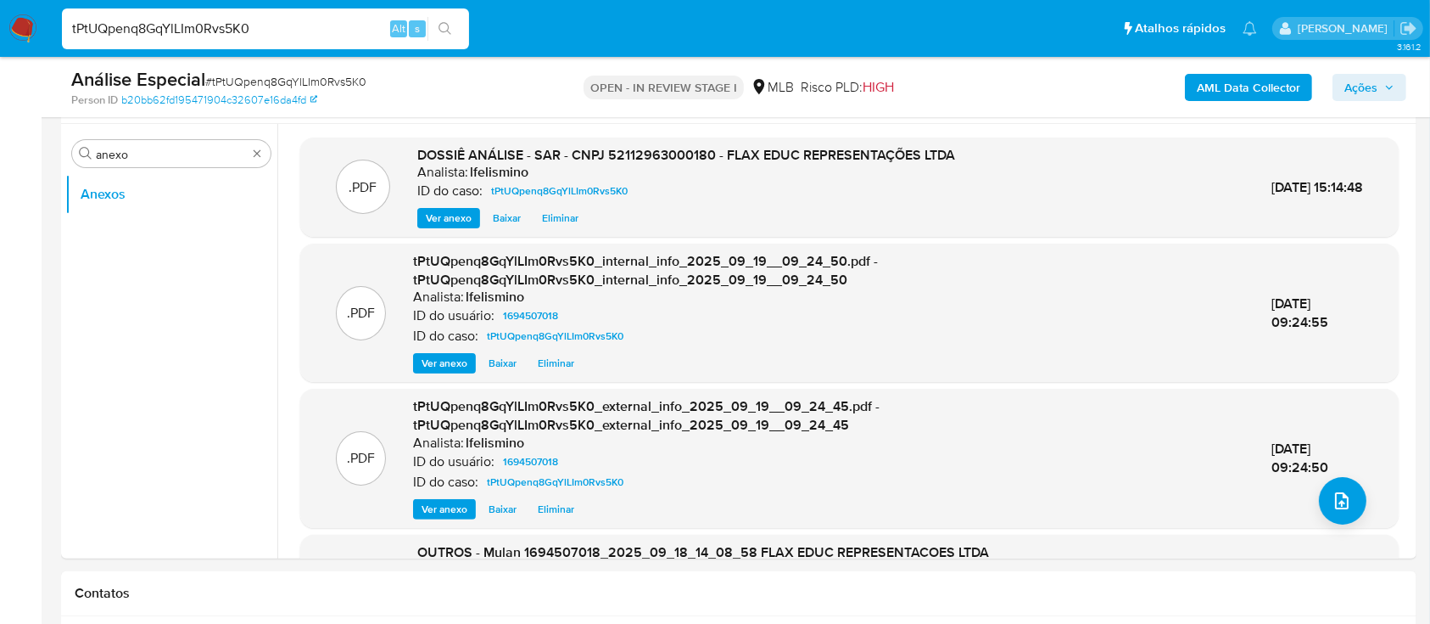
click at [1357, 81] on span "Ações" at bounding box center [1361, 87] width 33 height 27
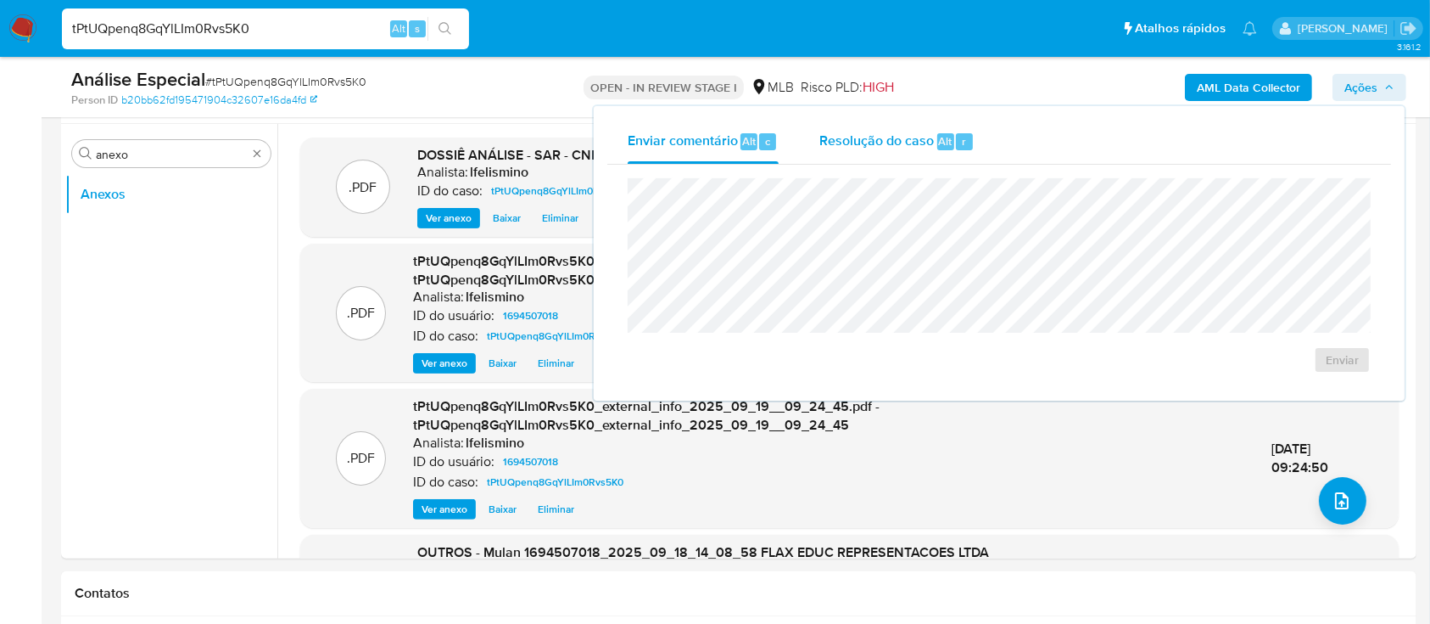
click at [910, 140] on span "Resolução do caso" at bounding box center [876, 141] width 115 height 20
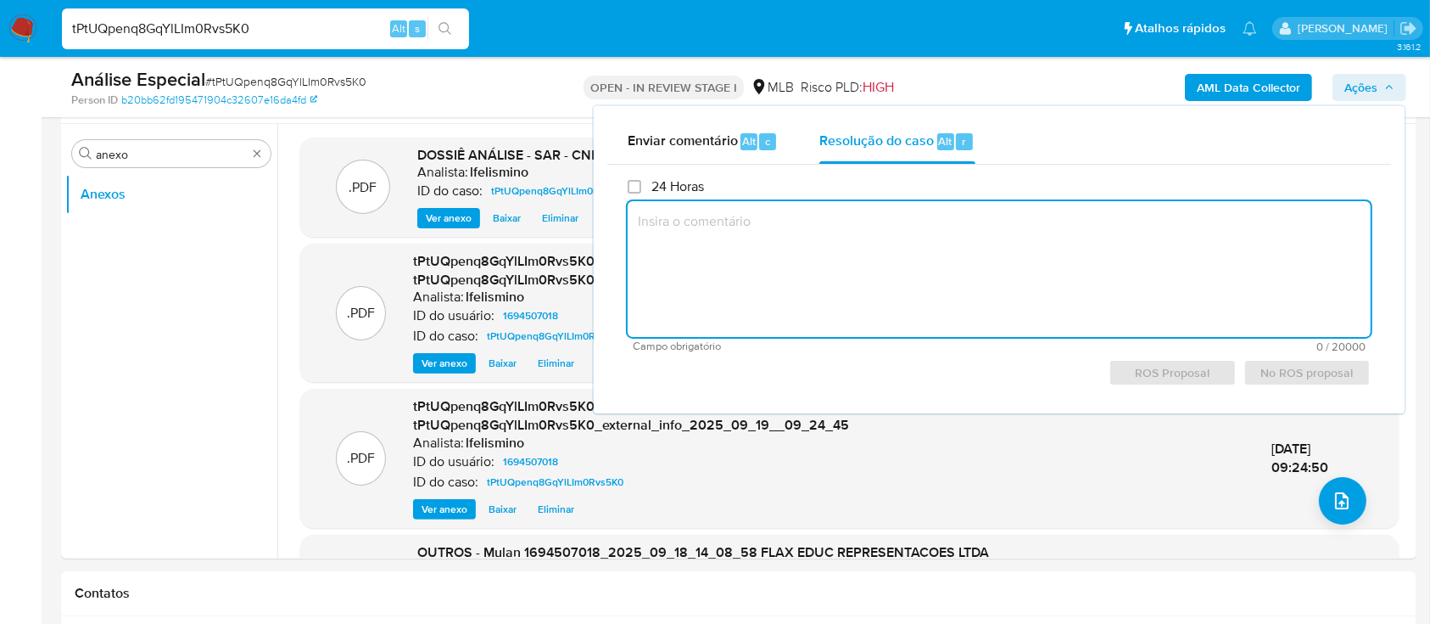
click at [926, 227] on textarea at bounding box center [999, 269] width 743 height 136
paste textarea "Fatos relevantes concluídos pelo analista: Movimentação em conta e vendas prese…"
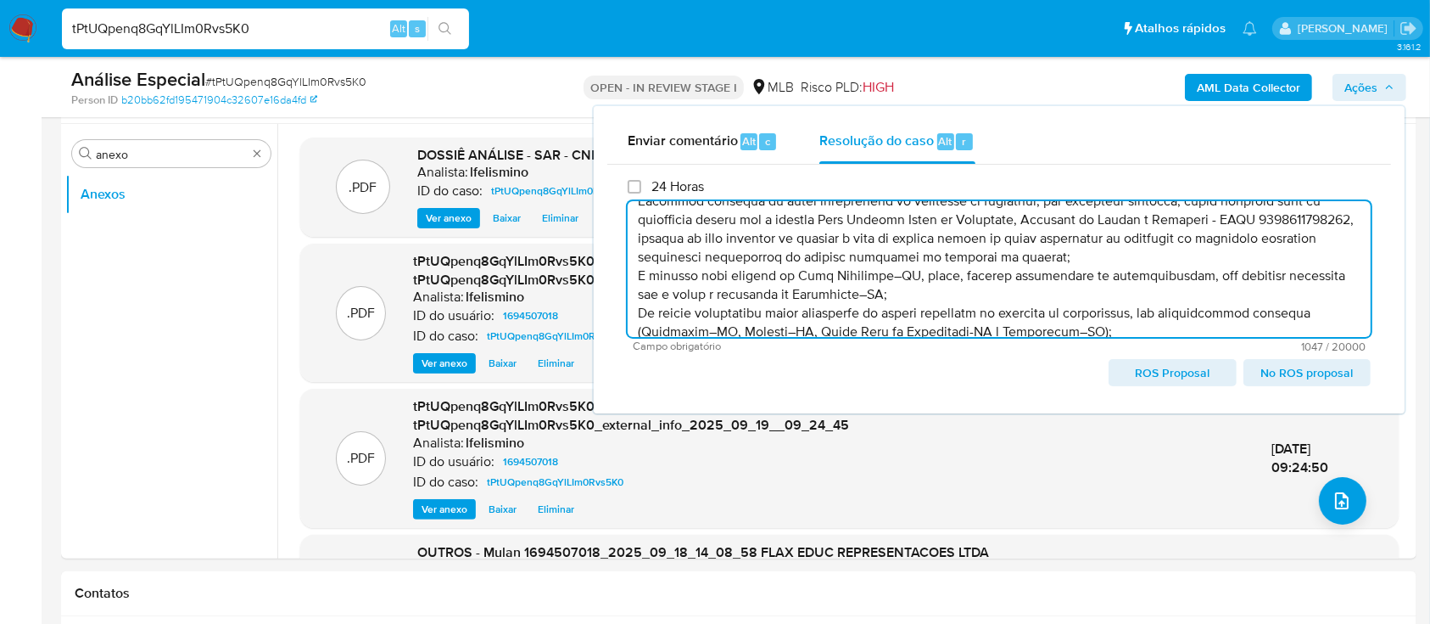
scroll to position [55, 0]
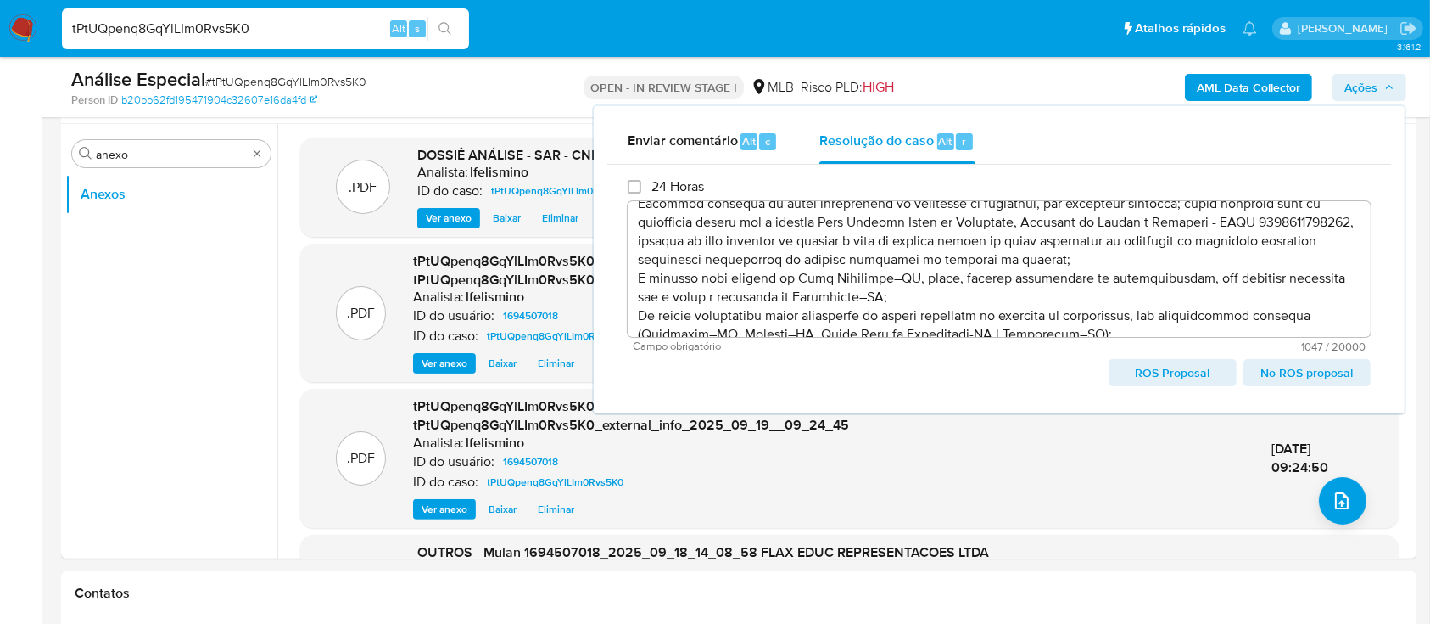
click at [1130, 372] on span "ROS Proposal" at bounding box center [1172, 373] width 103 height 24
type textarea "Fatos relevantes concluídos pelo analista: Movimentação em conta e vendas prese…"
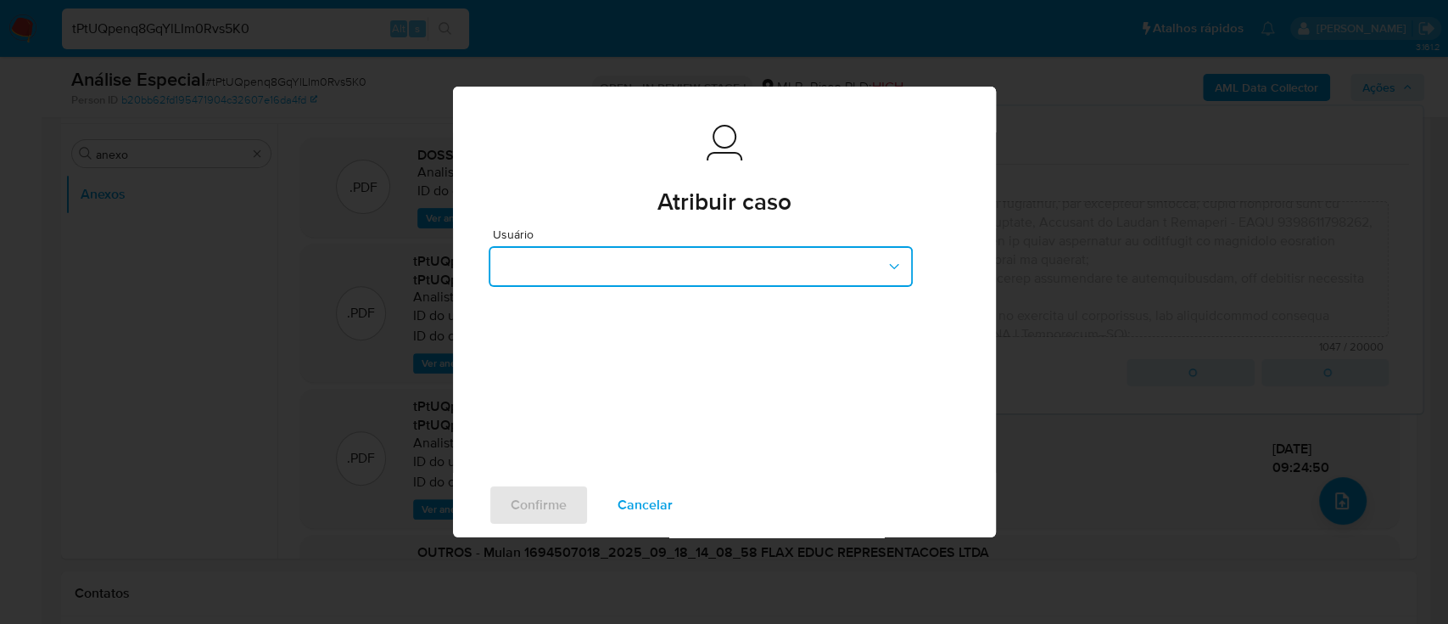
click at [807, 270] on button "button" at bounding box center [701, 266] width 424 height 41
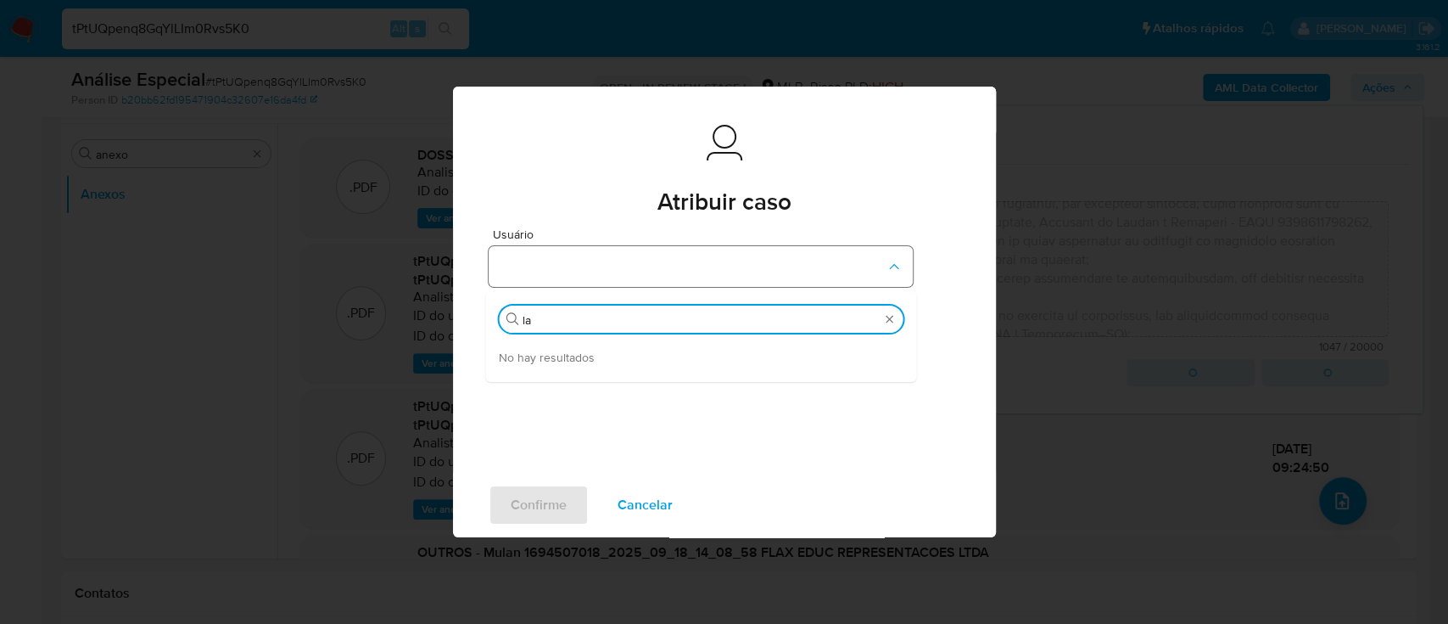
type input "l"
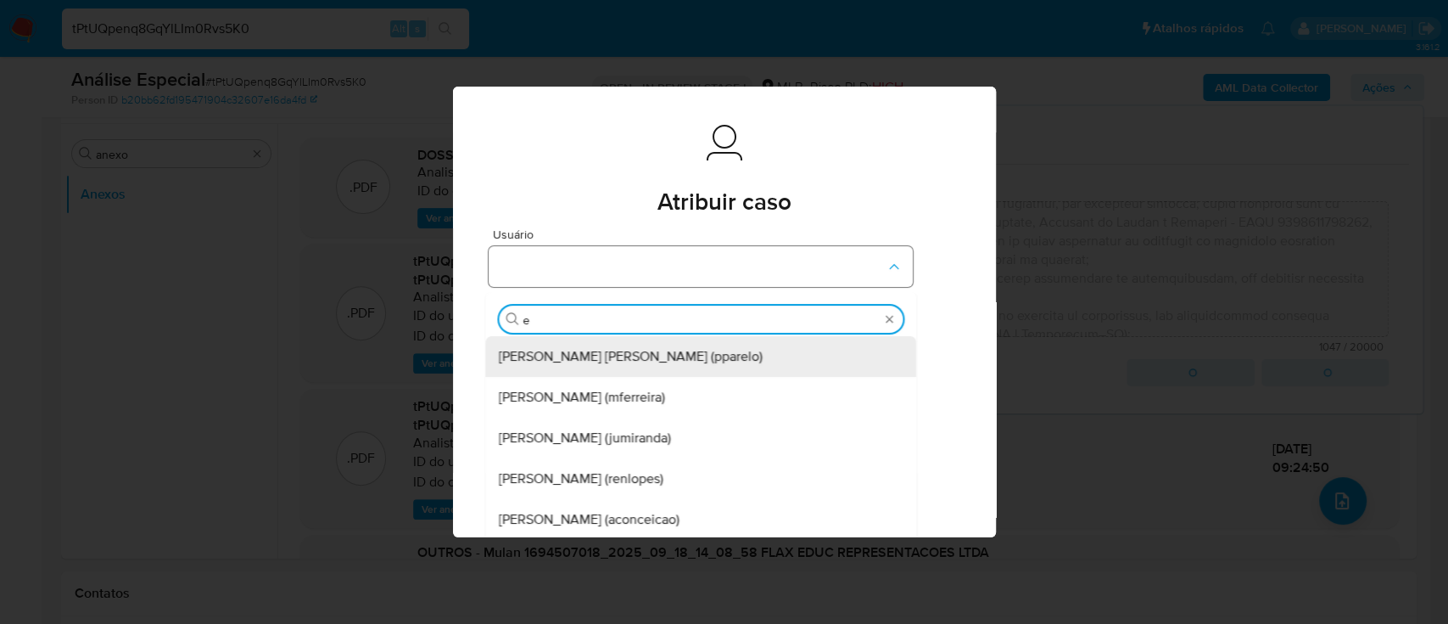
type input "ed"
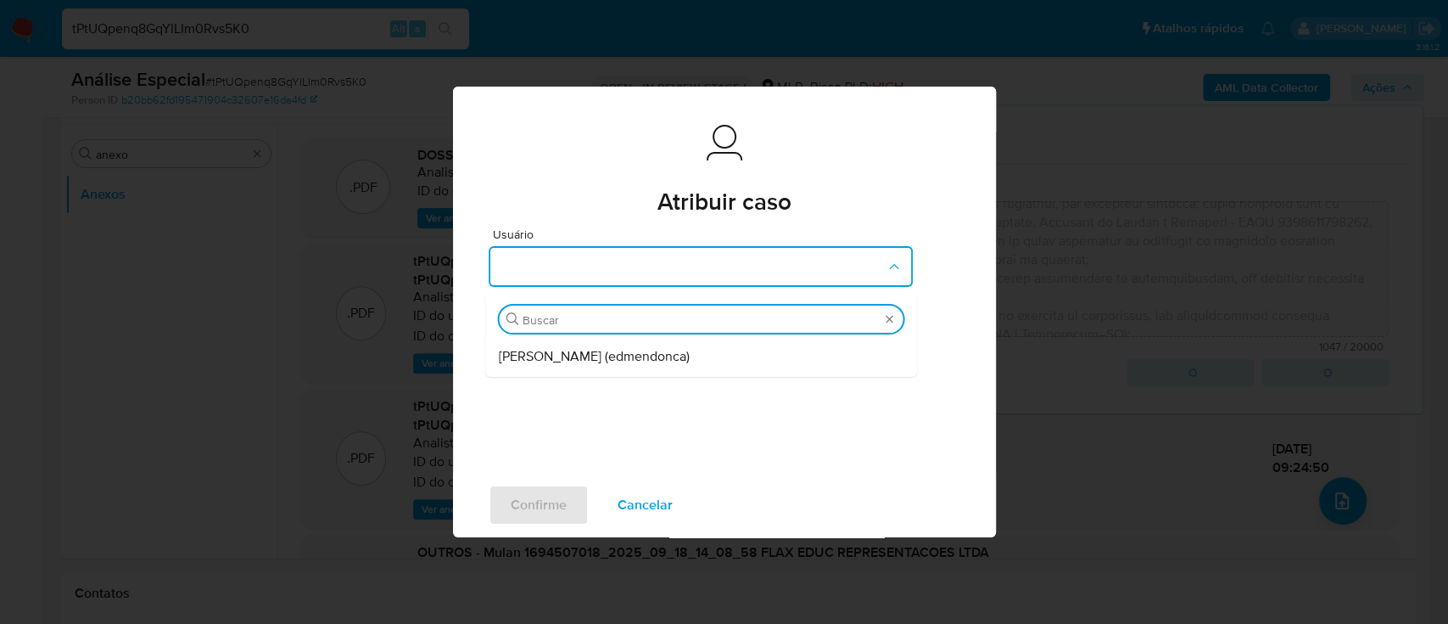
click at [795, 387] on form "Usuário Buscar Eduardo Mendonca Dutra (edmendonca)" at bounding box center [725, 327] width 472 height 198
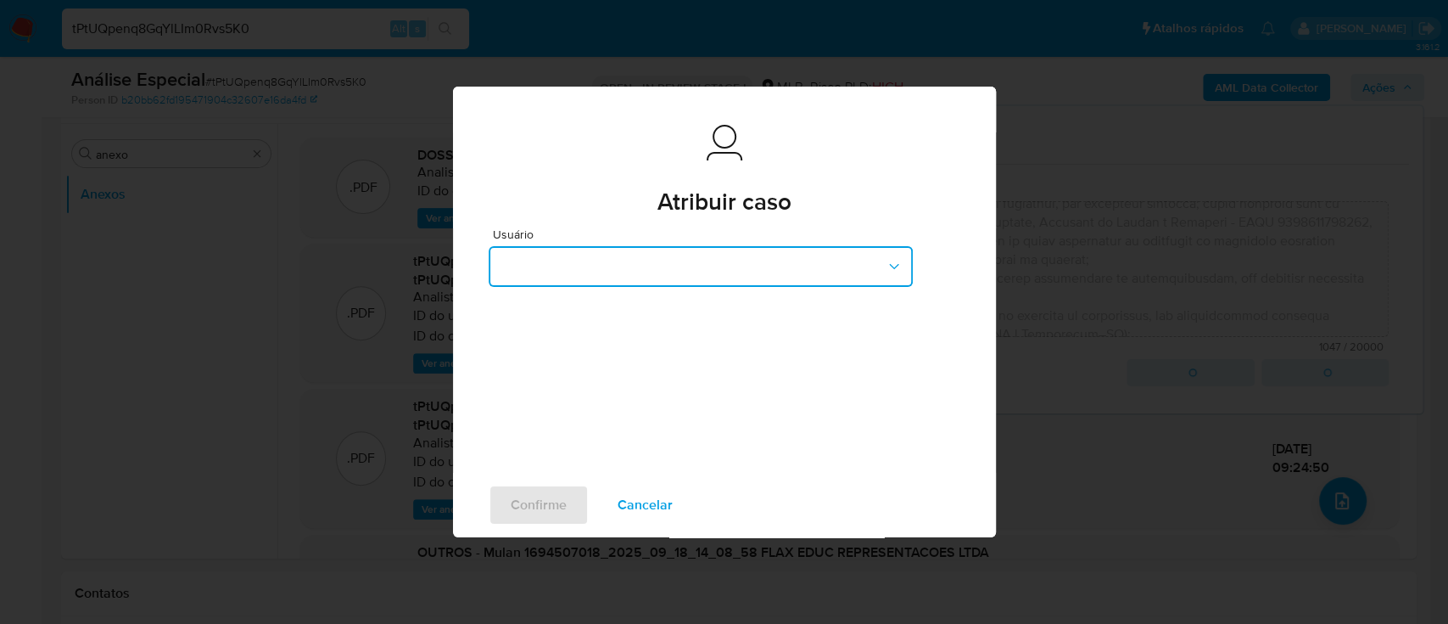
click at [750, 277] on button "button" at bounding box center [701, 266] width 424 height 41
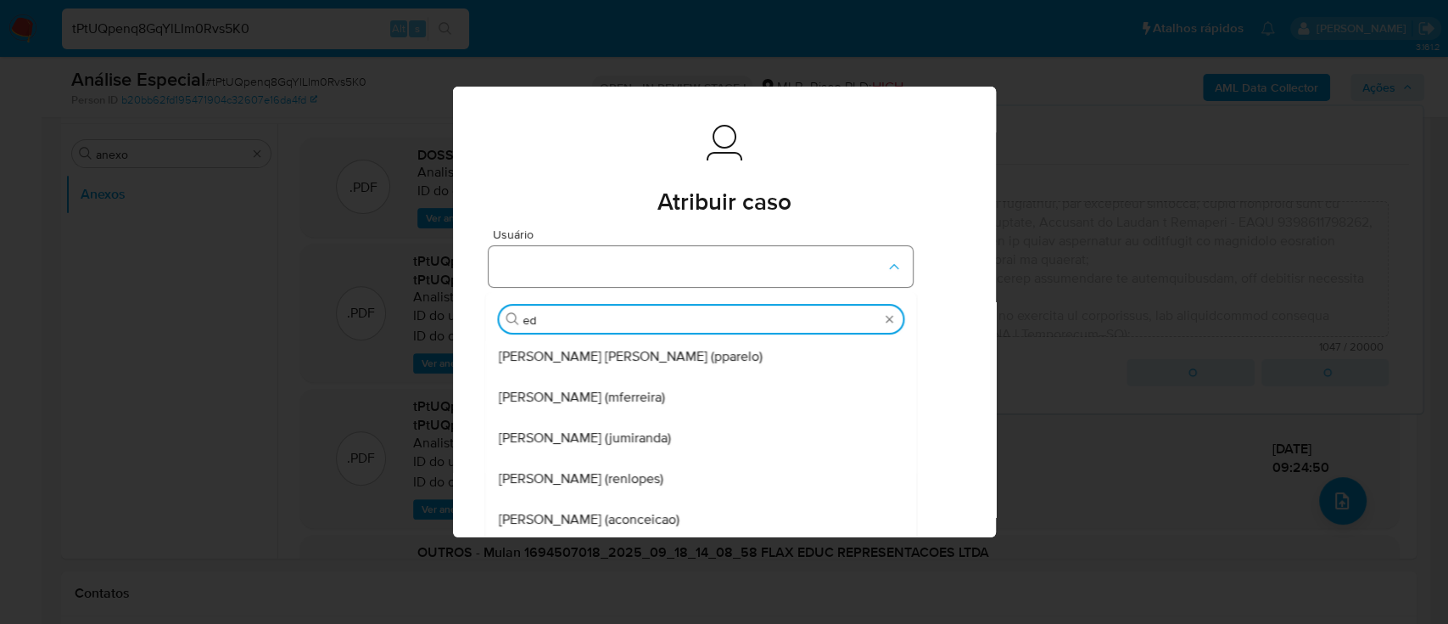
type input "edu"
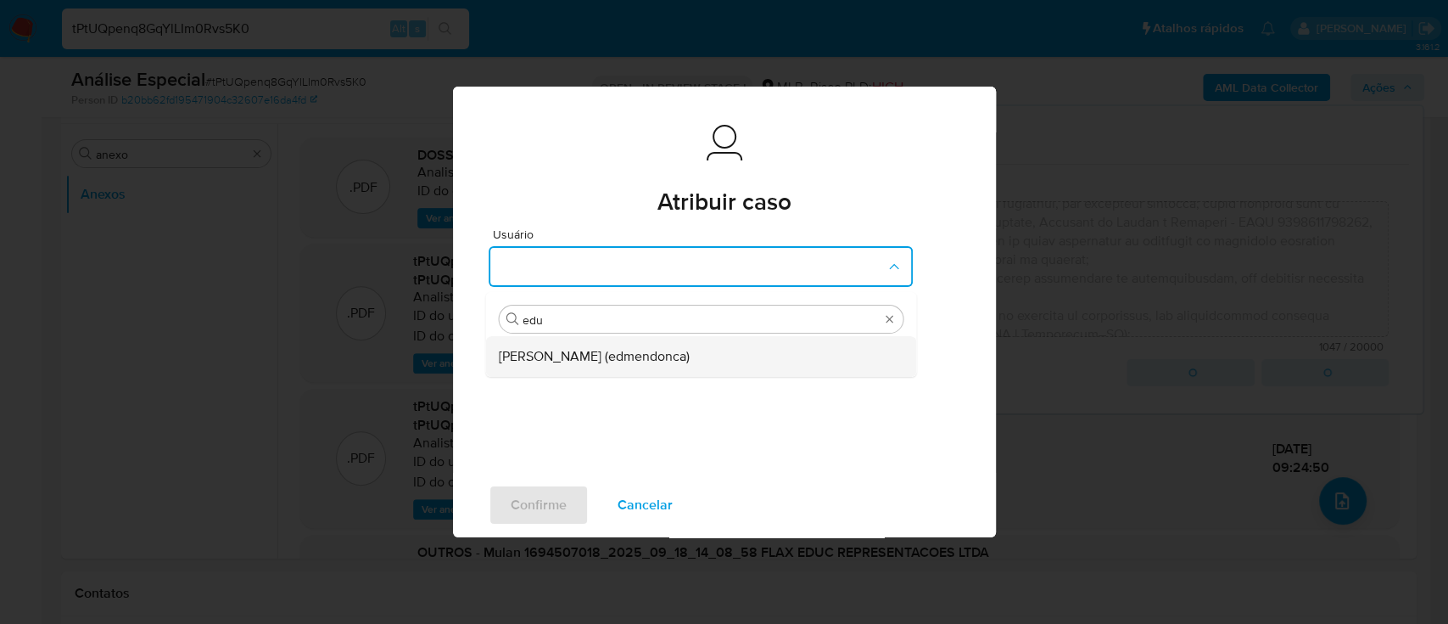
click at [688, 344] on div "[PERSON_NAME] (edmendonca)" at bounding box center [696, 356] width 394 height 41
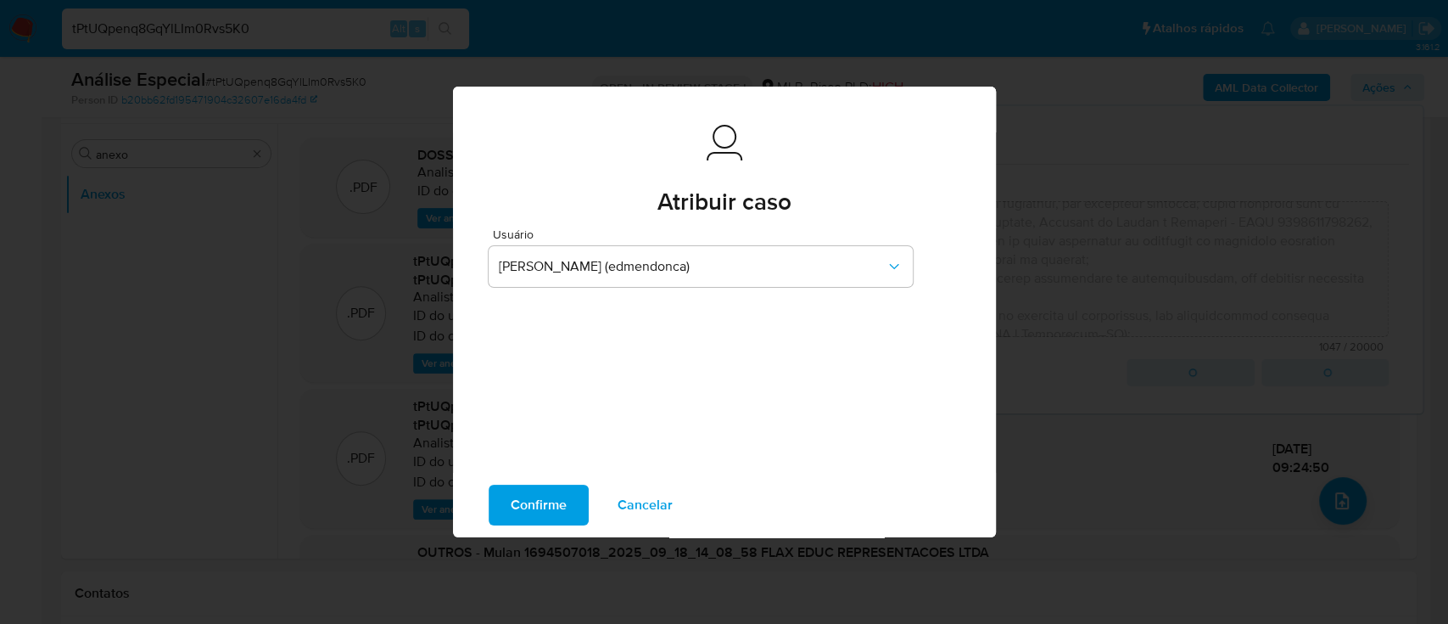
click at [532, 505] on span "Confirme" at bounding box center [539, 504] width 56 height 37
type textarea "Fatos relevantes concluídos pelo analista: Movimentação em conta e vendas prese…"
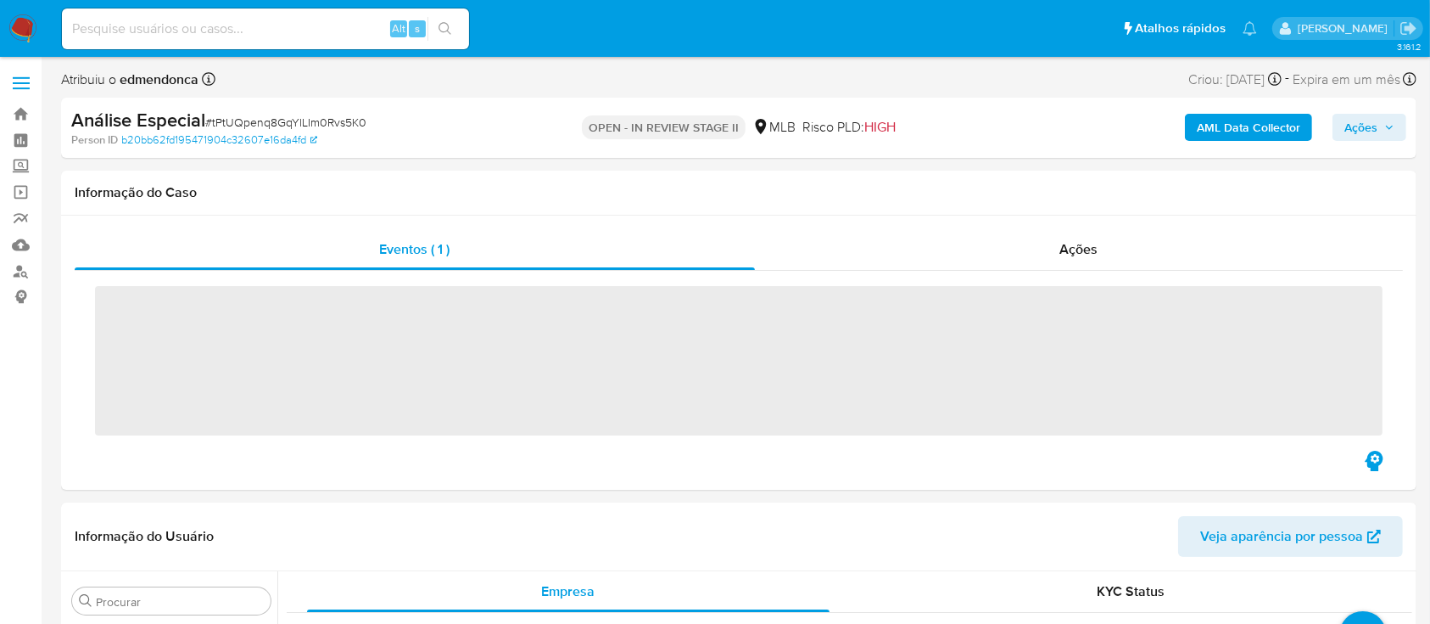
scroll to position [880, 0]
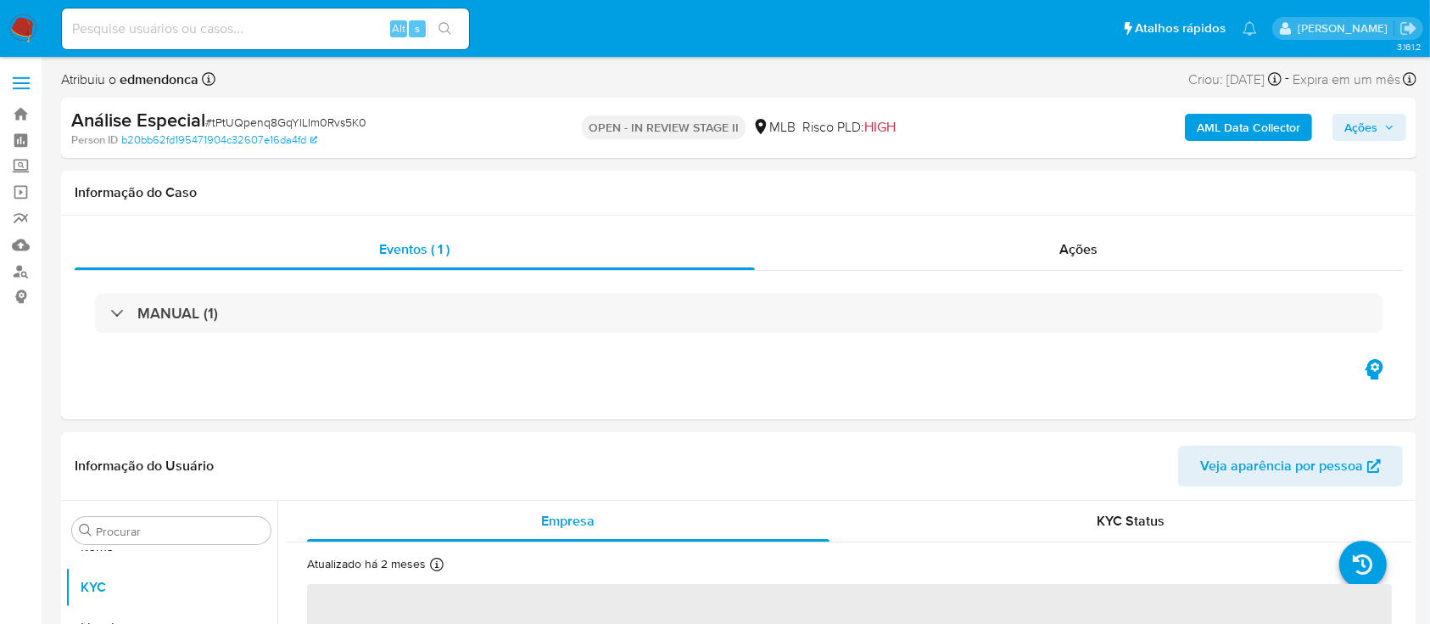
select select "10"
click at [243, 30] on input at bounding box center [265, 29] width 407 height 22
paste input "qH3PCJdPKWeu0Ay7QKYiY3JE"
type input "qH3PCJdPKWeu0Ay7QKYiY3JE"
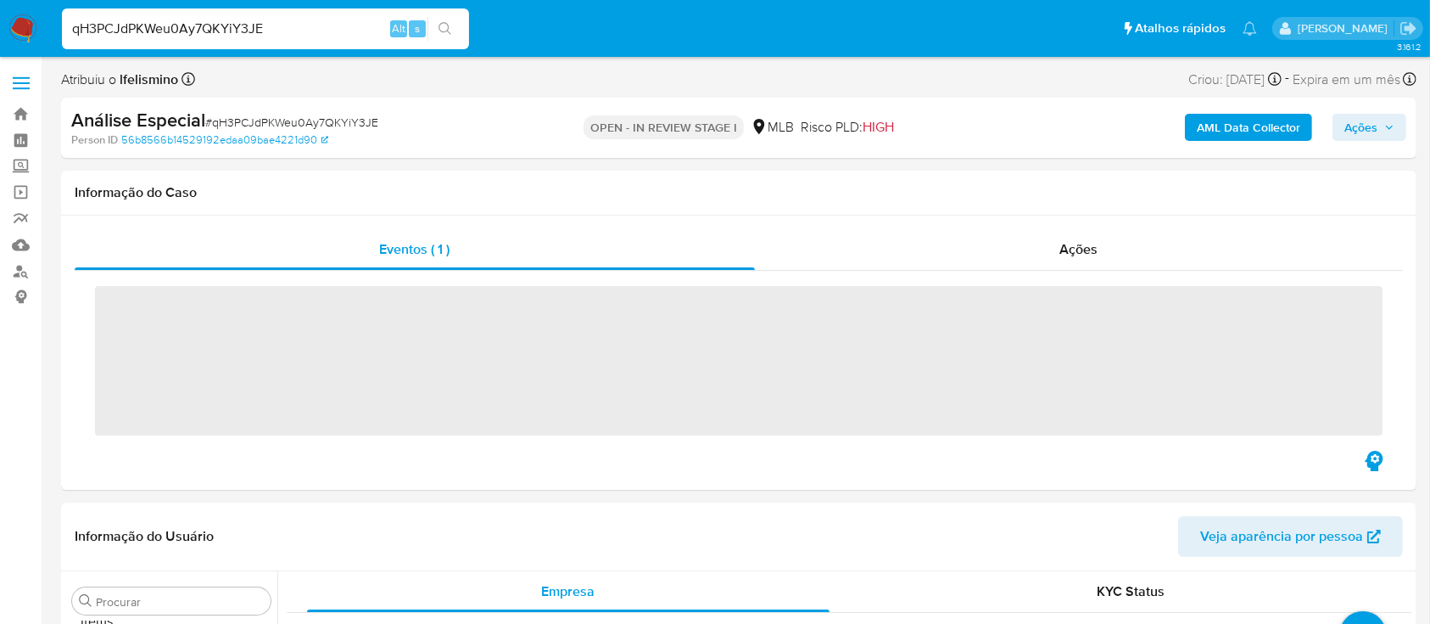
scroll to position [880, 0]
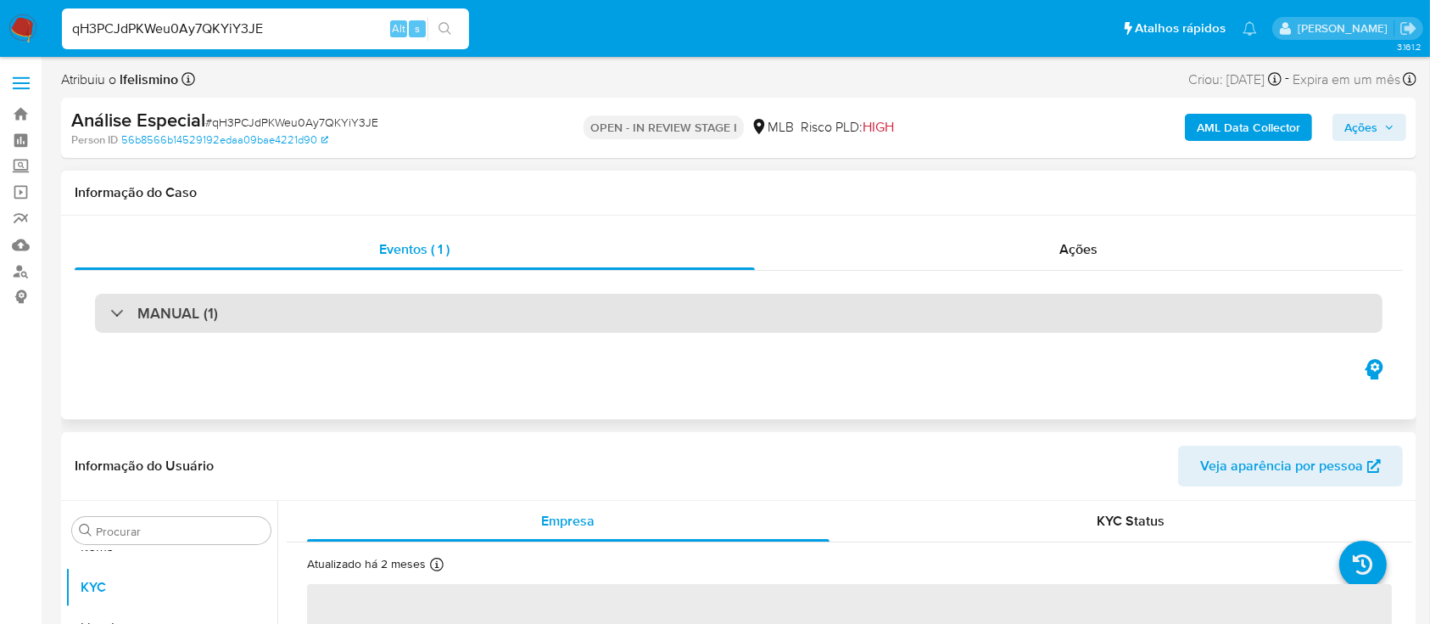
select select "10"
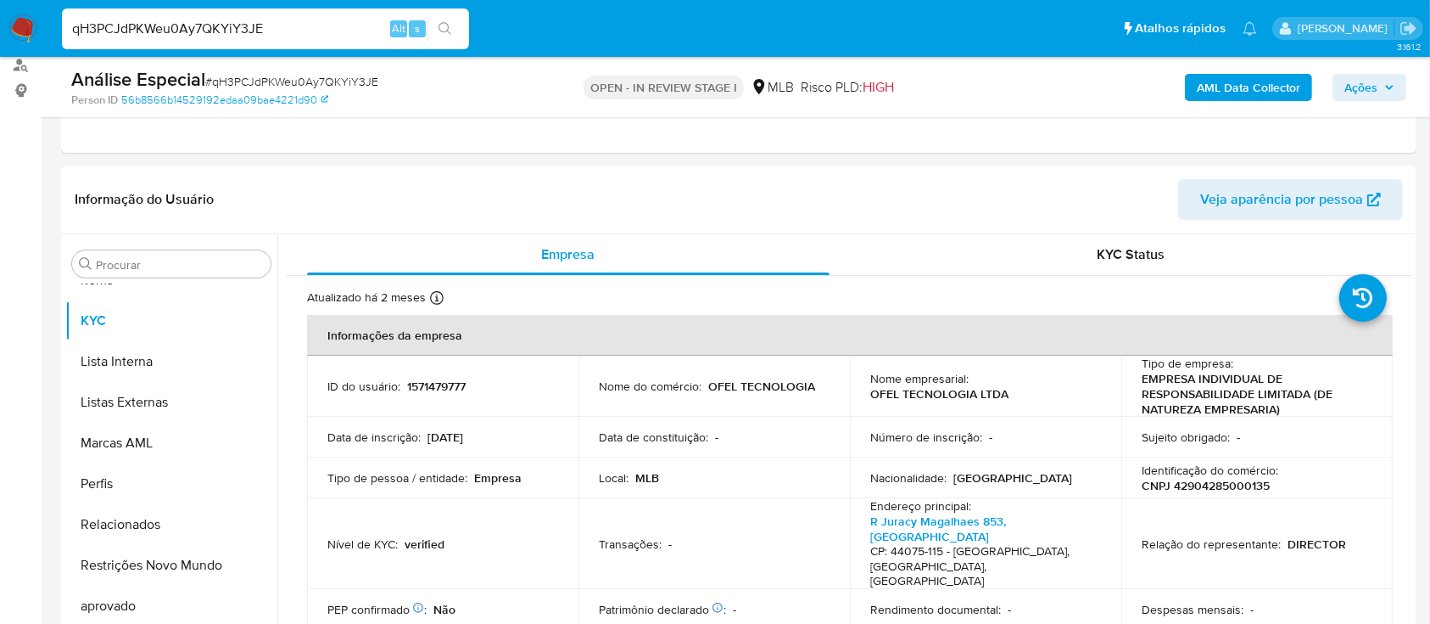
scroll to position [233, 0]
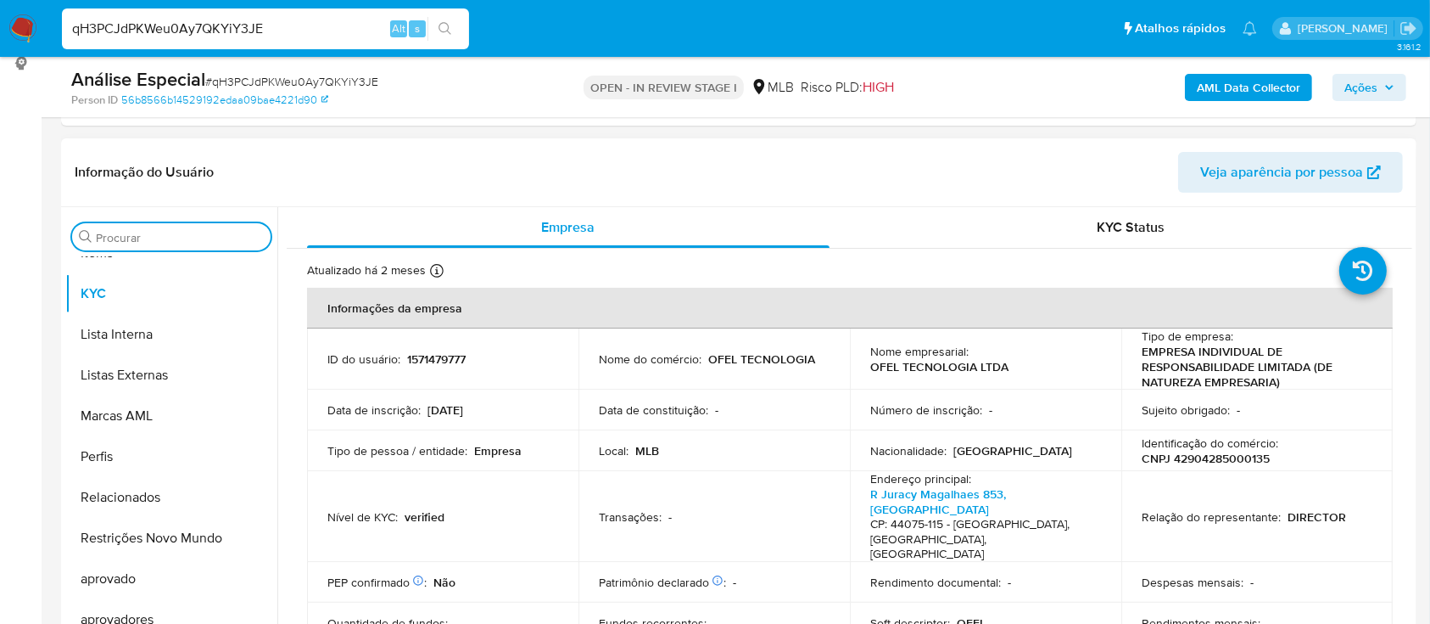
click at [219, 236] on input "Procurar" at bounding box center [180, 237] width 168 height 15
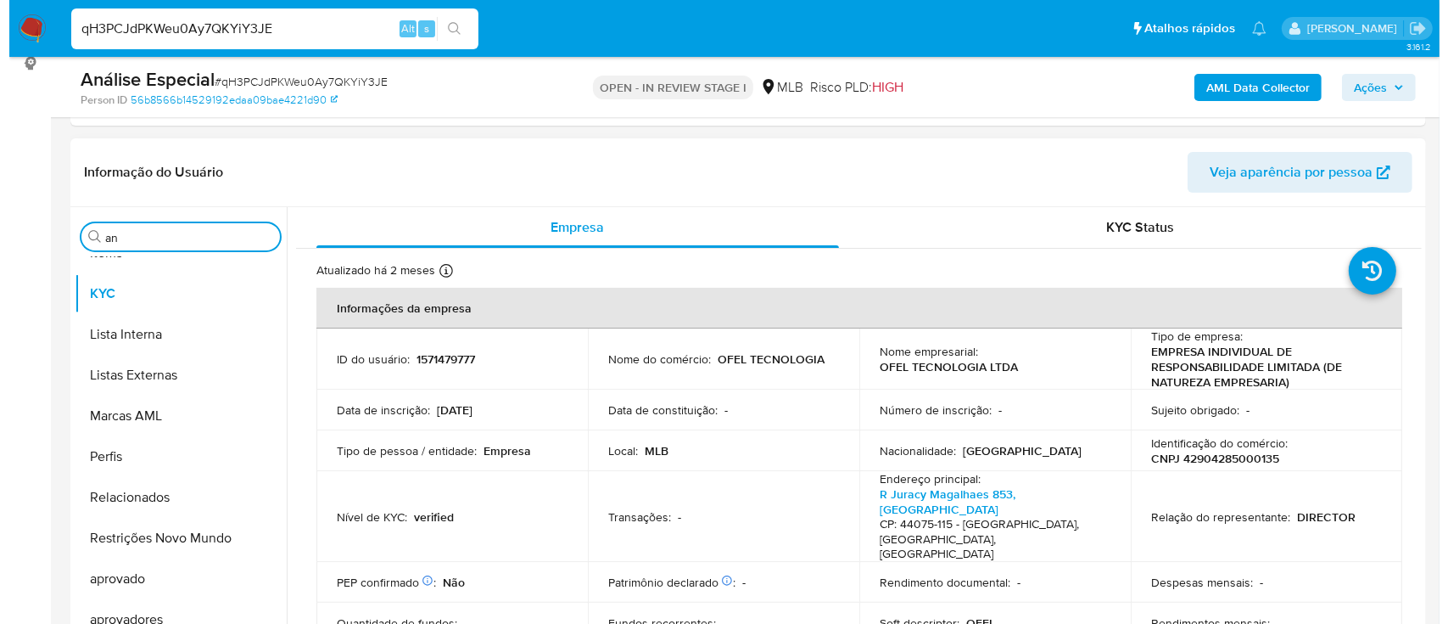
scroll to position [0, 0]
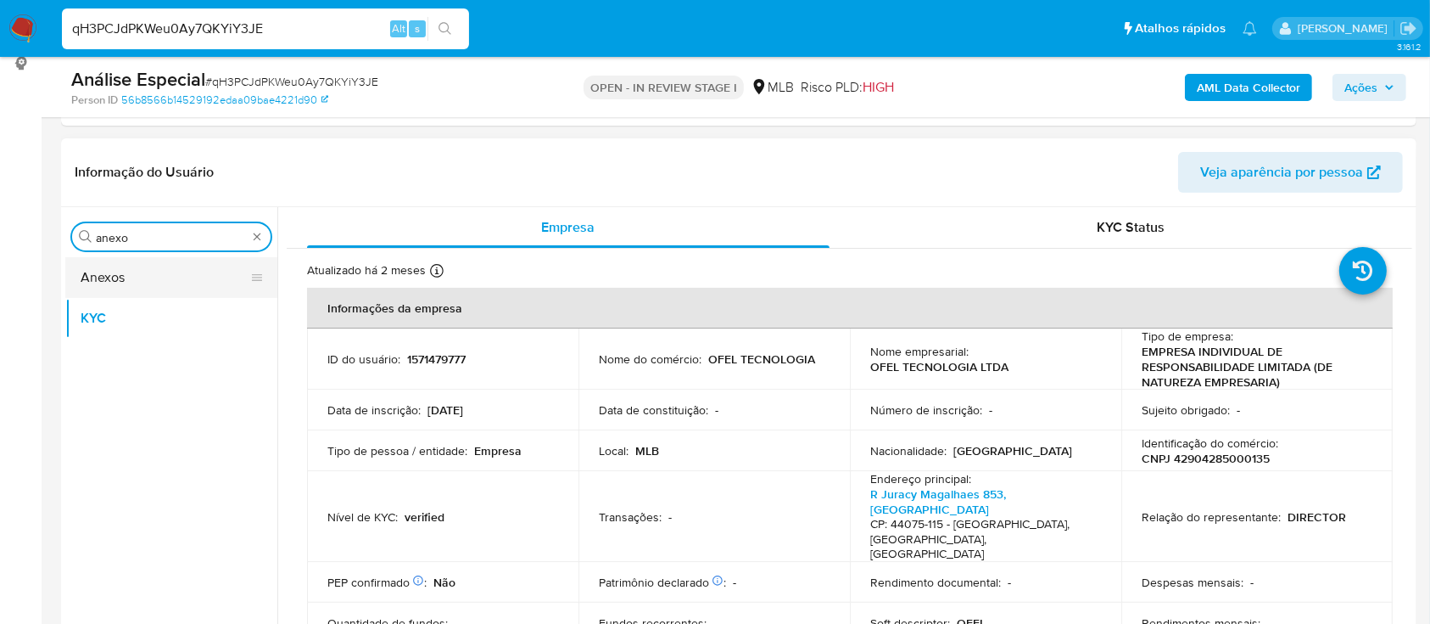
type input "anexo"
click at [198, 274] on button "Anexos" at bounding box center [164, 277] width 199 height 41
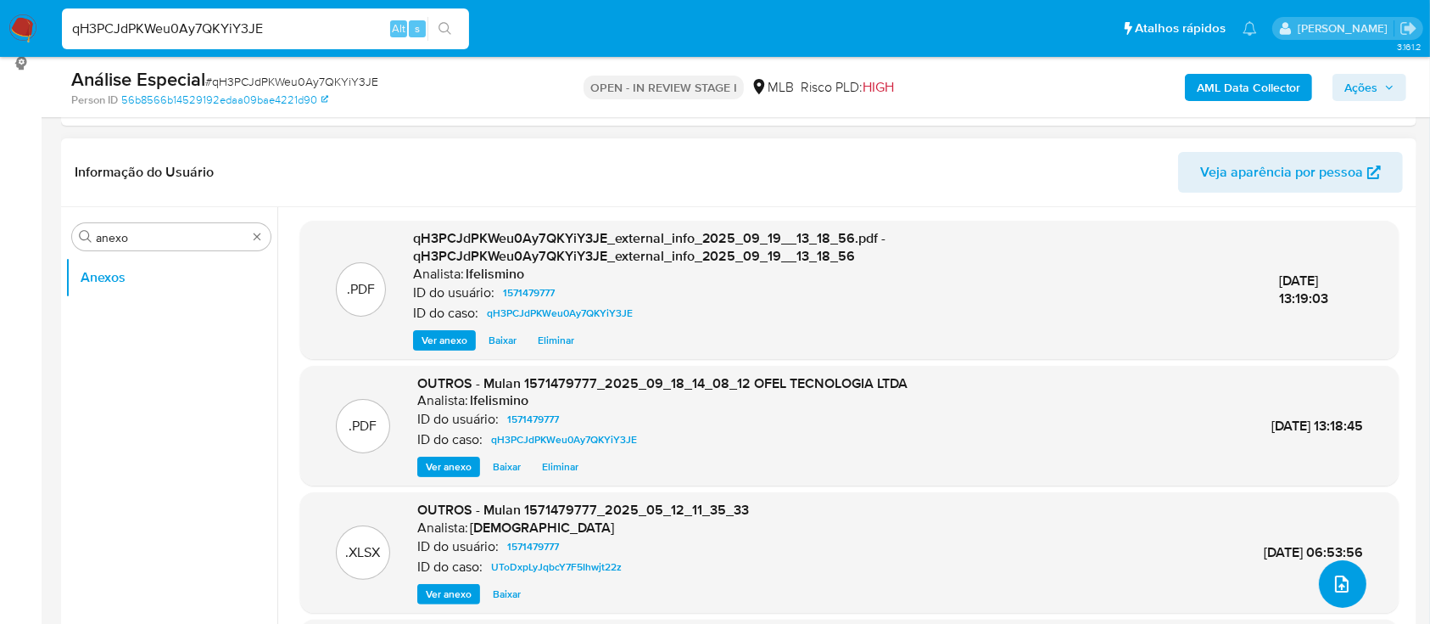
click at [1337, 591] on icon "upload-file" at bounding box center [1342, 583] width 20 height 20
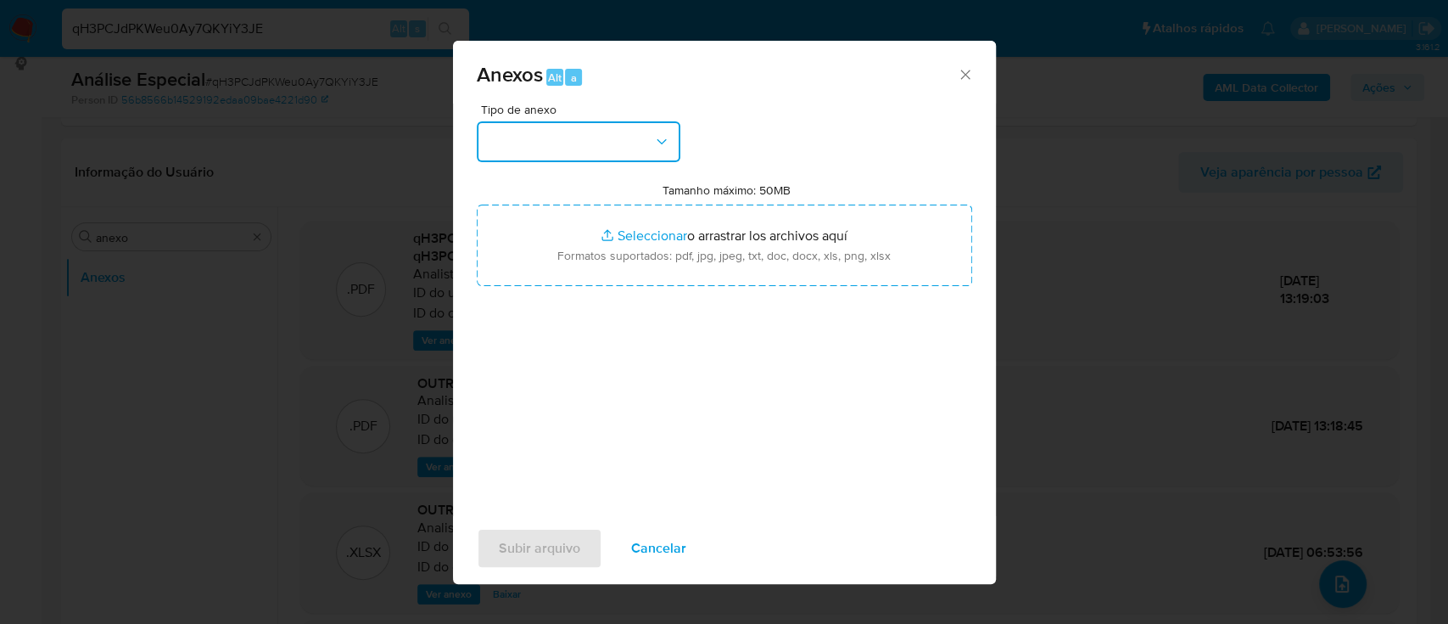
click at [597, 124] on button "button" at bounding box center [579, 141] width 204 height 41
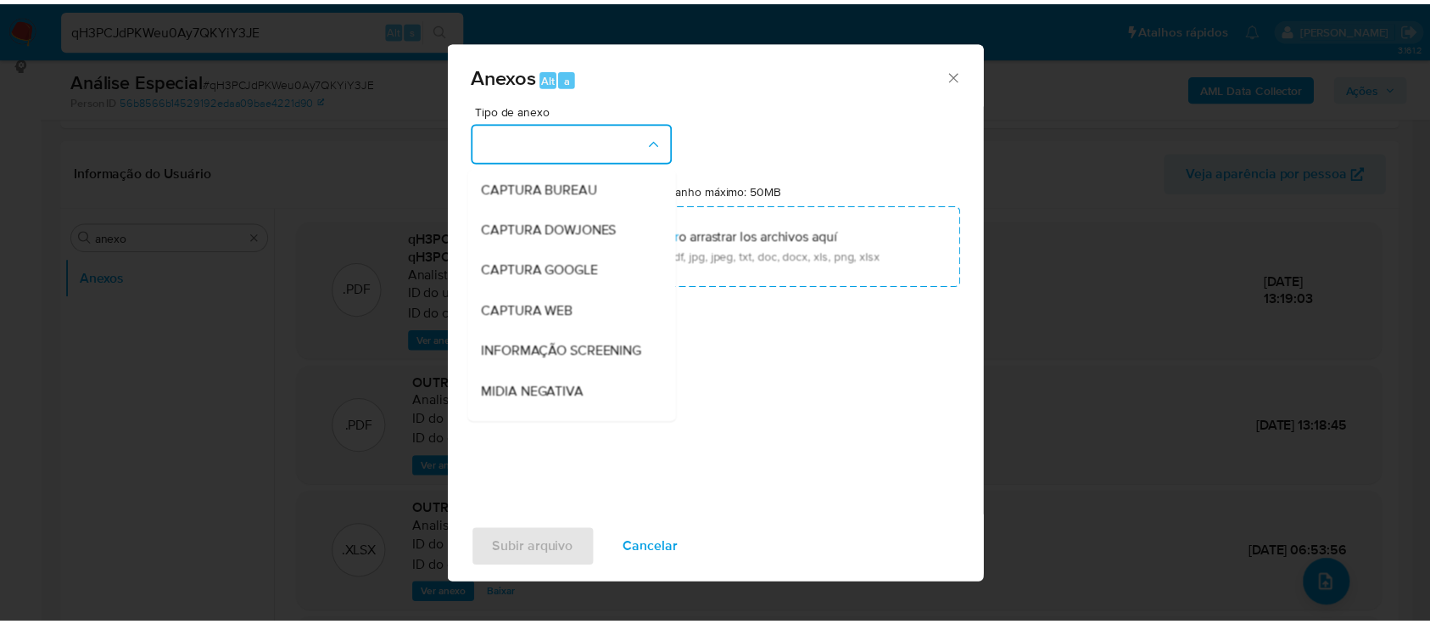
scroll to position [260, 0]
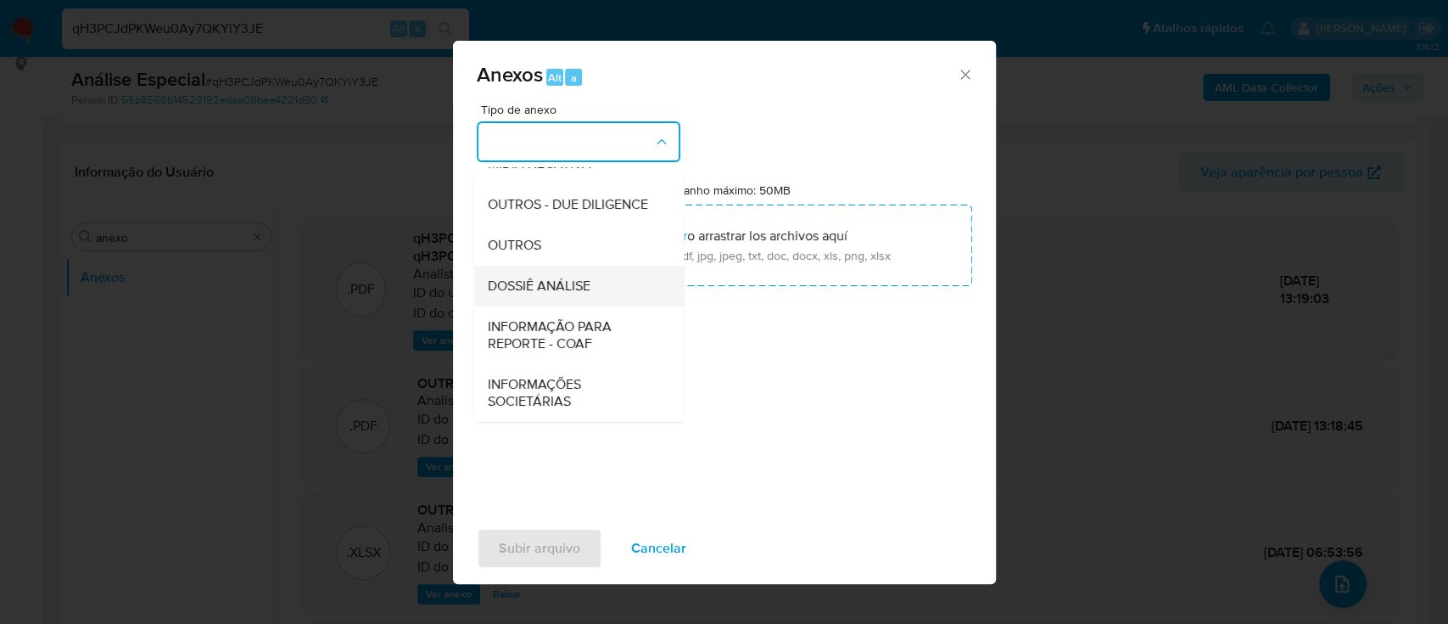
click at [519, 288] on span "DOSSIÊ ANÁLISE" at bounding box center [538, 285] width 103 height 17
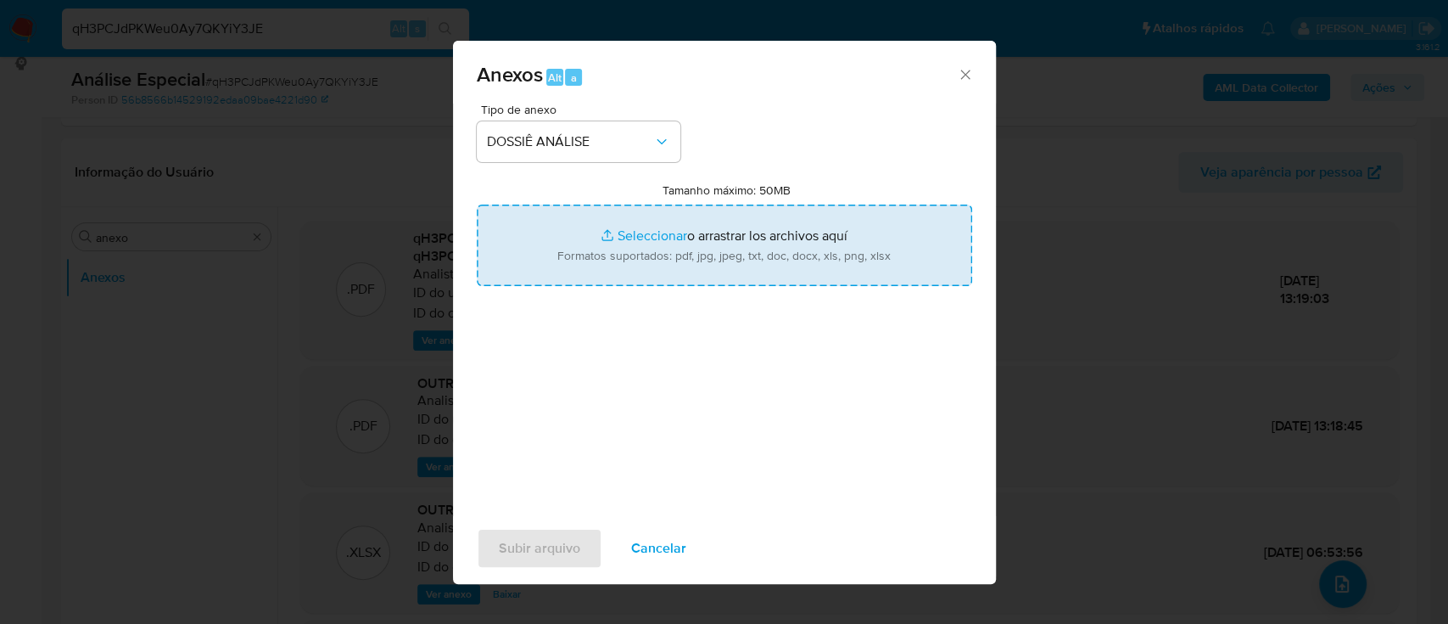
type input "C:\fakepath\3.º SAR - CNPJ 42904285000135 - OFEL TECNOLOGIA LTDA.pdf"
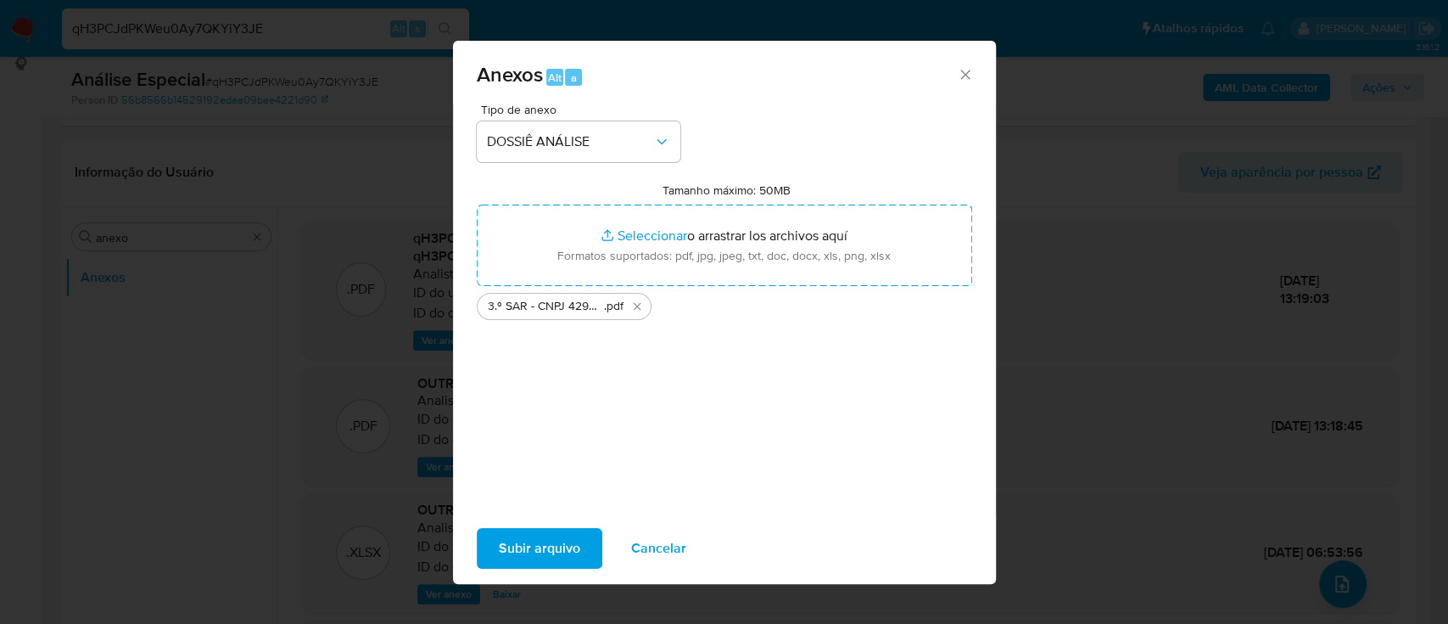
click at [522, 536] on span "Subir arquivo" at bounding box center [539, 547] width 81 height 37
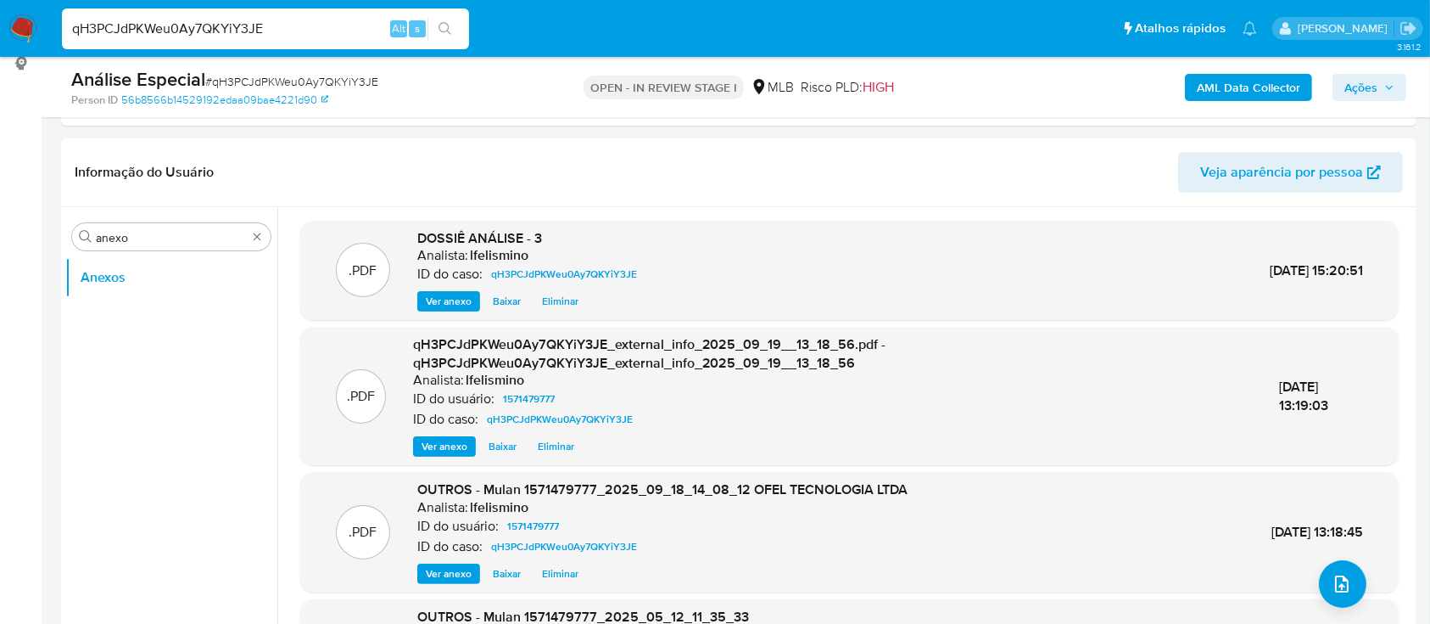
click at [1357, 85] on span "Ações" at bounding box center [1361, 87] width 33 height 27
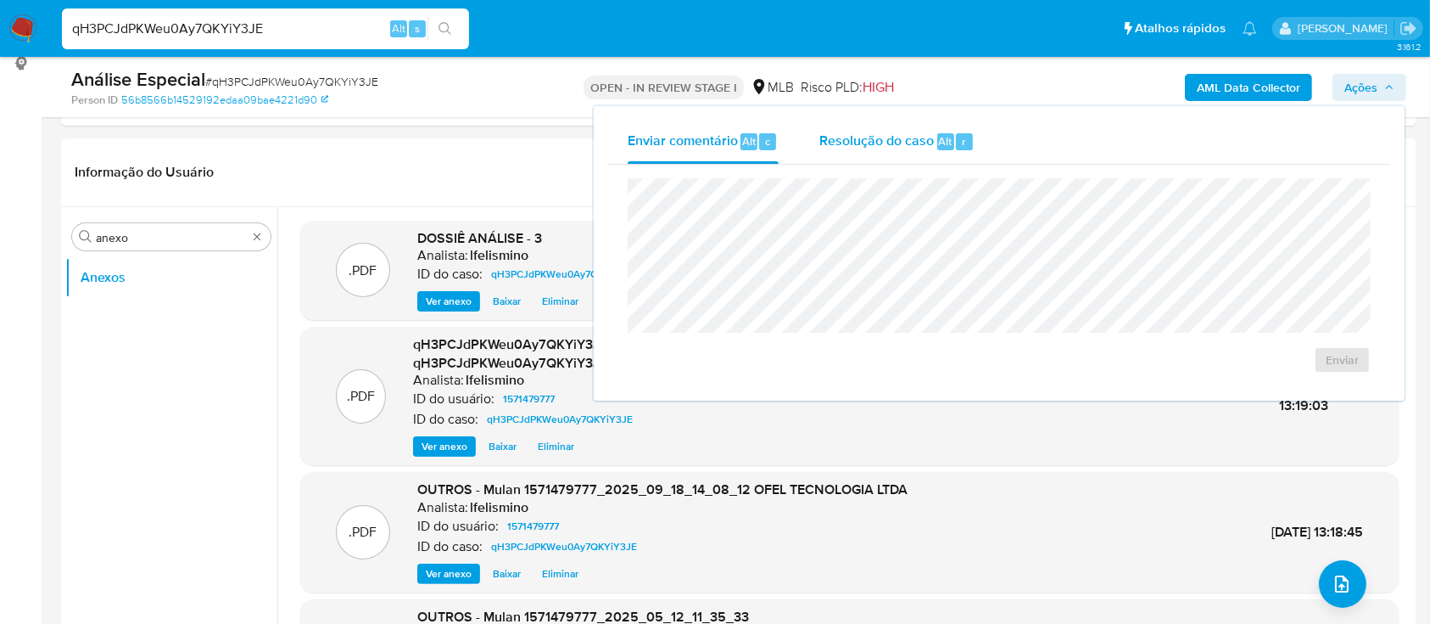
click at [941, 158] on div "Resolução do caso Alt r" at bounding box center [896, 142] width 155 height 44
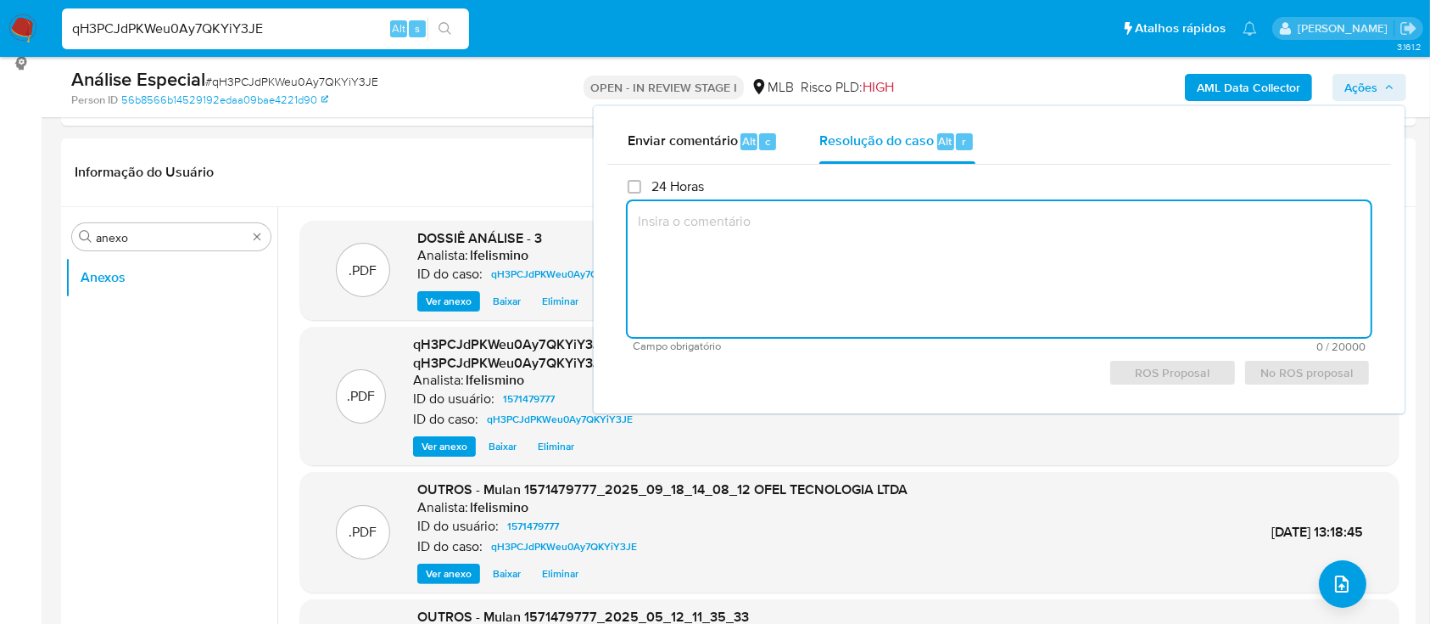
click at [910, 238] on textarea at bounding box center [999, 269] width 743 height 136
paste textarea "Fatos relevantes concluídos pelo analista: Vendas presenciais realizadas em loc…"
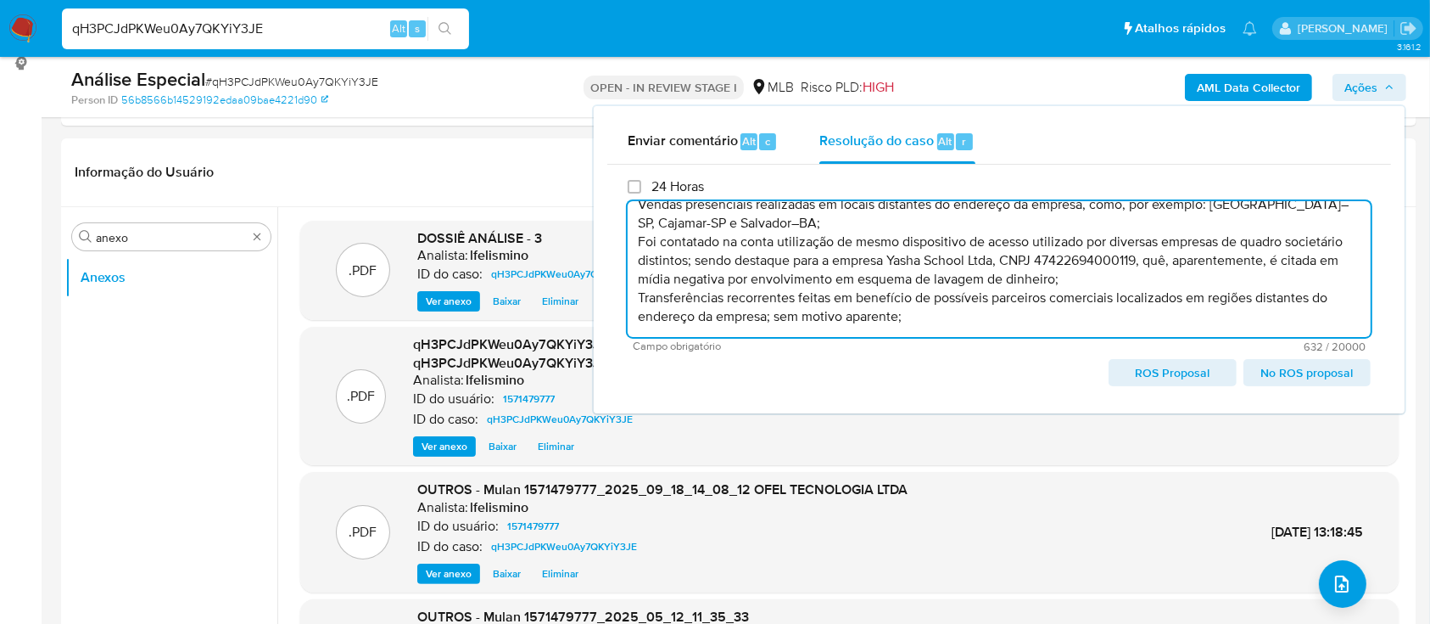
scroll to position [54, 0]
click at [1146, 370] on span "ROS Proposal" at bounding box center [1172, 373] width 103 height 24
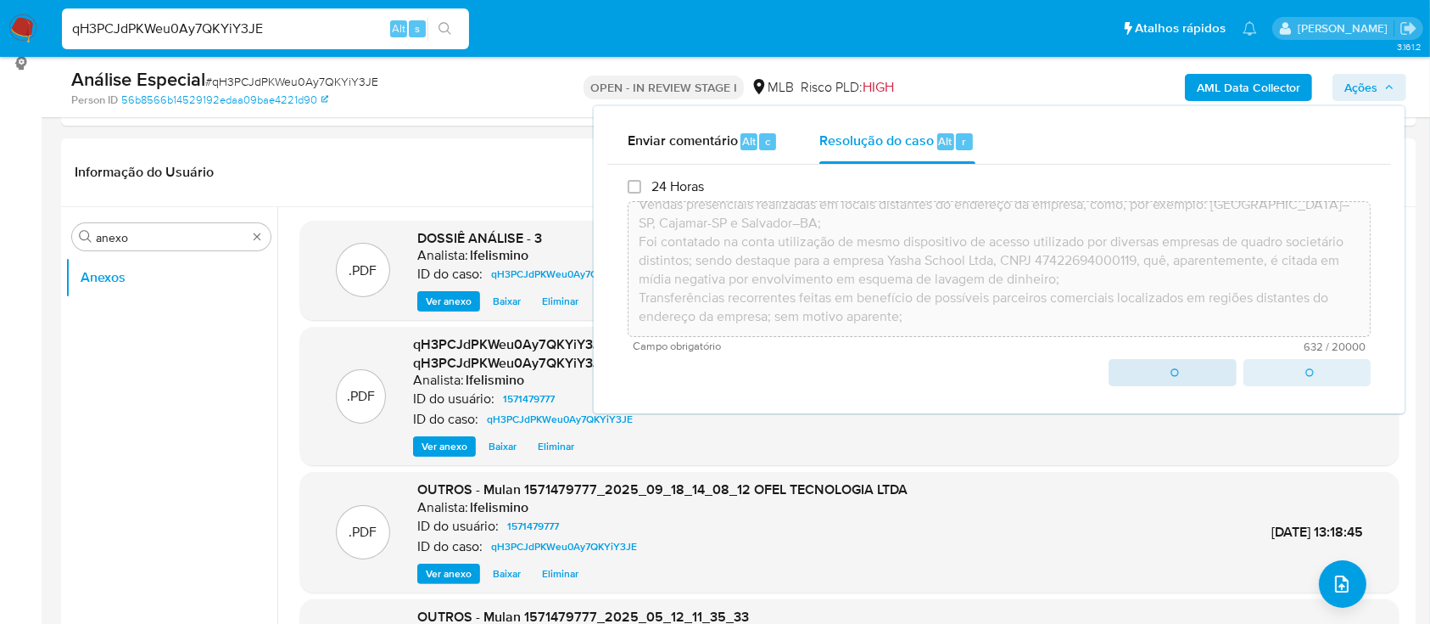
type textarea "Fatos relevantes concluídos pelo analista: Vendas presenciais realizadas em loc…"
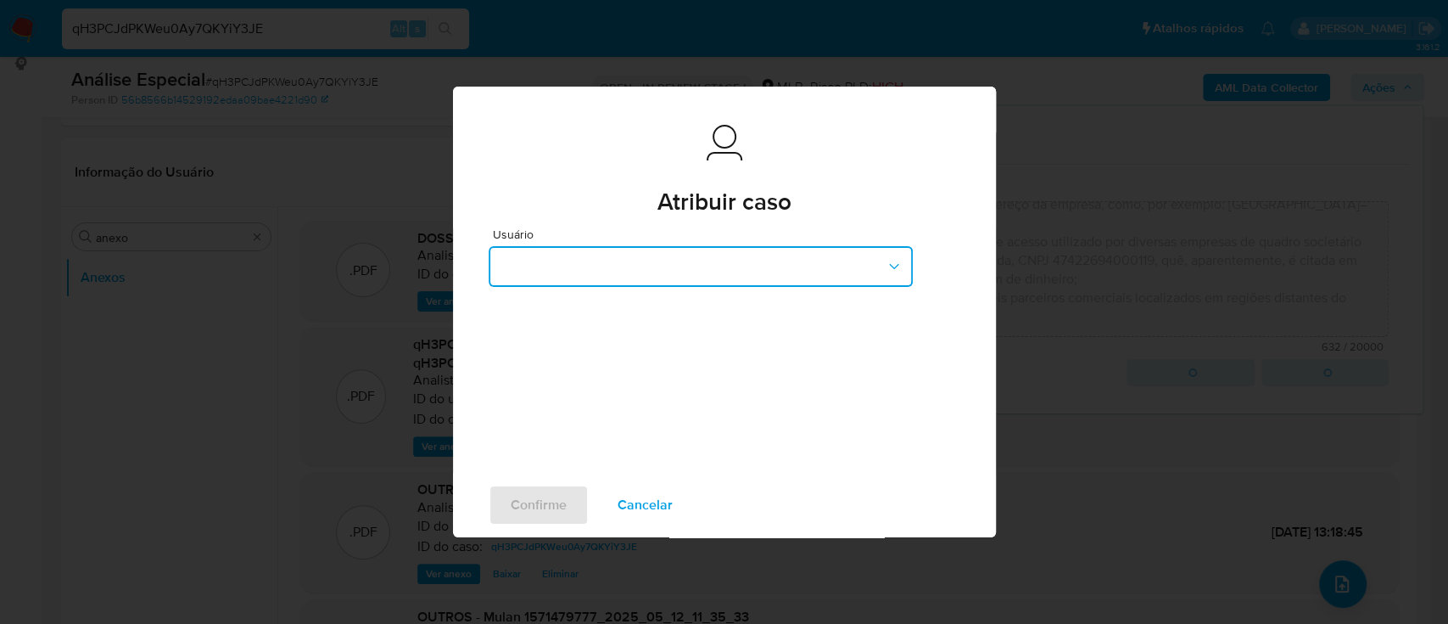
click at [780, 254] on button "button" at bounding box center [701, 266] width 424 height 41
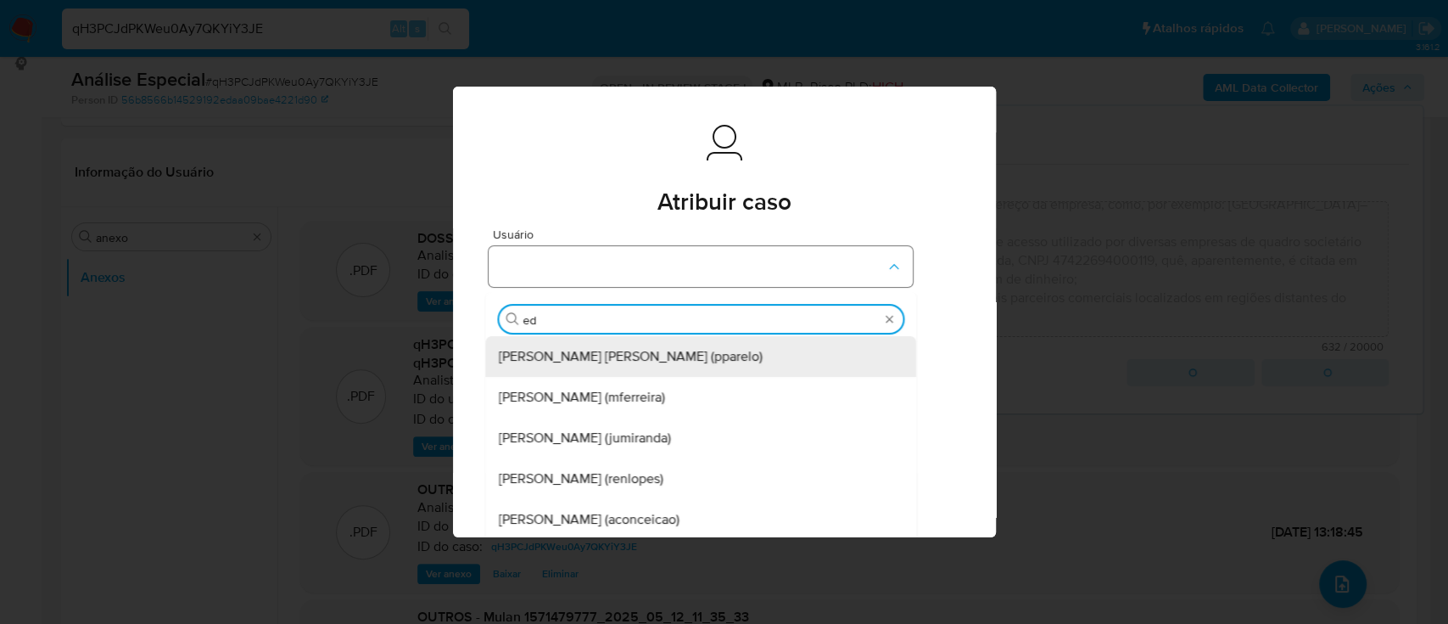
type input "edu"
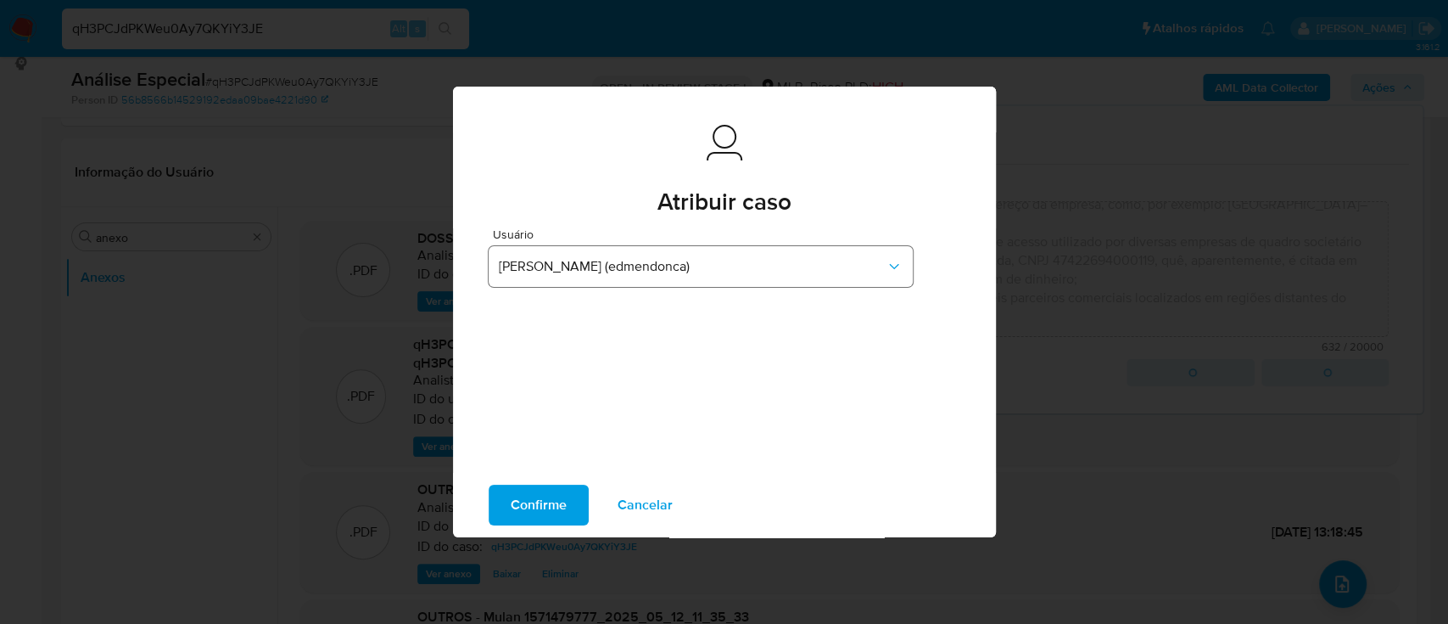
click at [489, 484] on button "Confirme" at bounding box center [539, 504] width 100 height 41
type textarea "Fatos relevantes concluídos pelo analista: Vendas presenciais realizadas em loc…"
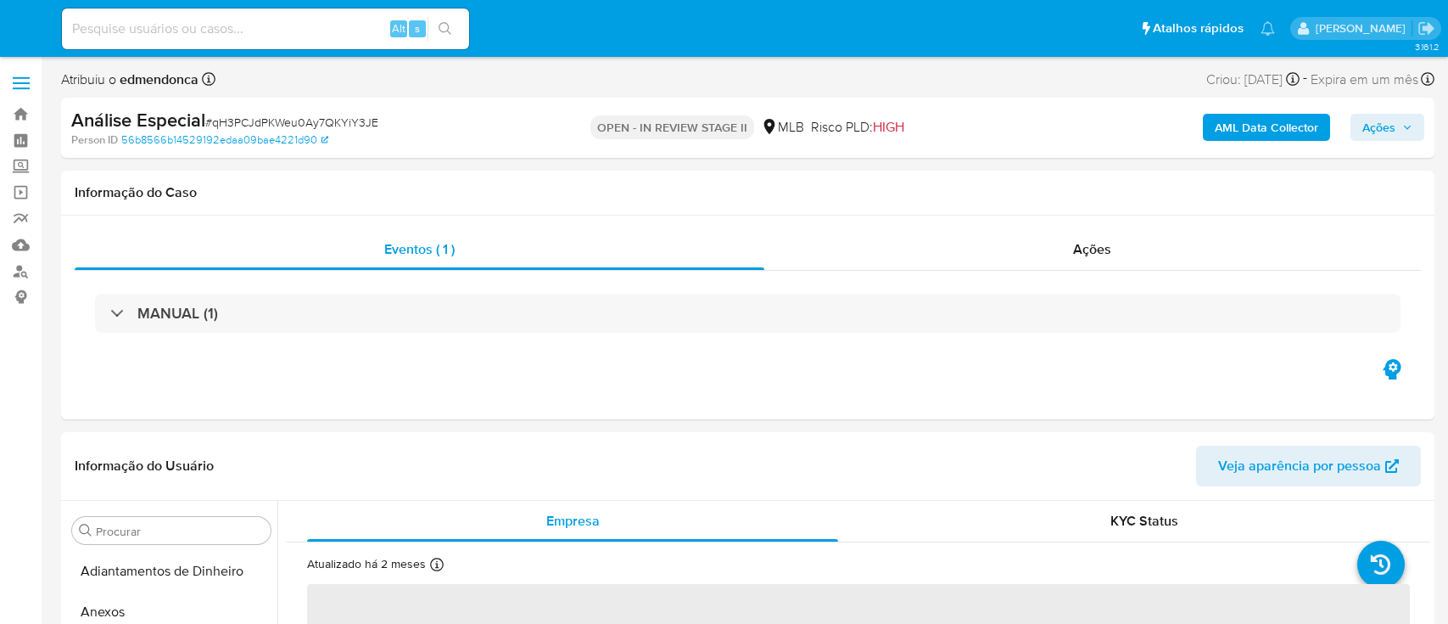
select select "10"
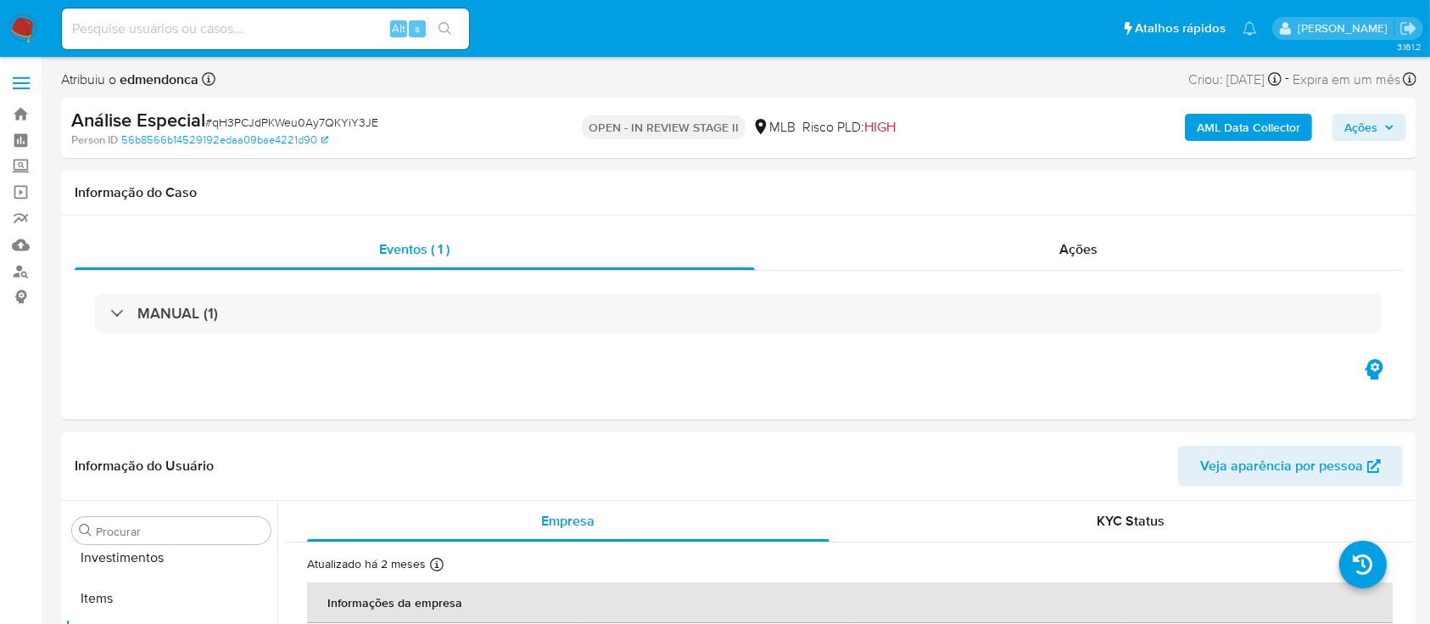
scroll to position [880, 0]
click at [327, 40] on div "Alt s" at bounding box center [265, 28] width 407 height 41
click at [327, 31] on input at bounding box center [265, 29] width 407 height 22
paste input "OvCchq0rQ96OsmEn8p9GWtNs"
type input "OvCchq0rQ96OsmEn8p9GWtNs"
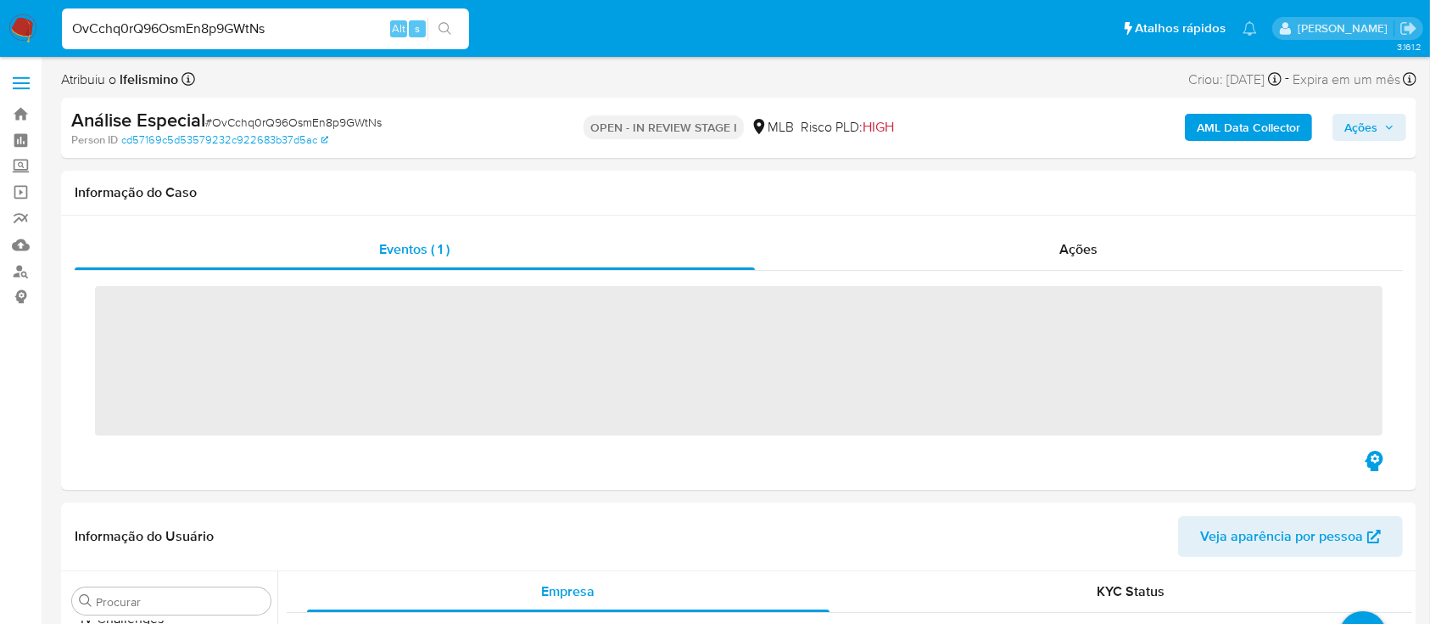
scroll to position [880, 0]
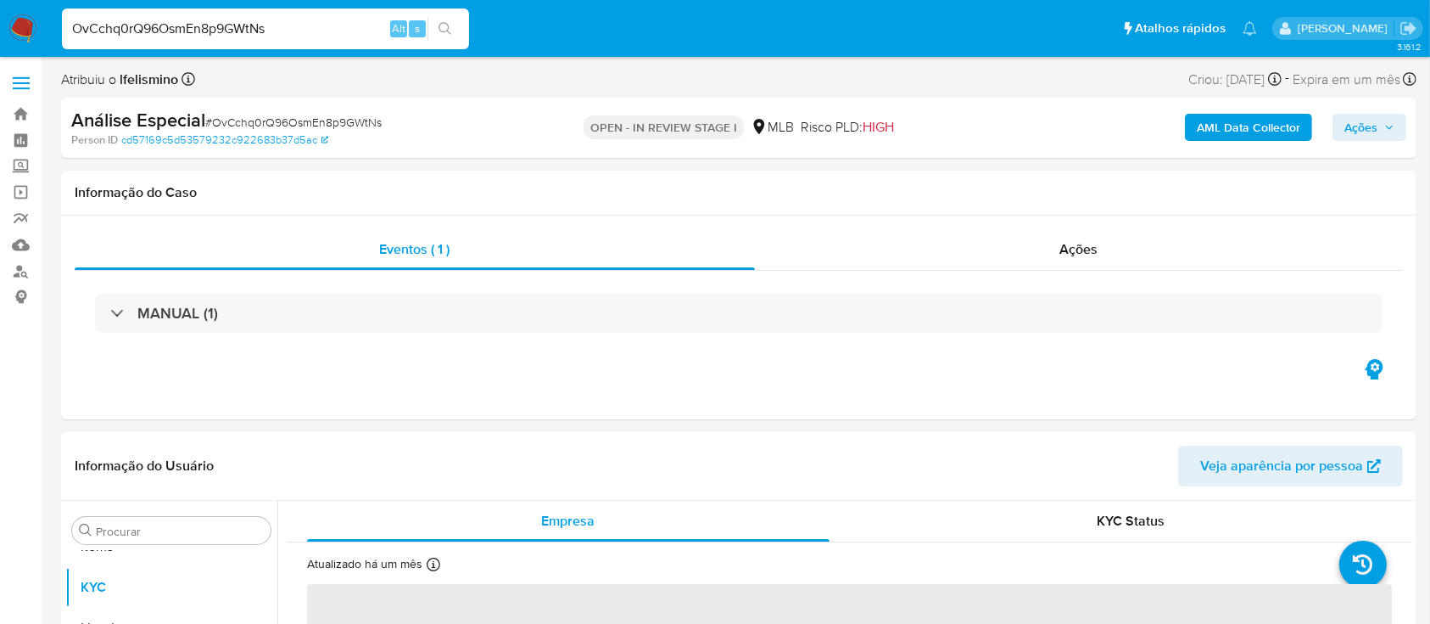
select select "10"
click at [134, 533] on input "Procurar" at bounding box center [180, 530] width 168 height 15
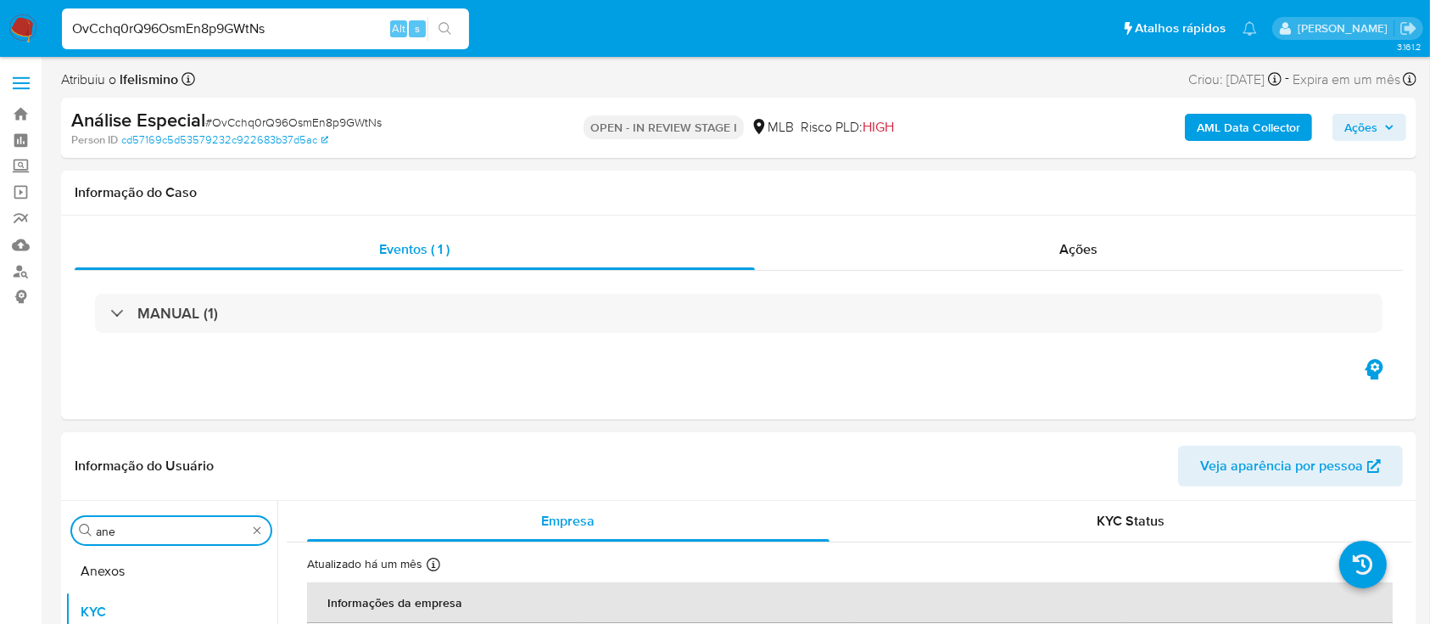
scroll to position [0, 0]
type input "anexo"
click at [135, 580] on button "Anexos" at bounding box center [164, 571] width 199 height 41
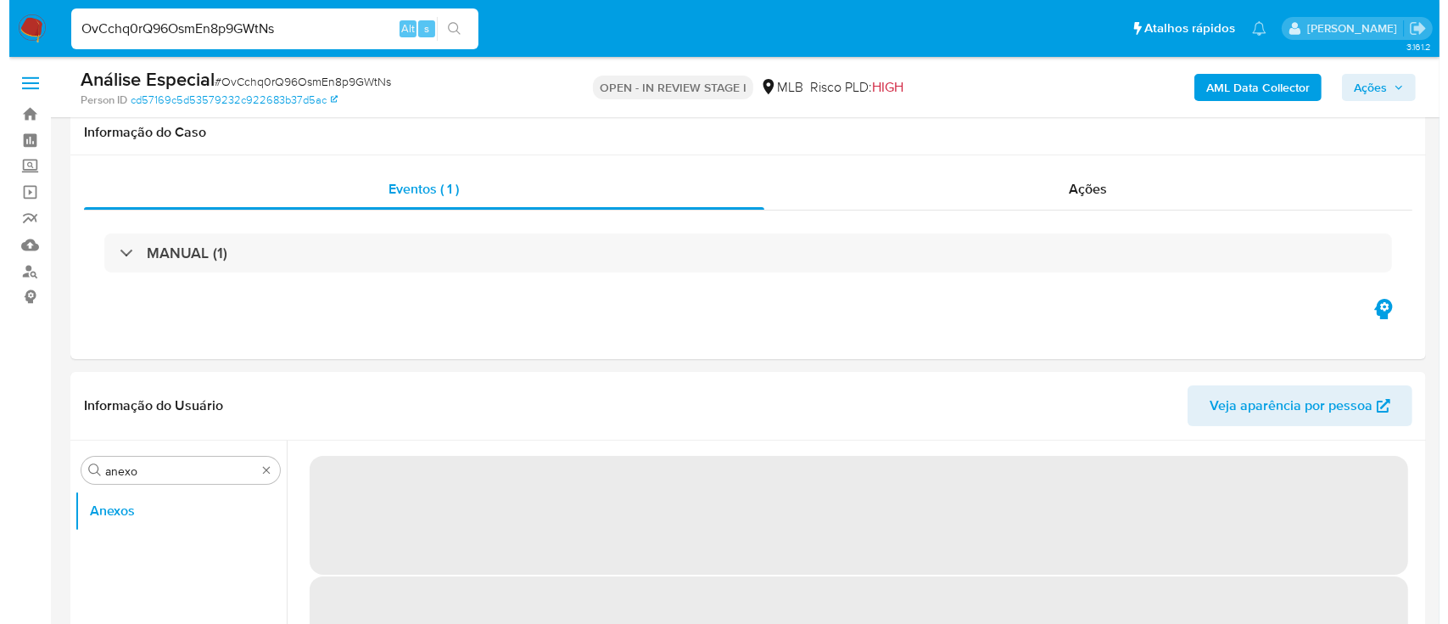
scroll to position [400, 0]
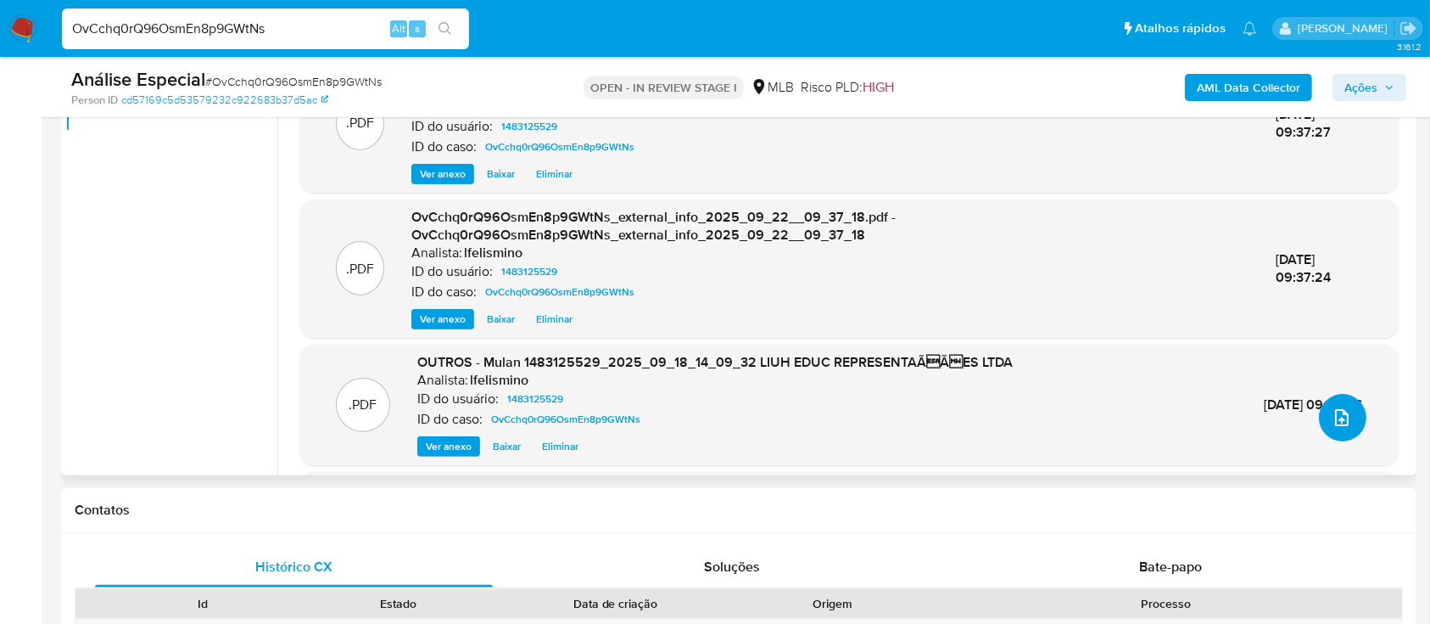
click at [1332, 417] on icon "upload-file" at bounding box center [1342, 417] width 20 height 20
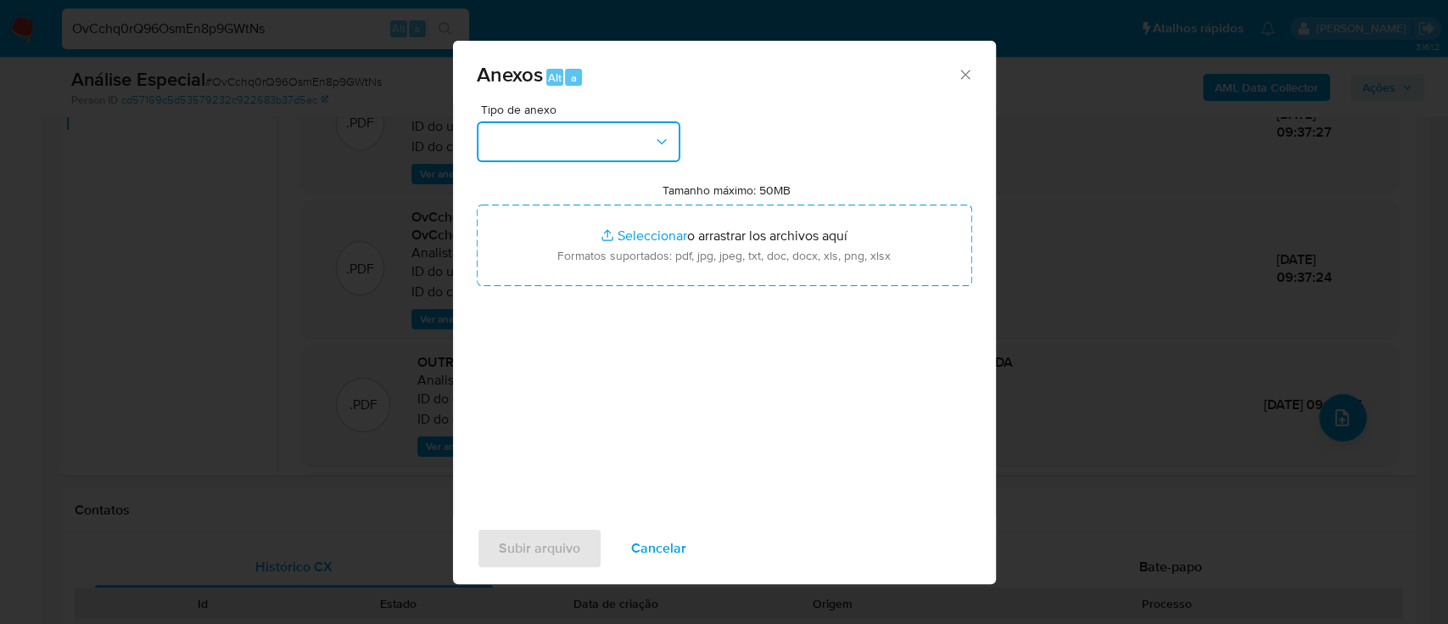
click at [554, 156] on button "button" at bounding box center [579, 141] width 204 height 41
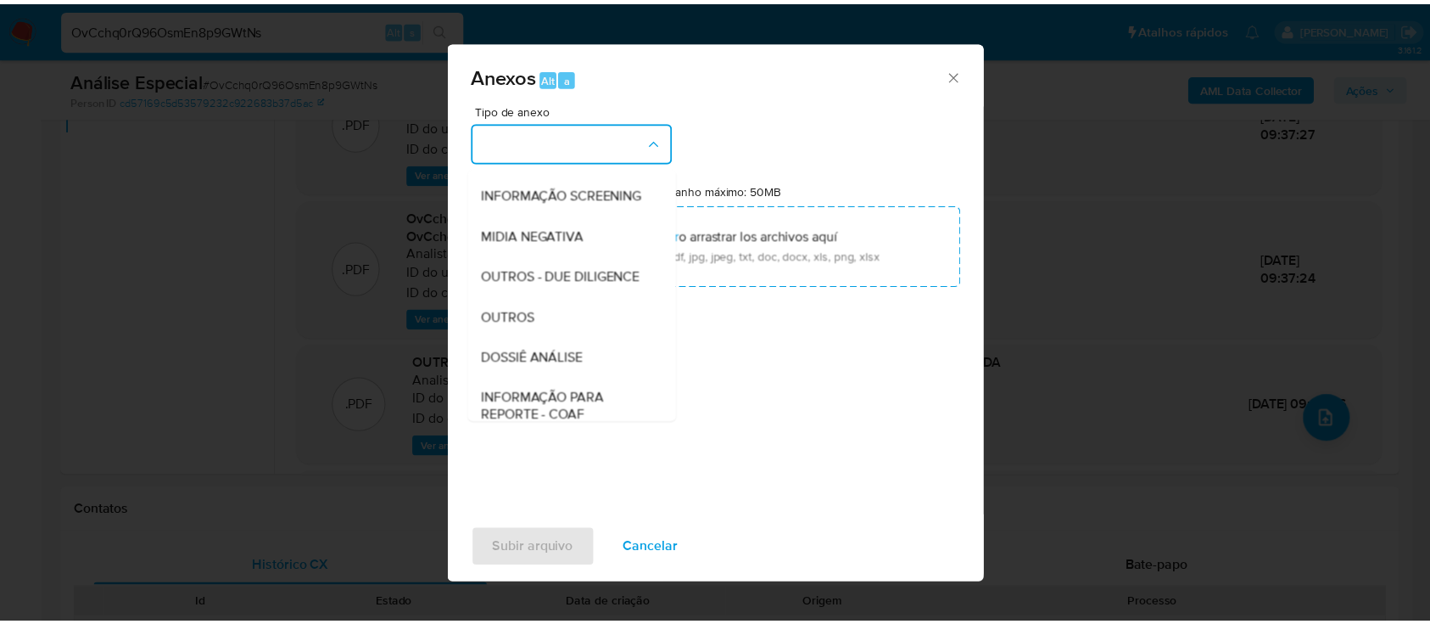
scroll to position [172, 0]
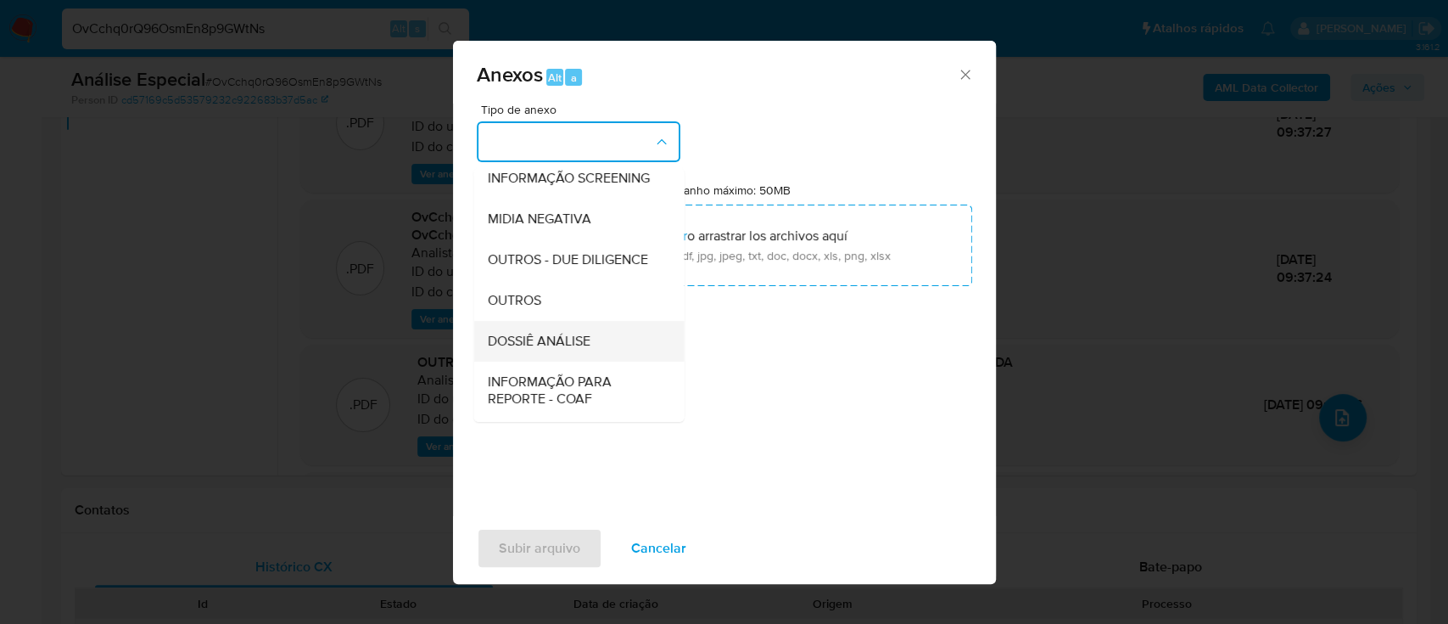
click at [584, 350] on span "DOSSIÊ ANÁLISE" at bounding box center [538, 341] width 103 height 17
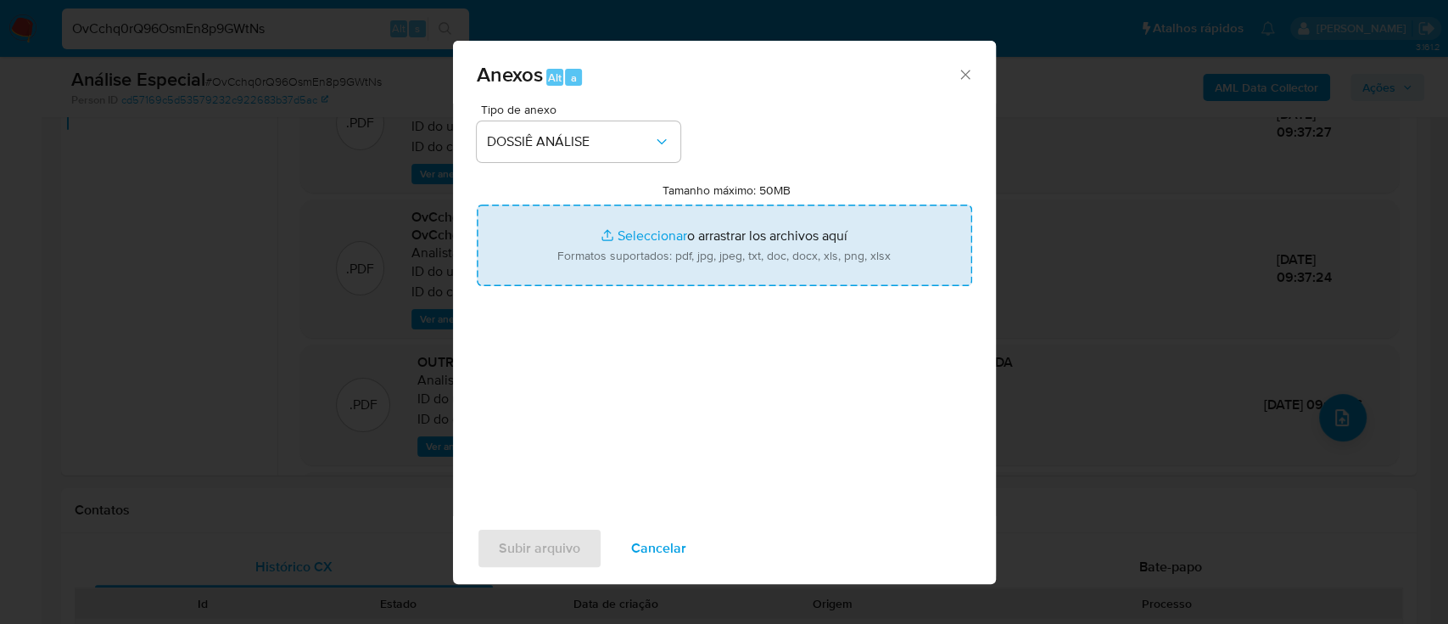
type input "C:\fakepath\2.º SAR - CNPJ 52113378000103 - LIUH EDUC REPRESENTAÇÕES LTDA.pdf"
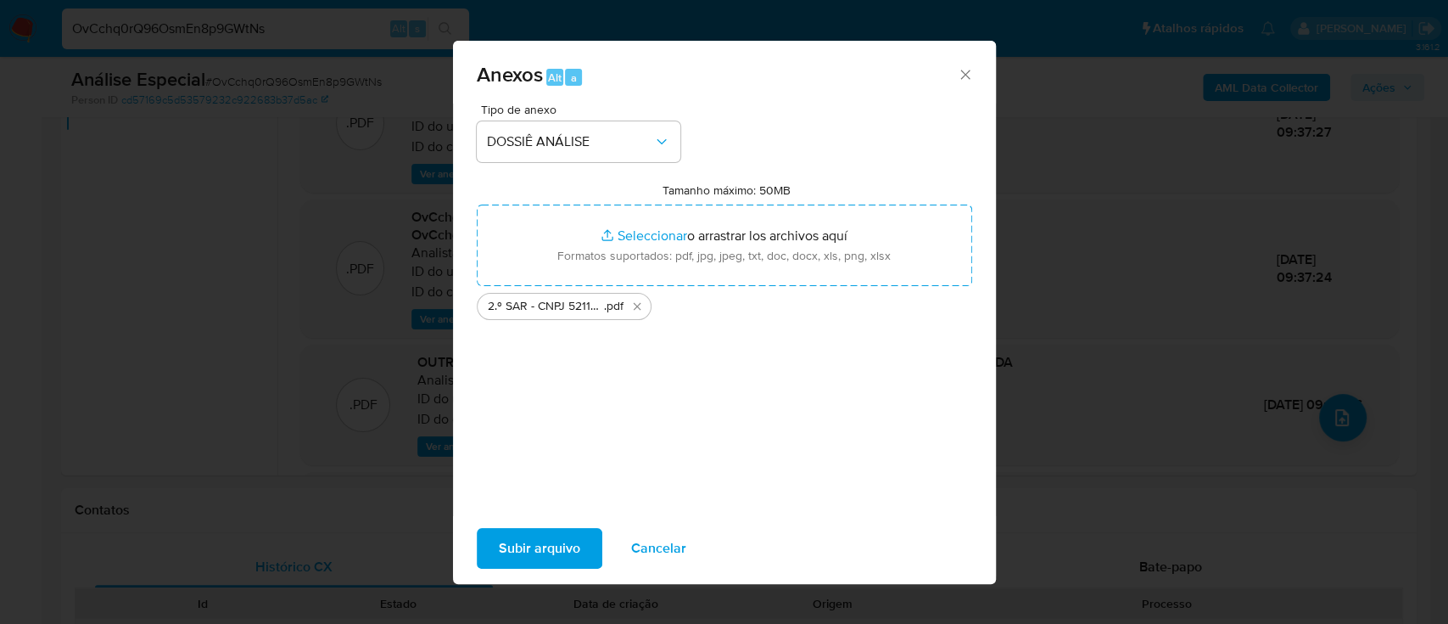
click at [575, 539] on span "Subir arquivo" at bounding box center [539, 547] width 81 height 37
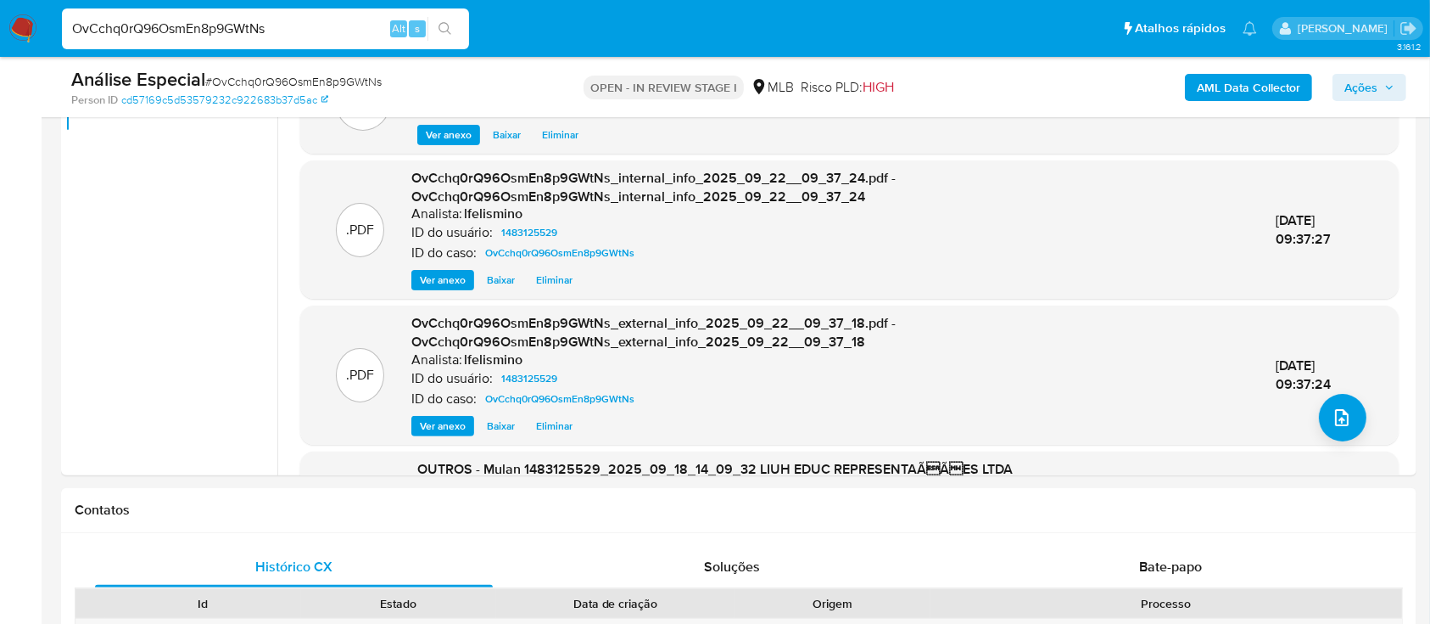
click at [1329, 78] on div "AML Data Collector Ações" at bounding box center [1186, 87] width 440 height 40
click at [1332, 79] on div "AML Data Collector Ações" at bounding box center [1186, 87] width 440 height 40
click at [1343, 81] on button "Ações" at bounding box center [1370, 87] width 74 height 27
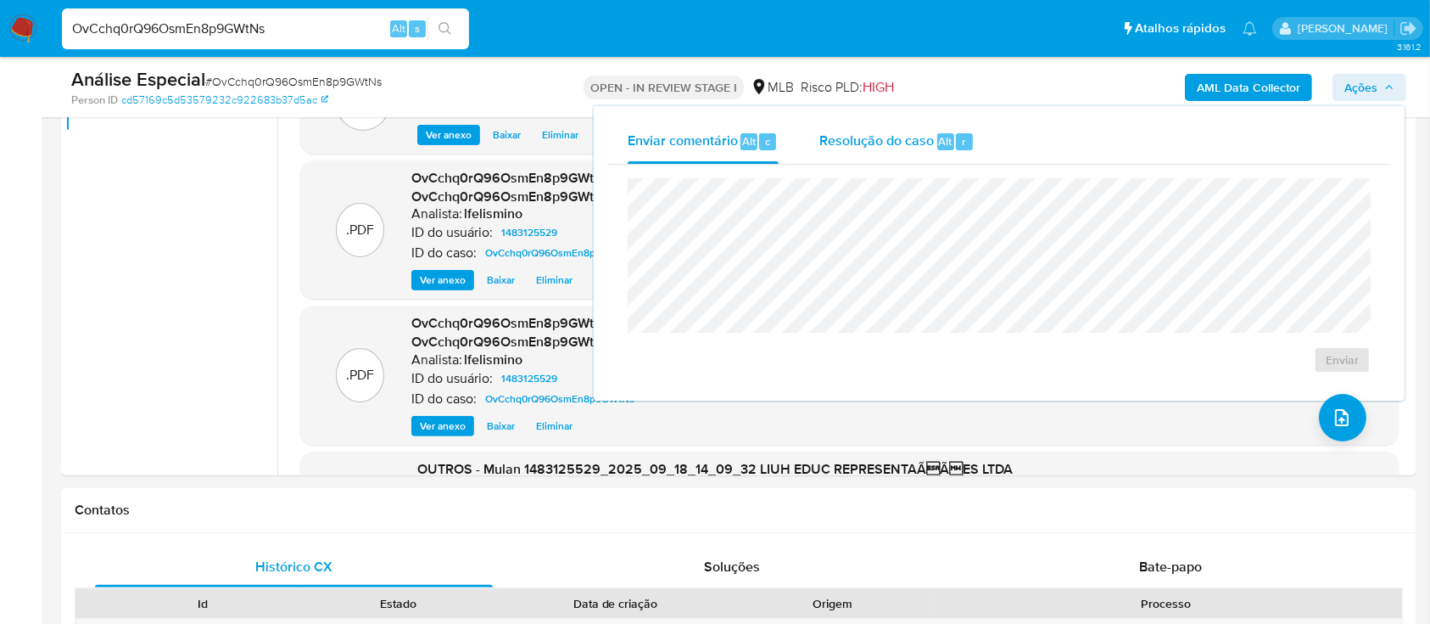
click at [883, 137] on span "Resolução do caso" at bounding box center [876, 141] width 115 height 20
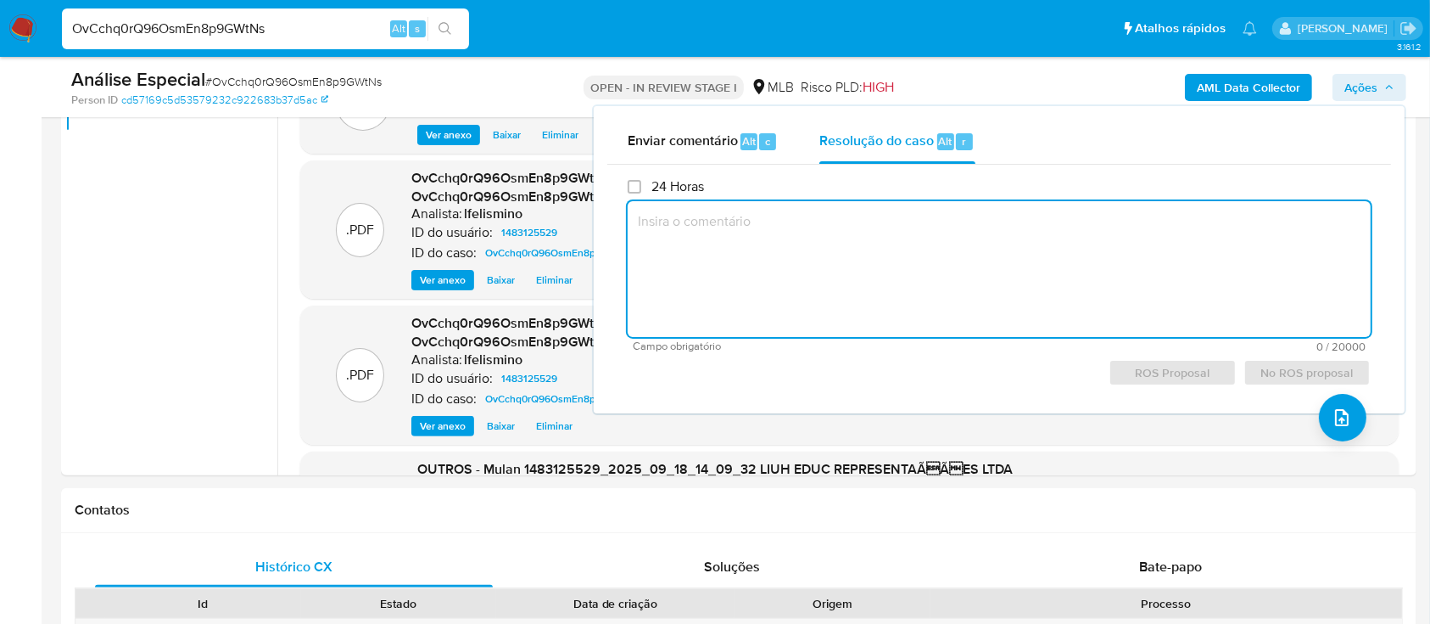
click at [820, 263] on textarea at bounding box center [999, 269] width 743 height 136
paste textarea "Fatos relevantes concluídos pelo analista: Movimentação em conta e vendas prese…"
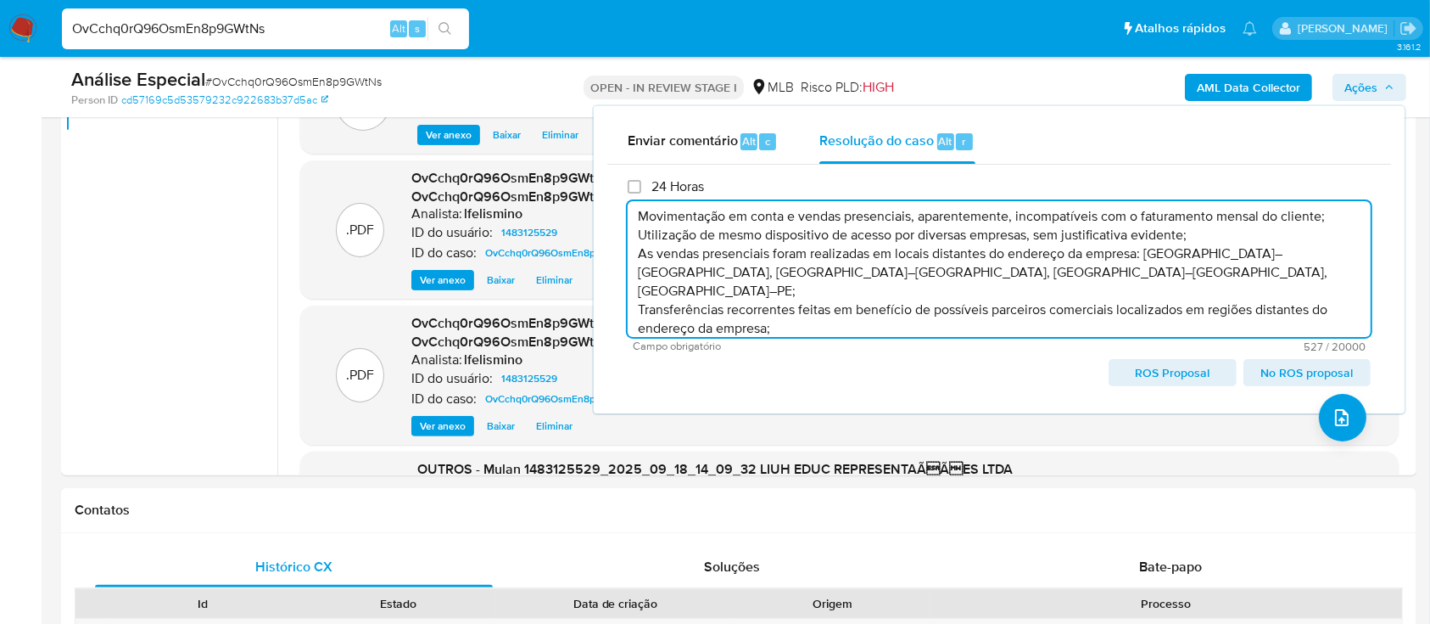
scroll to position [35, 0]
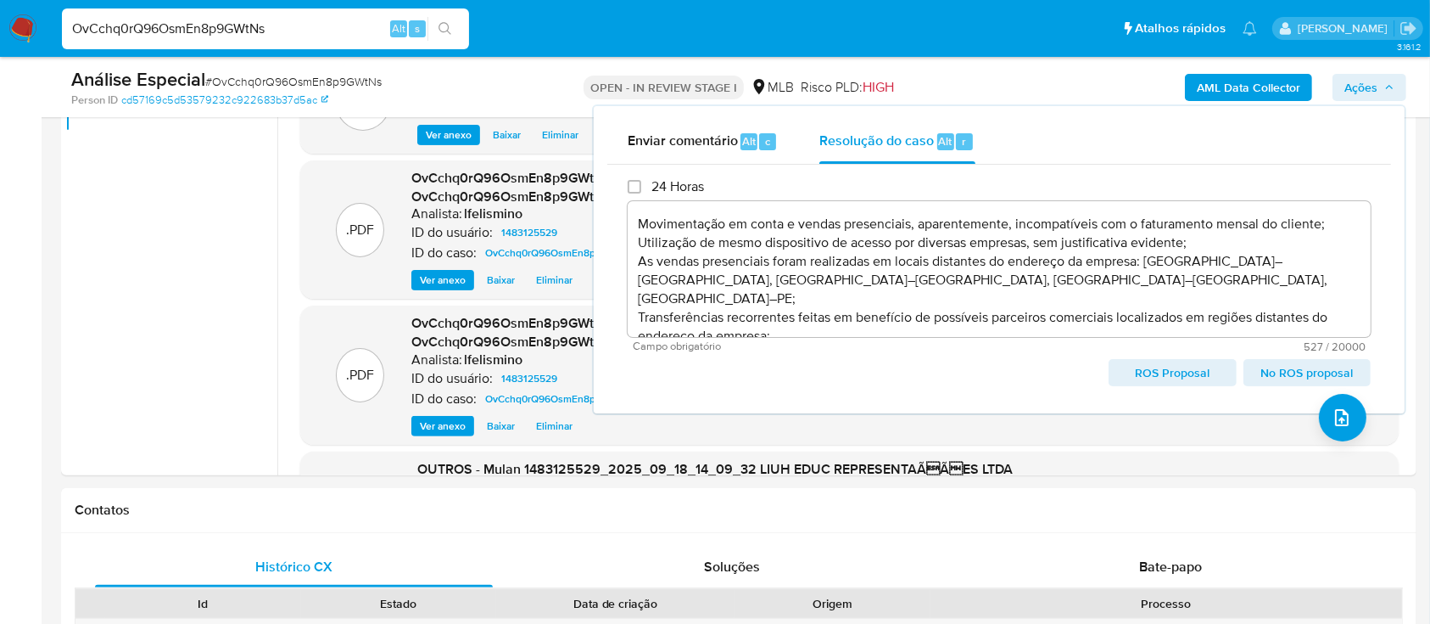
click at [1140, 366] on span "ROS Proposal" at bounding box center [1172, 373] width 103 height 24
type textarea "Fatos relevantes concluídos pelo analista: Movimentação em conta e vendas prese…"
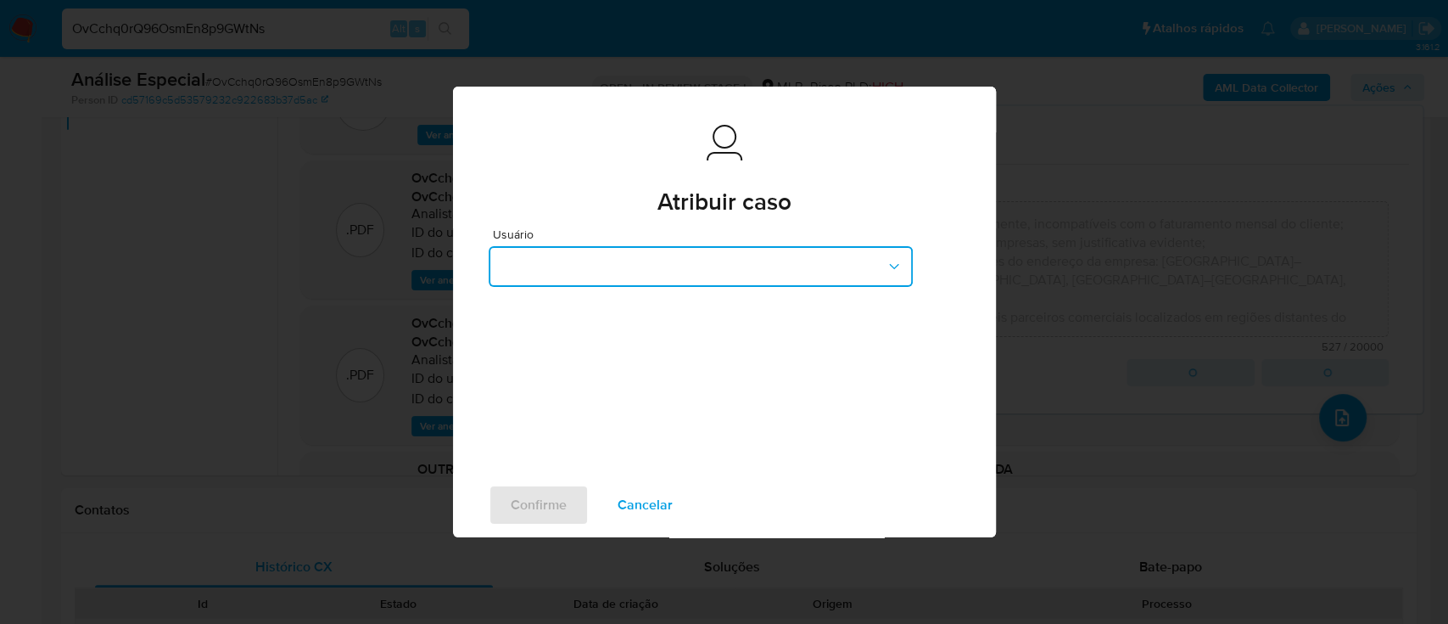
click at [764, 271] on button "button" at bounding box center [701, 266] width 424 height 41
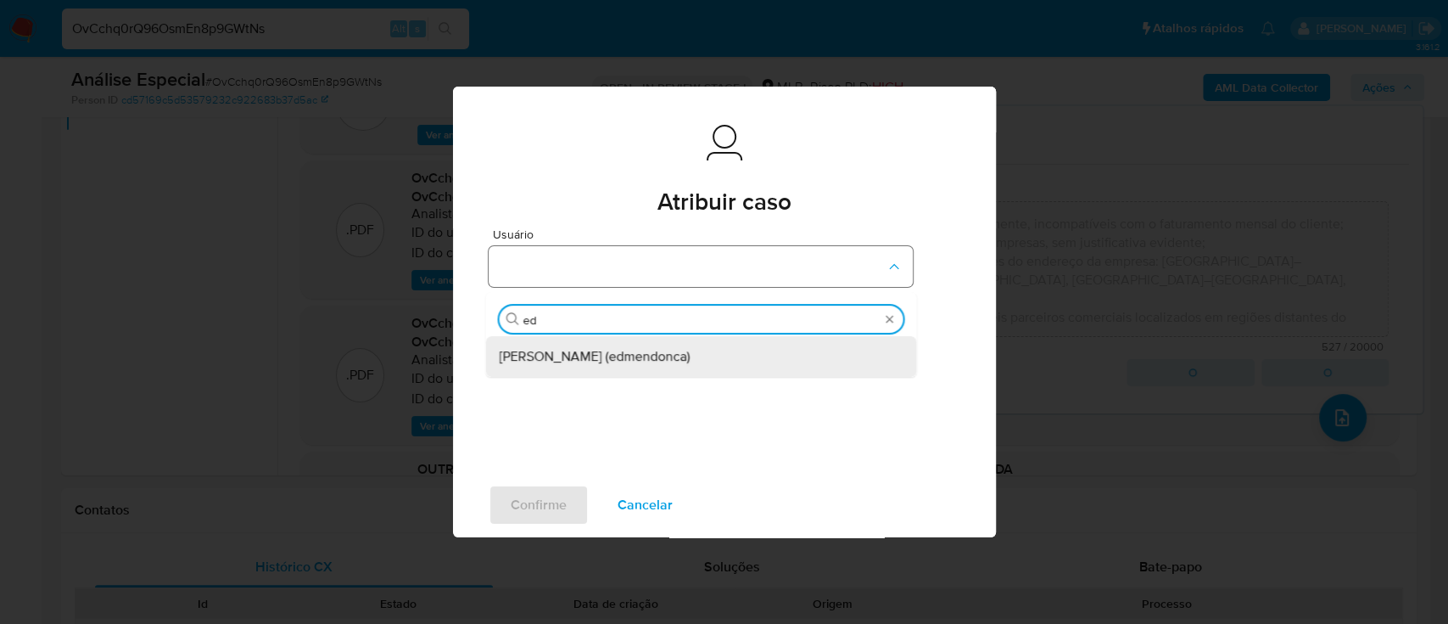
type input "edu"
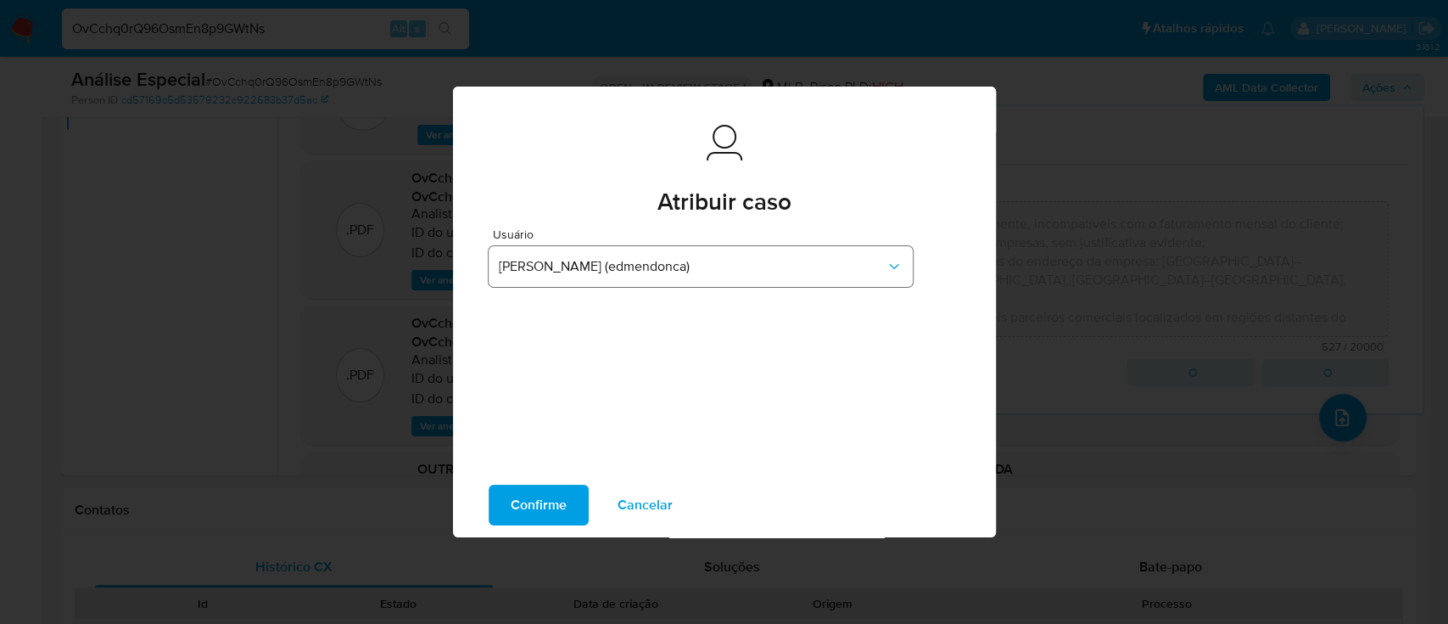
click at [489, 484] on button "Confirme" at bounding box center [539, 504] width 100 height 41
type textarea "Fatos relevantes concluídos pelo analista: Movimentação em conta e vendas prese…"
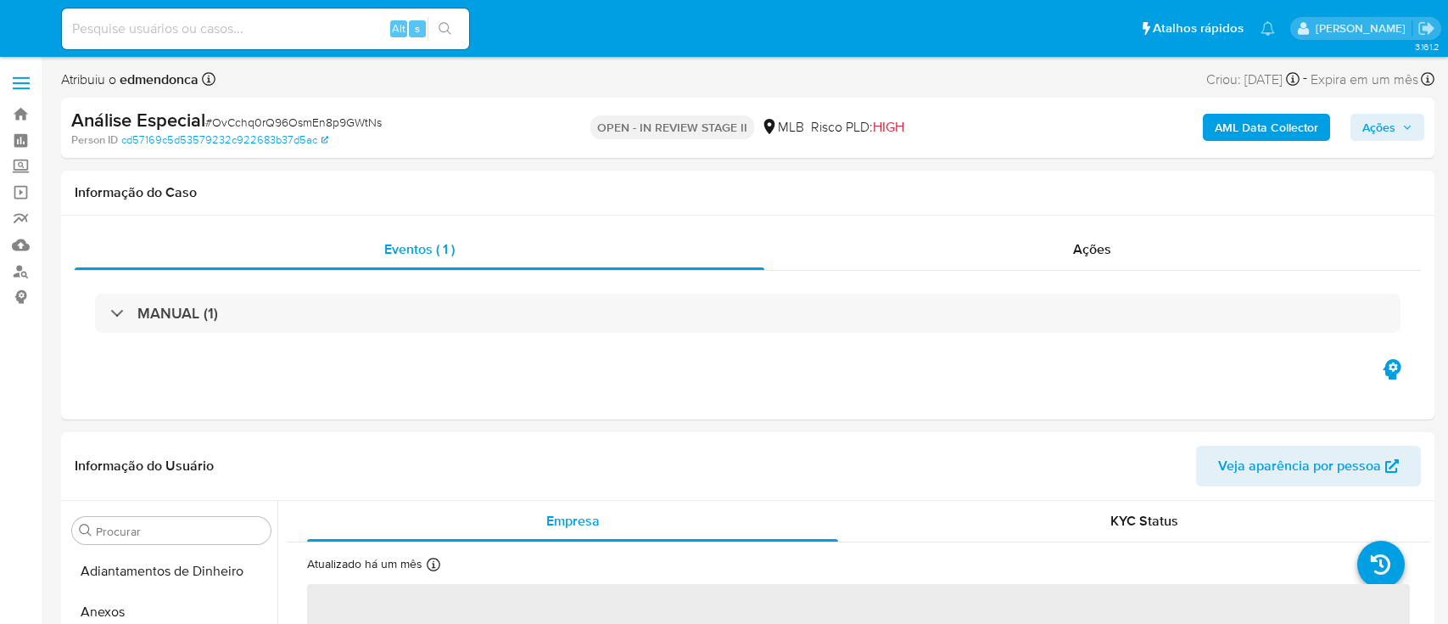
select select "10"
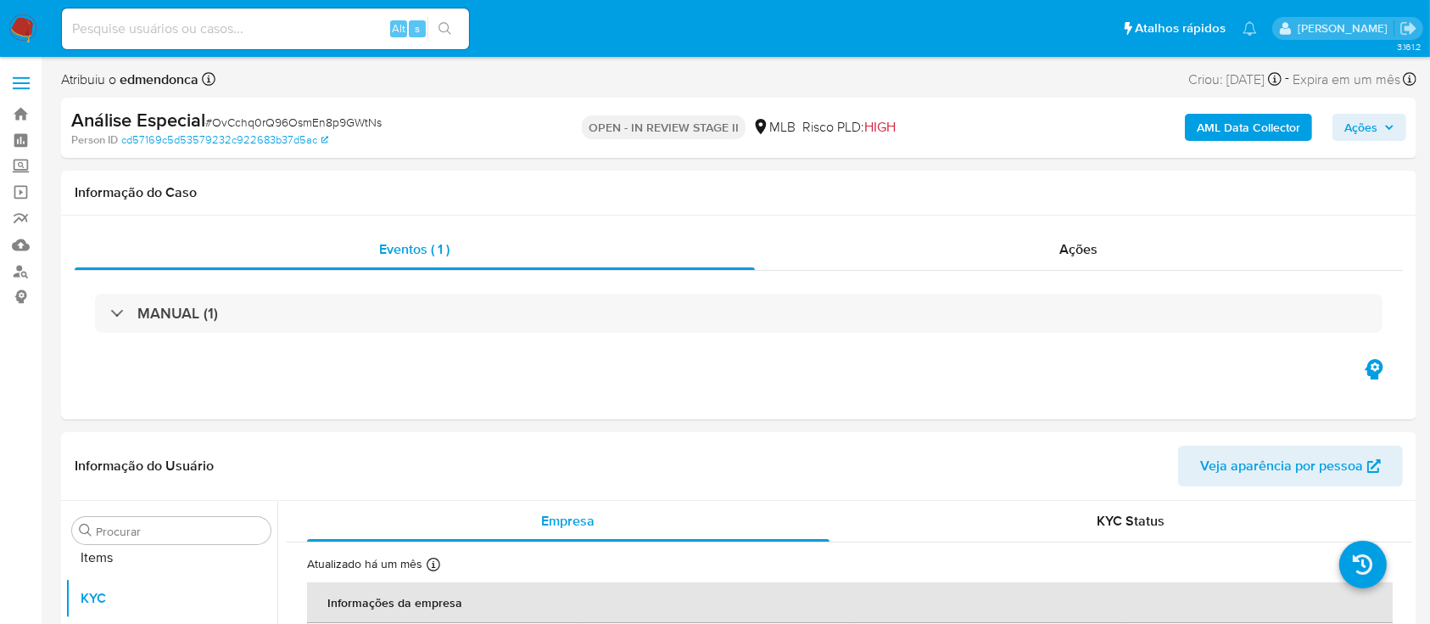
scroll to position [880, 0]
click at [208, 18] on input at bounding box center [265, 29] width 407 height 22
paste input "UMiU6UOZXSJJvvjiCXmlmyjC"
type input "UMiU6UOZXSJJvvjiCXmlmyjC"
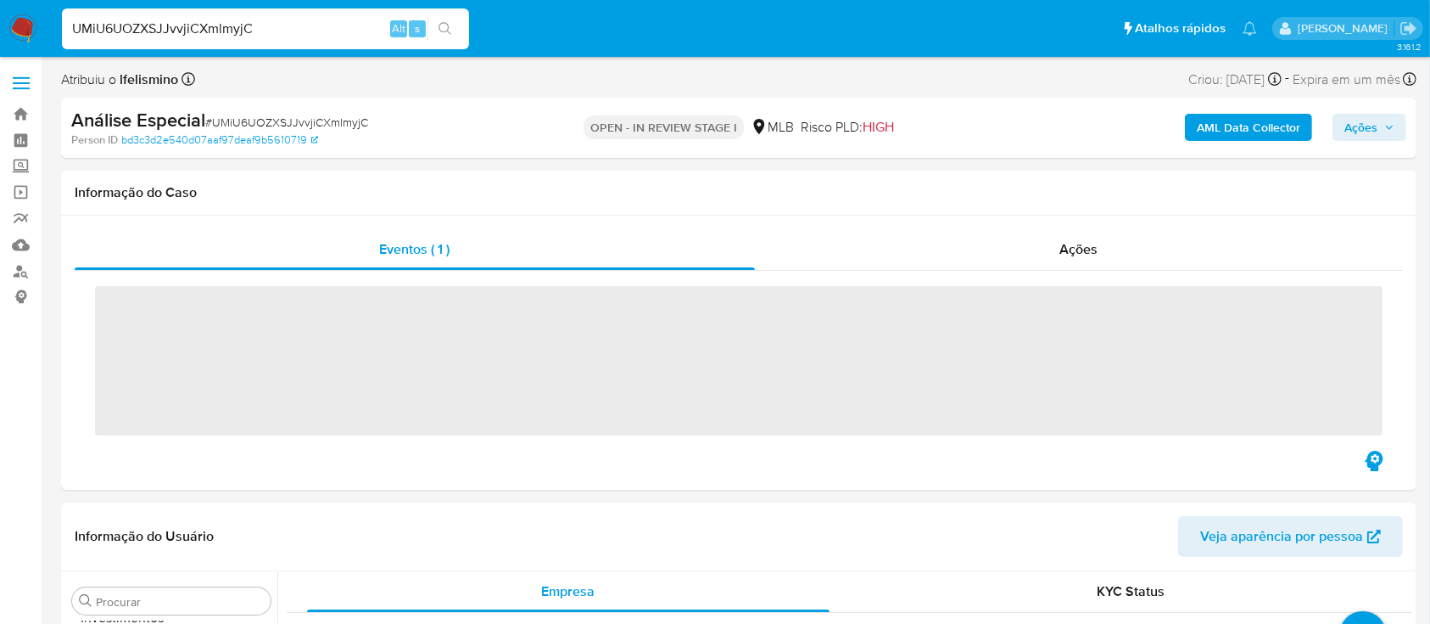
scroll to position [880, 0]
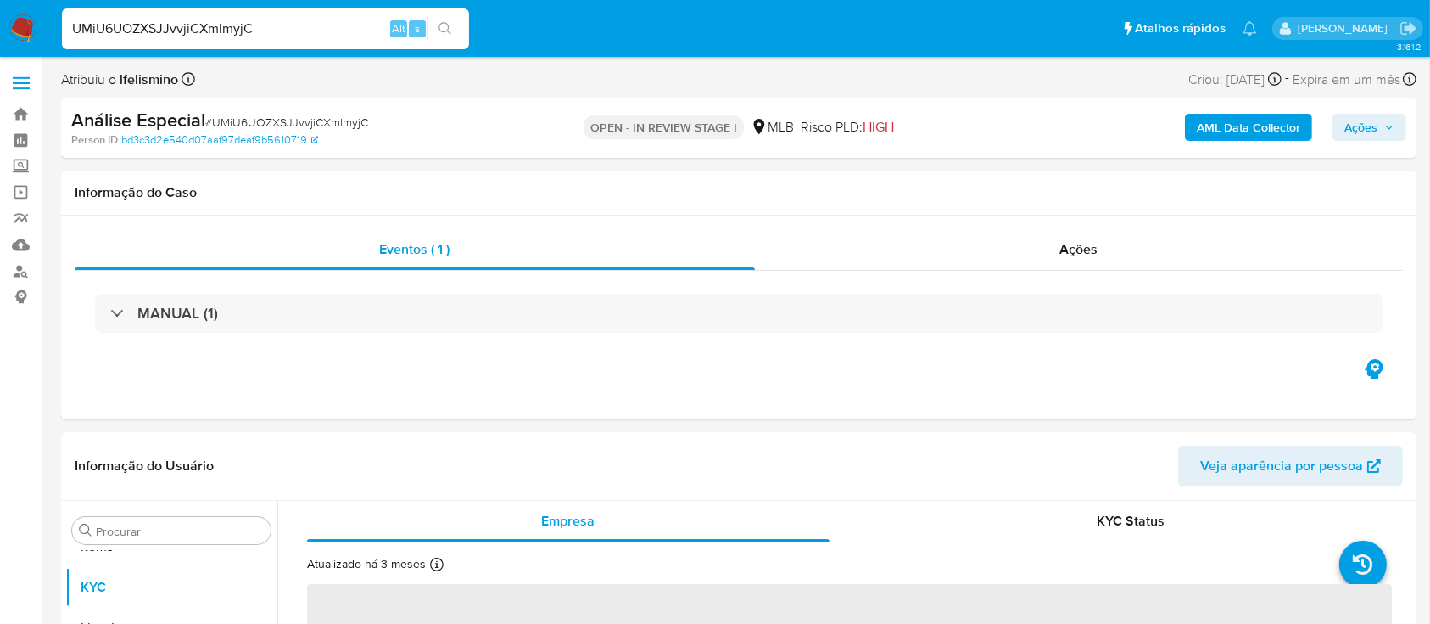
select select "10"
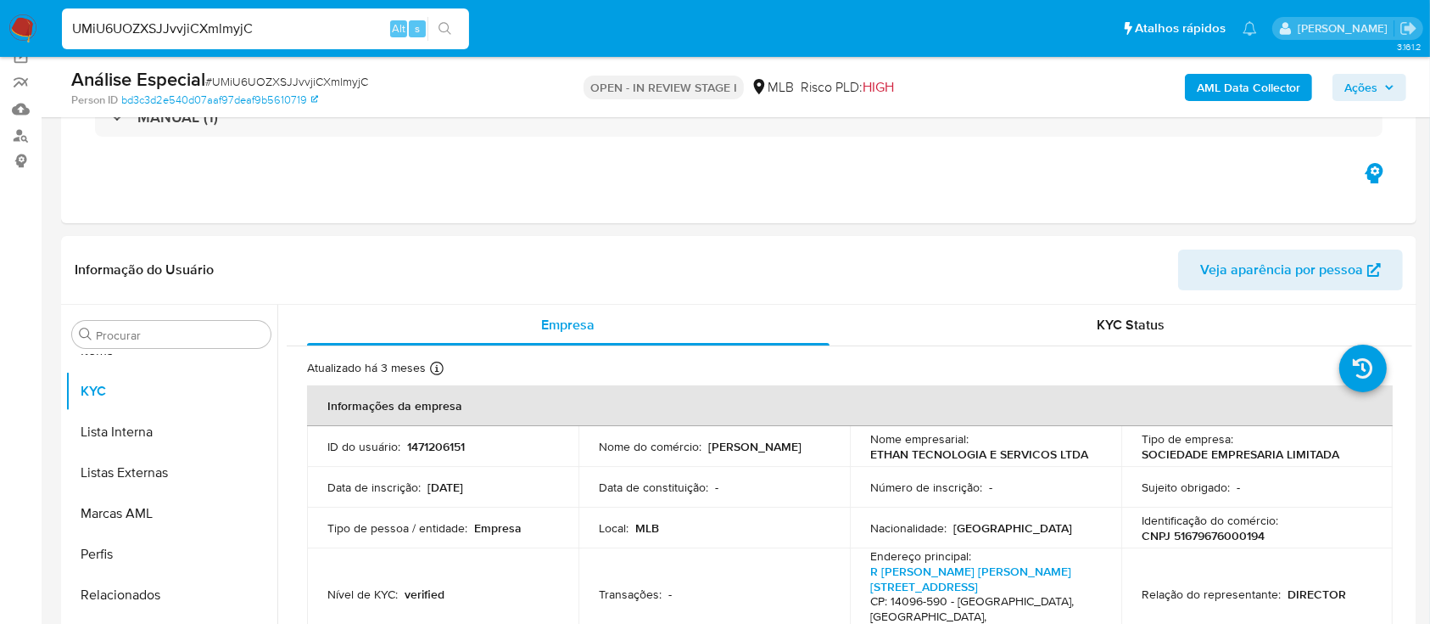
scroll to position [179, 0]
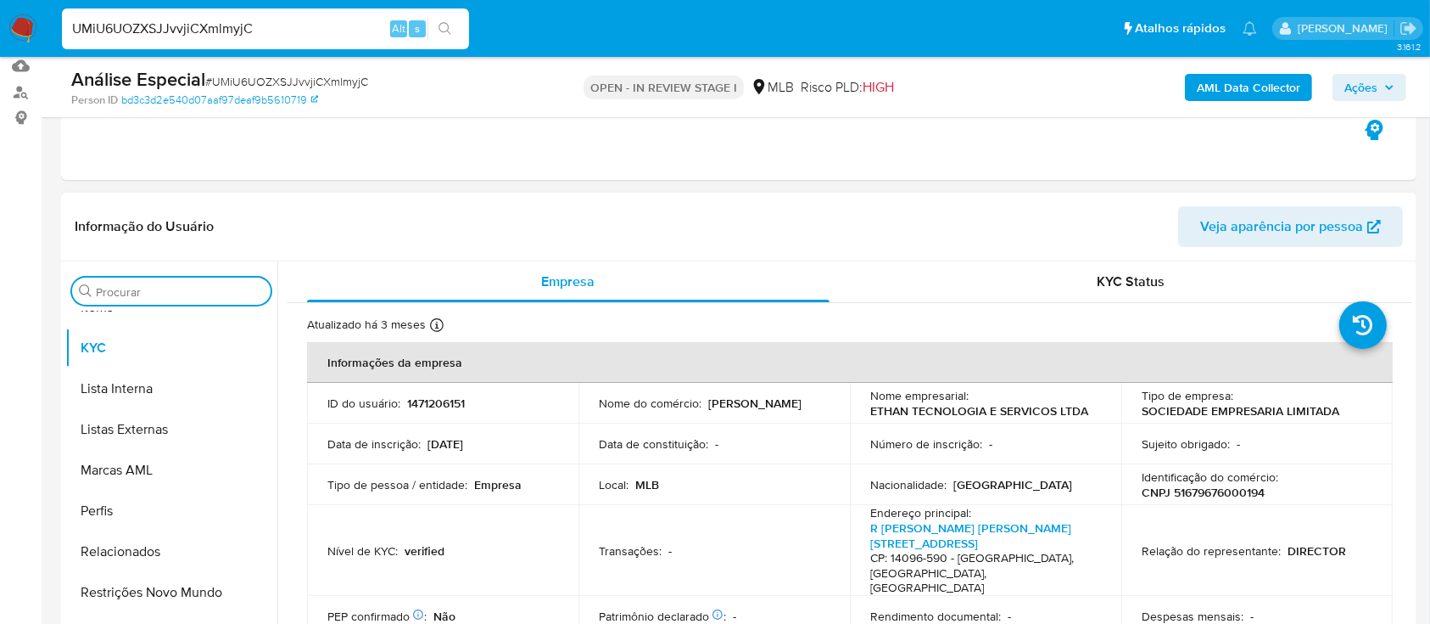
click at [179, 286] on input "Procurar" at bounding box center [180, 291] width 168 height 15
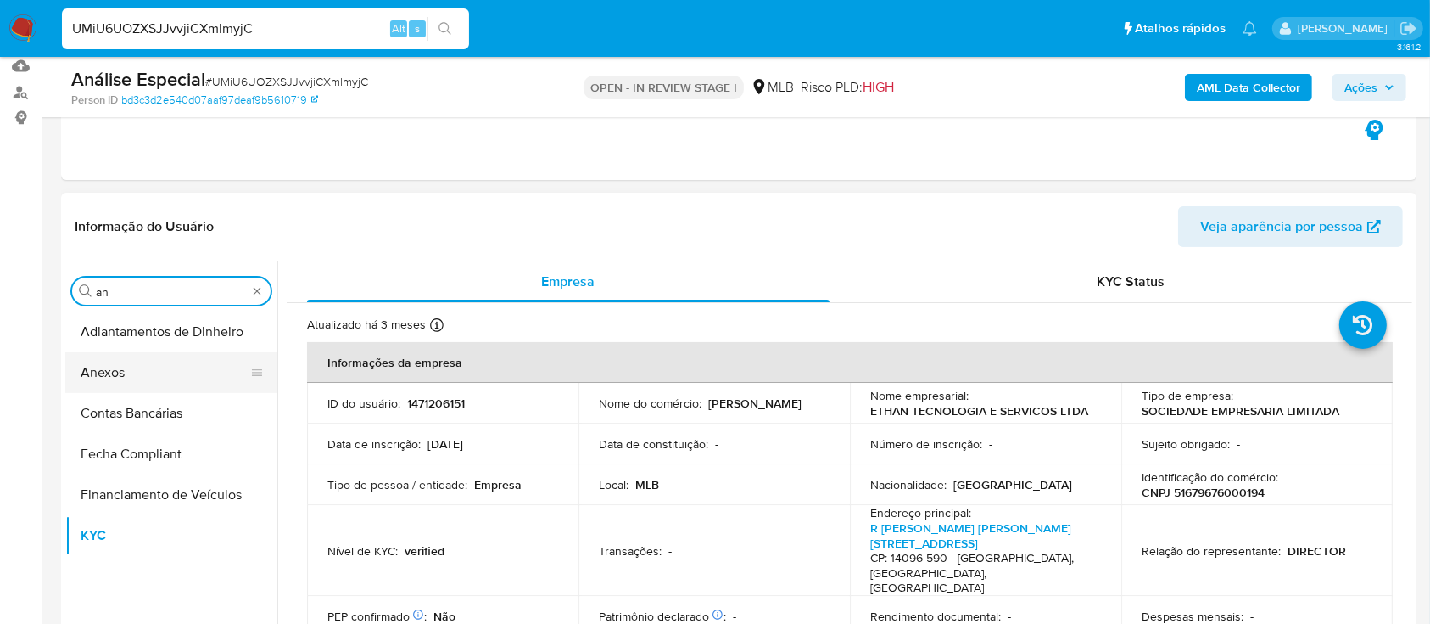
type input "an"
click at [156, 377] on button "Anexos" at bounding box center [164, 372] width 199 height 41
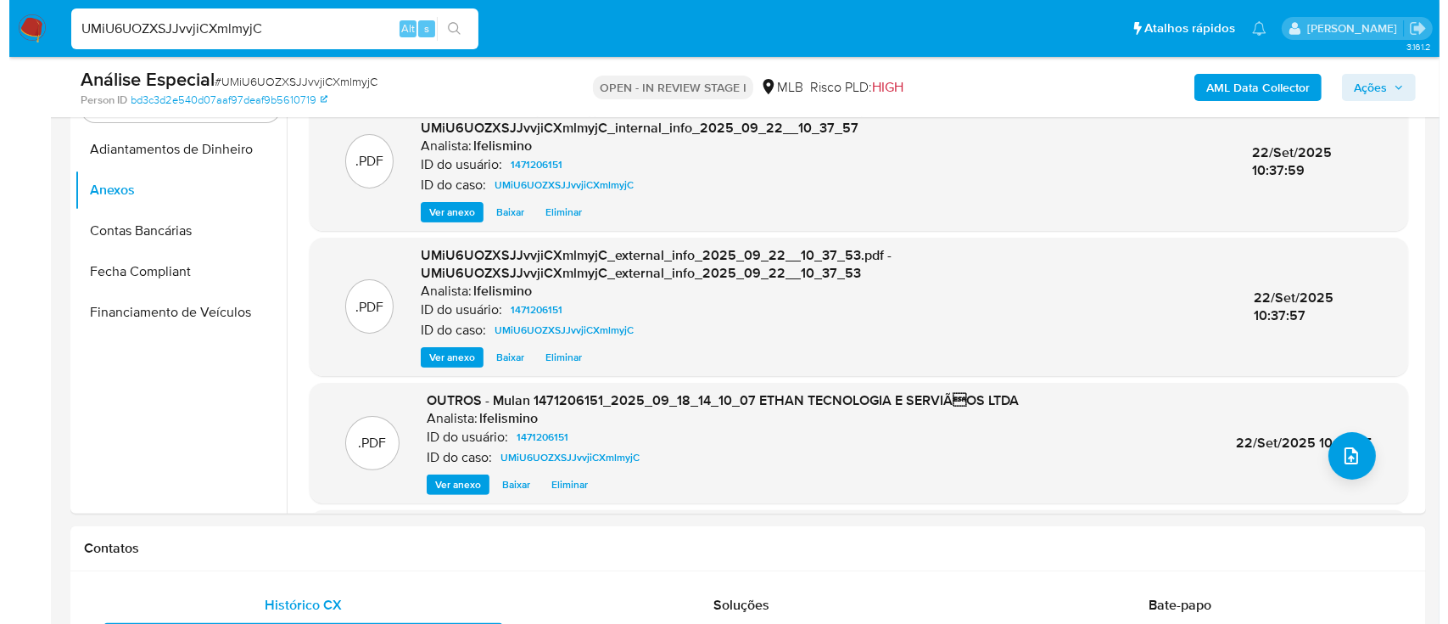
scroll to position [385, 0]
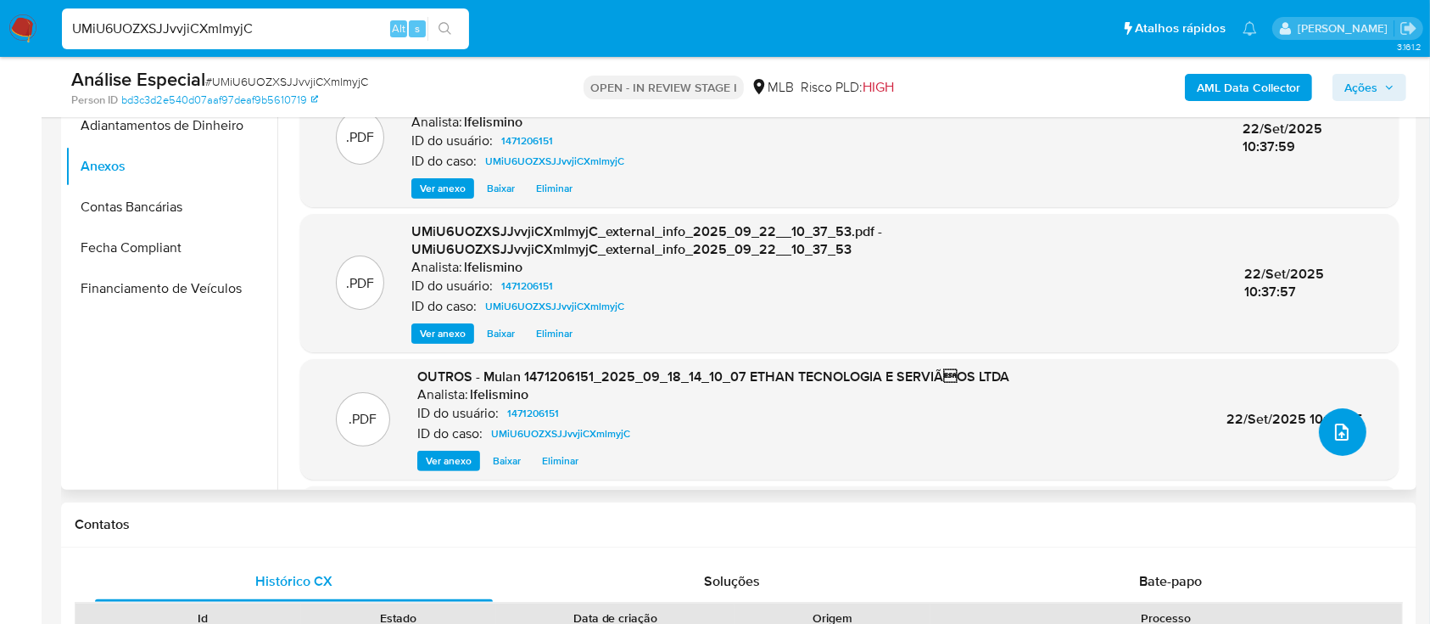
click at [1332, 445] on button "upload-file" at bounding box center [1343, 432] width 48 height 48
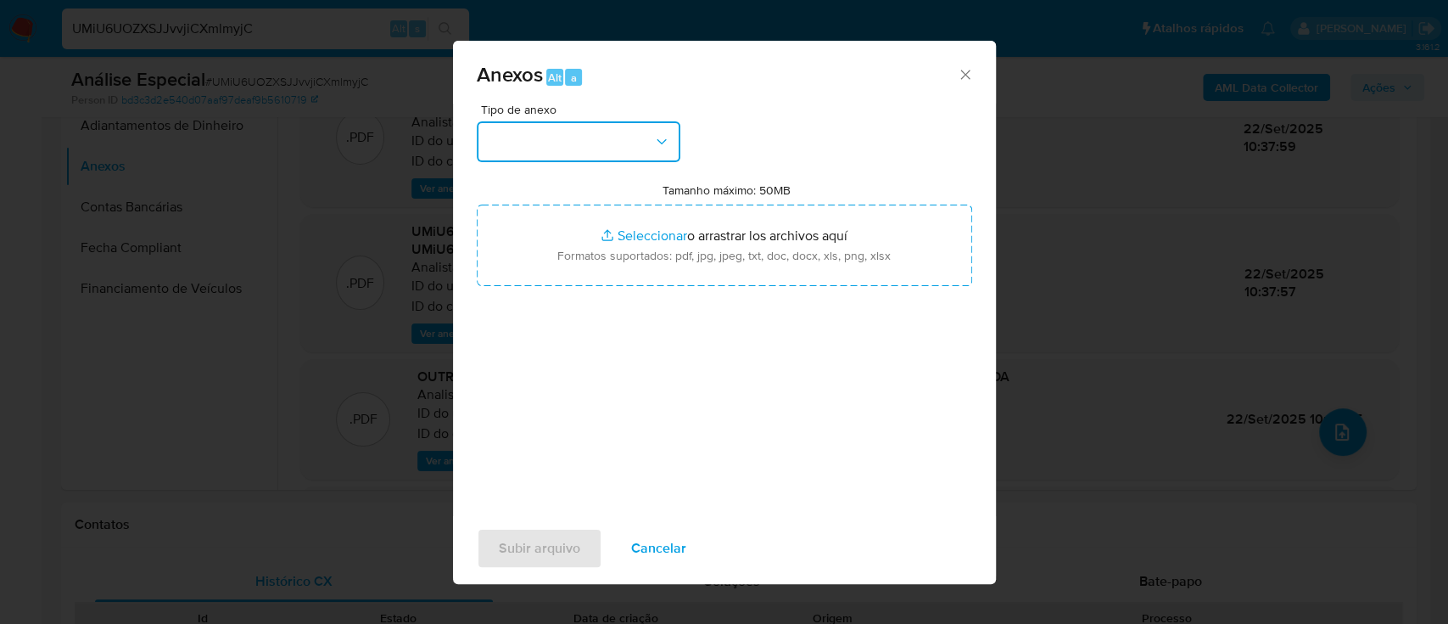
click at [571, 138] on button "button" at bounding box center [579, 141] width 204 height 41
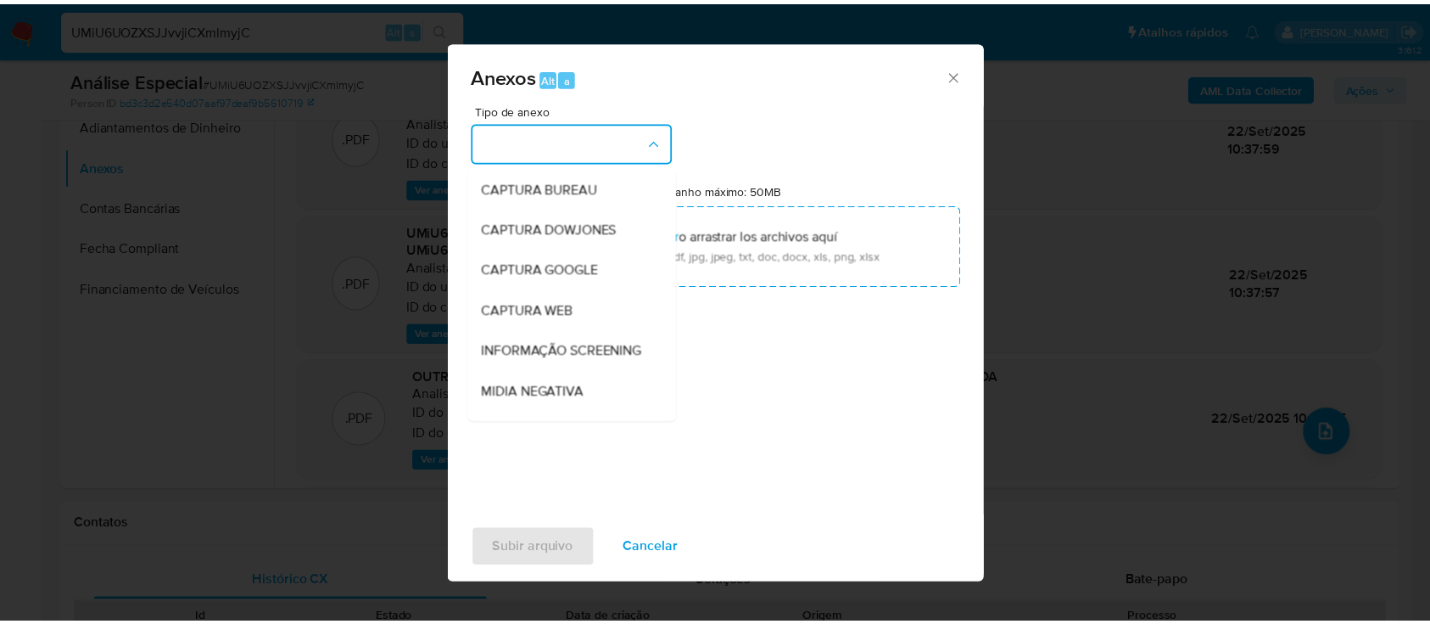
scroll to position [260, 0]
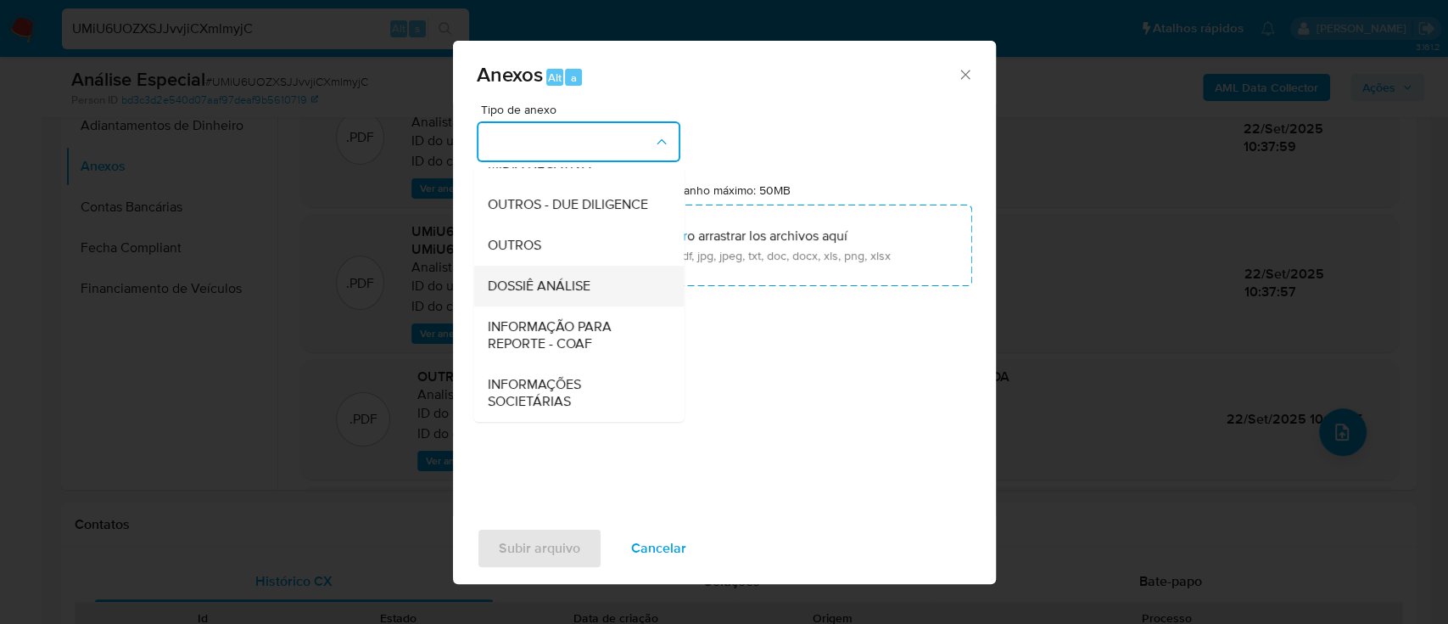
click at [517, 284] on span "DOSSIÊ ANÁLISE" at bounding box center [538, 285] width 103 height 17
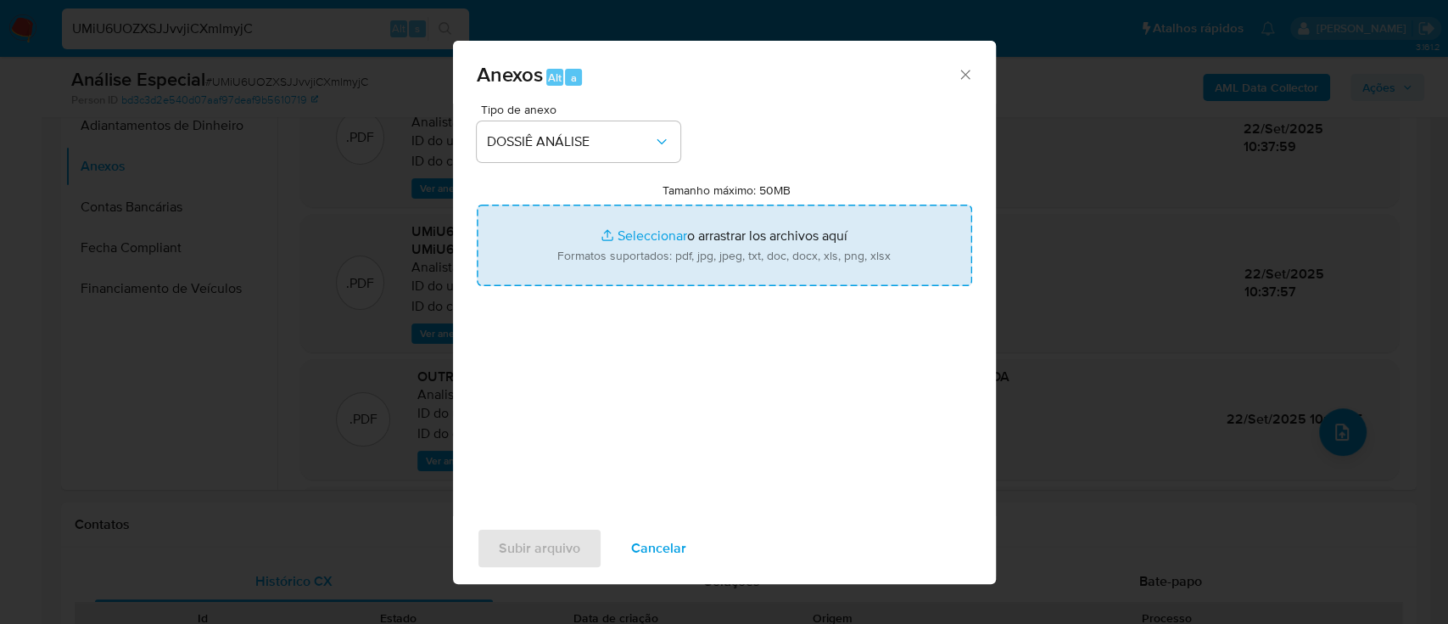
type input "C:\fakepath\3.º SAR - CNPJ 51679676000194 - ETHAN TECNOLOGIA E SERVIÇOS LTDA.pdf"
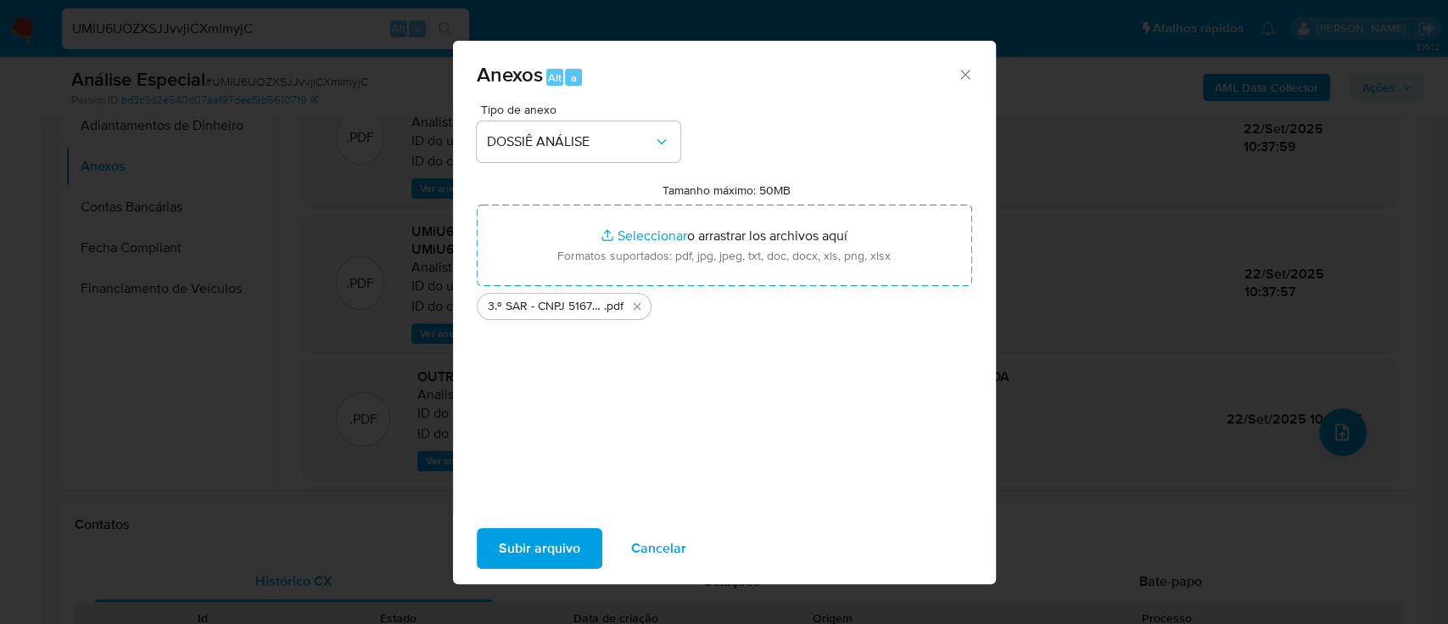
click at [502, 551] on span "Subir arquivo" at bounding box center [539, 547] width 81 height 37
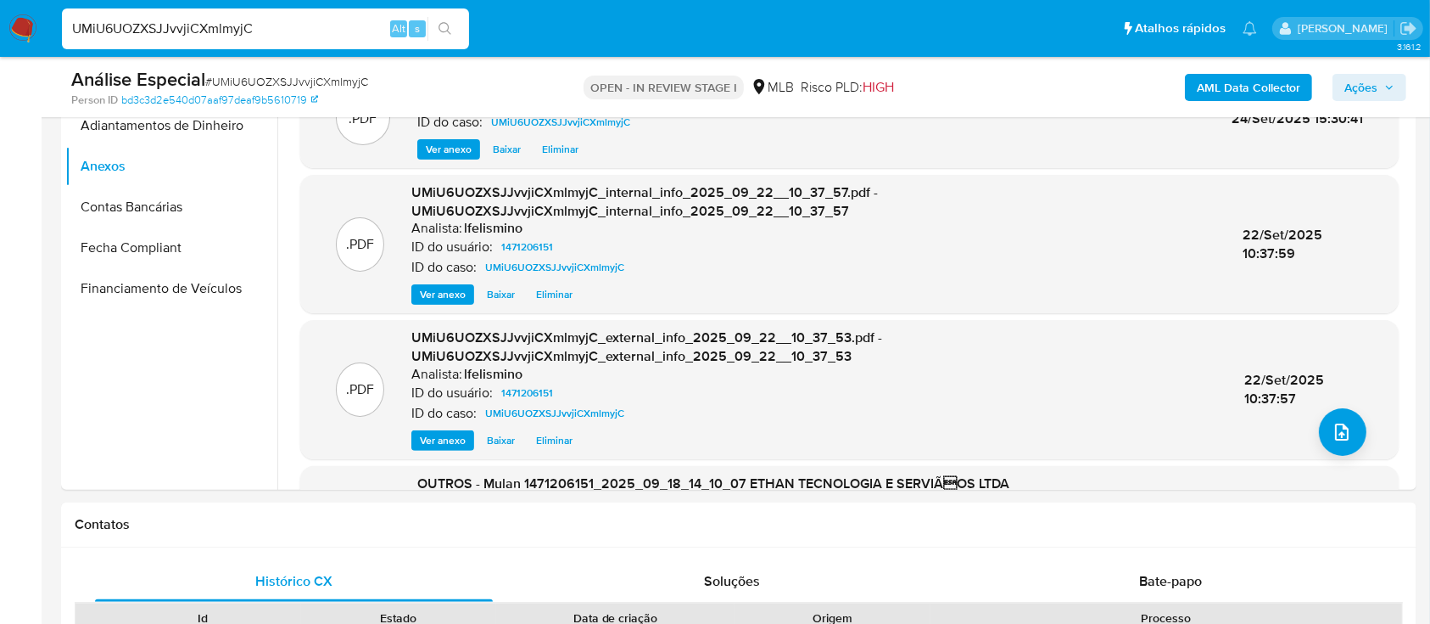
click at [1373, 87] on span "Ações" at bounding box center [1361, 87] width 33 height 27
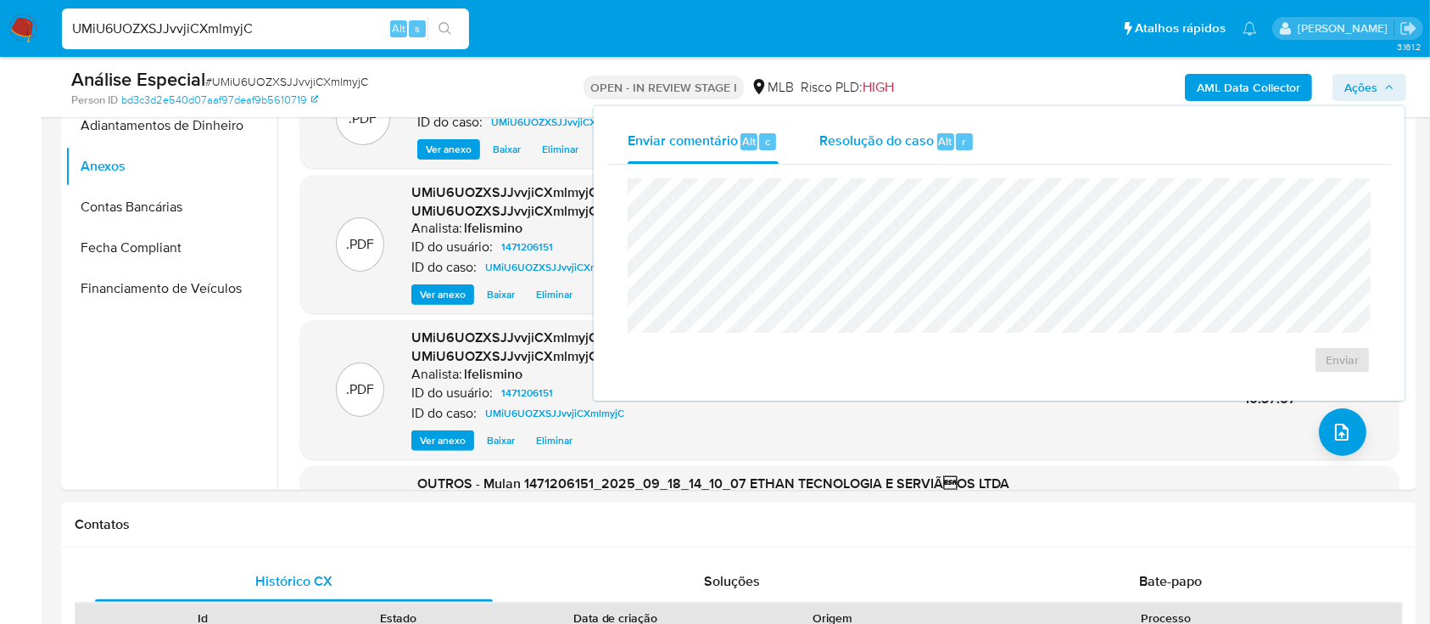
click at [920, 136] on span "Resolução do caso" at bounding box center [876, 141] width 115 height 20
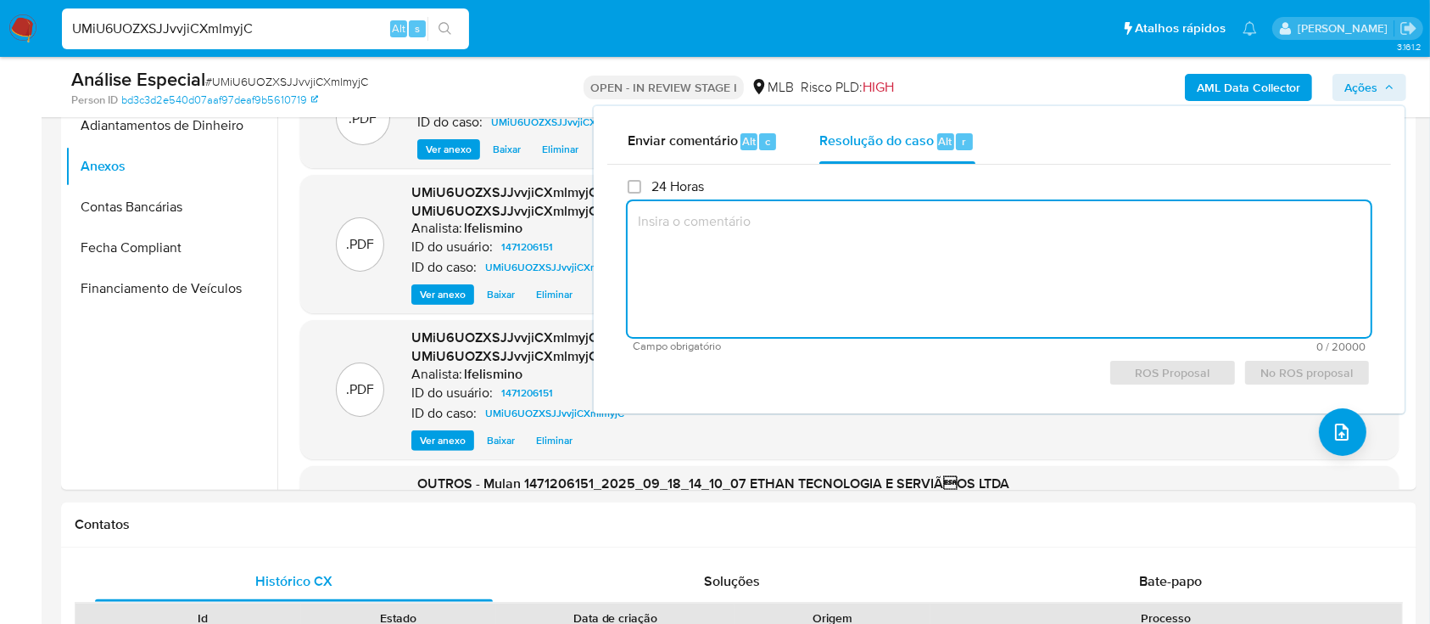
click at [857, 258] on textarea at bounding box center [999, 269] width 743 height 136
paste textarea "[PERSON_NAME] relevantes concluídos pelo analista: Movimentação [PERSON_NAME] e…"
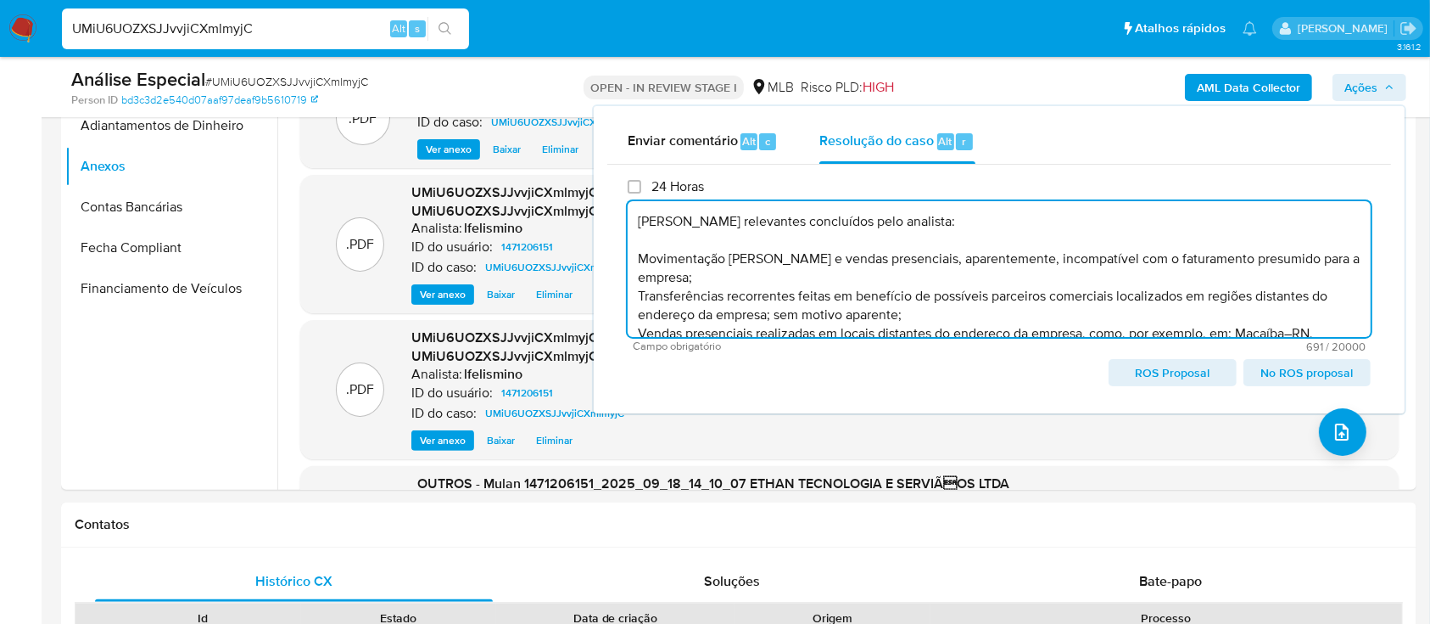
scroll to position [98, 0]
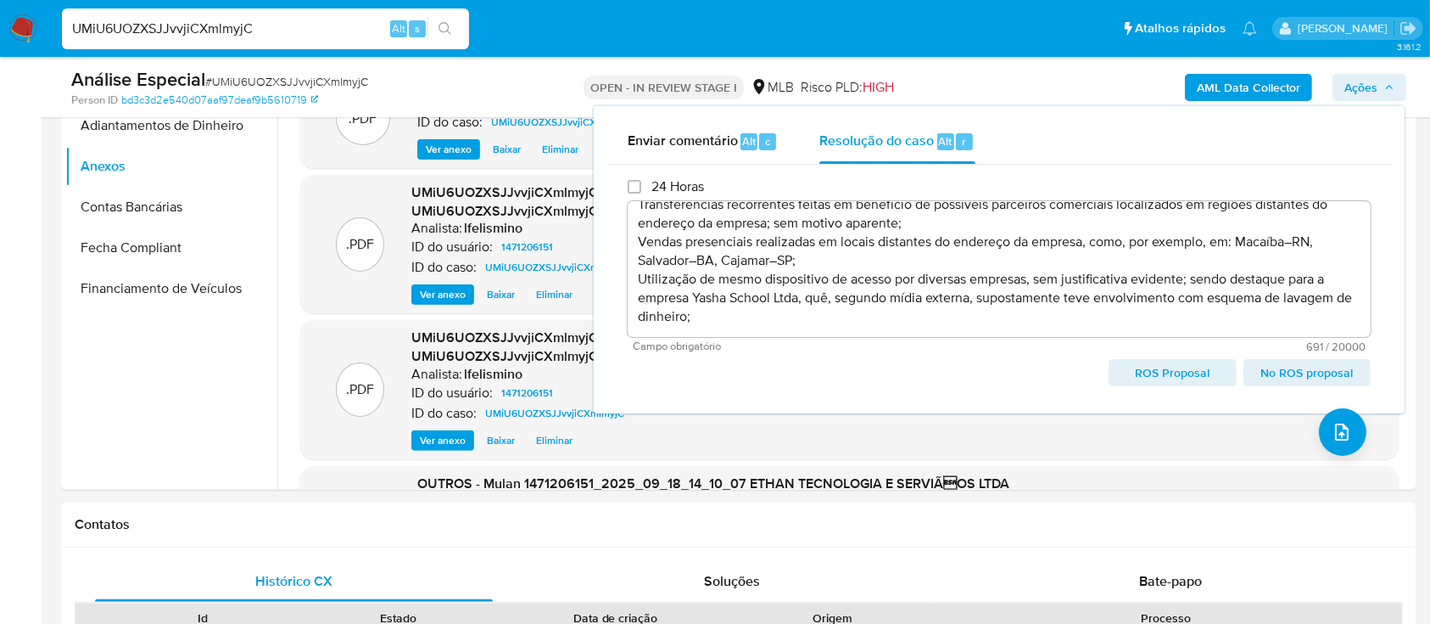
click at [1153, 371] on span "ROS Proposal" at bounding box center [1172, 373] width 103 height 24
type textarea "[PERSON_NAME] relevantes concluídos pelo analista: Movimentação [PERSON_NAME] e…"
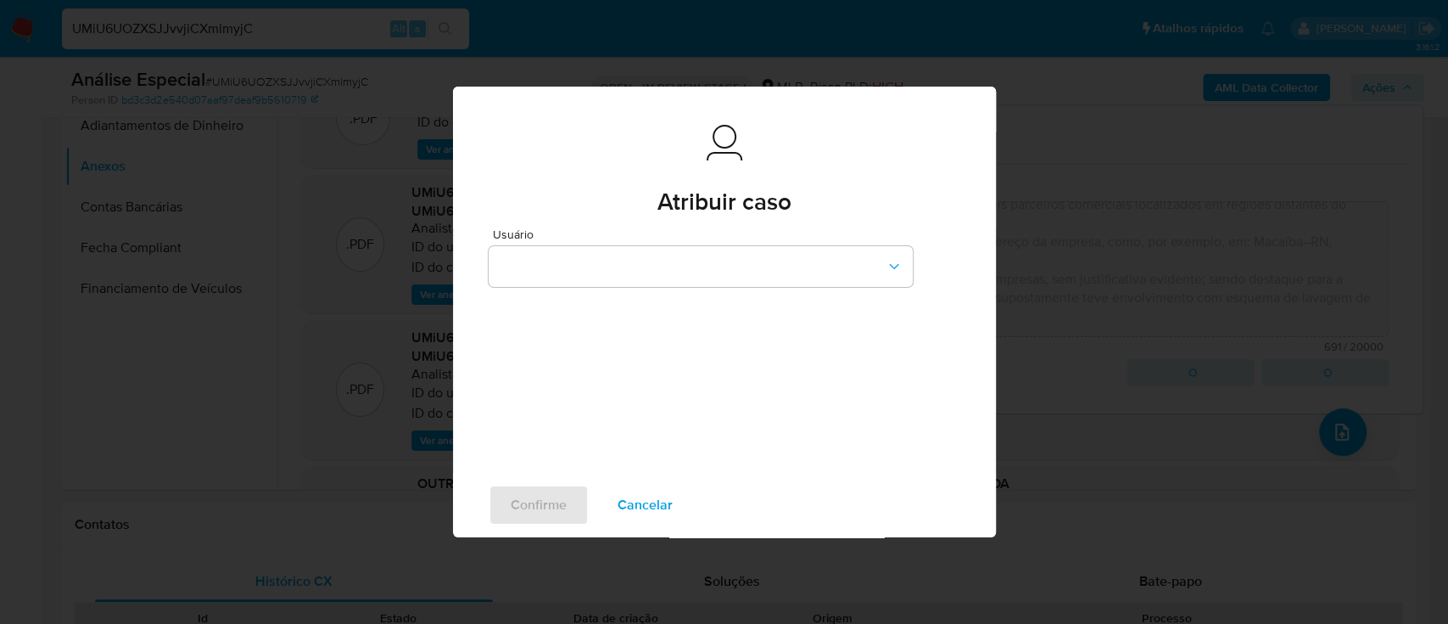
click at [768, 243] on div "Usuário" at bounding box center [701, 260] width 424 height 65
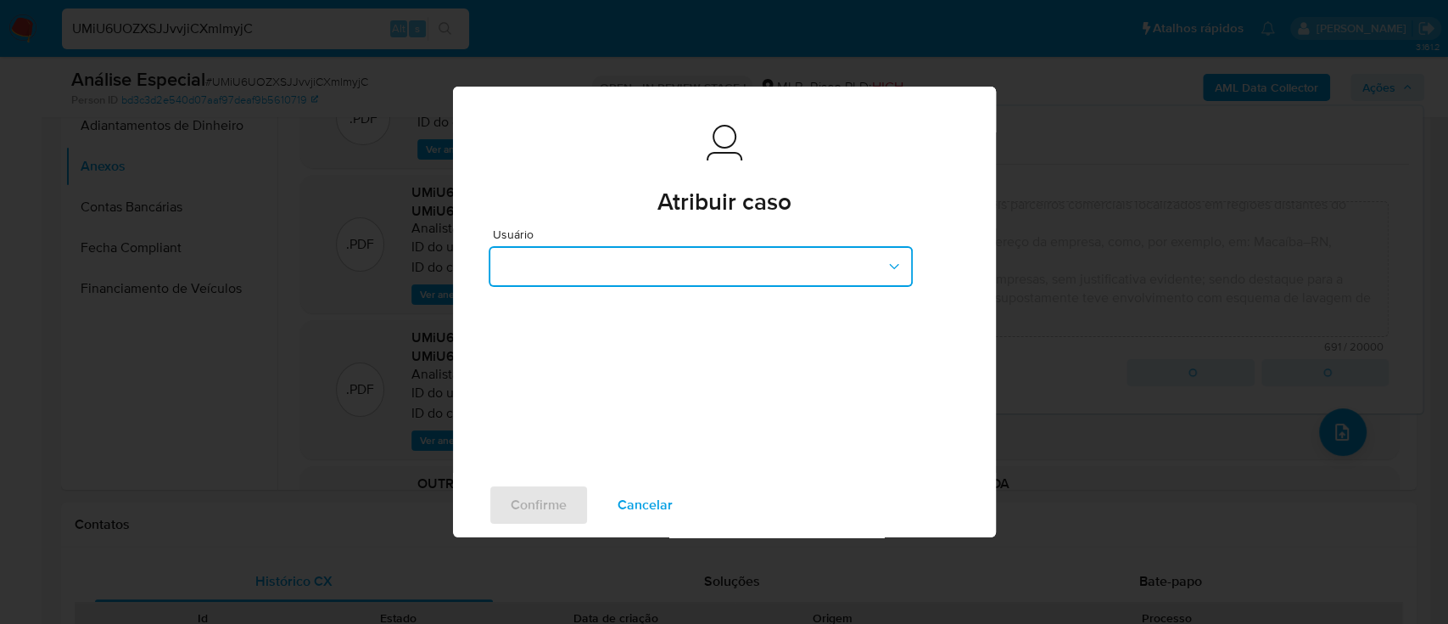
click at [769, 259] on button "button" at bounding box center [701, 266] width 424 height 41
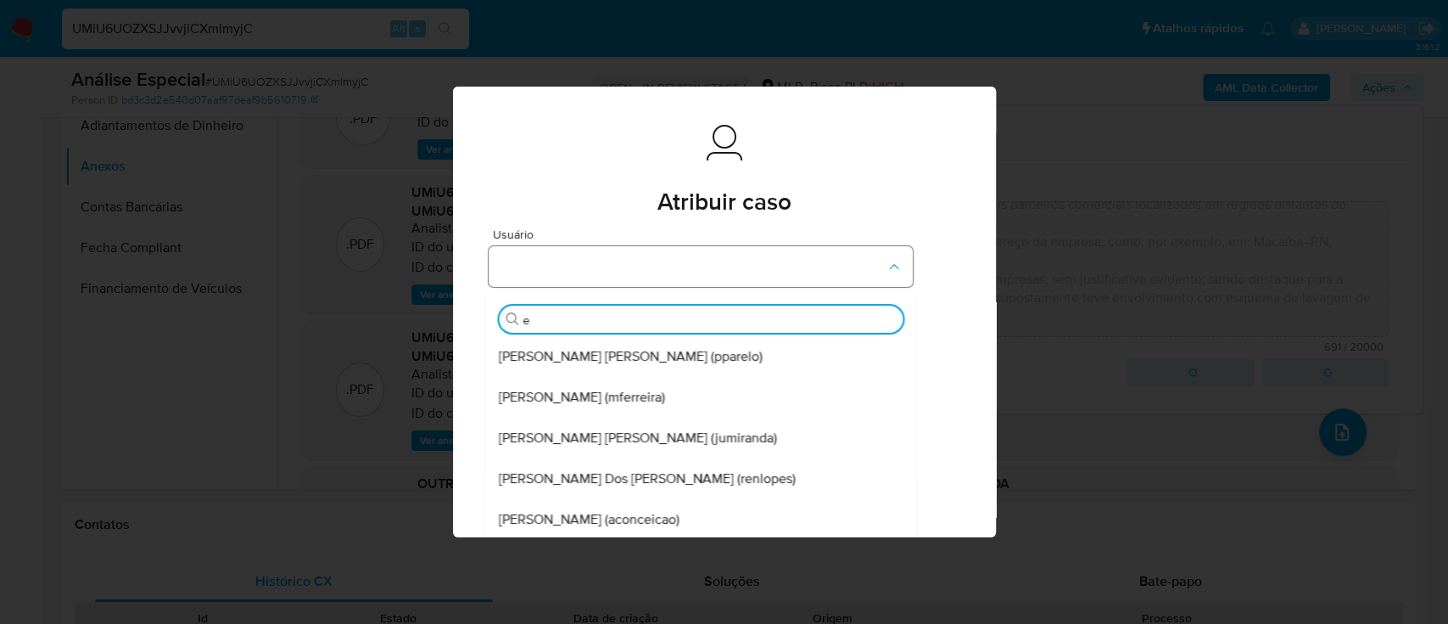
type input "ed"
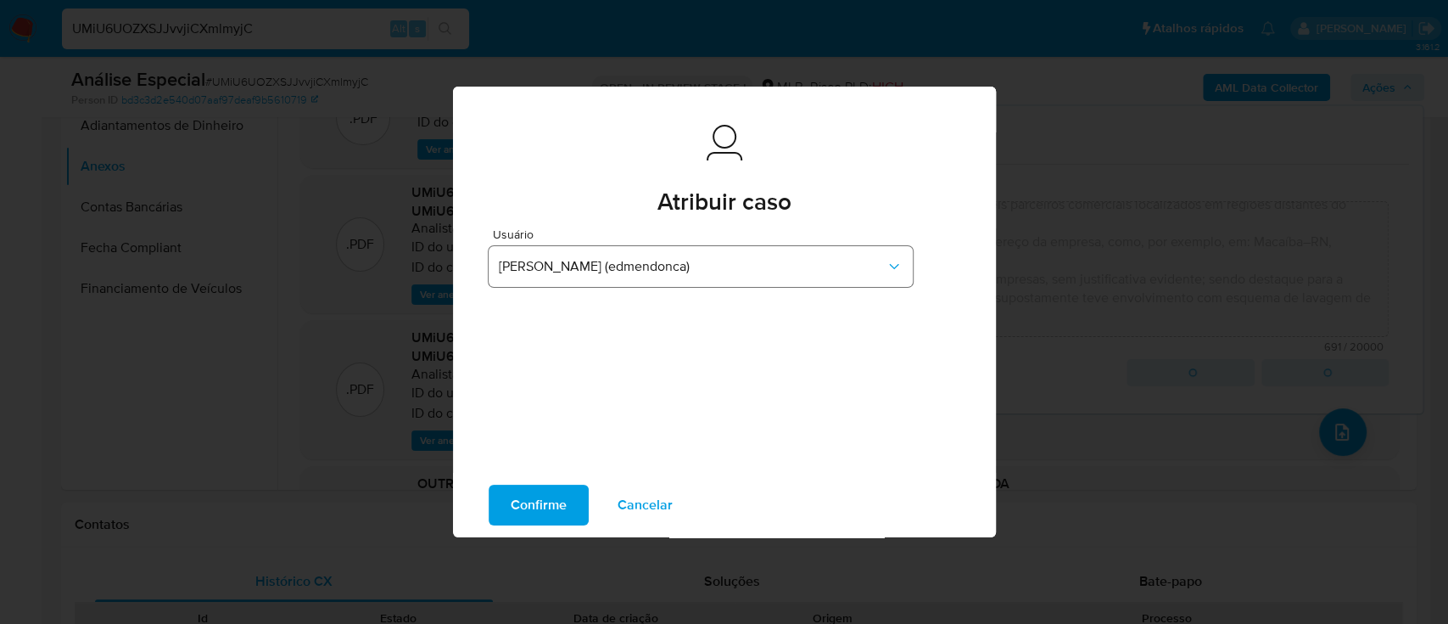
click at [489, 484] on button "Confirme" at bounding box center [539, 504] width 100 height 41
type textarea "[PERSON_NAME] relevantes concluídos pelo analista: Movimentação [PERSON_NAME] e…"
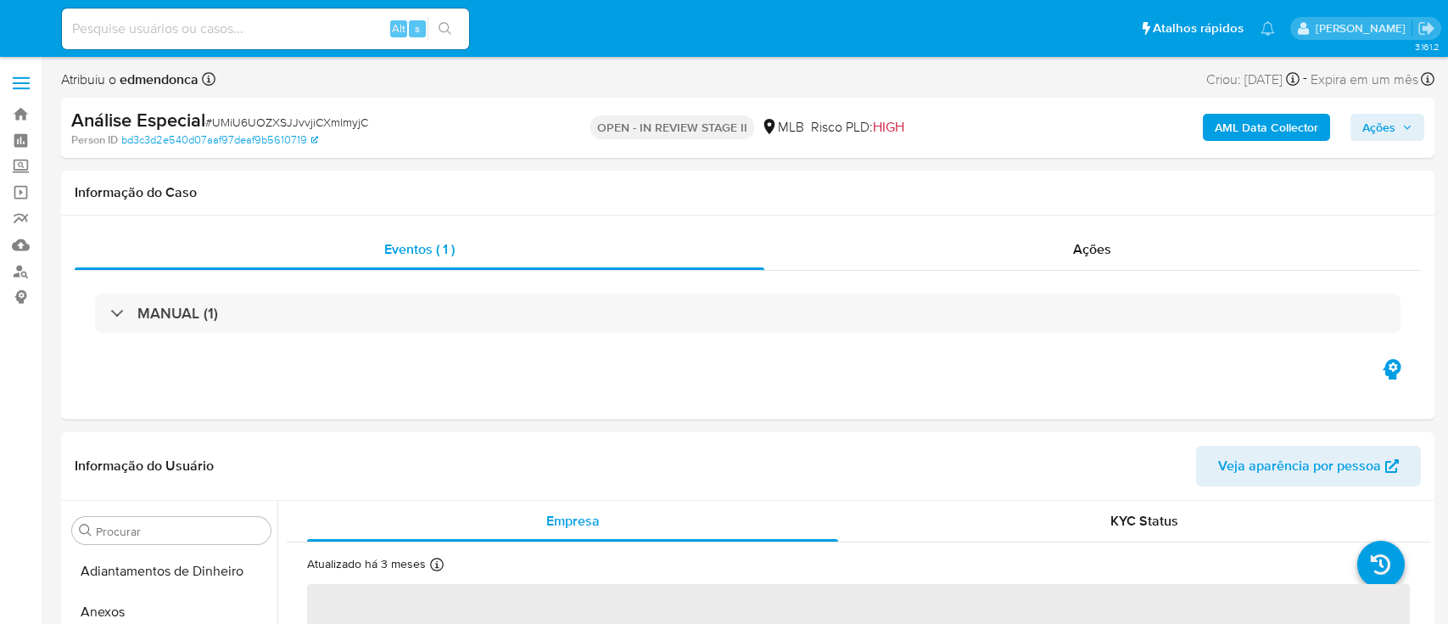
select select "10"
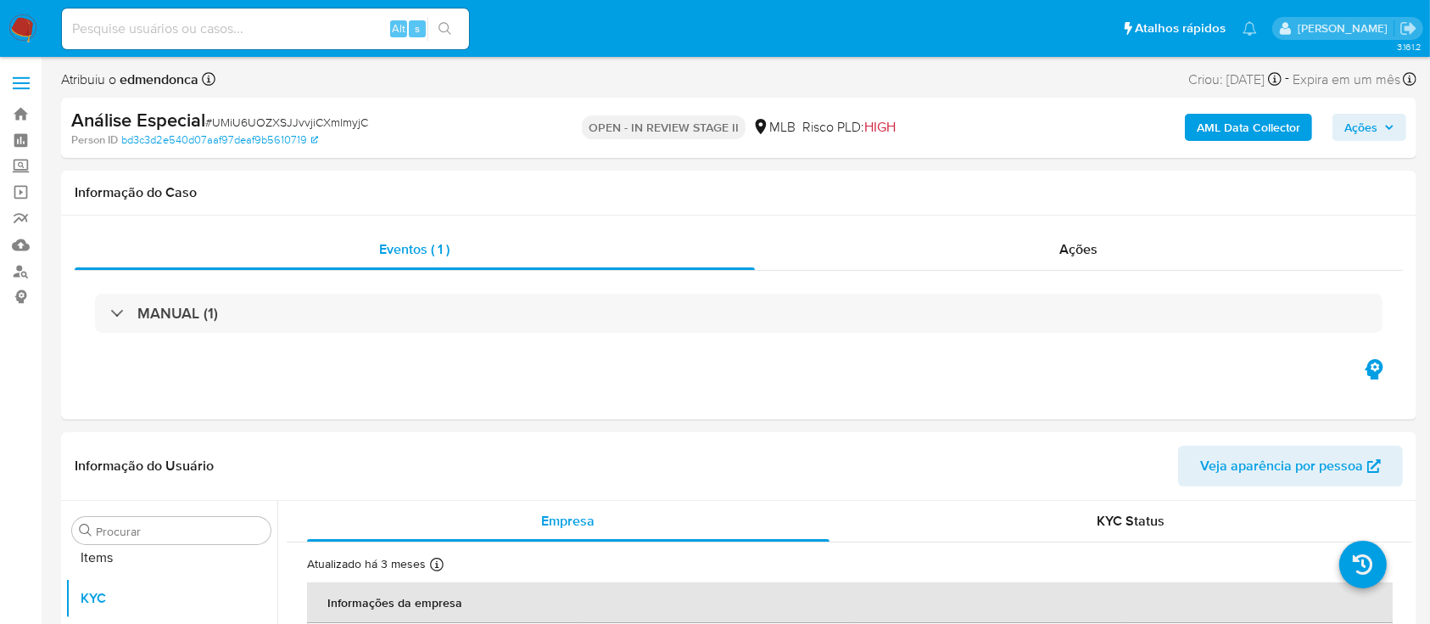
scroll to position [880, 0]
click at [182, 20] on input at bounding box center [265, 29] width 407 height 22
paste input "XAfmtq48WfuRdj2jrQxJJ1xO"
type input "XAfmtq48WfuRdj2jrQxJJ1xO"
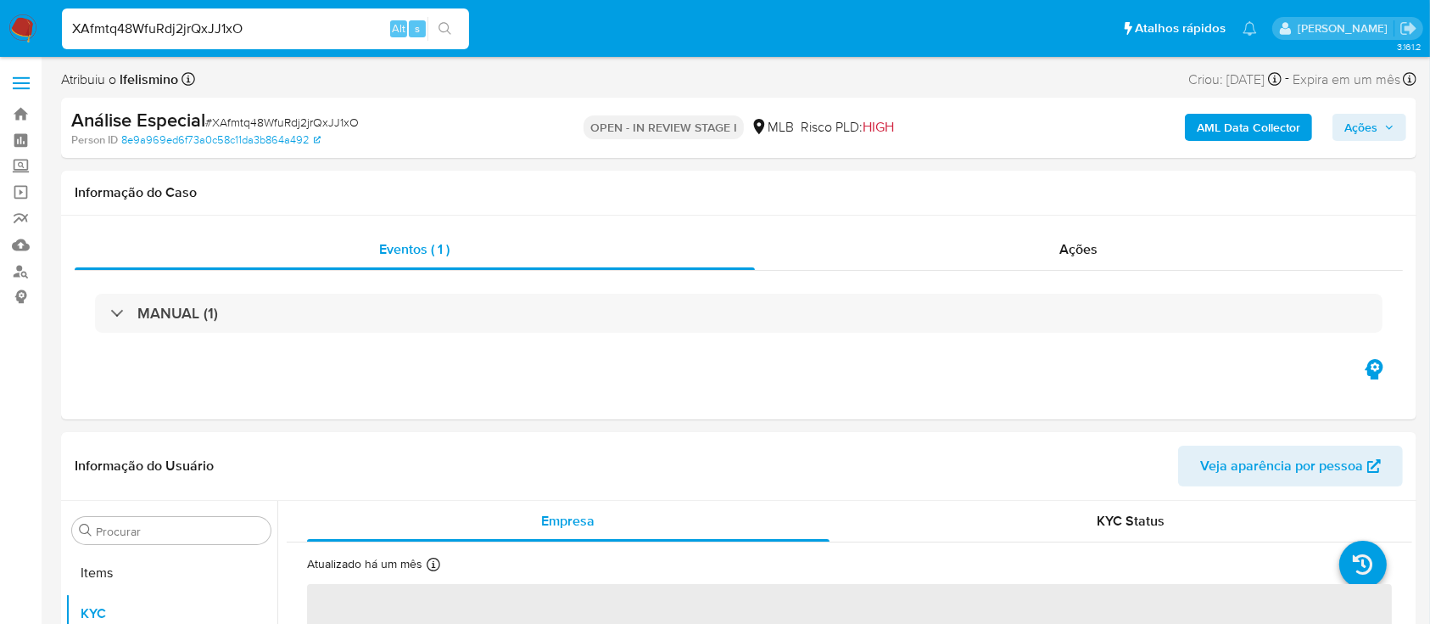
scroll to position [875, 0]
select select "10"
click at [1364, 143] on div "AML Data Collector Ações" at bounding box center [1186, 128] width 440 height 40
click at [1347, 126] on span "Ações" at bounding box center [1361, 127] width 33 height 27
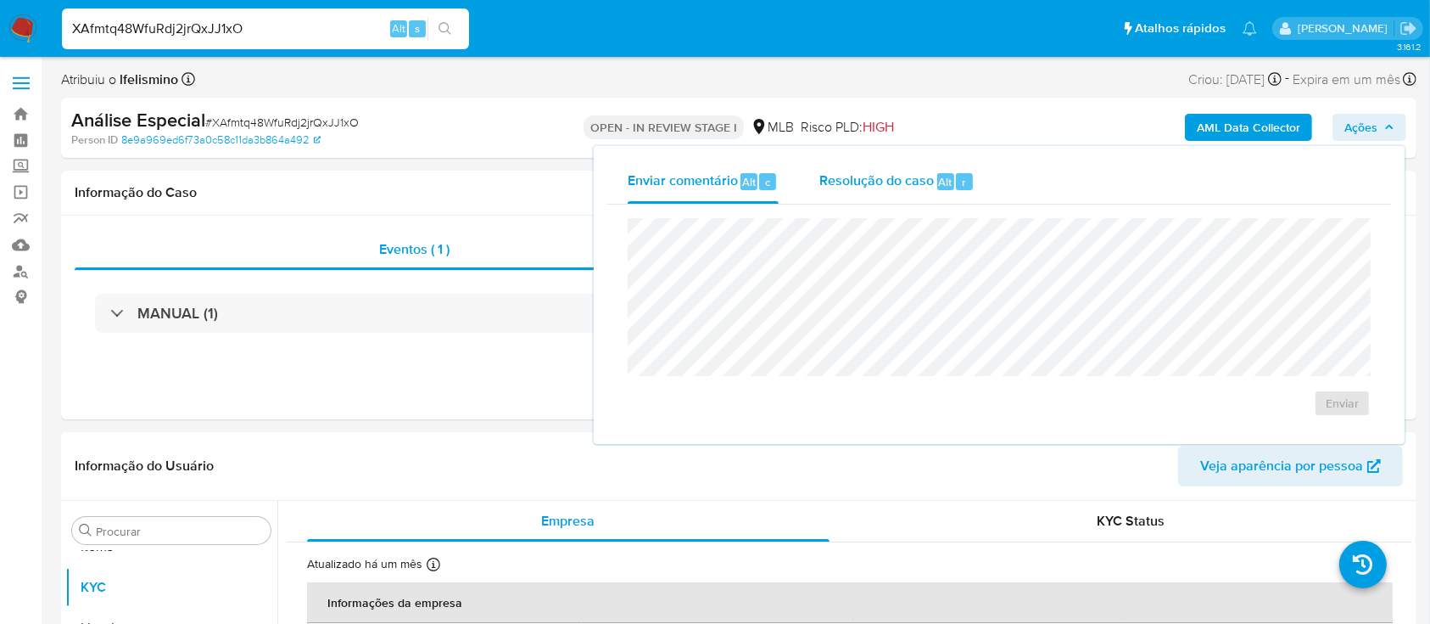
click at [893, 180] on span "Resolução do caso" at bounding box center [876, 181] width 115 height 20
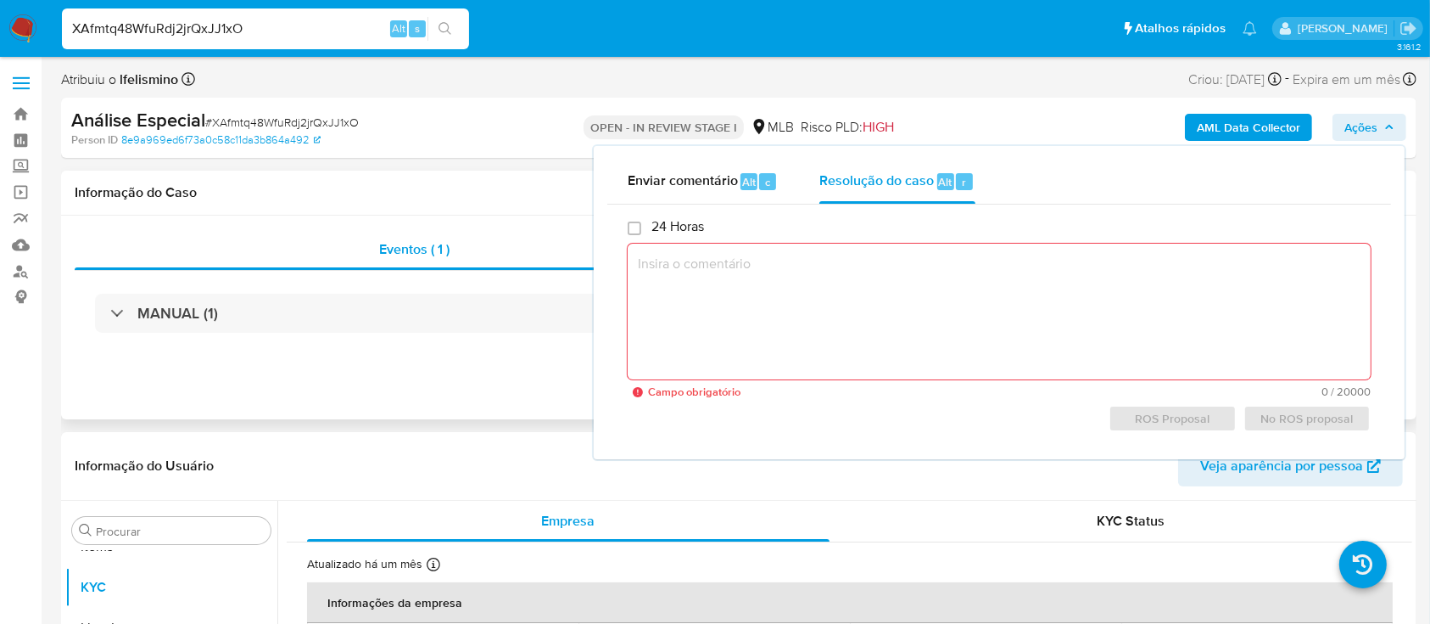
click at [260, 350] on div "MANUAL (1)" at bounding box center [739, 313] width 1328 height 85
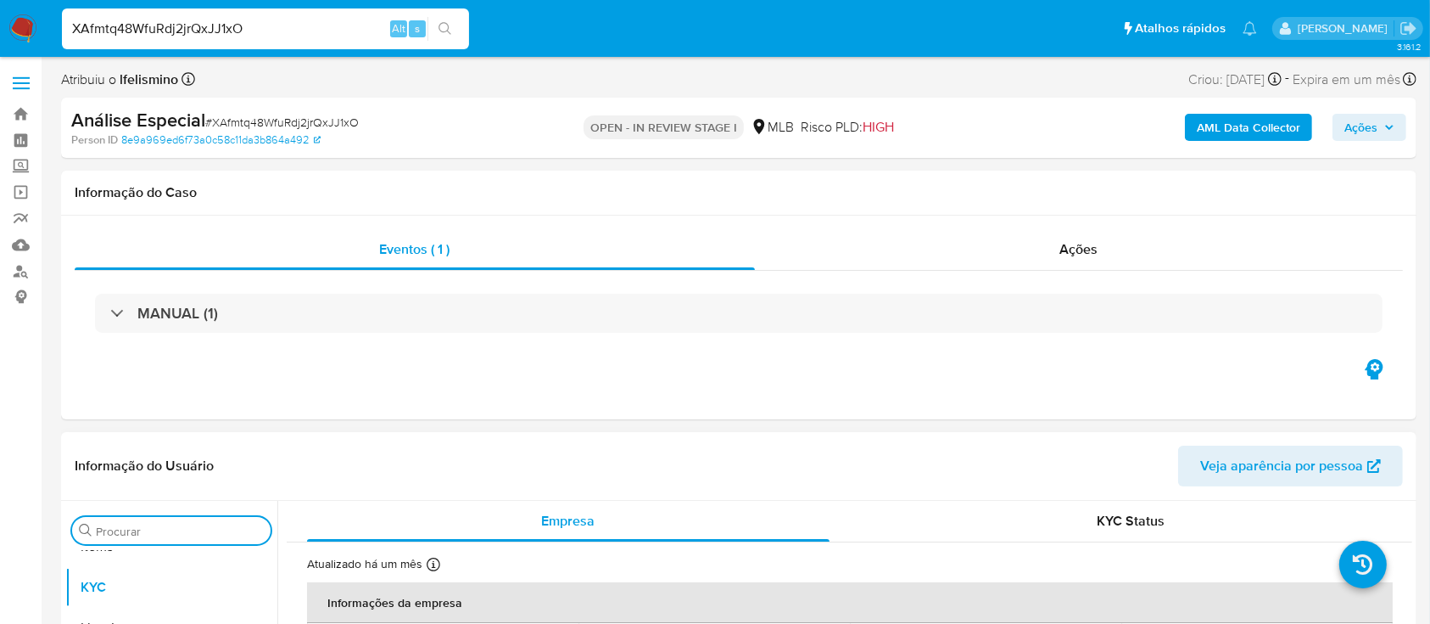
click at [185, 525] on input "Procurar" at bounding box center [180, 530] width 168 height 15
type input "anexo"
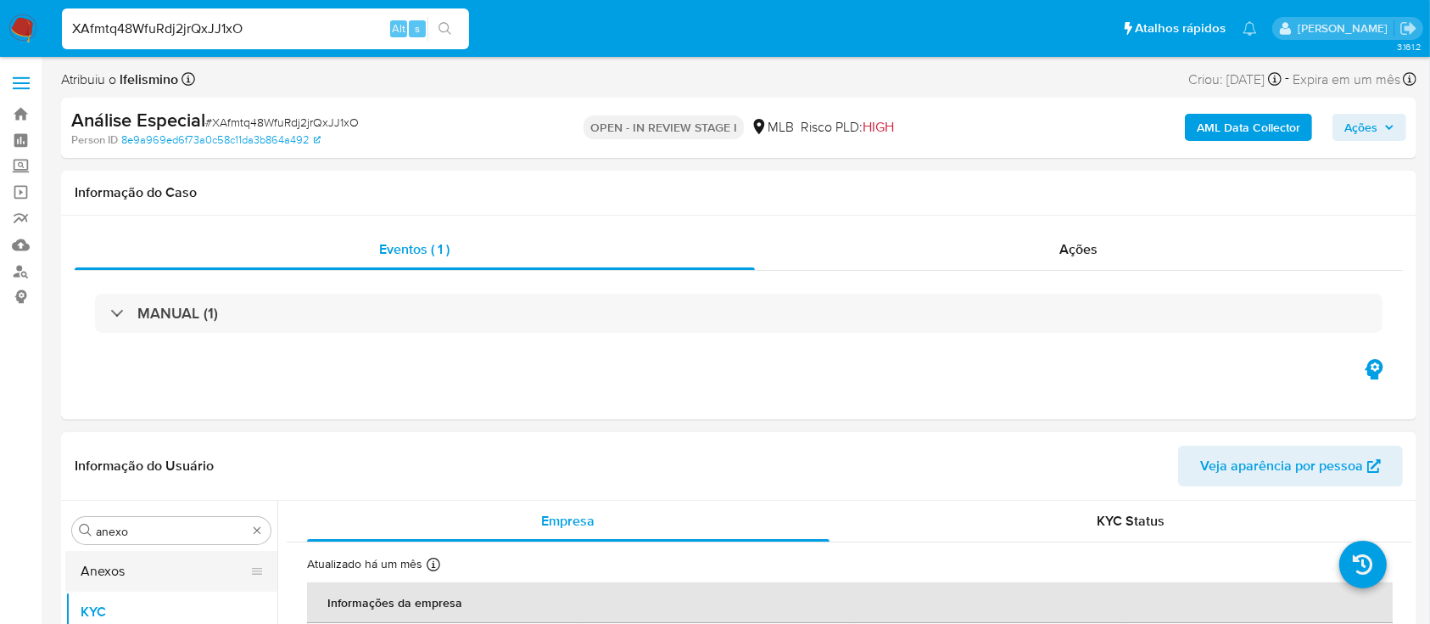
click at [166, 568] on button "Anexos" at bounding box center [164, 571] width 199 height 41
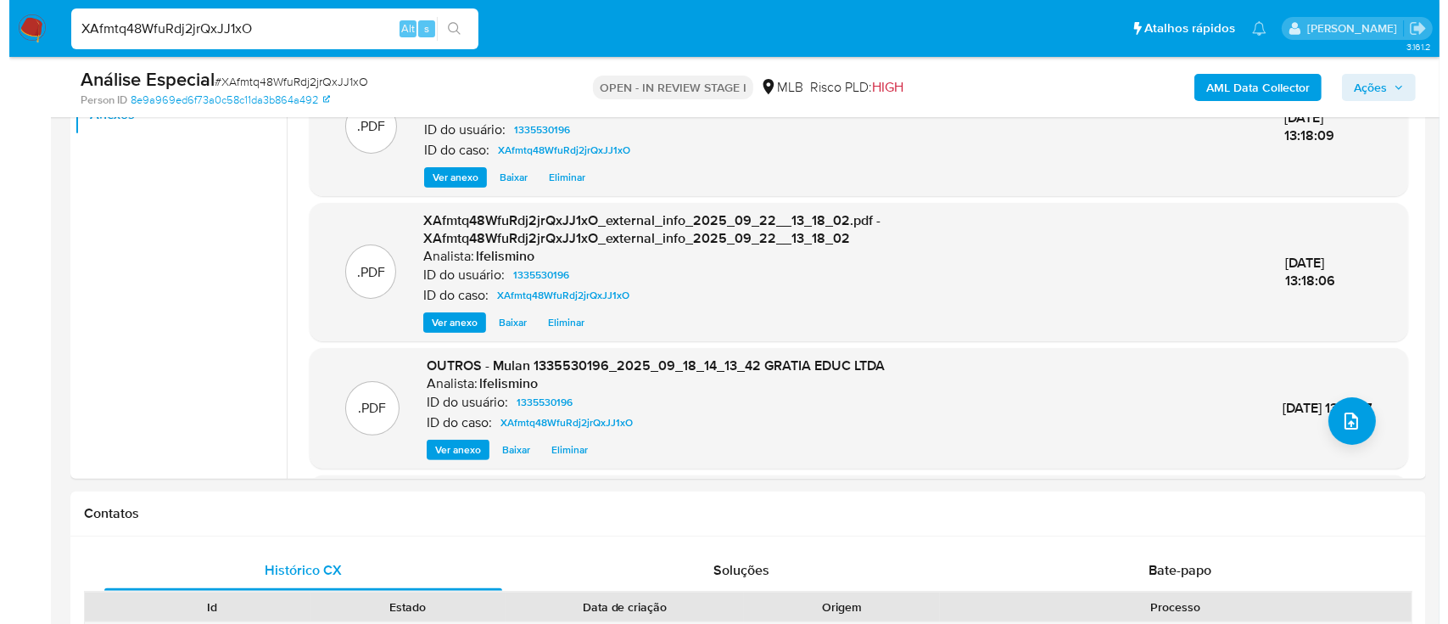
scroll to position [434, 0]
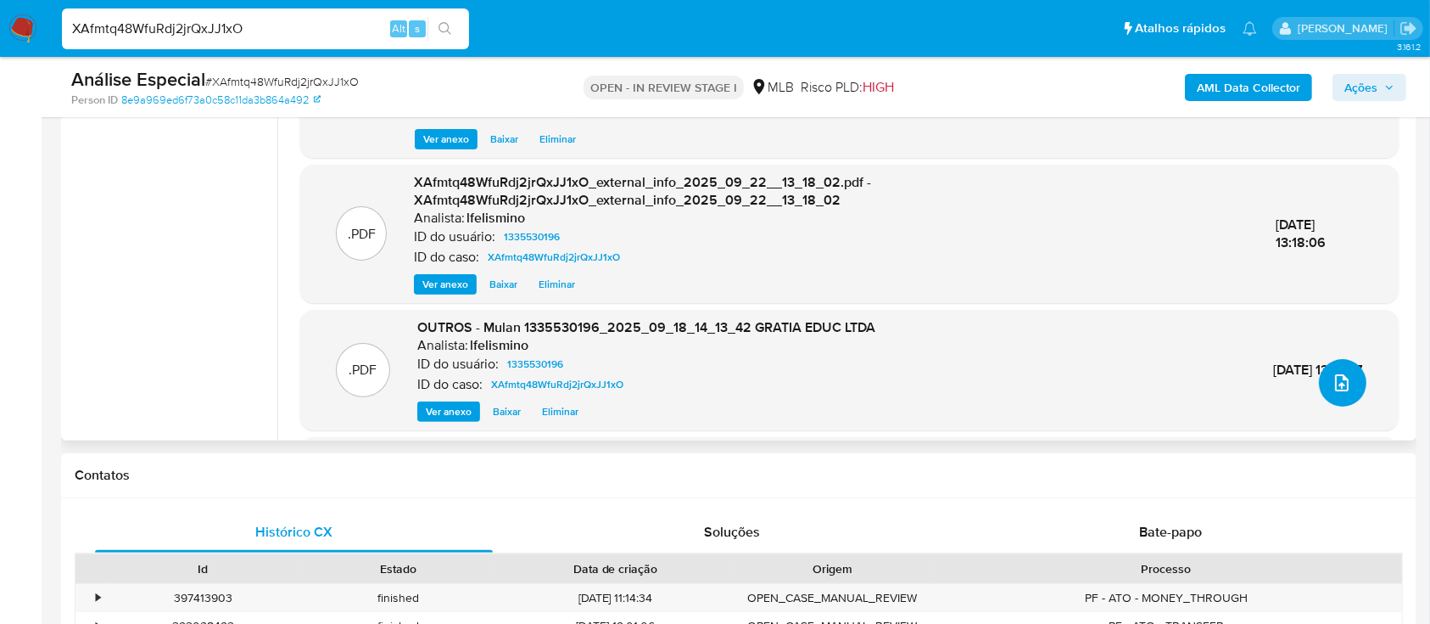
click at [1331, 365] on button "upload-file" at bounding box center [1343, 383] width 48 height 48
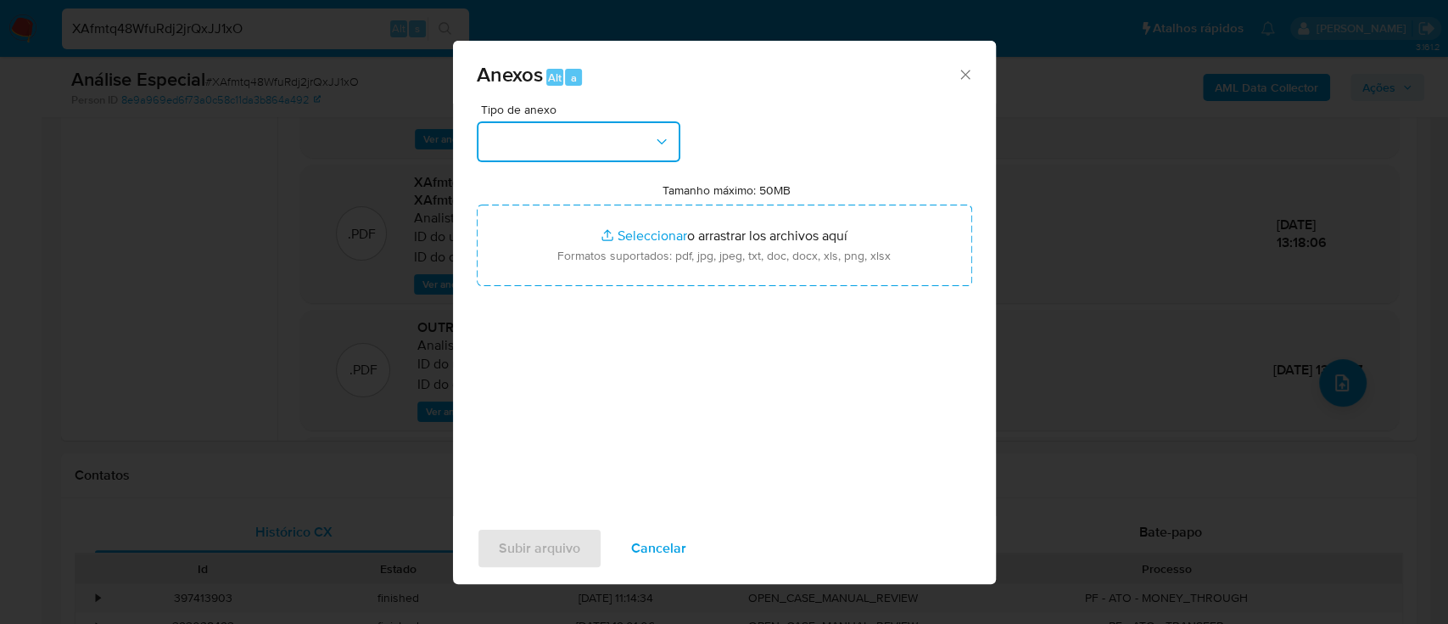
drag, startPoint x: 605, startPoint y: 127, endPoint x: 615, endPoint y: 139, distance: 15.6
click at [615, 139] on button "button" at bounding box center [579, 141] width 204 height 41
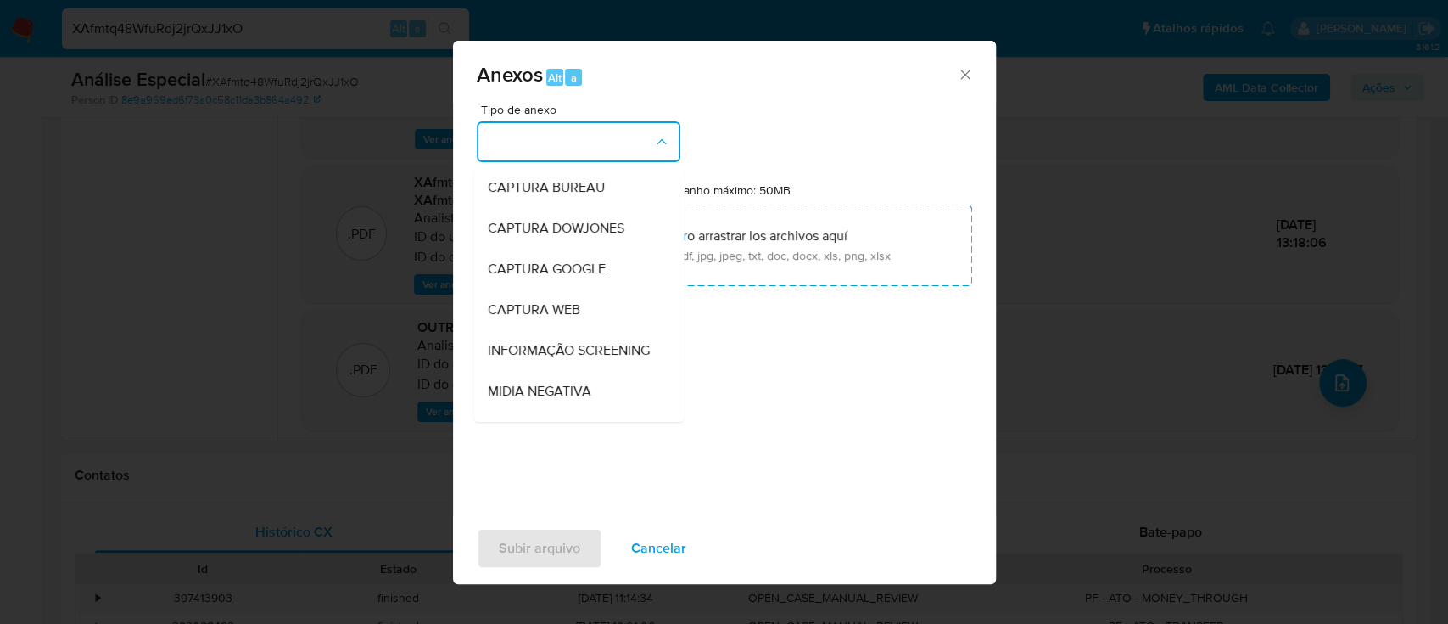
drag, startPoint x: 615, startPoint y: 139, endPoint x: 677, endPoint y: 243, distance: 120.6
click at [677, 162] on div "CAPTURA BUREAU CAPTURA DOWJONES CAPTURA GOOGLE CAPTURA WEB INFORMAÇÃO SCREENING…" at bounding box center [579, 141] width 204 height 41
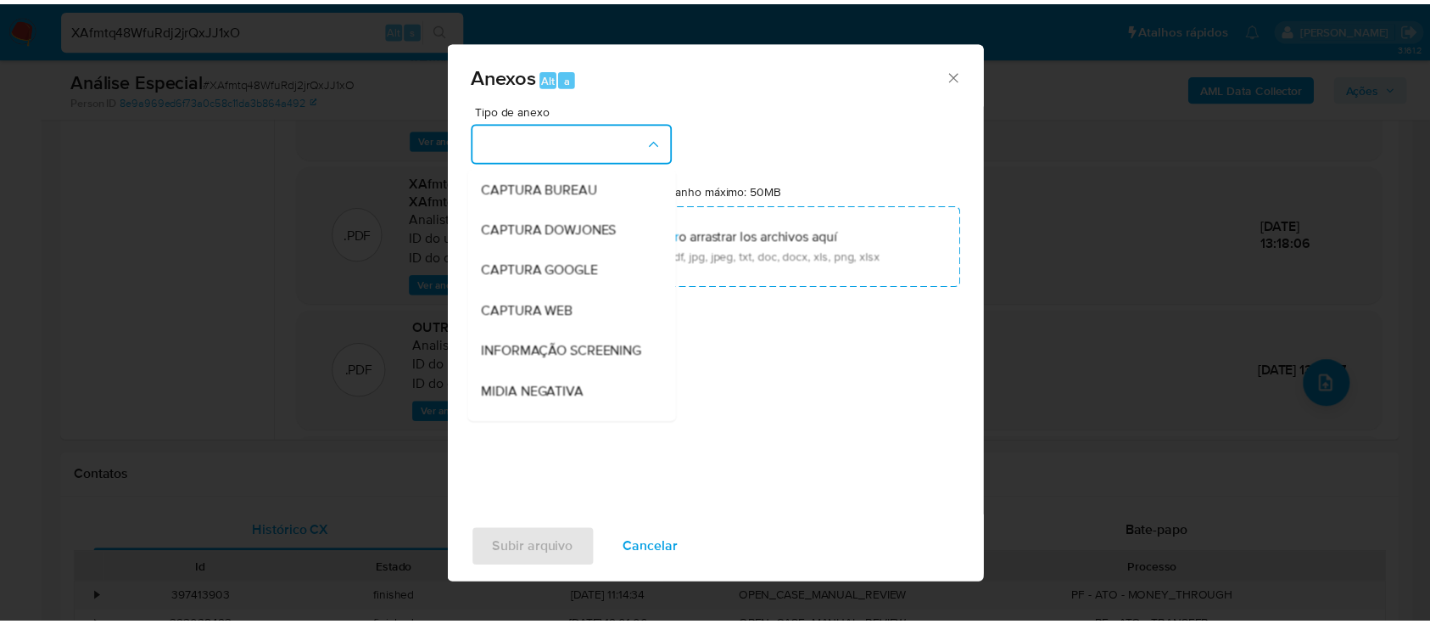
scroll to position [260, 0]
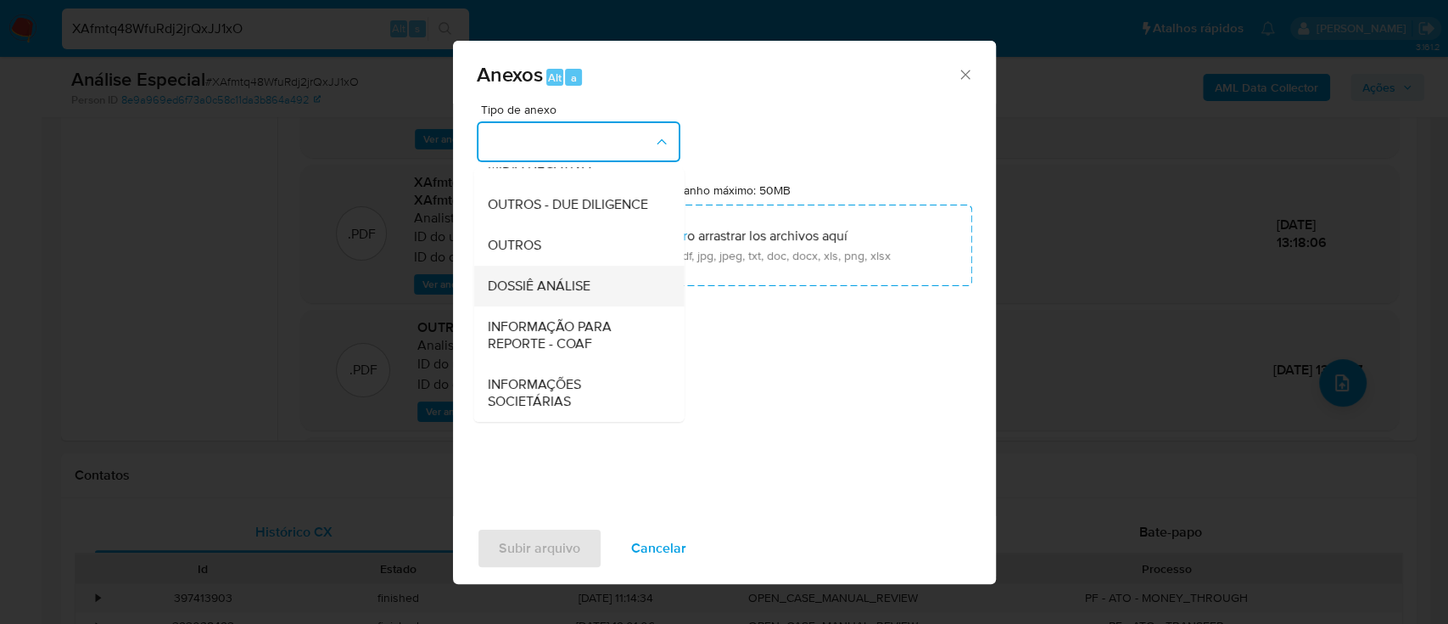
click at [509, 270] on div "DOSSIÊ ANÁLISE" at bounding box center [573, 286] width 173 height 41
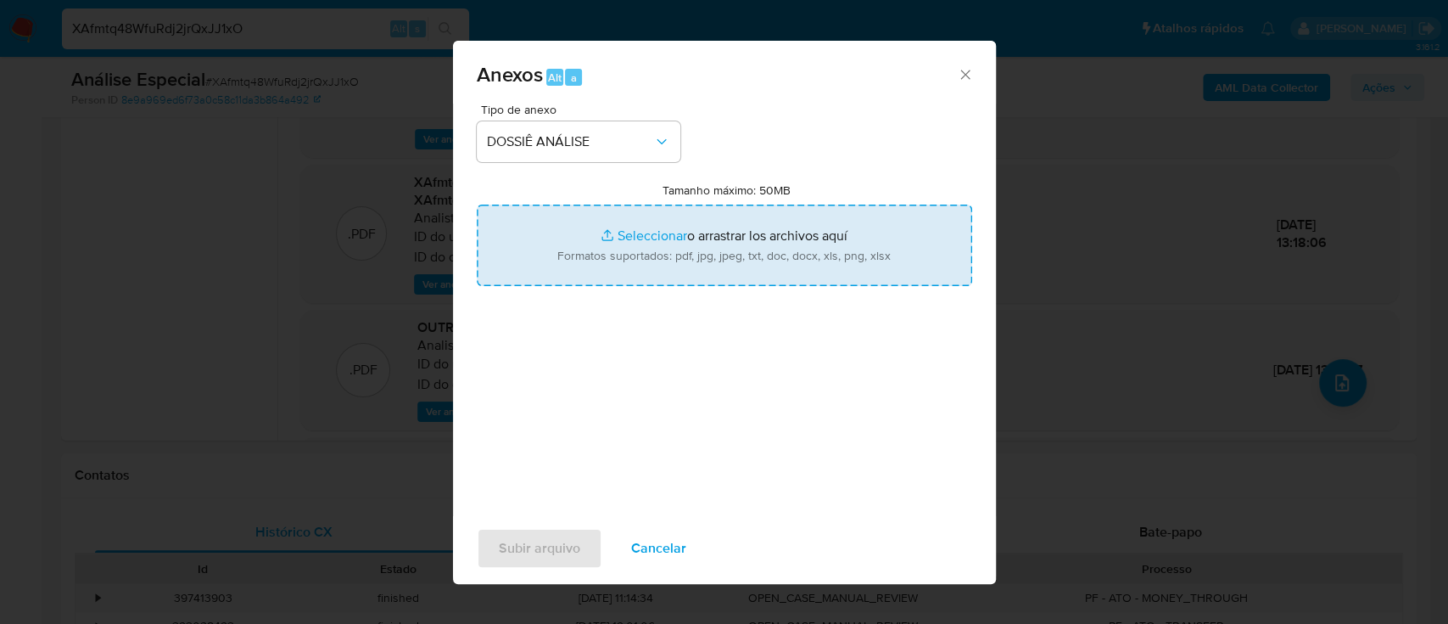
type input "C:\fakepath\2.º SAR - CNPJ 48569674000138 - GRATIA EDUC LTDA.pdf"
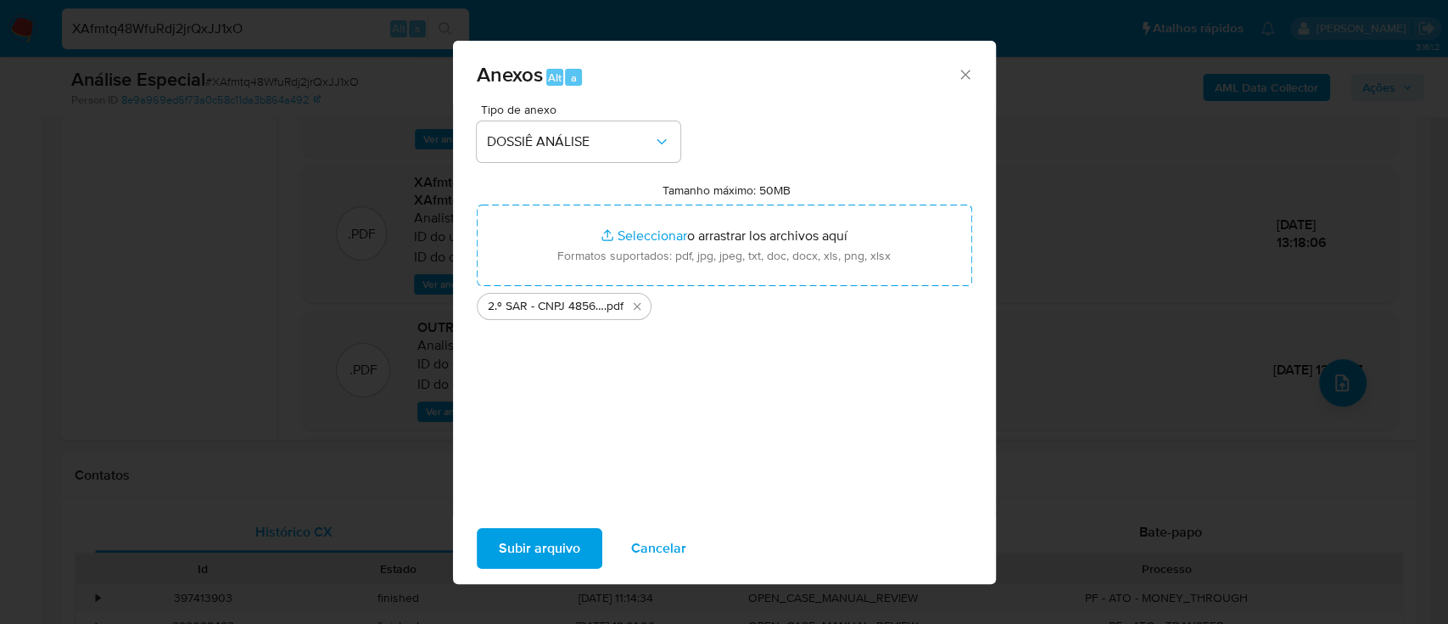
click at [523, 543] on span "Subir arquivo" at bounding box center [539, 547] width 81 height 37
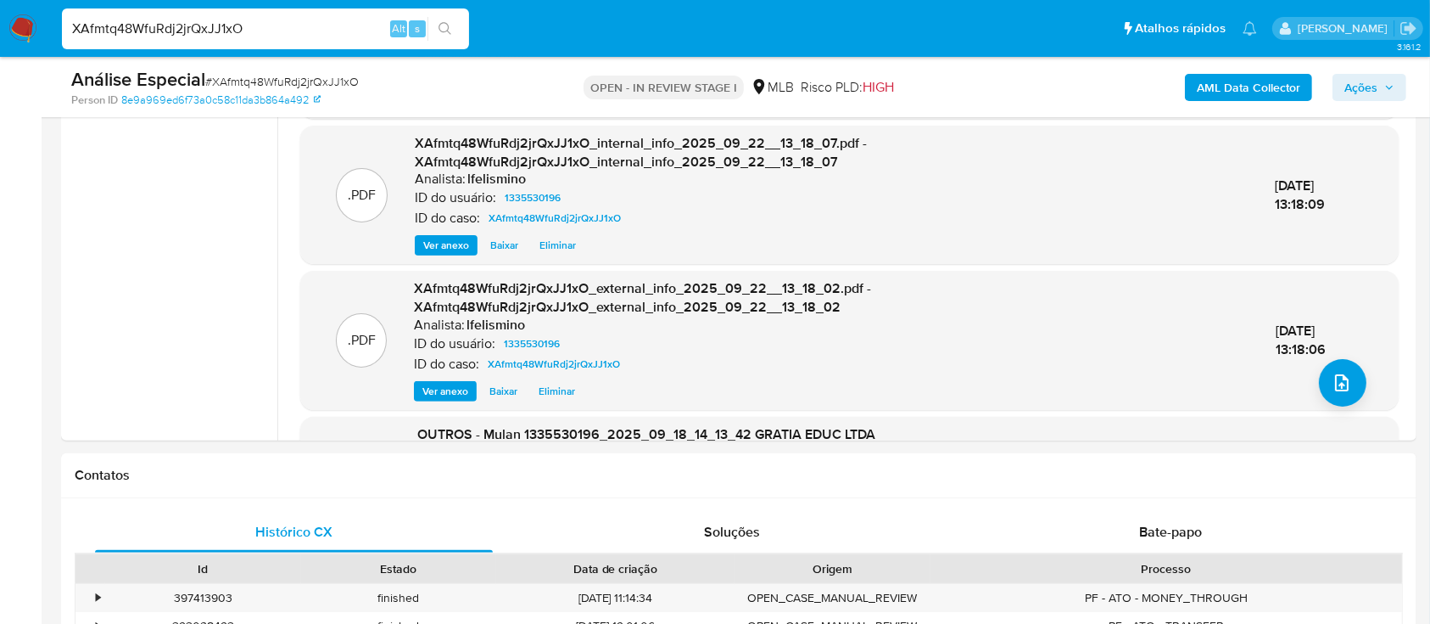
click at [1396, 76] on button "Ações" at bounding box center [1370, 87] width 74 height 27
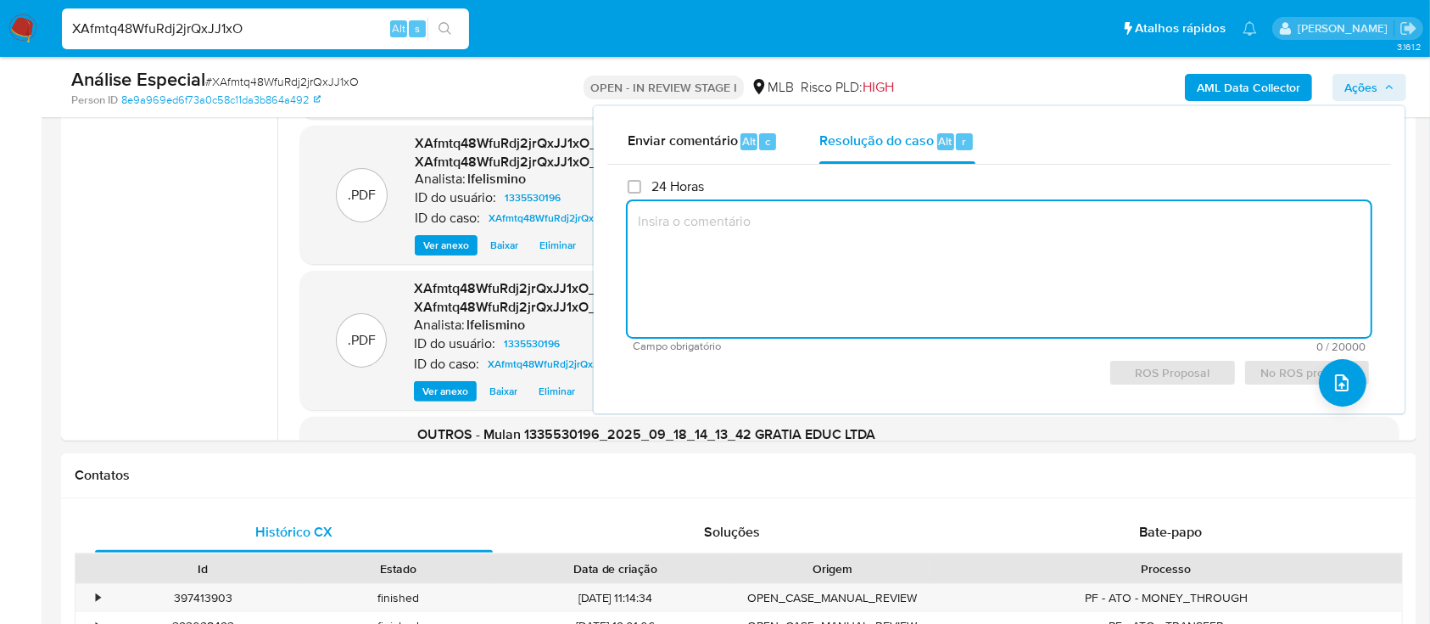
click at [864, 243] on textarea at bounding box center [999, 269] width 743 height 136
paste textarea "Fatos relevantes concluídos pelo analista: Movimentação em conta e vendas prese…"
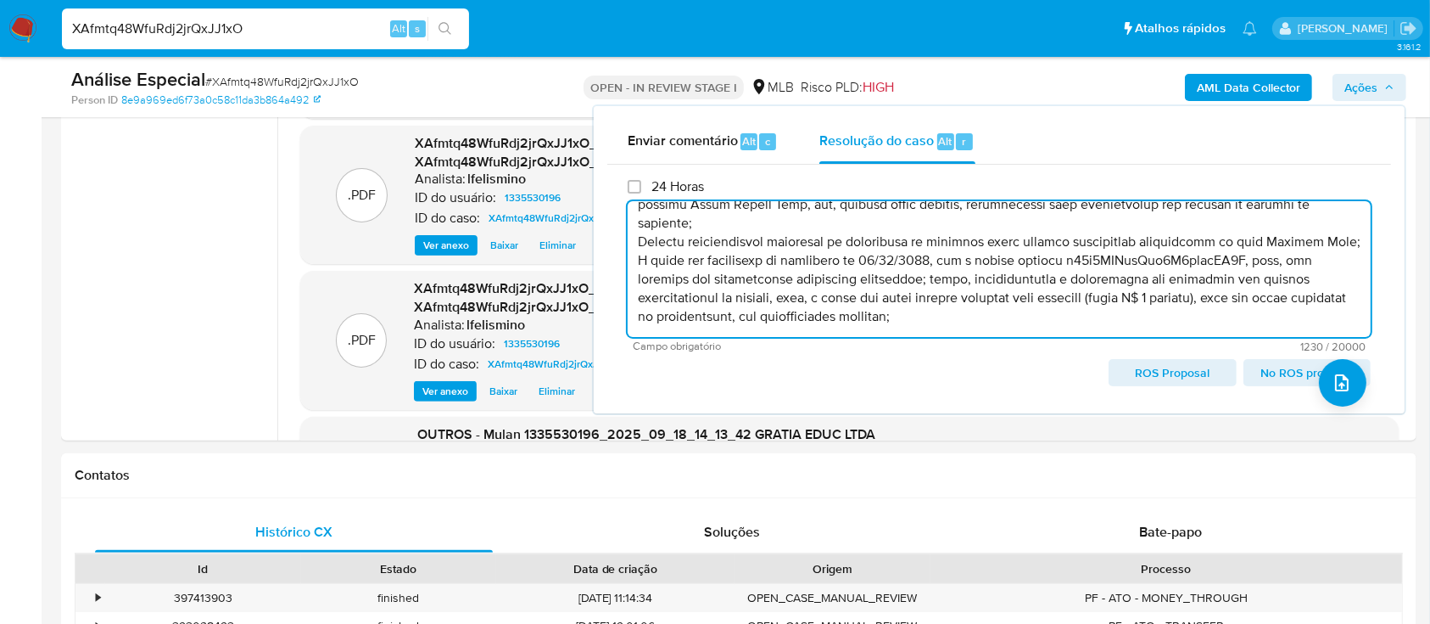
scroll to position [184, 0]
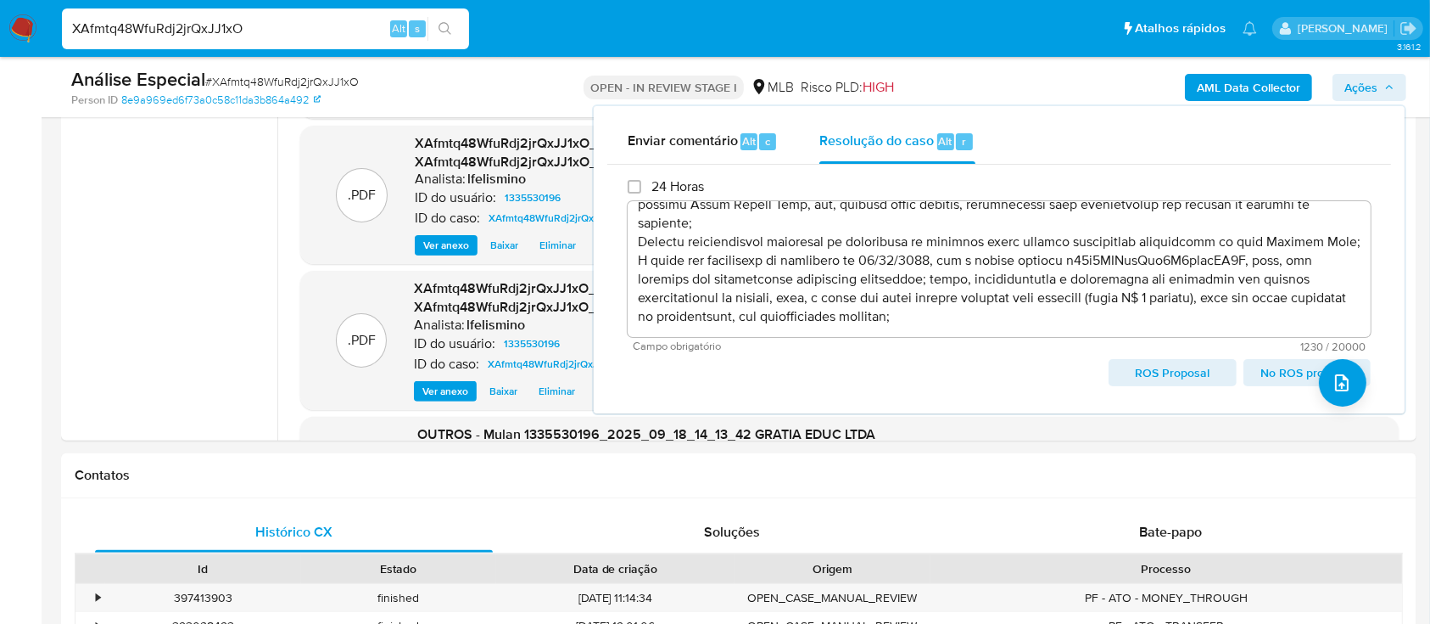
click at [1155, 362] on span "ROS Proposal" at bounding box center [1172, 373] width 103 height 24
type textarea "Fatos relevantes concluídos pelo analista: Movimentação em conta e vendas prese…"
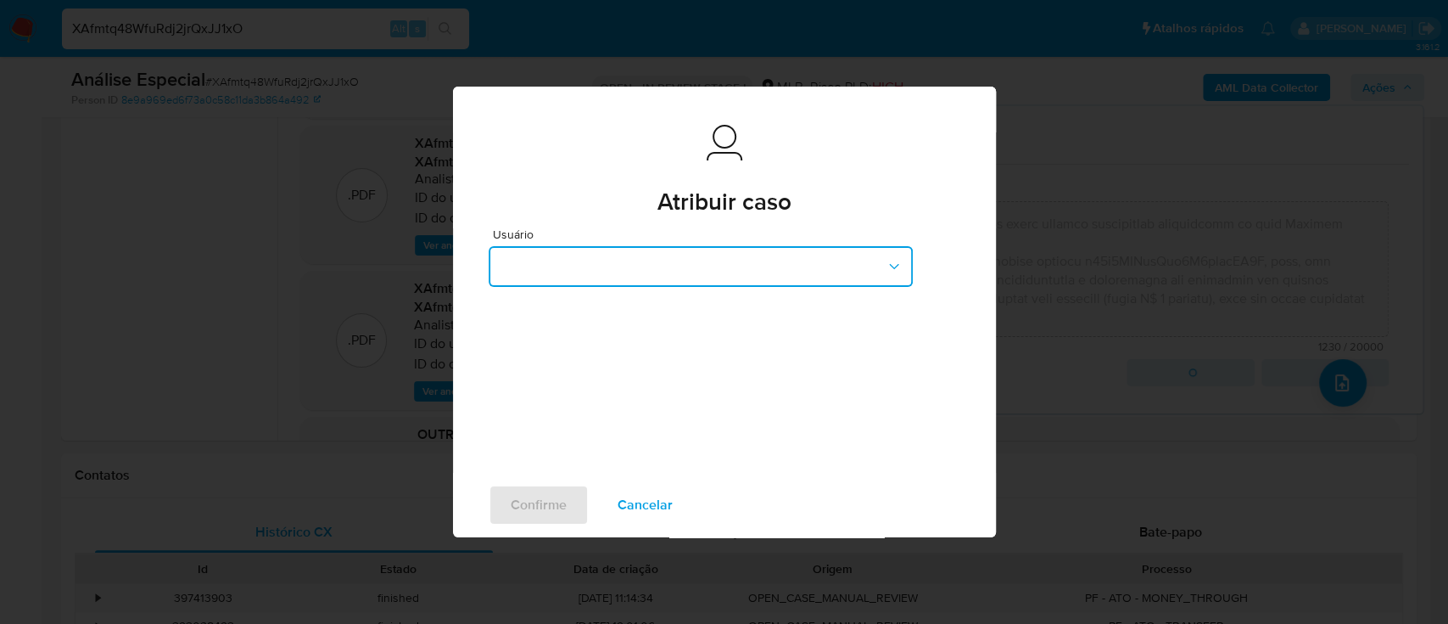
click at [605, 261] on button "button" at bounding box center [701, 266] width 424 height 41
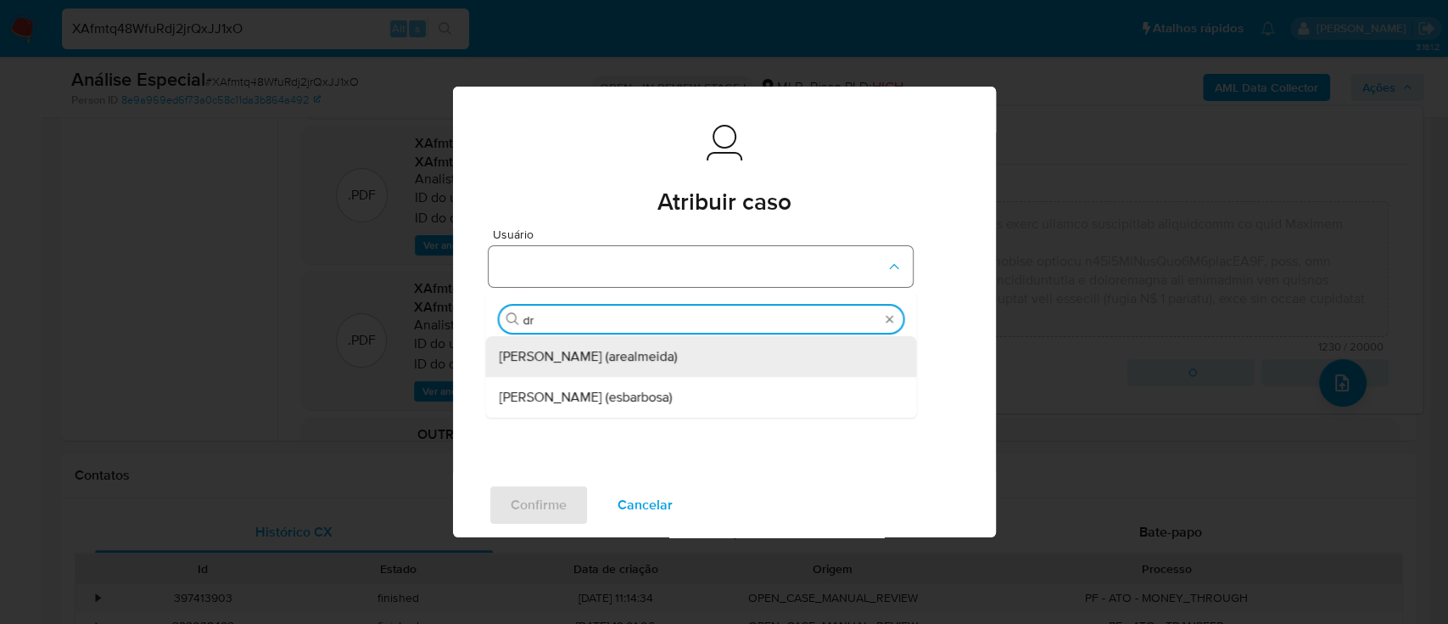
type input "d"
type input "a"
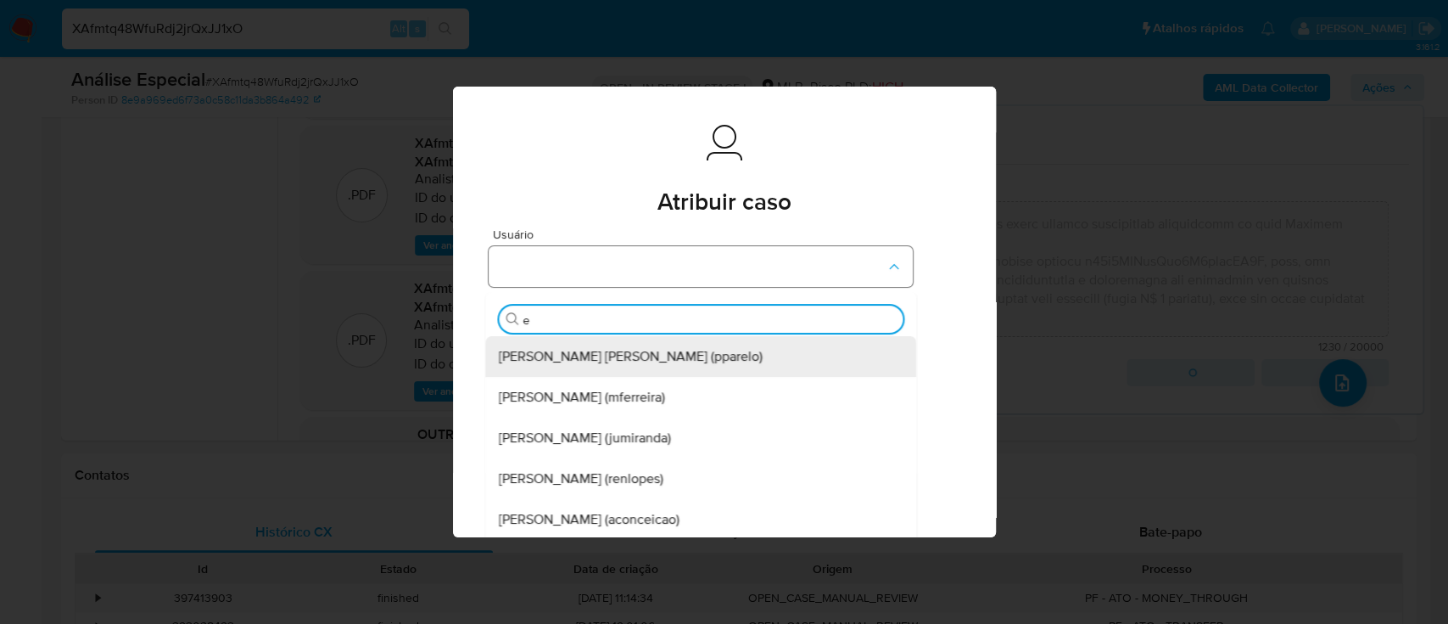
type input "ed"
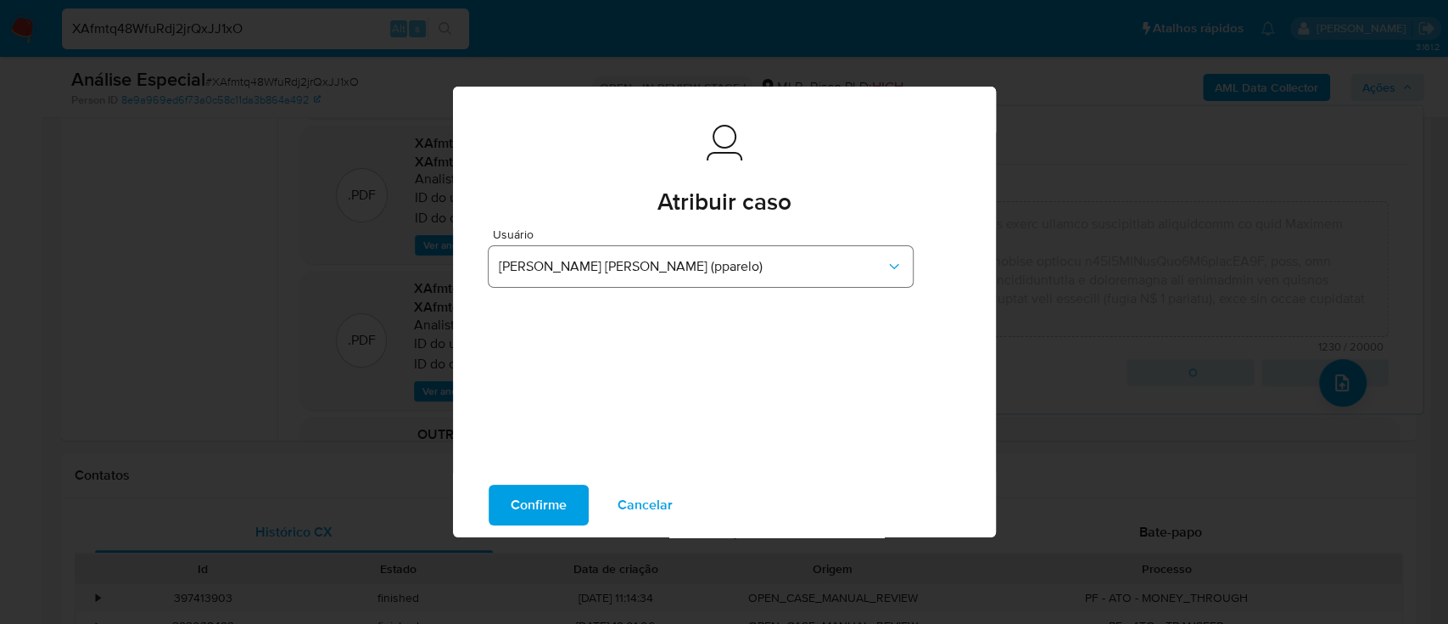
click at [489, 484] on button "Confirme" at bounding box center [539, 504] width 100 height 41
type textarea "Fatos relevantes concluídos pelo analista: Movimentação em conta e vendas prese…"
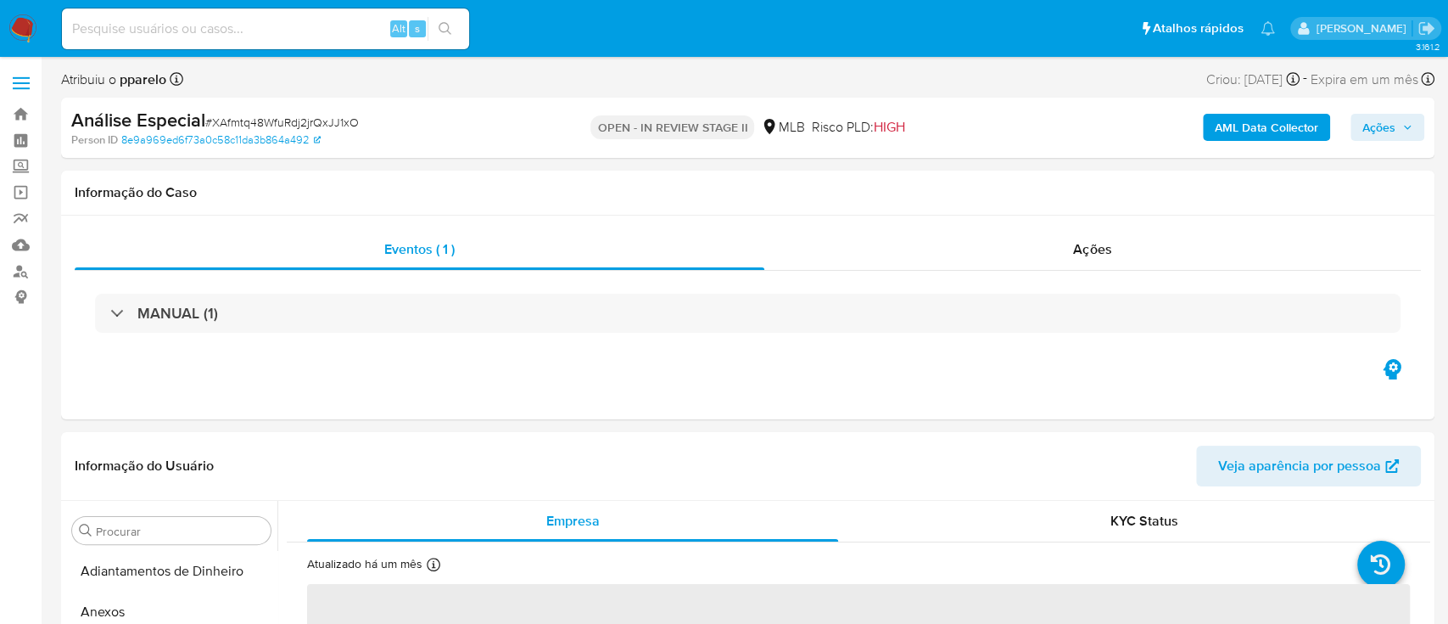
select select "10"
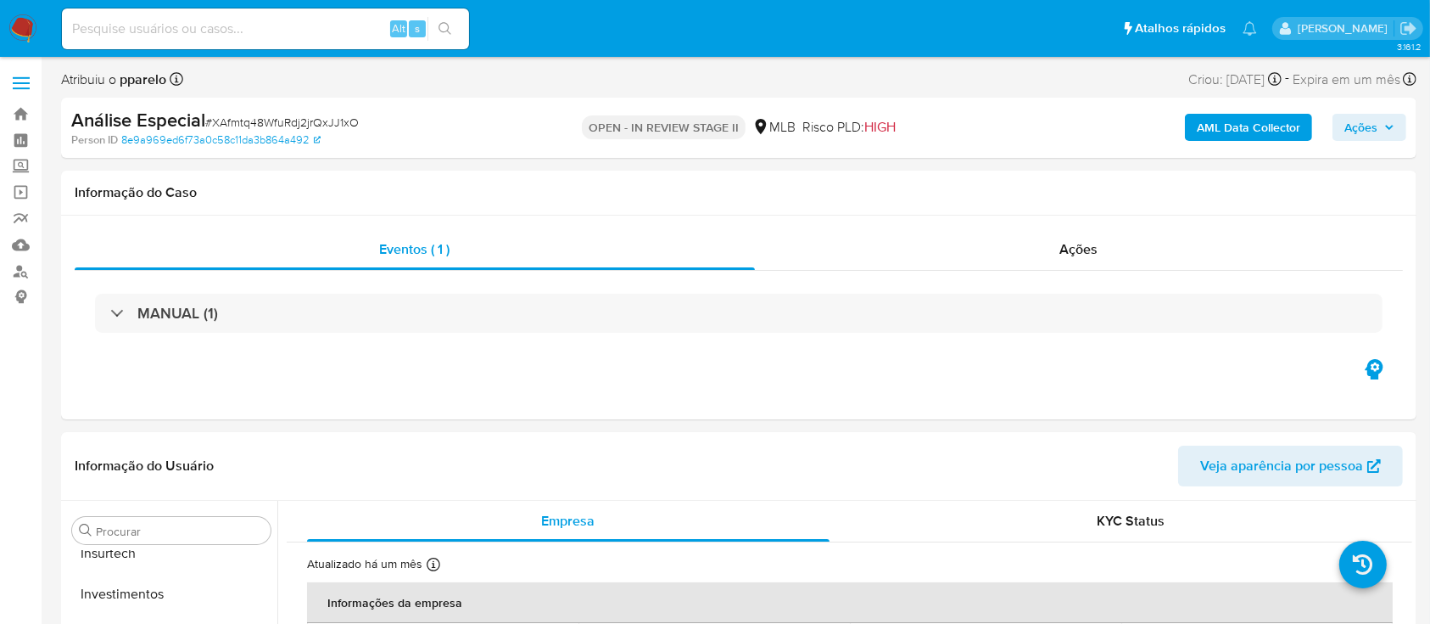
scroll to position [880, 0]
click at [243, 25] on input at bounding box center [265, 29] width 407 height 22
paste input "OPeiEjnvngMTsY2Fplfg8cyG"
type input "OPeiEjnvngMTsY2Fplfg8cyG"
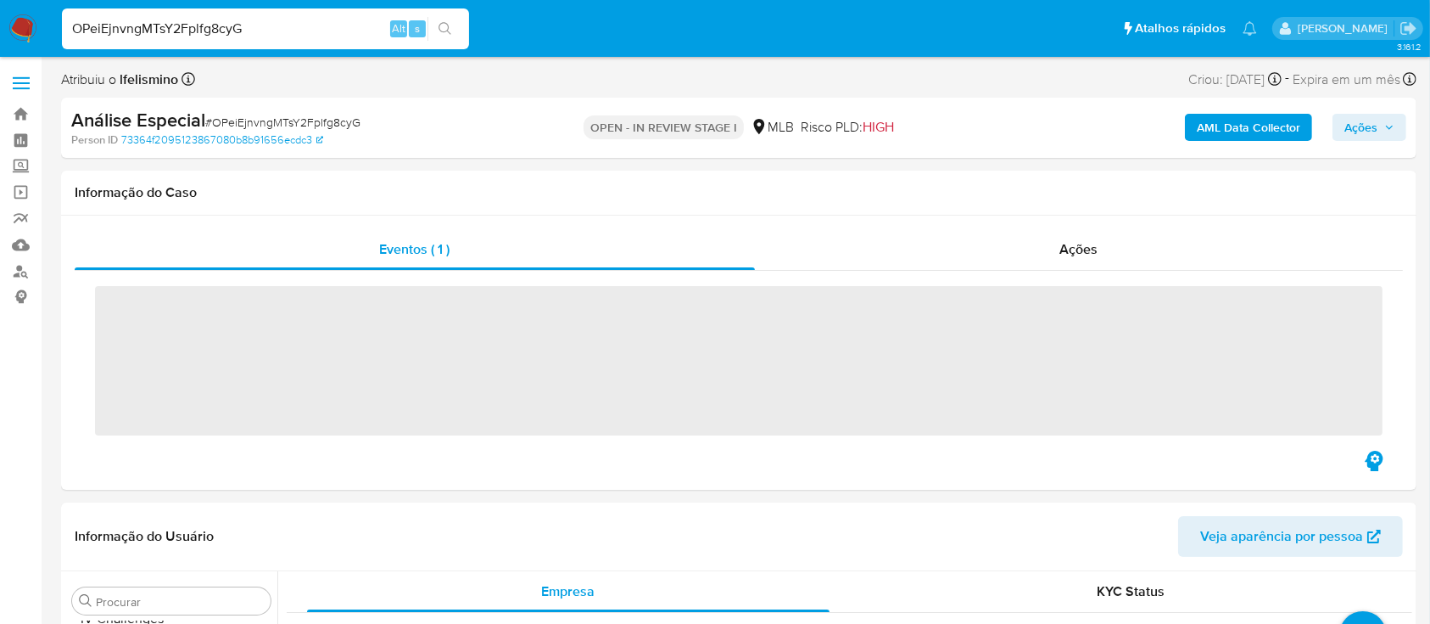
scroll to position [880, 0]
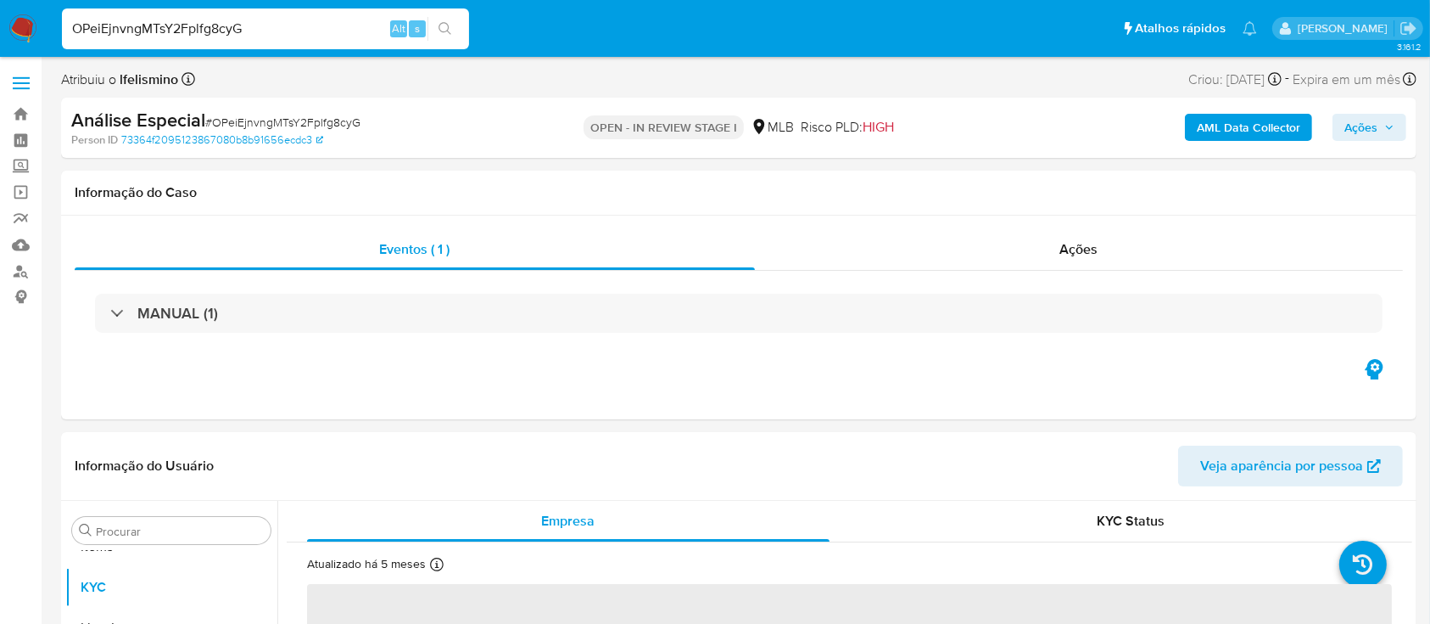
select select "10"
click at [222, 25] on input "OPeiEjnvngMTsY2Fplfg8cyG" at bounding box center [265, 29] width 407 height 22
click at [163, 539] on div "Procurar" at bounding box center [171, 530] width 199 height 27
click at [164, 534] on input "Procurar" at bounding box center [180, 530] width 168 height 15
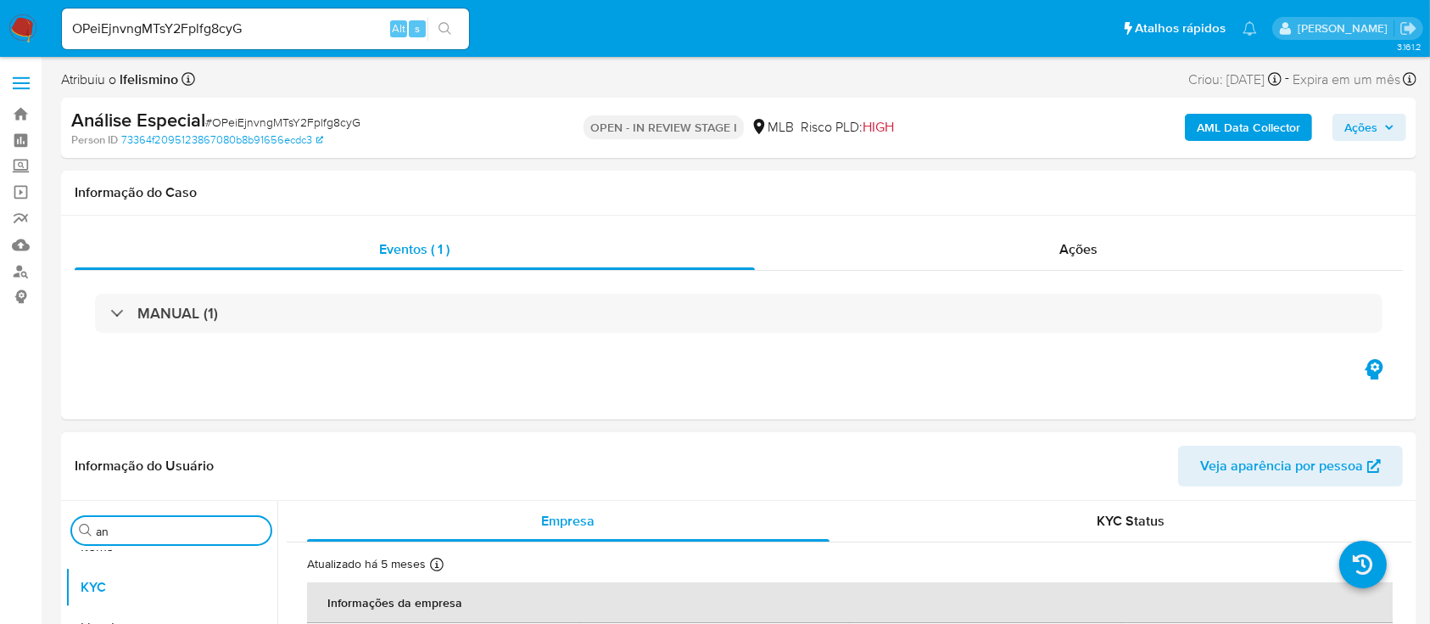
scroll to position [0, 0]
type input "anexo"
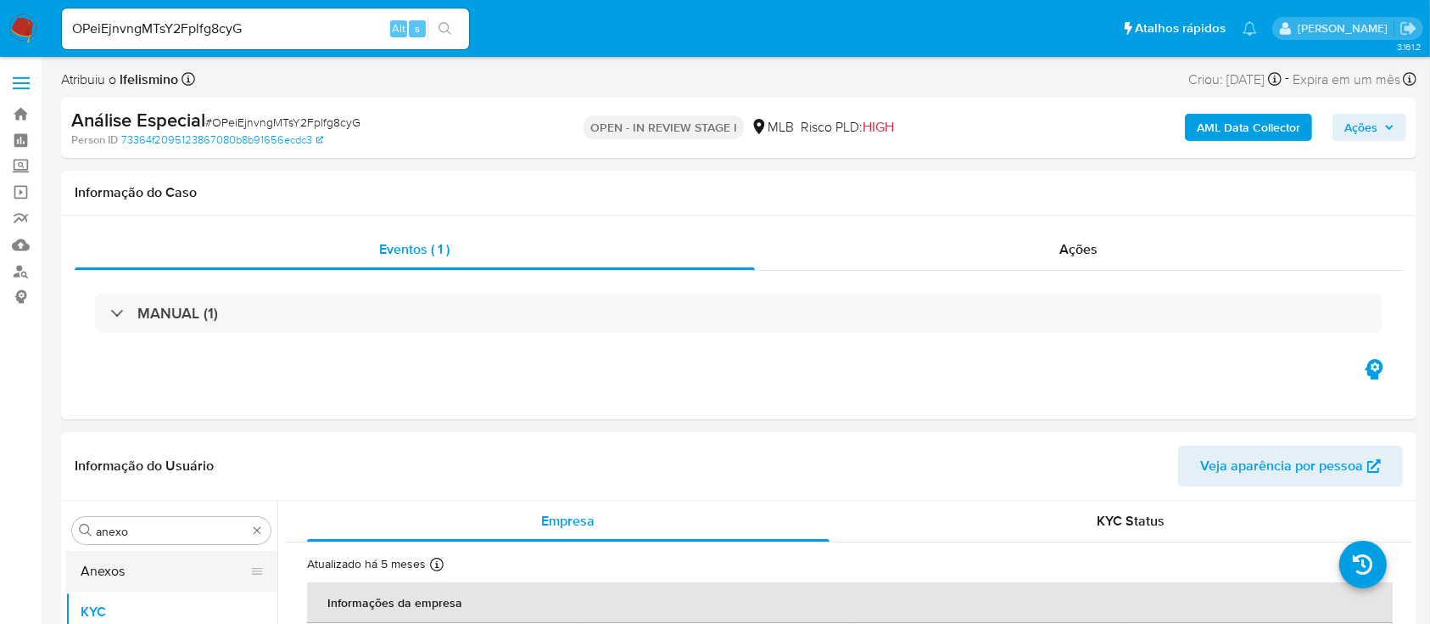
click at [165, 557] on button "Anexos" at bounding box center [164, 571] width 199 height 41
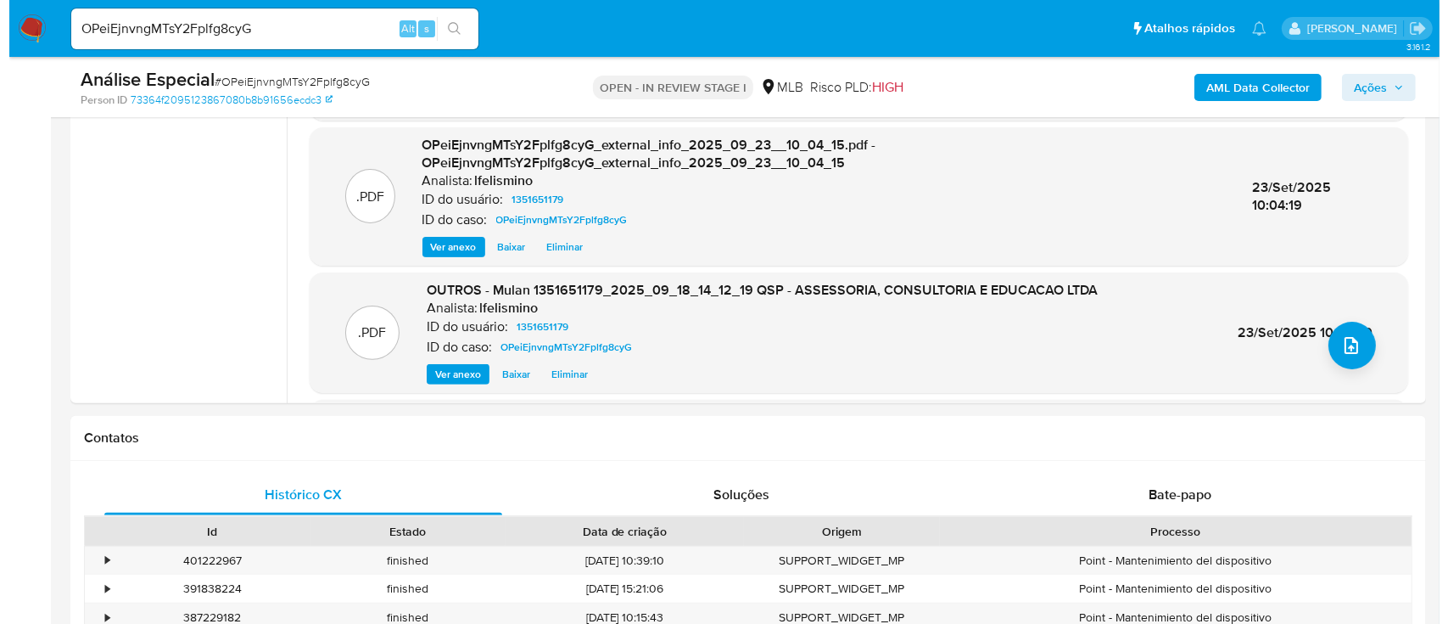
scroll to position [507, 0]
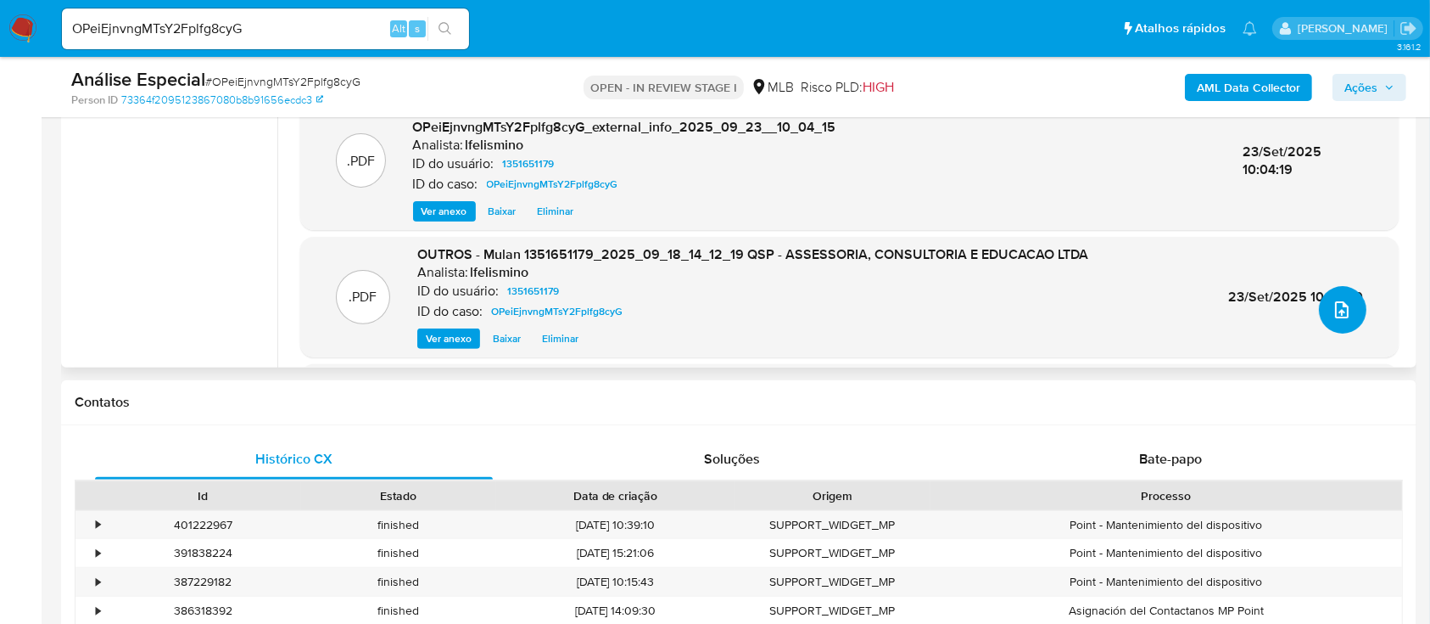
click at [1354, 321] on button "upload-file" at bounding box center [1343, 310] width 48 height 48
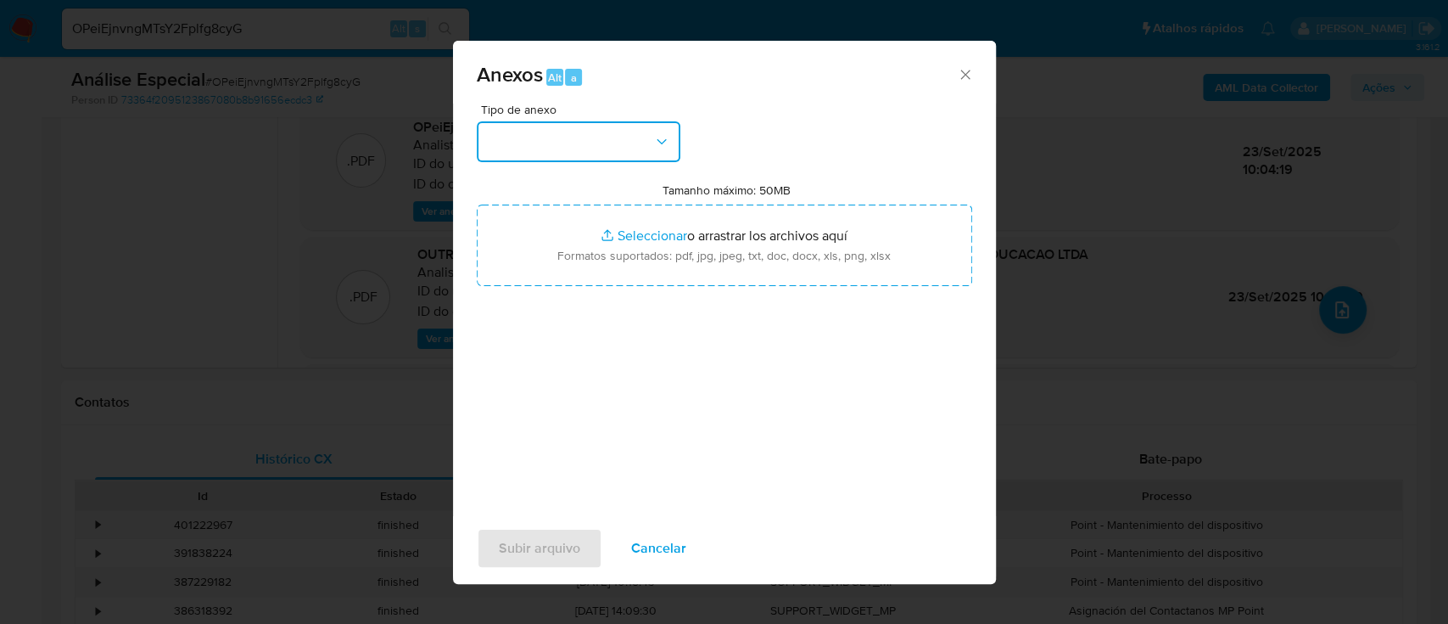
click at [646, 141] on button "button" at bounding box center [579, 141] width 204 height 41
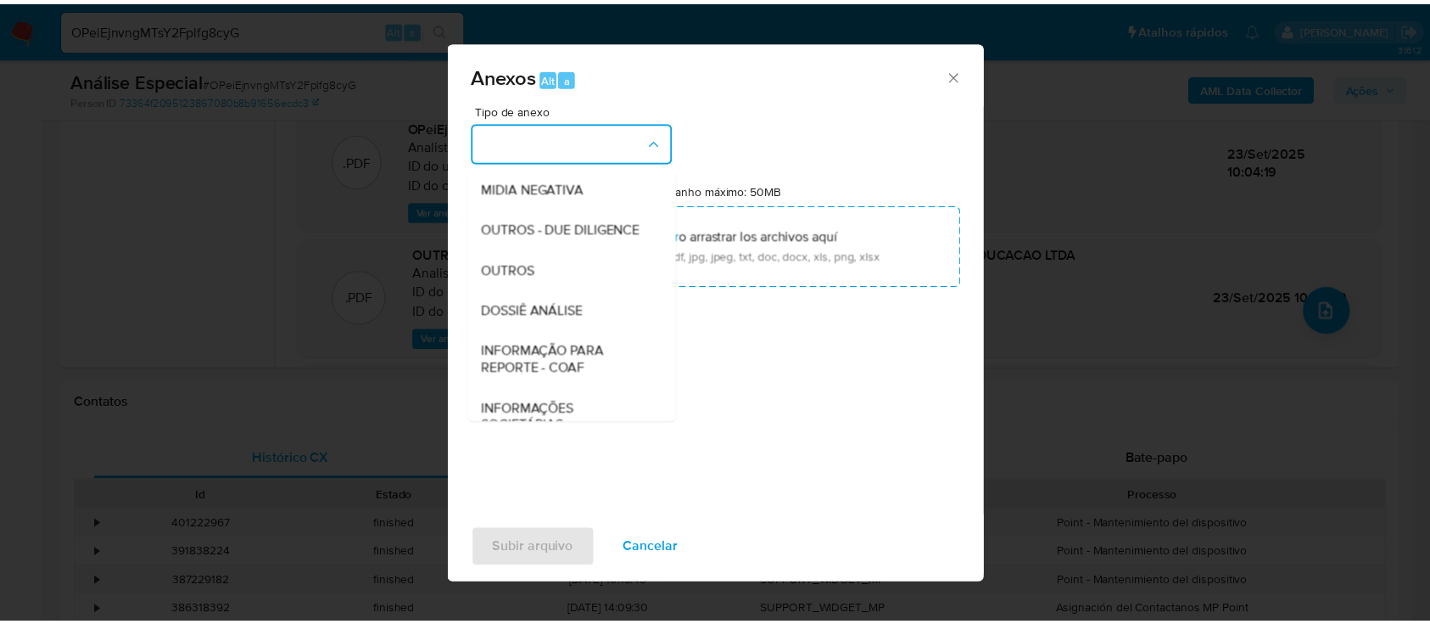
scroll to position [245, 0]
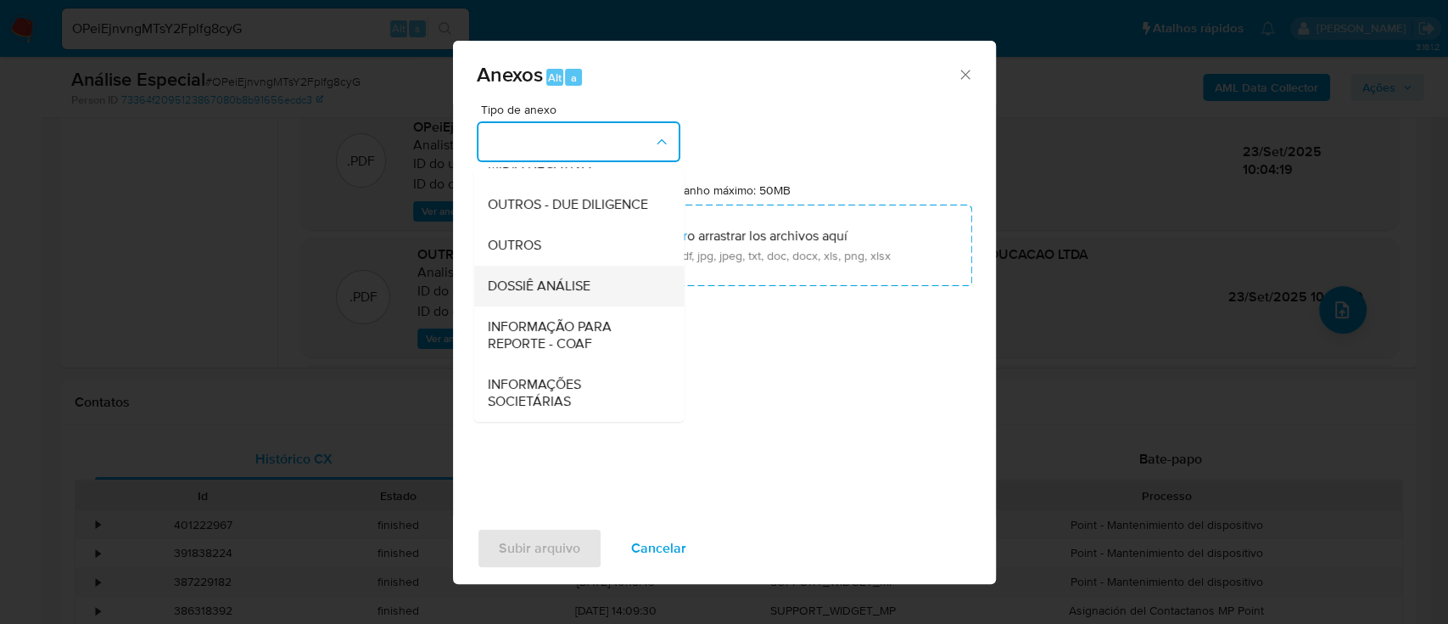
click at [591, 302] on div "DOSSIÊ ANÁLISE" at bounding box center [573, 286] width 173 height 41
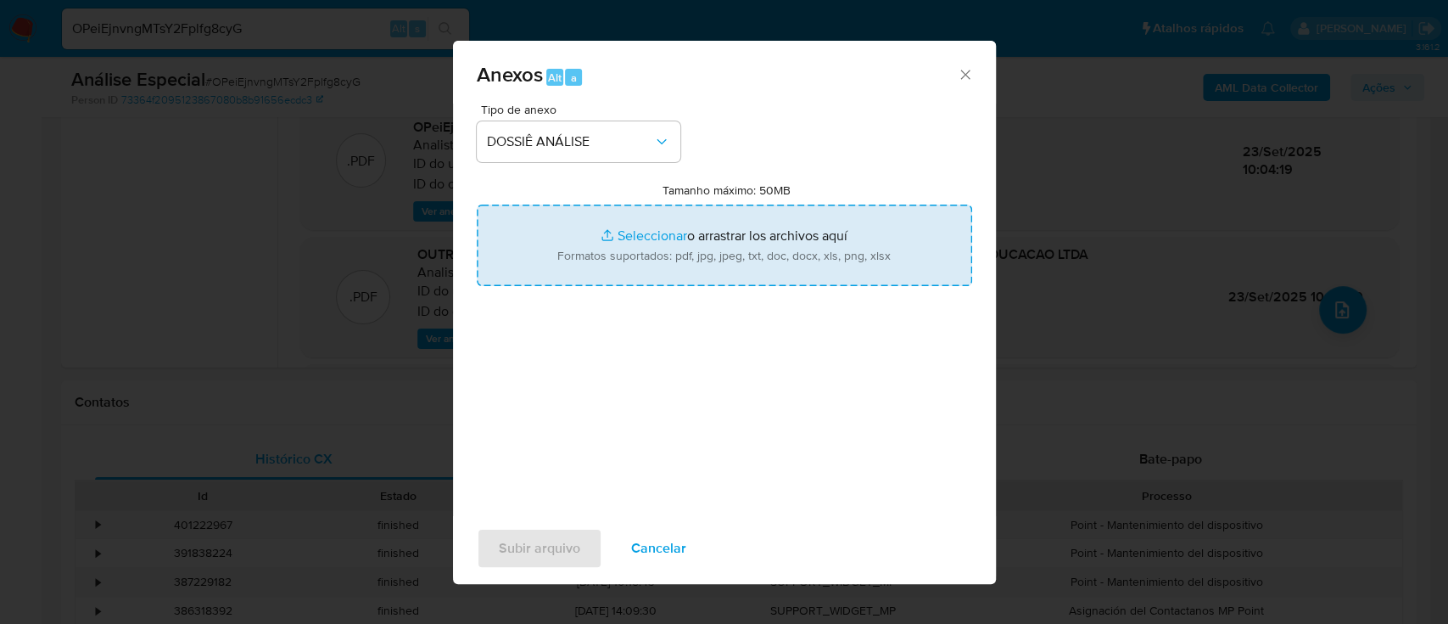
type input "C:\fakepath\2.º SAR - CNPJ 31654770000181 - QSP - ASSESSORIA, CONSULTORIA E EDU…"
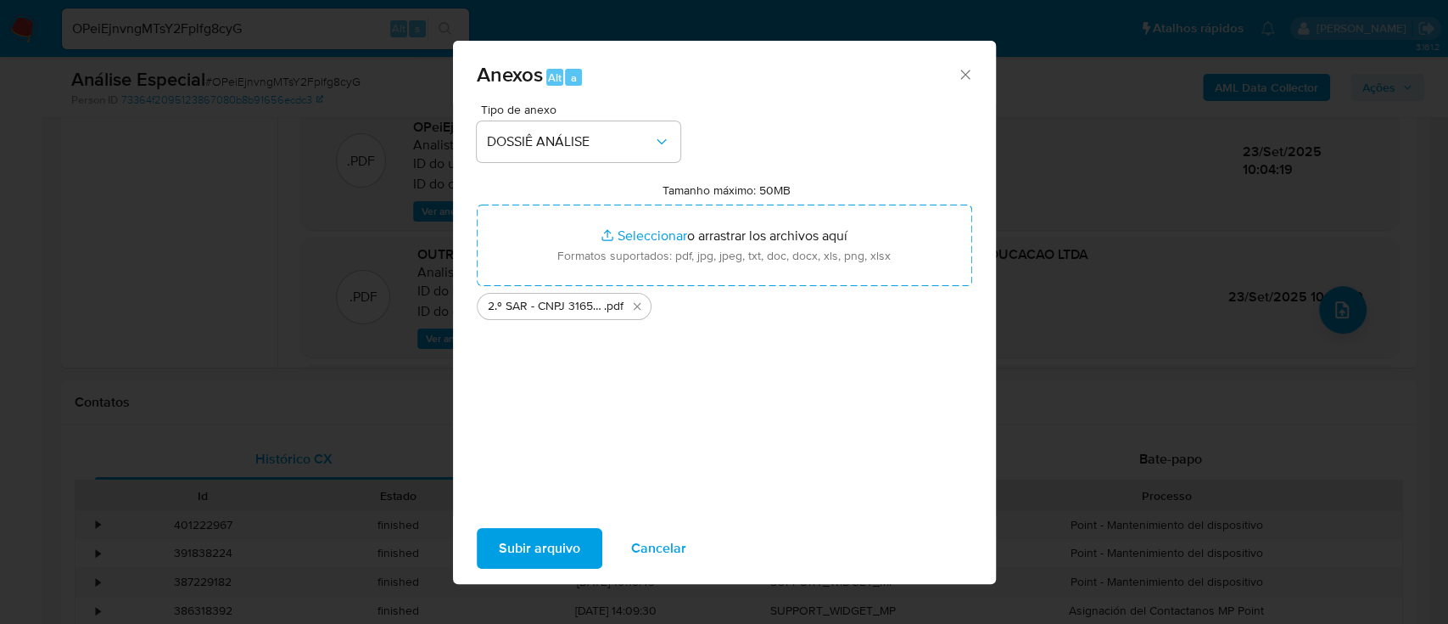
click at [509, 537] on span "Subir arquivo" at bounding box center [539, 547] width 81 height 37
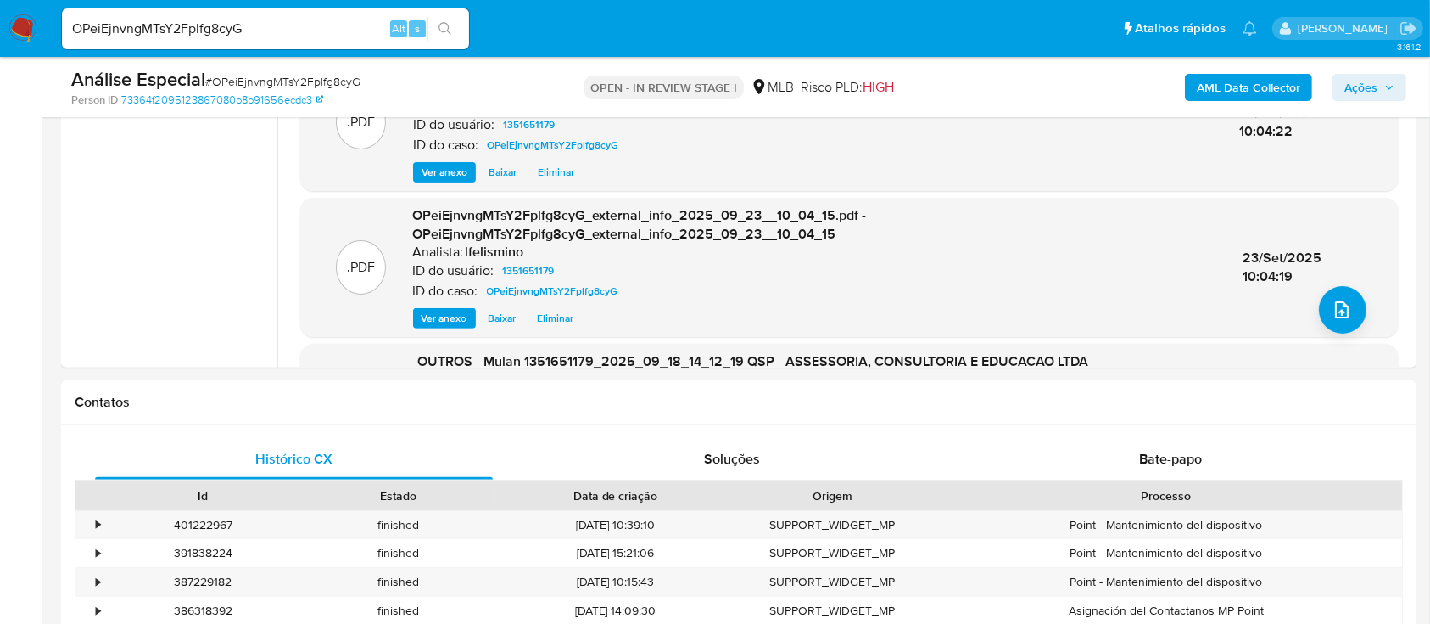
drag, startPoint x: 1343, startPoint y: 85, endPoint x: 1334, endPoint y: 71, distance: 16.0
click at [1334, 71] on div "AML Data Collector Ações" at bounding box center [1186, 87] width 440 height 40
click at [1353, 74] on span "Ações" at bounding box center [1361, 87] width 33 height 27
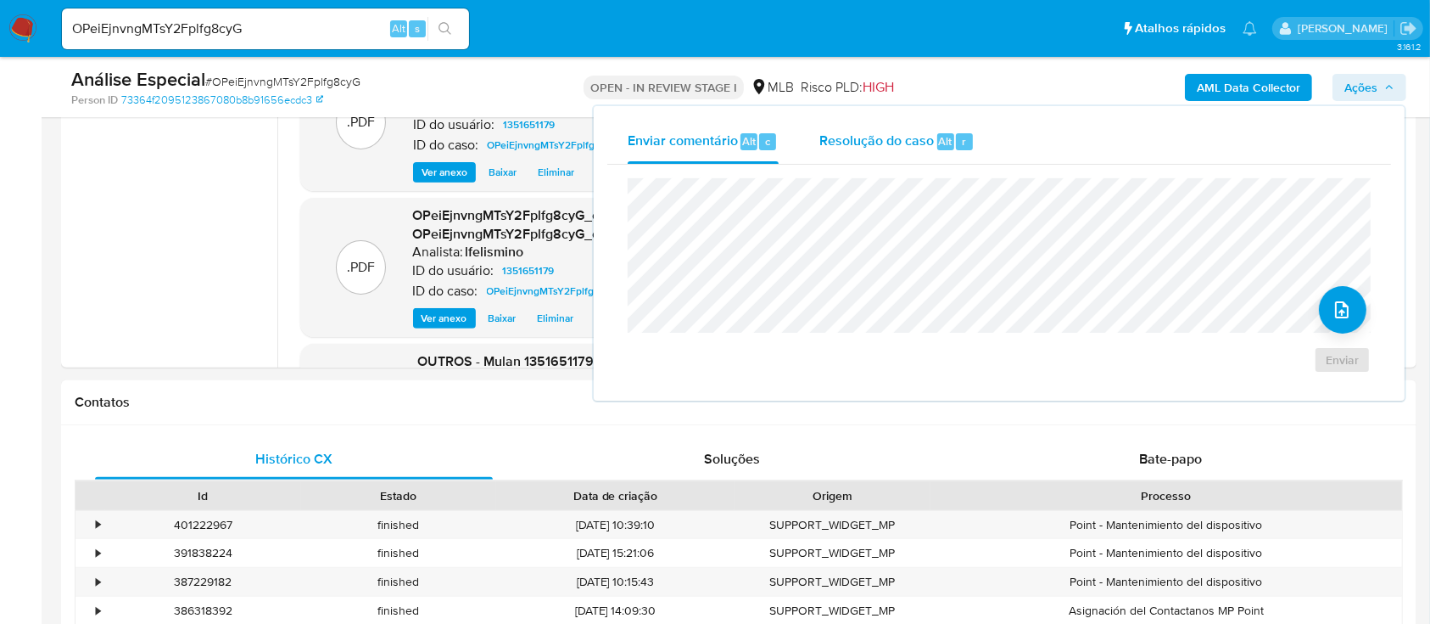
click at [875, 146] on span "Resolução do caso" at bounding box center [876, 141] width 115 height 20
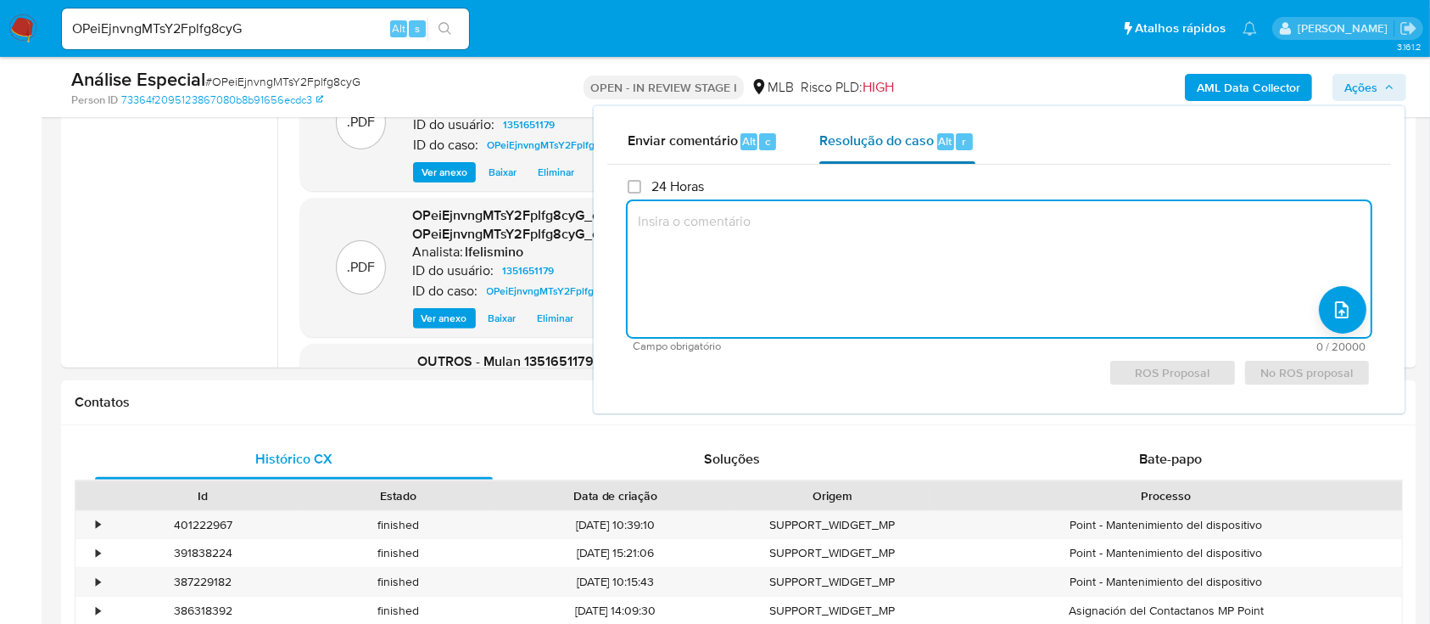
click at [858, 254] on textarea at bounding box center [999, 269] width 743 height 136
paste textarea "[PERSON_NAME] relevantes concluídos pelo analista: Movimentação [PERSON_NAME] e…"
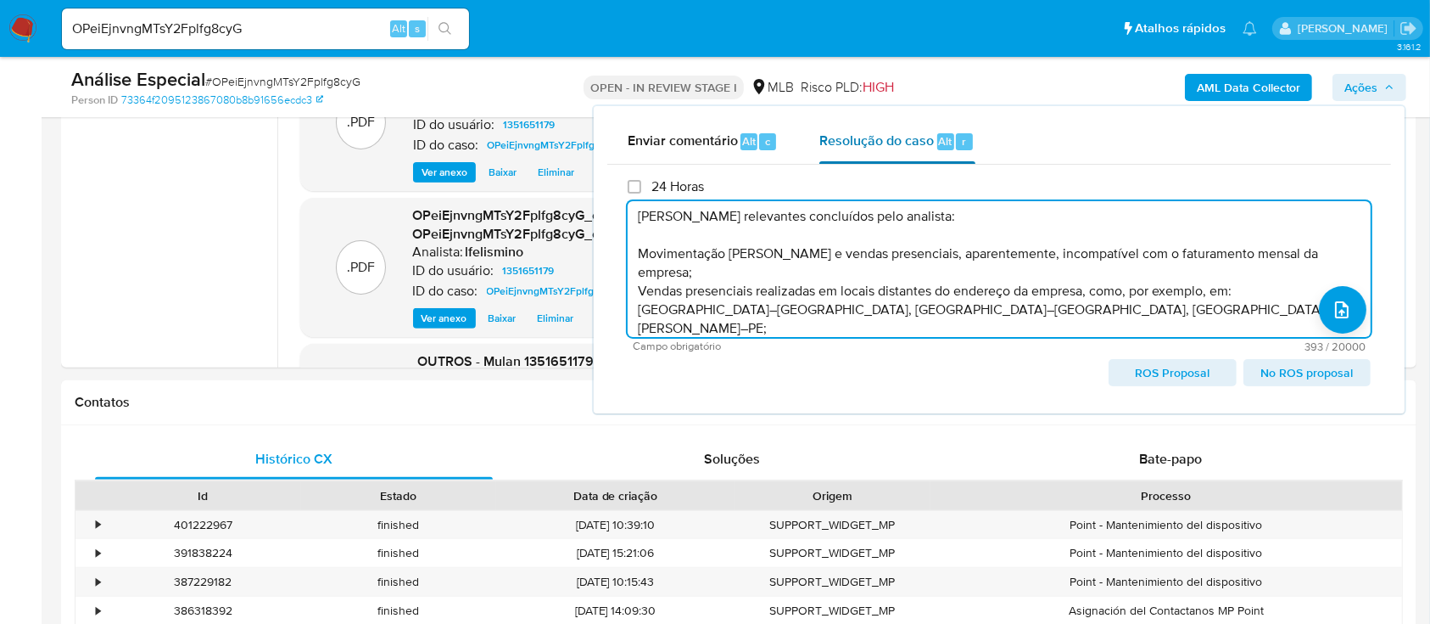
scroll to position [0, 0]
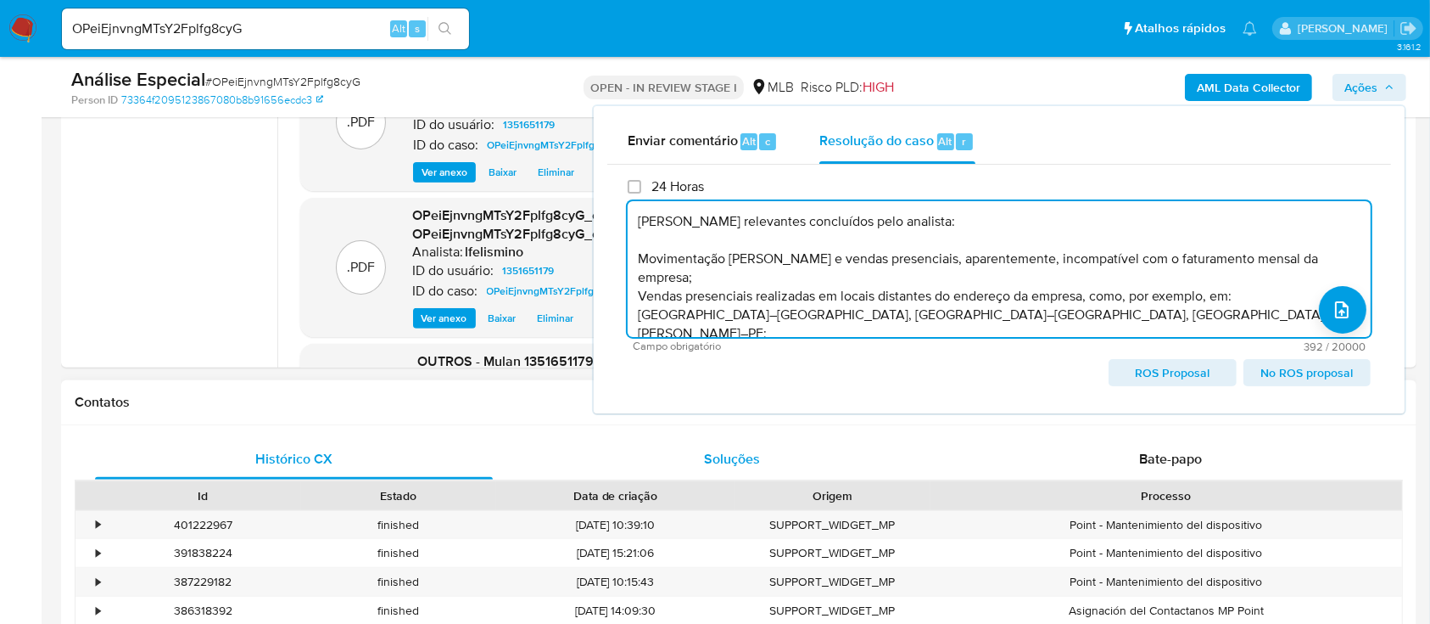
type textarea "[PERSON_NAME] relevantes concluídos pelo analista: Movimentação [PERSON_NAME] e…"
click at [842, 461] on div "Soluções" at bounding box center [733, 459] width 398 height 41
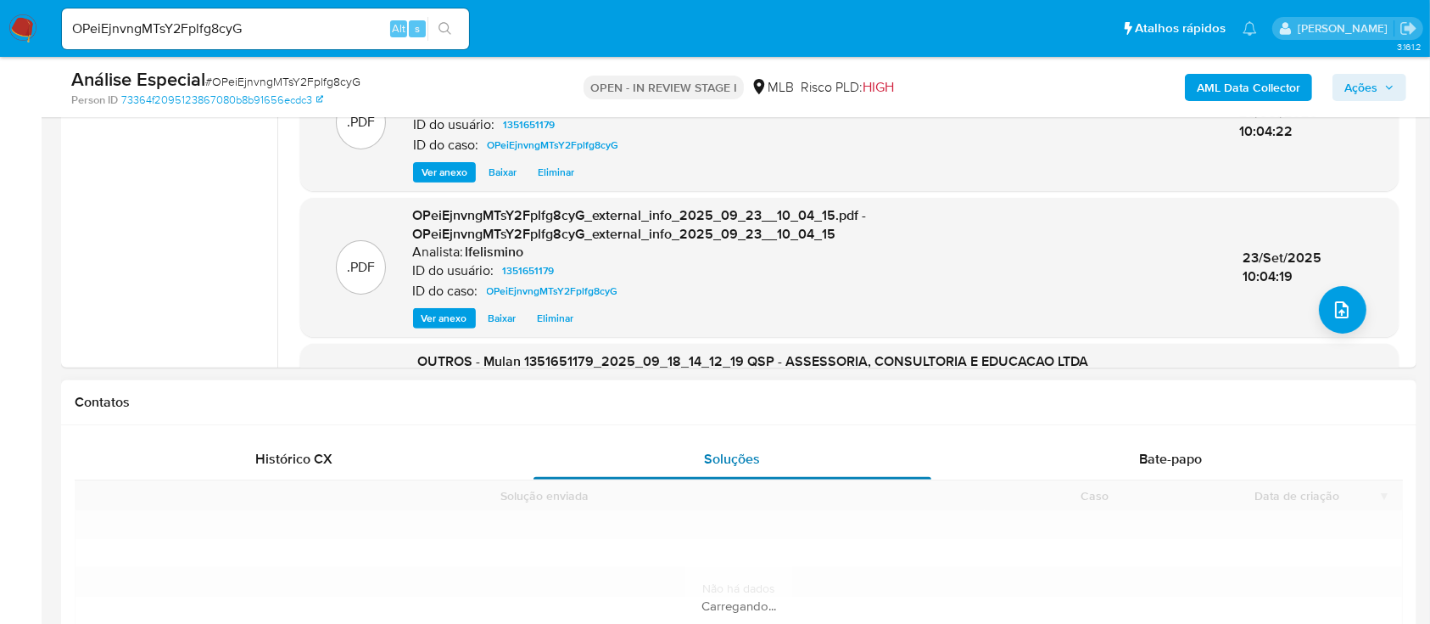
click at [842, 461] on div "Soluções" at bounding box center [733, 459] width 398 height 41
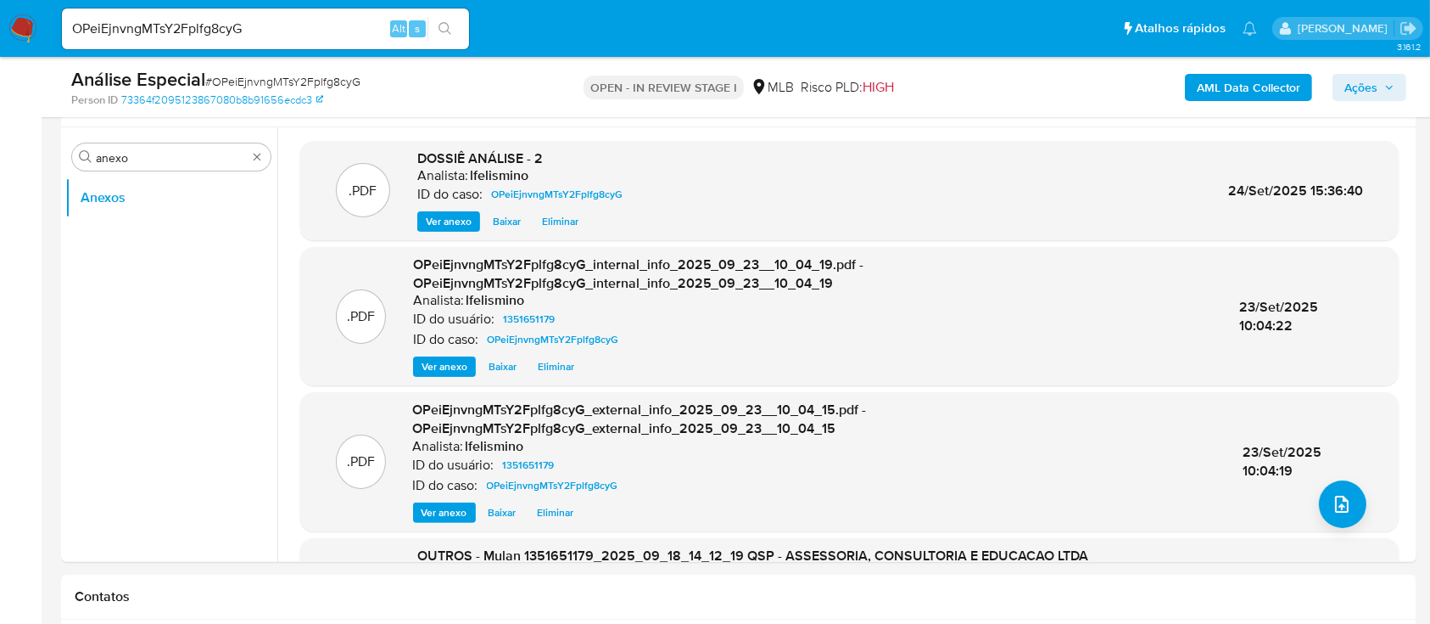
scroll to position [298, 0]
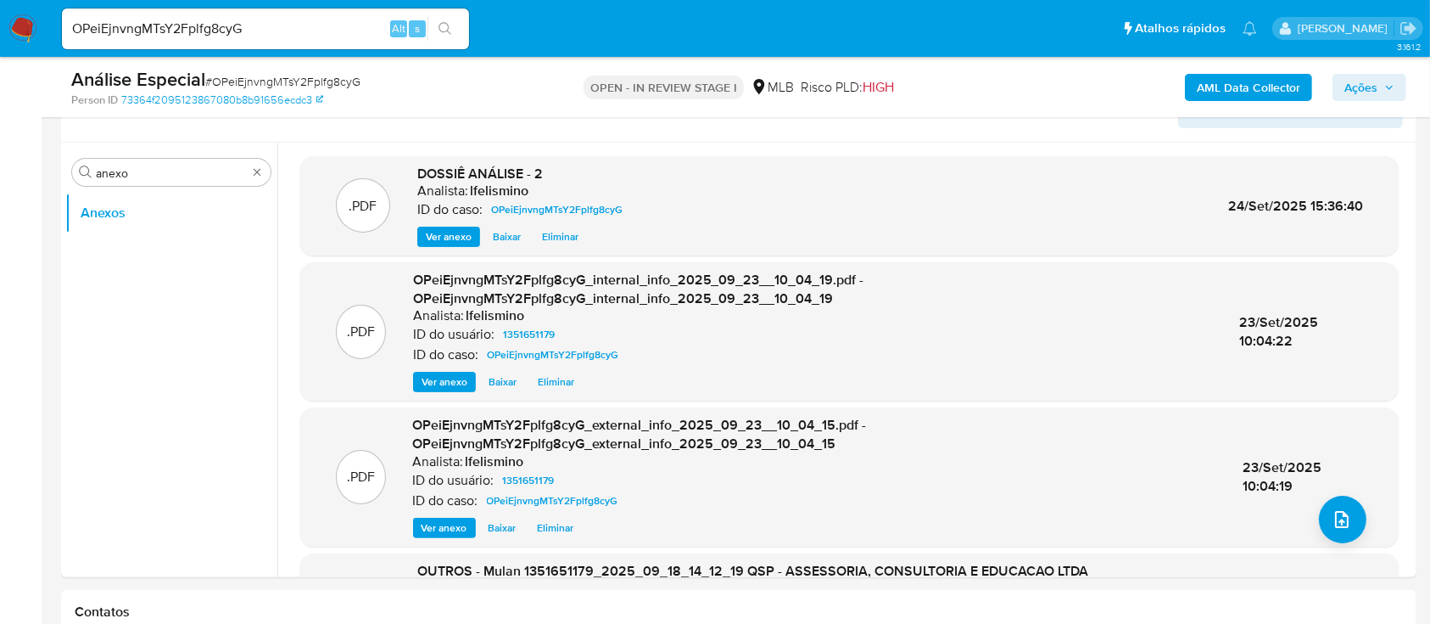
click at [1380, 95] on span "Ações" at bounding box center [1370, 88] width 50 height 24
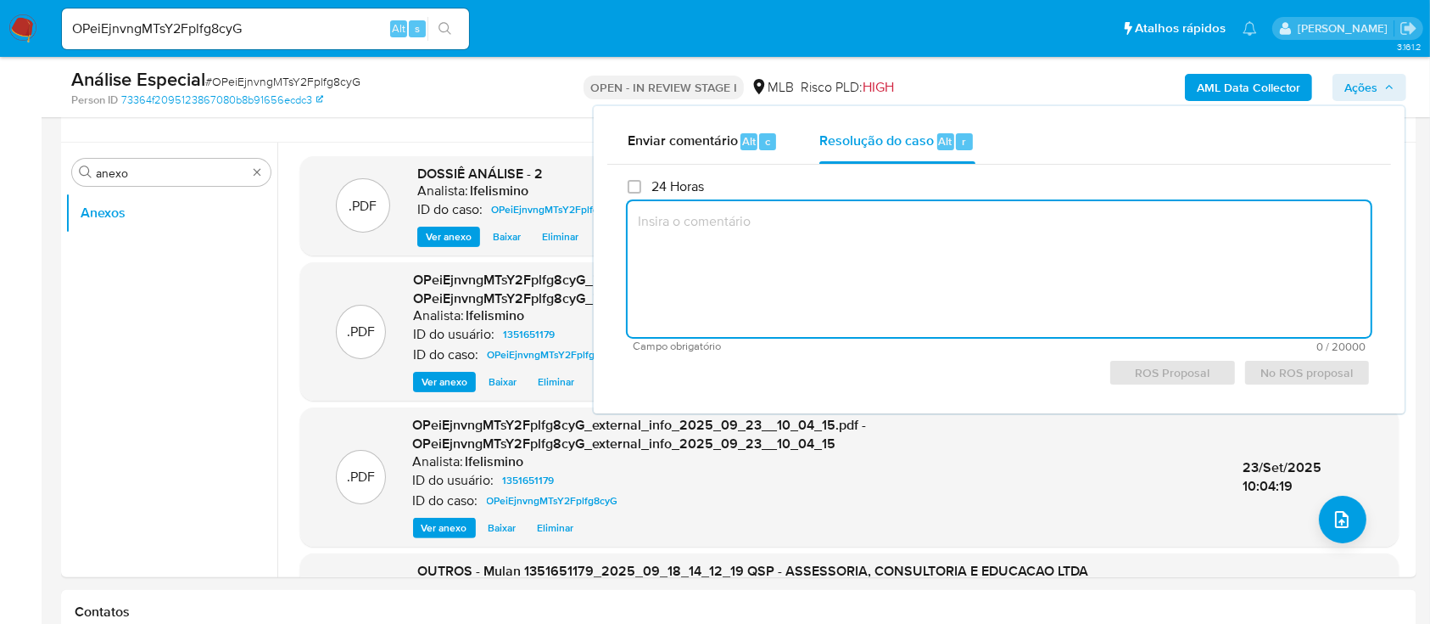
paste textarea "[PERSON_NAME] relevantes concluídos pelo analista: Movimentação [PERSON_NAME] e…"
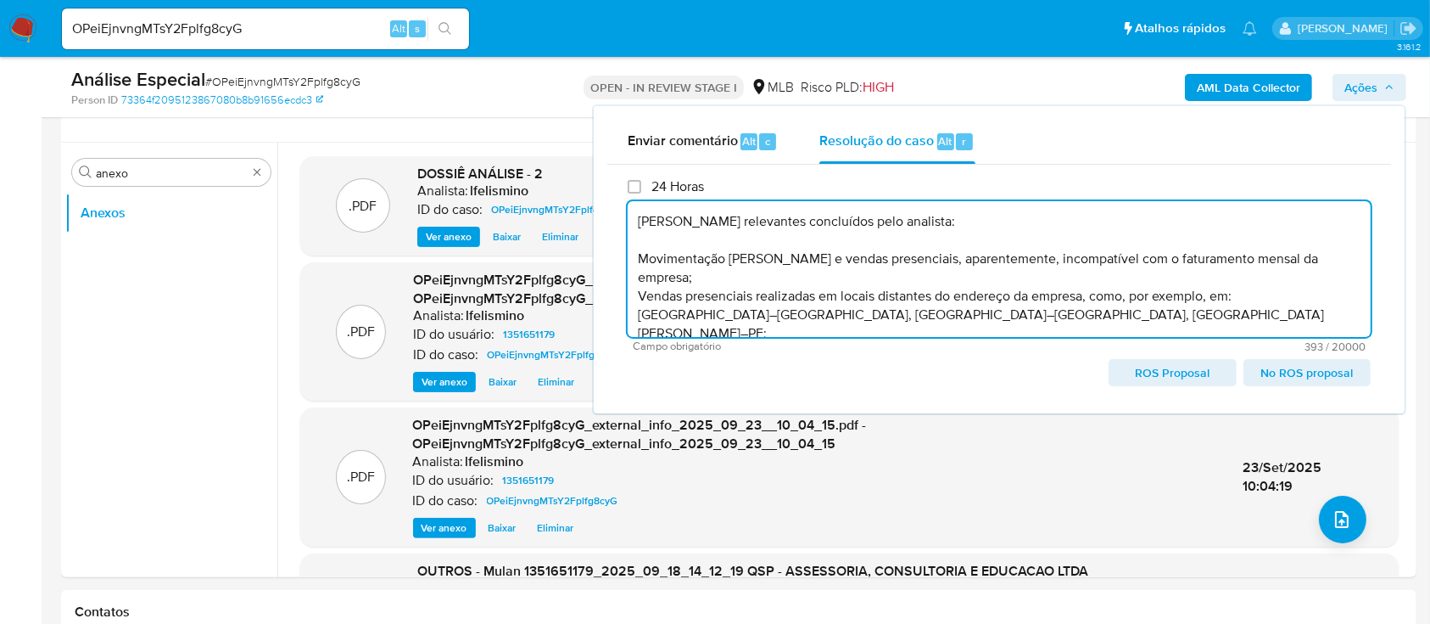
scroll to position [5, 0]
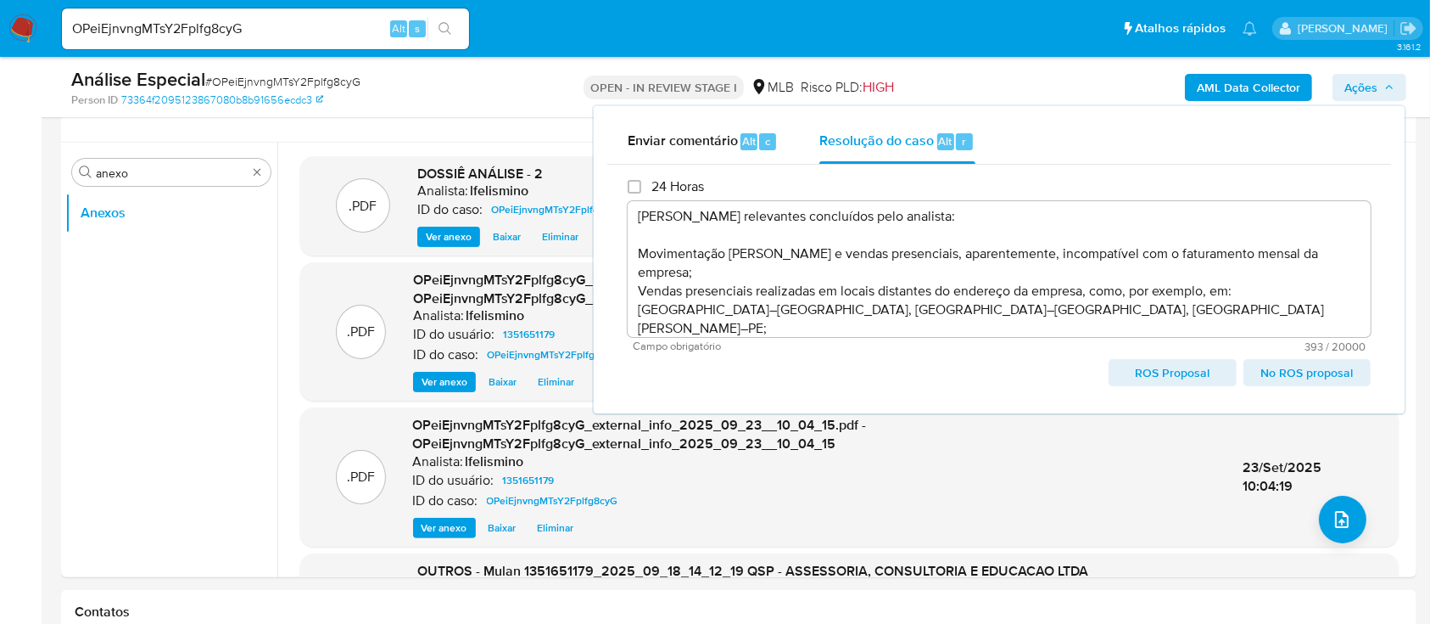
click at [1147, 370] on span "ROS Proposal" at bounding box center [1172, 373] width 103 height 24
type textarea "[PERSON_NAME] relevantes concluídos pelo analista: Movimentação [PERSON_NAME] e…"
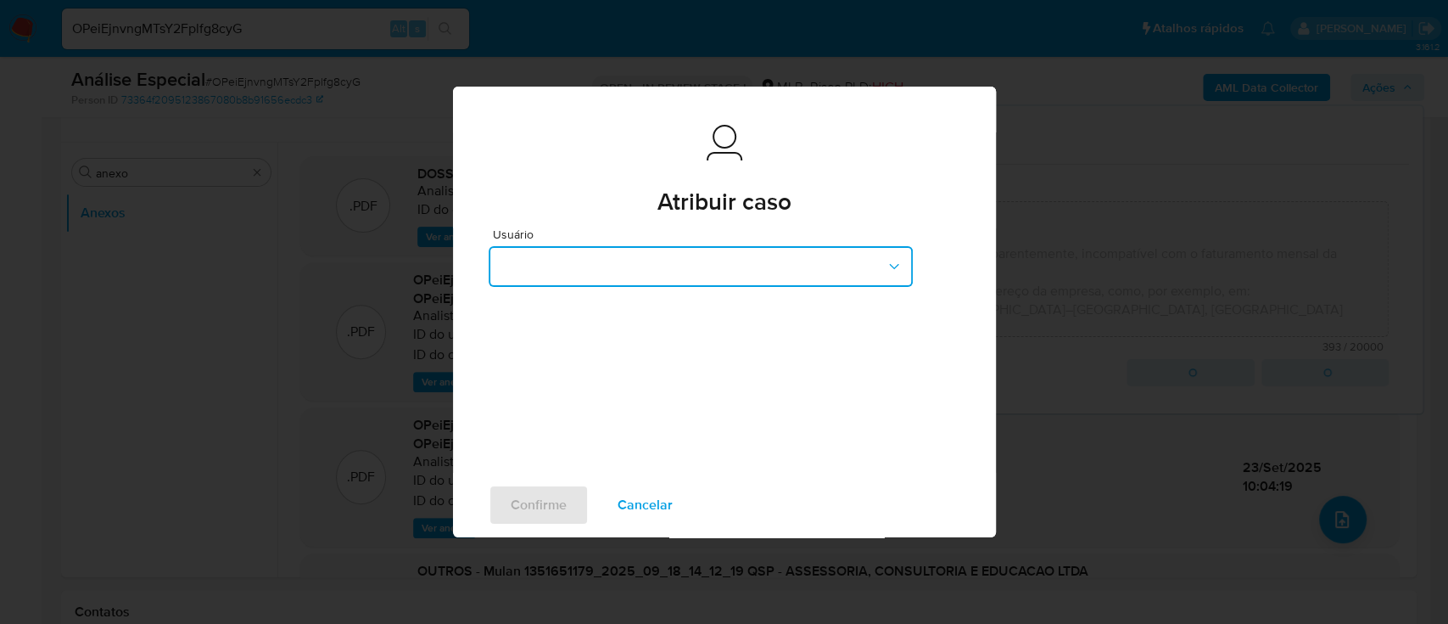
click at [678, 273] on button "button" at bounding box center [701, 266] width 424 height 41
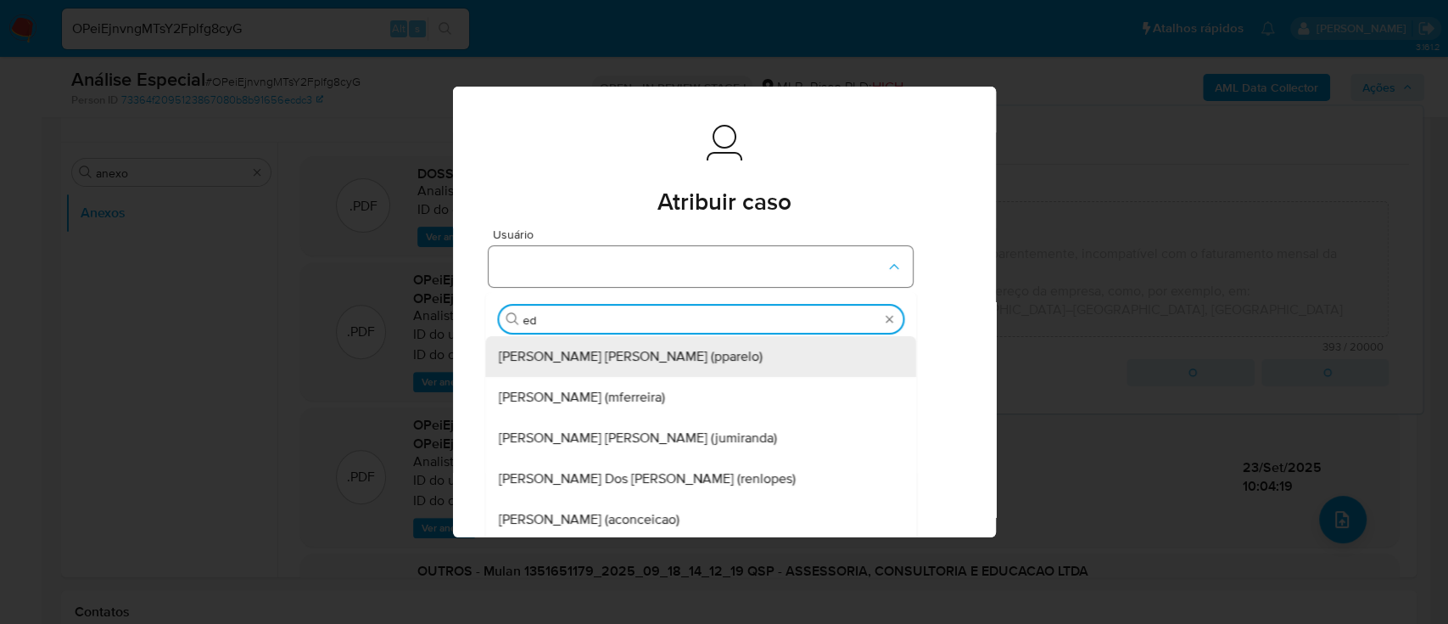
type input "edu"
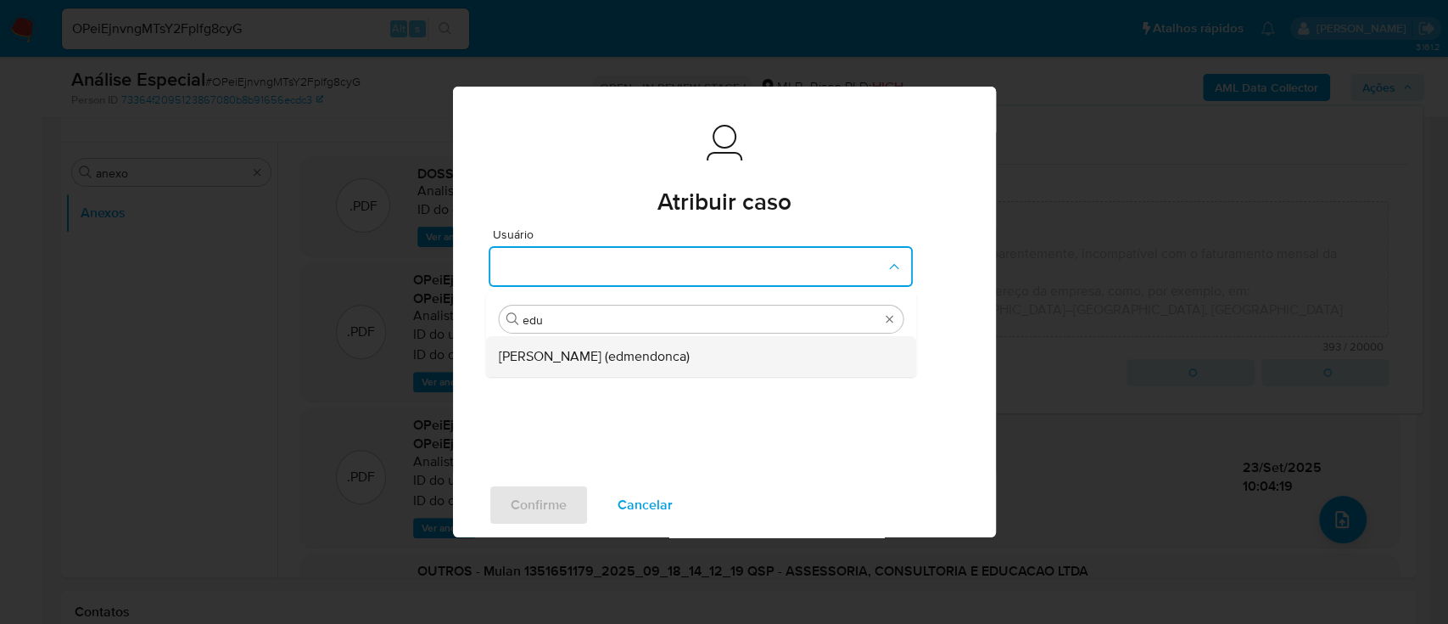
click at [675, 344] on div "[PERSON_NAME] (edmendonca)" at bounding box center [696, 356] width 394 height 41
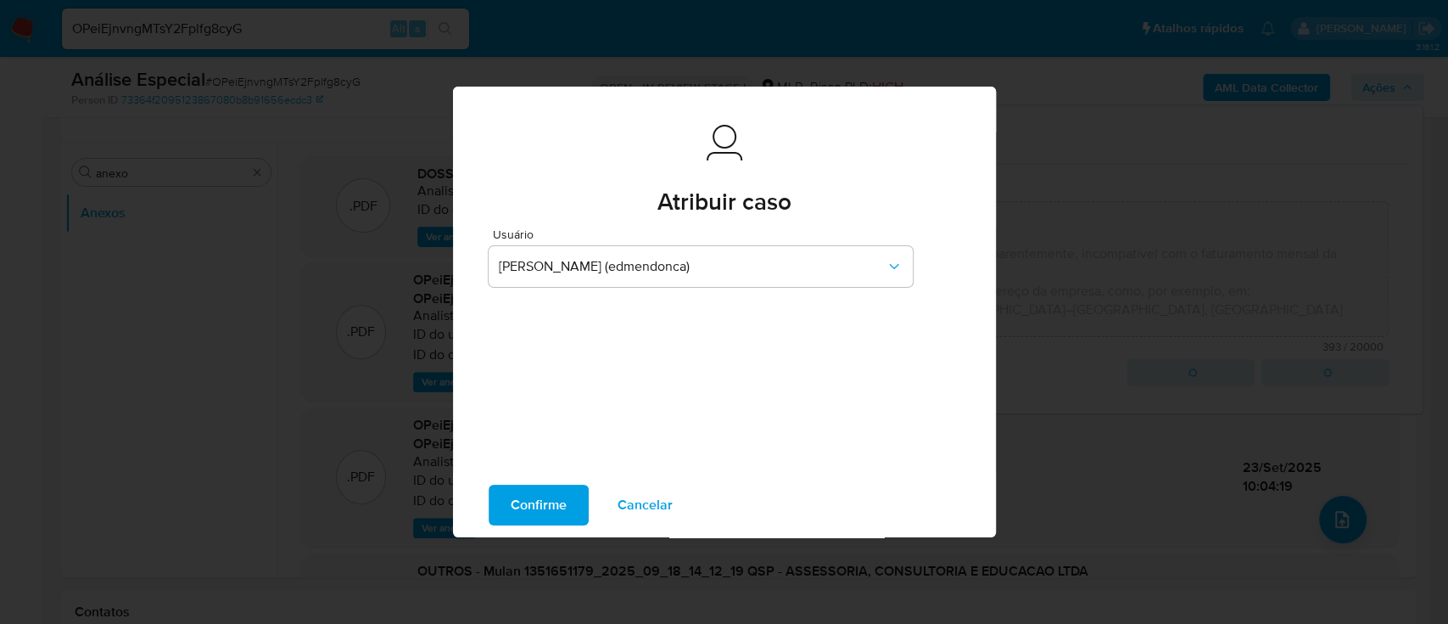
click at [489, 484] on button "Confirme" at bounding box center [539, 504] width 100 height 41
type textarea "[PERSON_NAME] relevantes concluídos pelo analista: Movimentação [PERSON_NAME] e…"
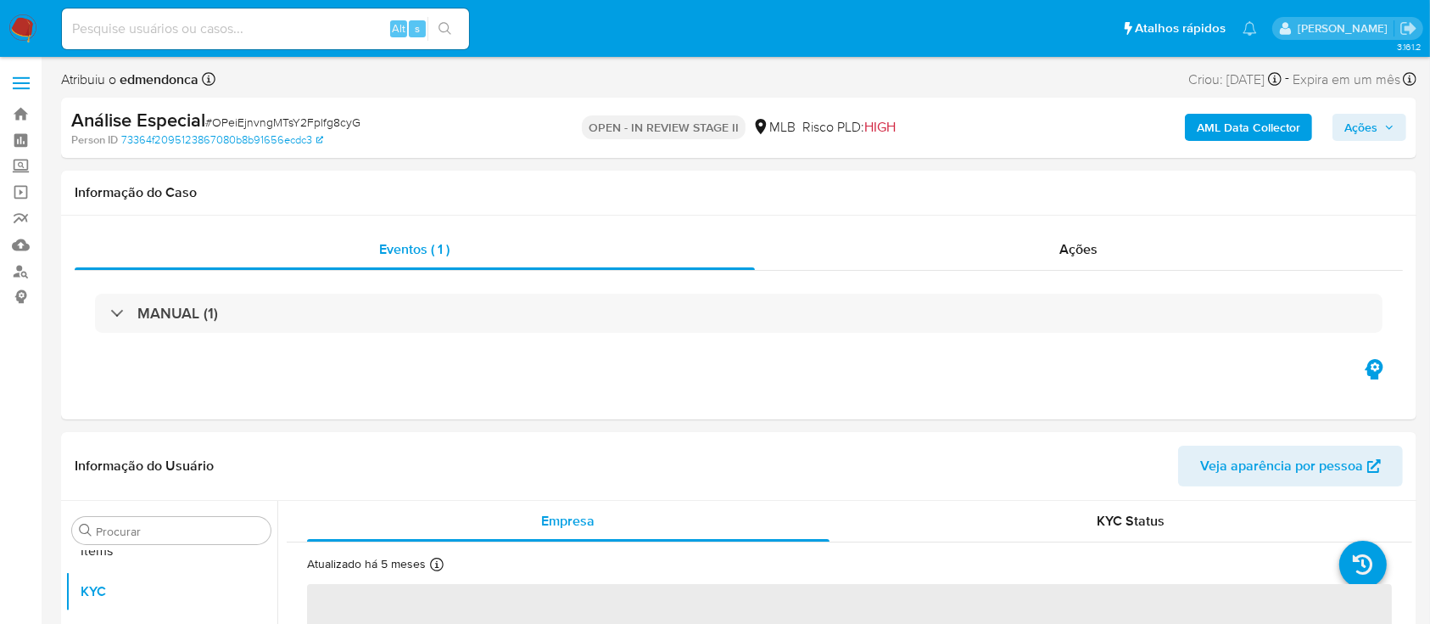
scroll to position [880, 0]
select select "10"
click at [991, 243] on div "Ações" at bounding box center [1079, 249] width 648 height 41
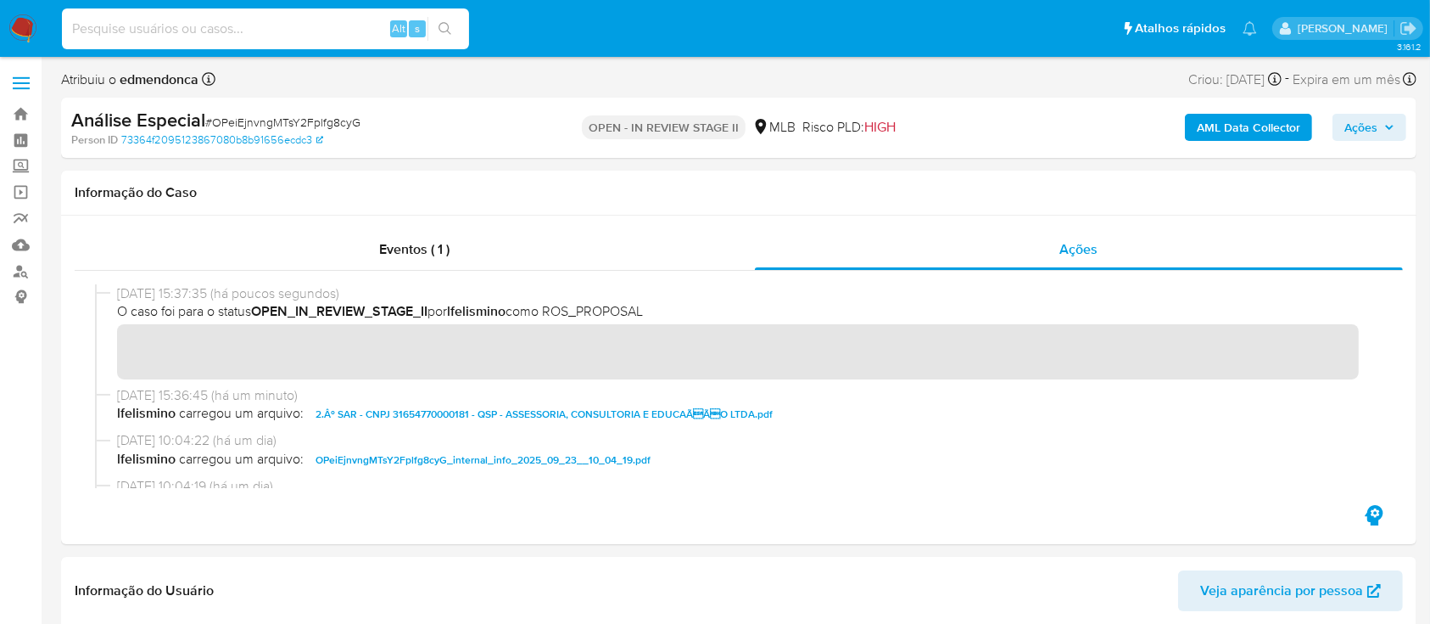
click at [177, 25] on input at bounding box center [265, 29] width 407 height 22
paste input "1waITDuJQo7xKpa4ydHYOx6P"
type input "1waITDuJQo7xKpa4ydHYOx6P"
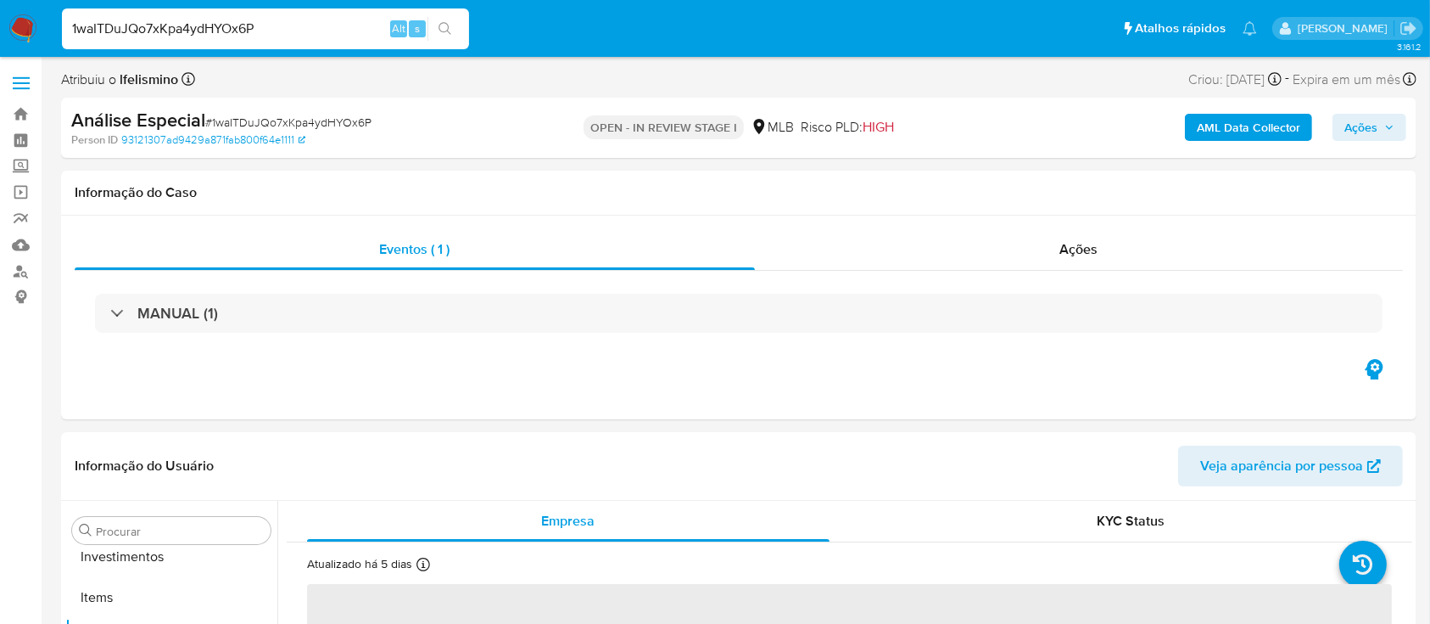
scroll to position [880, 0]
select select "10"
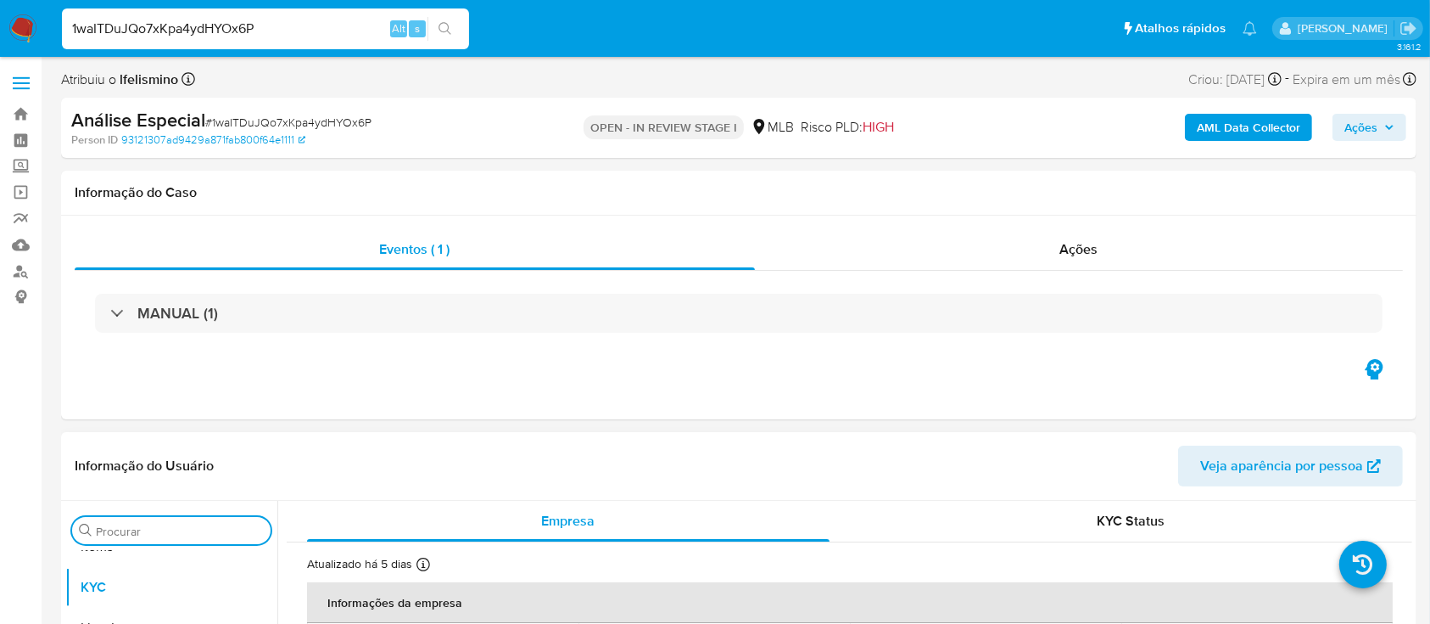
click at [176, 533] on input "Procurar" at bounding box center [180, 530] width 168 height 15
type input "anex"
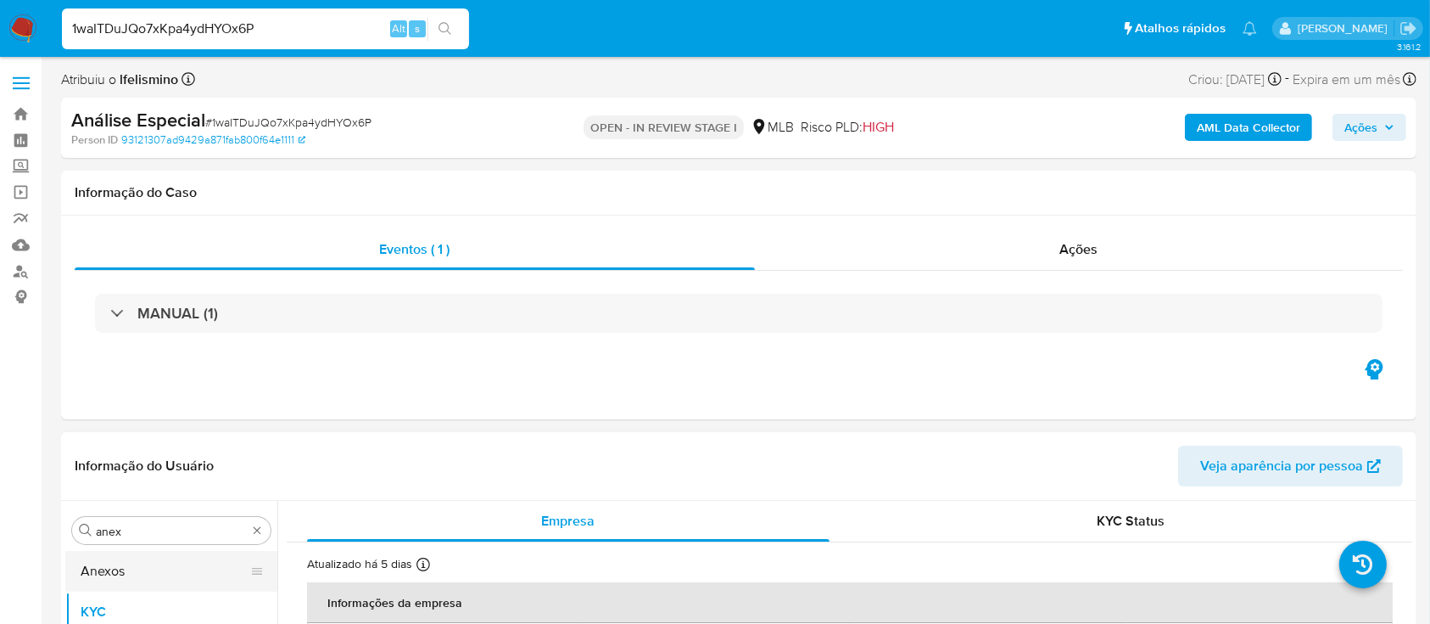
click at [173, 579] on button "Anexos" at bounding box center [164, 571] width 199 height 41
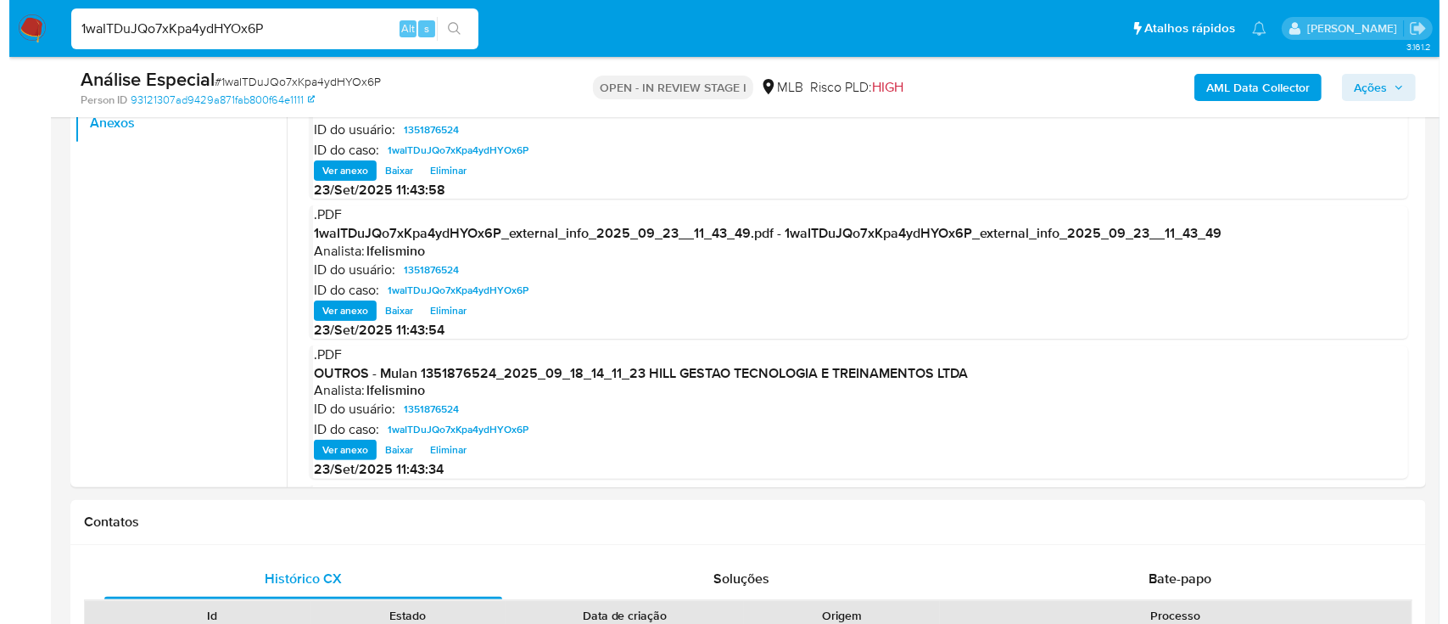
scroll to position [271, 0]
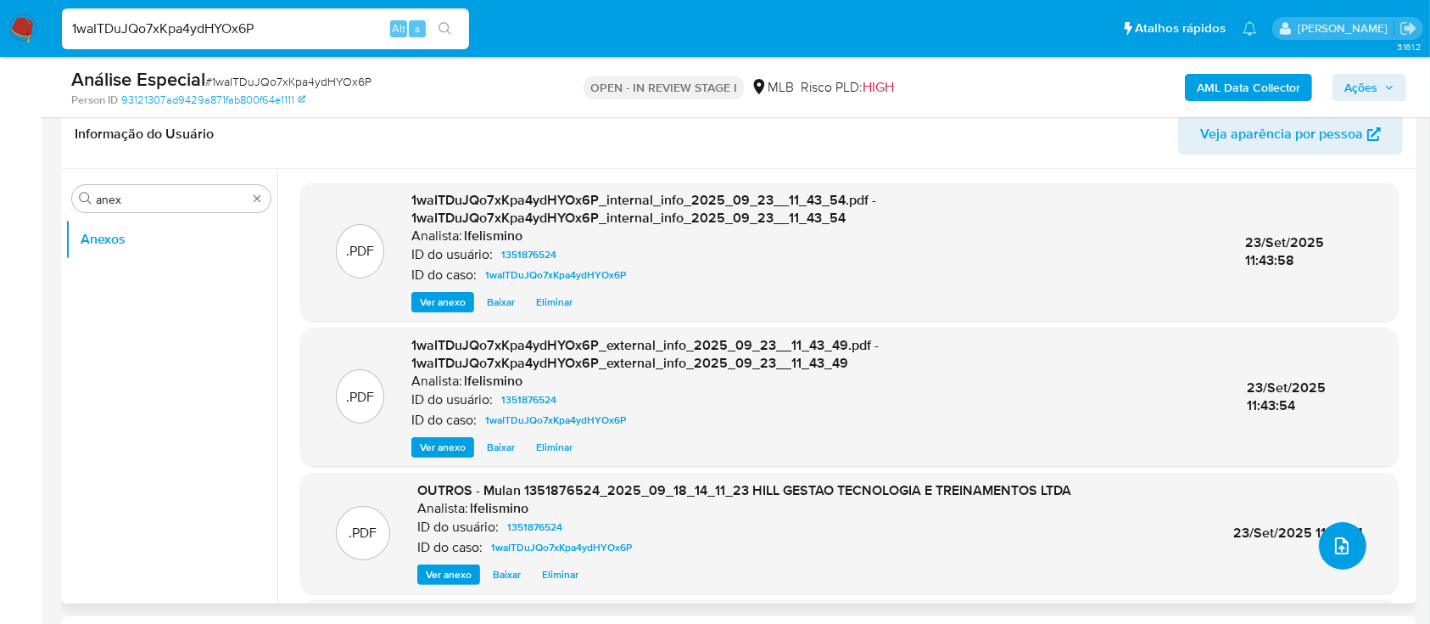
click at [1332, 537] on span "upload-file" at bounding box center [1342, 545] width 20 height 20
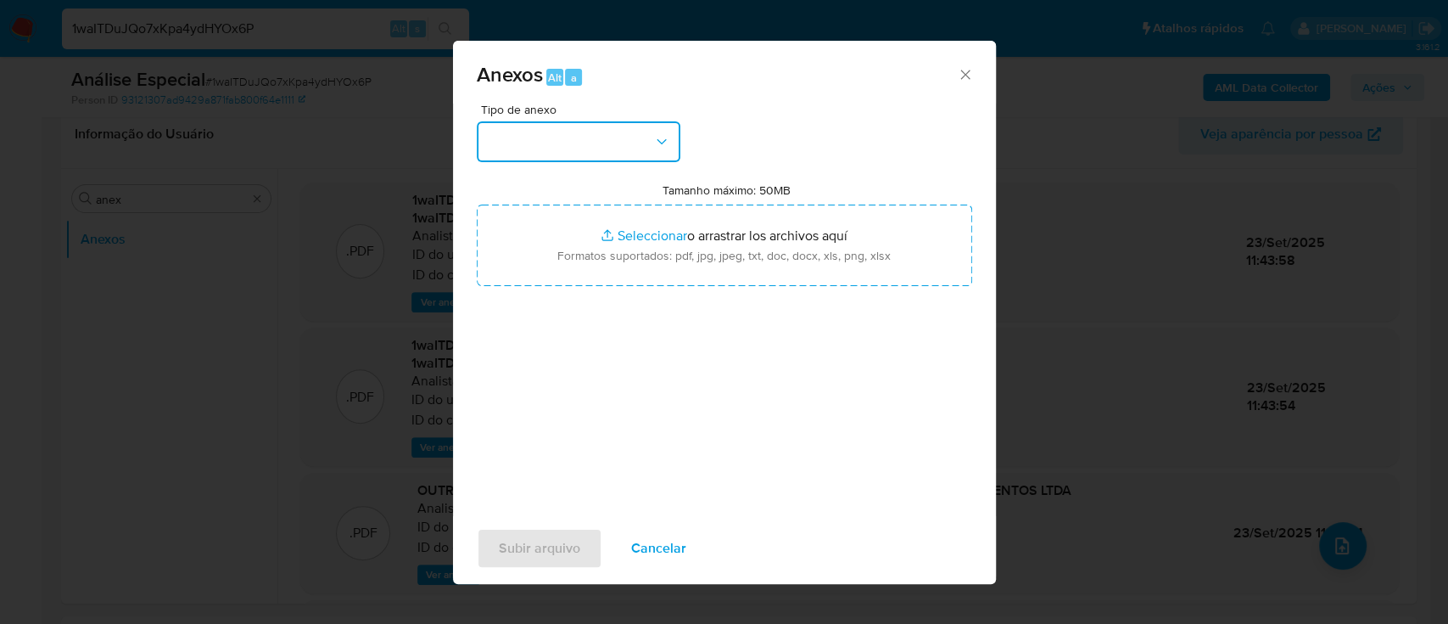
click at [633, 131] on button "button" at bounding box center [579, 141] width 204 height 41
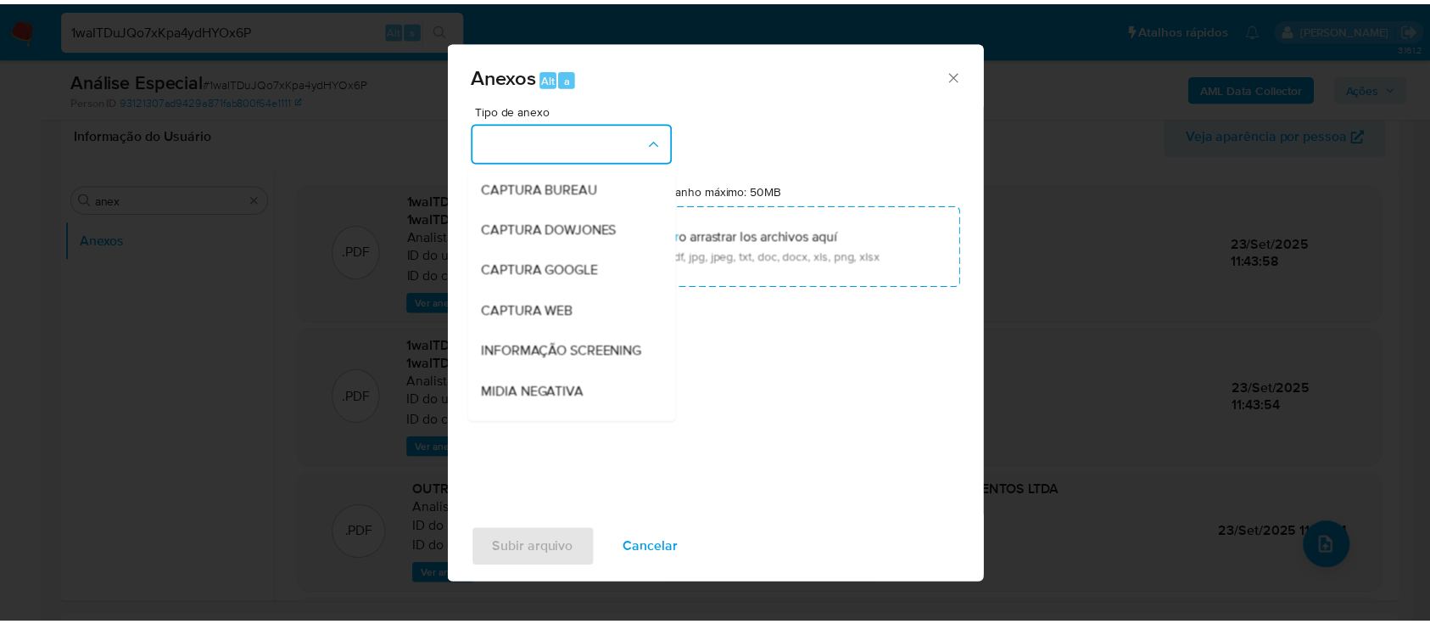
scroll to position [260, 0]
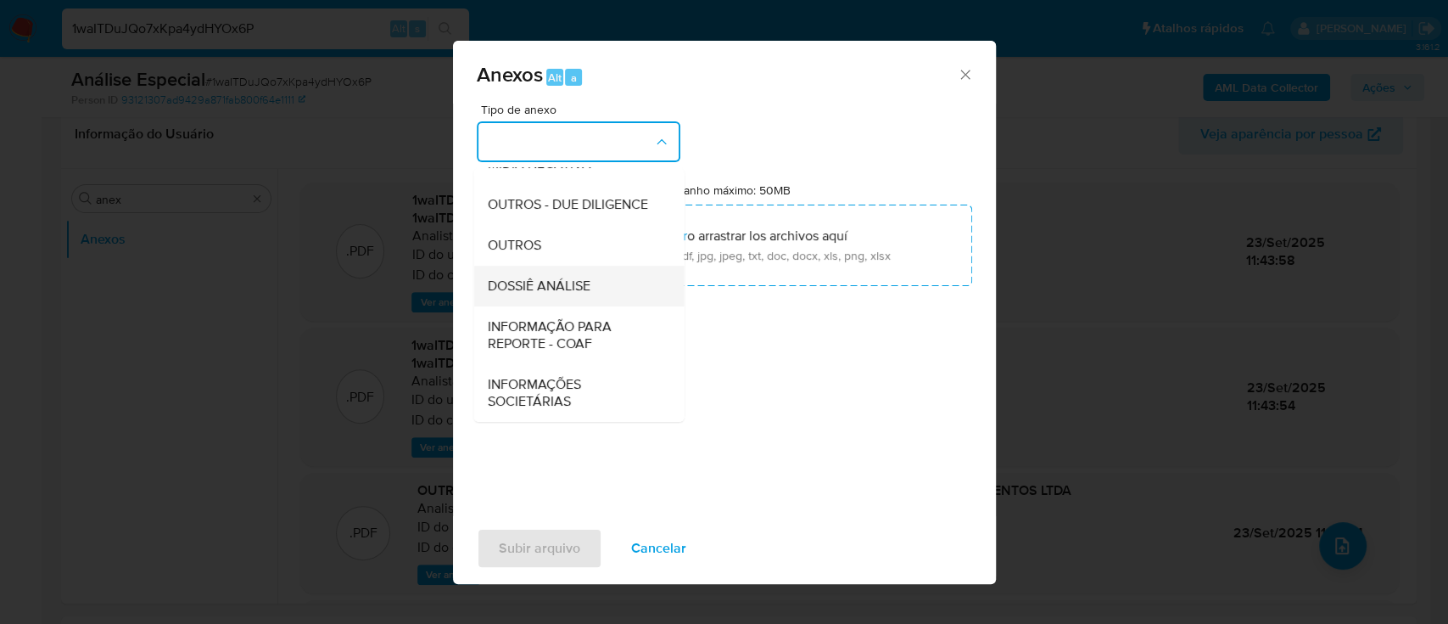
click at [574, 289] on span "DOSSIÊ ANÁLISE" at bounding box center [538, 285] width 103 height 17
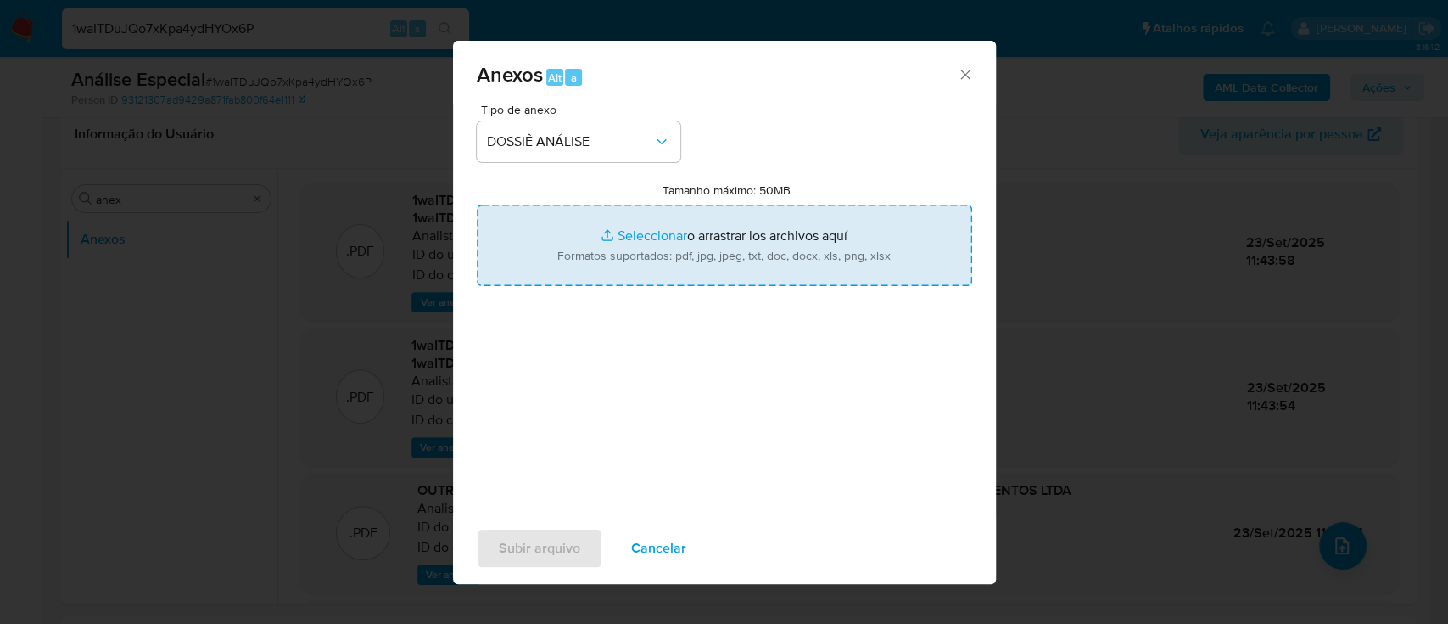
type input "C:\fakepath\2.º SAR - CNPJ 43637524000109 - HILL GESTÃO TECNOLOGIA E TREINAMENT…"
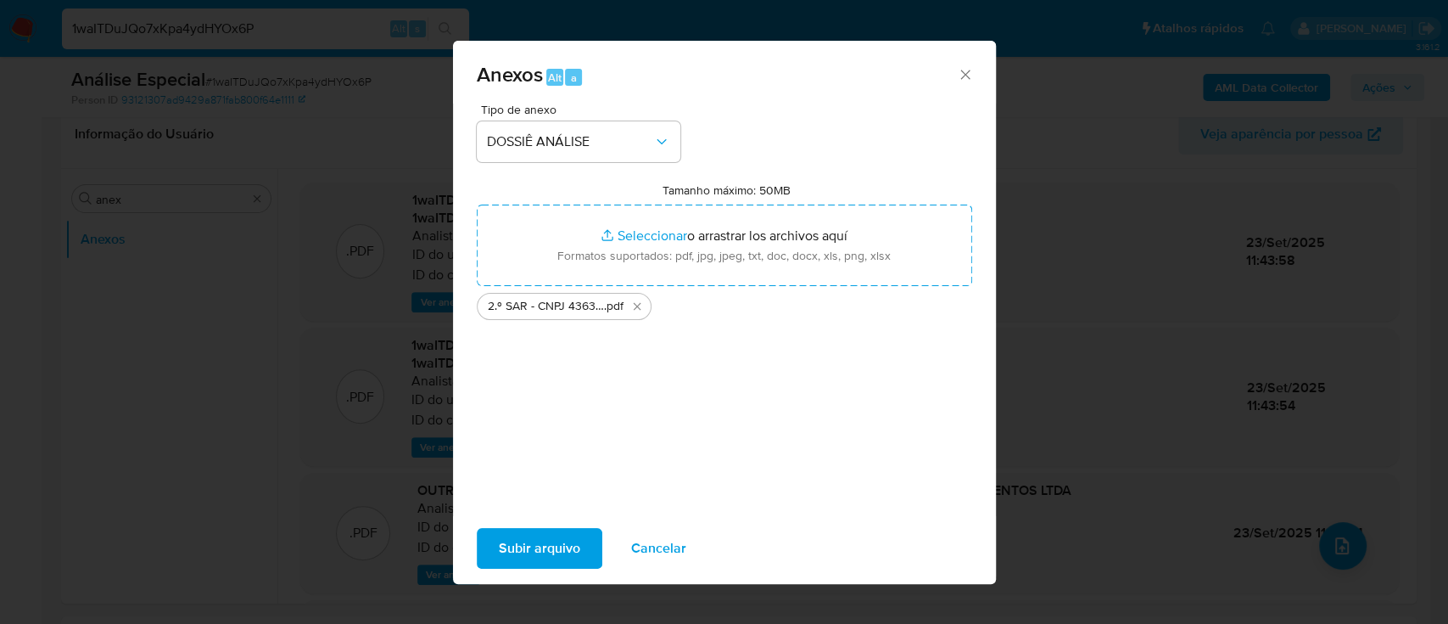
click at [548, 544] on span "Subir arquivo" at bounding box center [539, 547] width 81 height 37
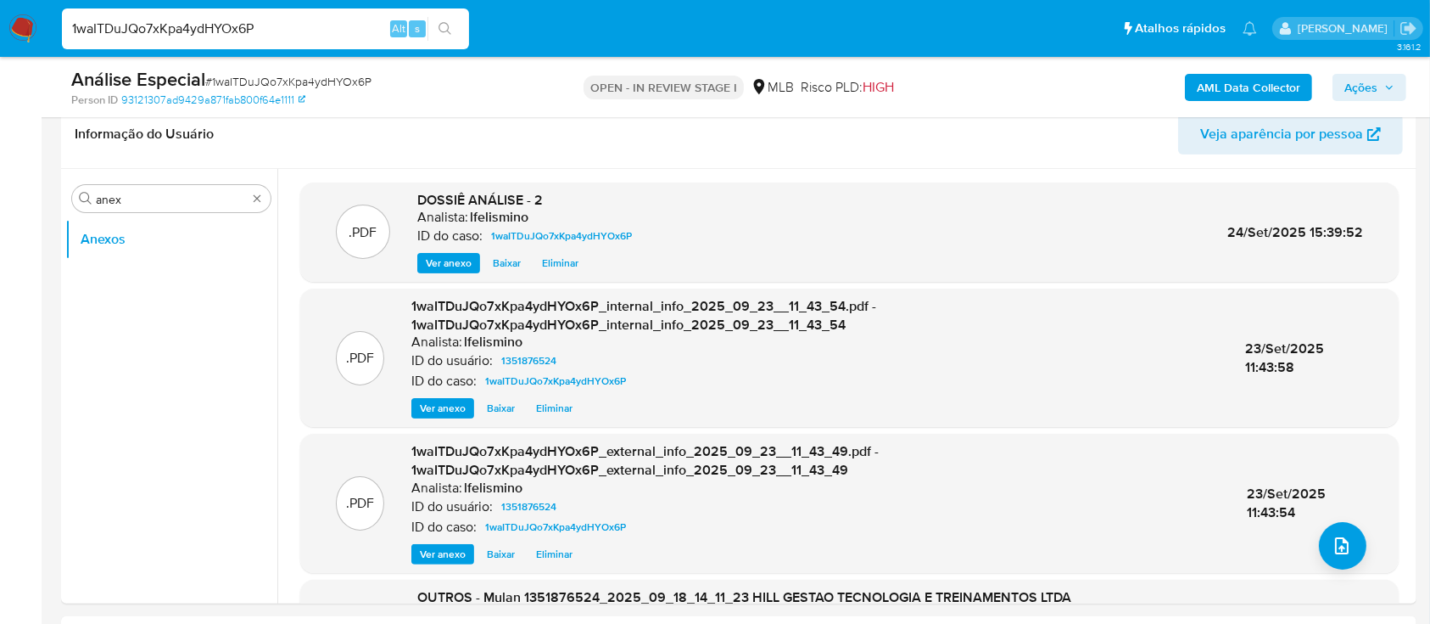
click at [1349, 81] on span "Ações" at bounding box center [1361, 87] width 33 height 27
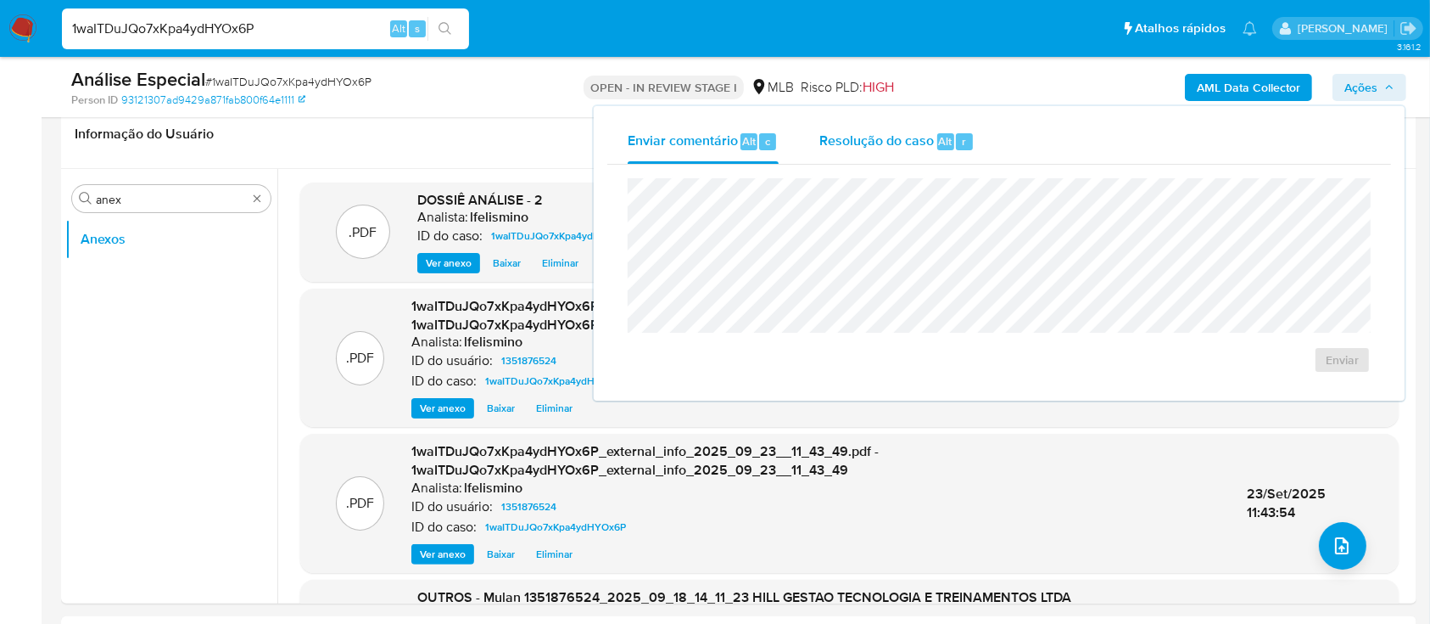
click at [945, 145] on span "Alt" at bounding box center [946, 141] width 14 height 16
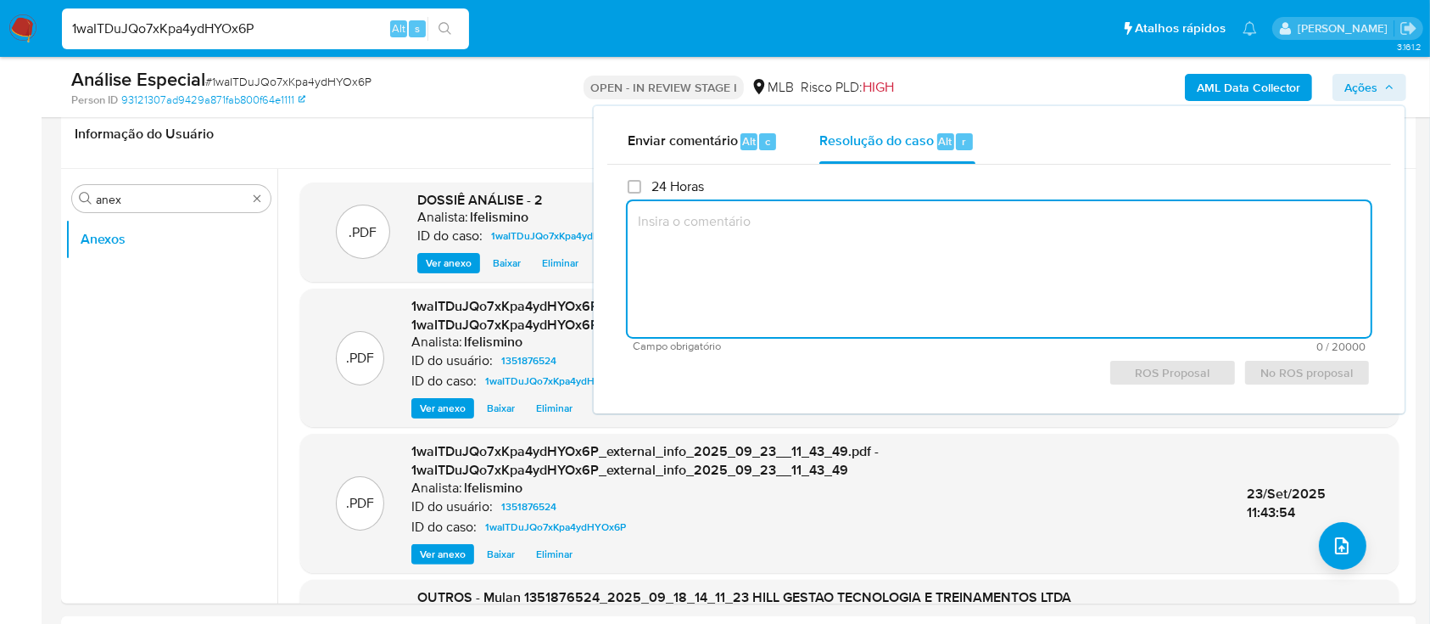
click at [819, 293] on textarea at bounding box center [999, 269] width 743 height 136
paste textarea "[PERSON_NAME] relevantes concluídos pelo analista: Movimentação [PERSON_NAME], …"
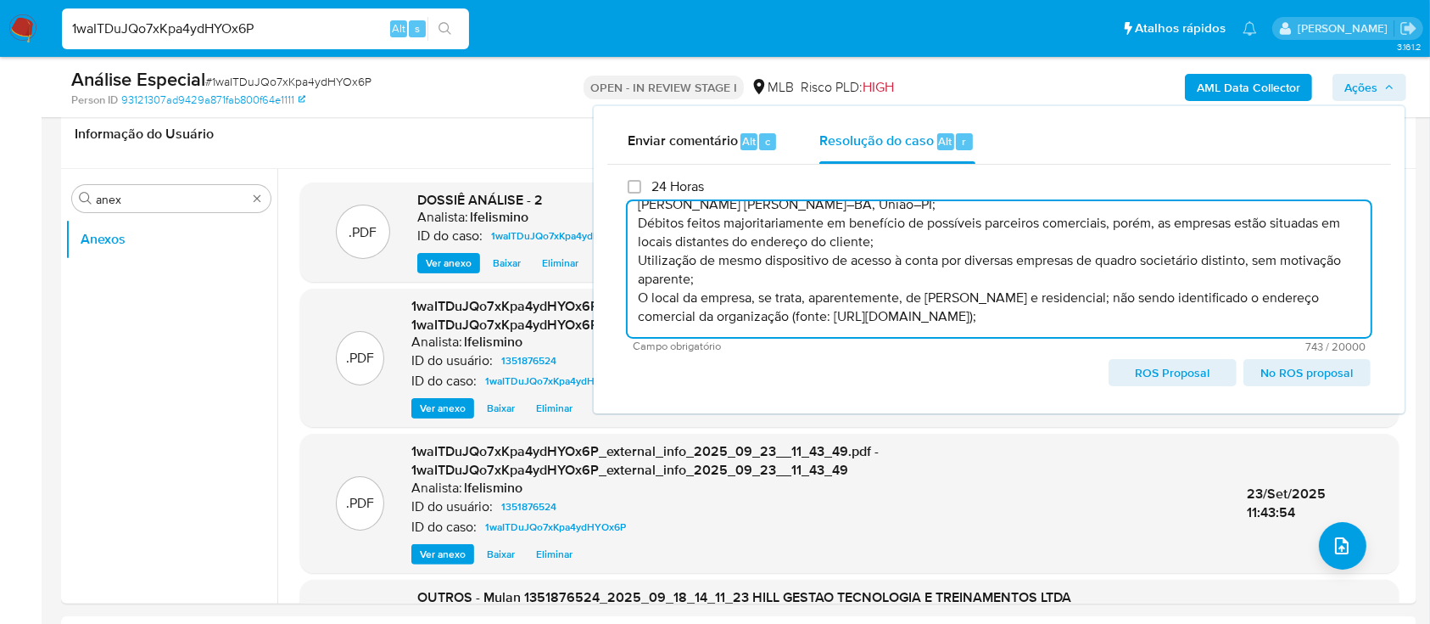
scroll to position [109, 0]
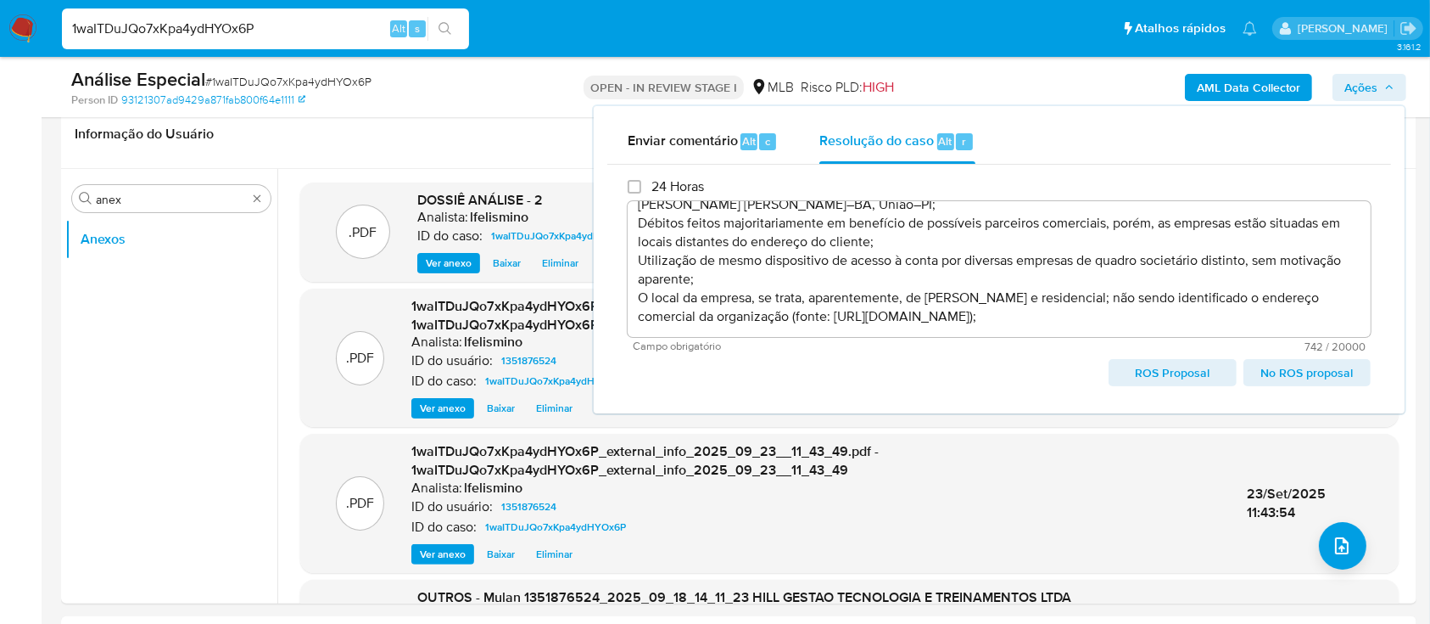
click at [1176, 372] on span "ROS Proposal" at bounding box center [1172, 373] width 103 height 24
type textarea "[PERSON_NAME] relevantes concluídos pelo analista: Movimentação [PERSON_NAME], …"
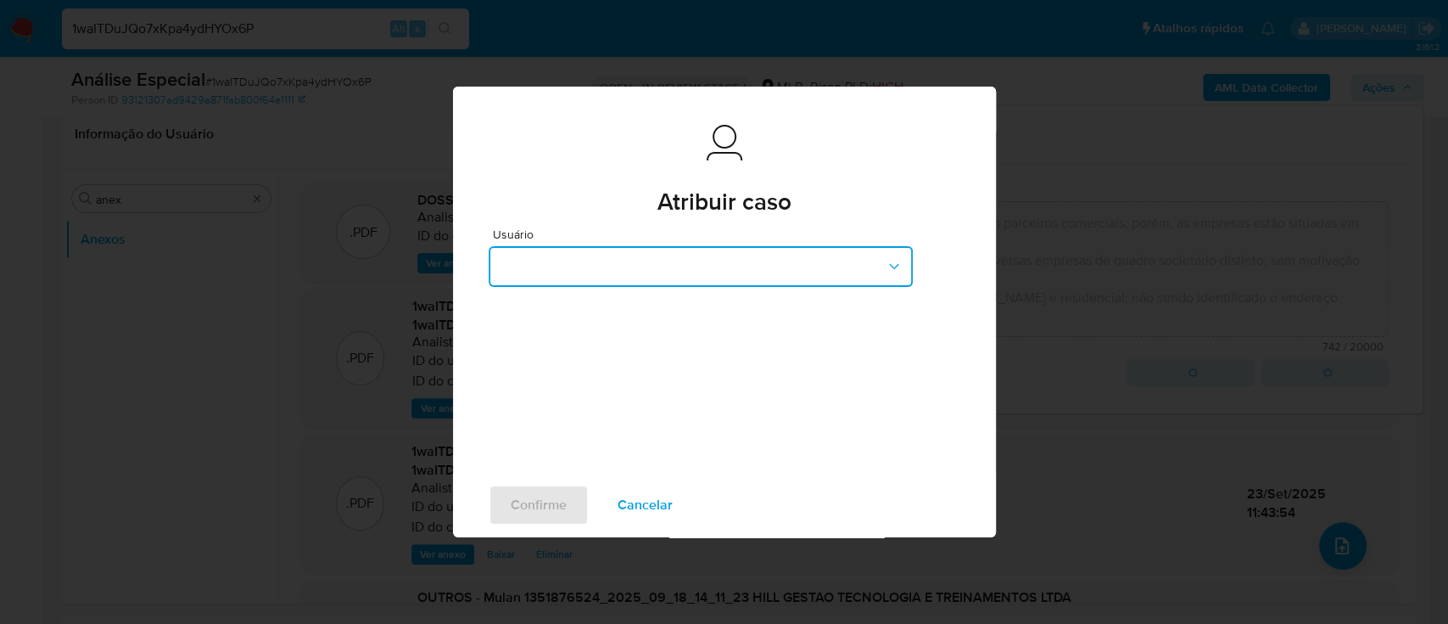
click at [692, 261] on button "button" at bounding box center [701, 266] width 424 height 41
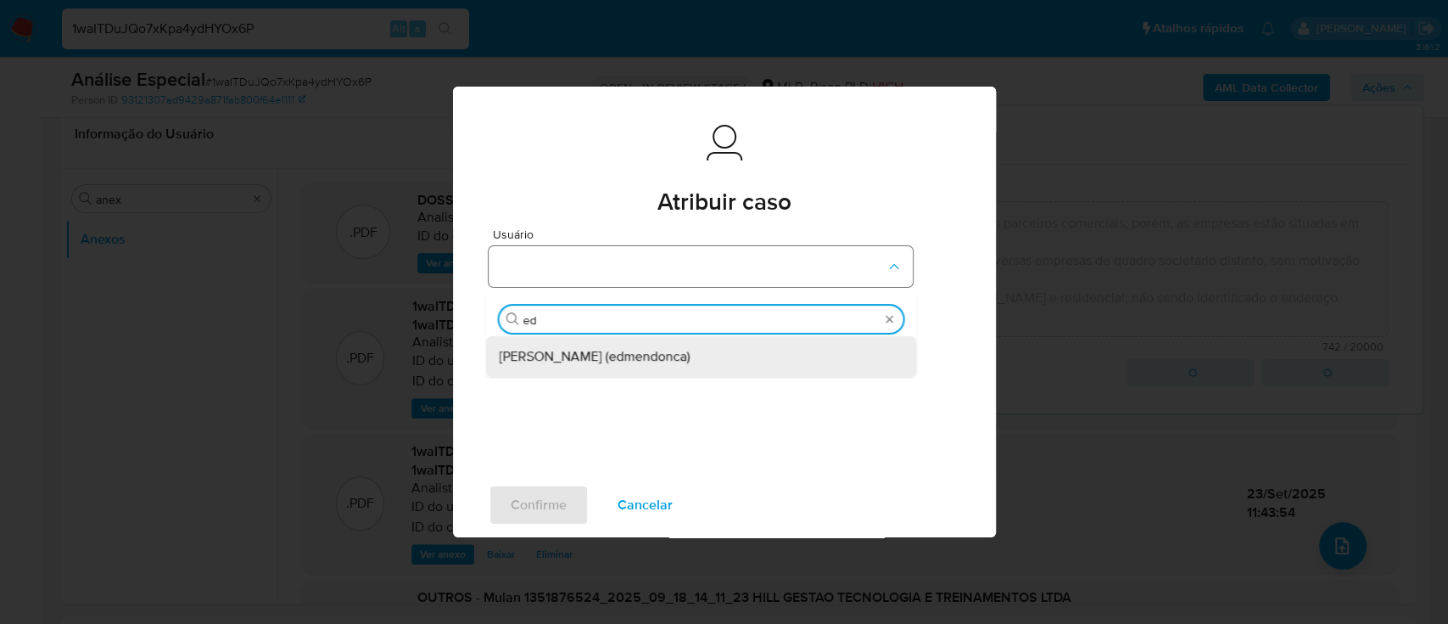
type input "edu"
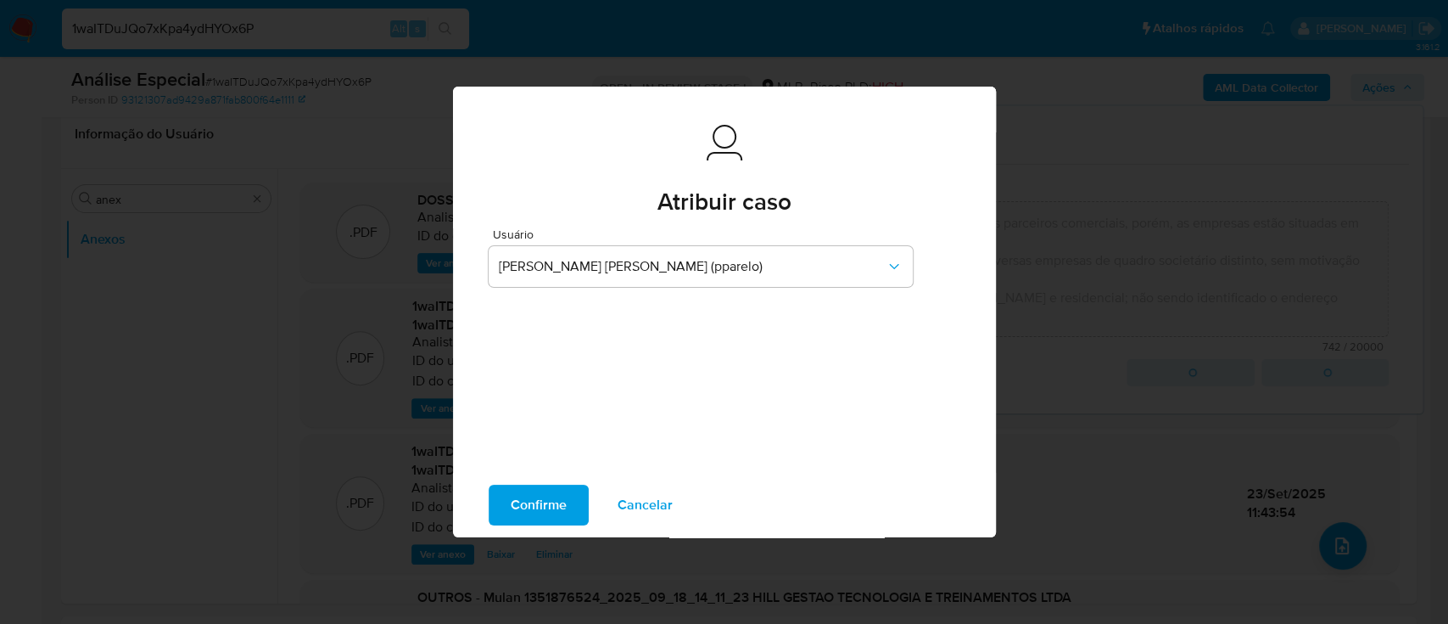
click at [507, 506] on button "Confirme" at bounding box center [539, 504] width 100 height 41
type textarea "[PERSON_NAME] relevantes concluídos pelo analista: Movimentação [PERSON_NAME], …"
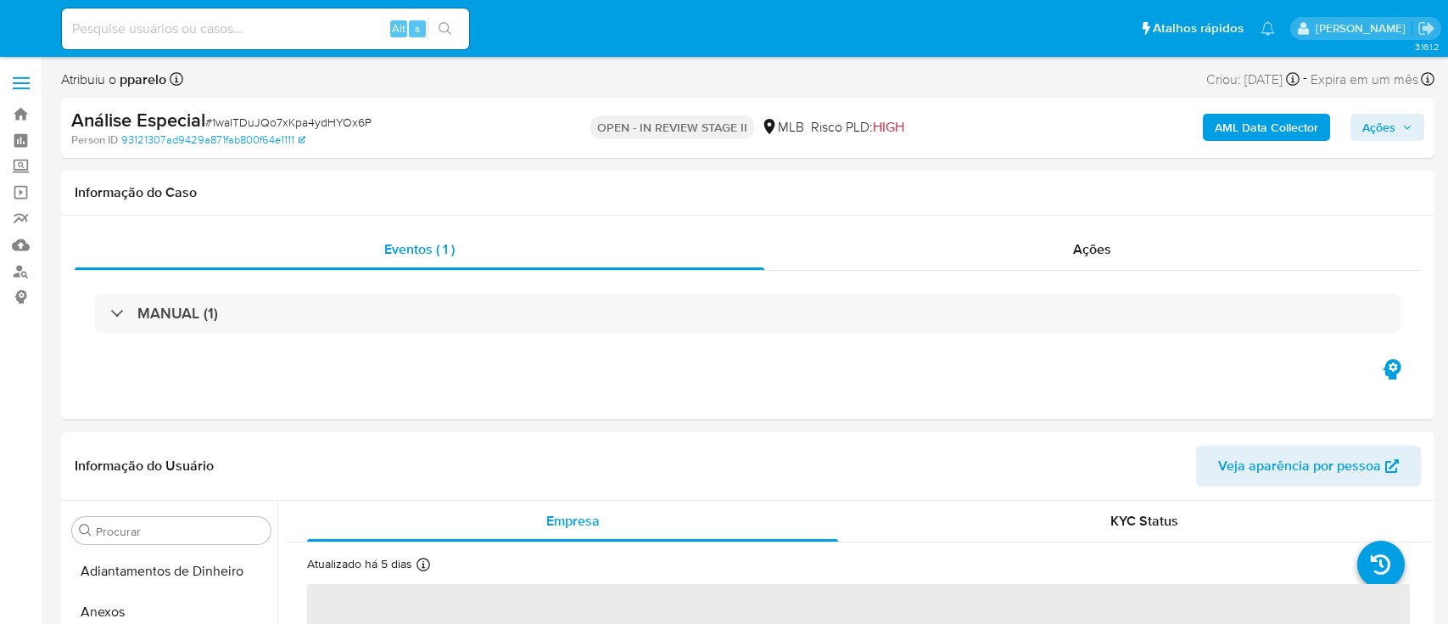
select select "10"
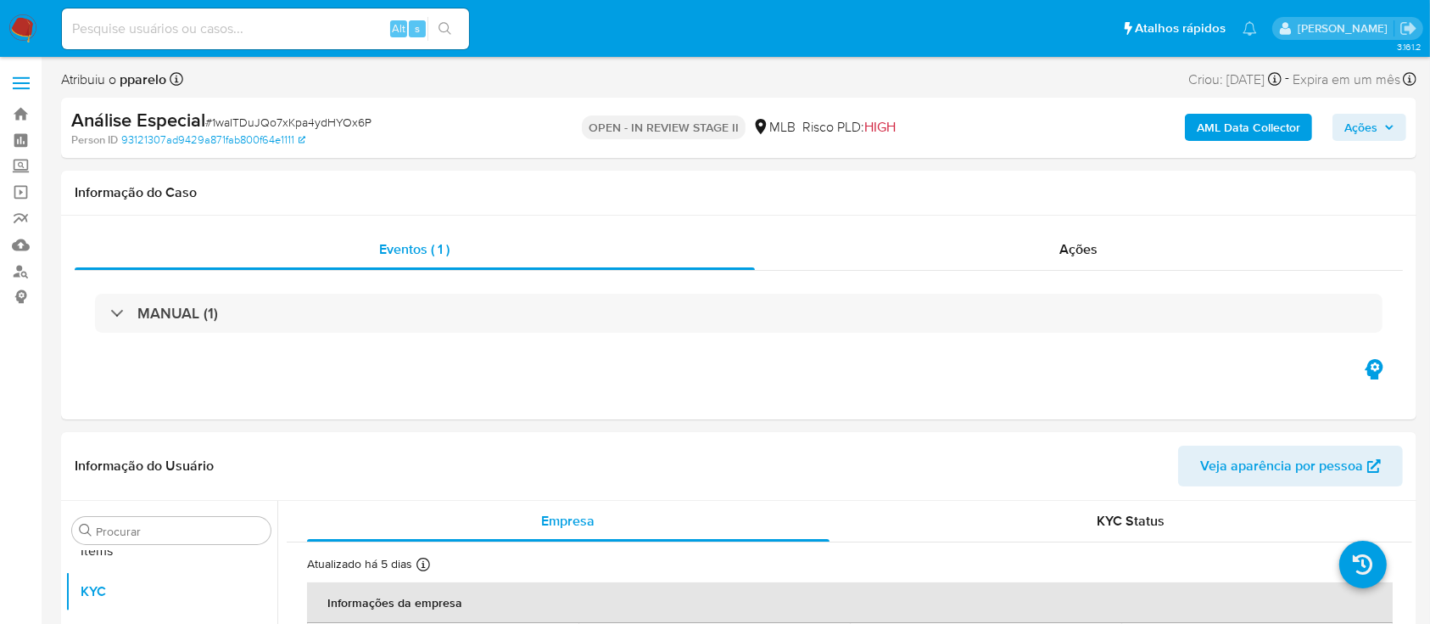
scroll to position [880, 0]
click at [206, 42] on div "Alt s" at bounding box center [265, 28] width 407 height 41
click at [204, 33] on input at bounding box center [265, 29] width 407 height 22
paste input "S1ZuqRLlfkbO4UJnJ5KFI9CE"
type input "S1ZuqRLlfkbO4UJnJ5KFI9CE"
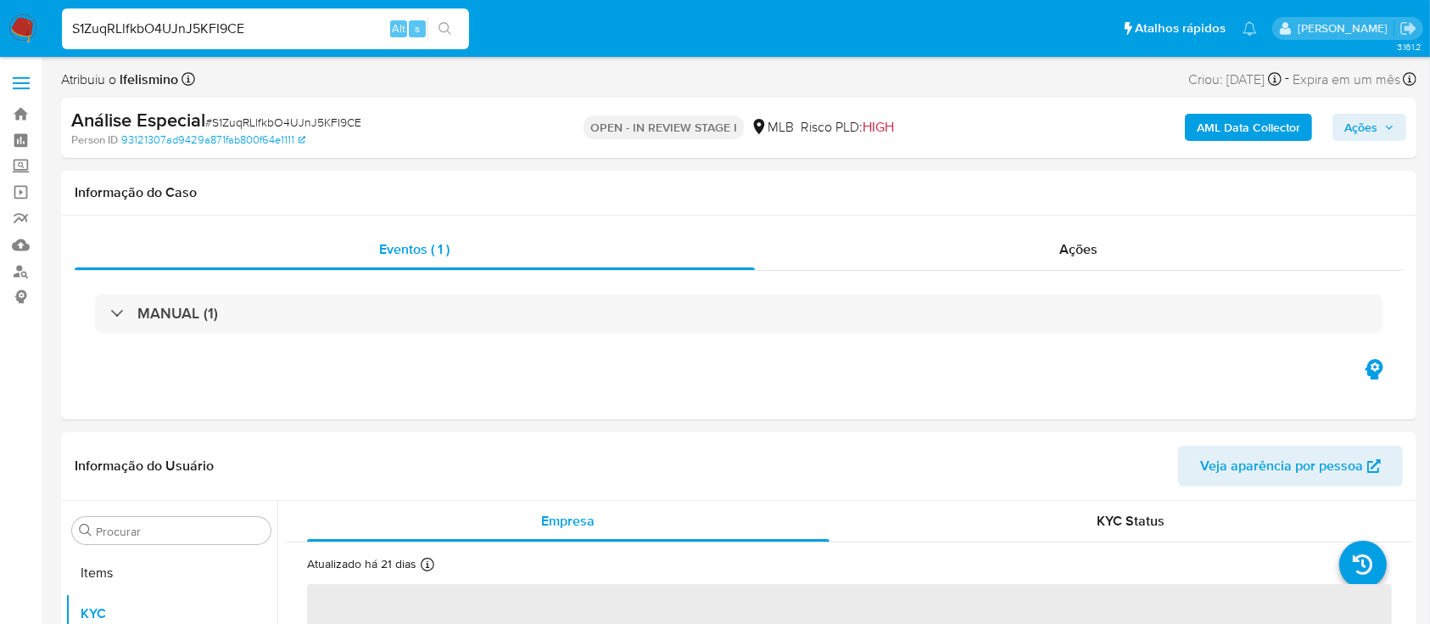
scroll to position [880, 0]
select select "10"
click at [1360, 120] on span "Ações" at bounding box center [1361, 127] width 33 height 27
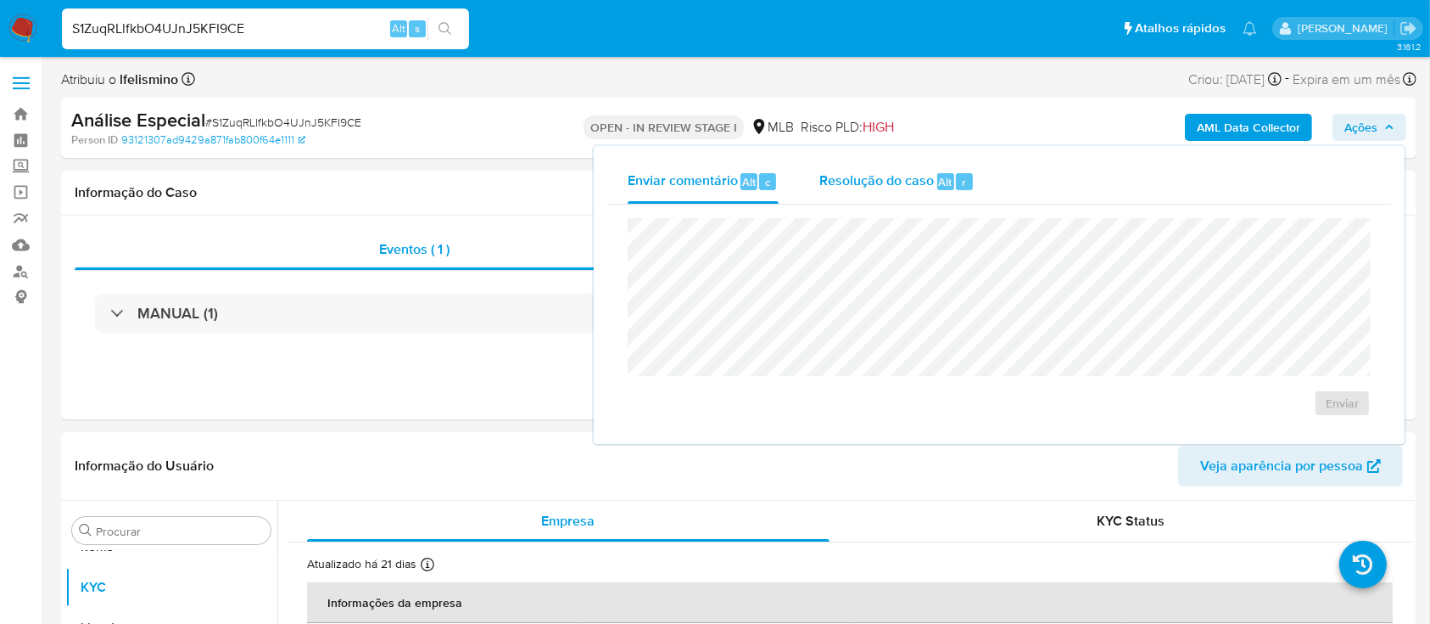
click at [903, 180] on span "Resolução do caso" at bounding box center [876, 181] width 115 height 20
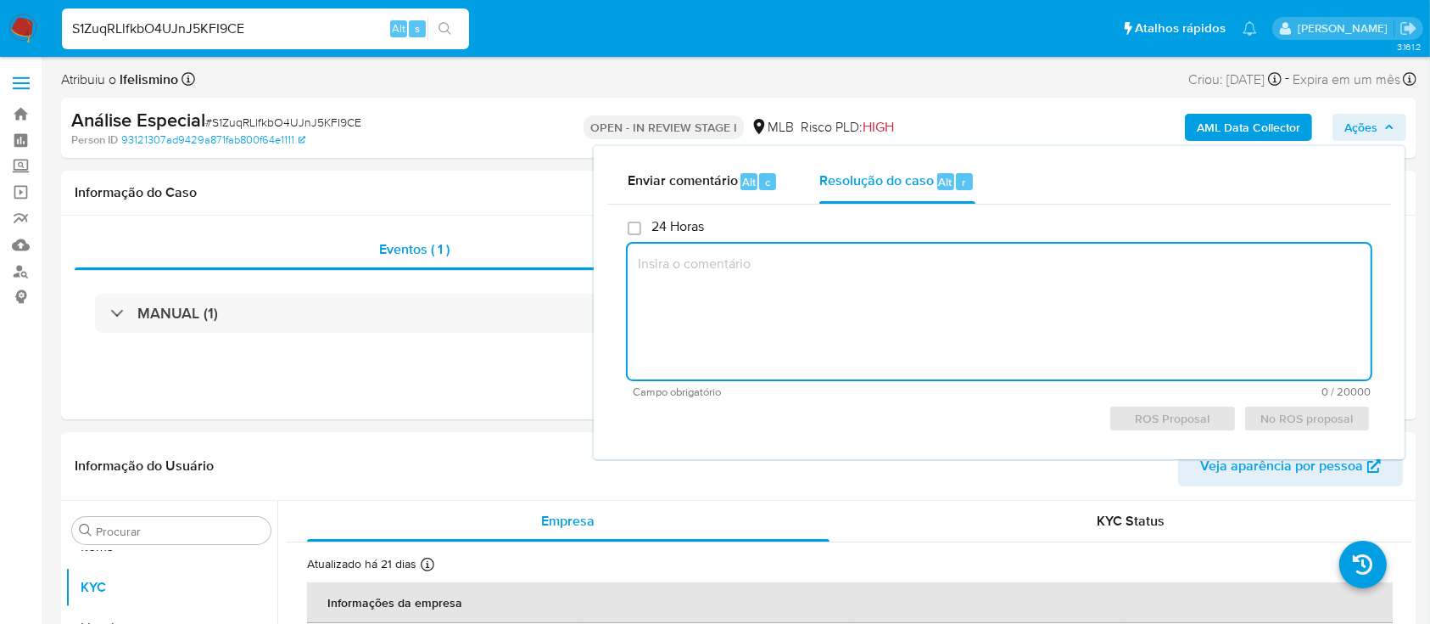
click at [853, 268] on textarea at bounding box center [999, 311] width 743 height 136
paste textarea "1waITDuJQo7xKpa4ydHYOx6P"
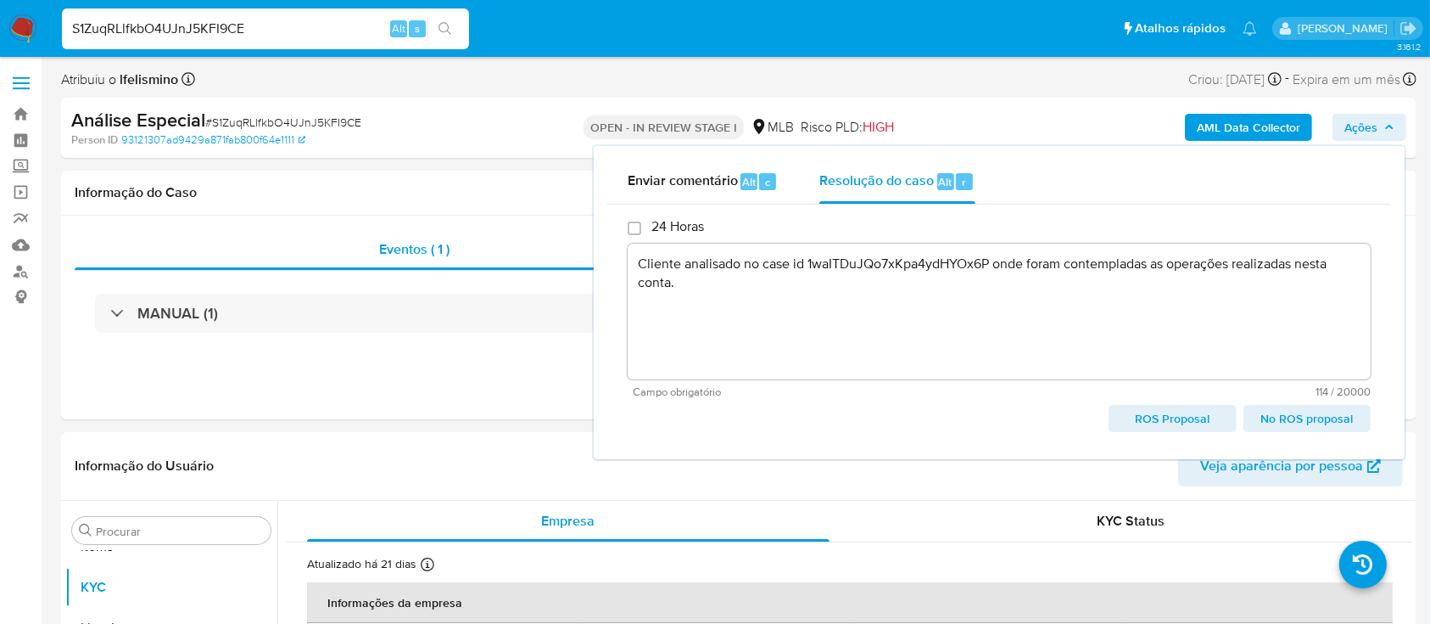
click at [1289, 406] on span "No ROS proposal" at bounding box center [1307, 418] width 103 height 24
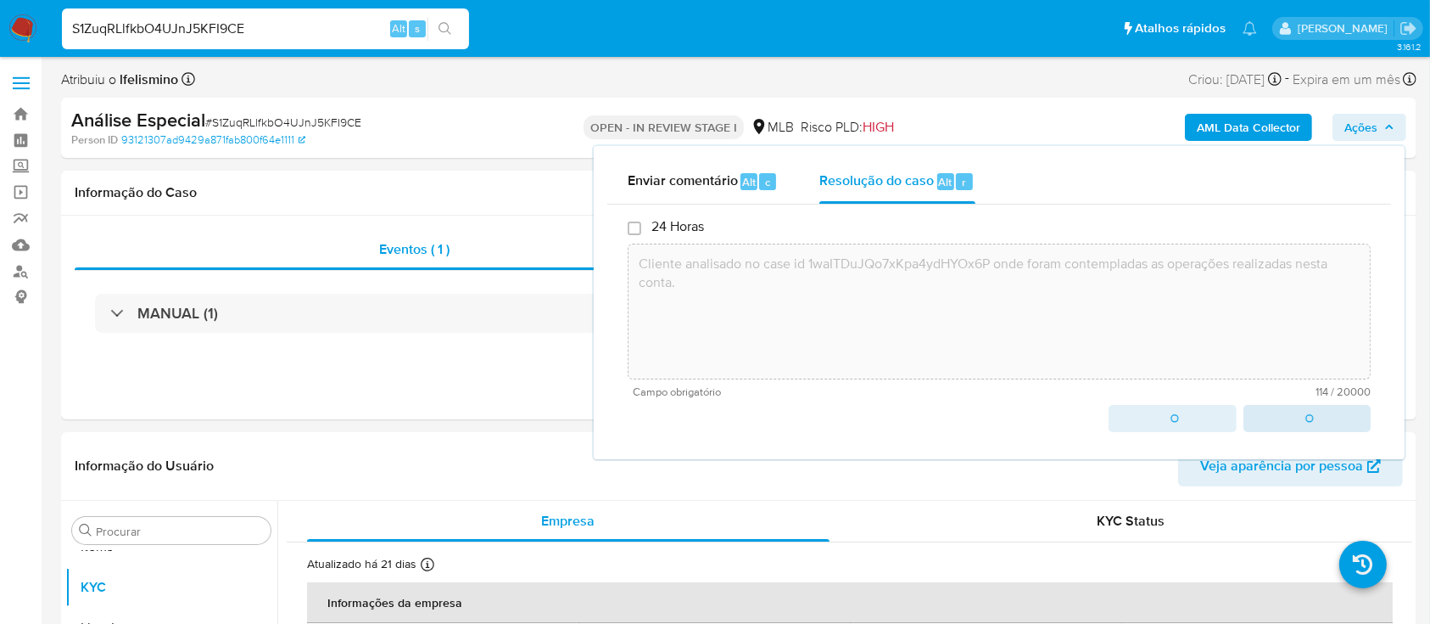
type textarea "Cliente analisado no case id 1waITDuJQo7xKpa4ydHYOx6P onde foram contempladas a…"
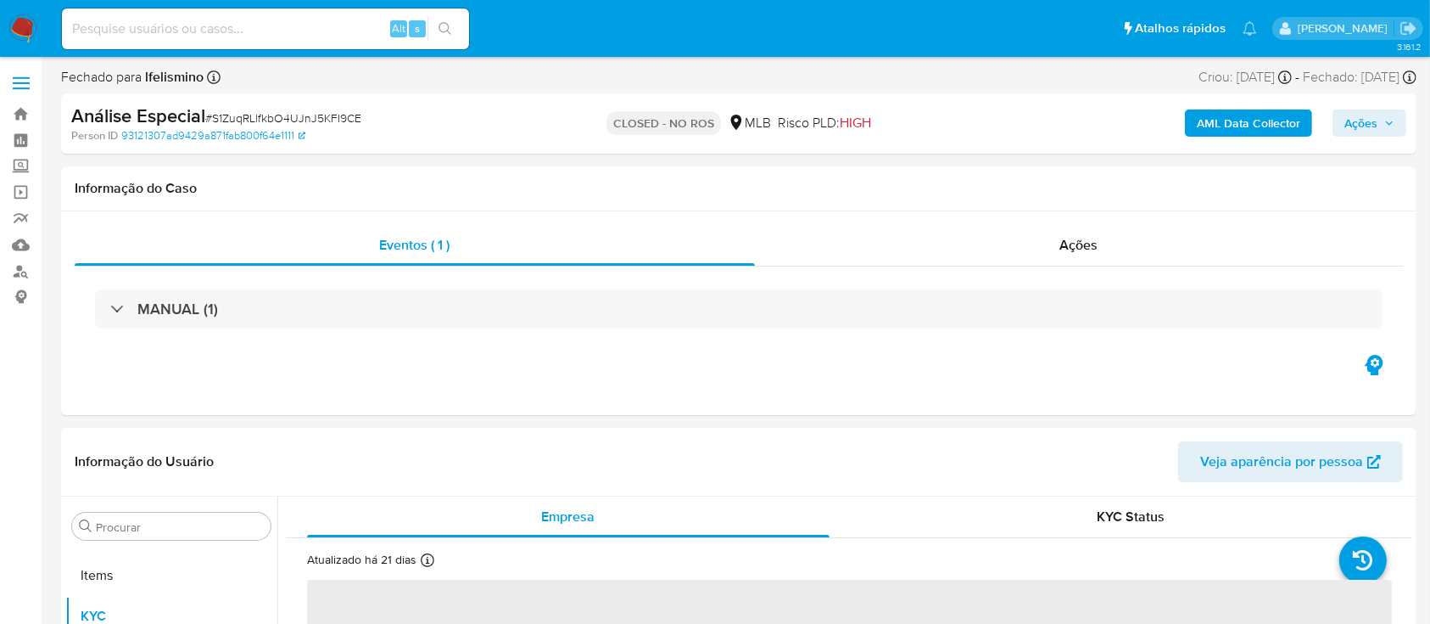
scroll to position [880, 0]
select select "10"
click at [327, 18] on input at bounding box center [265, 29] width 407 height 22
paste input "iyteGhwOtQPCMuxjBrDPQY76"
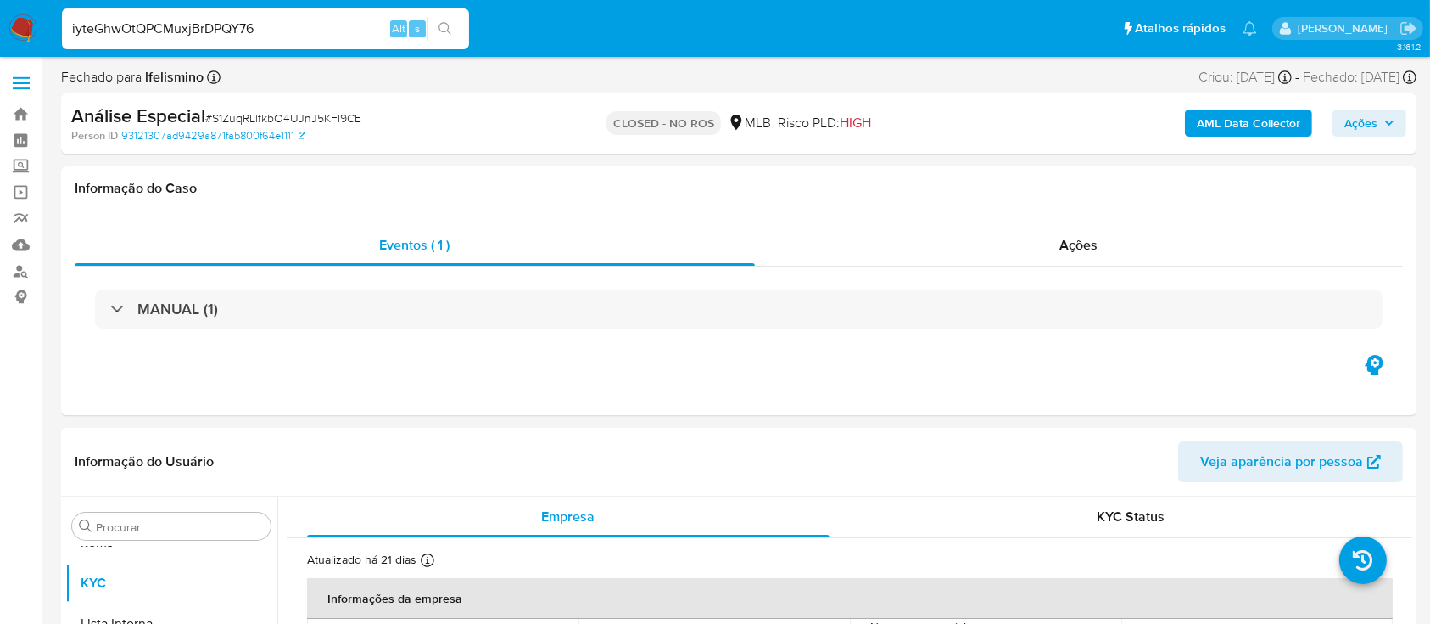
type input "iyteGhwOtQPCMuxjBrDPQY76"
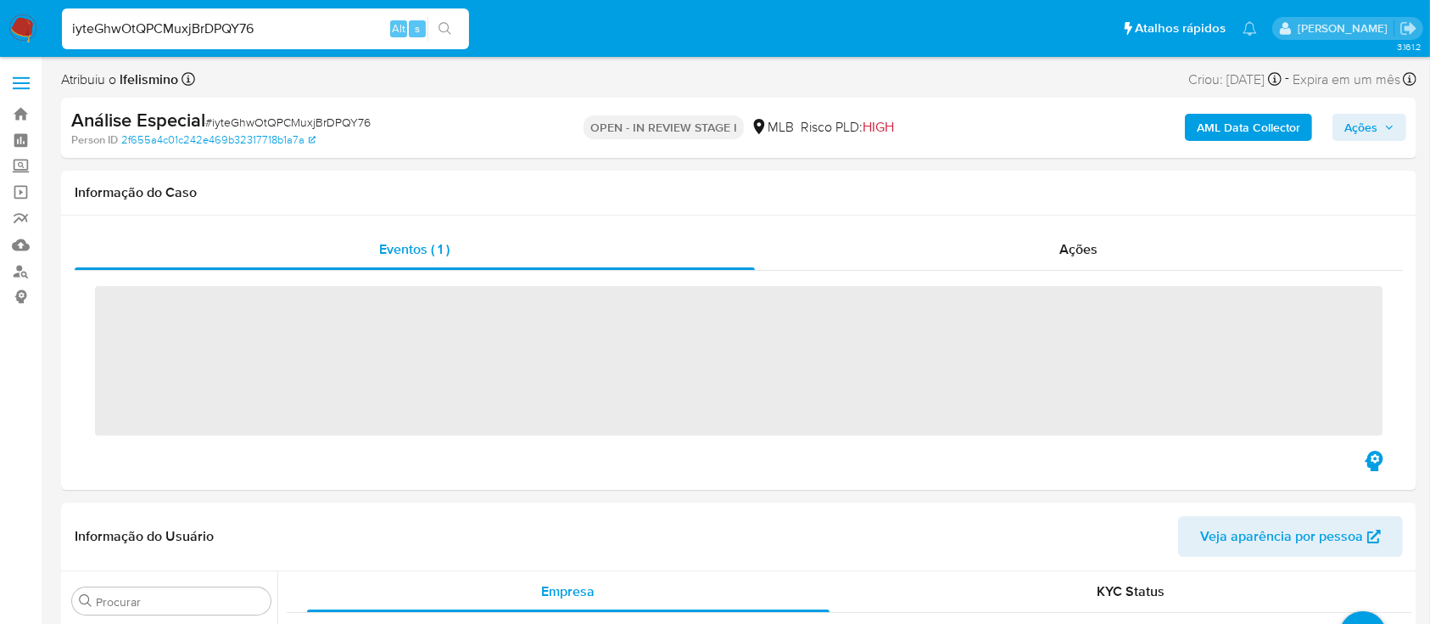
scroll to position [880, 0]
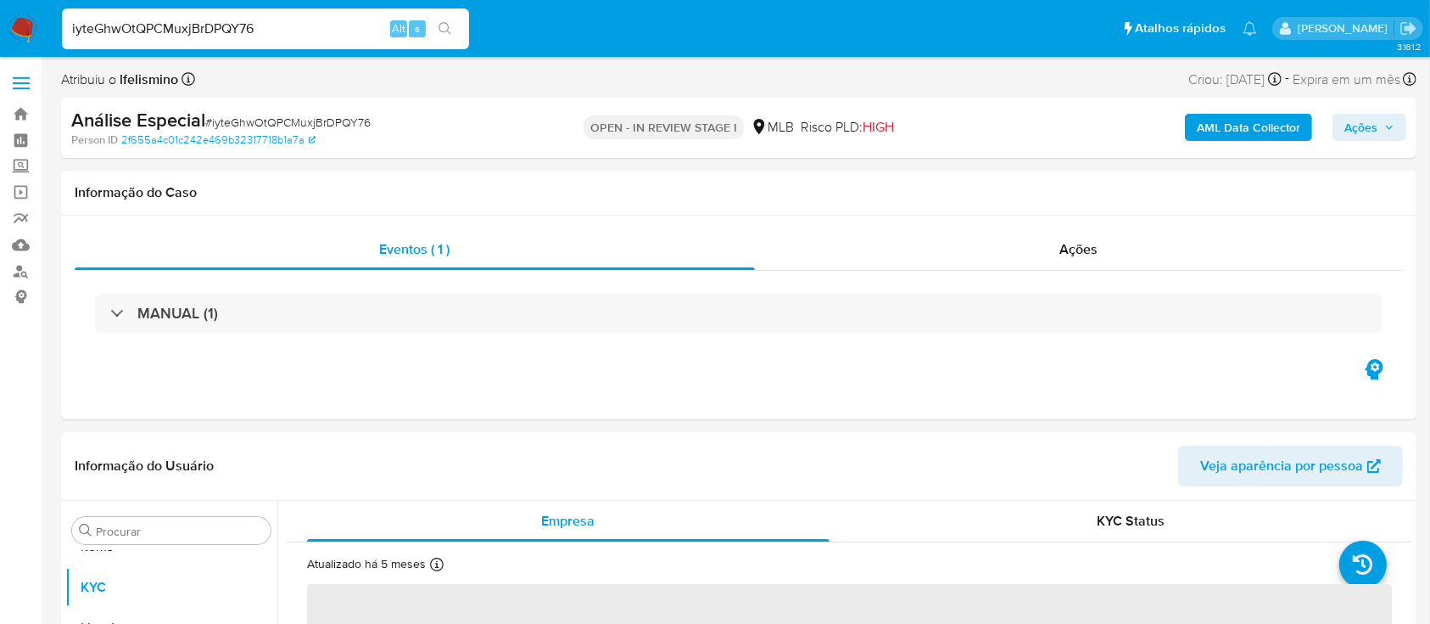
select select "10"
click at [163, 529] on input "Procurar" at bounding box center [180, 530] width 168 height 15
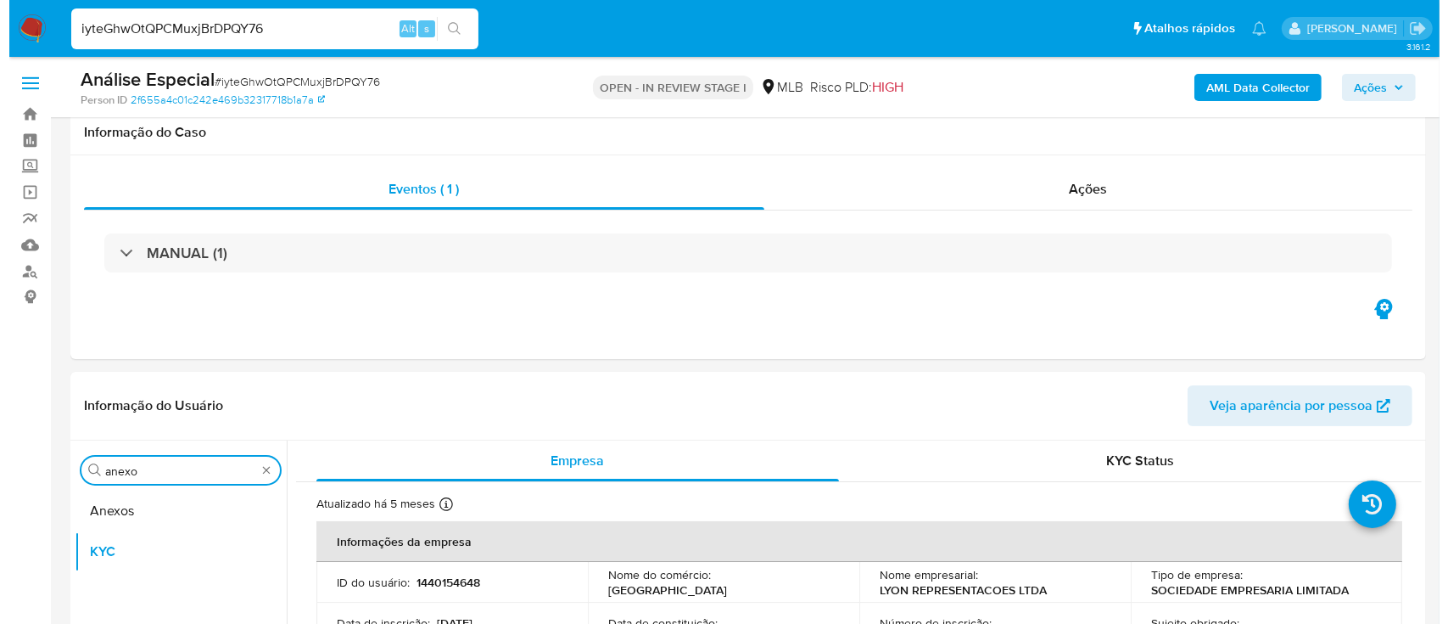
scroll to position [333, 0]
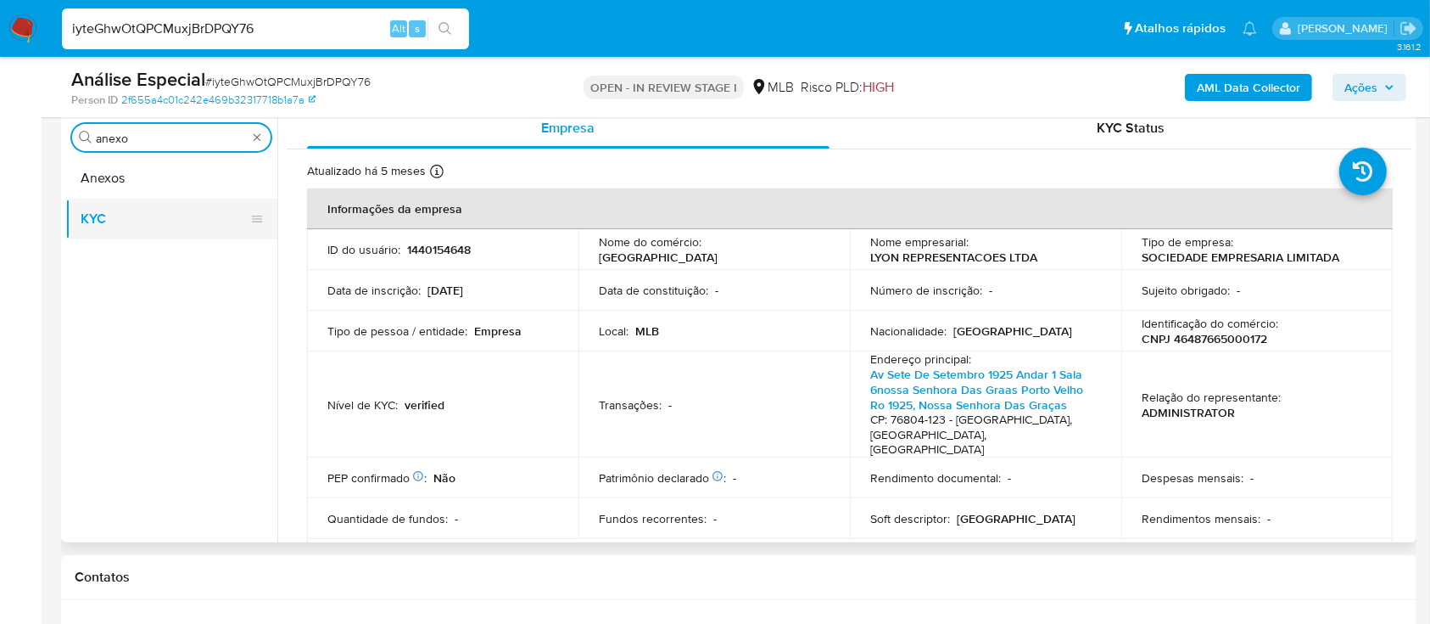
type input "anexo"
drag, startPoint x: 104, startPoint y: 195, endPoint x: 611, endPoint y: 89, distance: 517.4
click at [104, 195] on button "Anexos" at bounding box center [171, 178] width 212 height 41
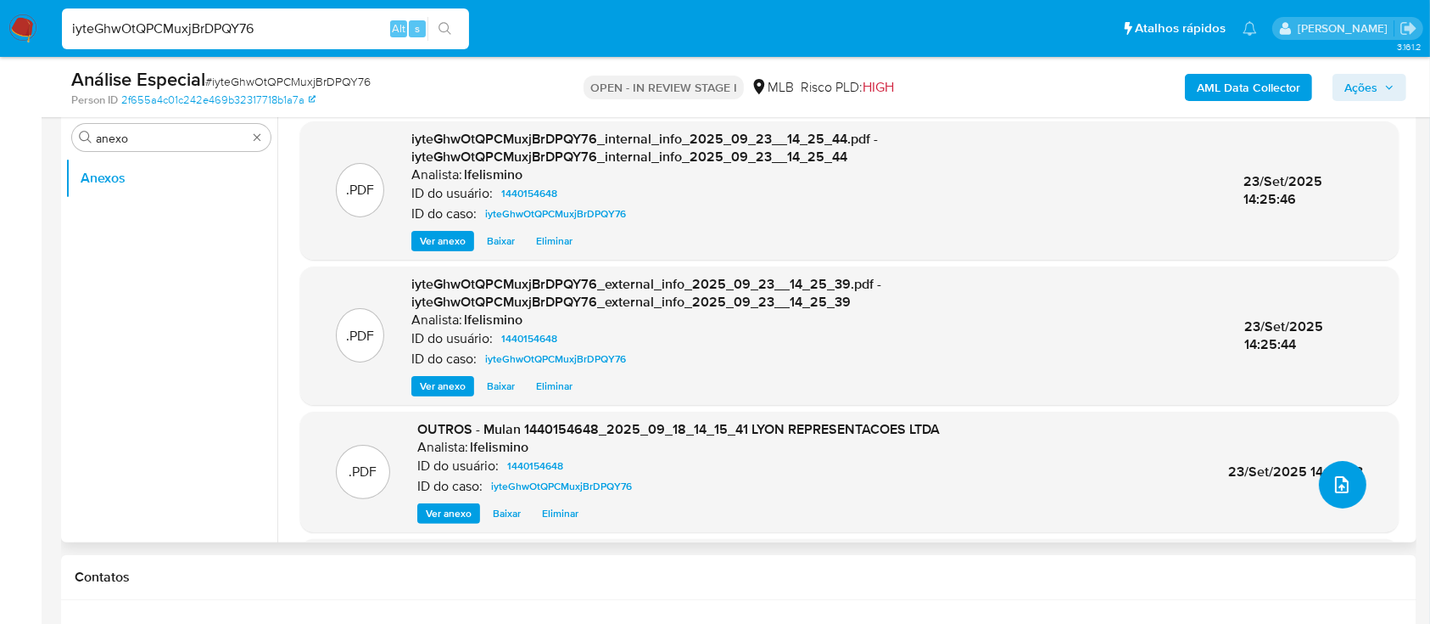
click at [1332, 480] on icon "upload-file" at bounding box center [1342, 484] width 20 height 20
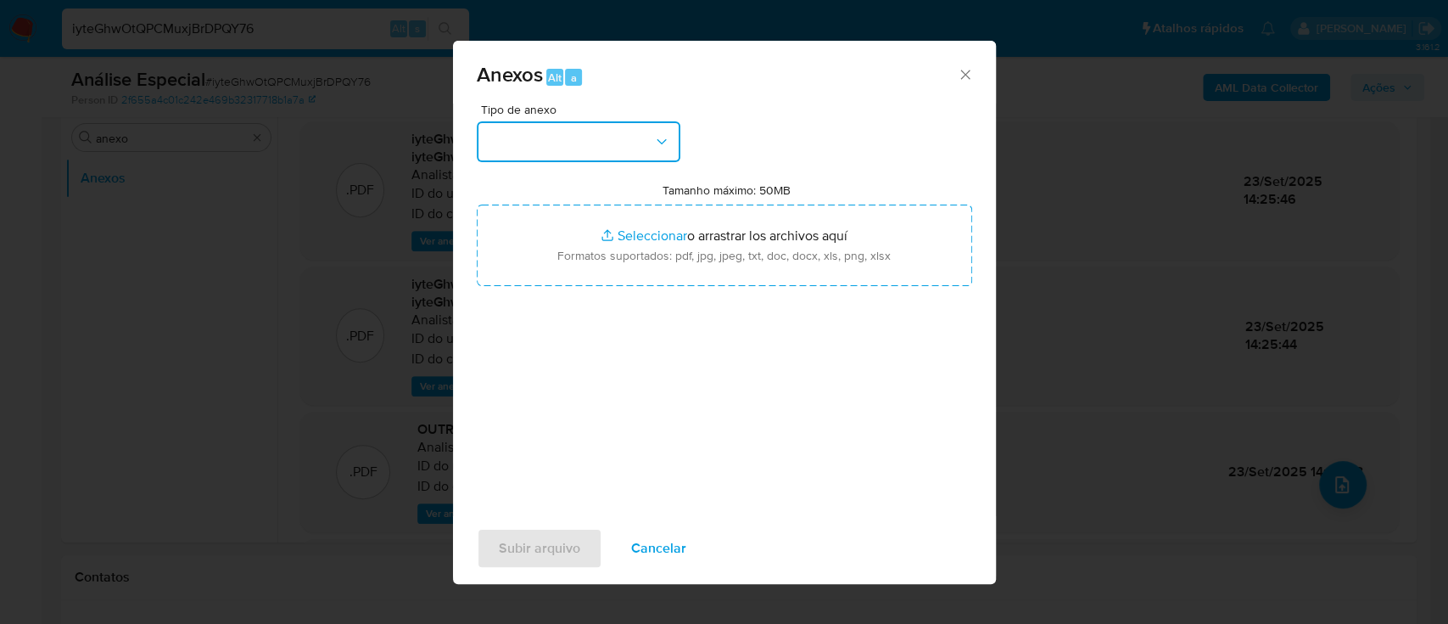
click at [618, 137] on button "button" at bounding box center [579, 141] width 204 height 41
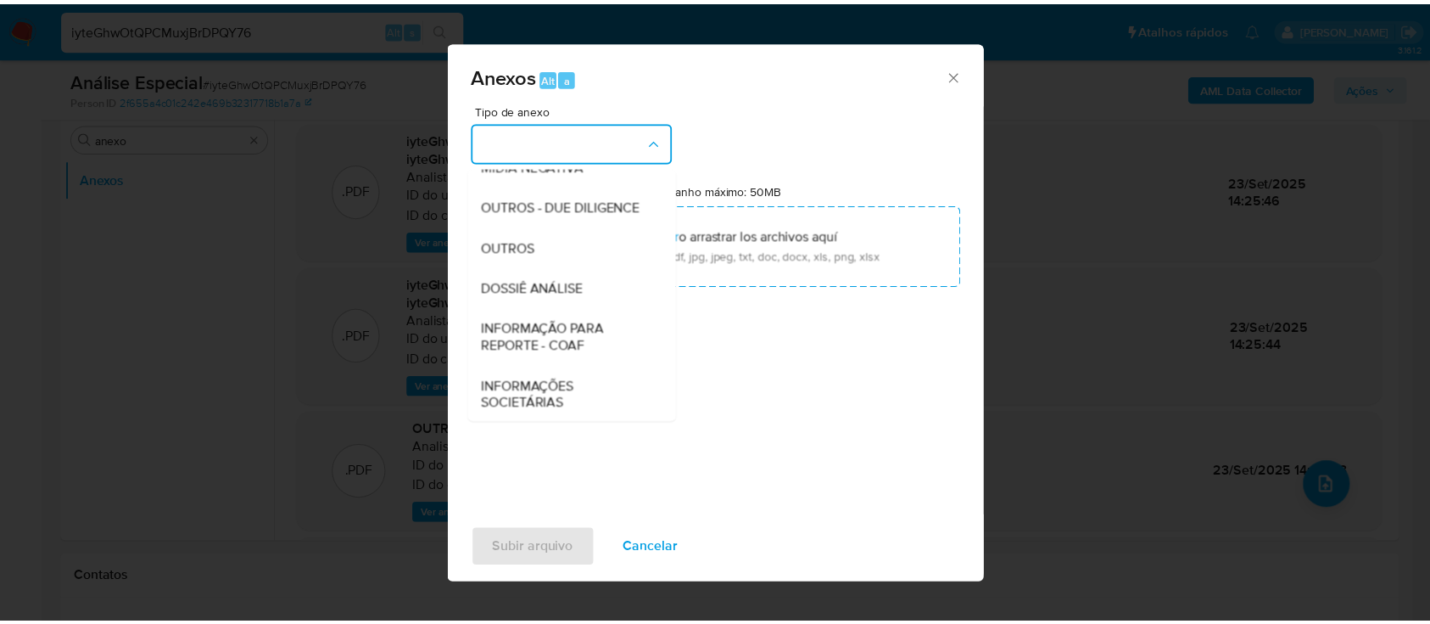
scroll to position [260, 0]
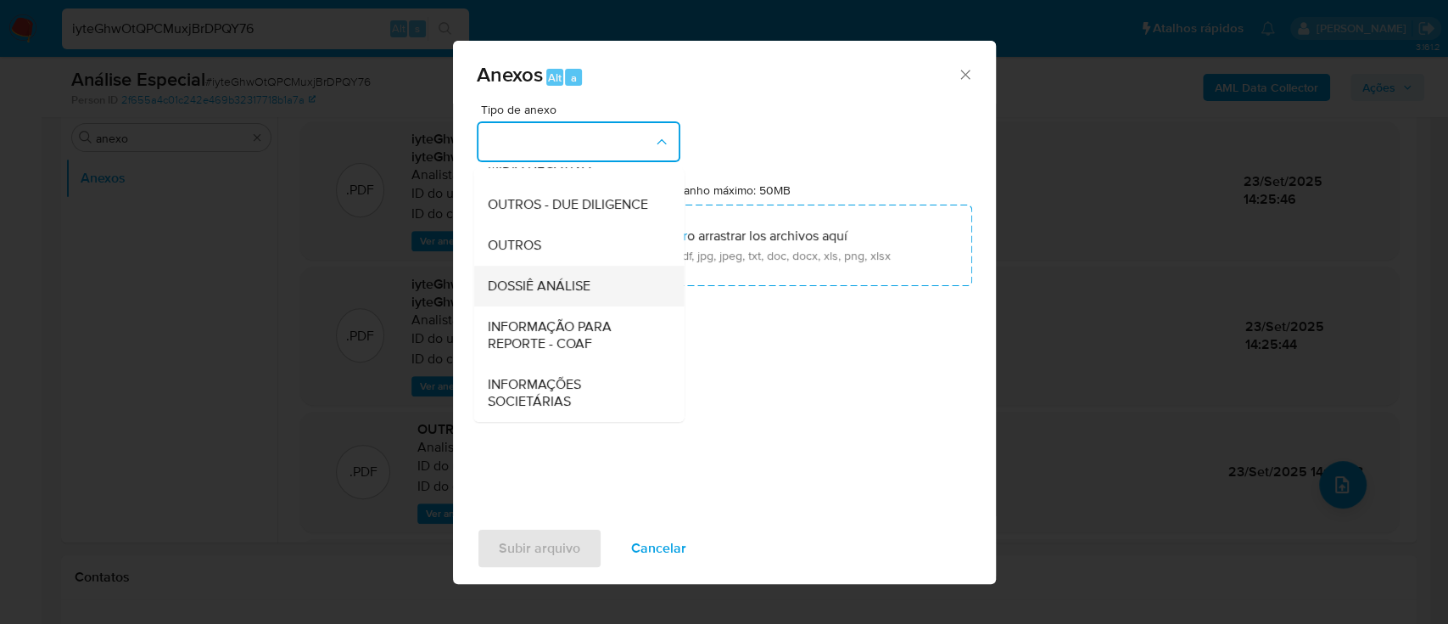
click at [552, 284] on span "DOSSIÊ ANÁLISE" at bounding box center [538, 285] width 103 height 17
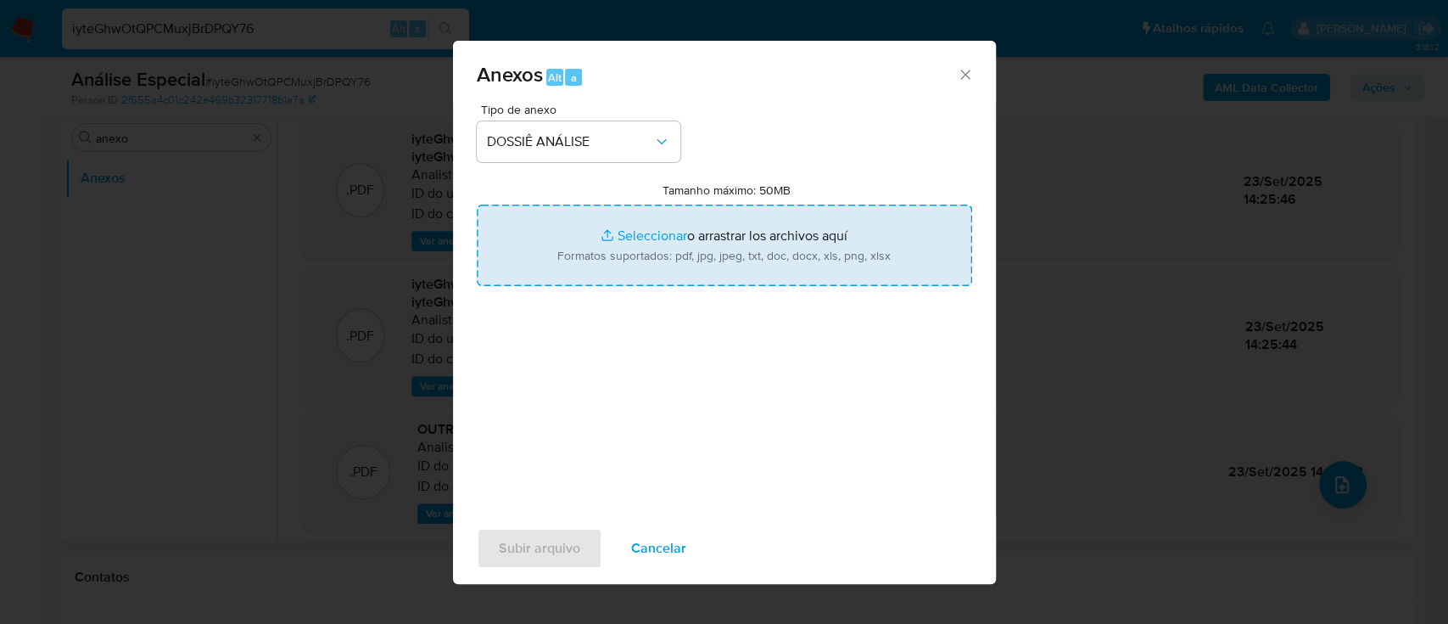
type input "C:\fakepath\4.º SAR - CNPJ 46487665000172 - LYON REPRESENTAÇÕES LTDA.pdf"
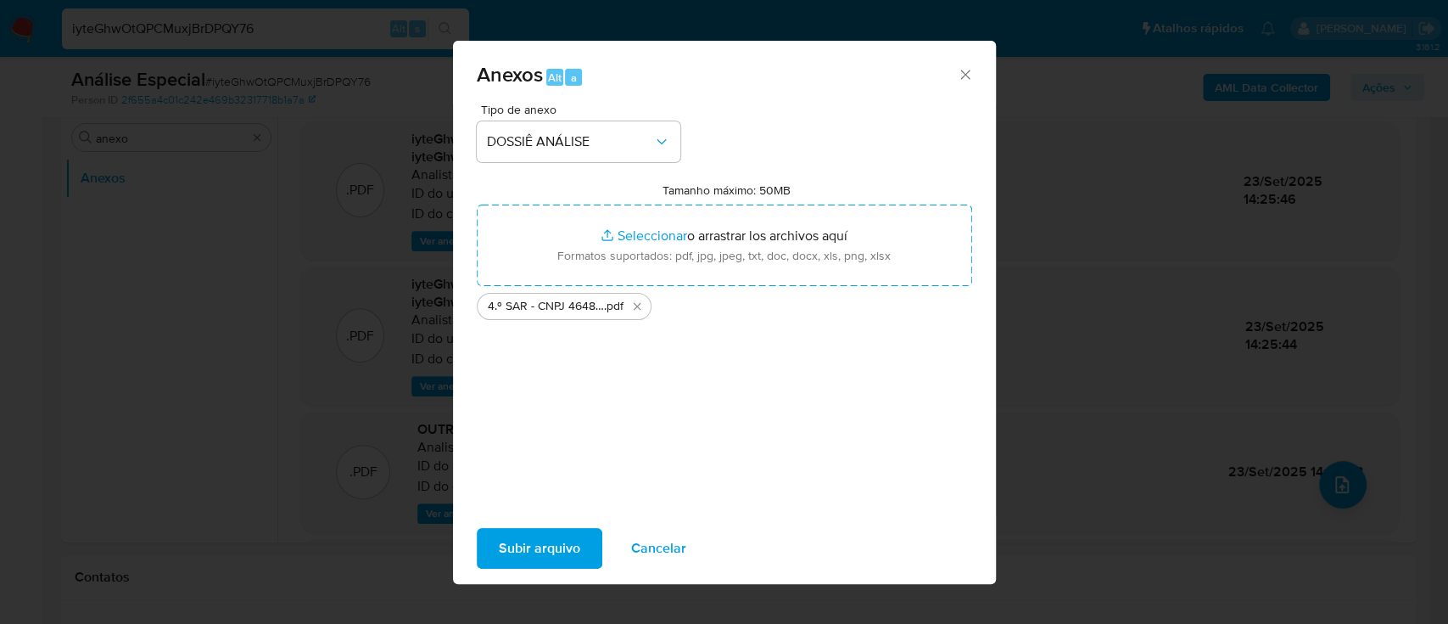
click at [543, 548] on span "Subir arquivo" at bounding box center [539, 547] width 81 height 37
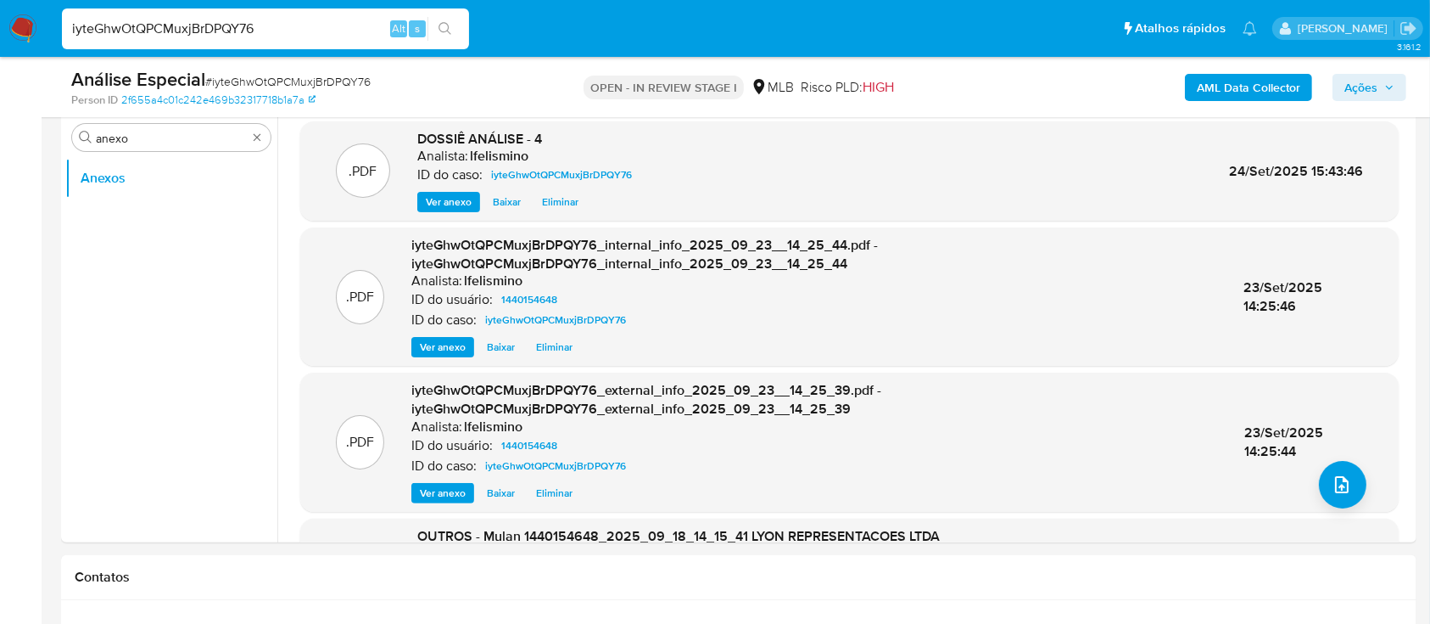
click at [1368, 80] on span "Ações" at bounding box center [1361, 87] width 33 height 27
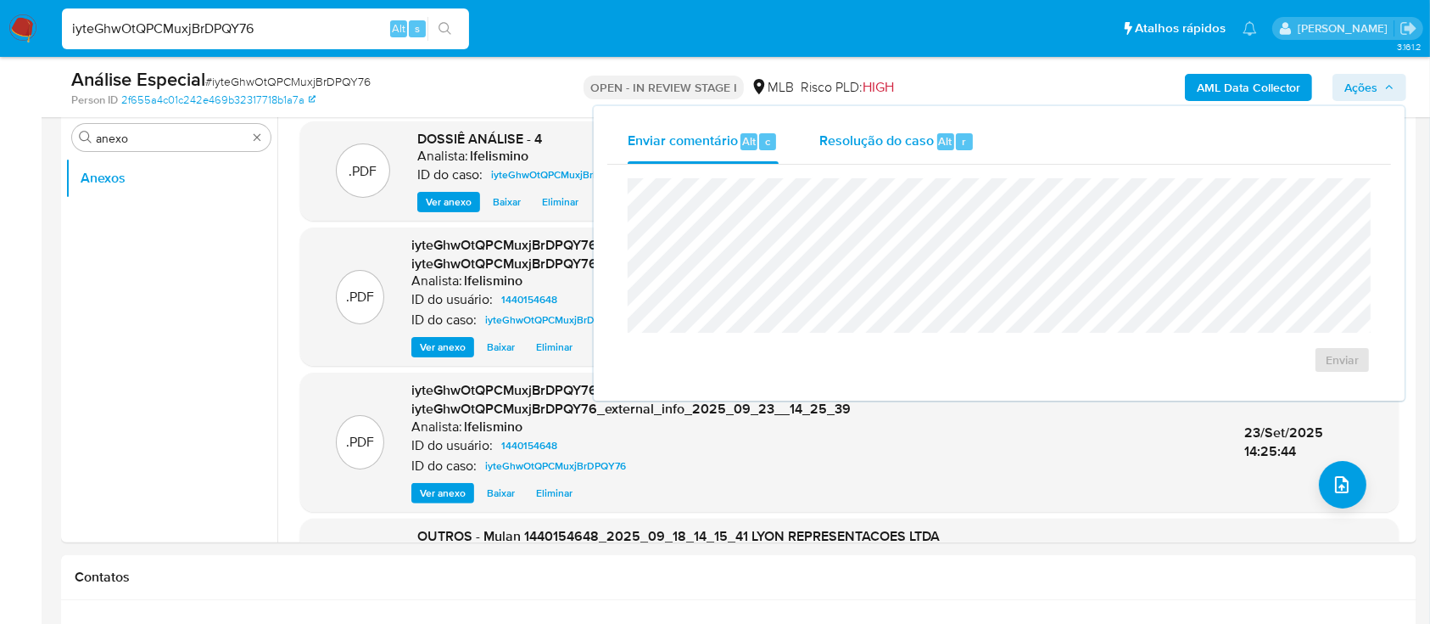
click at [831, 128] on div "Resolução do caso Alt r" at bounding box center [896, 142] width 155 height 44
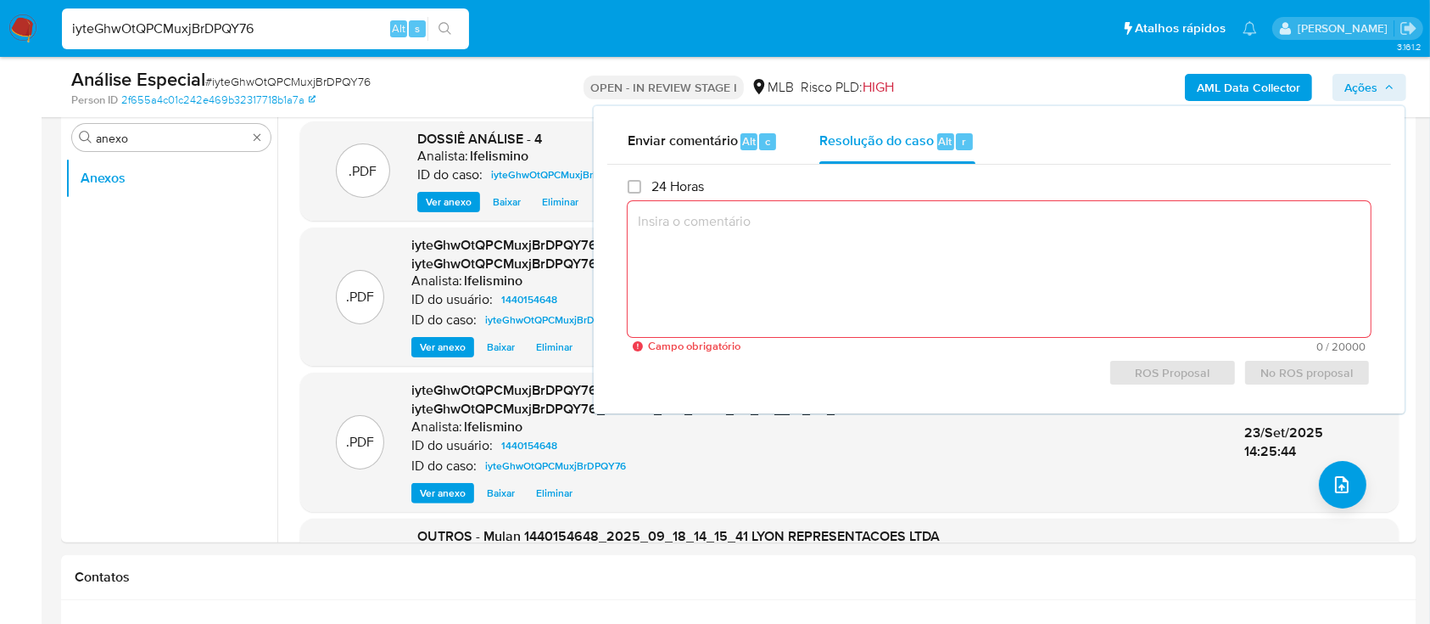
click at [802, 193] on div "24 Horas Campo obrigatório 0 / 20000 20000 caracteres restantes ROS Proposal No…" at bounding box center [999, 282] width 743 height 209
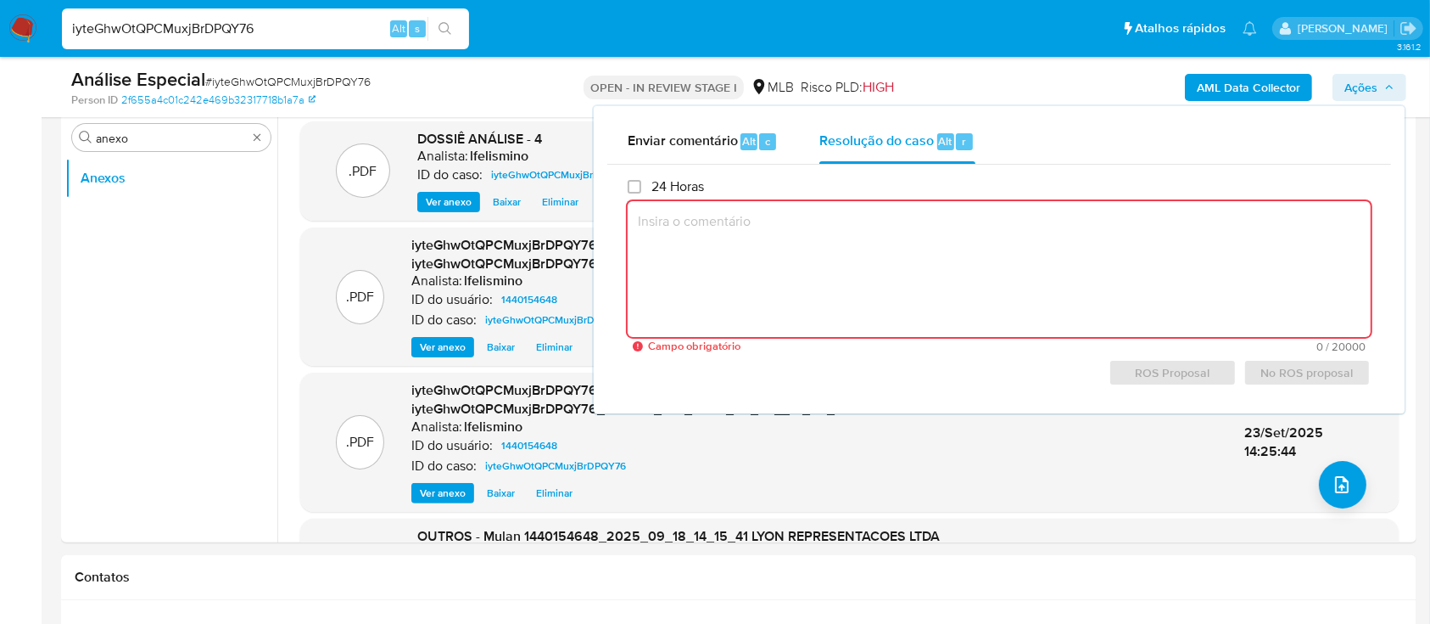
click at [774, 258] on textarea at bounding box center [999, 269] width 743 height 136
paste textarea "Fatos relevantes concluídos pelo analista: Movimentação em conta e vendas prese…"
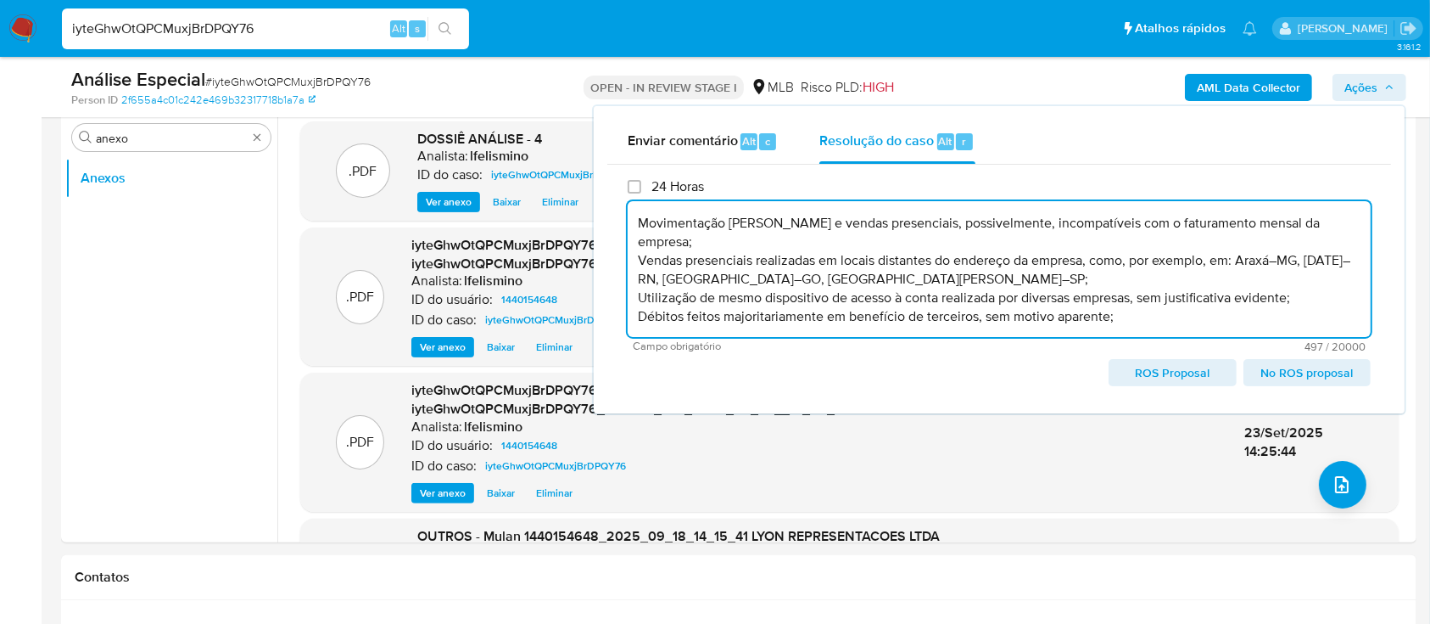
scroll to position [35, 0]
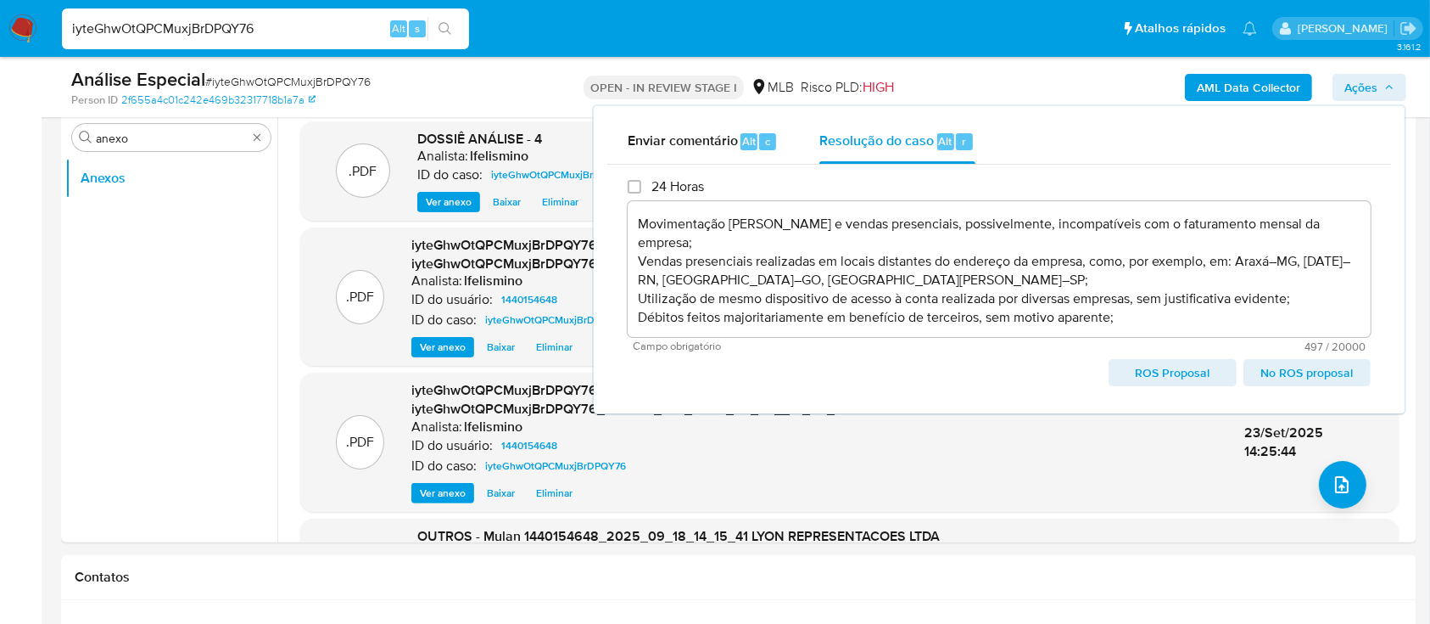
click at [1182, 370] on span "ROS Proposal" at bounding box center [1172, 373] width 103 height 24
type textarea "Fatos relevantes concluídos pelo analista: Movimentação em conta e vendas prese…"
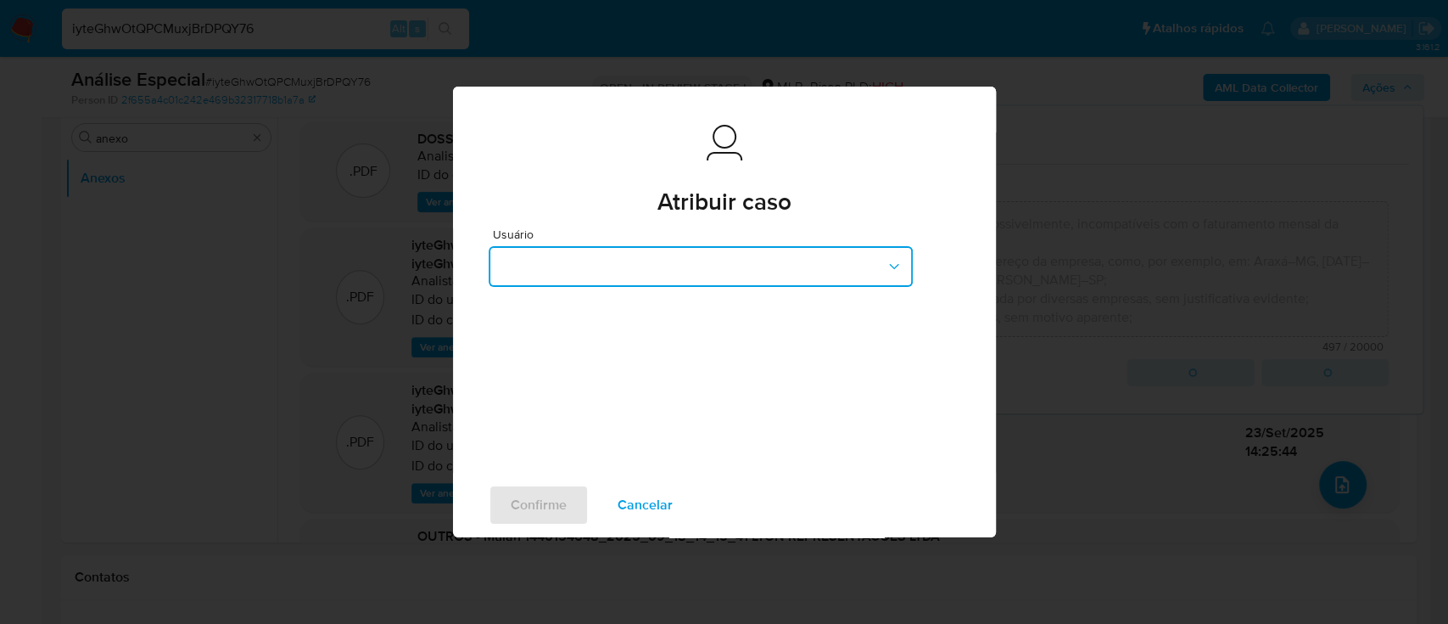
click at [648, 260] on button "button" at bounding box center [701, 266] width 424 height 41
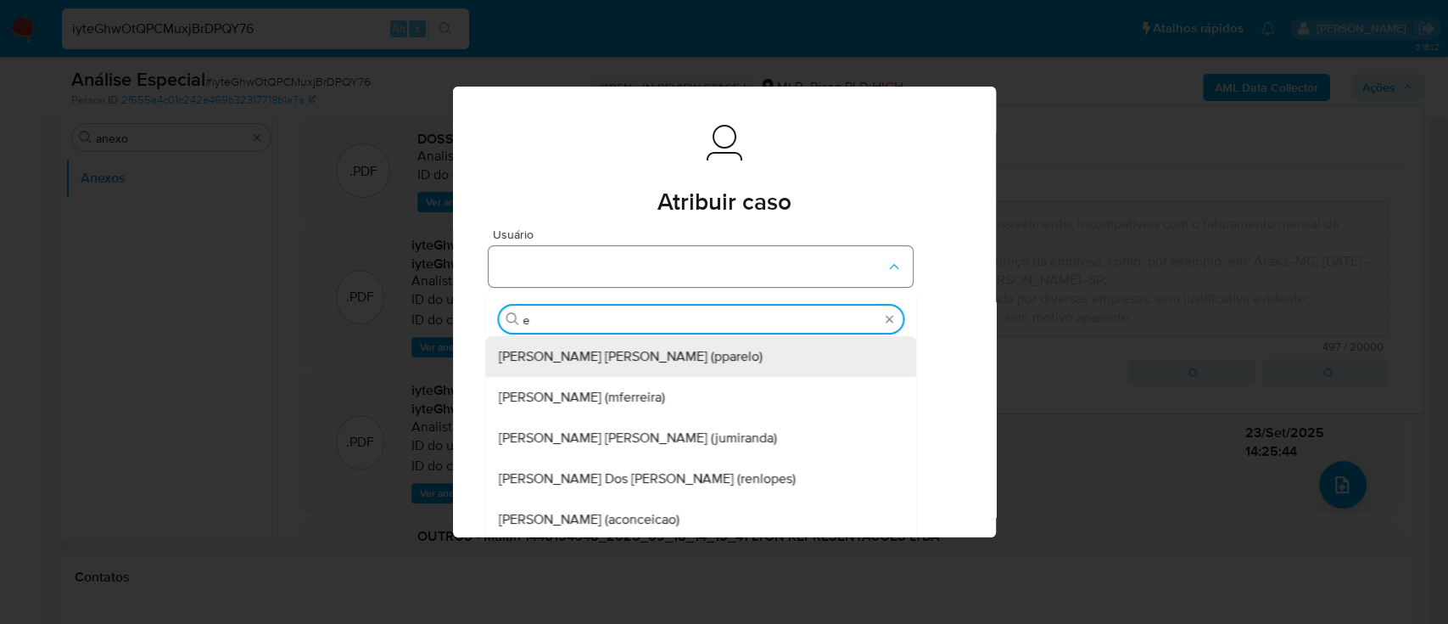
type input "ed"
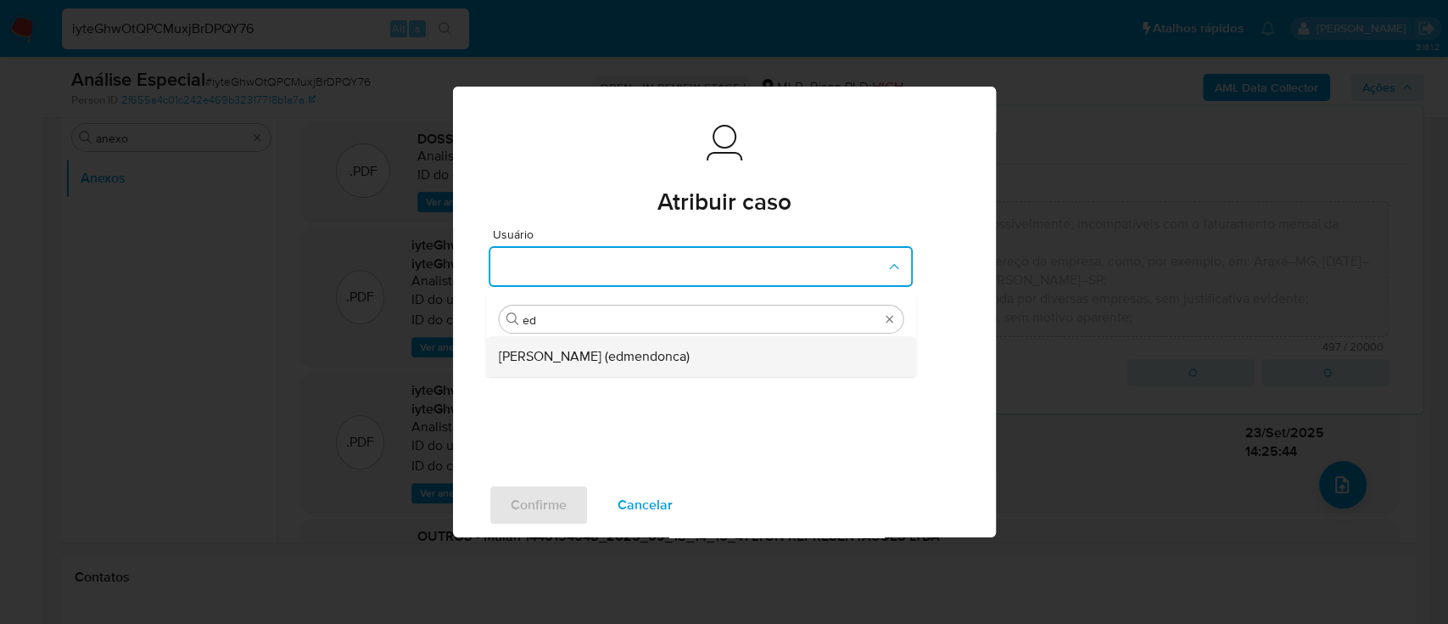
click at [652, 354] on span "Eduardo Mendonca Dutra (edmendonca)" at bounding box center [594, 356] width 191 height 17
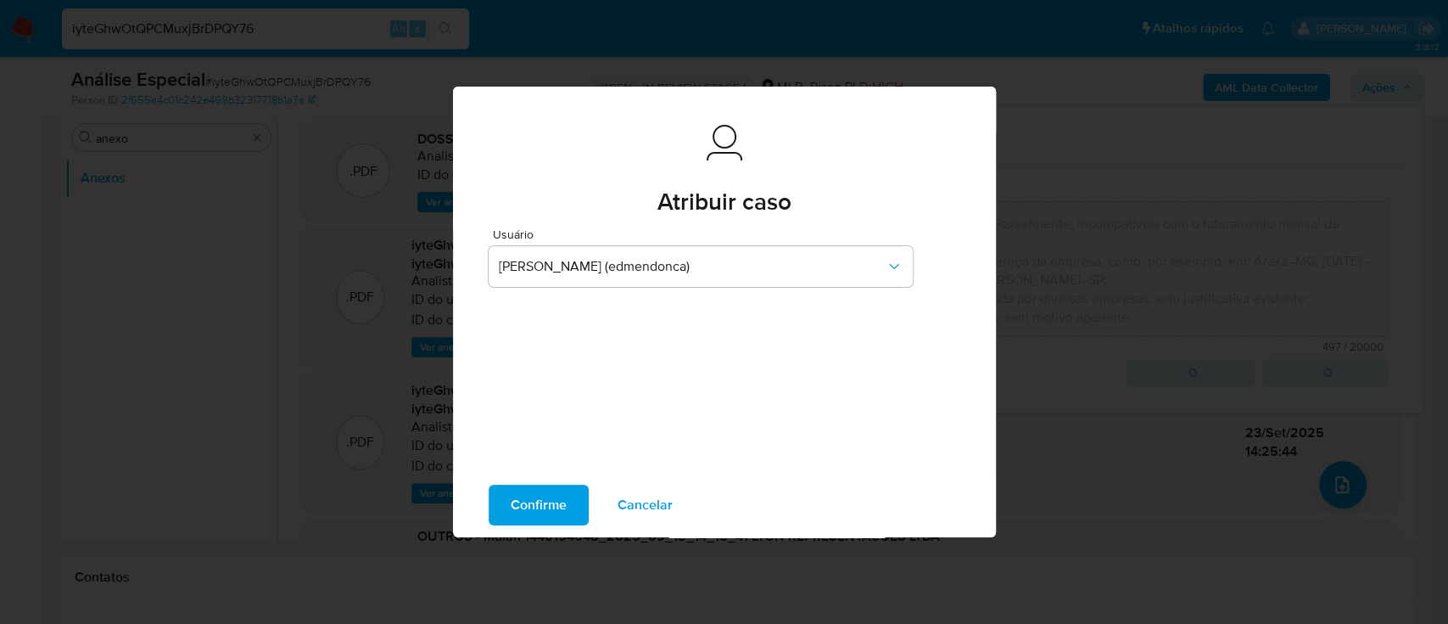
click at [529, 506] on span "Confirme" at bounding box center [539, 504] width 56 height 37
type textarea "Fatos relevantes concluídos pelo analista: Movimentação em conta e vendas prese…"
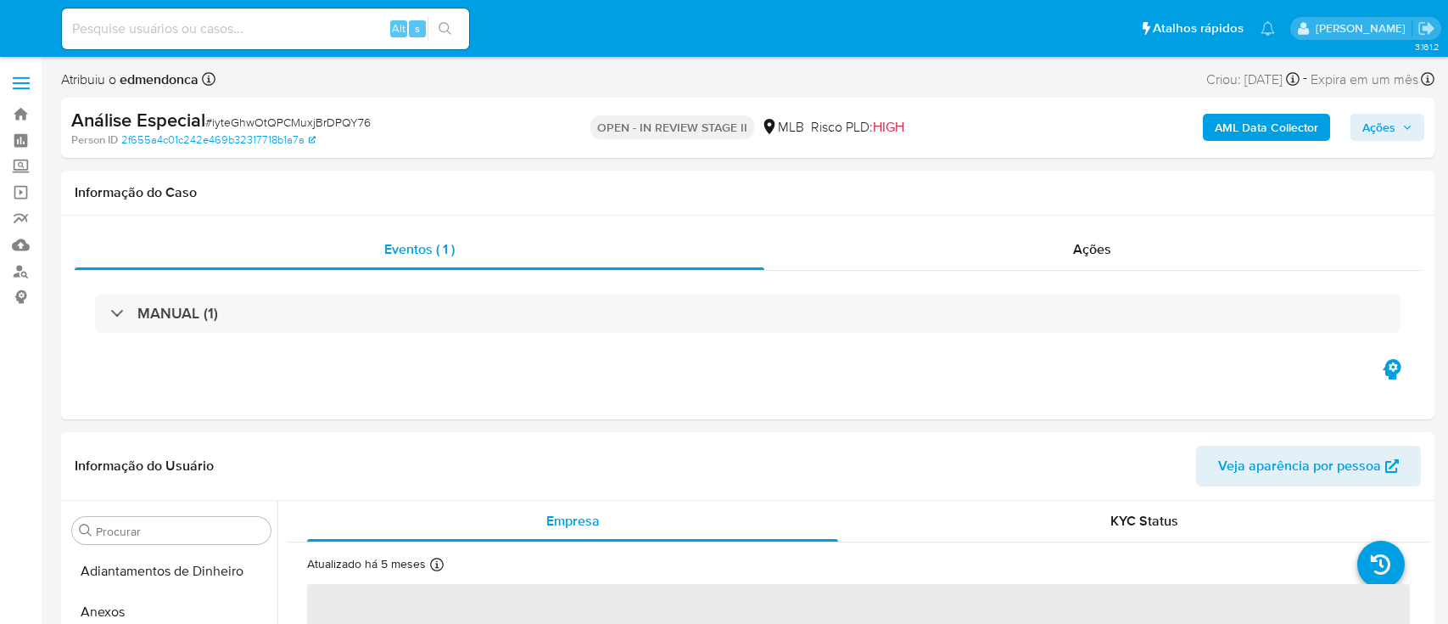
select select "10"
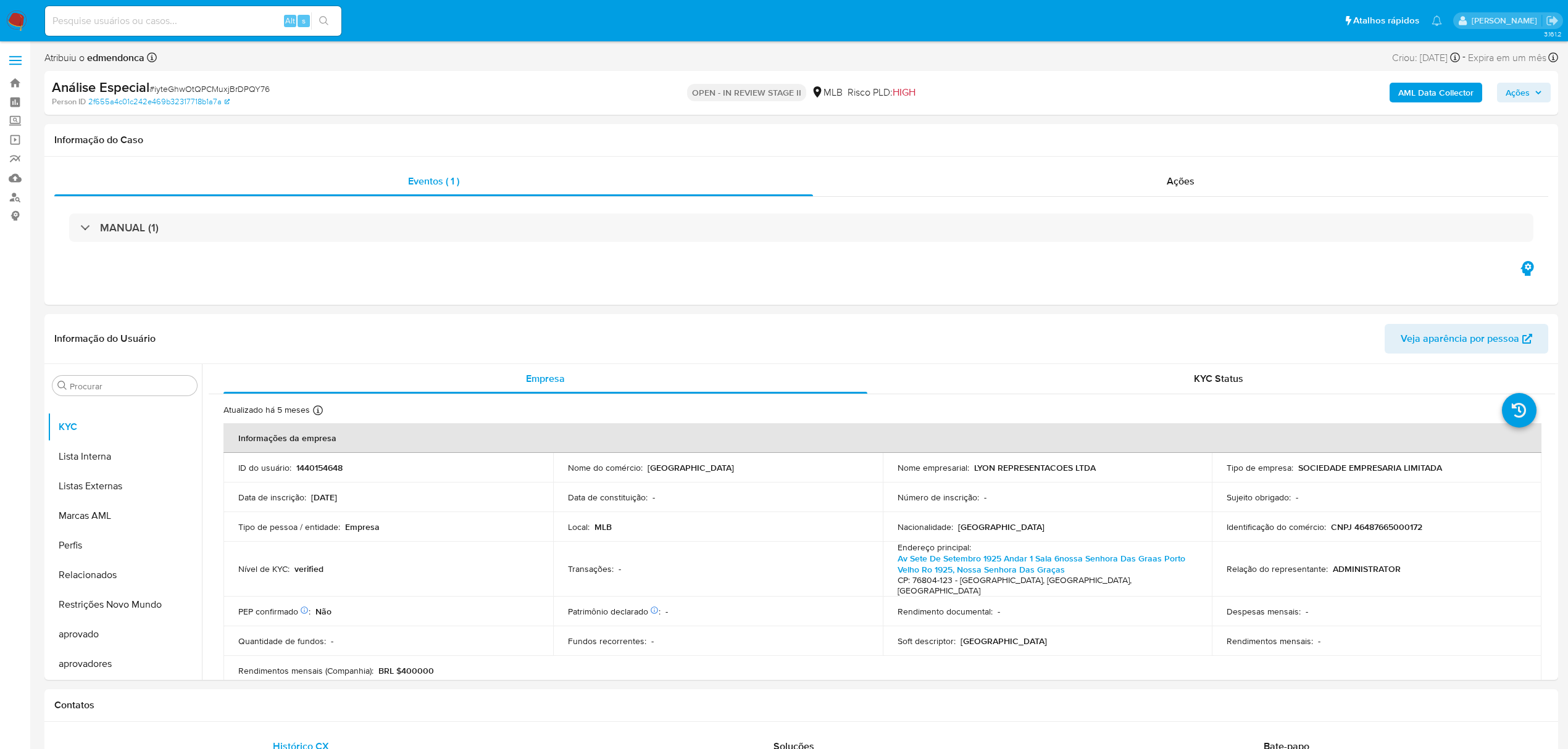
scroll to position [640, 0]
